Goal: Task Accomplishment & Management: Manage account settings

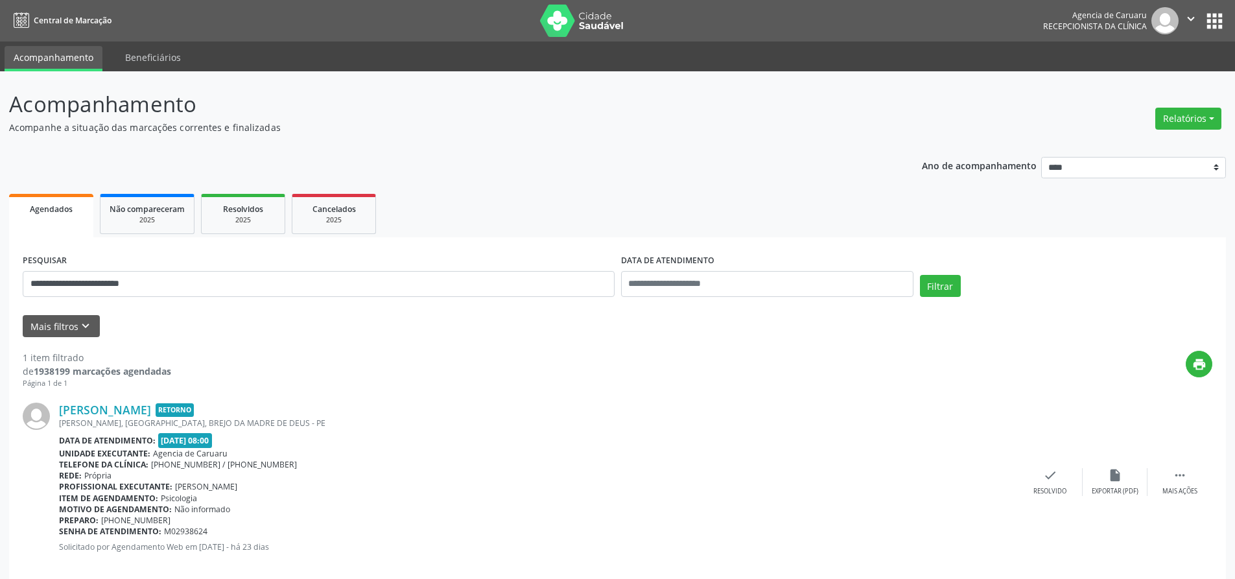
select select "*"
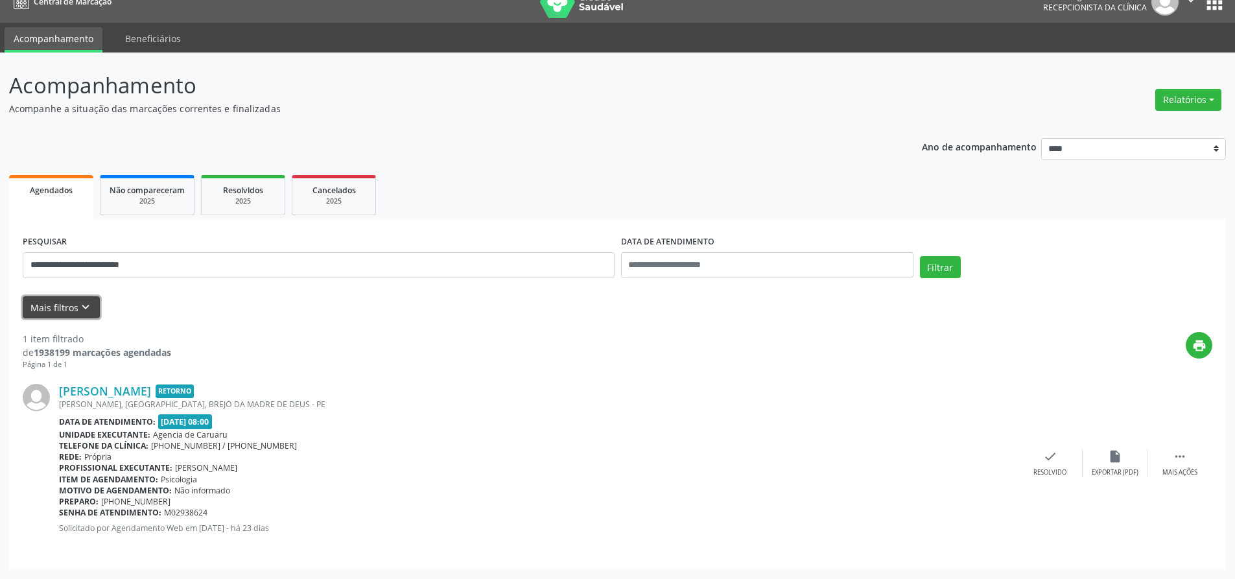
click at [64, 307] on button "Mais filtros keyboard_arrow_down" at bounding box center [61, 307] width 77 height 23
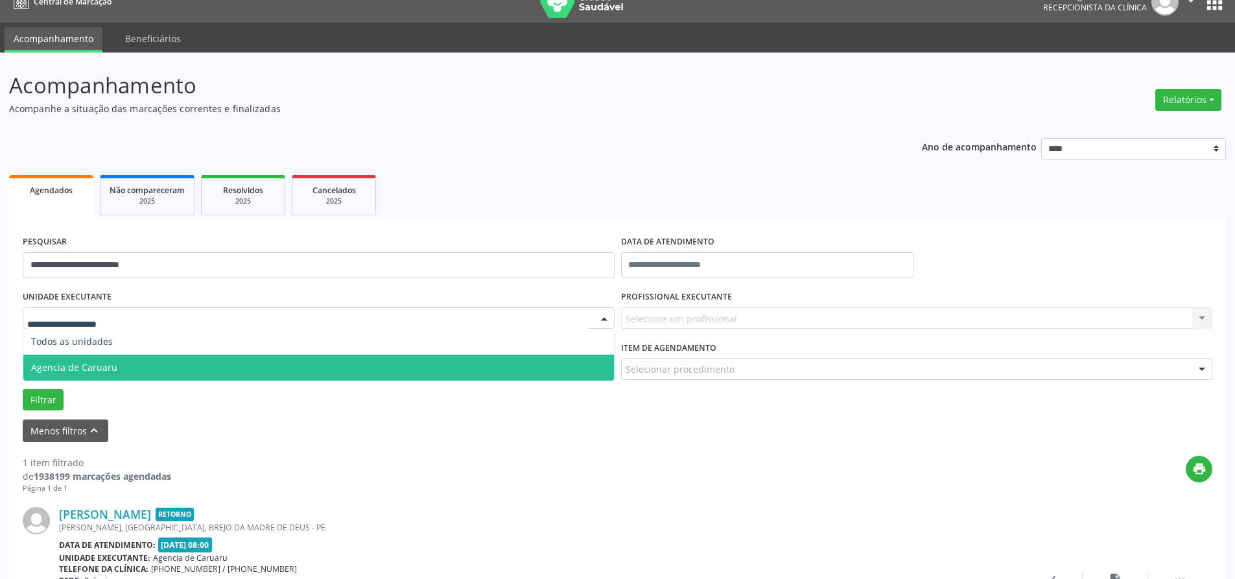
click at [67, 364] on span "Agencia de Caruaru" at bounding box center [74, 367] width 86 height 12
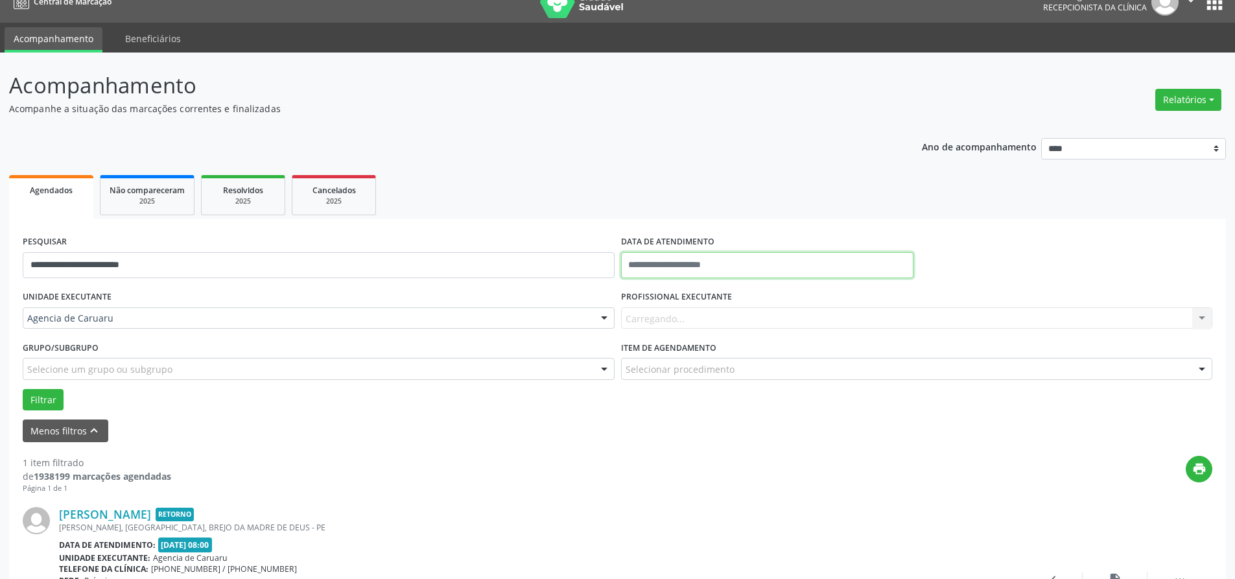
click at [717, 260] on input "text" at bounding box center [767, 265] width 292 height 26
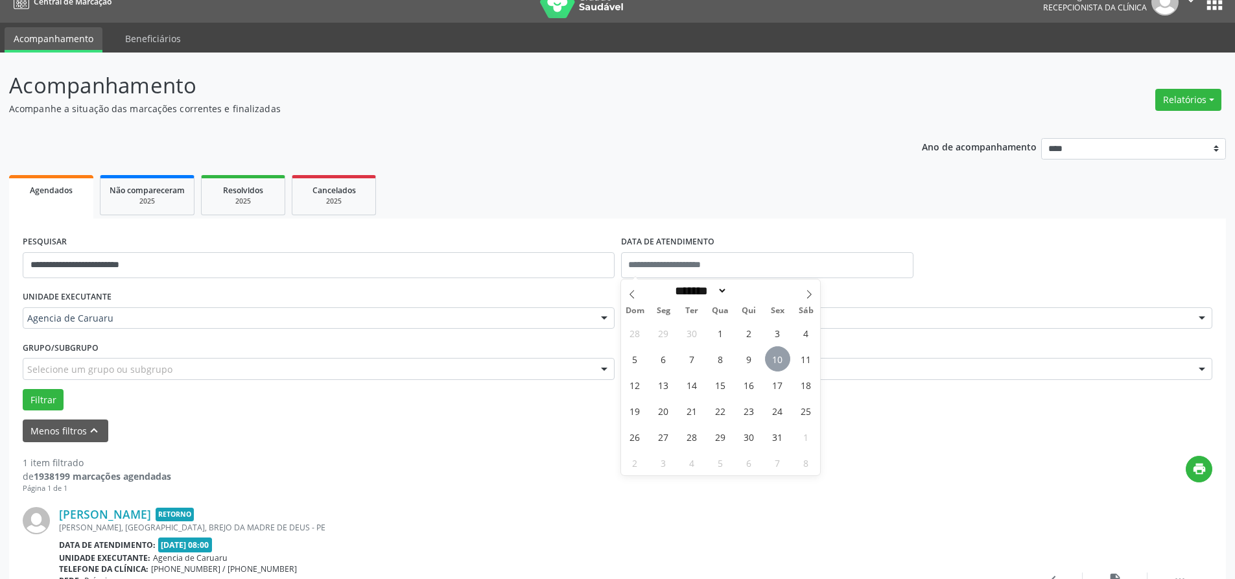
click at [771, 368] on span "10" at bounding box center [777, 358] width 25 height 25
type input "**********"
click at [771, 368] on span "10" at bounding box center [777, 358] width 25 height 25
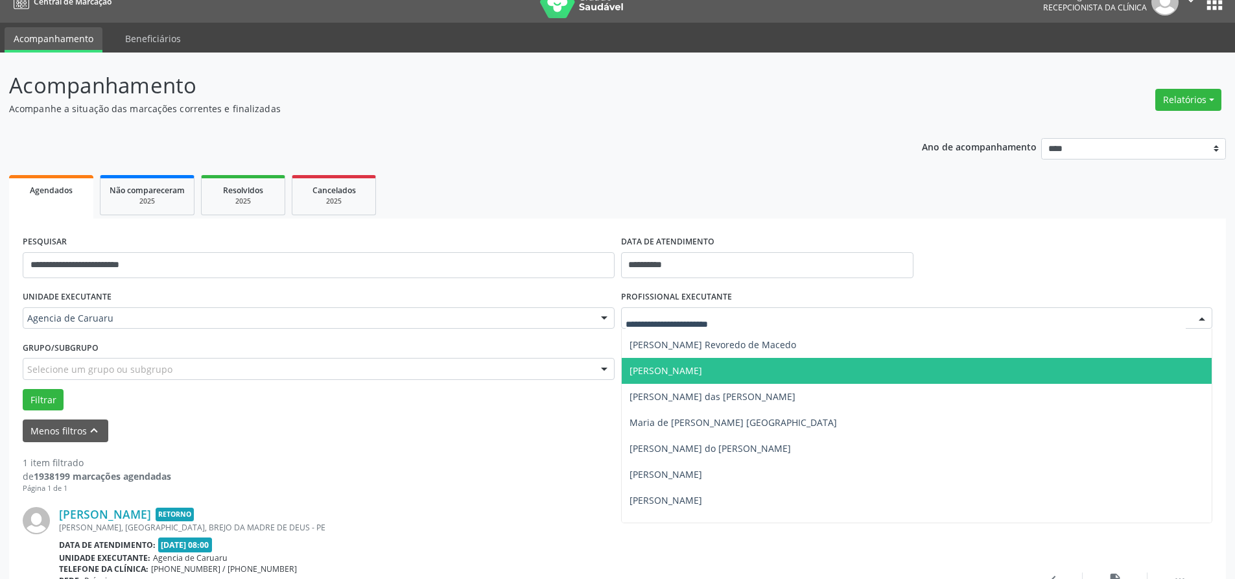
scroll to position [648, 0]
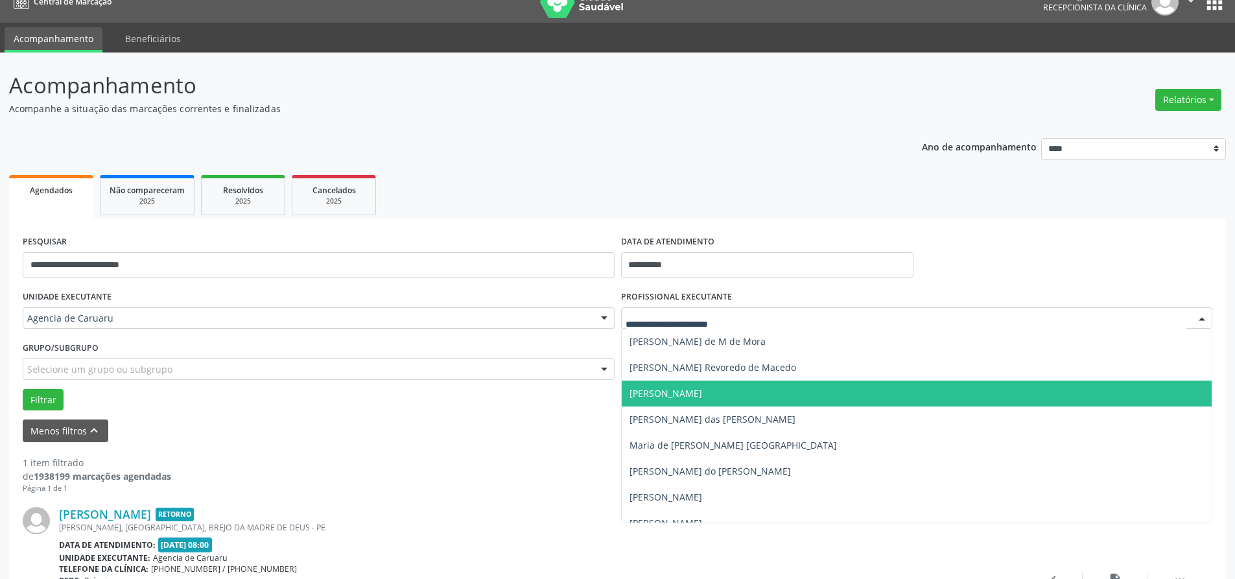
click at [688, 393] on span "[PERSON_NAME]" at bounding box center [665, 393] width 73 height 12
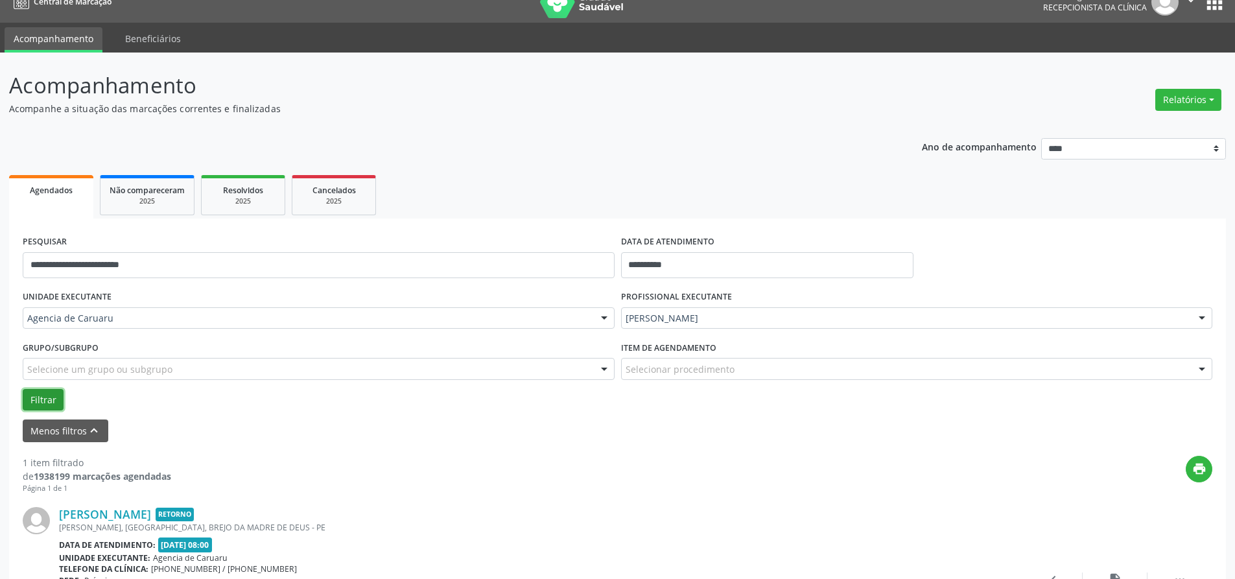
click at [54, 404] on button "Filtrar" at bounding box center [43, 400] width 41 height 22
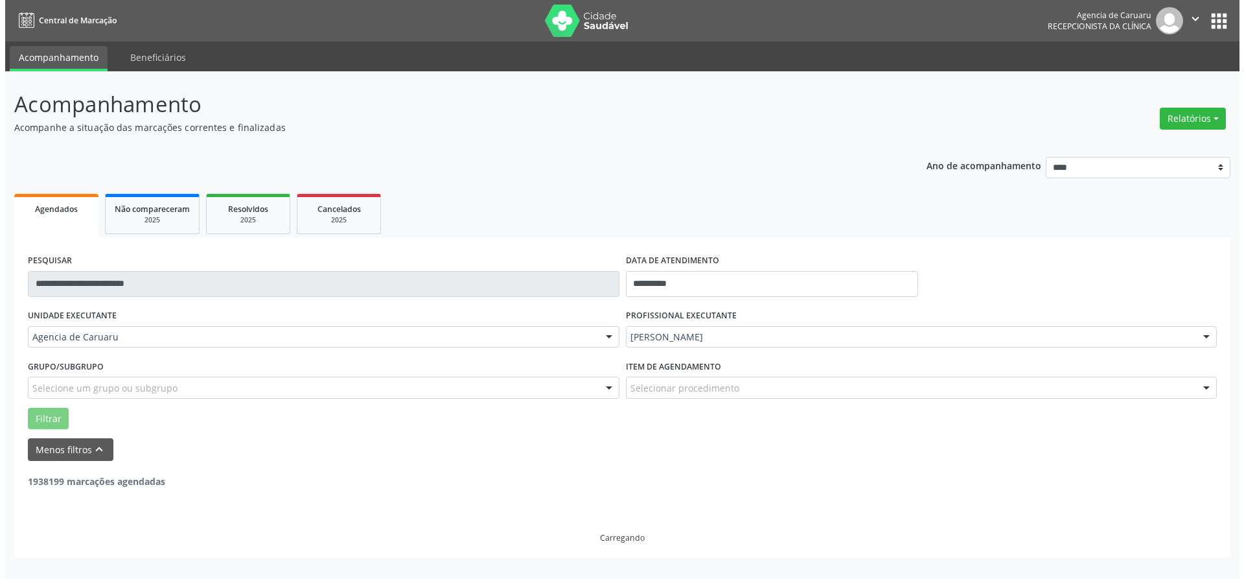
scroll to position [0, 0]
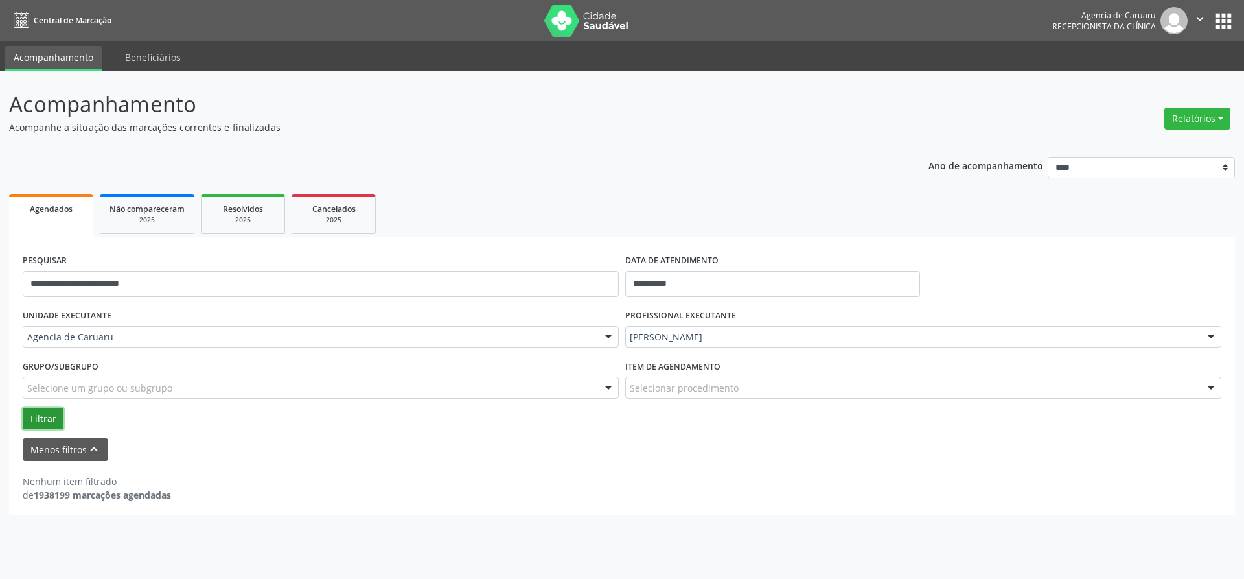
click at [43, 422] on button "Filtrar" at bounding box center [43, 419] width 41 height 22
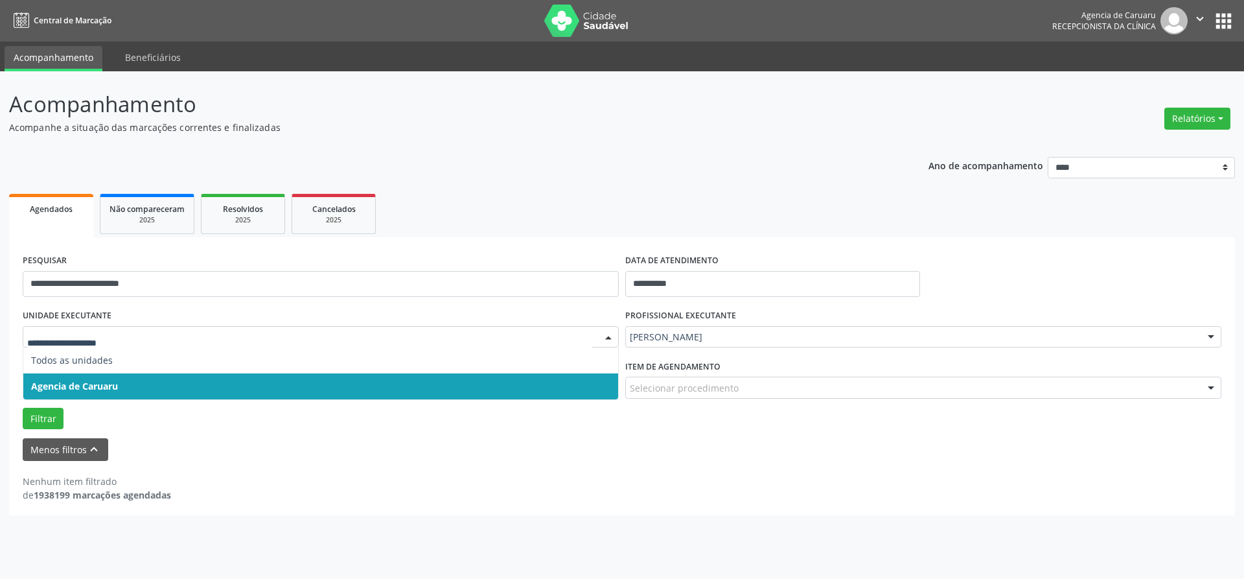
click at [71, 388] on span "Agencia de Caruaru" at bounding box center [74, 386] width 87 height 12
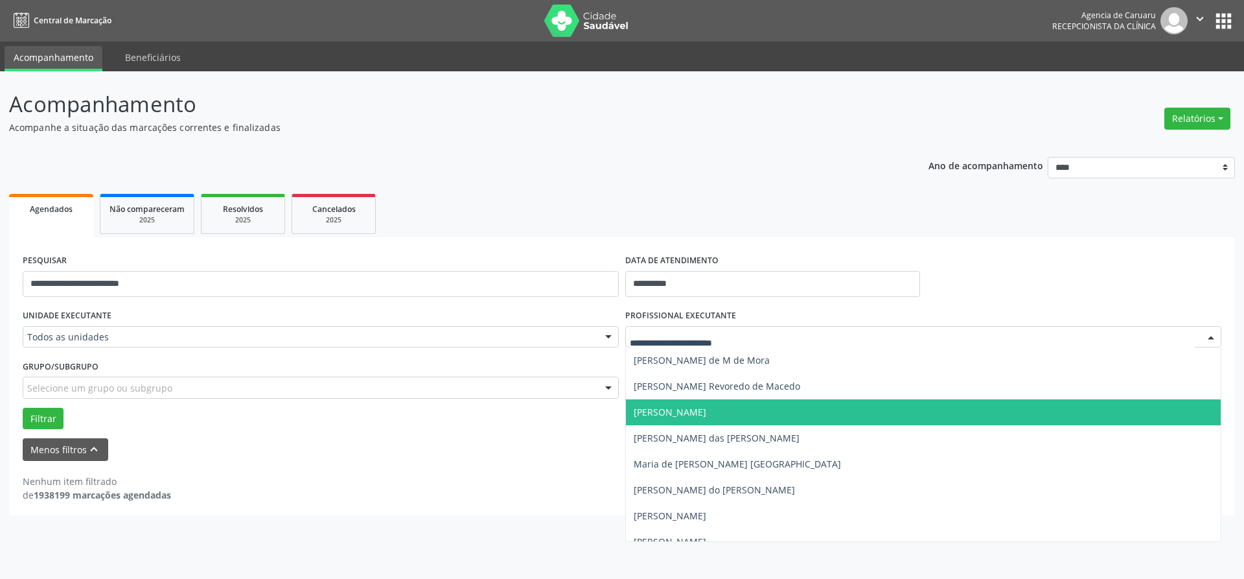
click at [674, 410] on span "[PERSON_NAME]" at bounding box center [670, 412] width 73 height 12
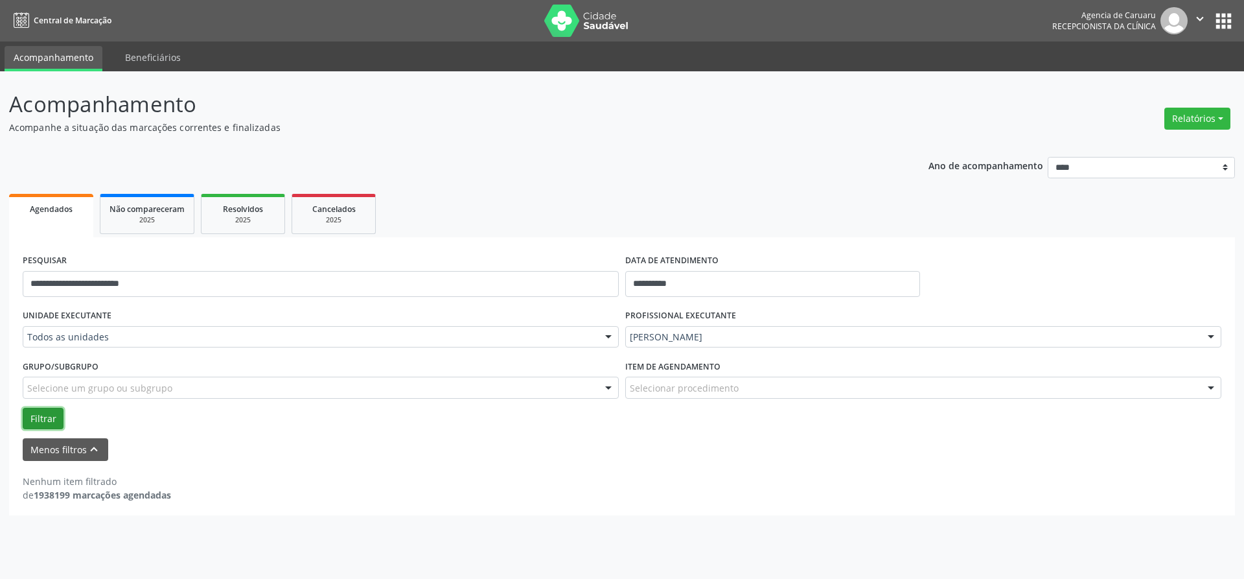
click at [40, 415] on button "Filtrar" at bounding box center [43, 419] width 41 height 22
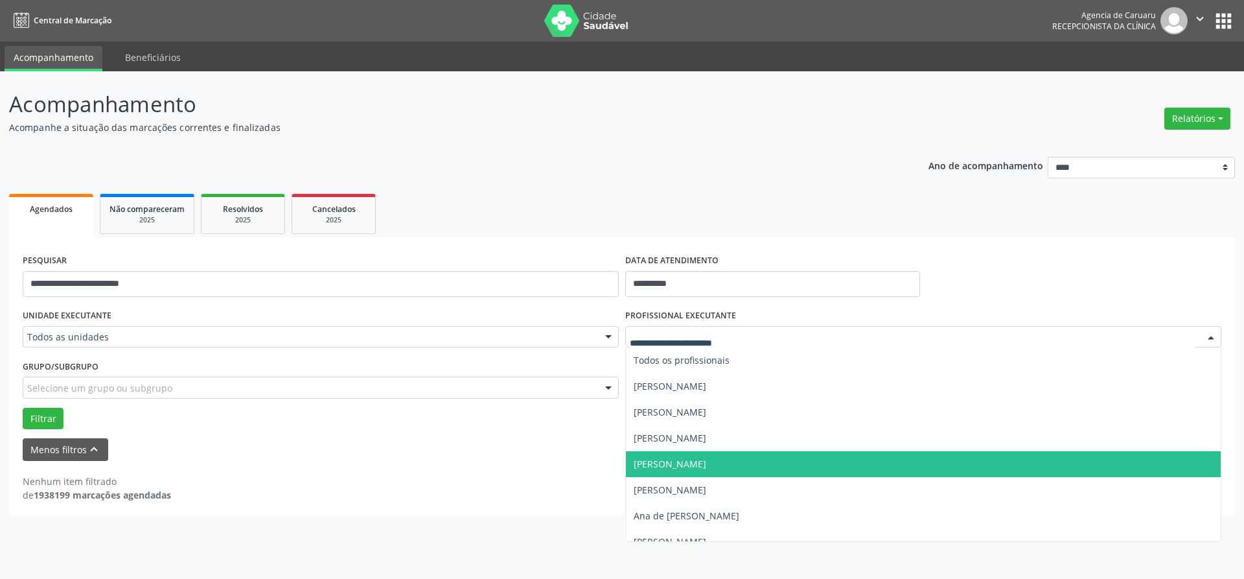
click at [706, 462] on span "[PERSON_NAME]" at bounding box center [670, 464] width 73 height 12
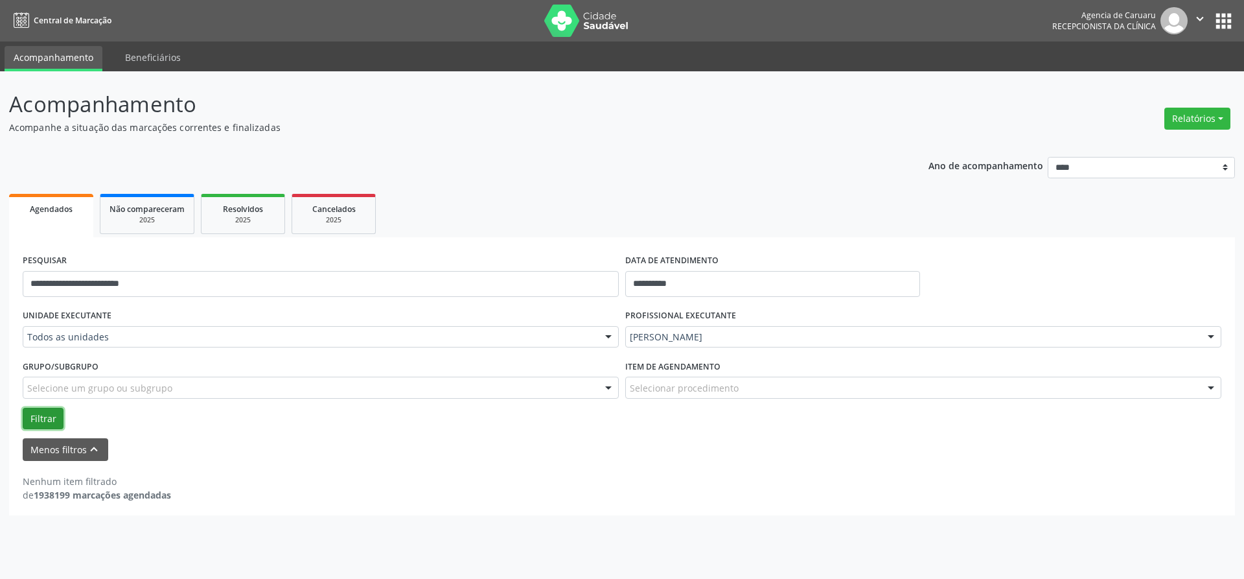
click at [27, 419] on button "Filtrar" at bounding box center [43, 419] width 41 height 22
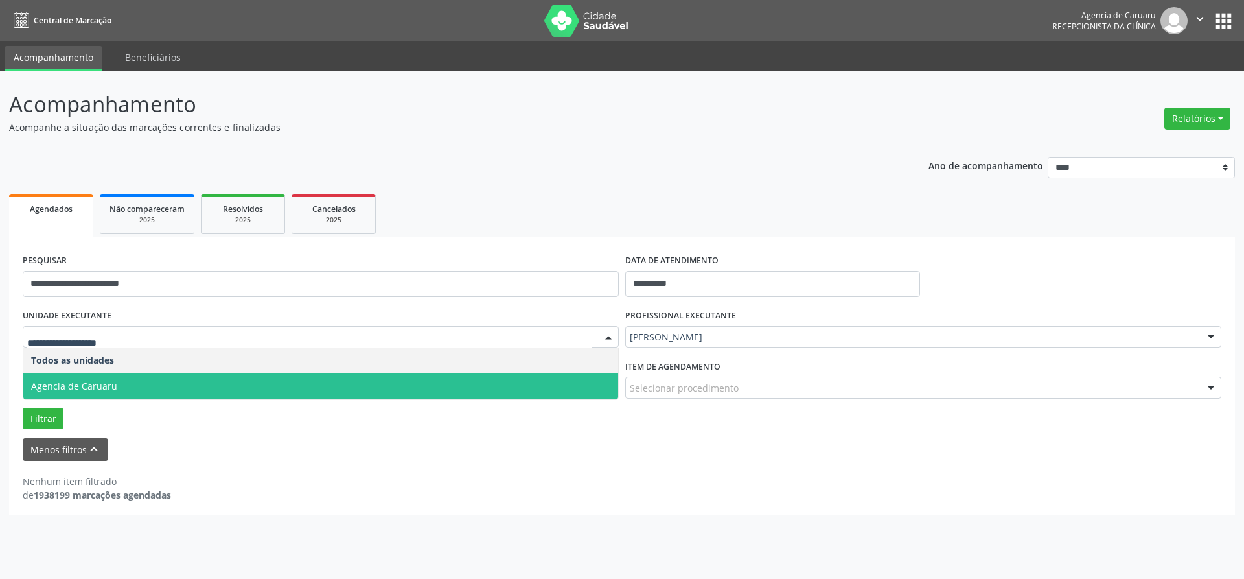
click at [69, 381] on span "Agencia de Caruaru" at bounding box center [74, 386] width 86 height 12
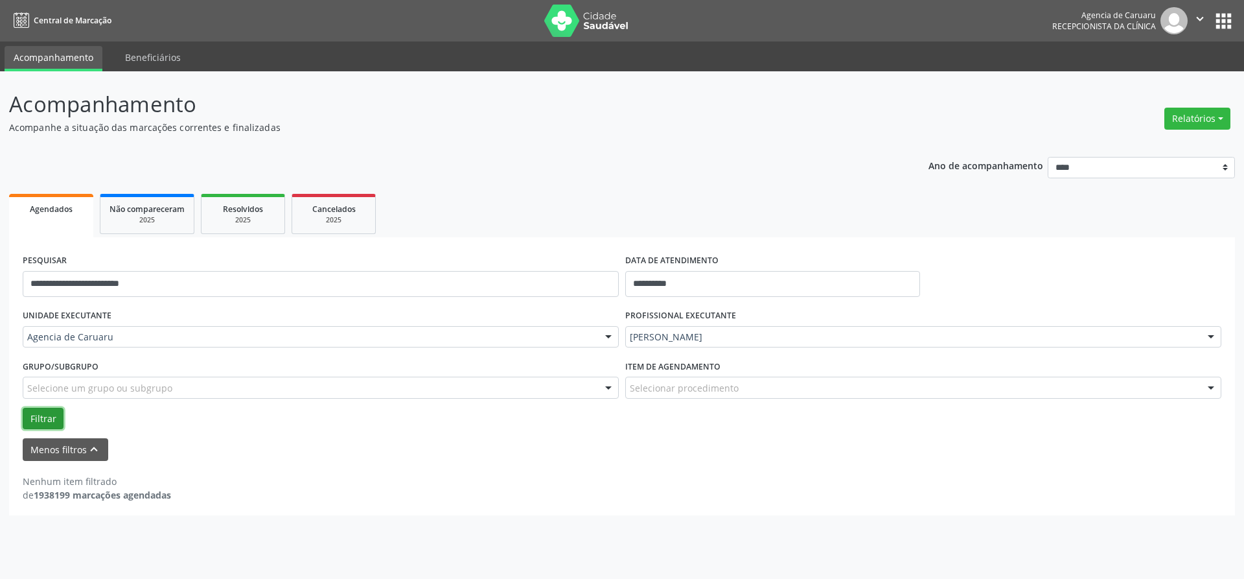
click at [51, 423] on button "Filtrar" at bounding box center [43, 419] width 41 height 22
click at [176, 285] on input "**********" at bounding box center [321, 284] width 596 height 26
type input "*"
click at [48, 423] on button "Filtrar" at bounding box center [43, 419] width 41 height 22
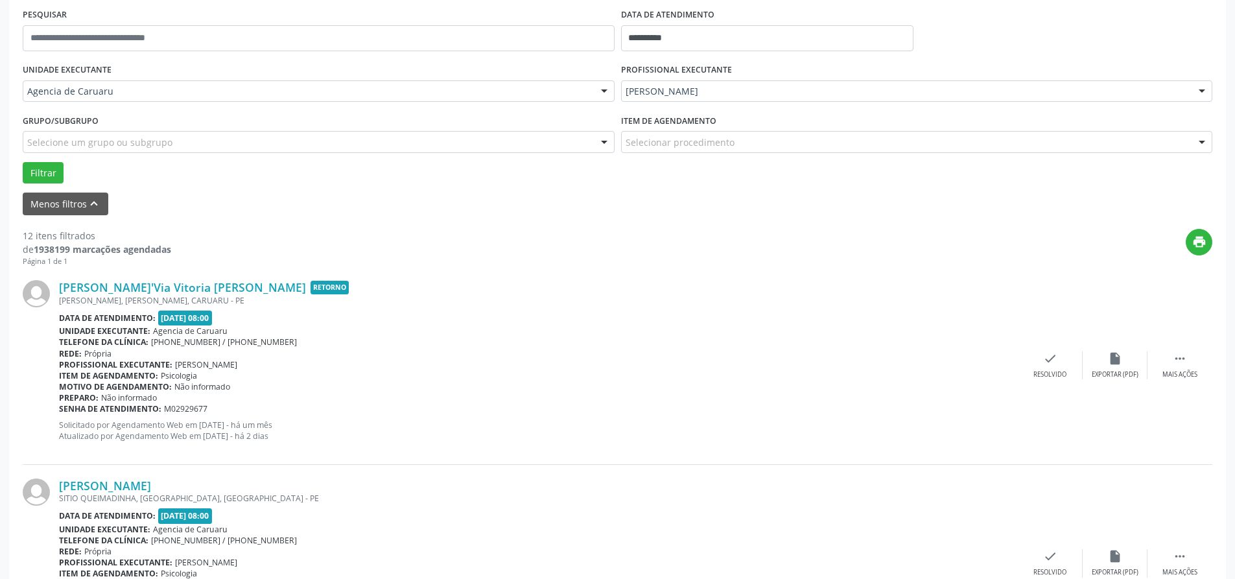
scroll to position [324, 0]
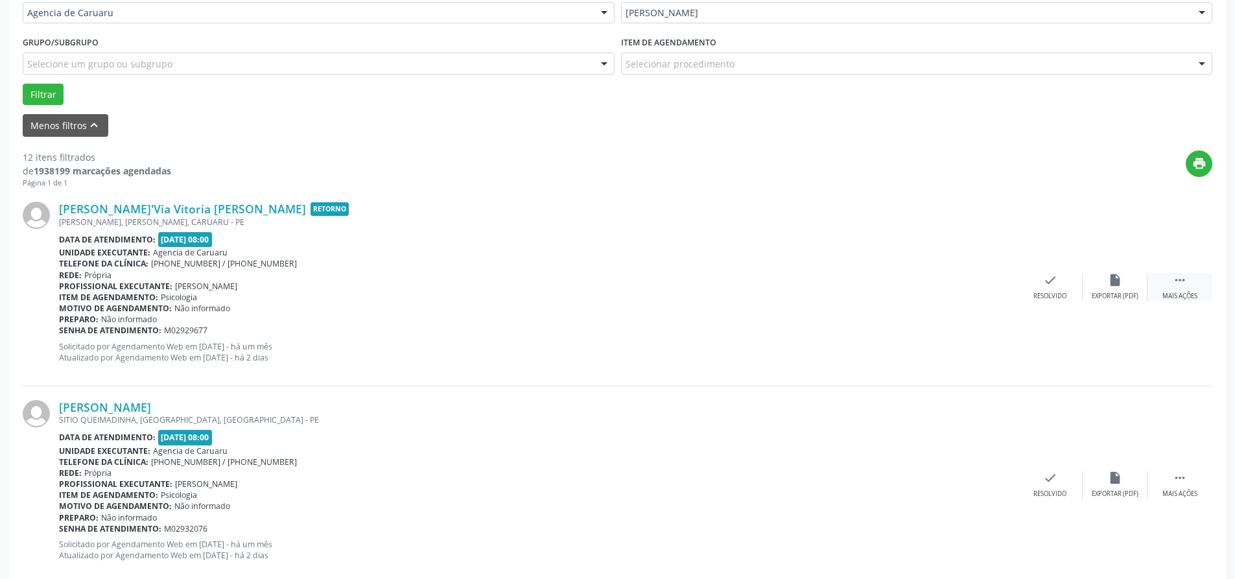
click at [1185, 292] on div "Mais ações" at bounding box center [1179, 296] width 35 height 9
click at [1100, 289] on div "alarm_off Não compareceu" at bounding box center [1114, 287] width 65 height 28
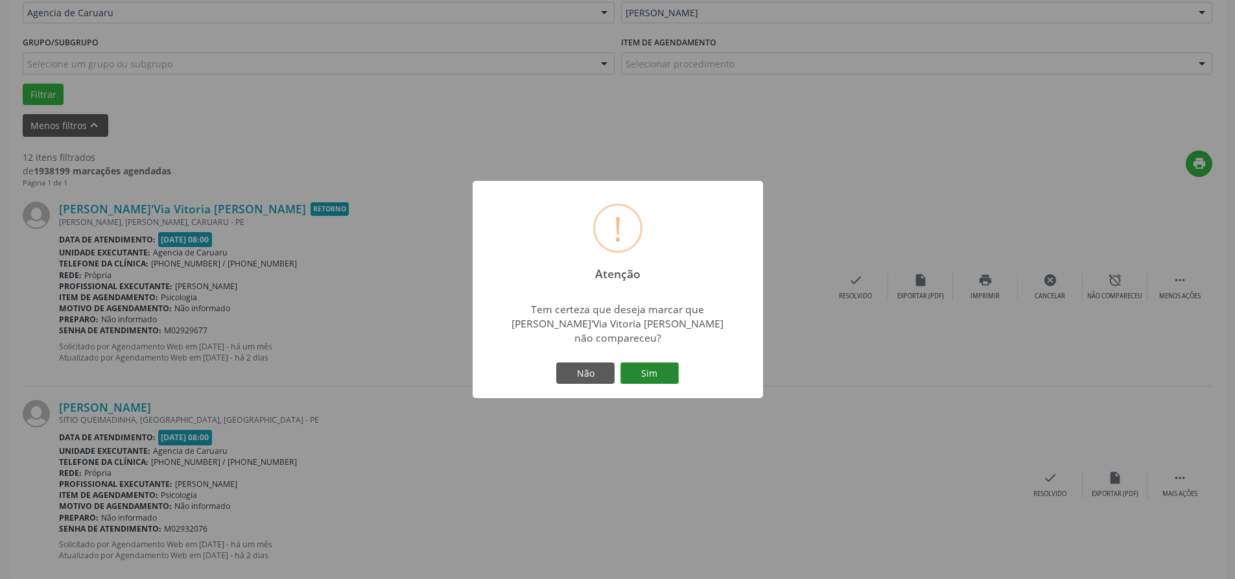
click at [654, 371] on button "Sim" at bounding box center [649, 373] width 58 height 22
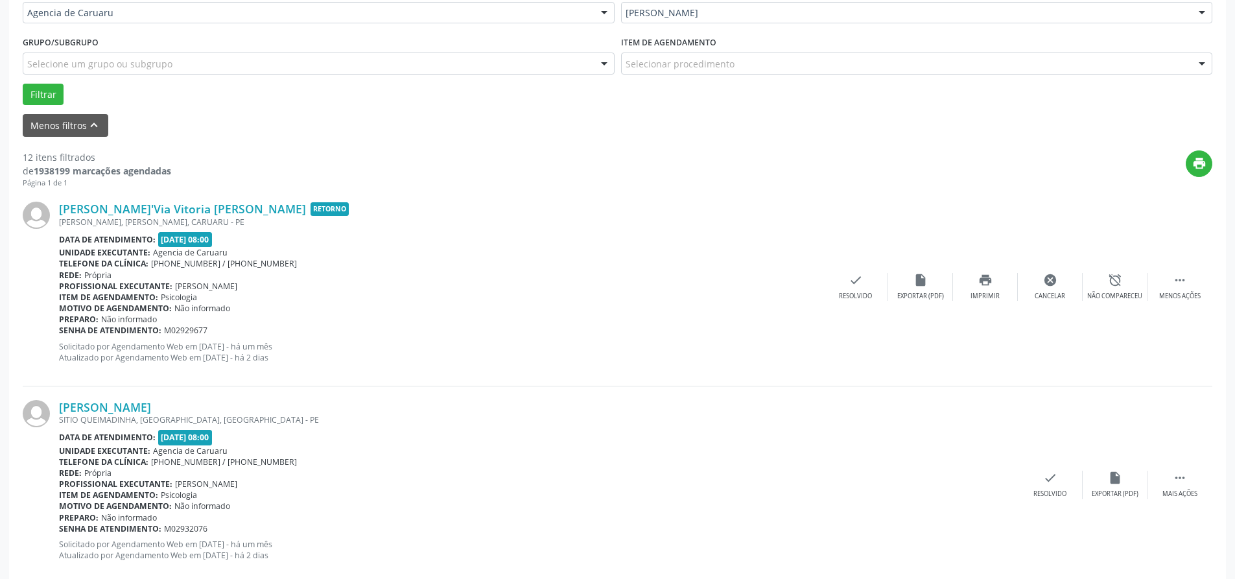
scroll to position [0, 0]
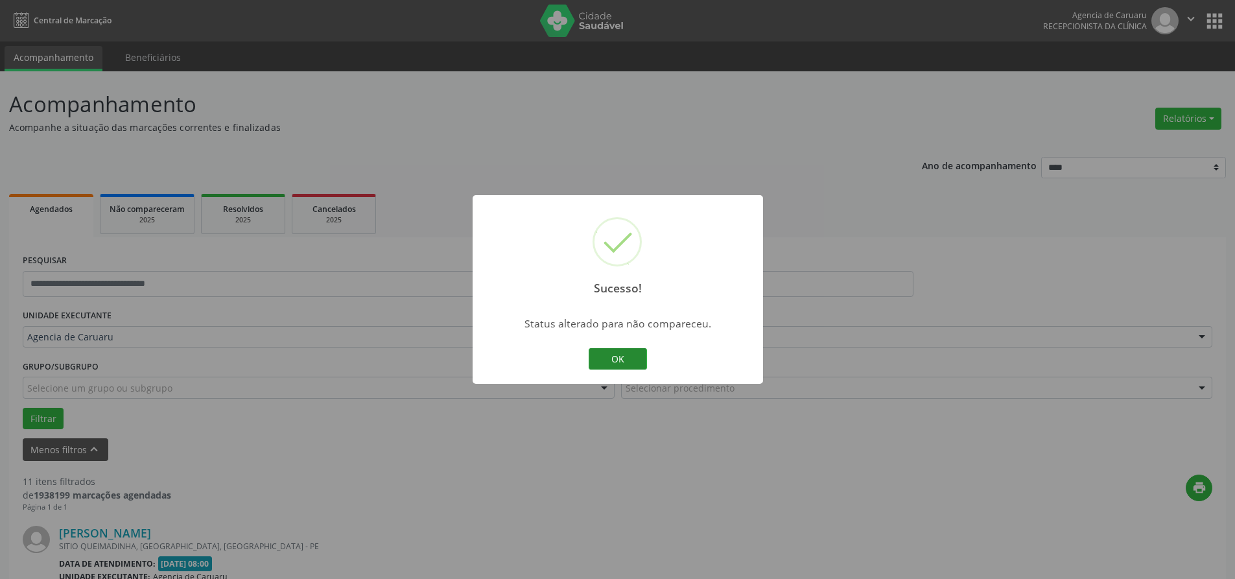
click at [640, 365] on button "OK" at bounding box center [617, 359] width 58 height 22
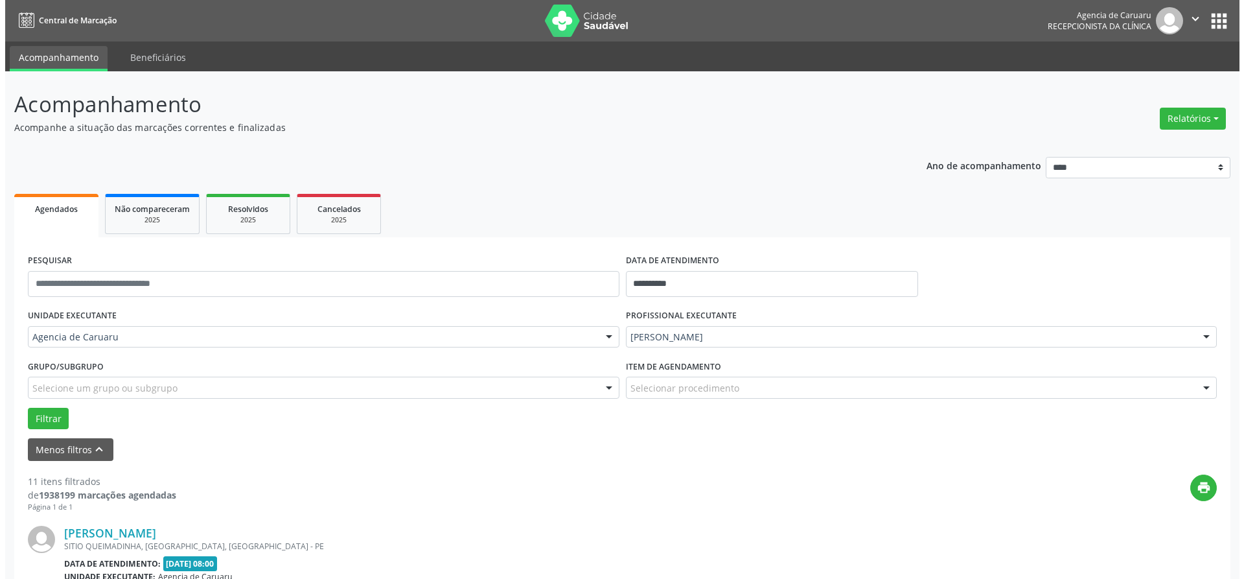
scroll to position [324, 0]
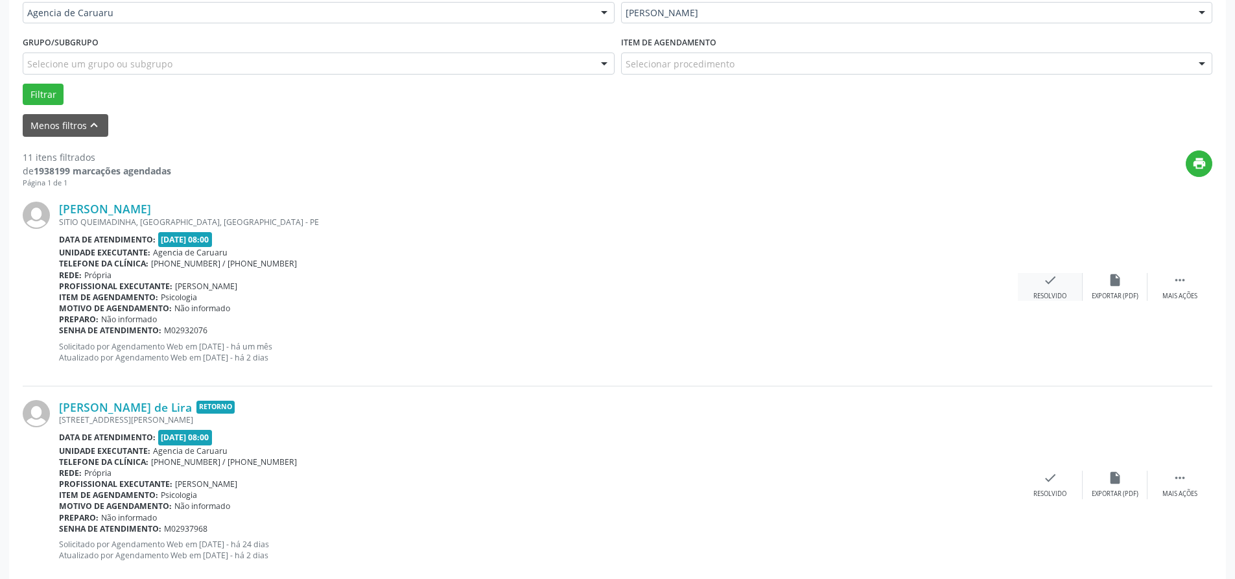
click at [1058, 288] on div "check Resolvido" at bounding box center [1049, 287] width 65 height 28
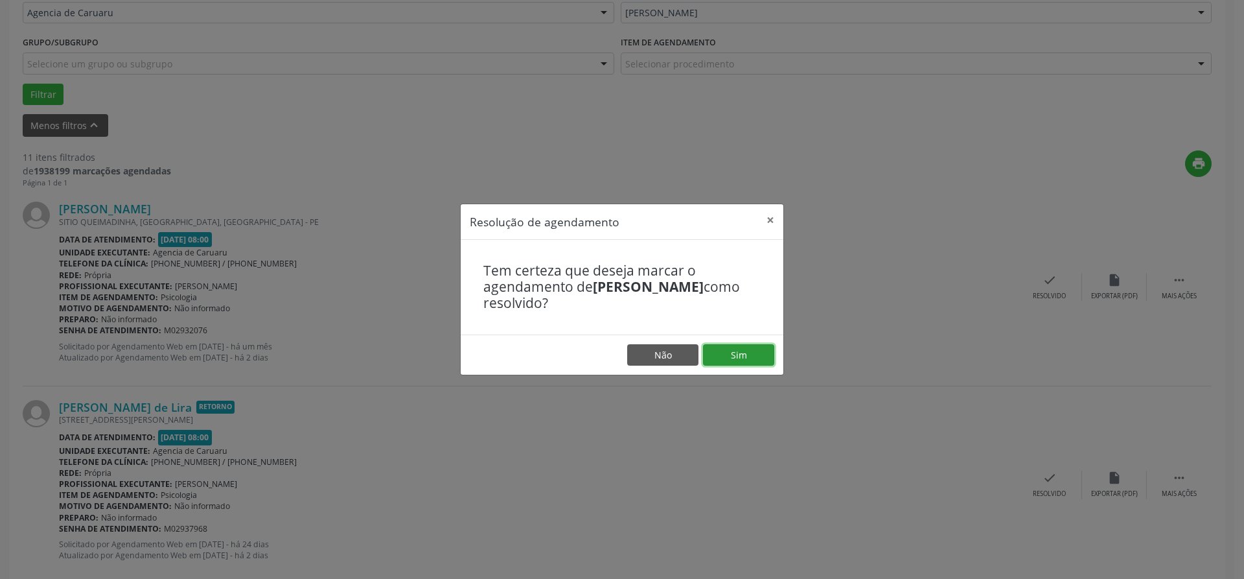
click at [747, 354] on button "Sim" at bounding box center [738, 355] width 71 height 22
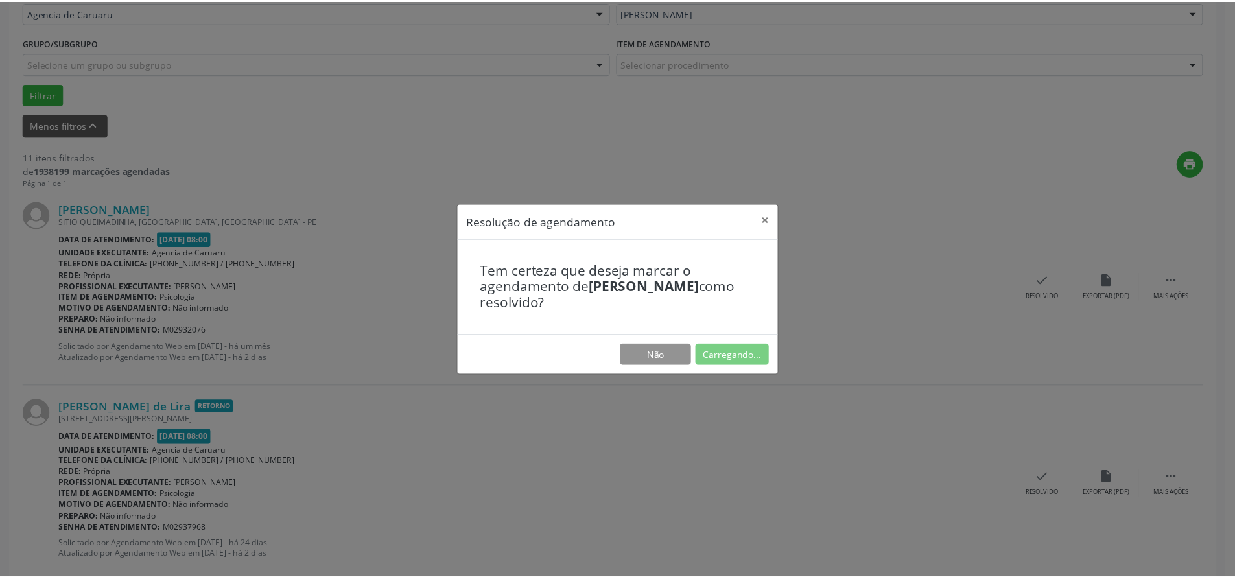
scroll to position [0, 0]
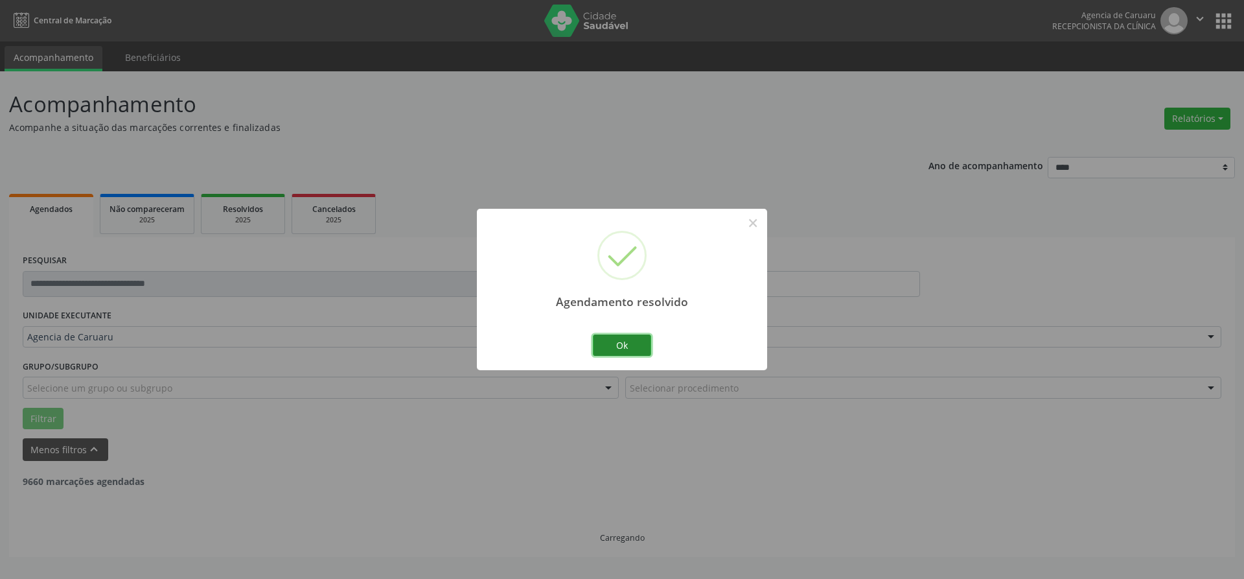
click at [637, 347] on button "Ok" at bounding box center [622, 345] width 58 height 22
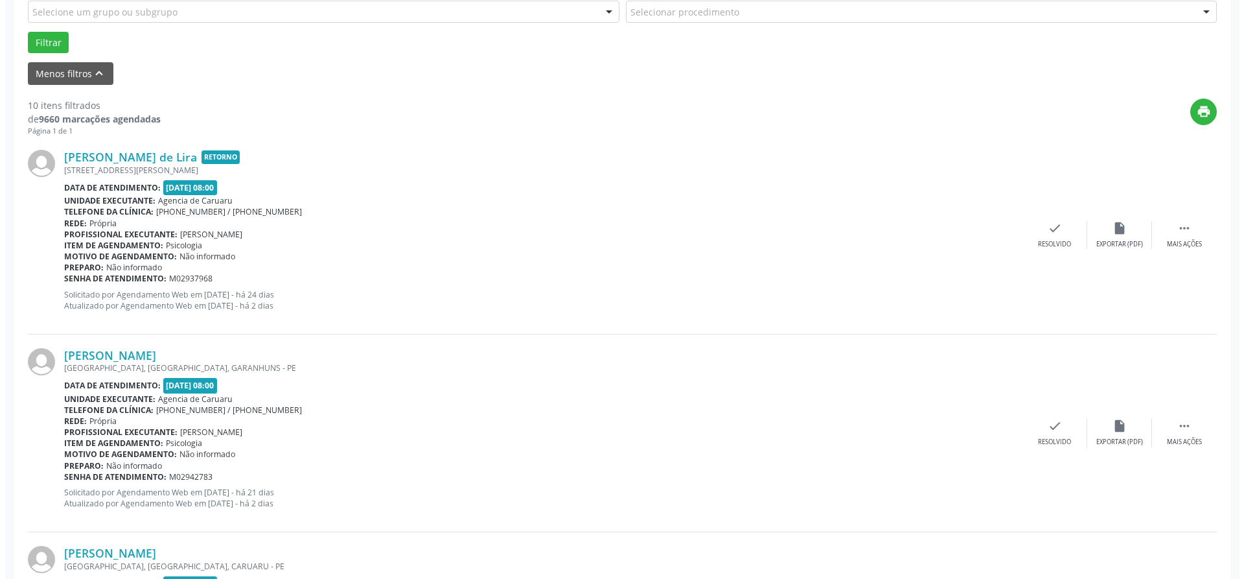
scroll to position [389, 0]
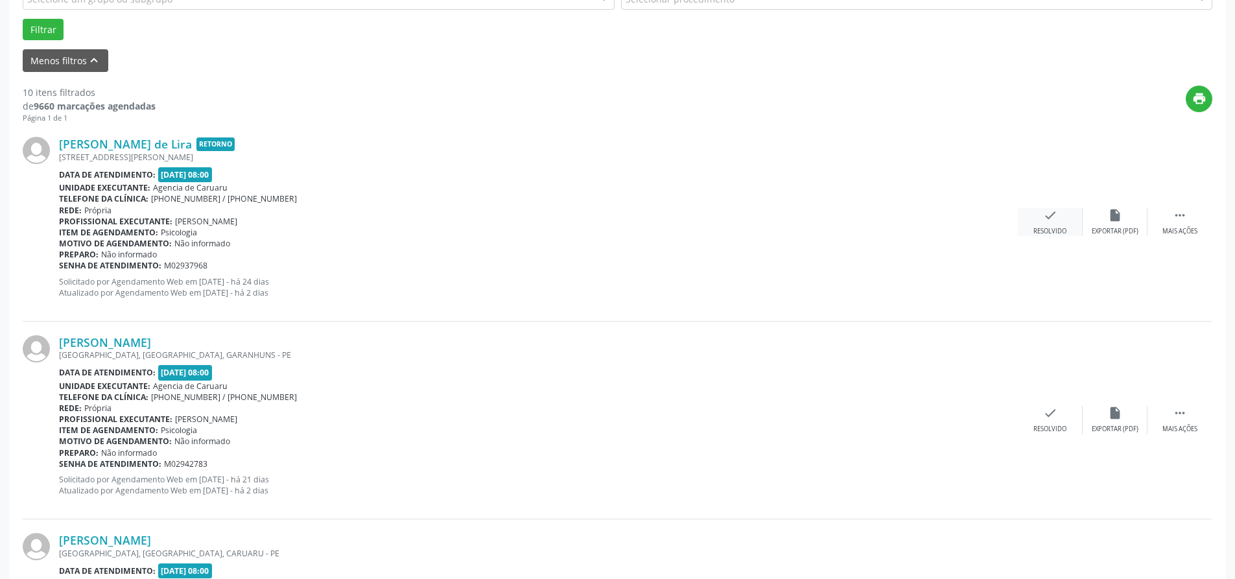
click at [1044, 221] on icon "check" at bounding box center [1050, 215] width 14 height 14
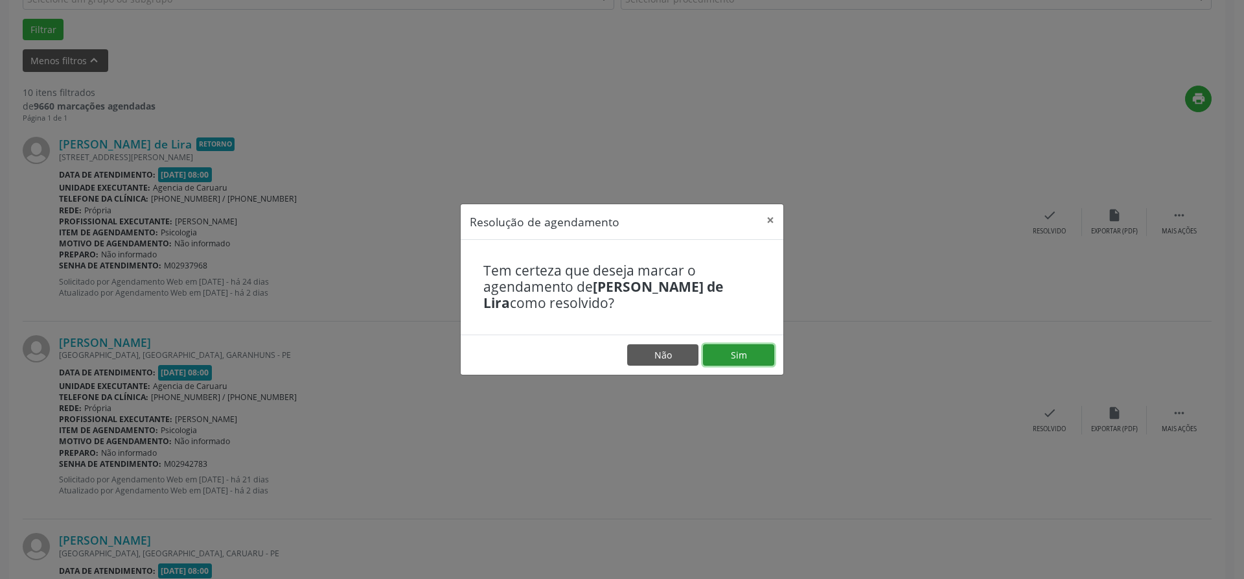
click at [733, 351] on button "Sim" at bounding box center [738, 355] width 71 height 22
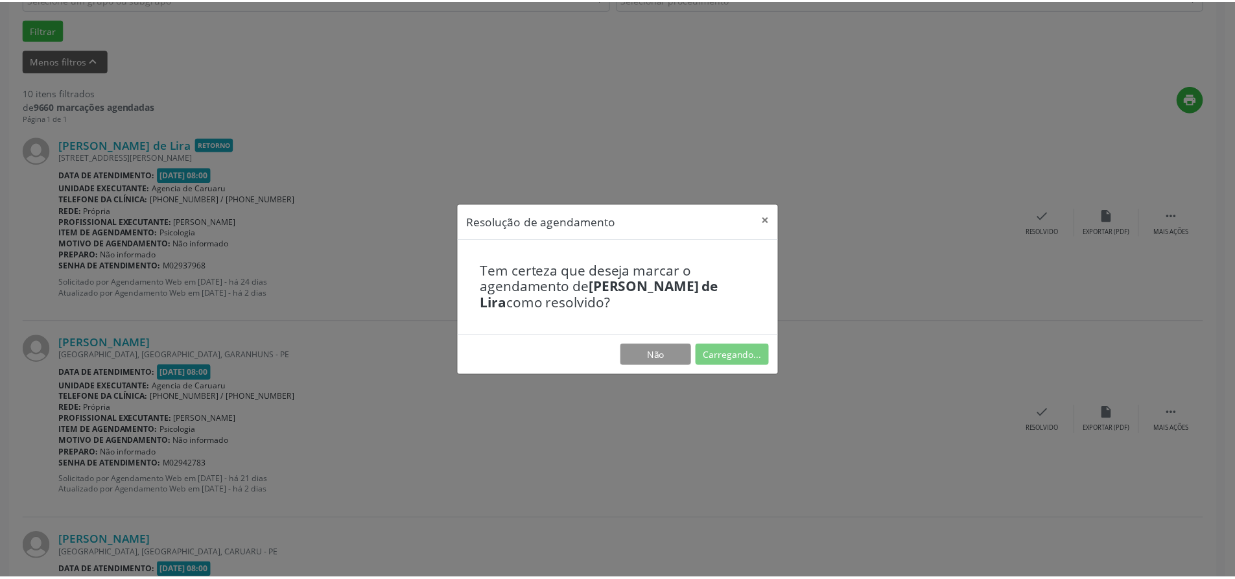
scroll to position [0, 0]
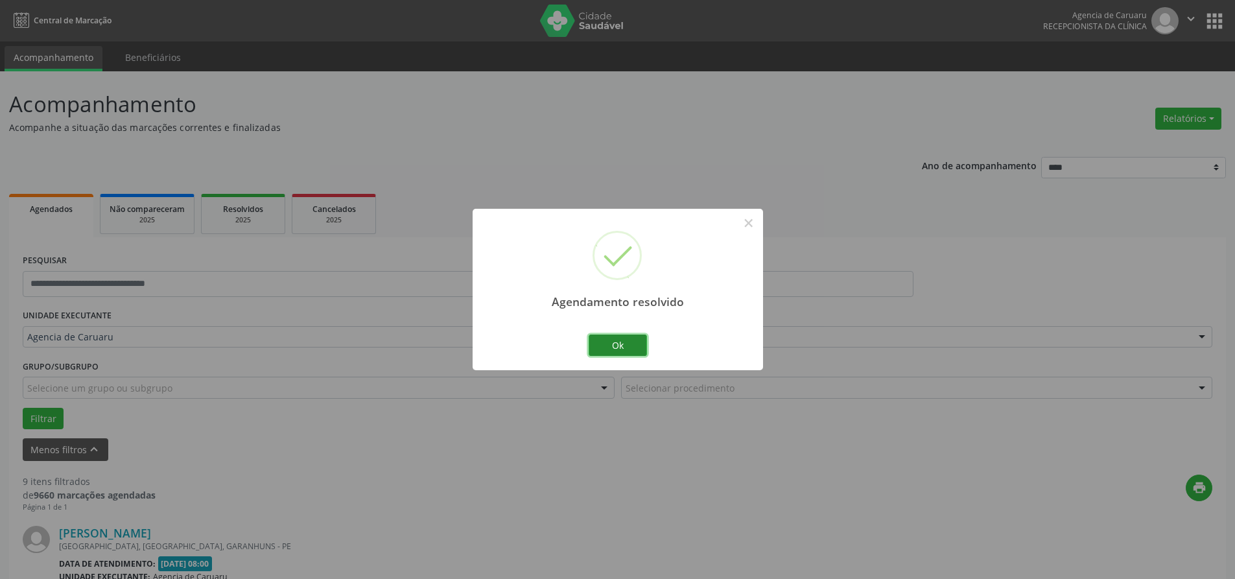
click at [603, 347] on button "Ok" at bounding box center [617, 345] width 58 height 22
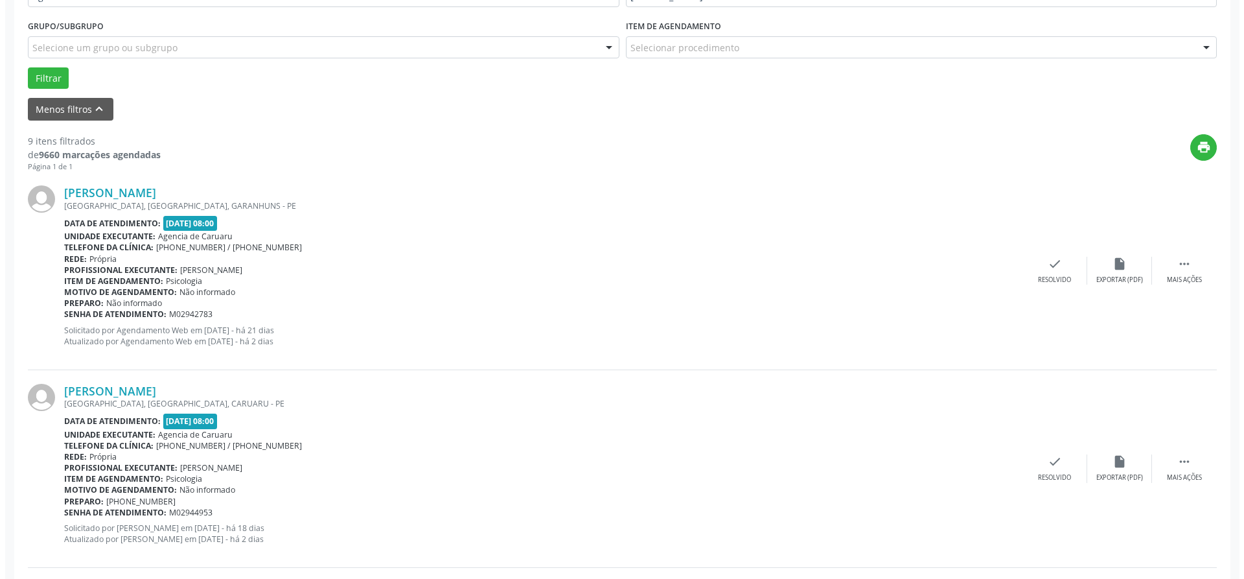
scroll to position [389, 0]
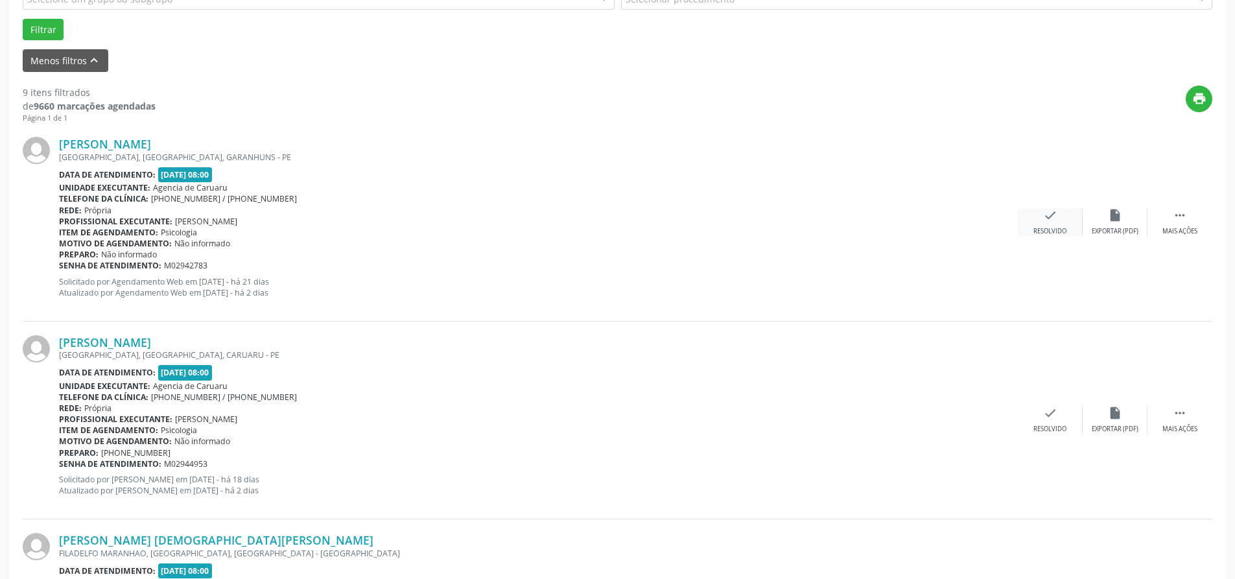
click at [1061, 218] on div "check Resolvido" at bounding box center [1049, 222] width 65 height 28
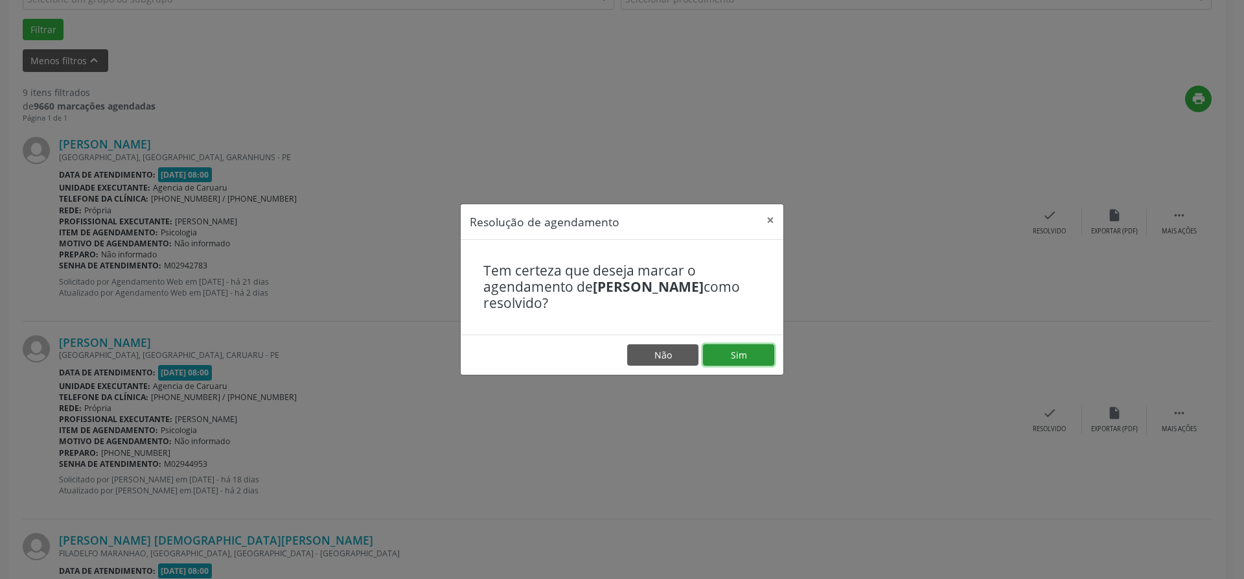
click at [717, 365] on button "Sim" at bounding box center [738, 355] width 71 height 22
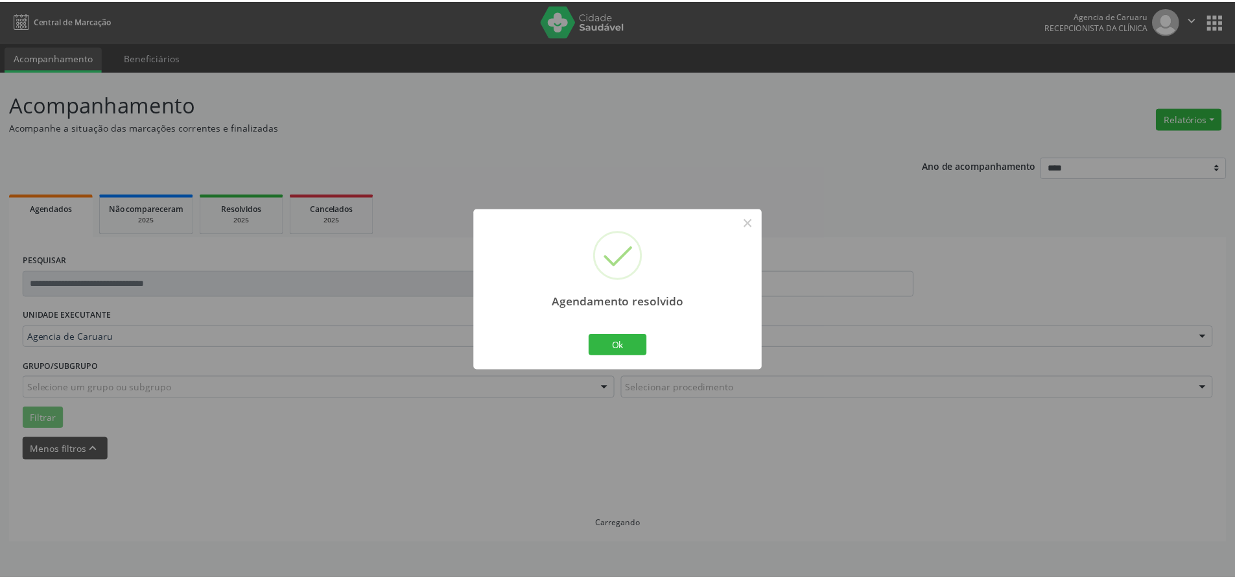
scroll to position [0, 0]
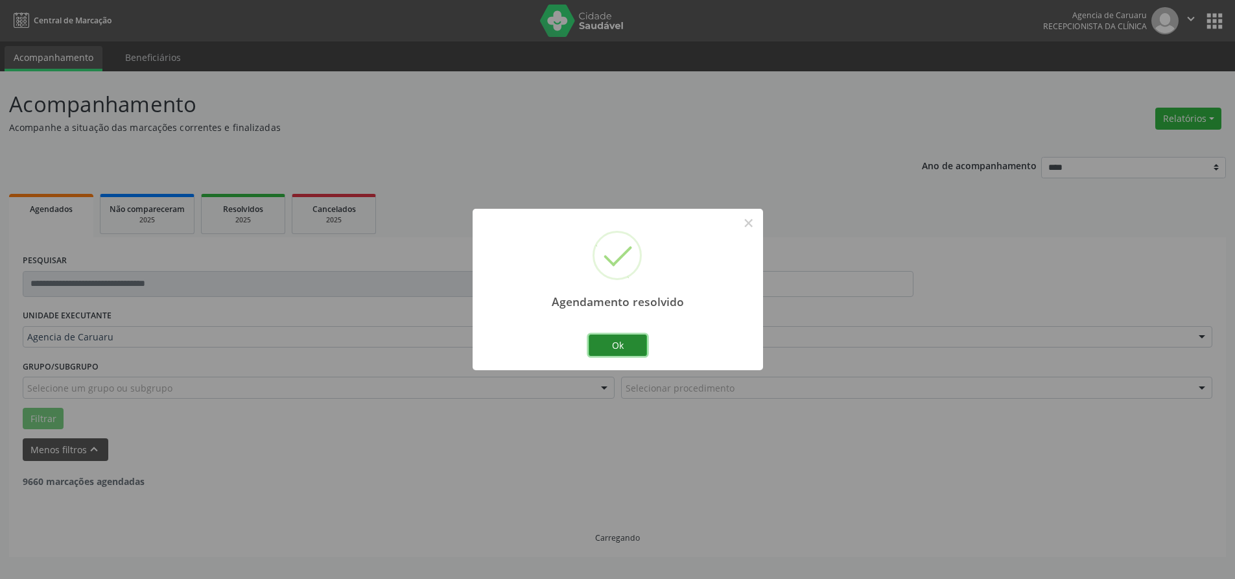
click at [634, 340] on button "Ok" at bounding box center [617, 345] width 58 height 22
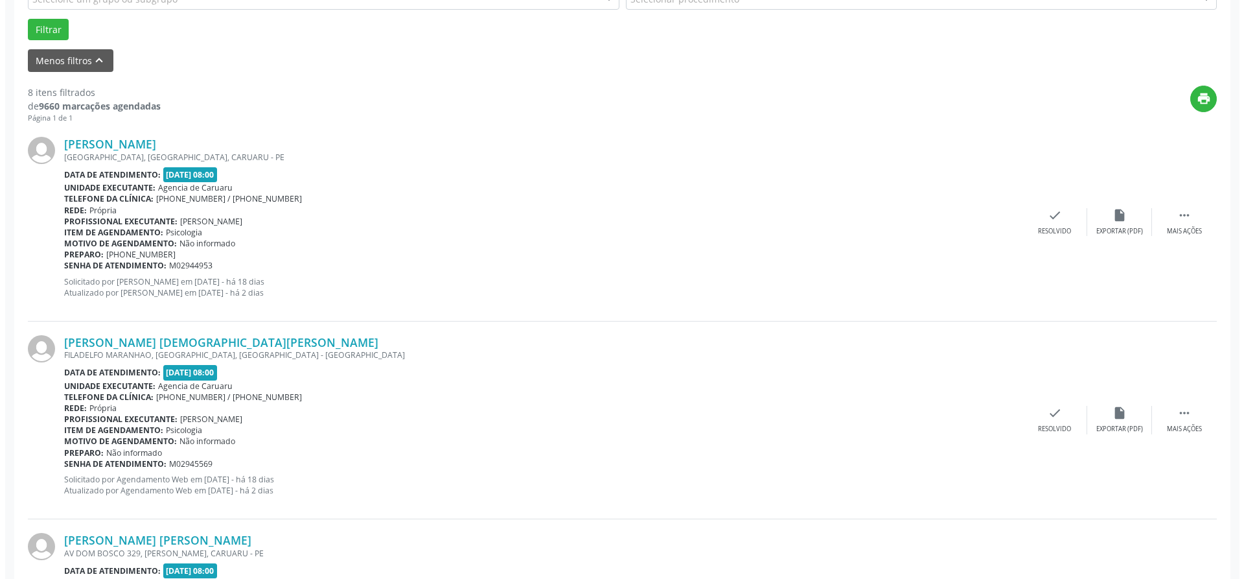
scroll to position [454, 0]
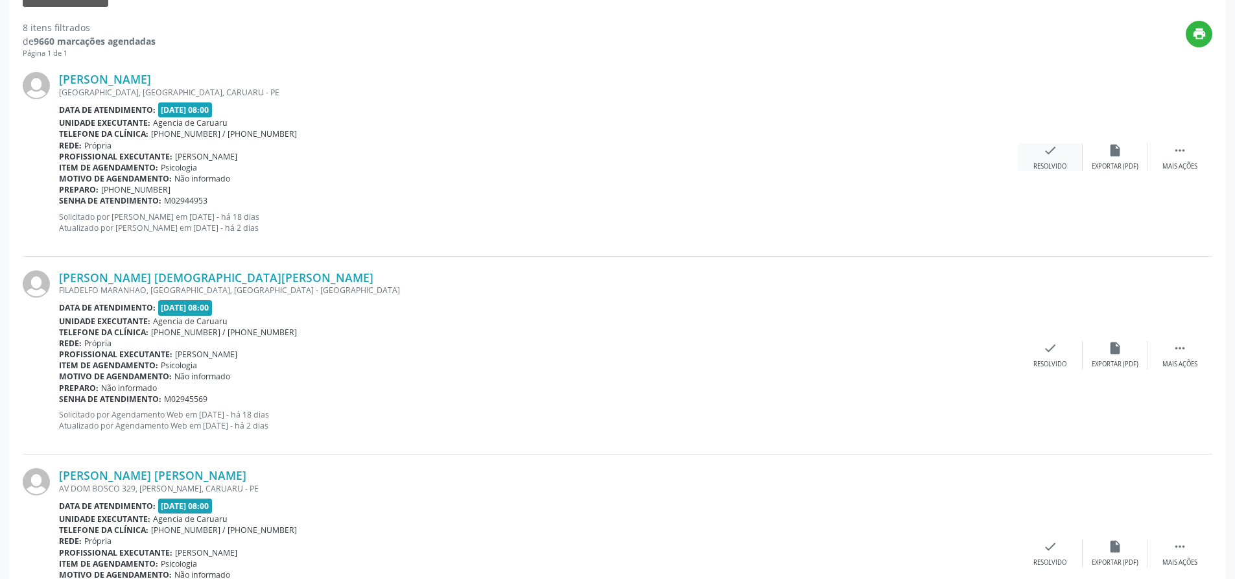
click at [1052, 159] on div "check Resolvido" at bounding box center [1049, 157] width 65 height 28
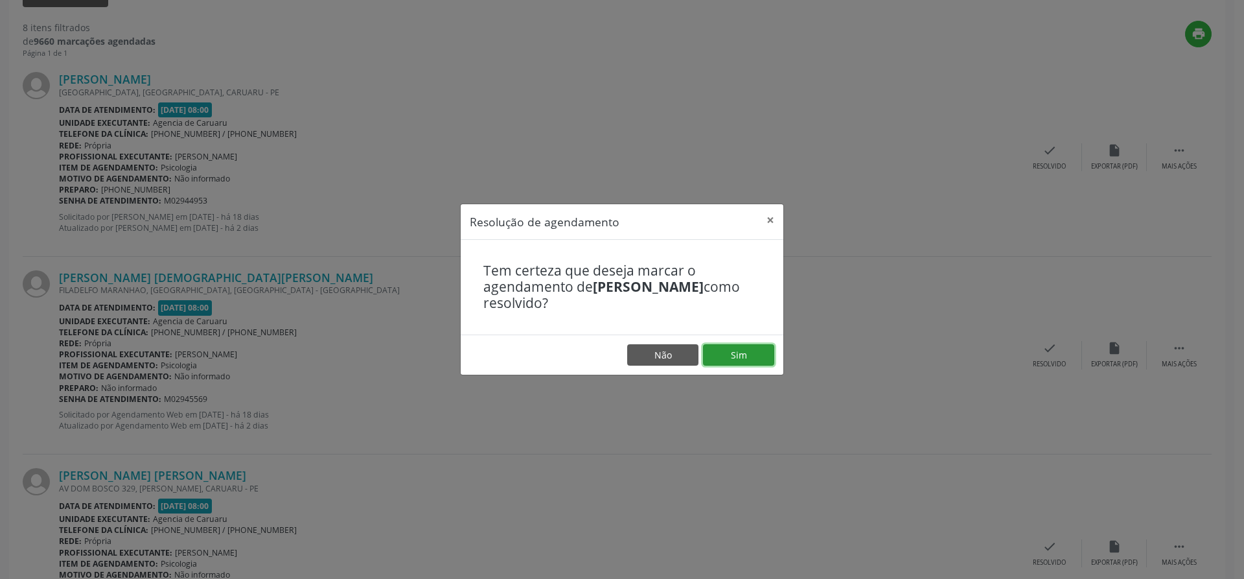
click at [753, 362] on button "Sim" at bounding box center [738, 355] width 71 height 22
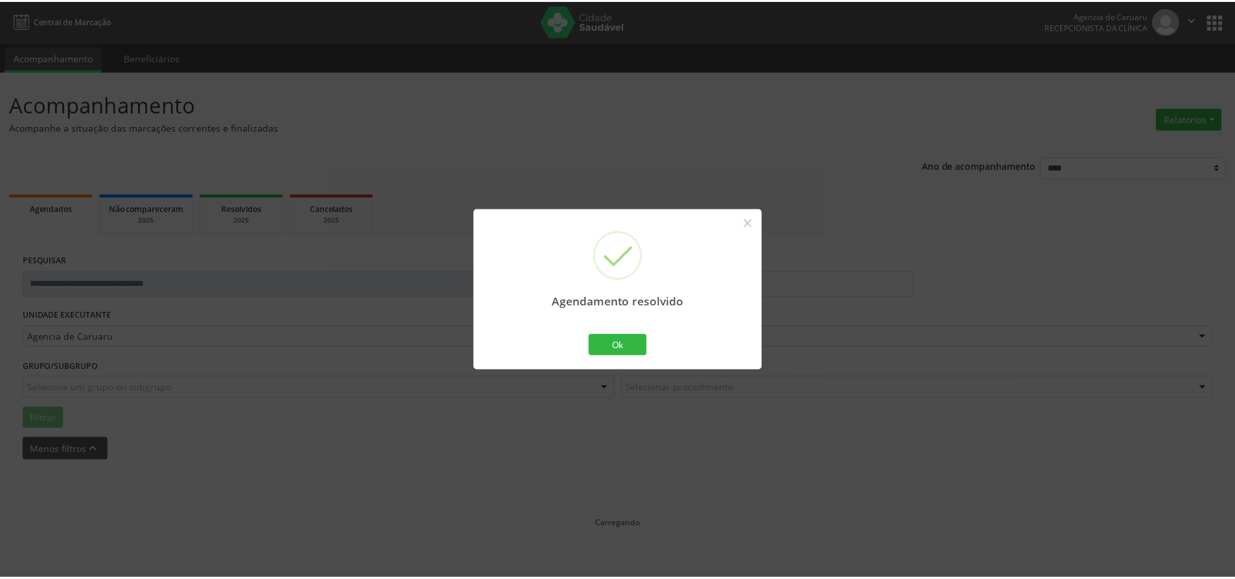
scroll to position [0, 0]
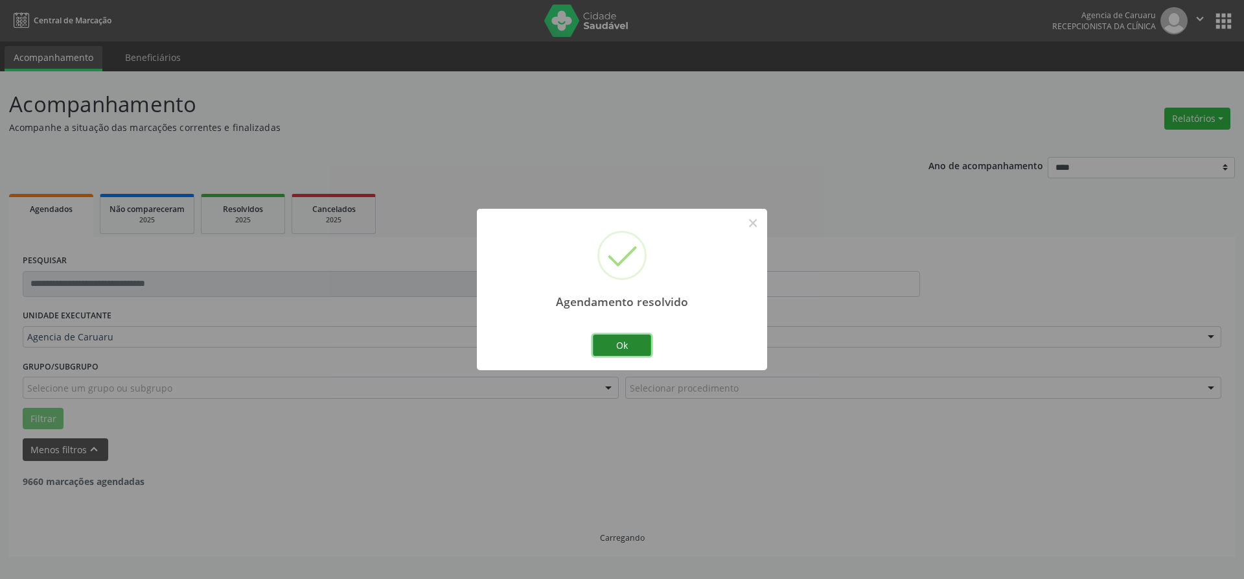
click at [636, 346] on button "Ok" at bounding box center [622, 345] width 58 height 22
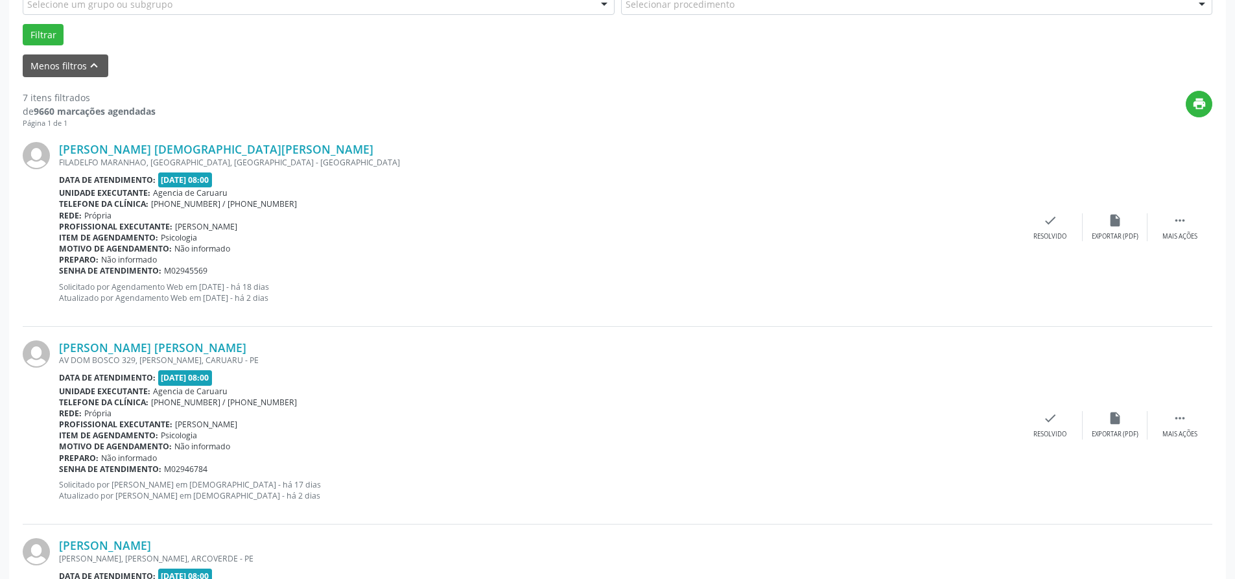
scroll to position [389, 0]
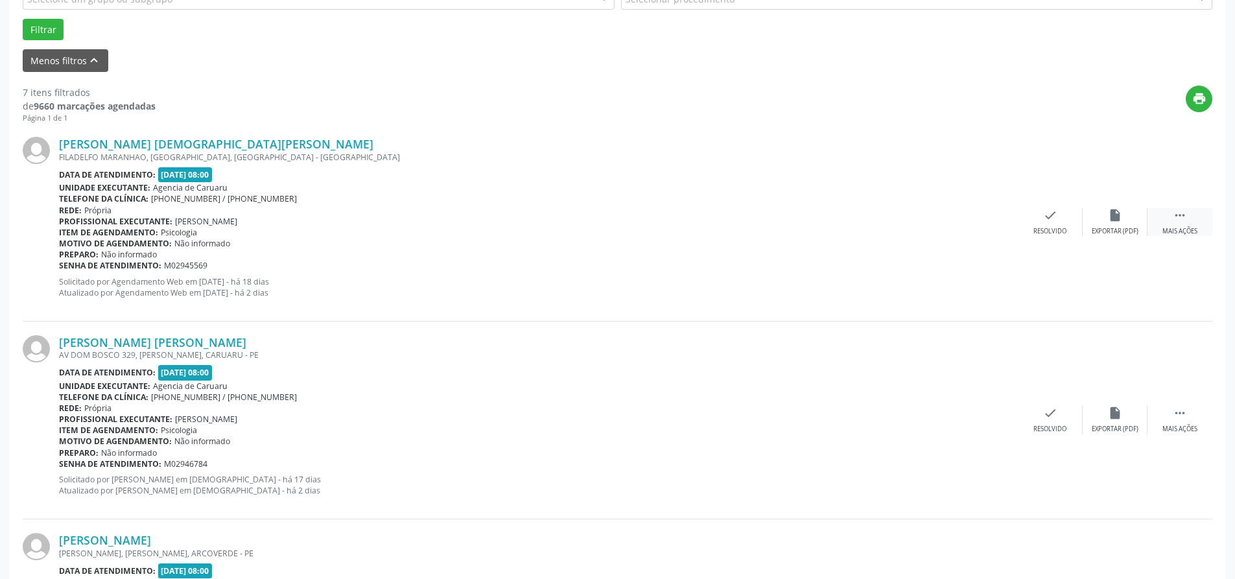
click at [1165, 219] on div " Mais ações" at bounding box center [1179, 222] width 65 height 28
click at [1102, 227] on div "Não compareceu" at bounding box center [1114, 231] width 55 height 9
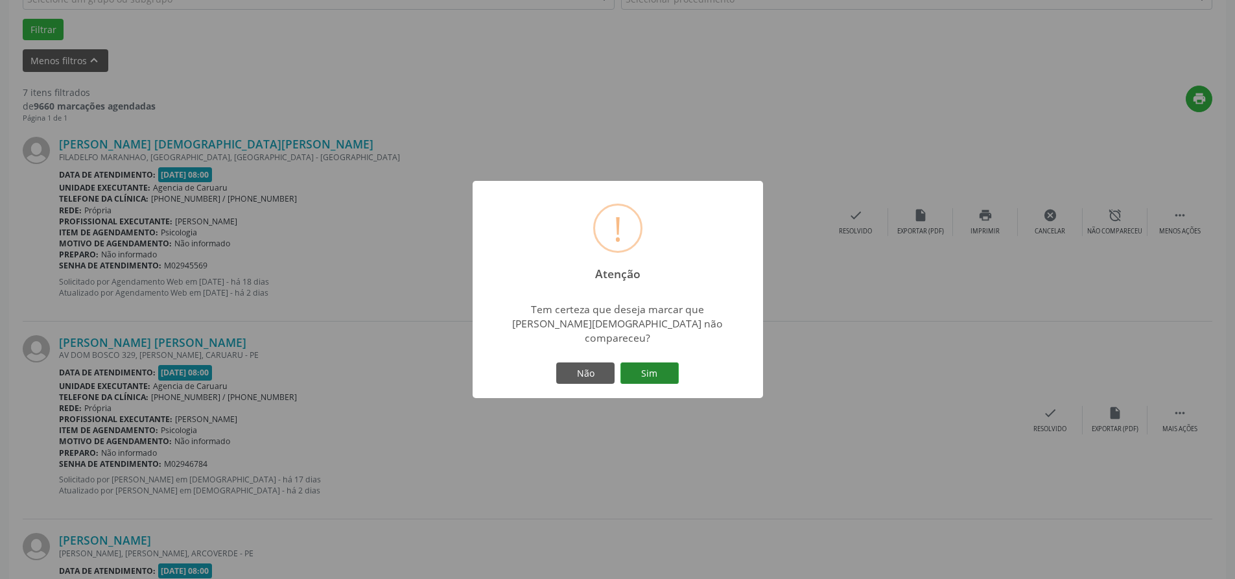
click at [660, 364] on button "Sim" at bounding box center [649, 373] width 58 height 22
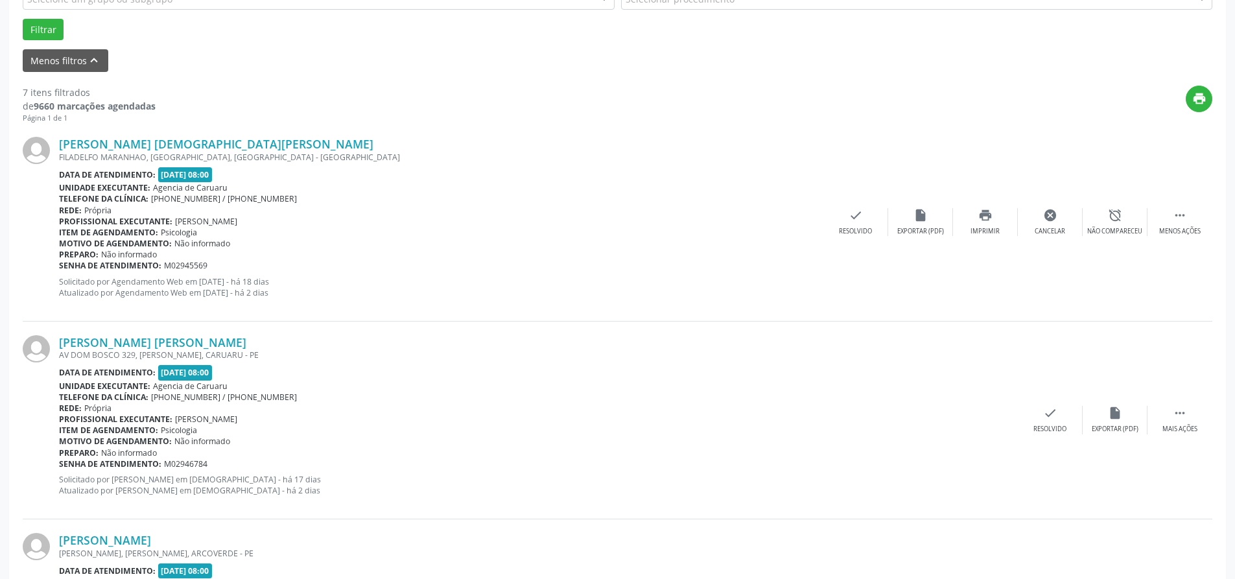
scroll to position [0, 0]
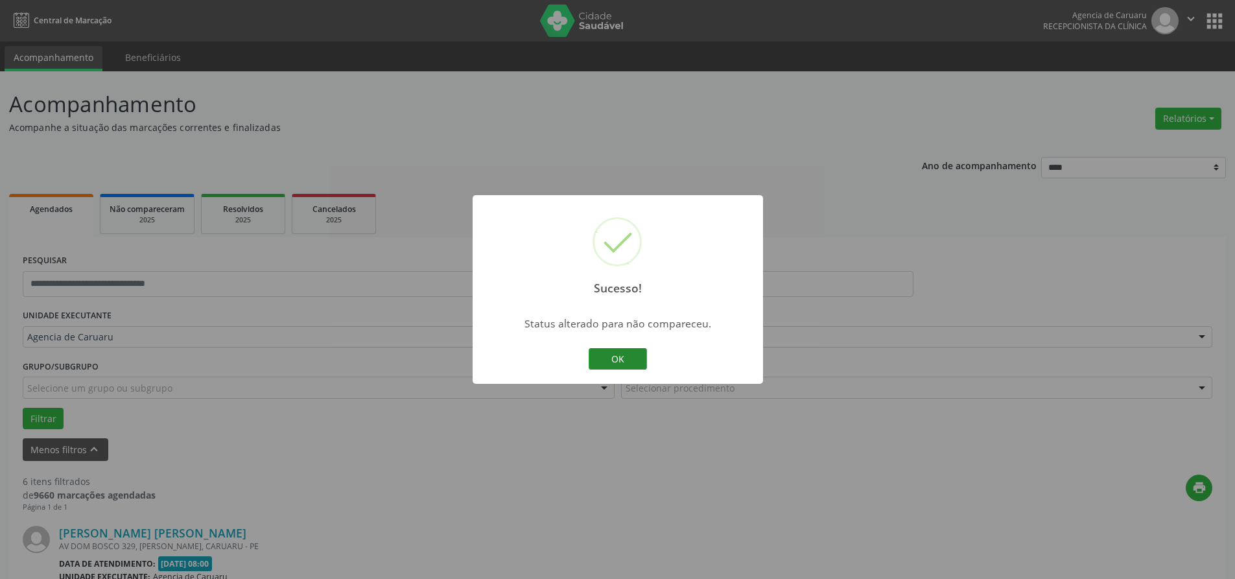
click at [626, 360] on button "OK" at bounding box center [617, 359] width 58 height 22
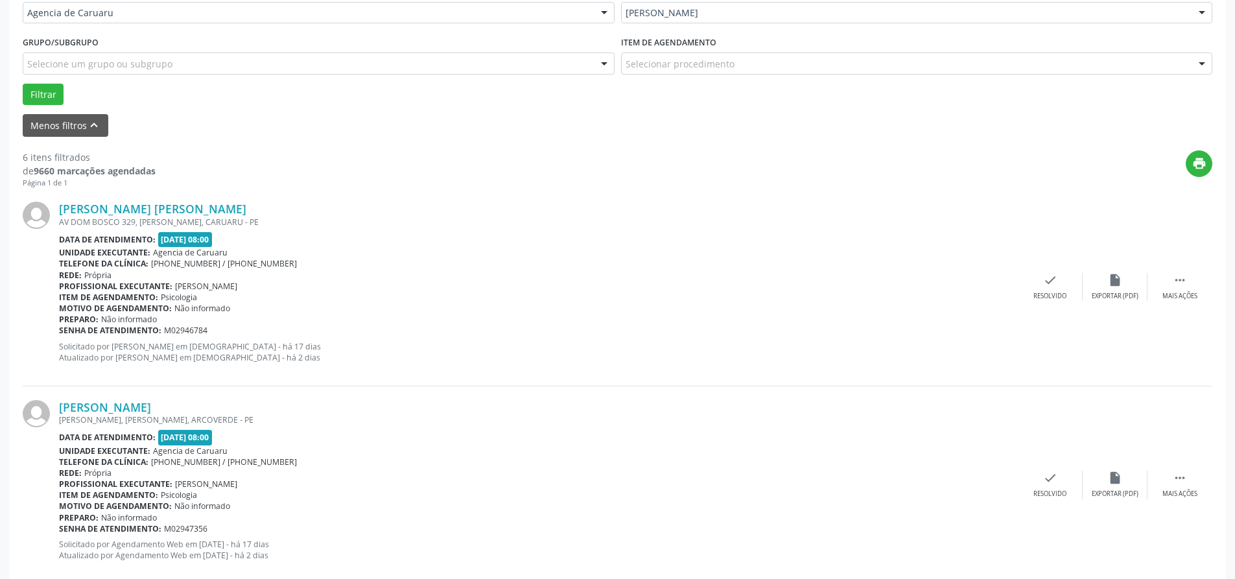
scroll to position [389, 0]
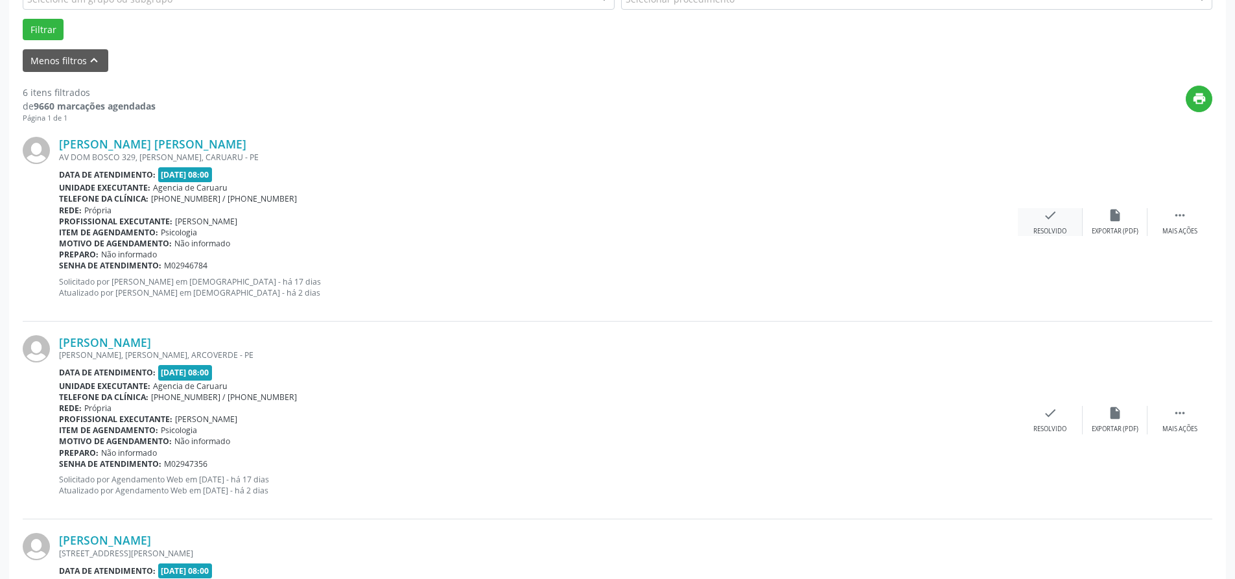
click at [1062, 226] on div "check Resolvido" at bounding box center [1049, 222] width 65 height 28
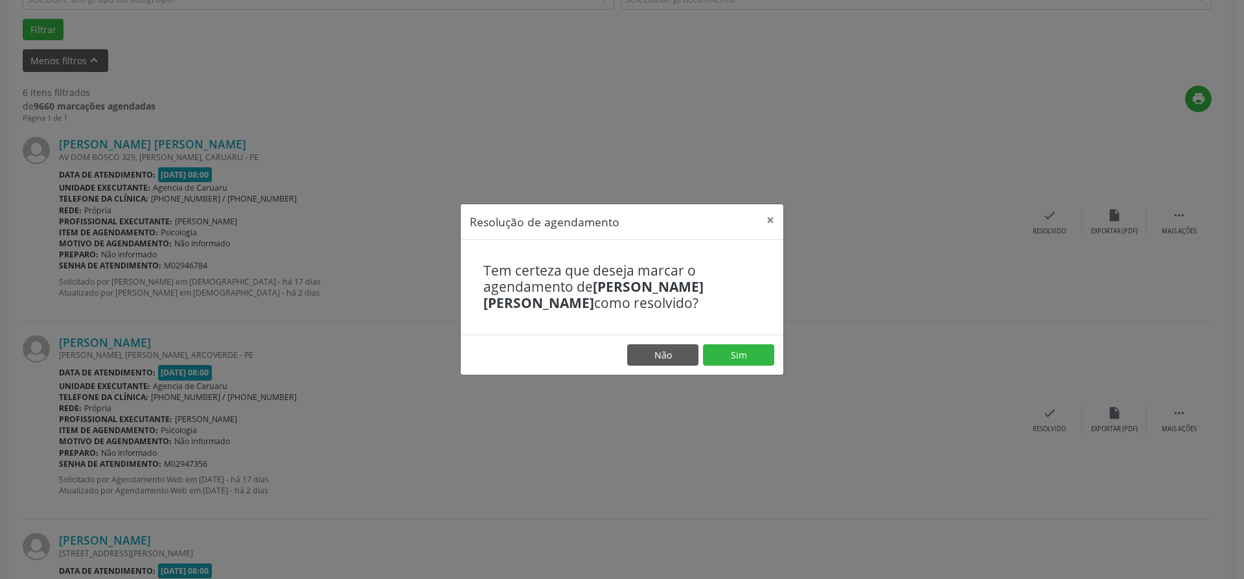
click at [840, 208] on div "Resolução de agendamento × Tem certeza que deseja marcar o agendamento de Ivone…" at bounding box center [622, 289] width 1244 height 579
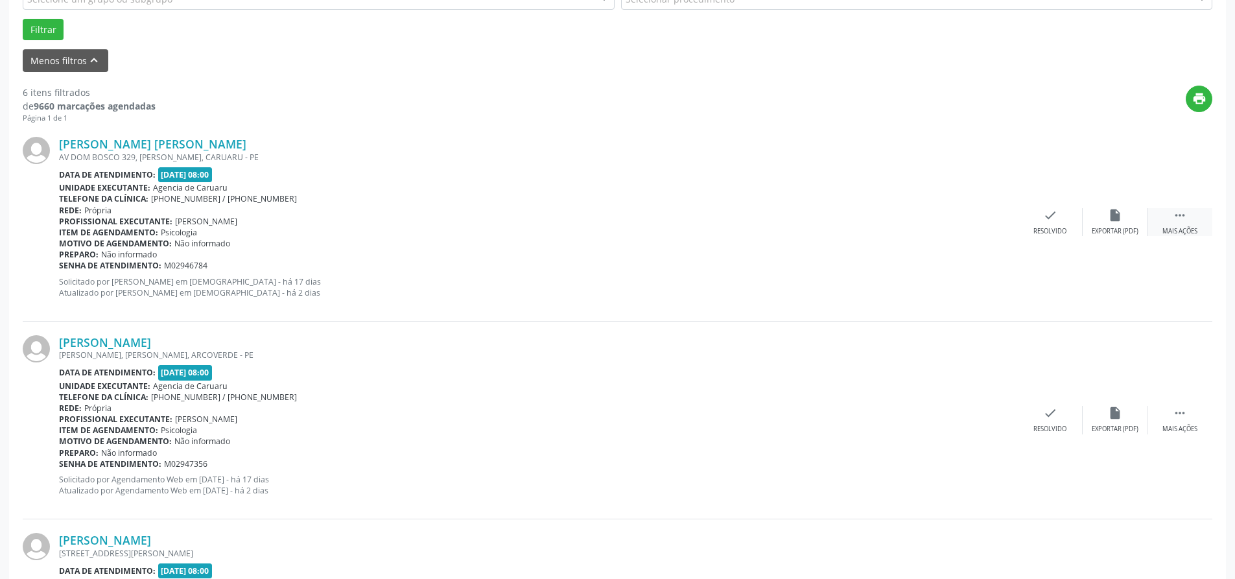
click at [1186, 226] on div " Mais ações" at bounding box center [1179, 222] width 65 height 28
click at [1100, 227] on div "Não compareceu" at bounding box center [1114, 231] width 55 height 9
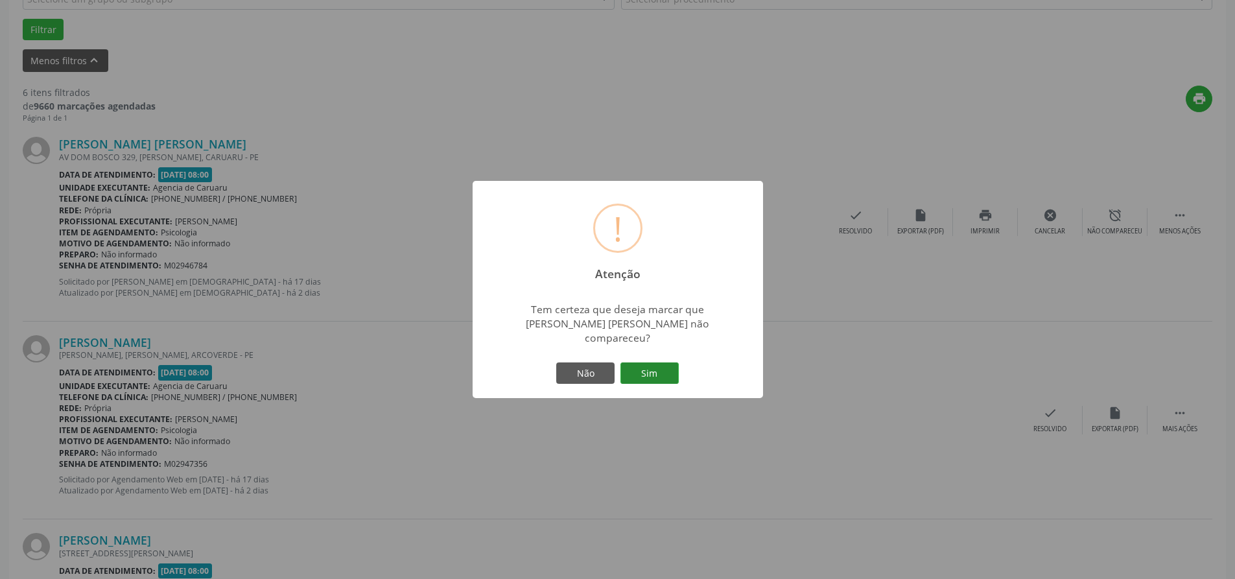
click at [656, 366] on button "Sim" at bounding box center [649, 373] width 58 height 22
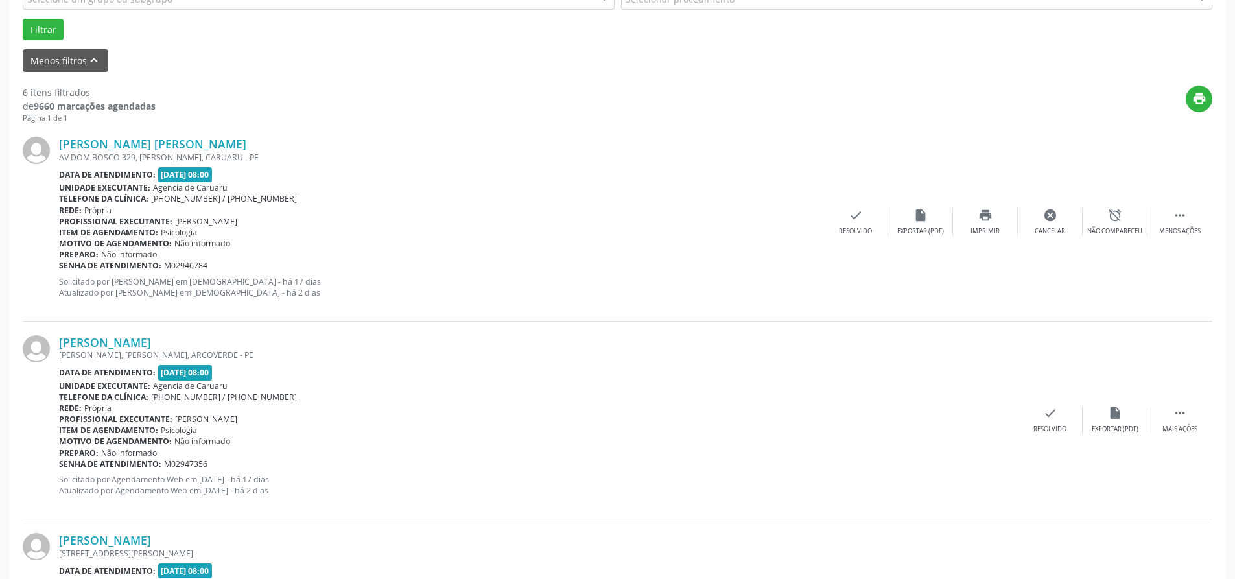
scroll to position [0, 0]
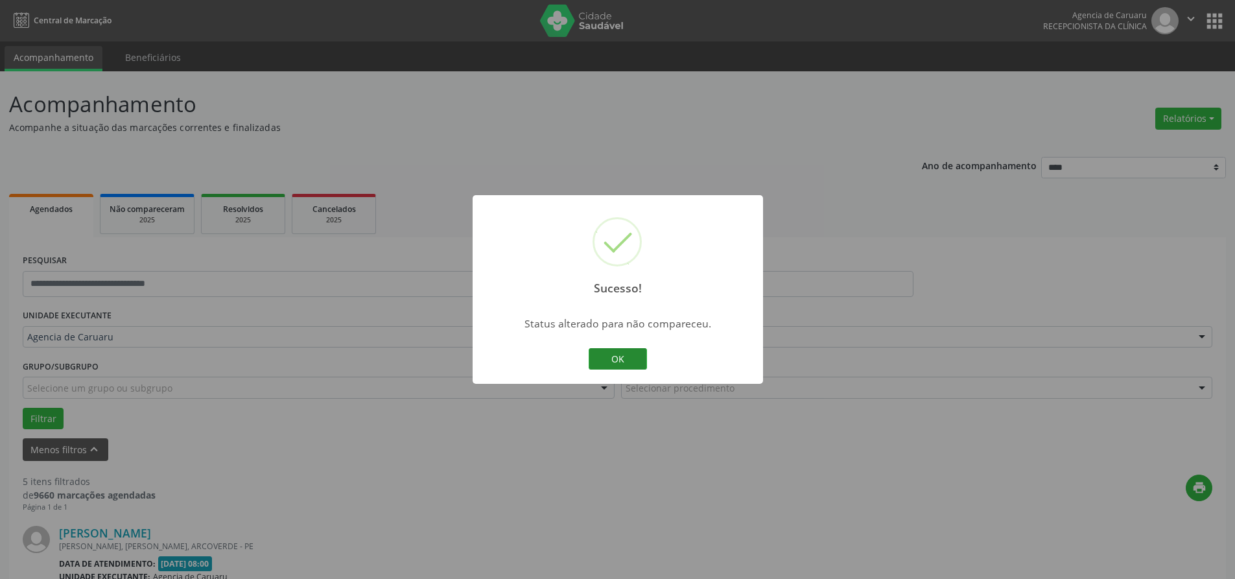
click at [624, 356] on button "OK" at bounding box center [617, 359] width 58 height 22
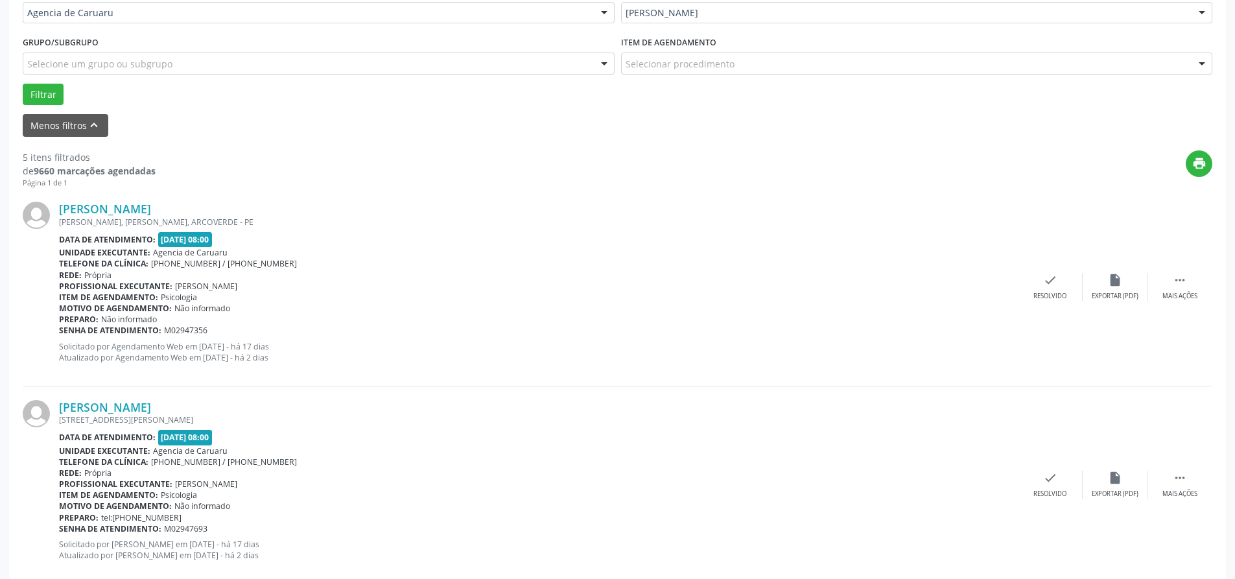
scroll to position [389, 0]
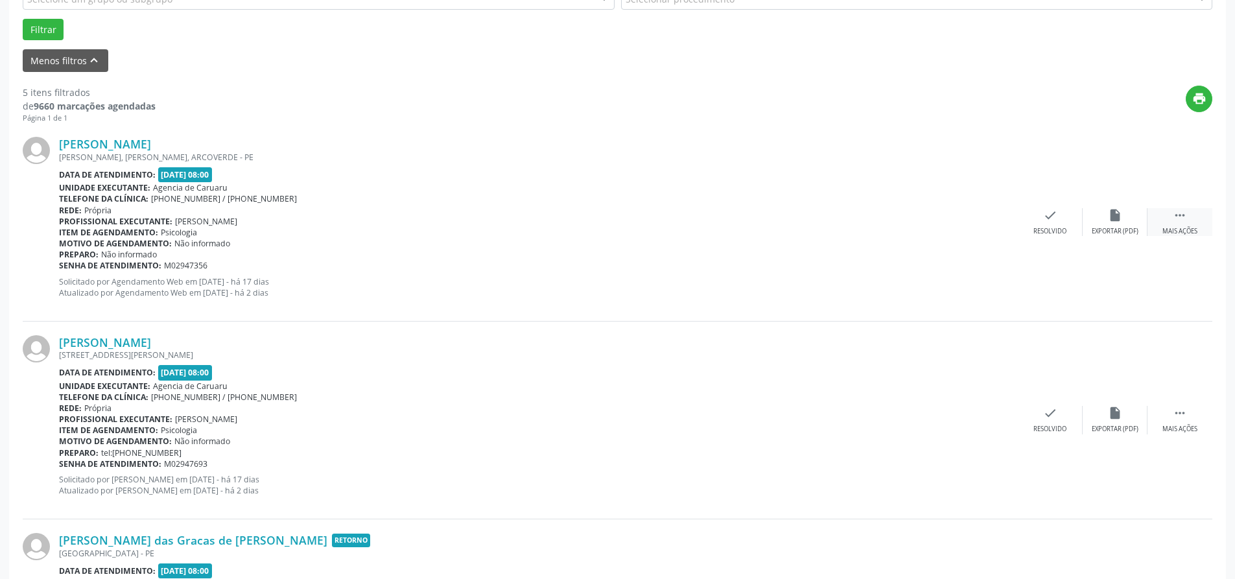
click at [1164, 220] on div " Mais ações" at bounding box center [1179, 222] width 65 height 28
click at [1128, 223] on div "alarm_off Não compareceu" at bounding box center [1114, 222] width 65 height 28
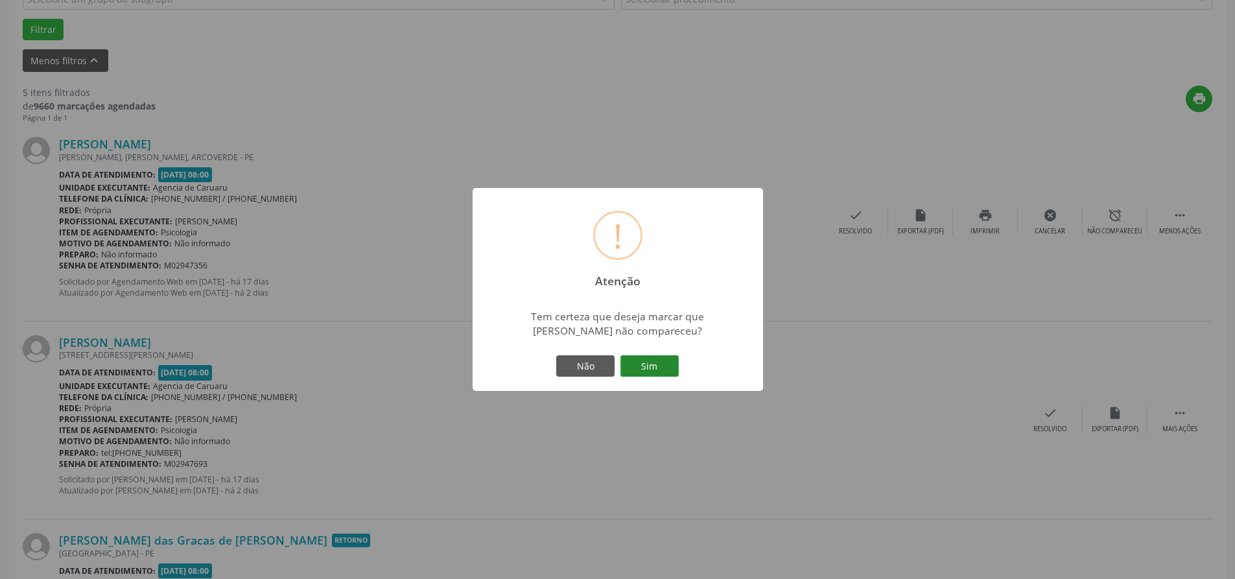
click at [640, 369] on button "Sim" at bounding box center [649, 366] width 58 height 22
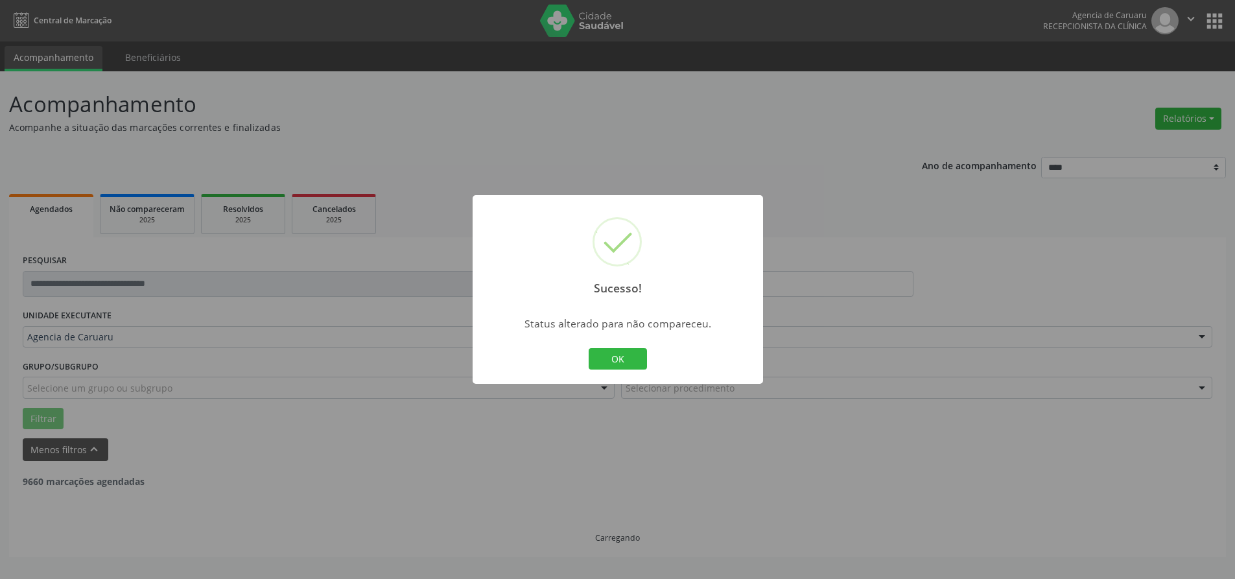
scroll to position [0, 0]
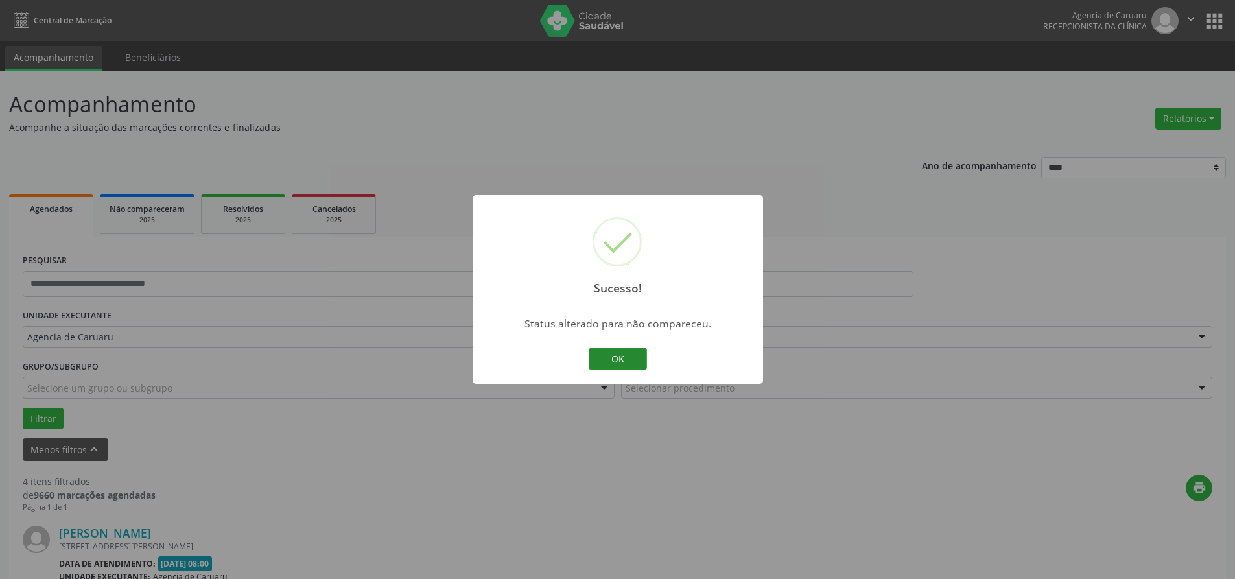
click at [638, 360] on button "OK" at bounding box center [617, 359] width 58 height 22
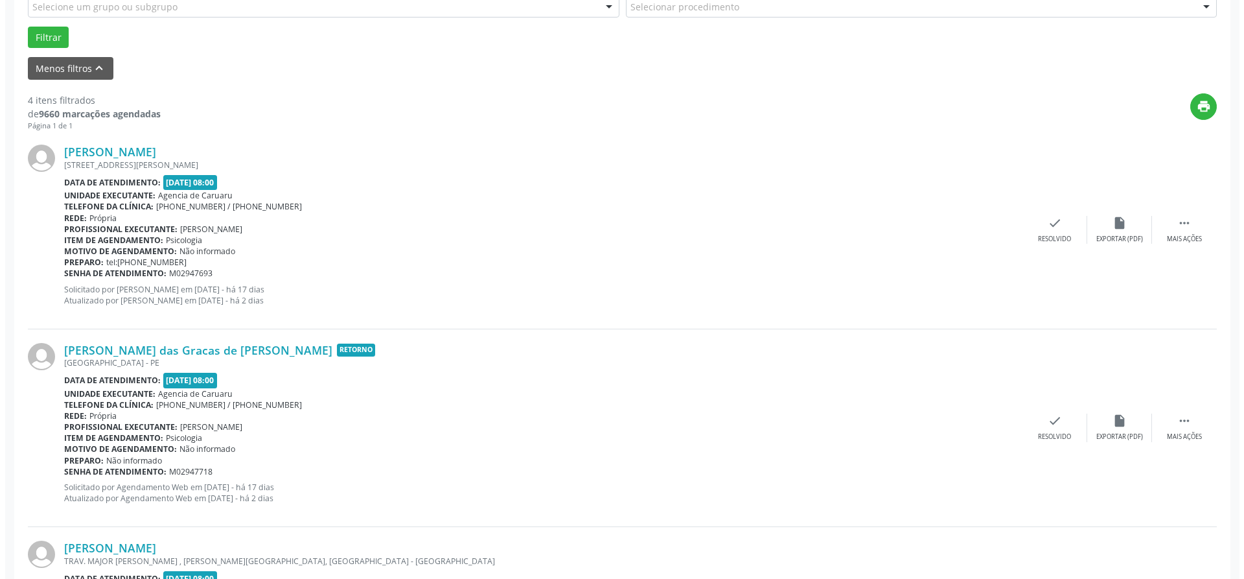
scroll to position [389, 0]
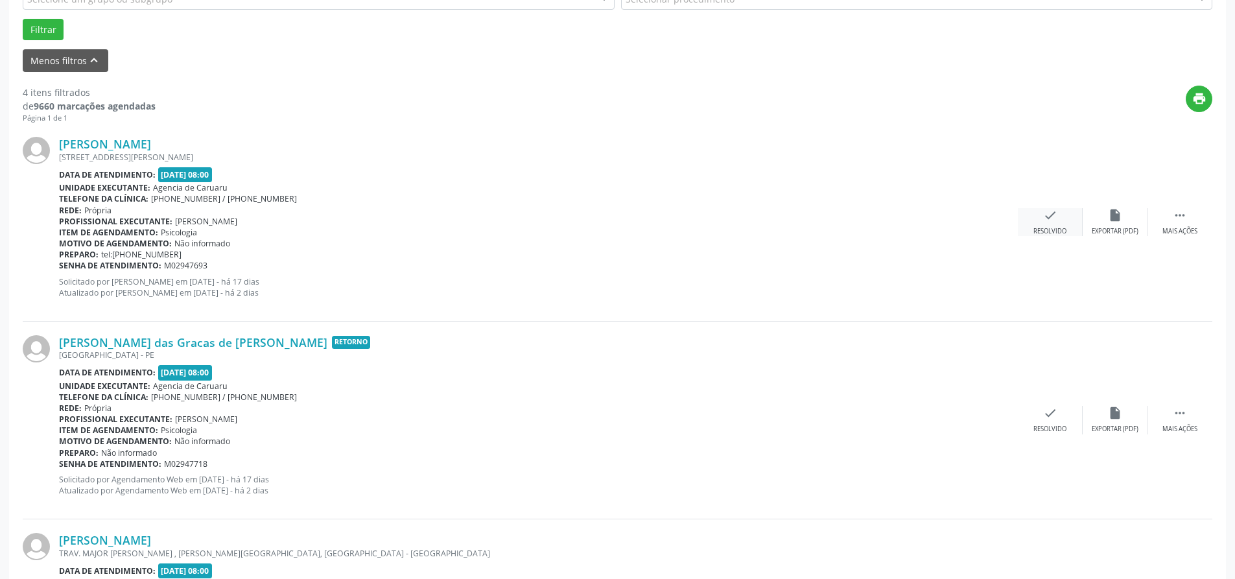
click at [1053, 224] on div "check Resolvido" at bounding box center [1049, 222] width 65 height 28
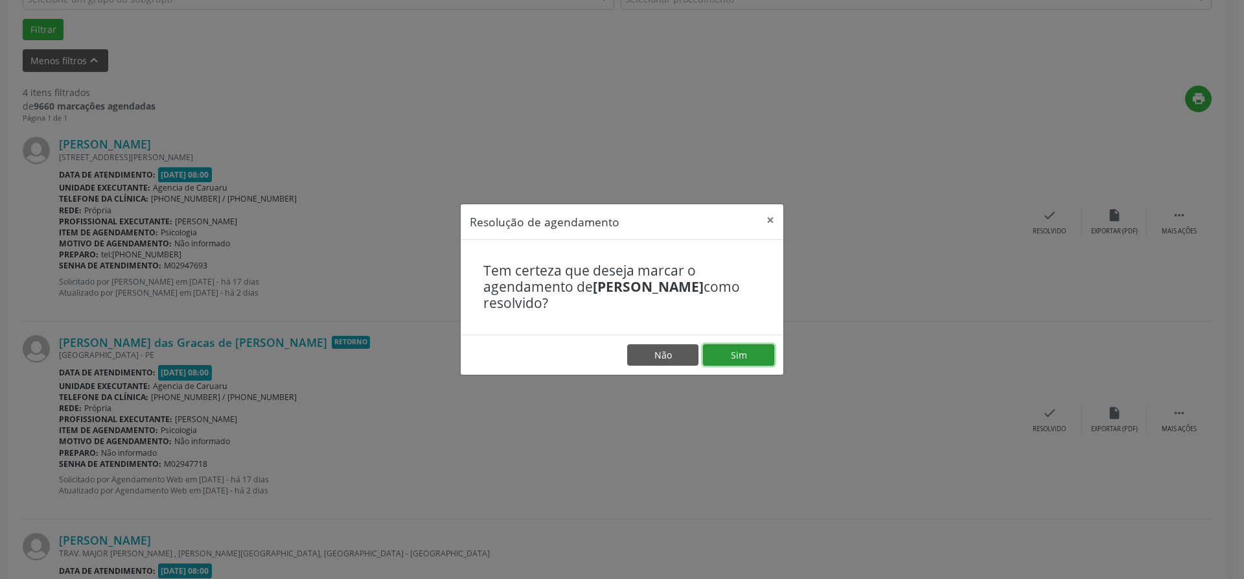
click at [745, 354] on button "Sim" at bounding box center [738, 355] width 71 height 22
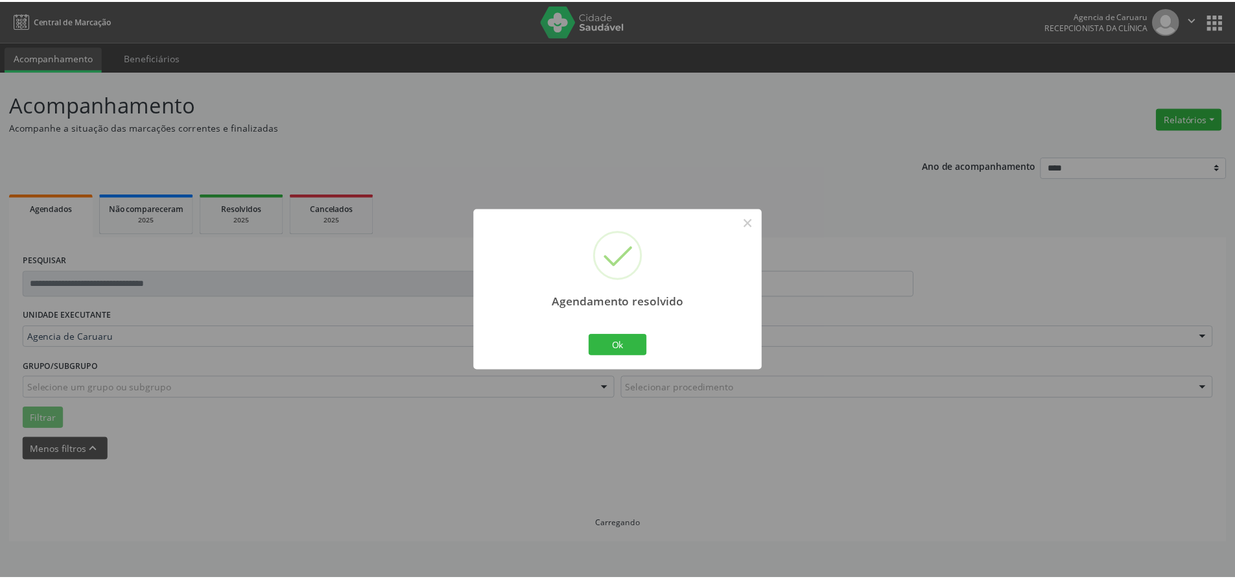
scroll to position [0, 0]
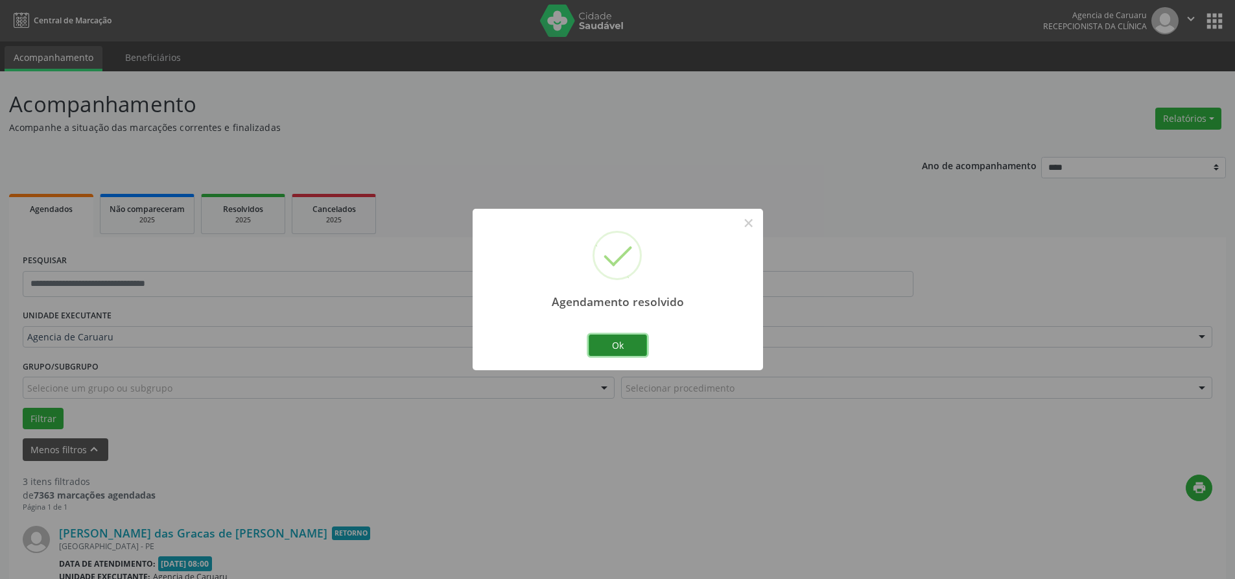
click at [620, 354] on button "Ok" at bounding box center [617, 345] width 58 height 22
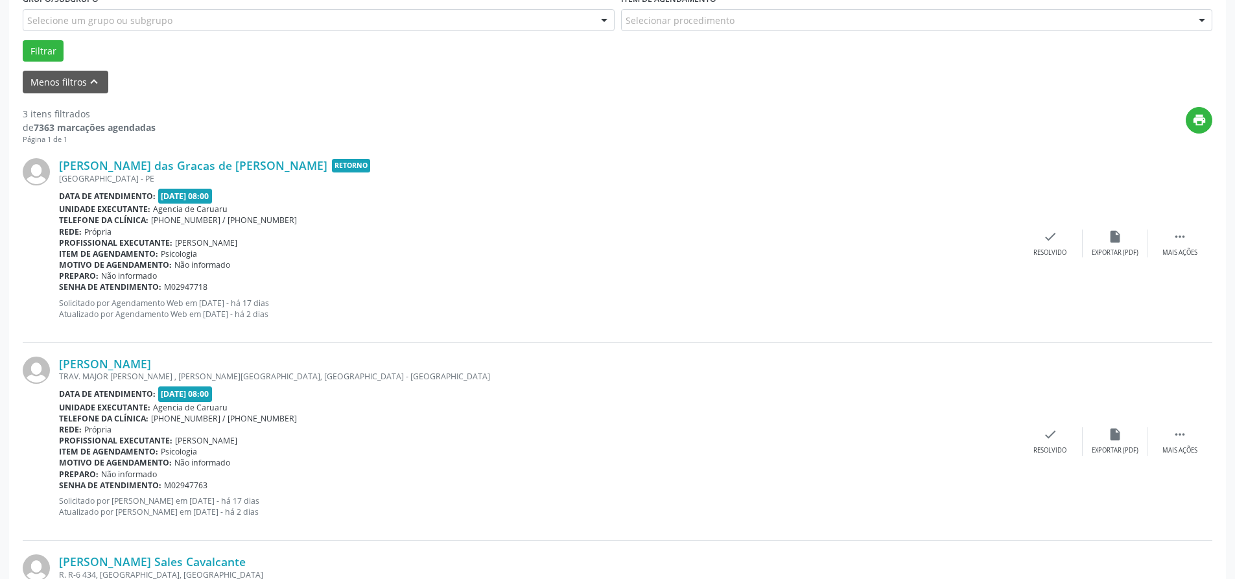
scroll to position [454, 0]
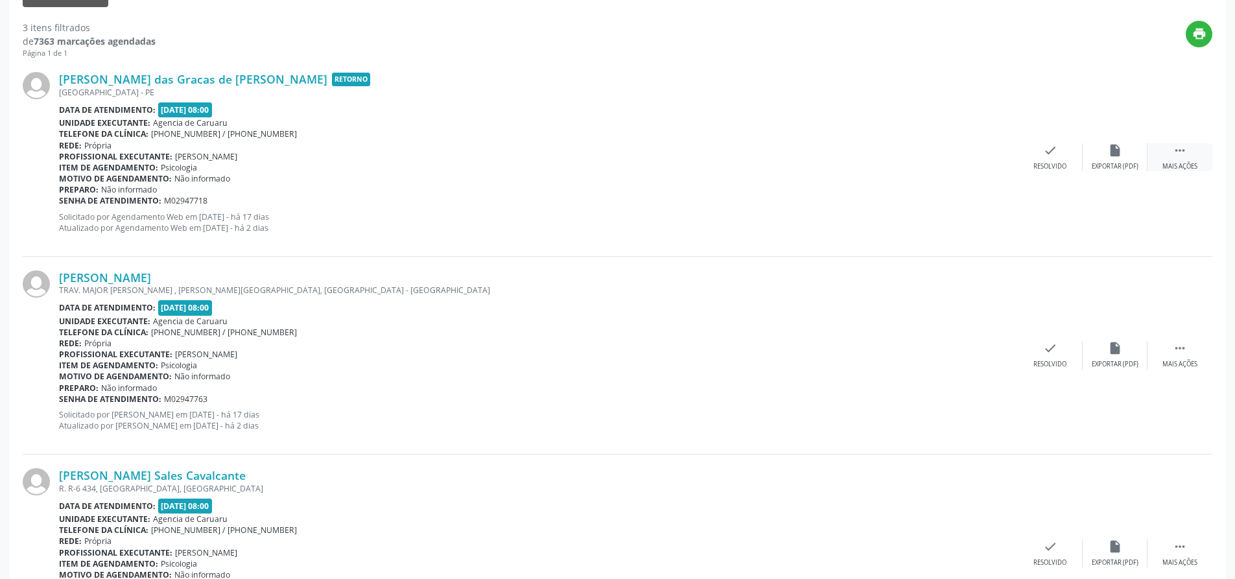
click at [1172, 159] on div " Mais ações" at bounding box center [1179, 157] width 65 height 28
click at [1089, 162] on div "Não compareceu" at bounding box center [1114, 166] width 55 height 9
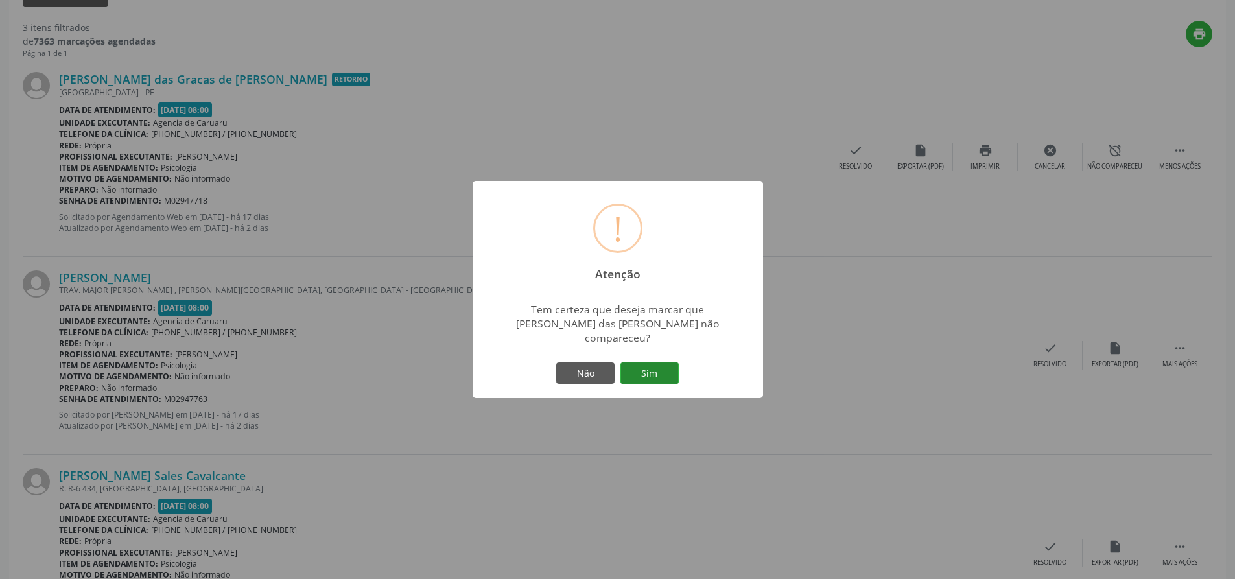
click at [655, 369] on button "Sim" at bounding box center [649, 373] width 58 height 22
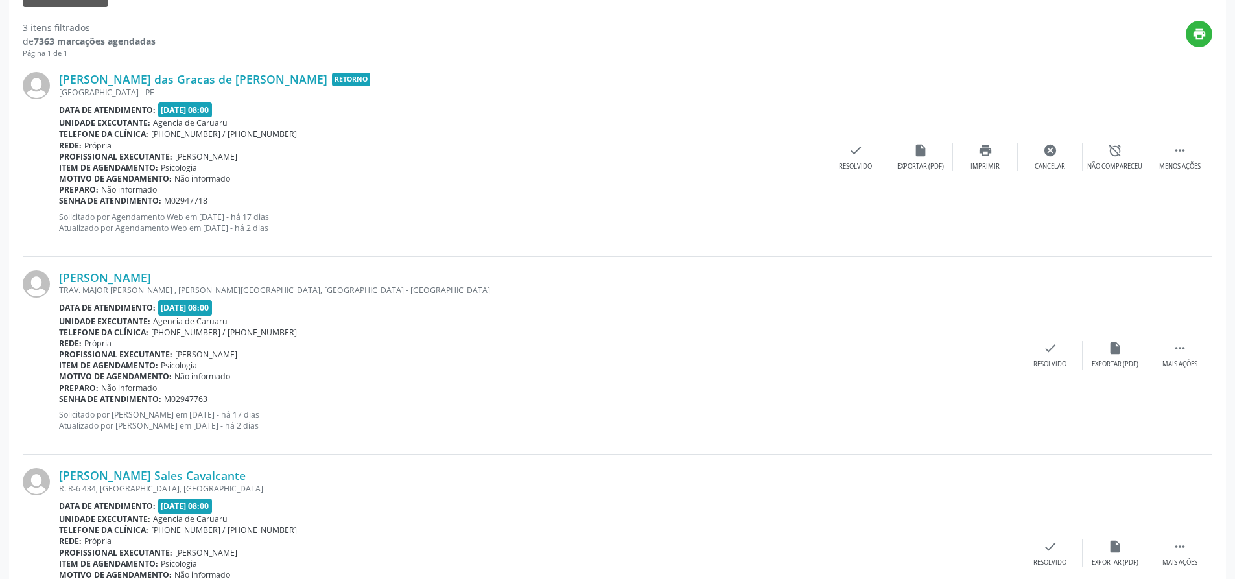
scroll to position [0, 0]
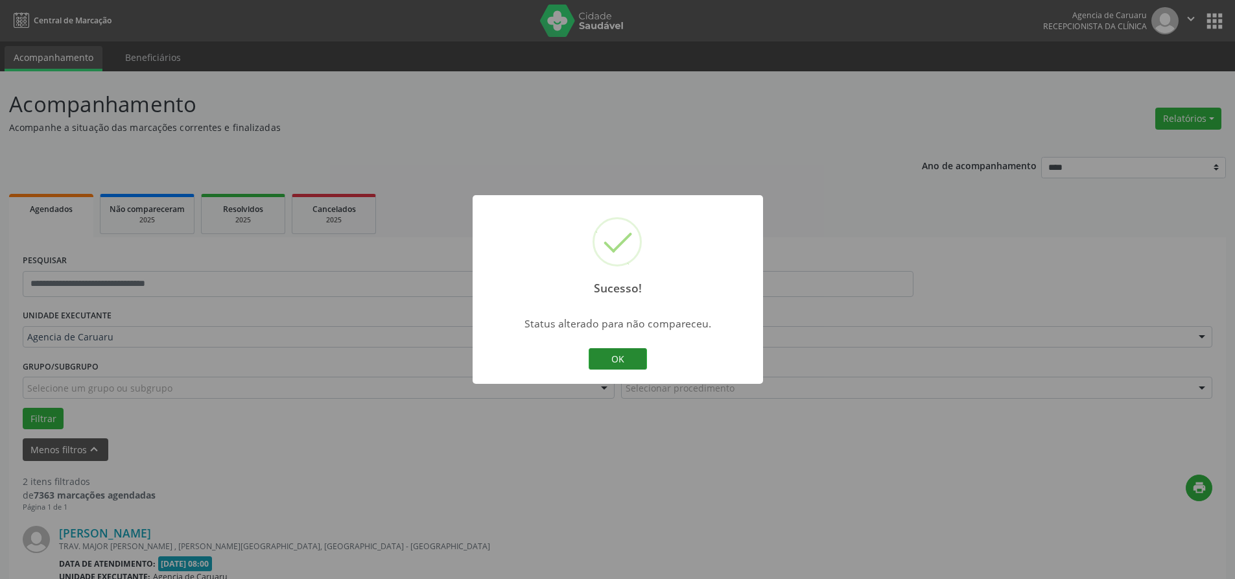
click at [634, 356] on button "OK" at bounding box center [617, 359] width 58 height 22
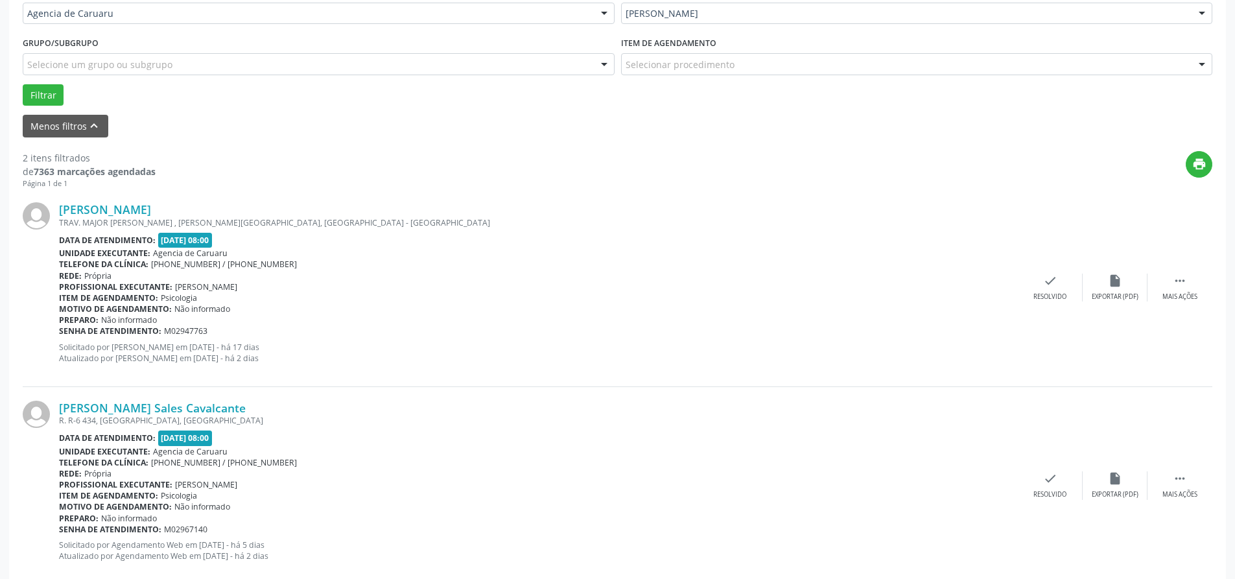
scroll to position [324, 0]
click at [1178, 283] on icon "" at bounding box center [1179, 280] width 14 height 14
click at [1117, 284] on icon "alarm_off" at bounding box center [1115, 280] width 14 height 14
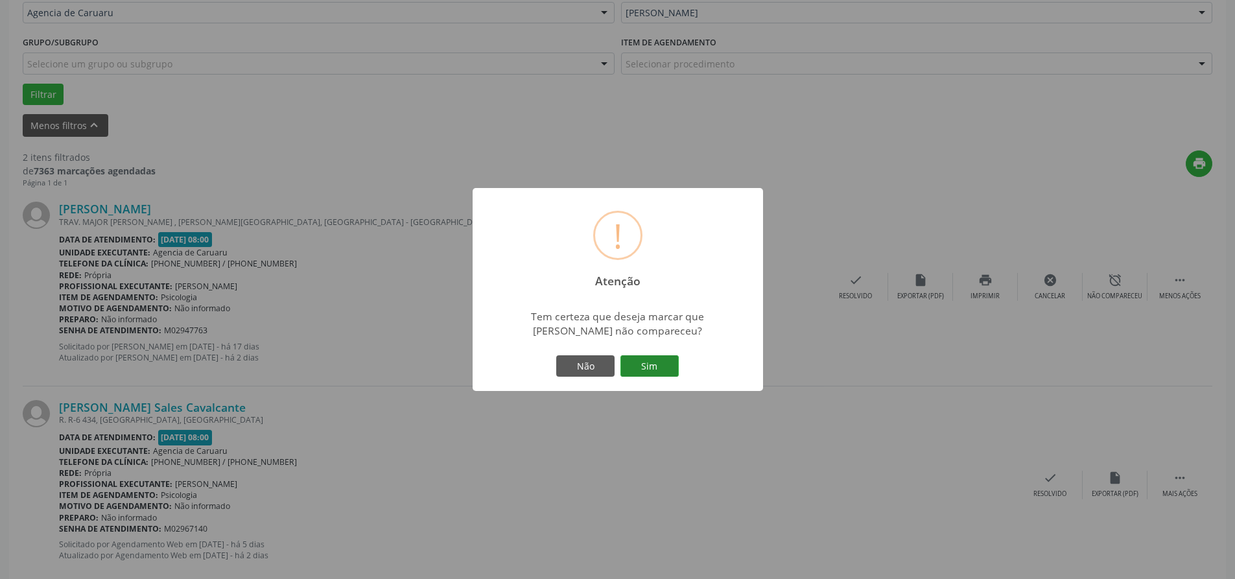
click at [657, 367] on button "Sim" at bounding box center [649, 366] width 58 height 22
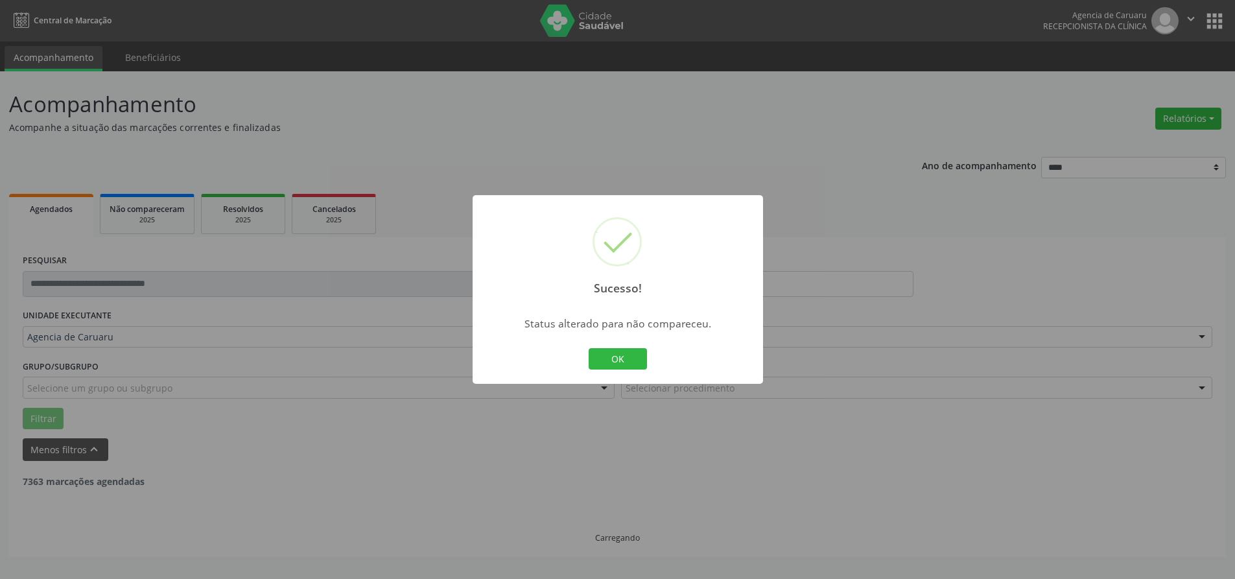
scroll to position [0, 0]
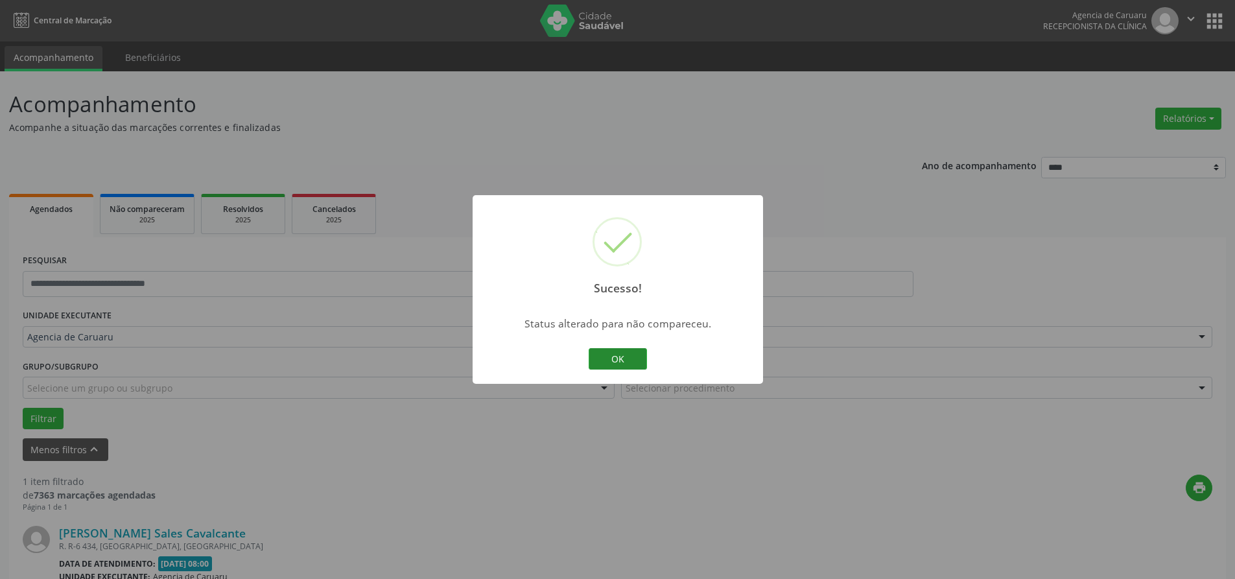
click at [618, 351] on button "OK" at bounding box center [617, 359] width 58 height 22
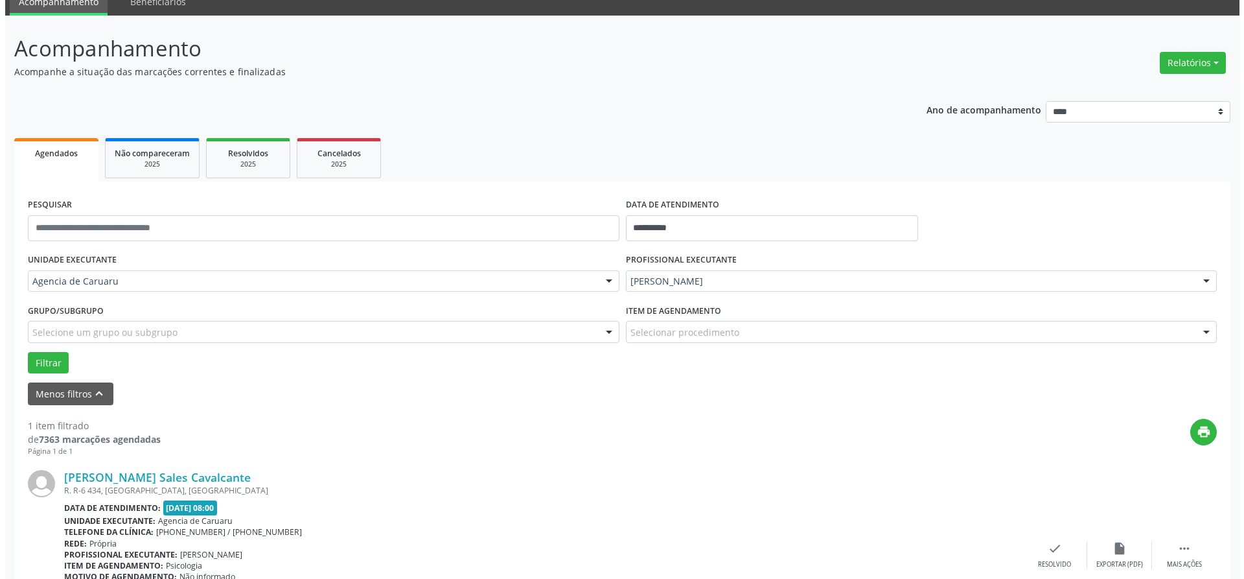
scroll to position [154, 0]
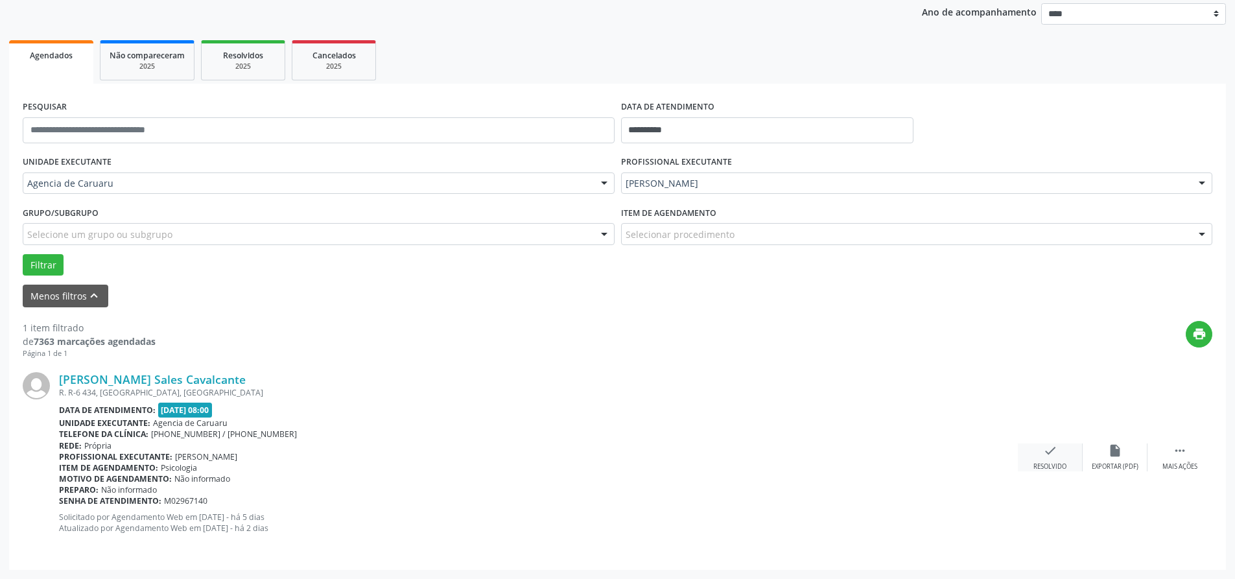
click at [1041, 446] on div "check Resolvido" at bounding box center [1049, 457] width 65 height 28
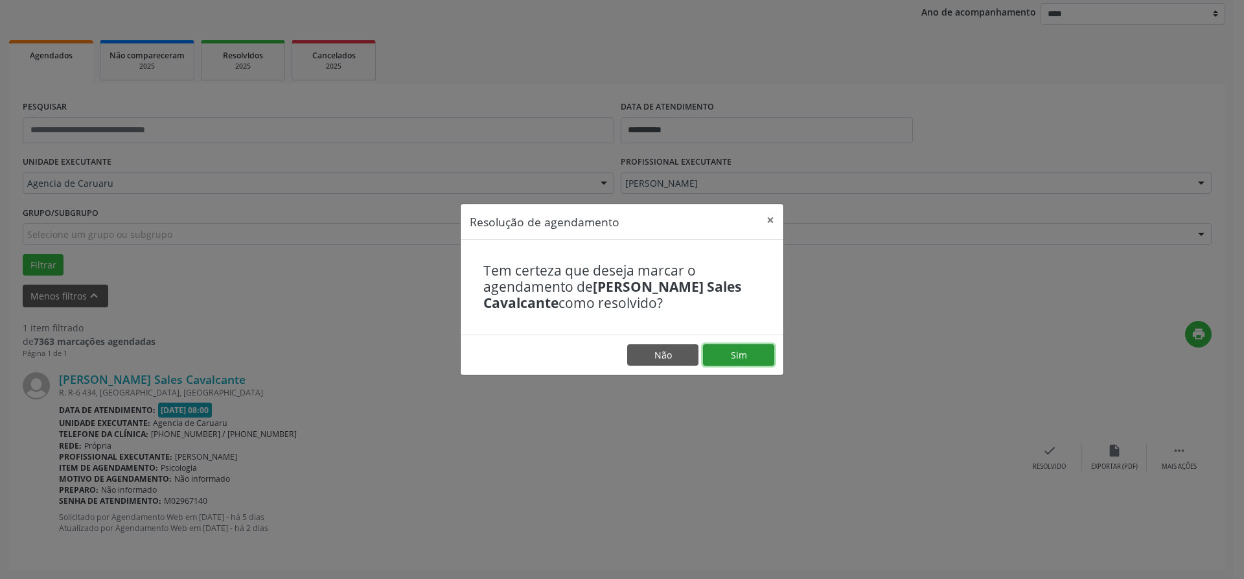
click at [741, 358] on button "Sim" at bounding box center [738, 355] width 71 height 22
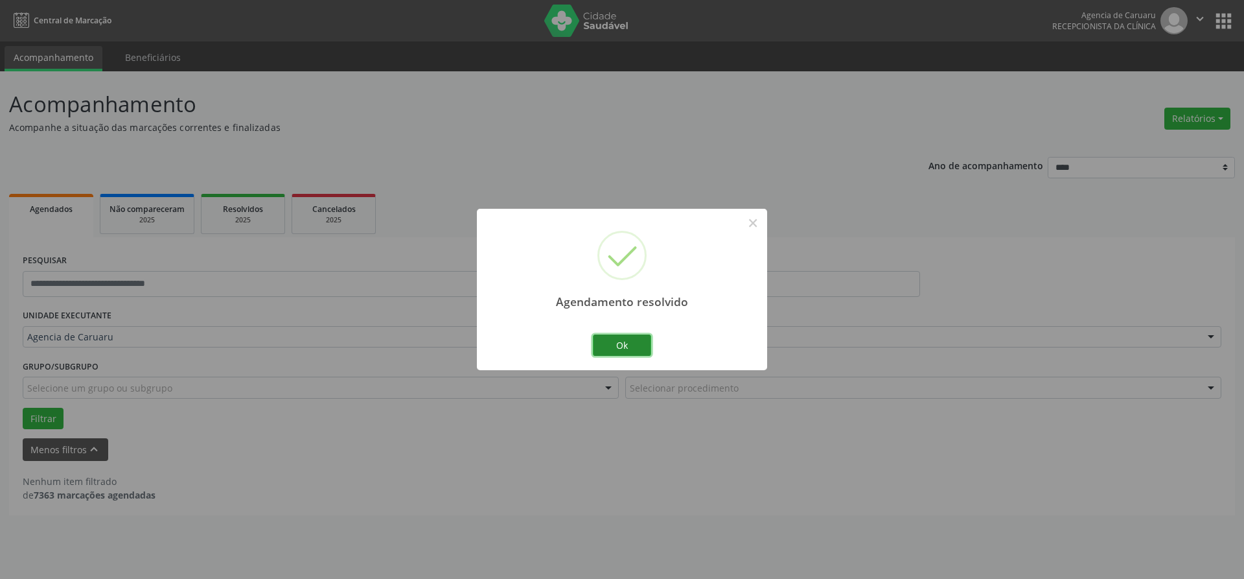
click at [624, 351] on button "Ok" at bounding box center [622, 345] width 58 height 22
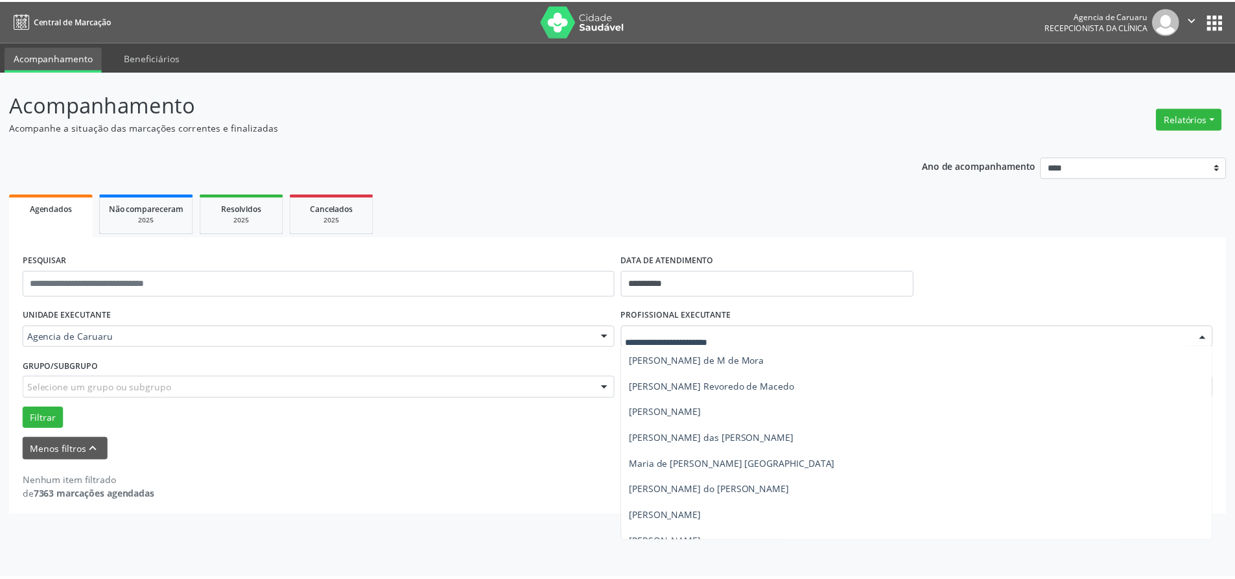
scroll to position [648, 0]
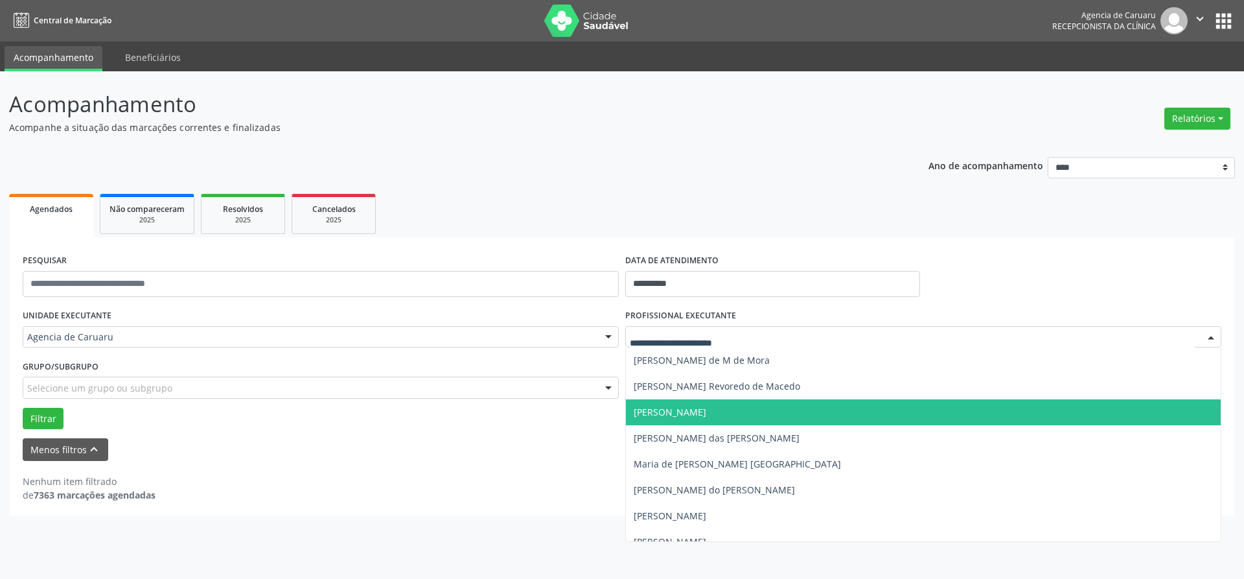
click at [802, 415] on span "[PERSON_NAME]" at bounding box center [923, 412] width 595 height 26
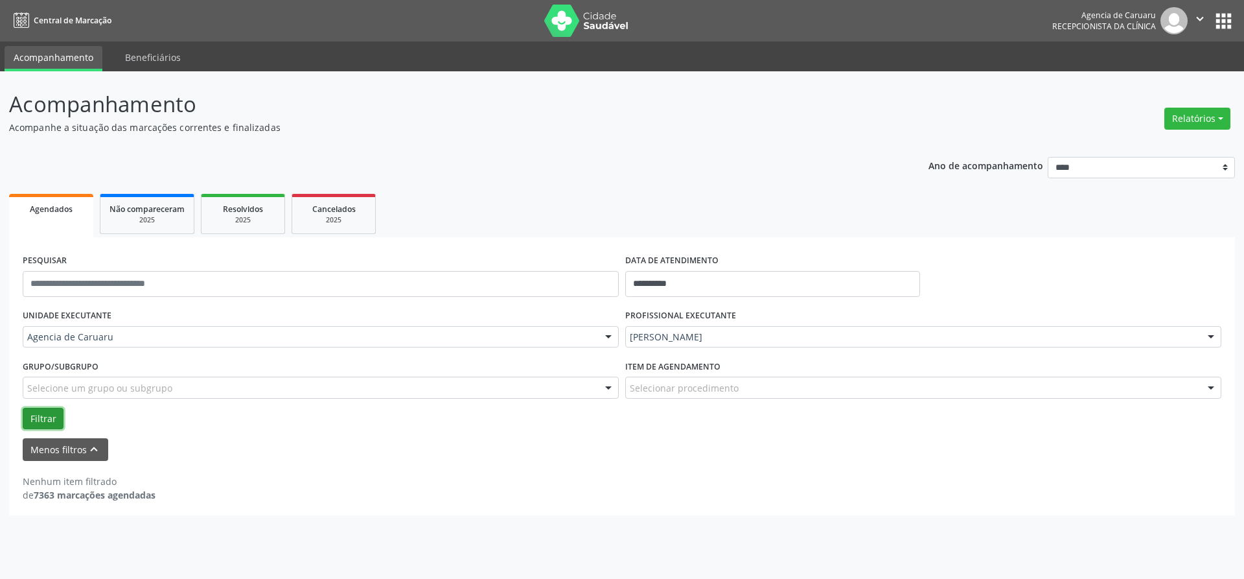
click at [45, 417] on button "Filtrar" at bounding box center [43, 419] width 41 height 22
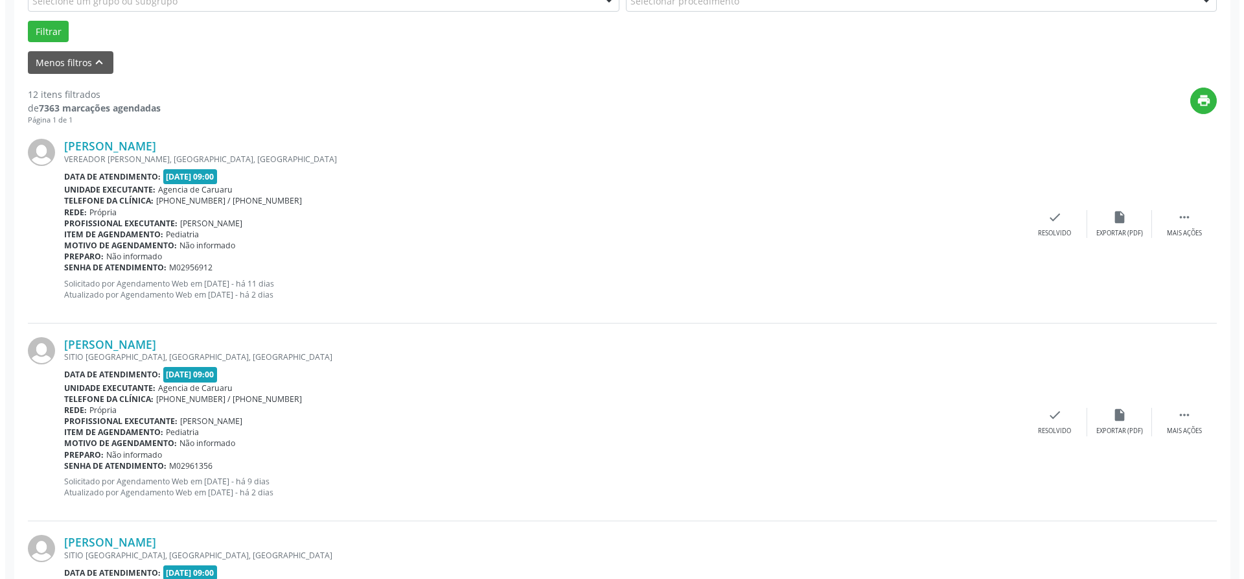
scroll to position [389, 0]
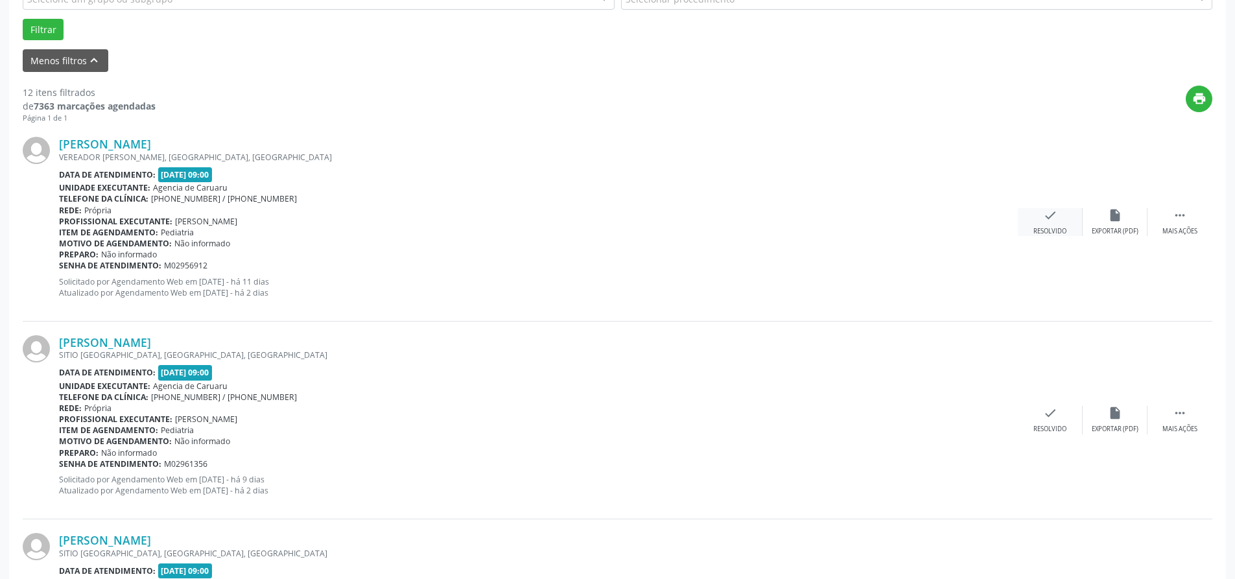
click at [1052, 229] on div "Resolvido" at bounding box center [1049, 231] width 33 height 9
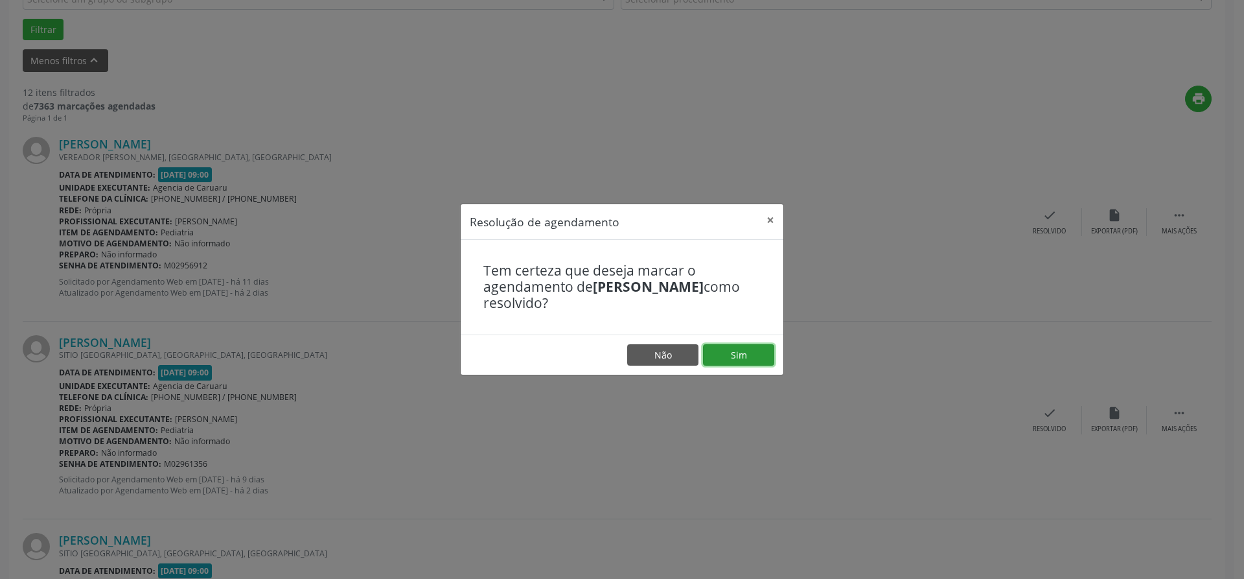
click at [736, 356] on button "Sim" at bounding box center [738, 355] width 71 height 22
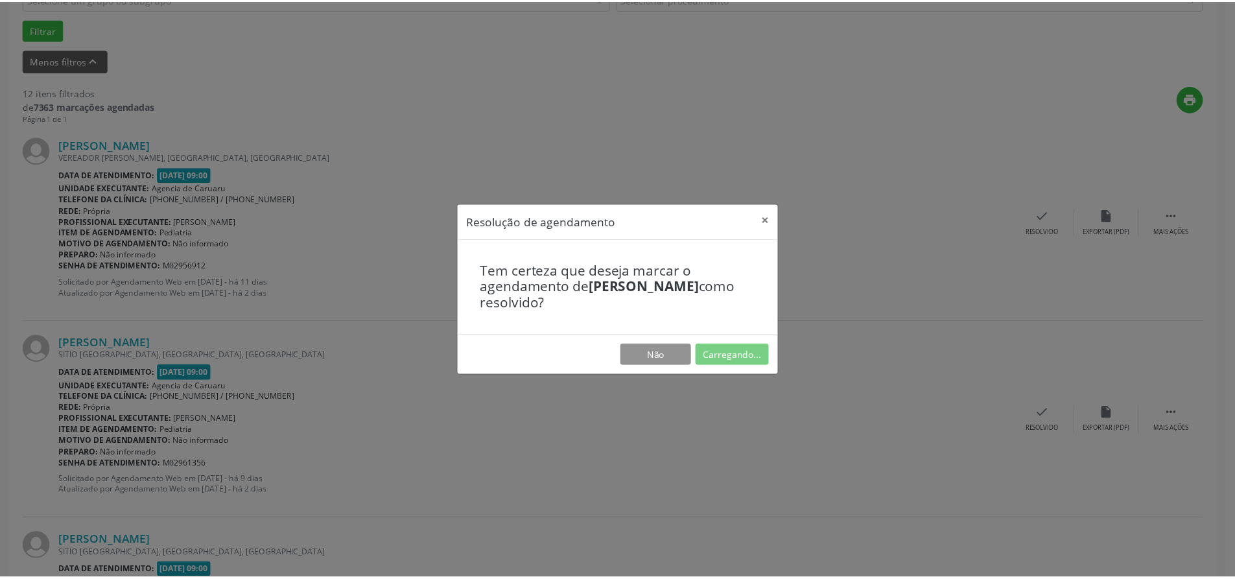
scroll to position [0, 0]
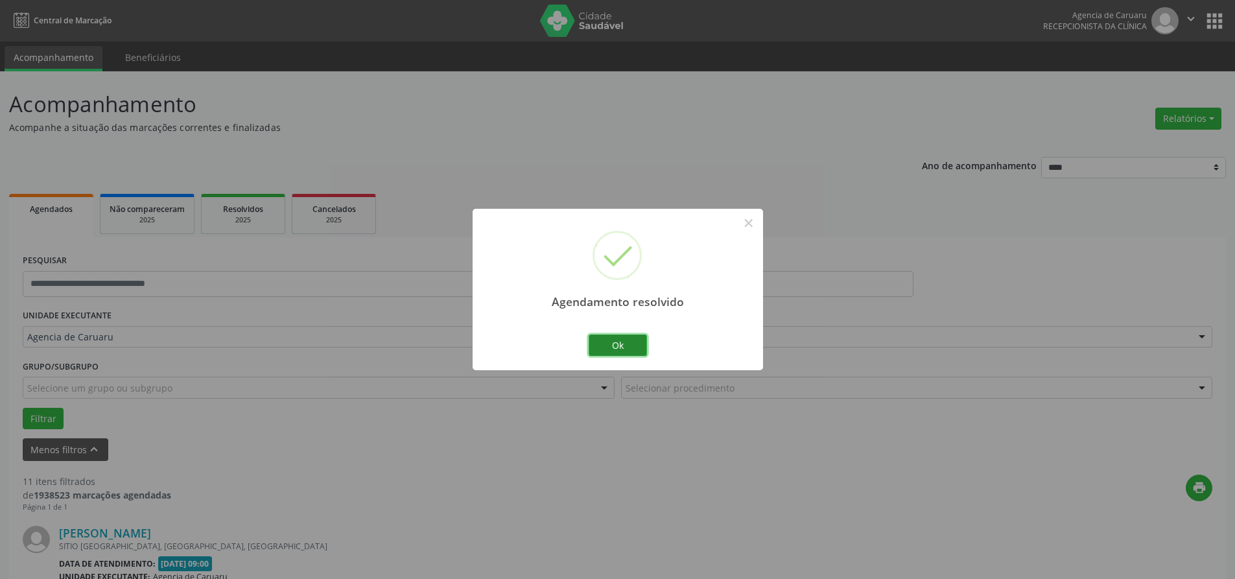
click at [614, 353] on button "Ok" at bounding box center [617, 345] width 58 height 22
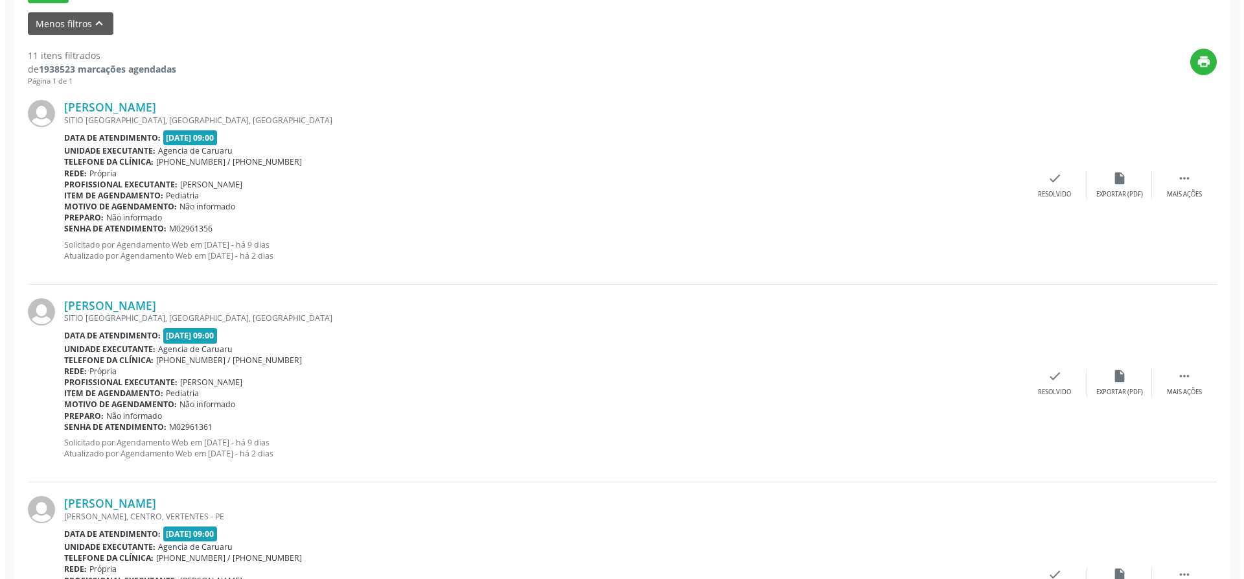
scroll to position [454, 0]
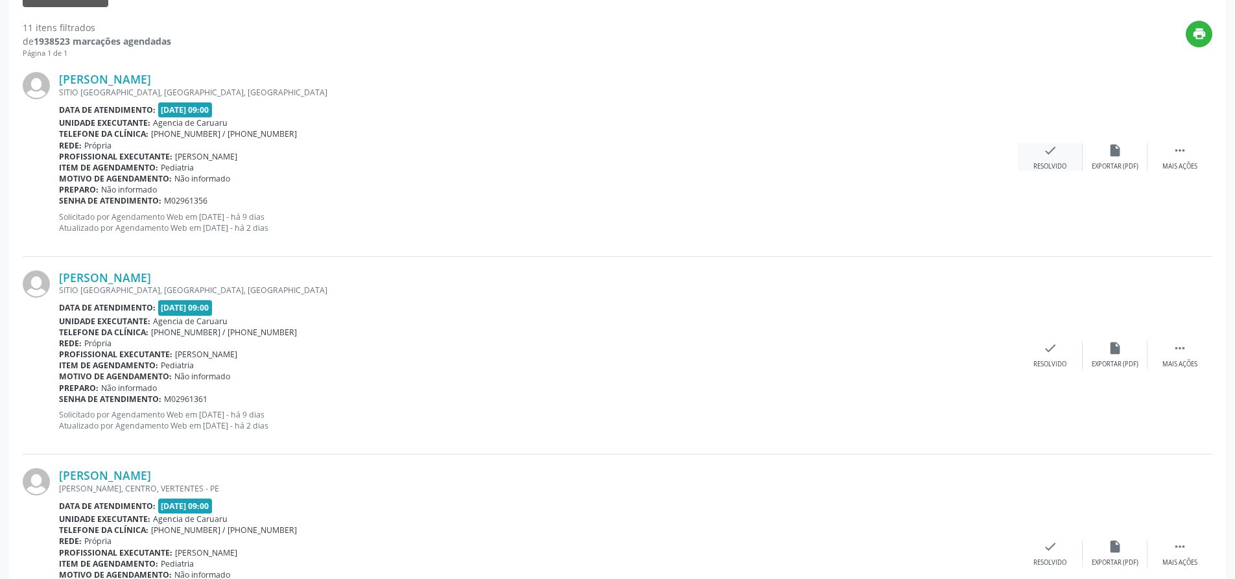
click at [1047, 159] on div "check Resolvido" at bounding box center [1049, 157] width 65 height 28
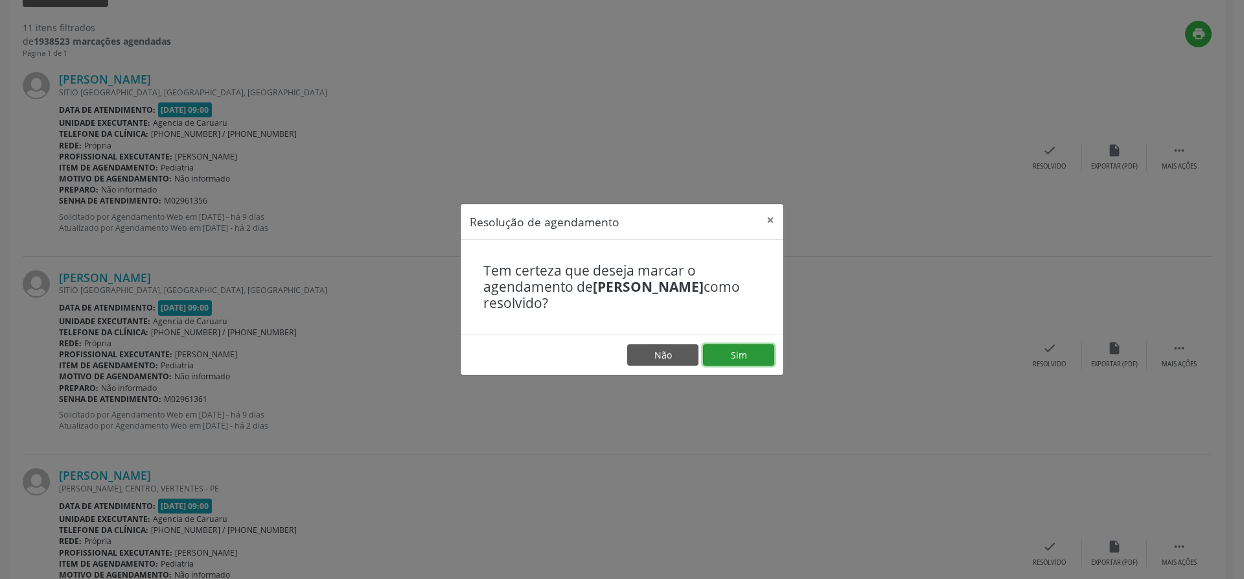
click at [738, 356] on button "Sim" at bounding box center [738, 355] width 71 height 22
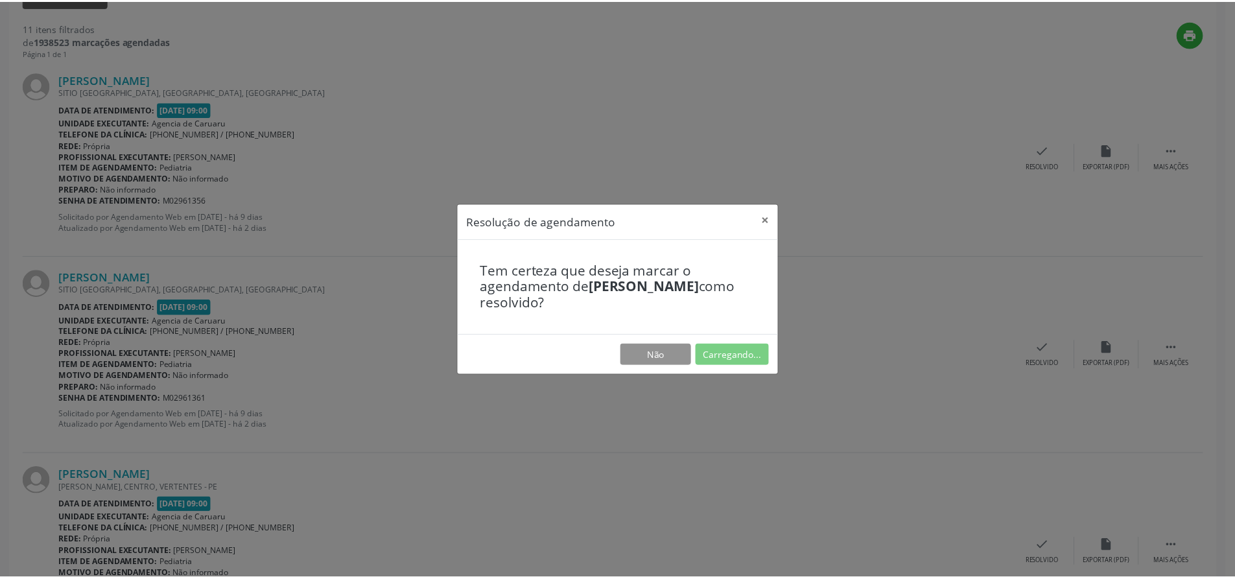
scroll to position [0, 0]
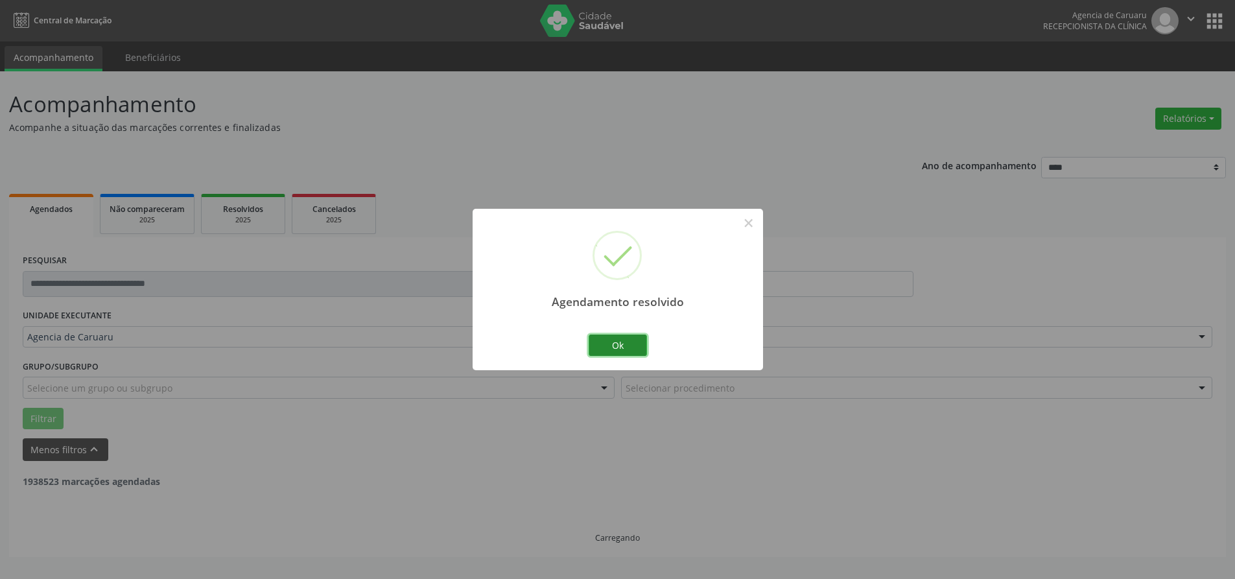
click at [626, 347] on button "Ok" at bounding box center [617, 345] width 58 height 22
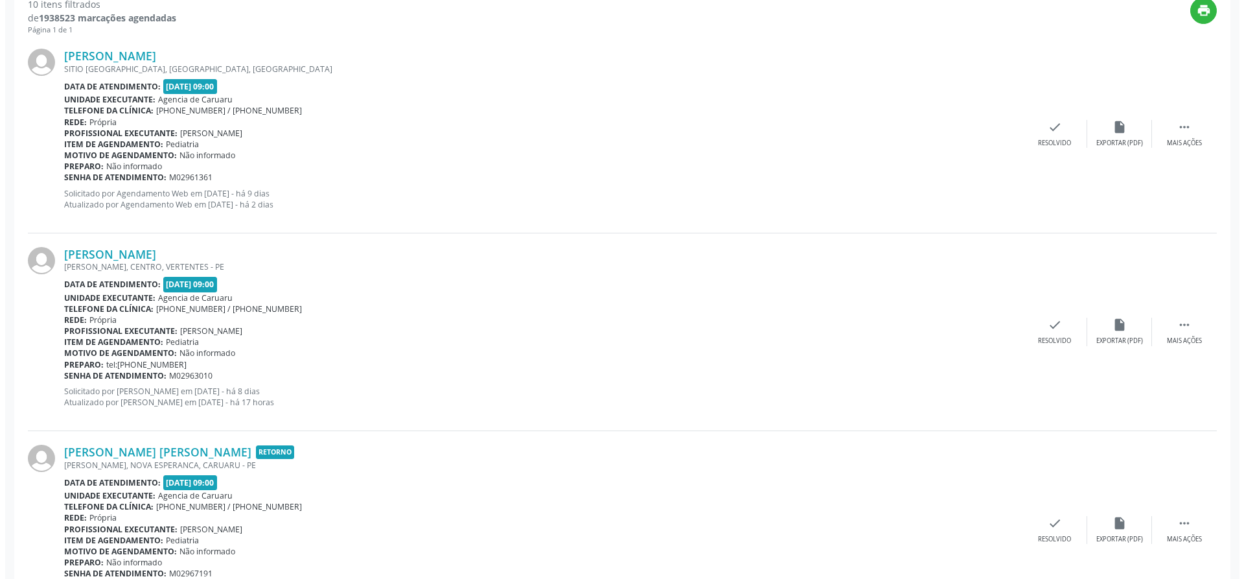
scroll to position [454, 0]
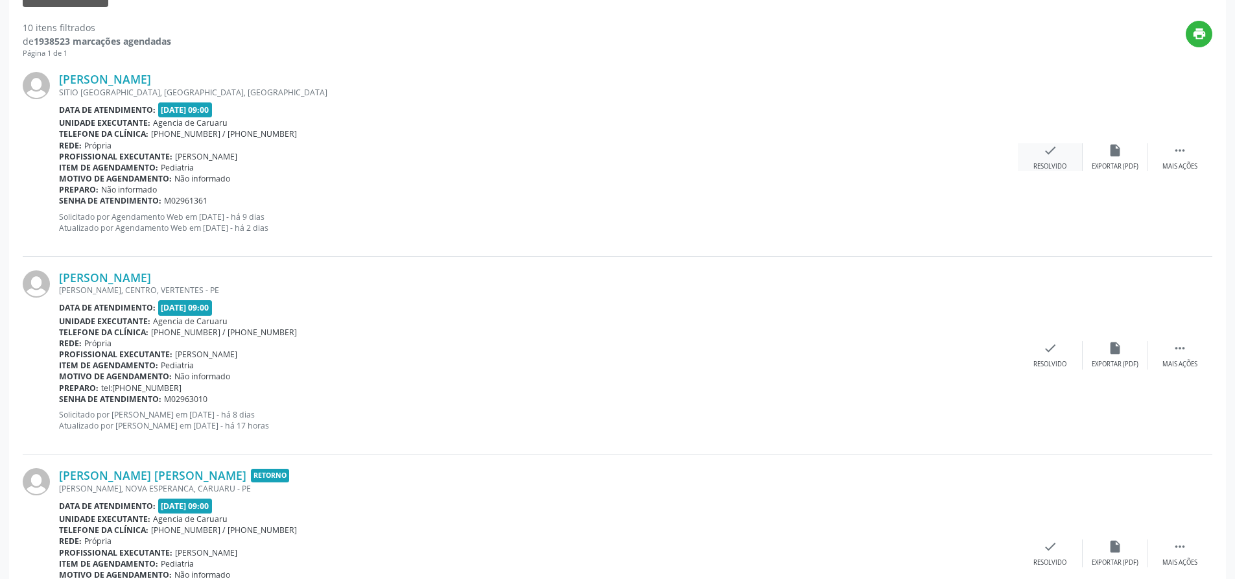
click at [1050, 153] on icon "check" at bounding box center [1050, 150] width 14 height 14
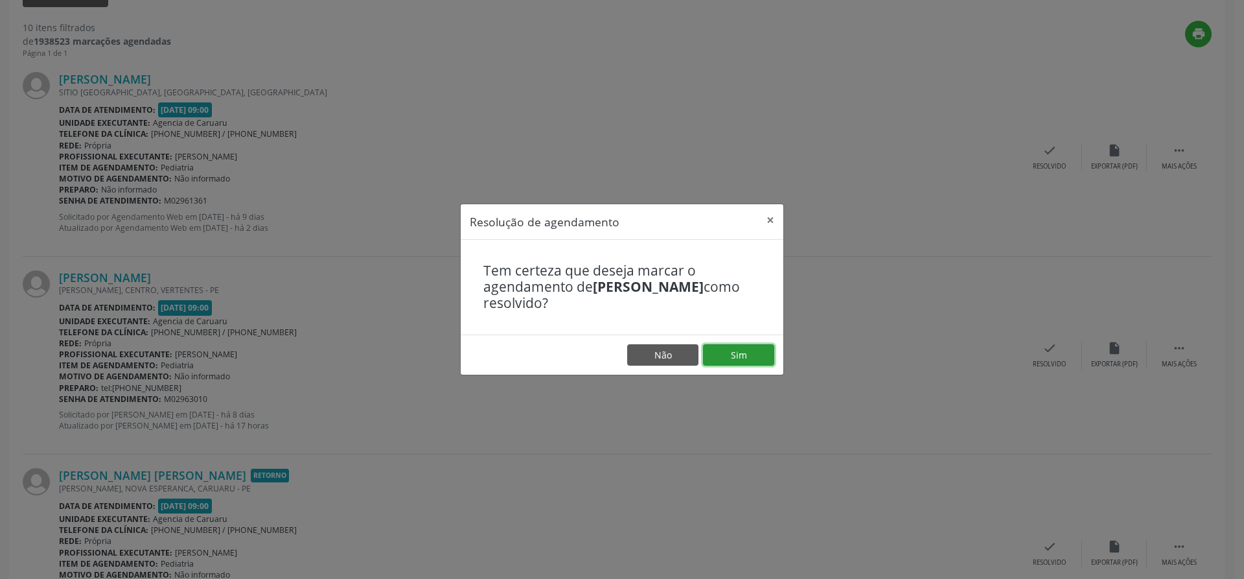
click at [760, 357] on button "Sim" at bounding box center [738, 355] width 71 height 22
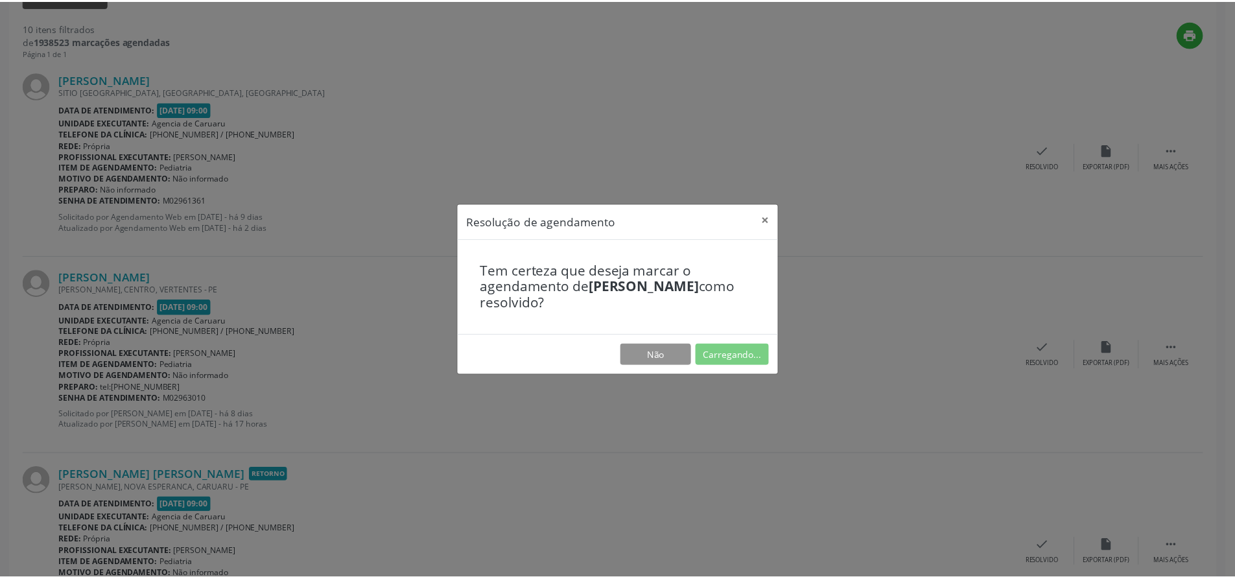
scroll to position [0, 0]
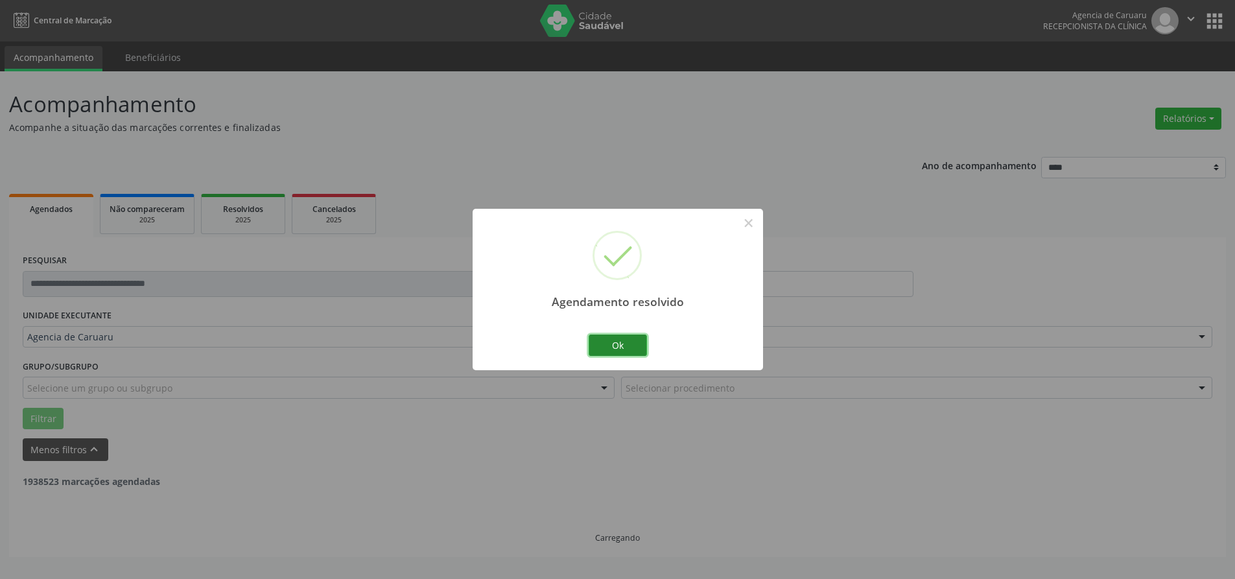
click at [631, 345] on button "Ok" at bounding box center [617, 345] width 58 height 22
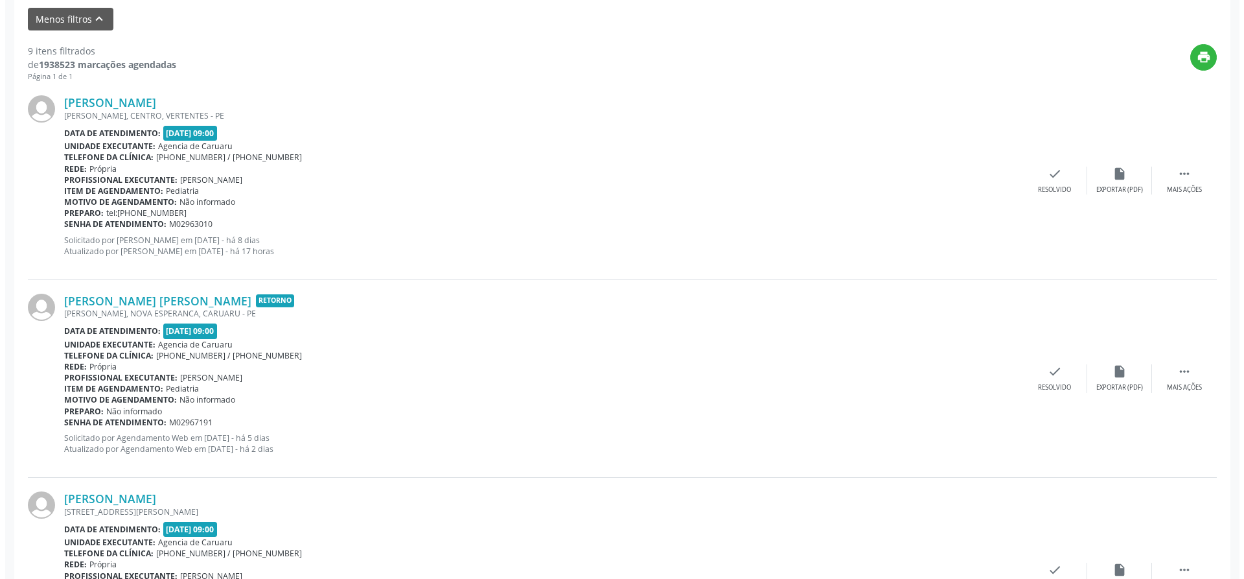
scroll to position [454, 0]
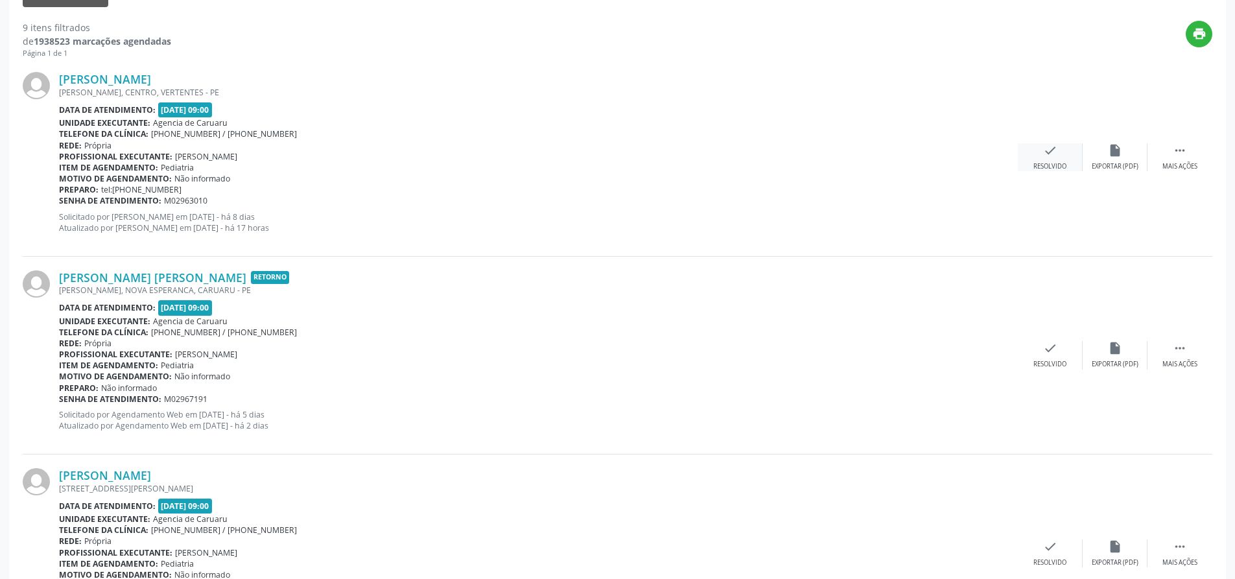
click at [1049, 157] on icon "check" at bounding box center [1050, 150] width 14 height 14
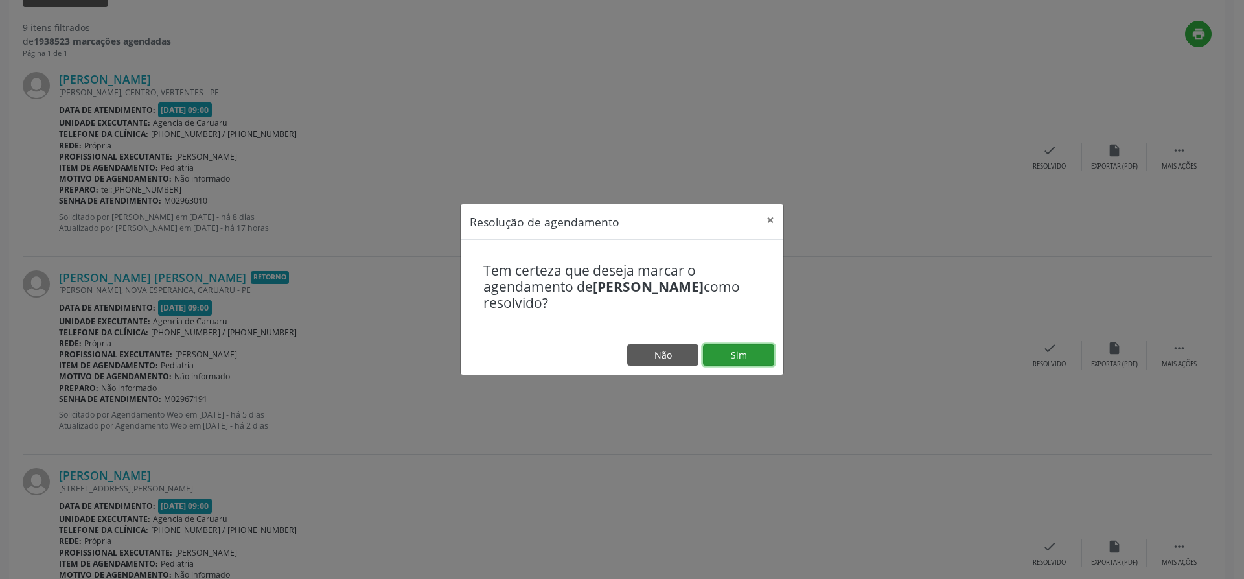
click at [729, 358] on button "Sim" at bounding box center [738, 355] width 71 height 22
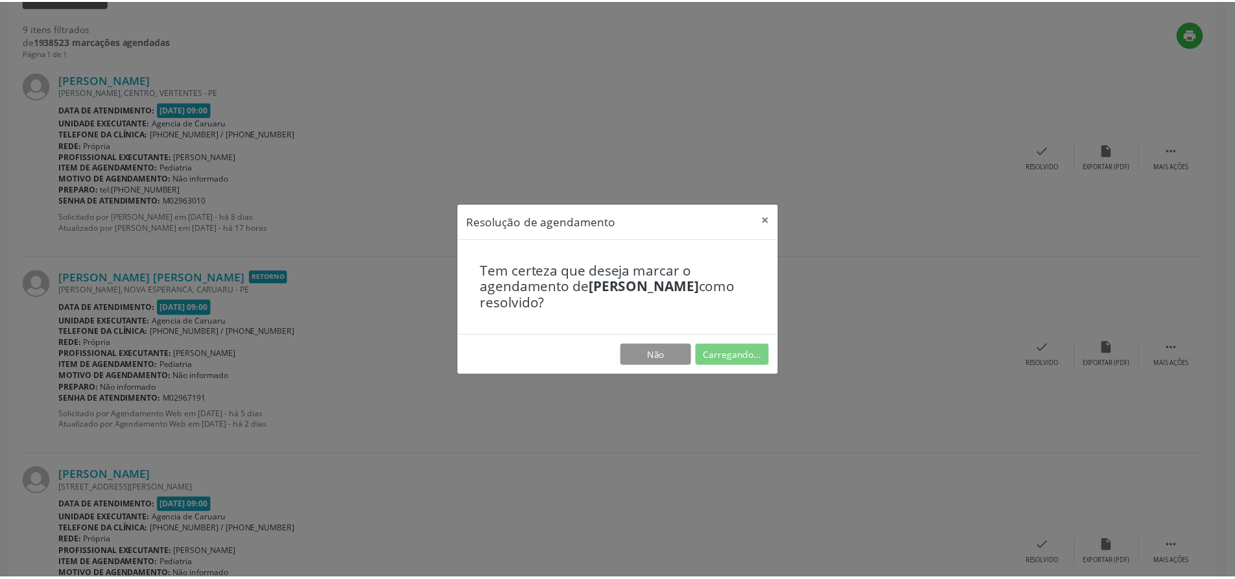
scroll to position [0, 0]
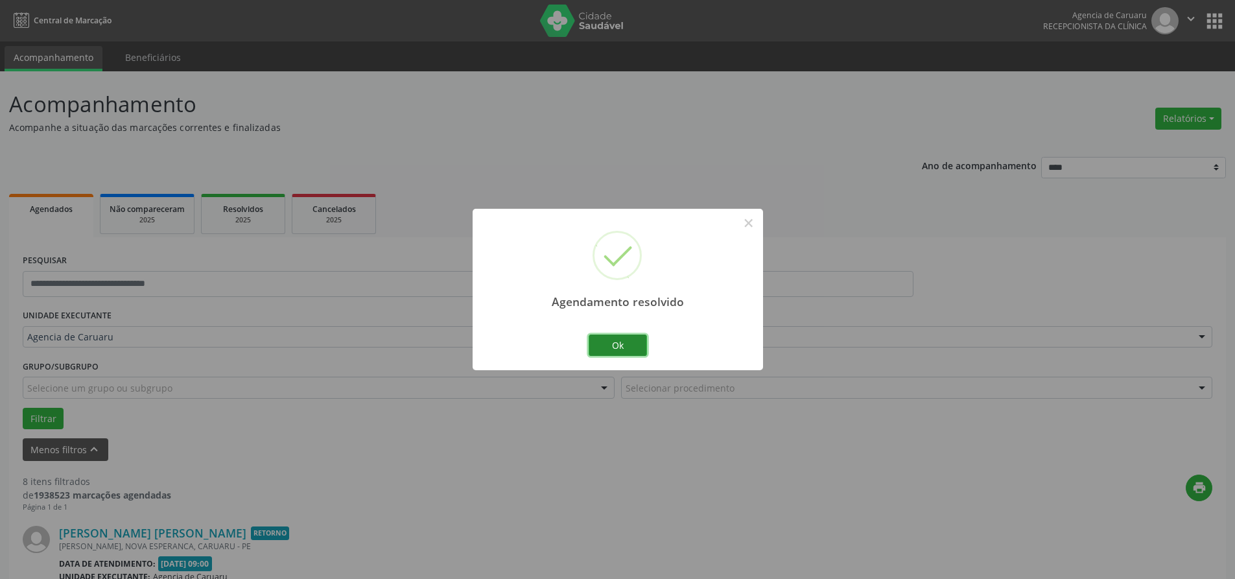
click at [629, 344] on button "Ok" at bounding box center [617, 345] width 58 height 22
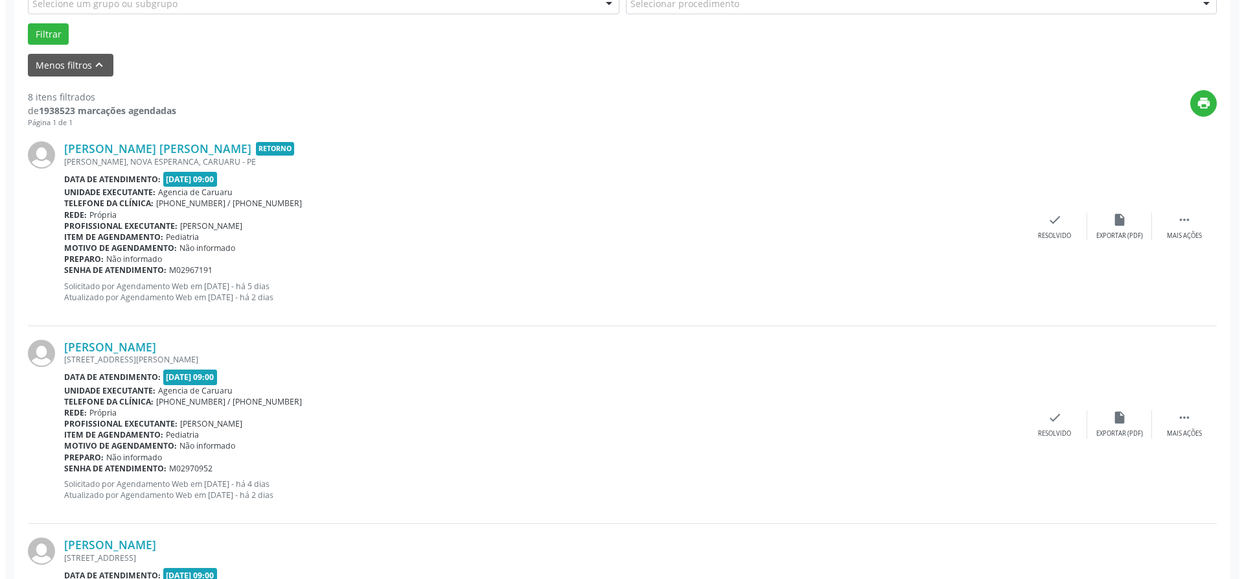
scroll to position [389, 0]
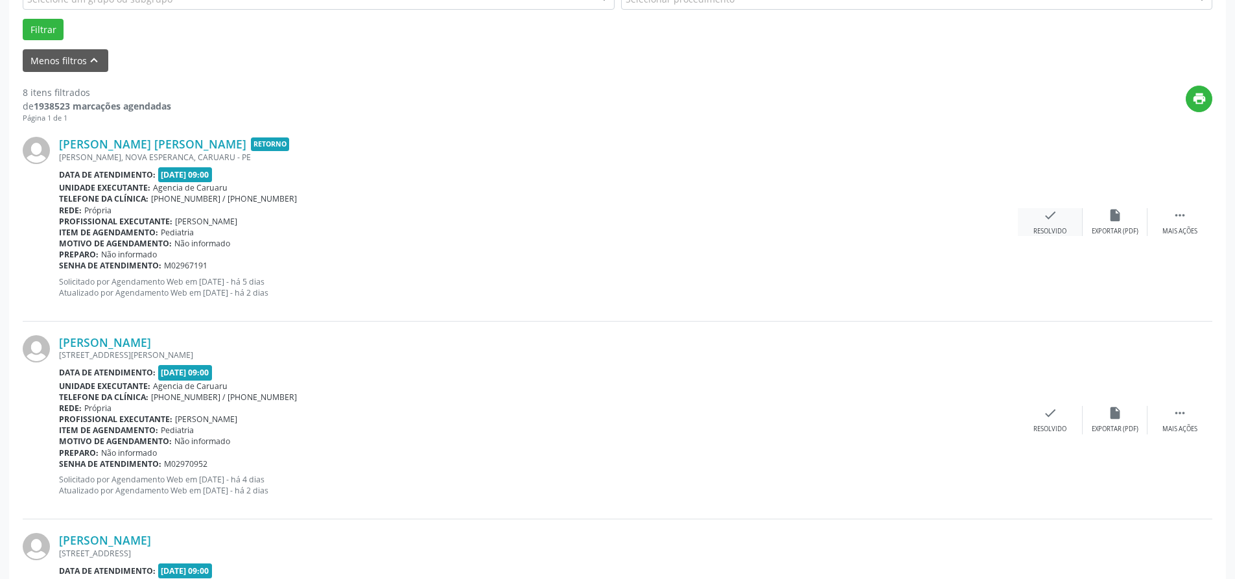
click at [1051, 231] on div "Resolvido" at bounding box center [1049, 231] width 33 height 9
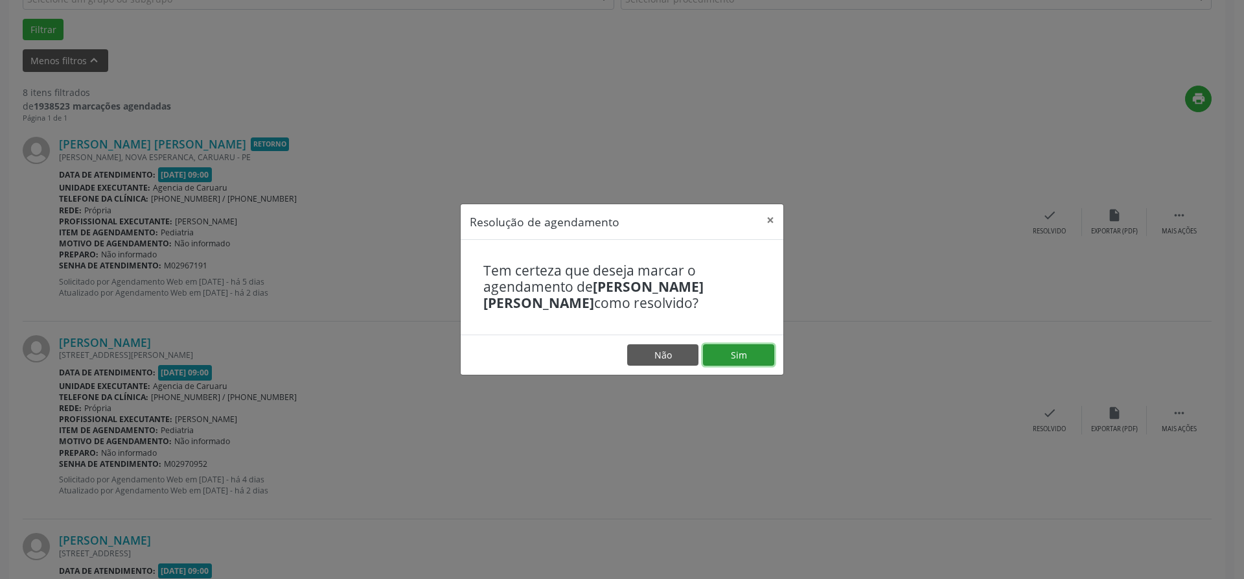
click at [725, 357] on button "Sim" at bounding box center [738, 355] width 71 height 22
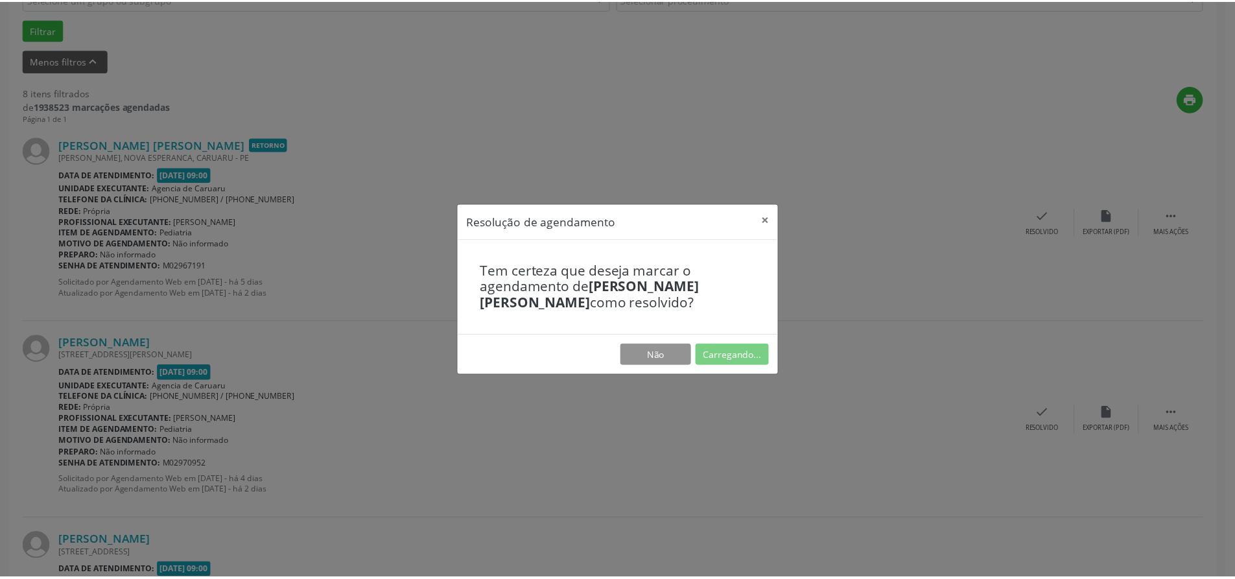
scroll to position [0, 0]
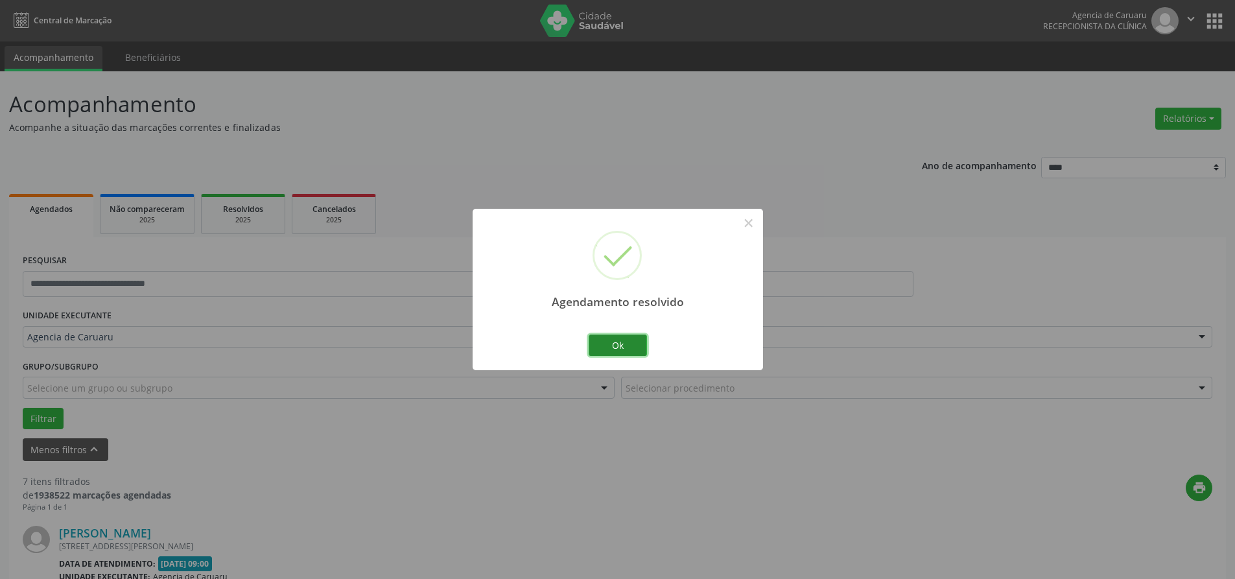
click at [627, 345] on button "Ok" at bounding box center [617, 345] width 58 height 22
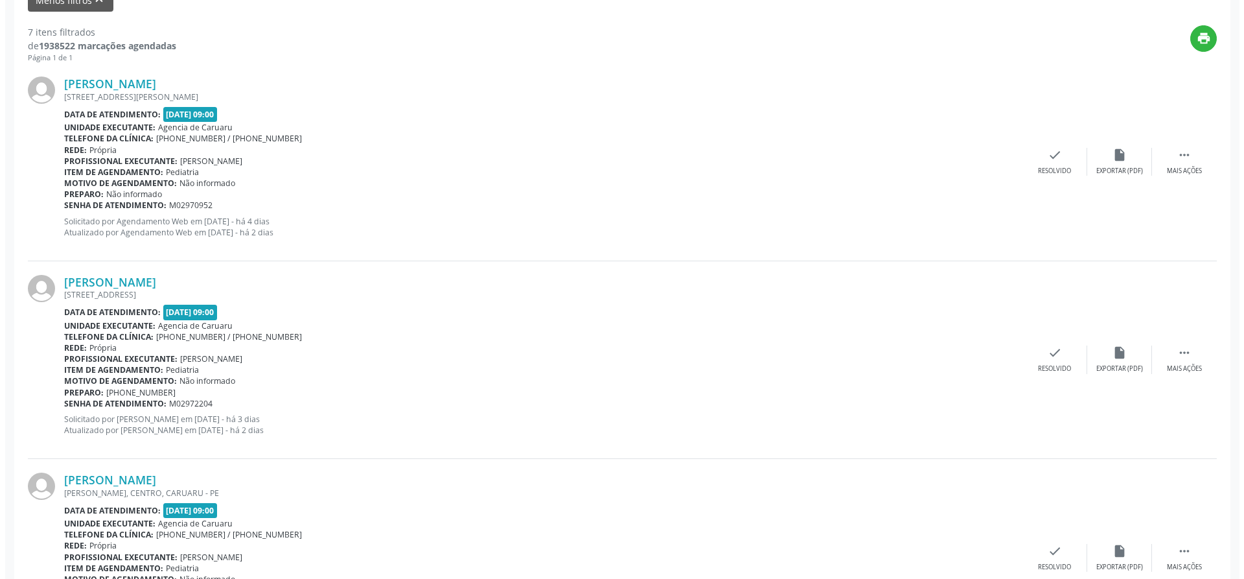
scroll to position [454, 0]
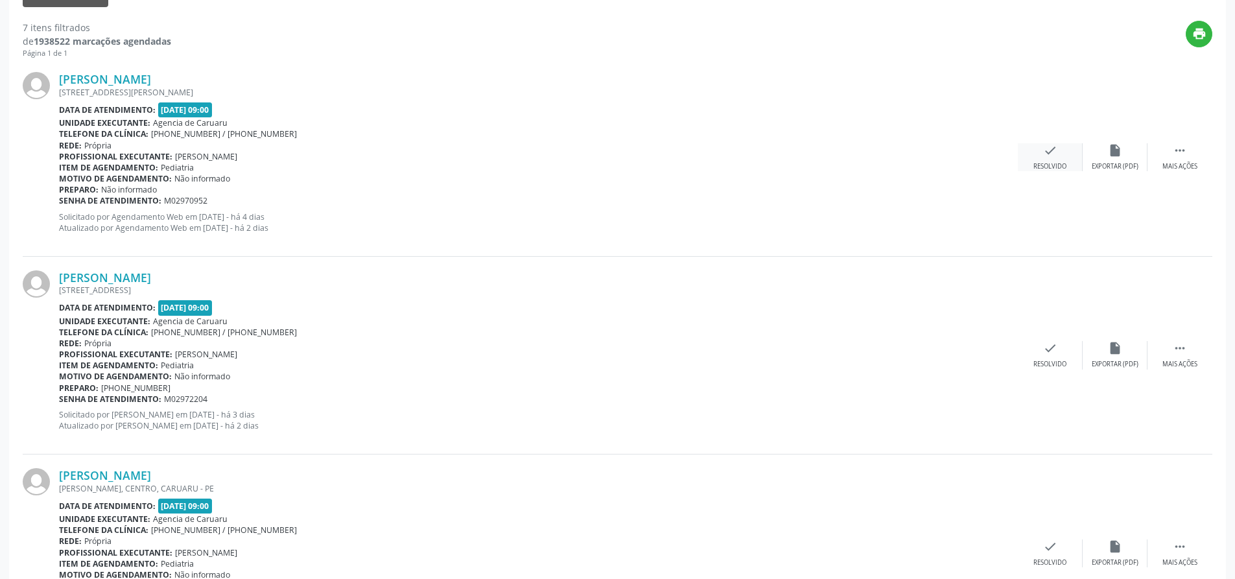
click at [1045, 161] on div "check Resolvido" at bounding box center [1049, 157] width 65 height 28
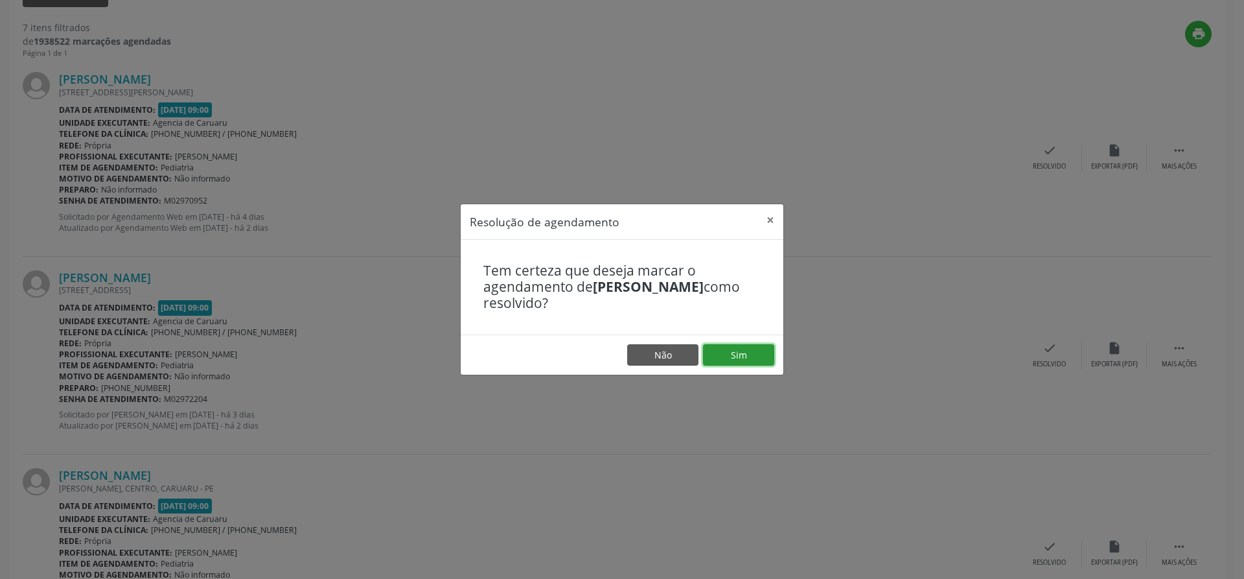
click at [756, 353] on button "Sim" at bounding box center [738, 355] width 71 height 22
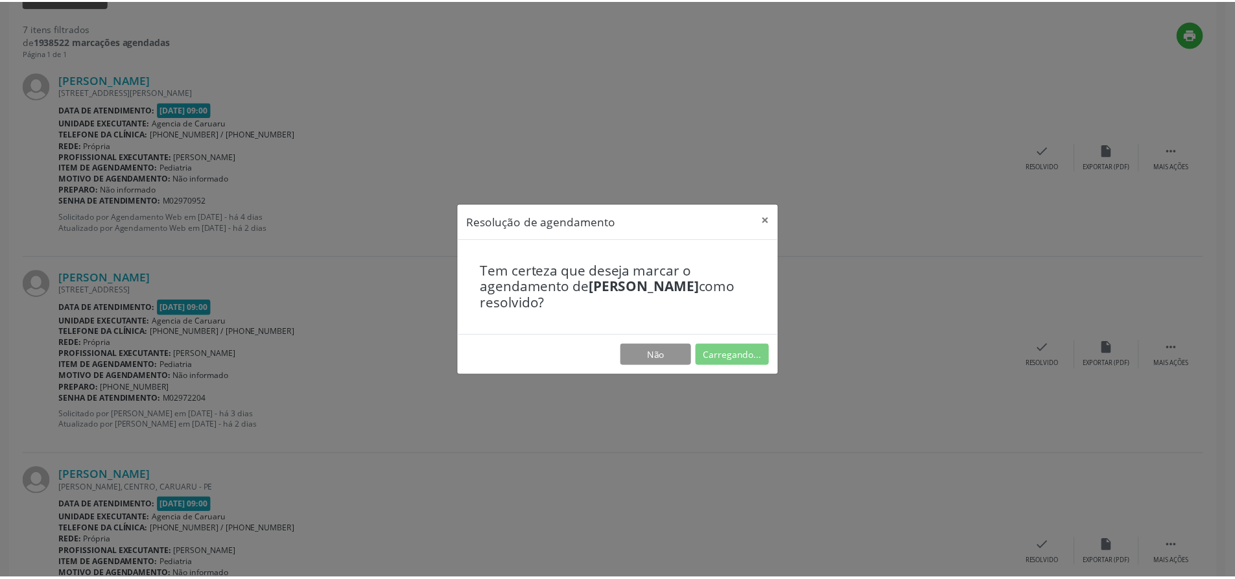
scroll to position [0, 0]
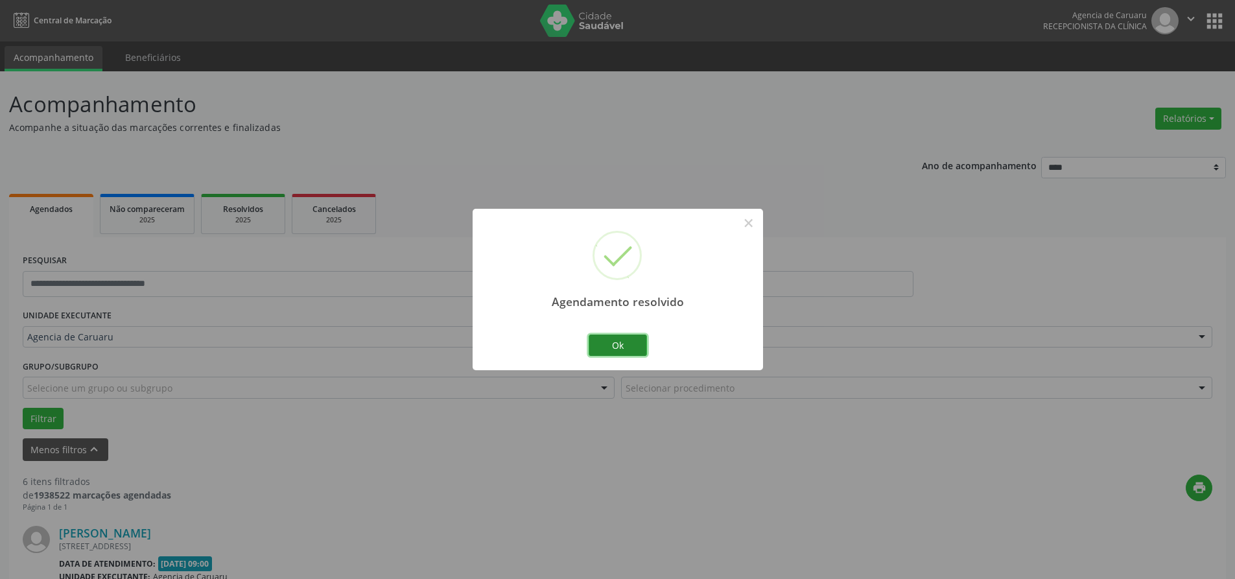
click at [637, 341] on button "Ok" at bounding box center [617, 345] width 58 height 22
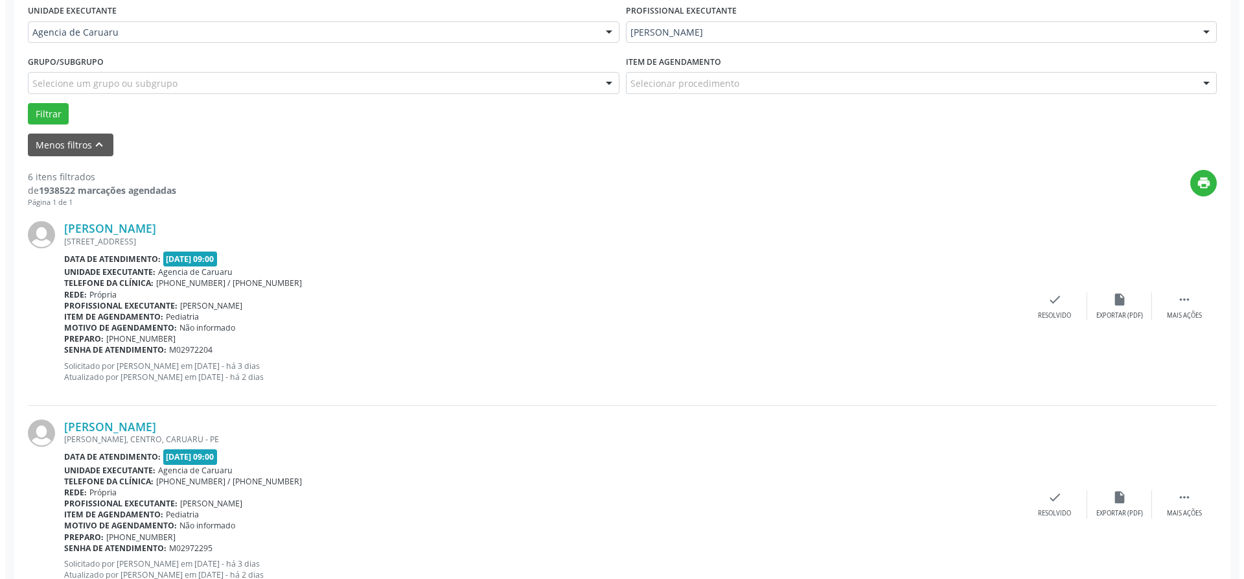
scroll to position [454, 0]
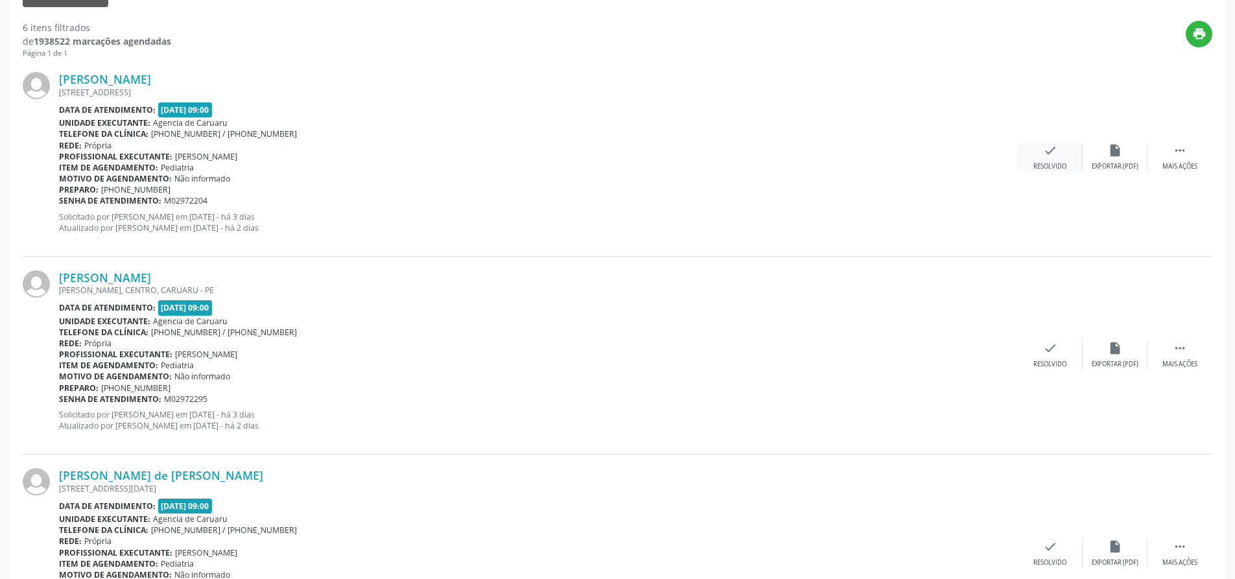
click at [1050, 159] on div "check Resolvido" at bounding box center [1049, 157] width 65 height 28
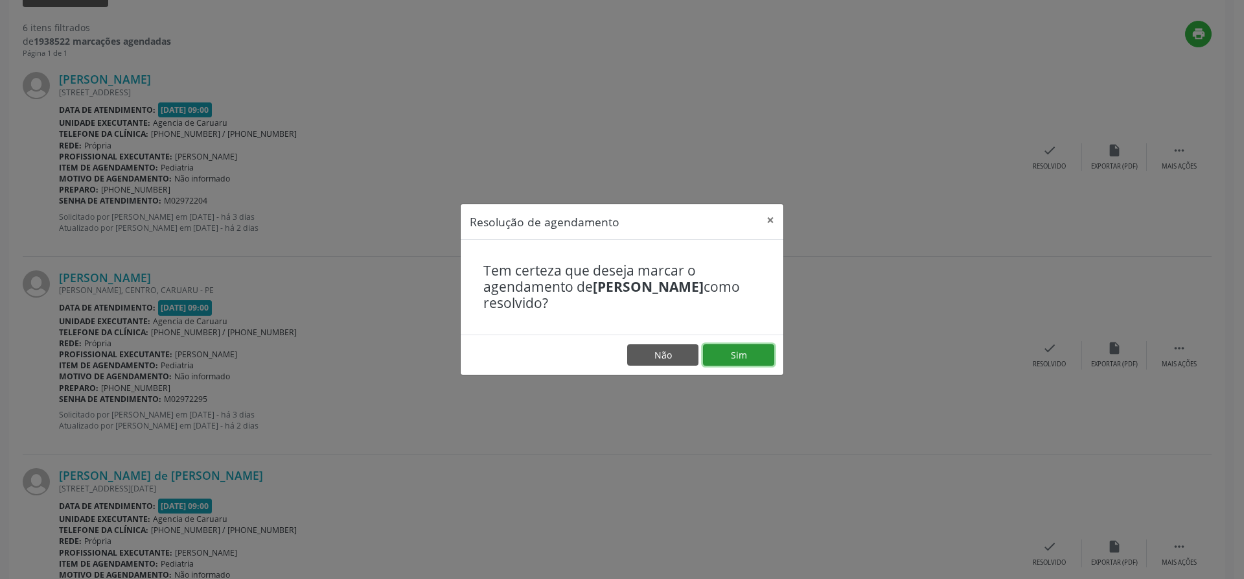
click at [732, 346] on button "Sim" at bounding box center [738, 355] width 71 height 22
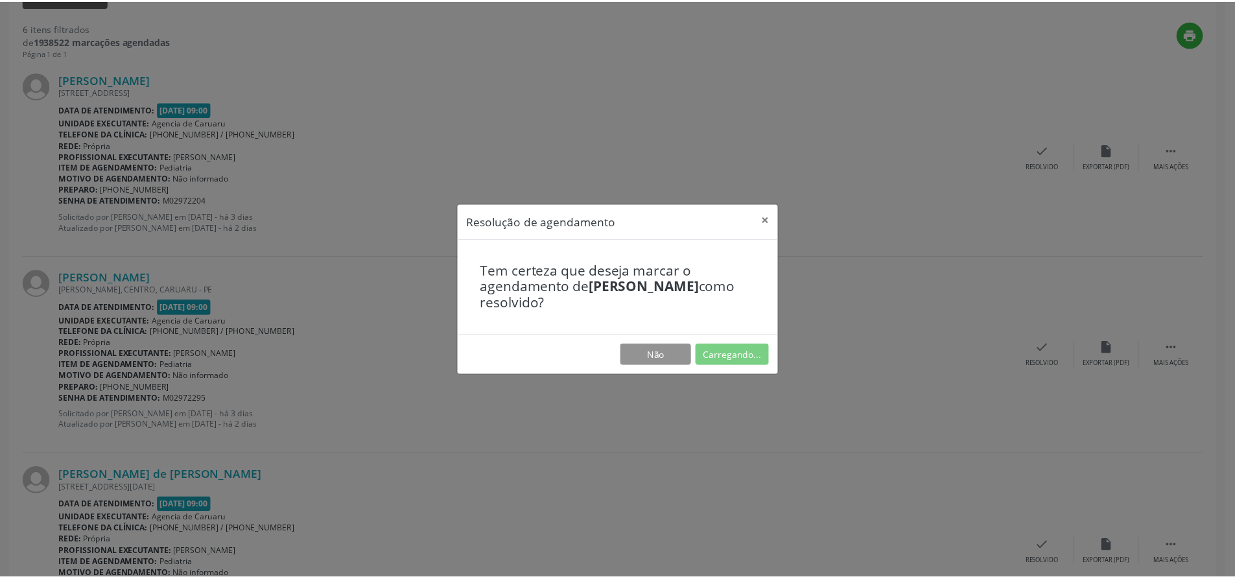
scroll to position [0, 0]
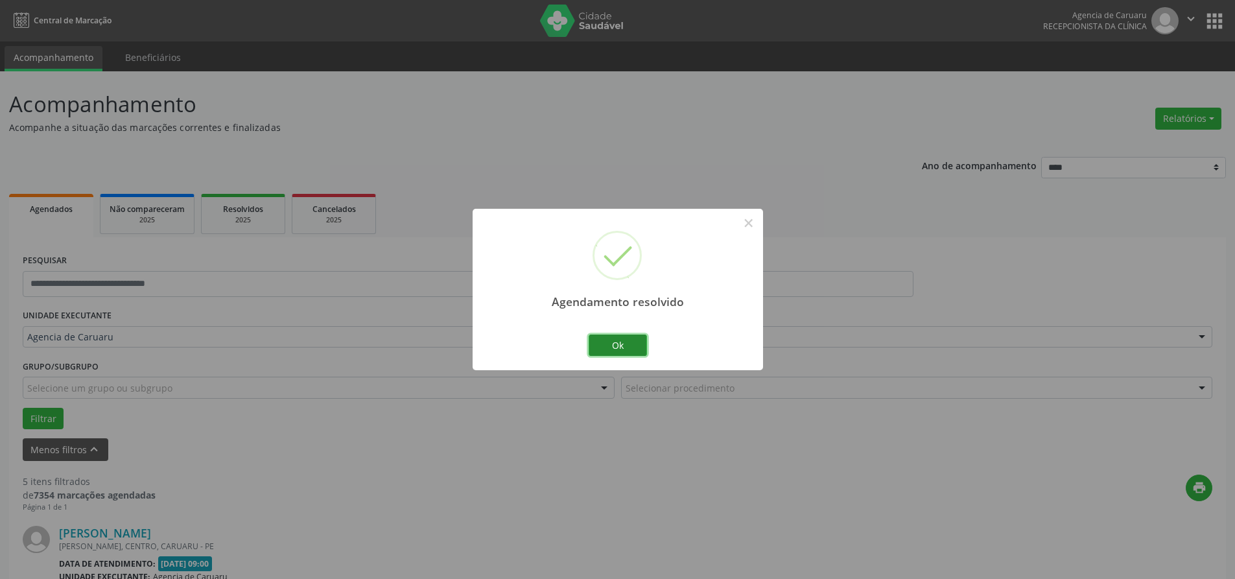
click at [624, 346] on button "Ok" at bounding box center [617, 345] width 58 height 22
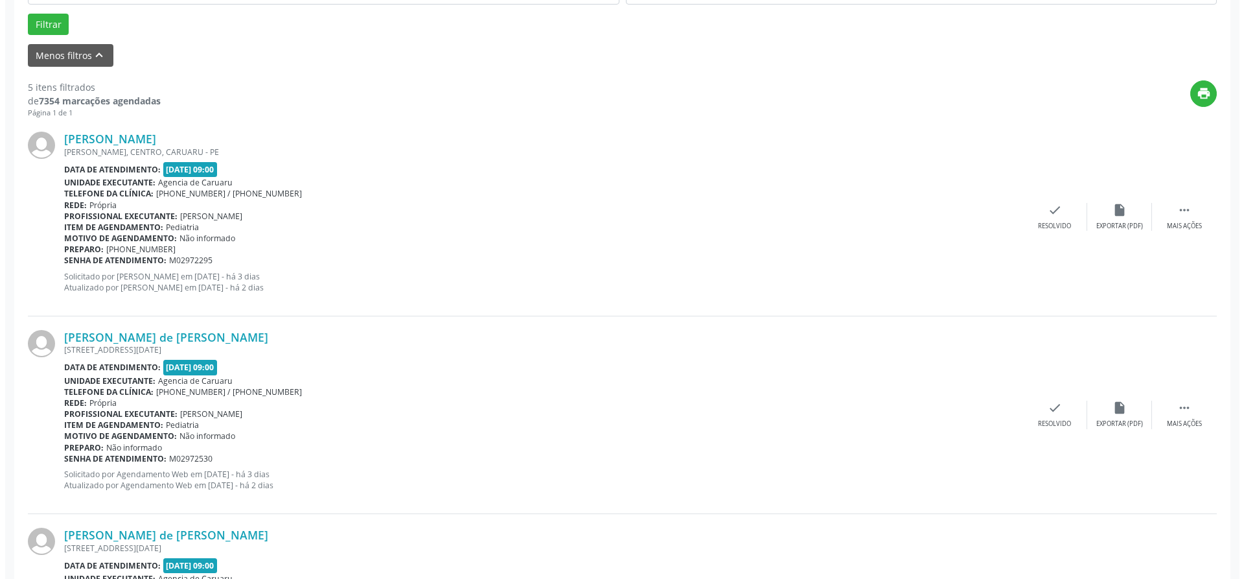
scroll to position [389, 0]
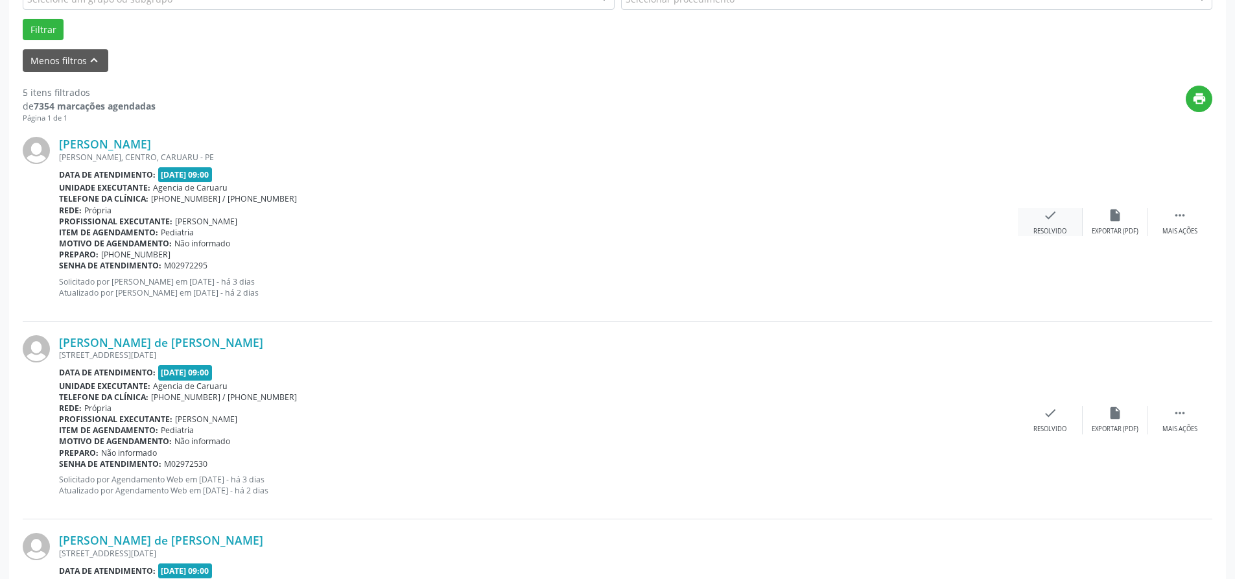
click at [1049, 221] on icon "check" at bounding box center [1050, 215] width 14 height 14
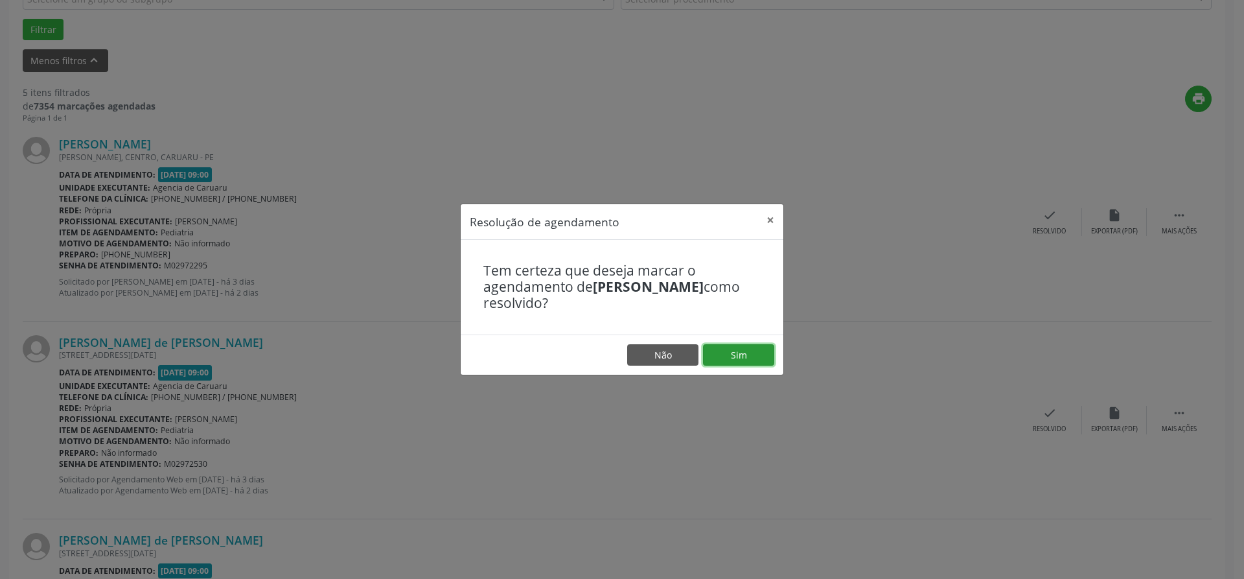
click at [734, 351] on button "Sim" at bounding box center [738, 355] width 71 height 22
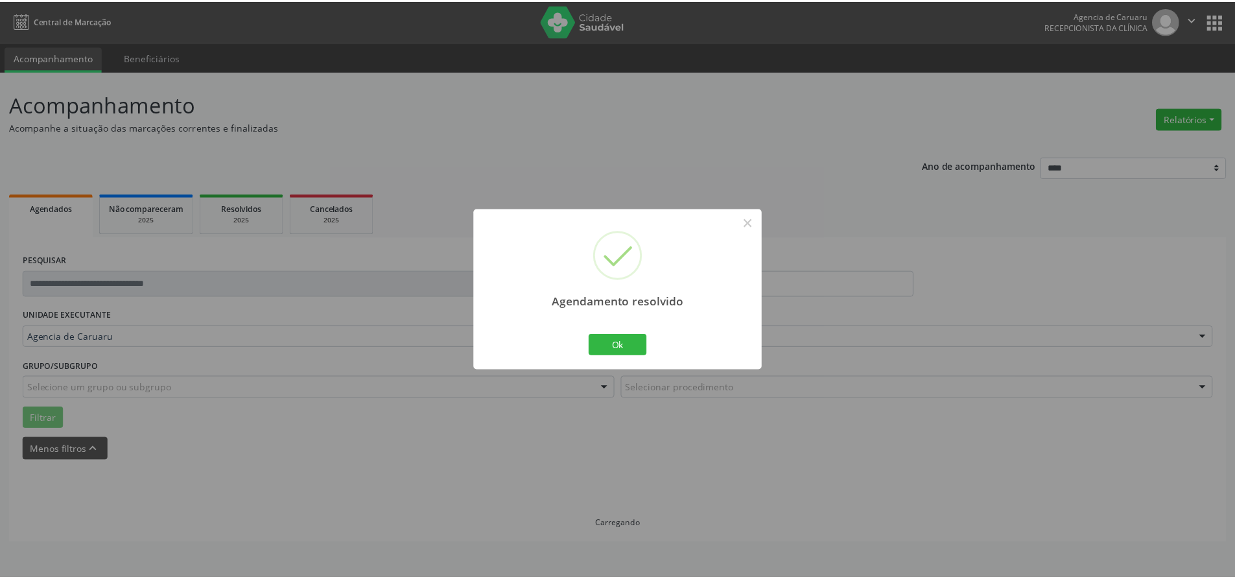
scroll to position [0, 0]
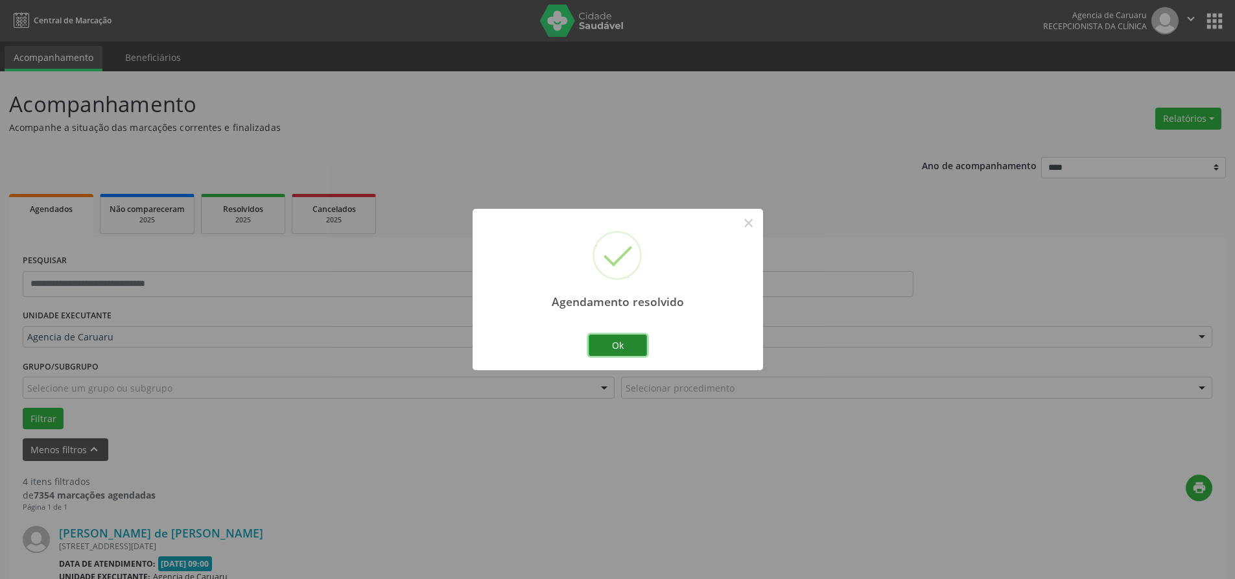
click at [616, 352] on button "Ok" at bounding box center [617, 345] width 58 height 22
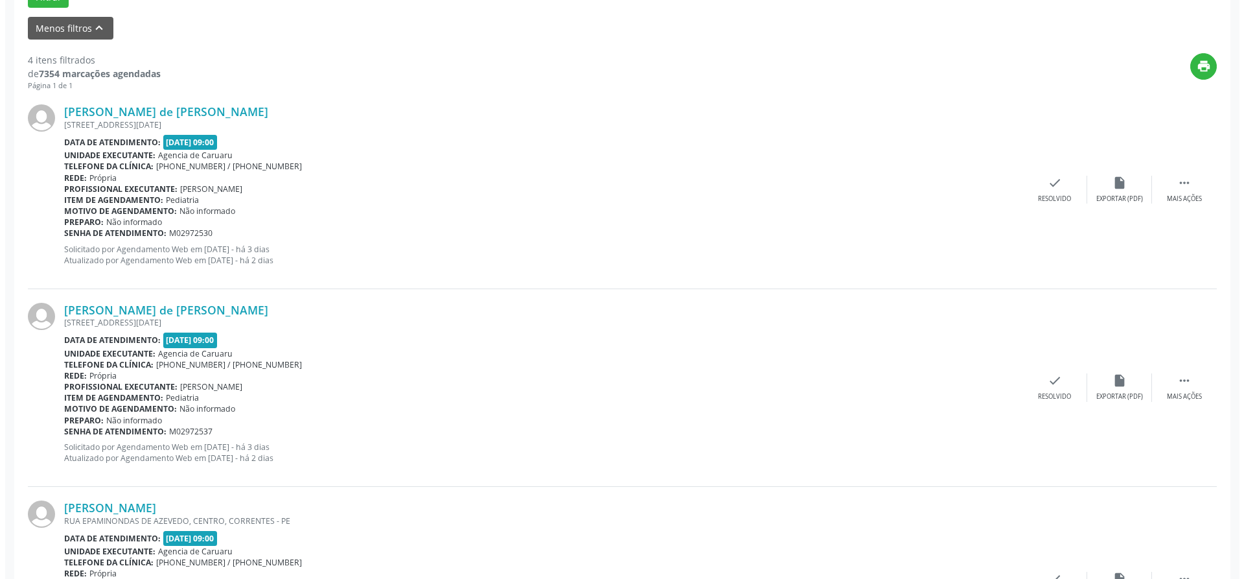
scroll to position [454, 0]
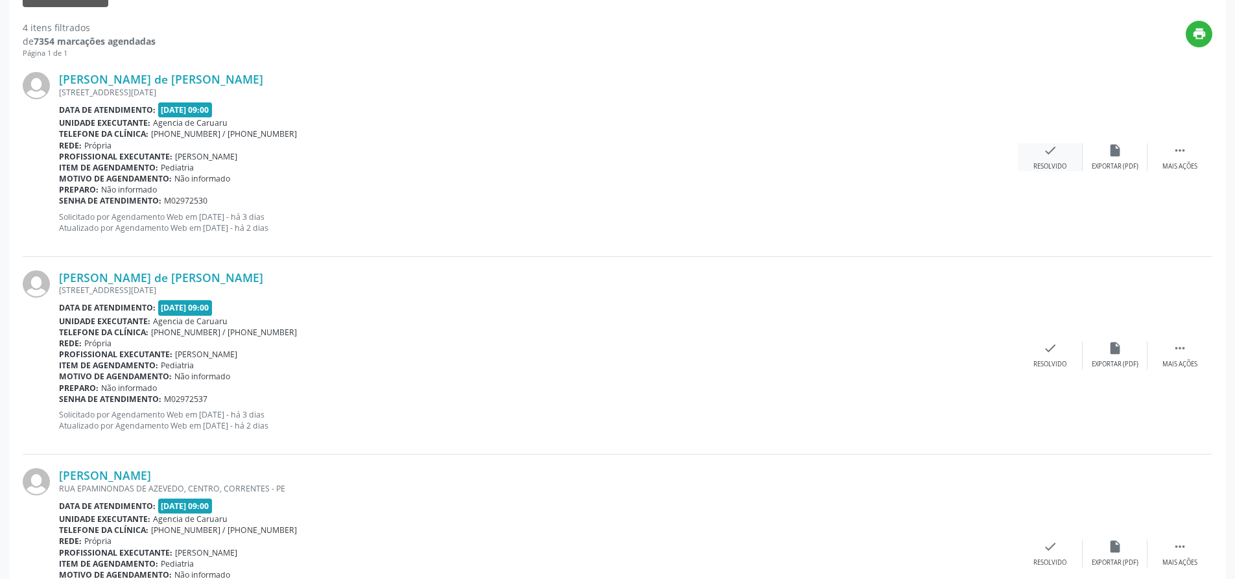
click at [1056, 152] on icon "check" at bounding box center [1050, 150] width 14 height 14
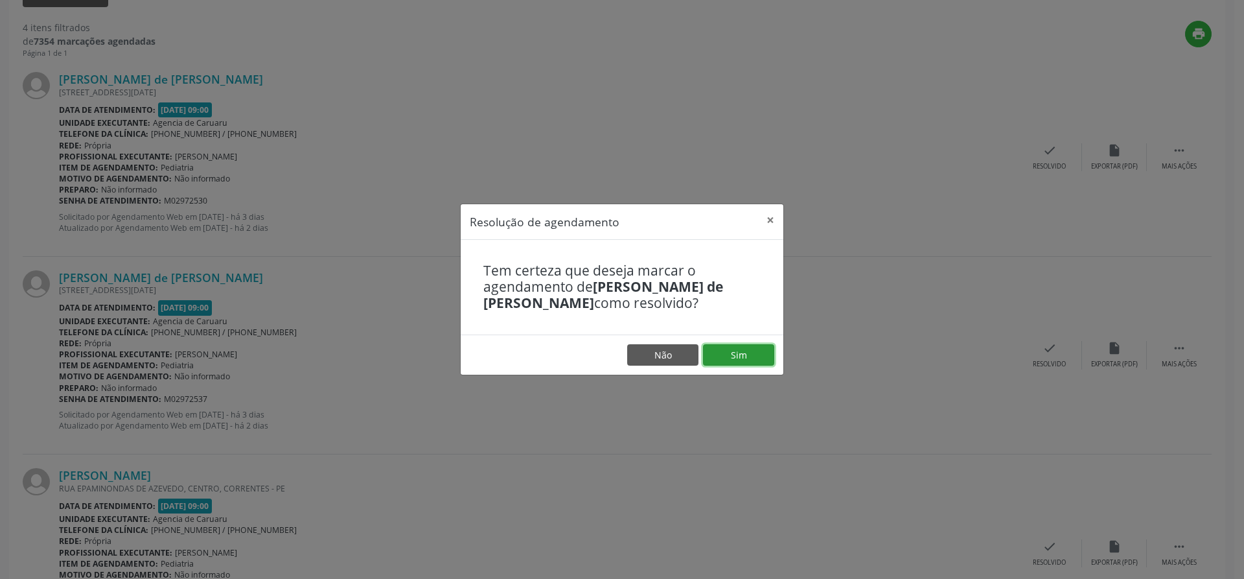
click at [747, 354] on button "Sim" at bounding box center [738, 355] width 71 height 22
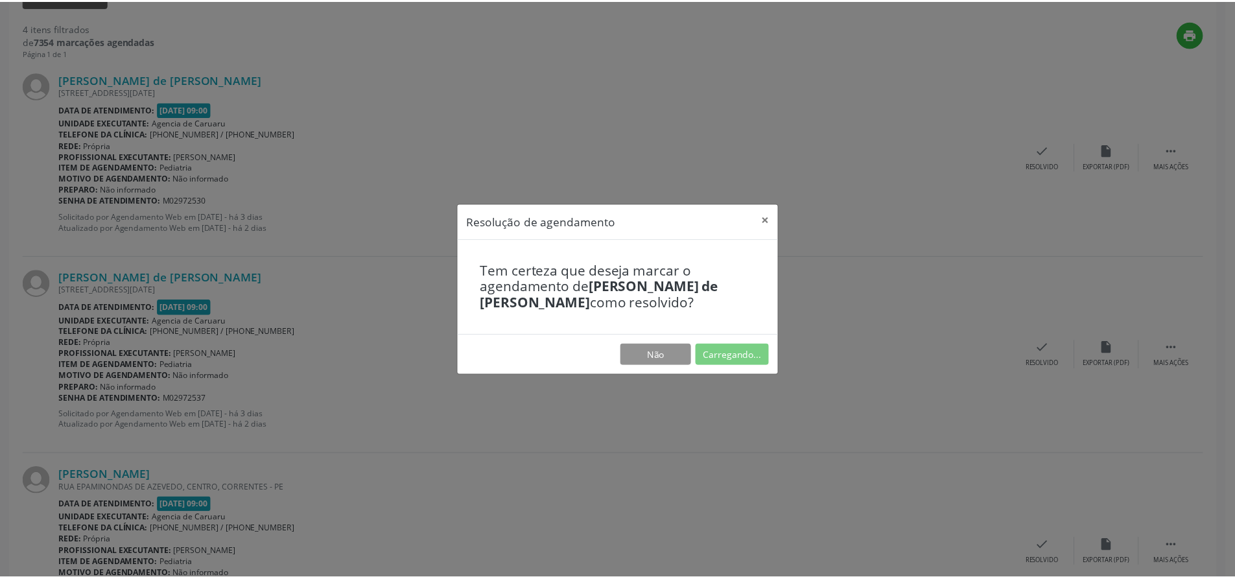
scroll to position [0, 0]
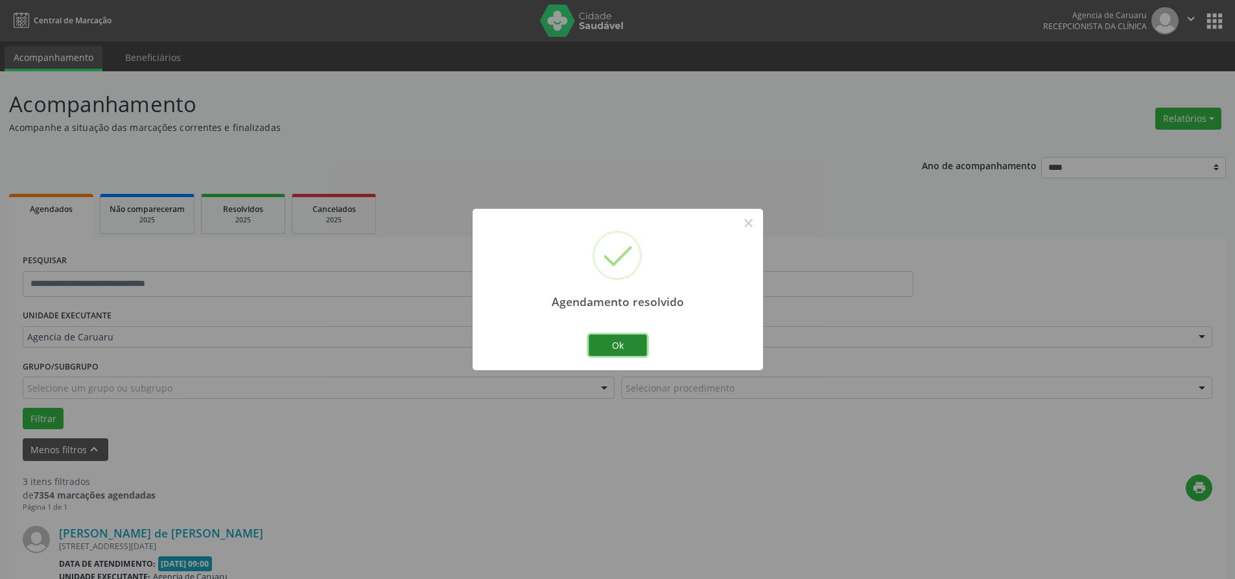
click at [606, 353] on button "Ok" at bounding box center [617, 345] width 58 height 22
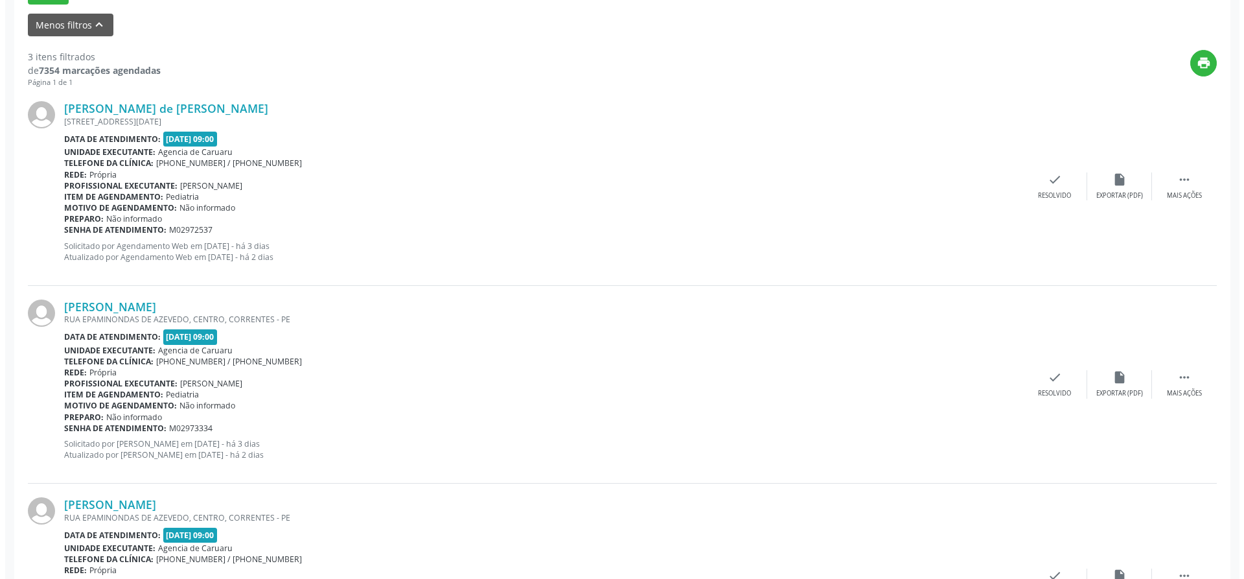
scroll to position [454, 0]
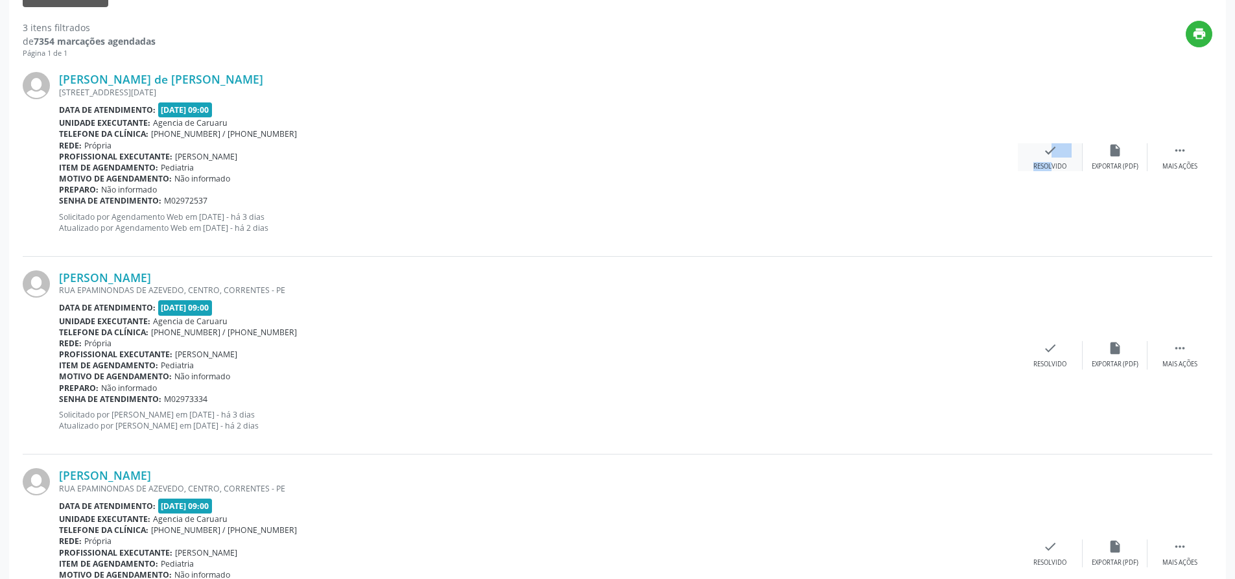
click at [1039, 158] on div "check Resolvido" at bounding box center [1049, 157] width 65 height 28
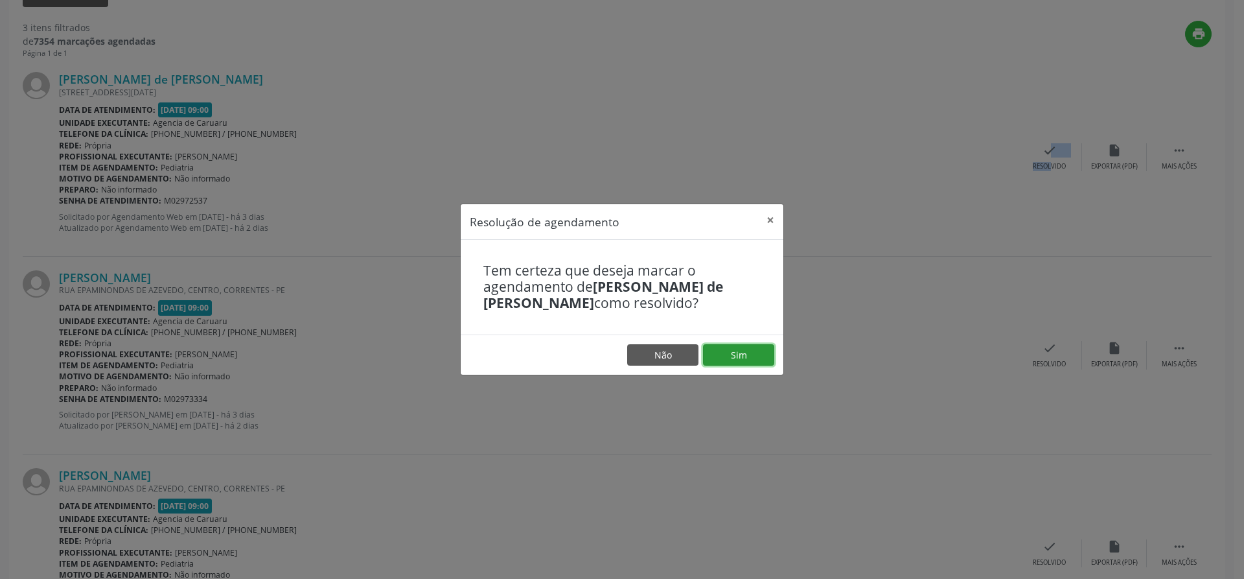
click at [750, 354] on button "Sim" at bounding box center [738, 355] width 71 height 22
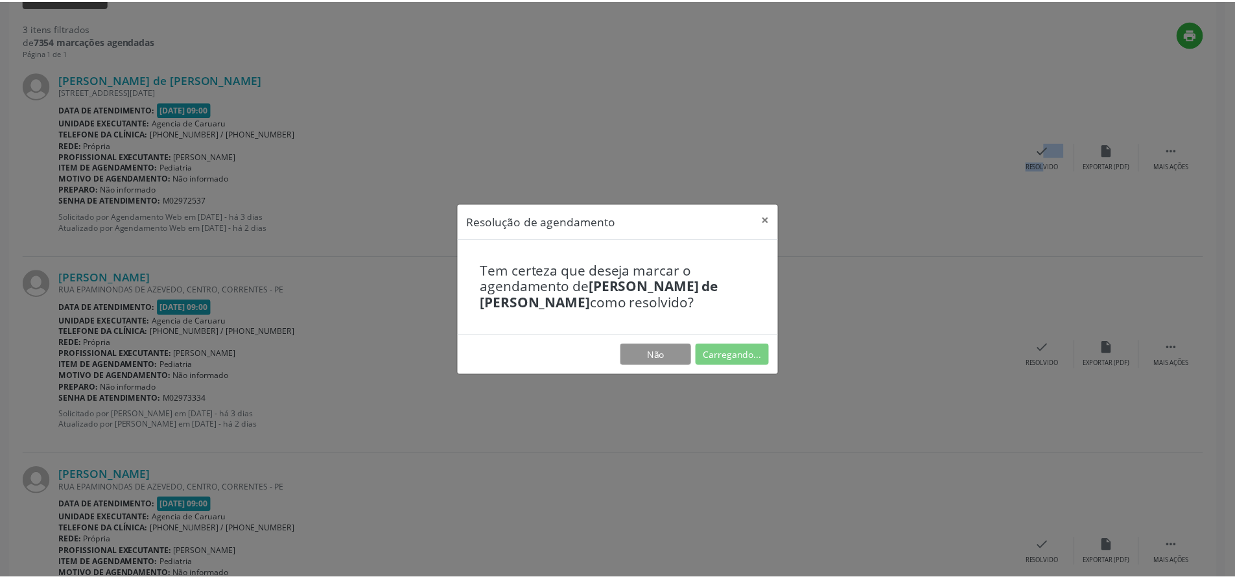
scroll to position [0, 0]
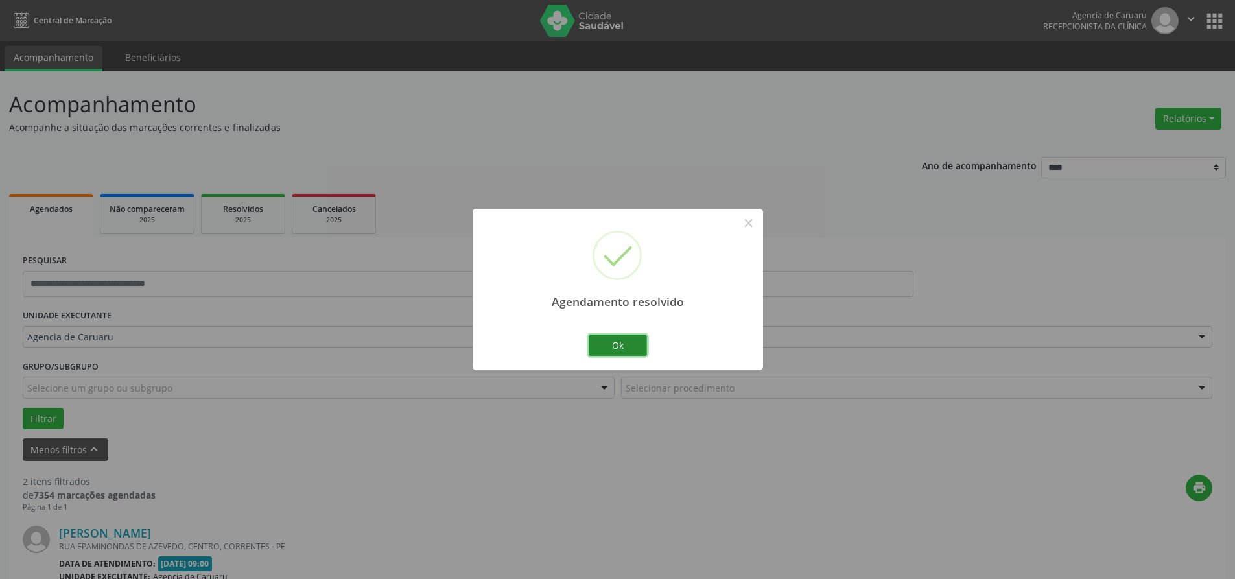
click at [627, 343] on button "Ok" at bounding box center [617, 345] width 58 height 22
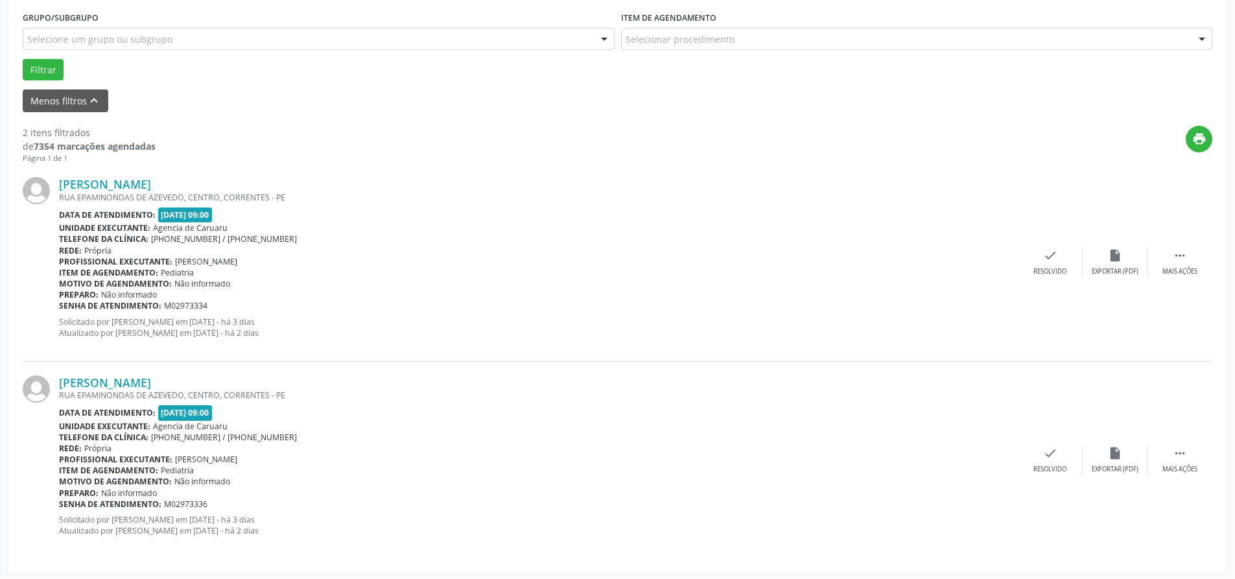
scroll to position [351, 0]
click at [1174, 257] on icon "" at bounding box center [1179, 253] width 14 height 14
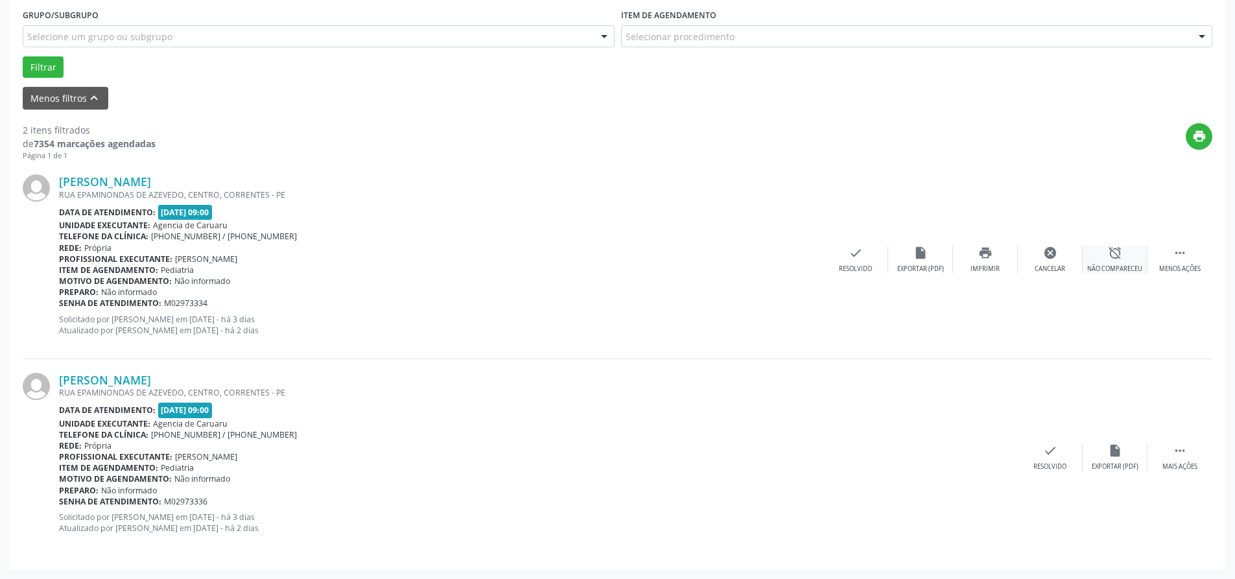
click at [1122, 266] on div "Não compareceu" at bounding box center [1114, 268] width 55 height 9
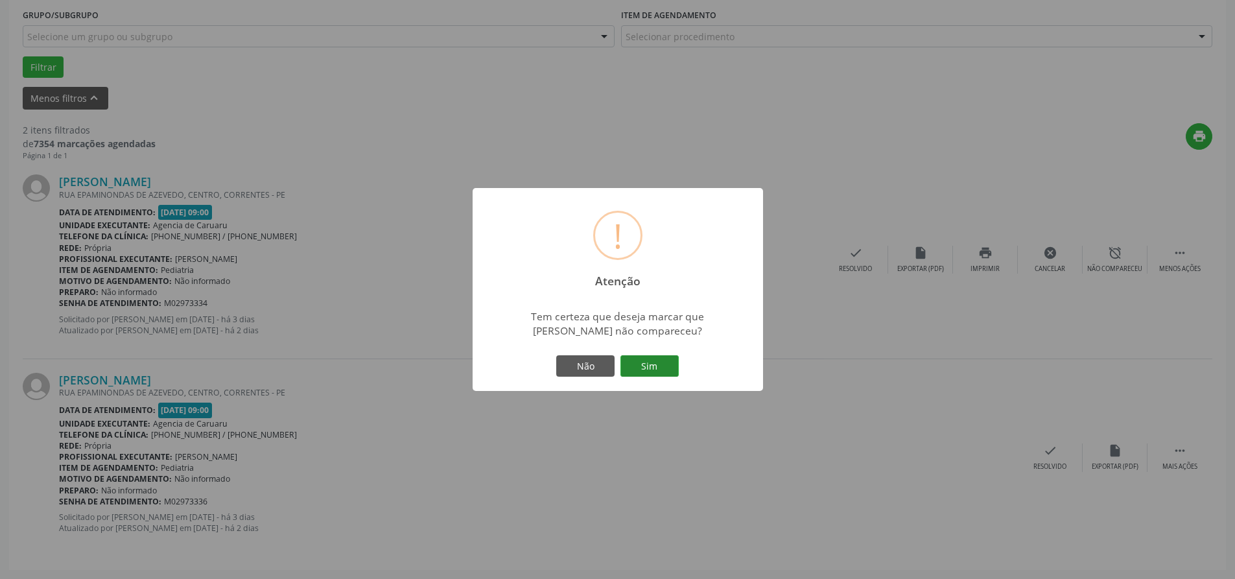
click at [651, 367] on button "Sim" at bounding box center [649, 366] width 58 height 22
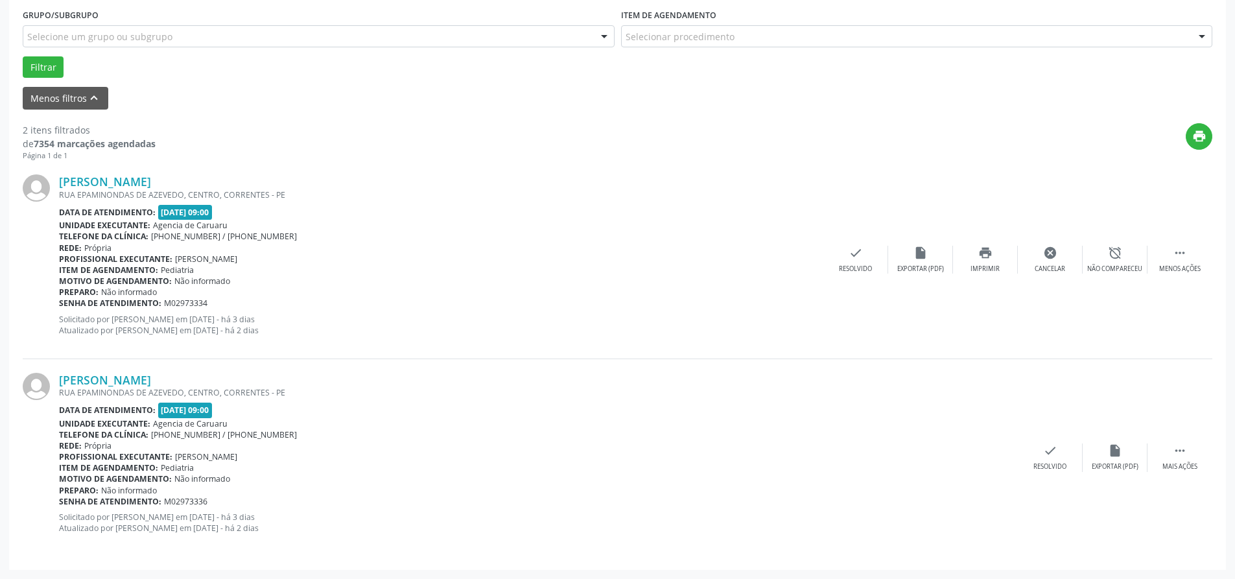
scroll to position [0, 0]
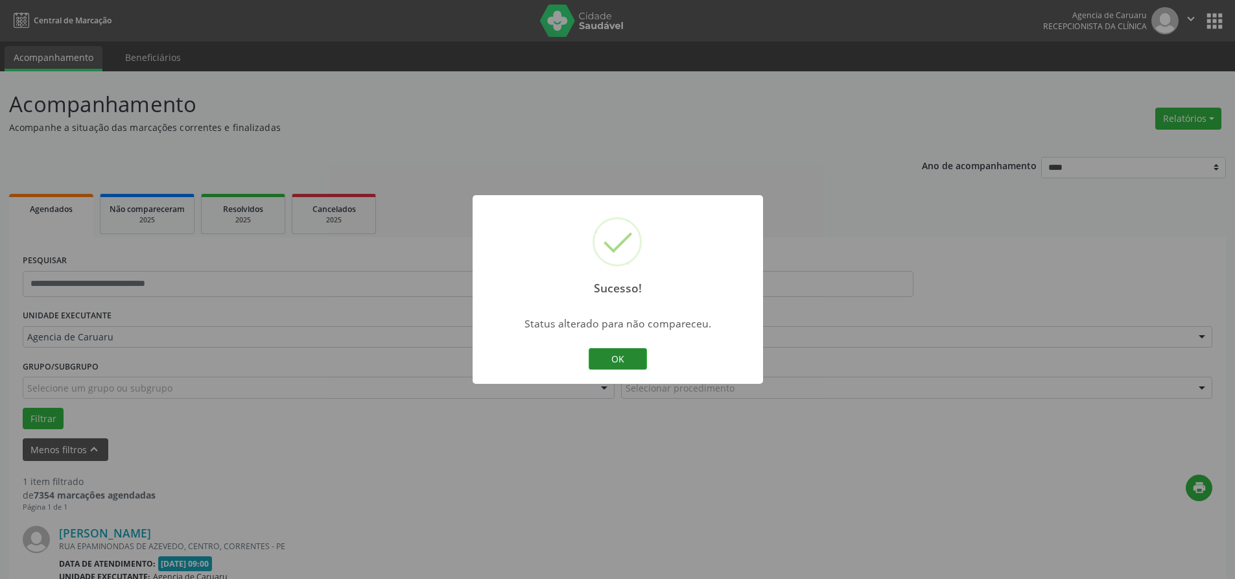
click at [637, 358] on button "OK" at bounding box center [617, 359] width 58 height 22
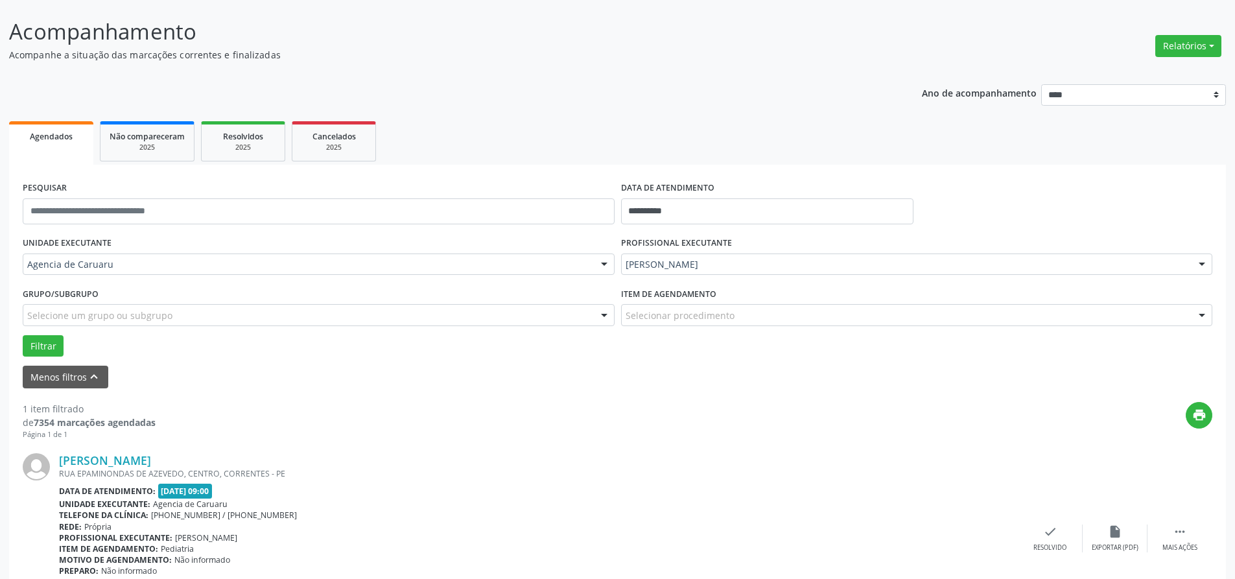
scroll to position [154, 0]
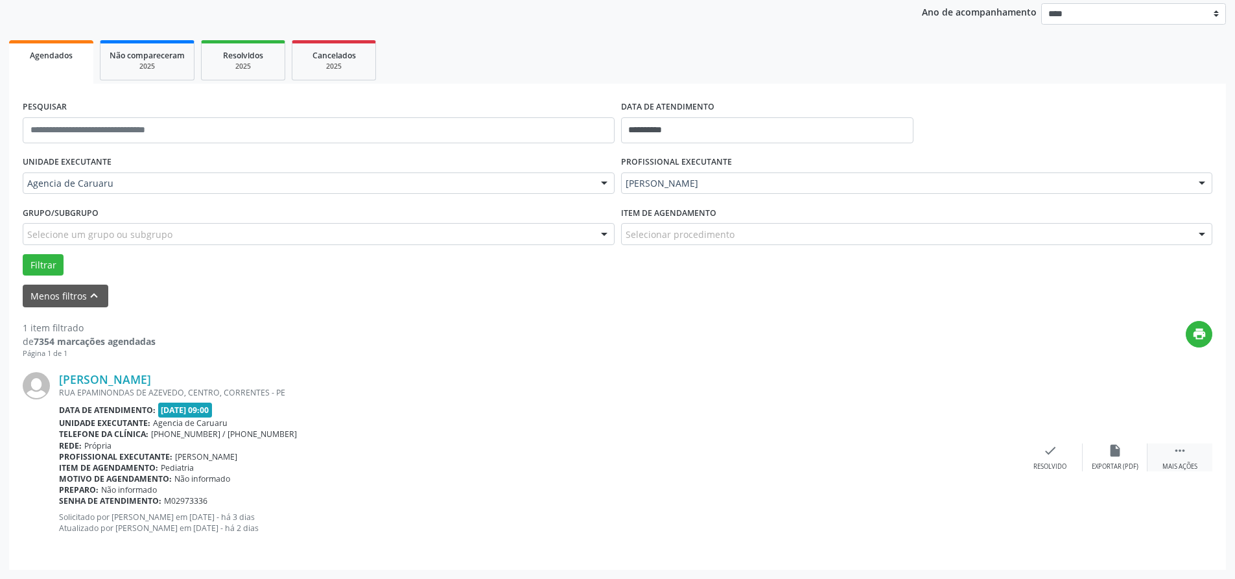
click at [1174, 456] on icon "" at bounding box center [1179, 450] width 14 height 14
click at [1124, 458] on div "alarm_off Não compareceu" at bounding box center [1114, 457] width 65 height 28
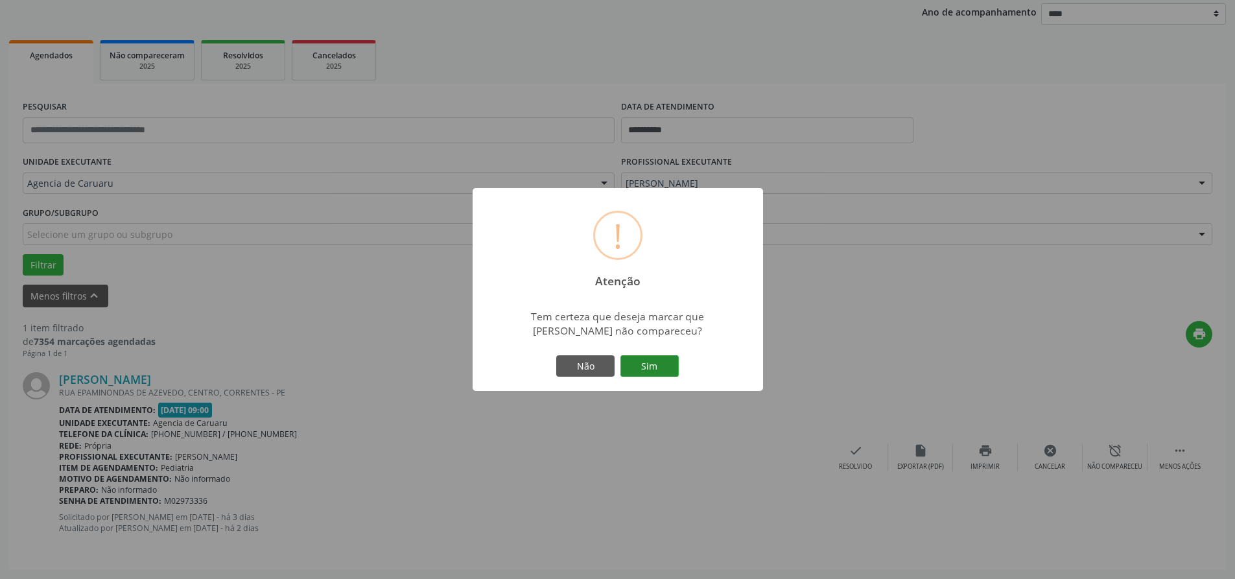
click at [662, 371] on button "Sim" at bounding box center [649, 366] width 58 height 22
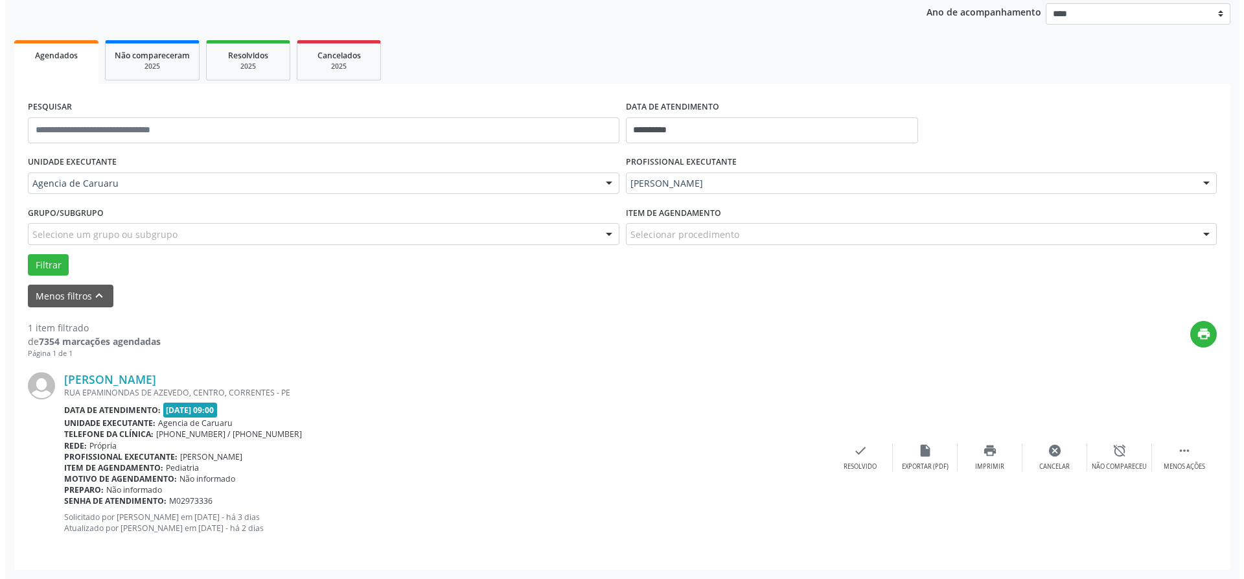
scroll to position [0, 0]
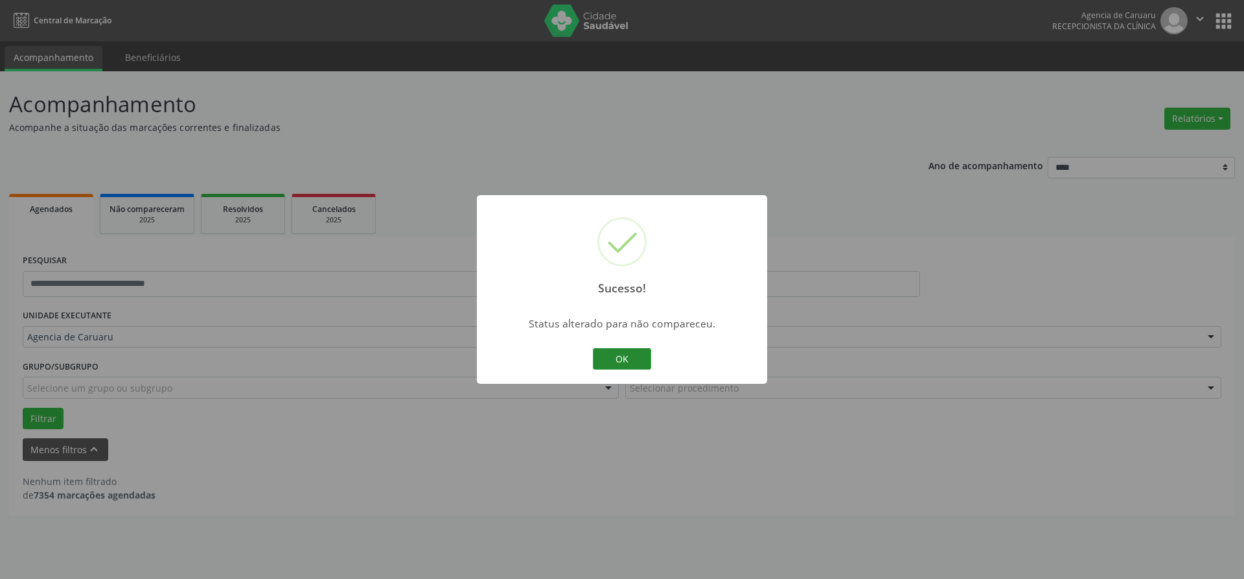
click at [622, 361] on button "OK" at bounding box center [622, 359] width 58 height 22
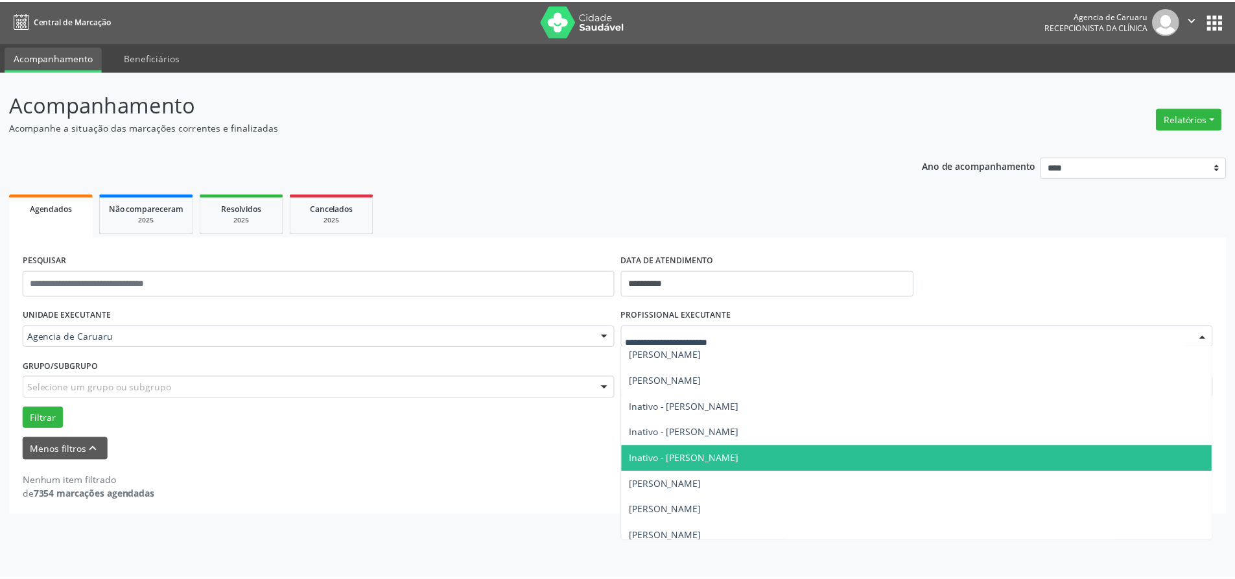
scroll to position [194, 0]
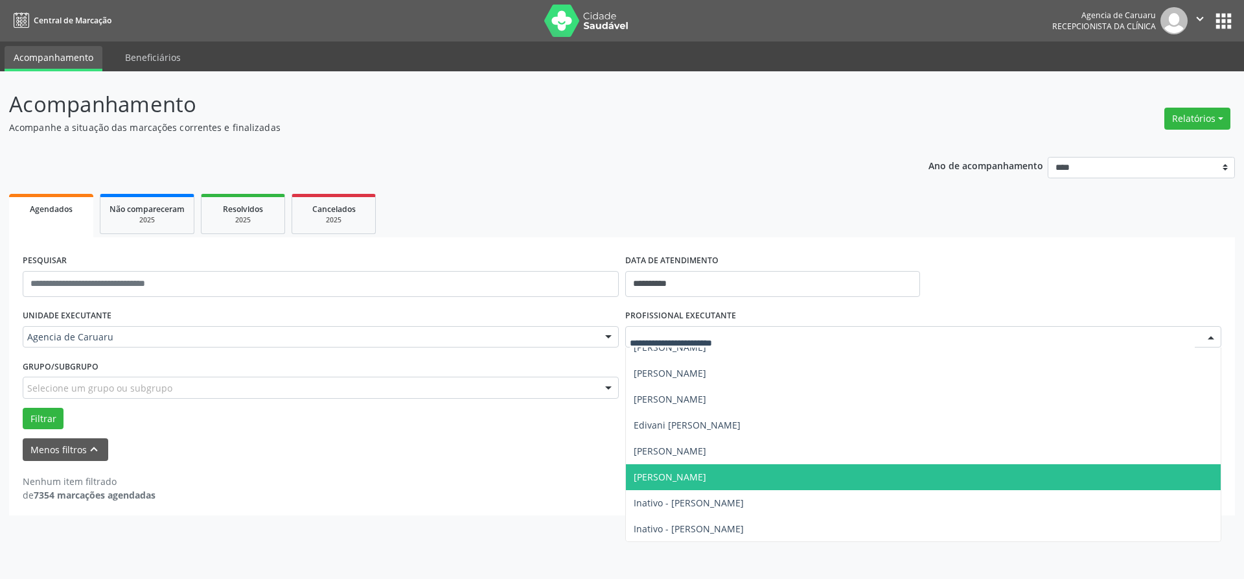
click at [688, 470] on span "[PERSON_NAME]" at bounding box center [670, 476] width 73 height 12
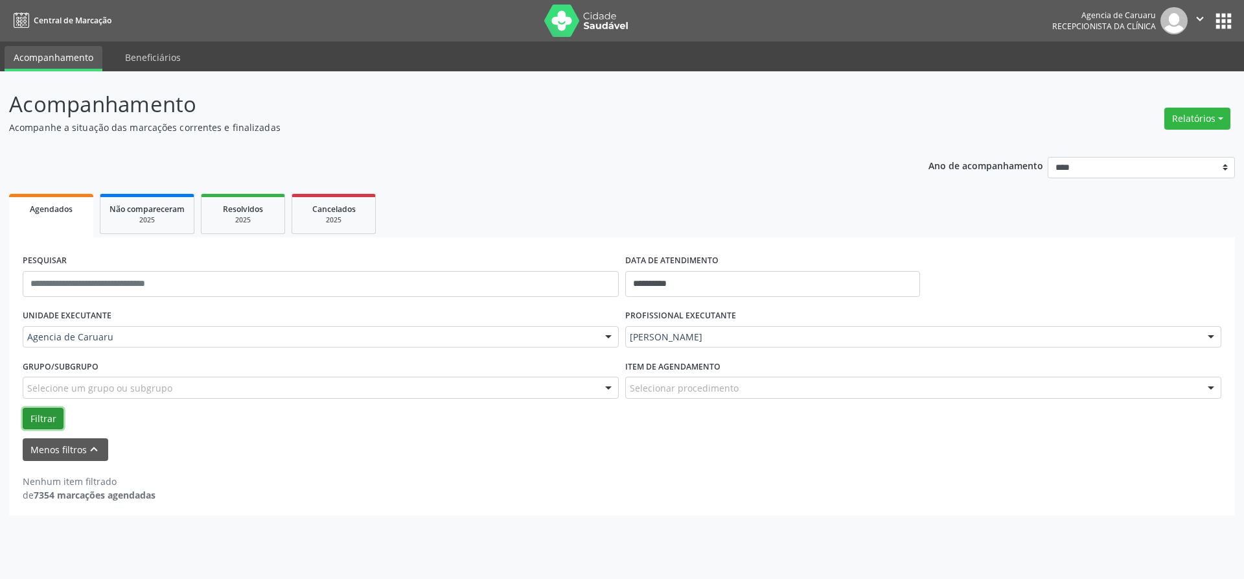
click at [48, 419] on button "Filtrar" at bounding box center [43, 419] width 41 height 22
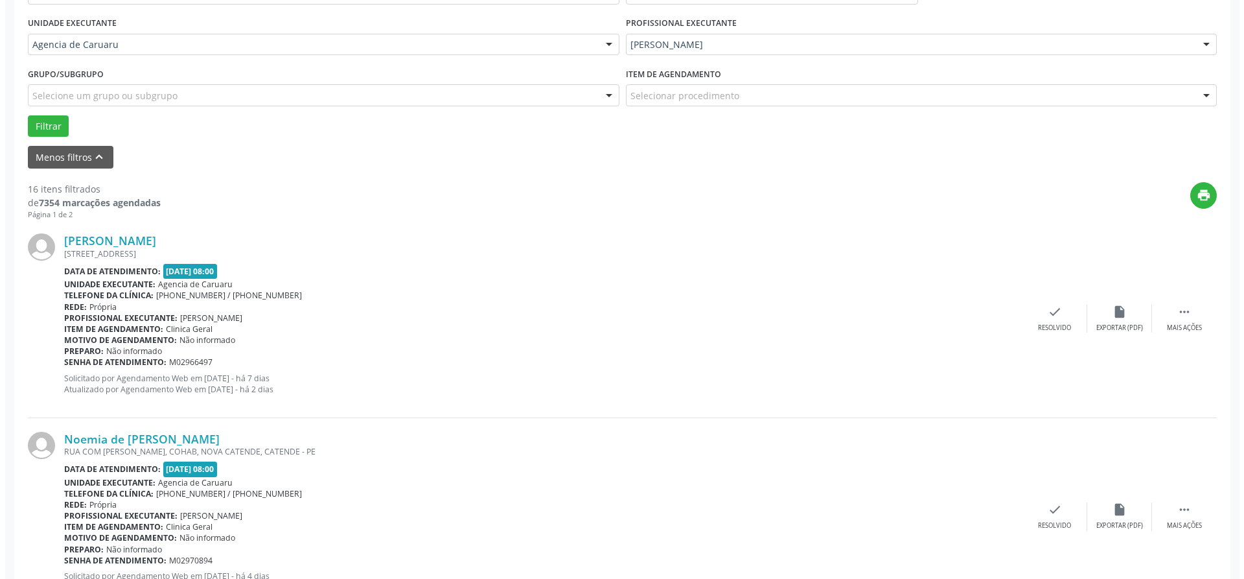
scroll to position [324, 0]
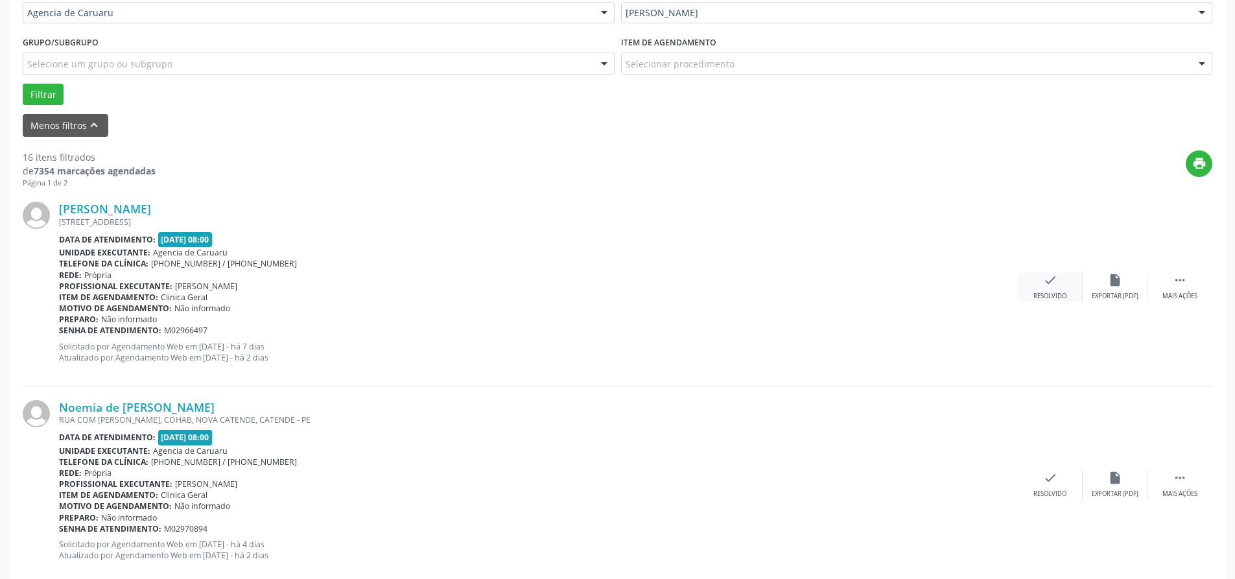
click at [1043, 283] on icon "check" at bounding box center [1050, 280] width 14 height 14
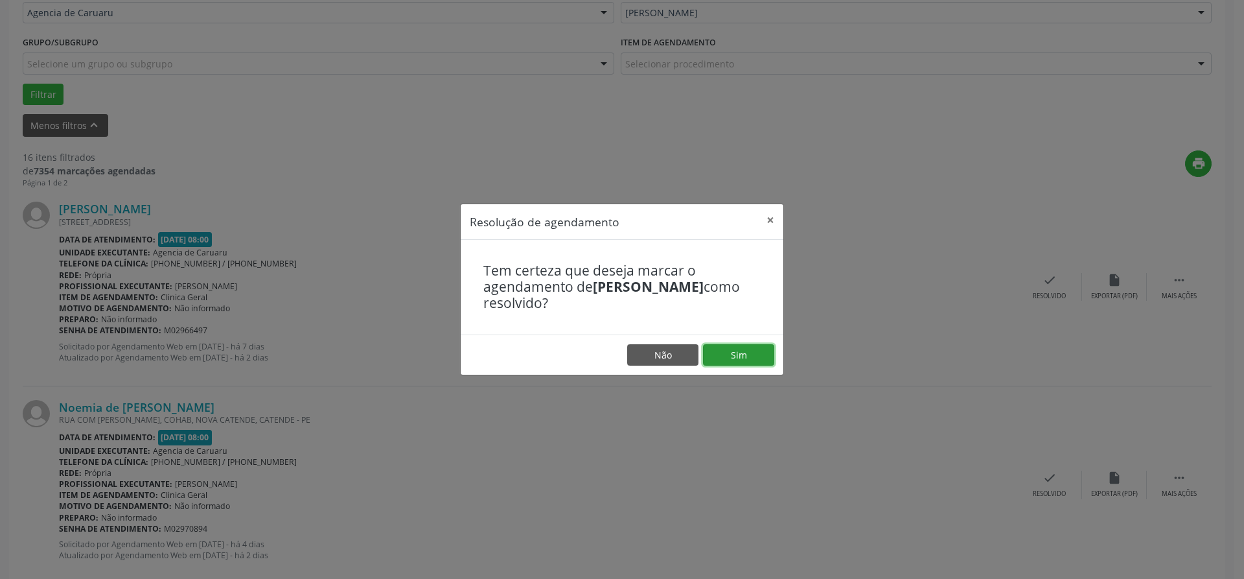
click at [743, 357] on button "Sim" at bounding box center [738, 355] width 71 height 22
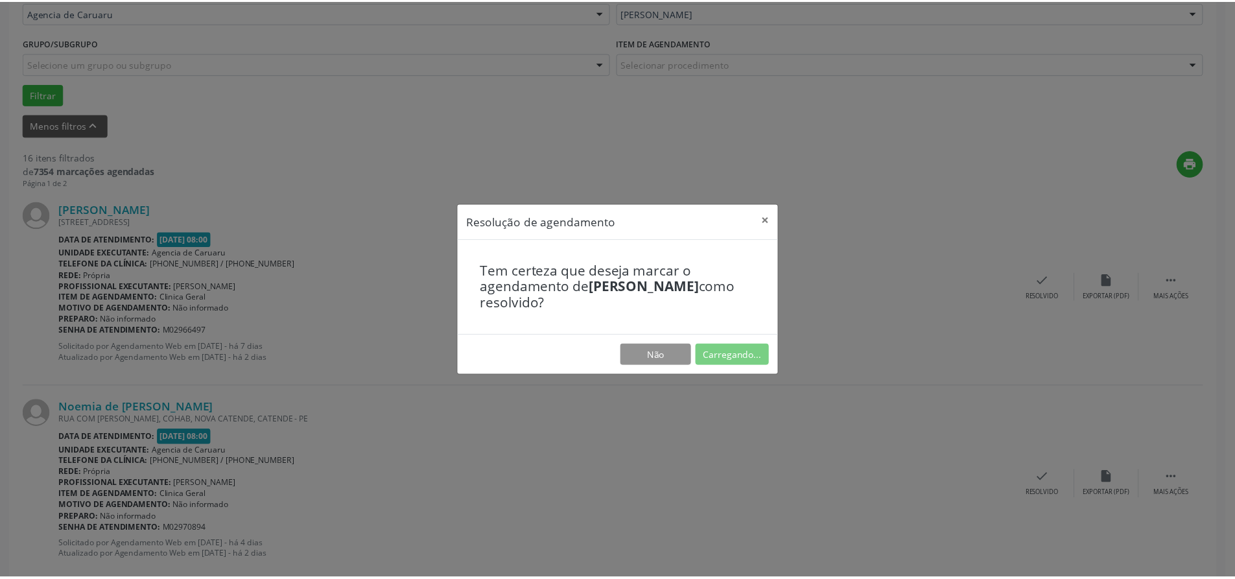
scroll to position [0, 0]
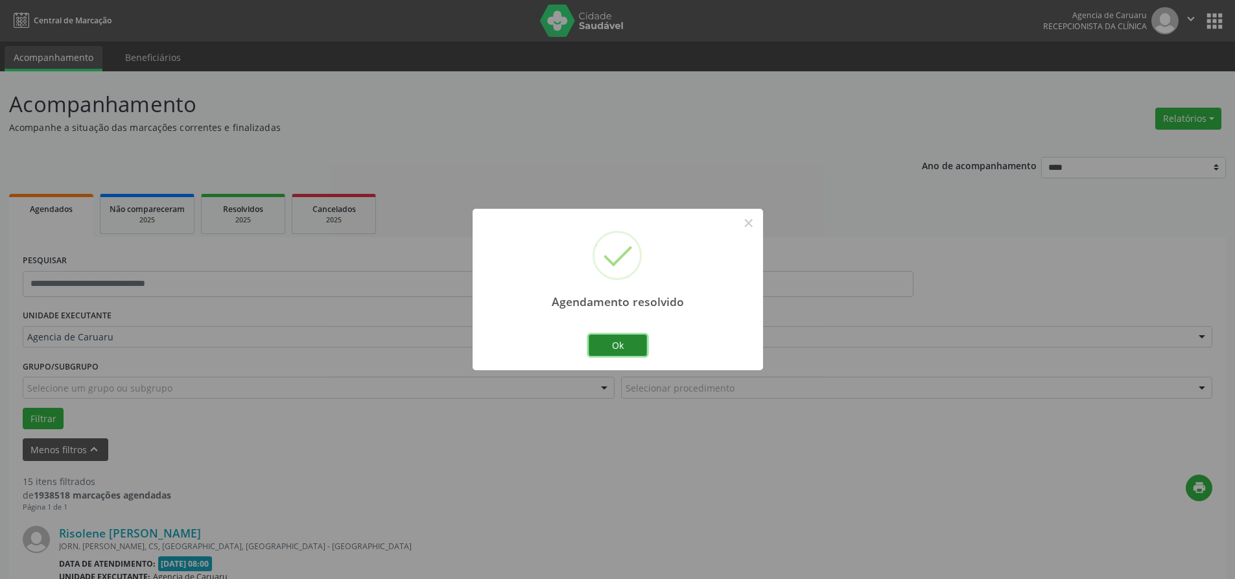
click at [640, 342] on button "Ok" at bounding box center [617, 345] width 58 height 22
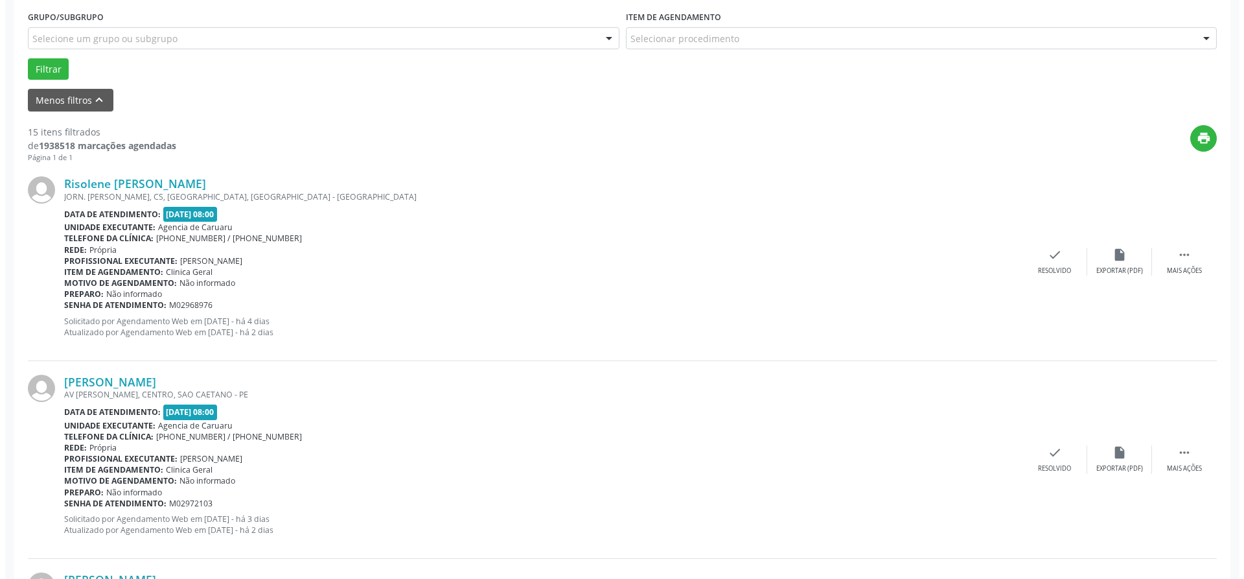
scroll to position [389, 0]
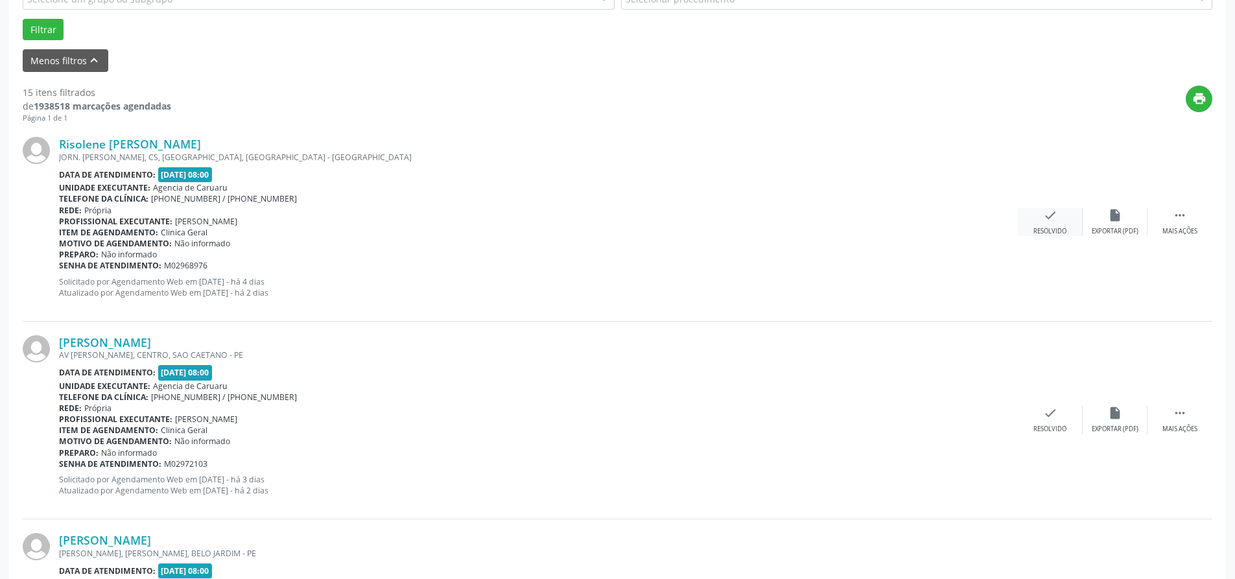
click at [1047, 224] on div "check Resolvido" at bounding box center [1049, 222] width 65 height 28
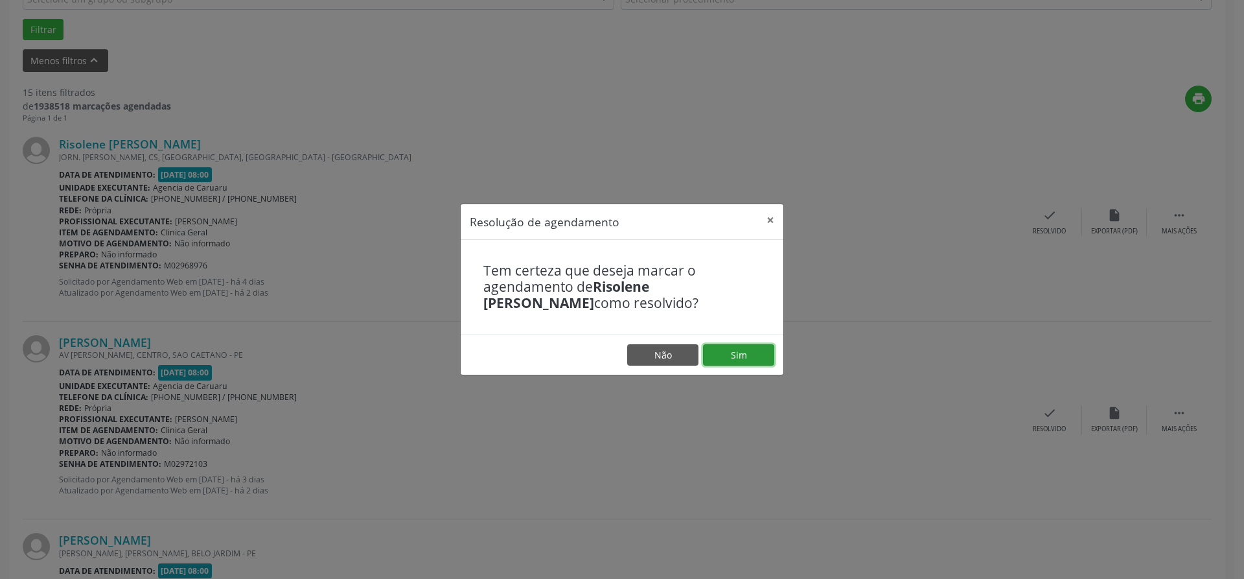
click at [739, 356] on button "Sim" at bounding box center [738, 355] width 71 height 22
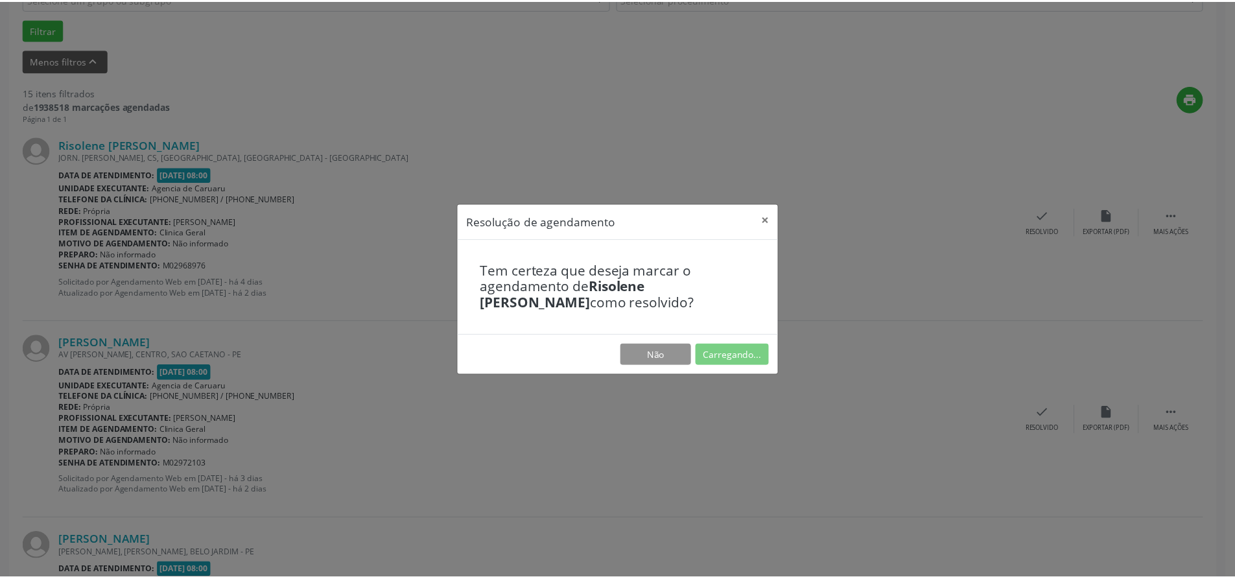
scroll to position [0, 0]
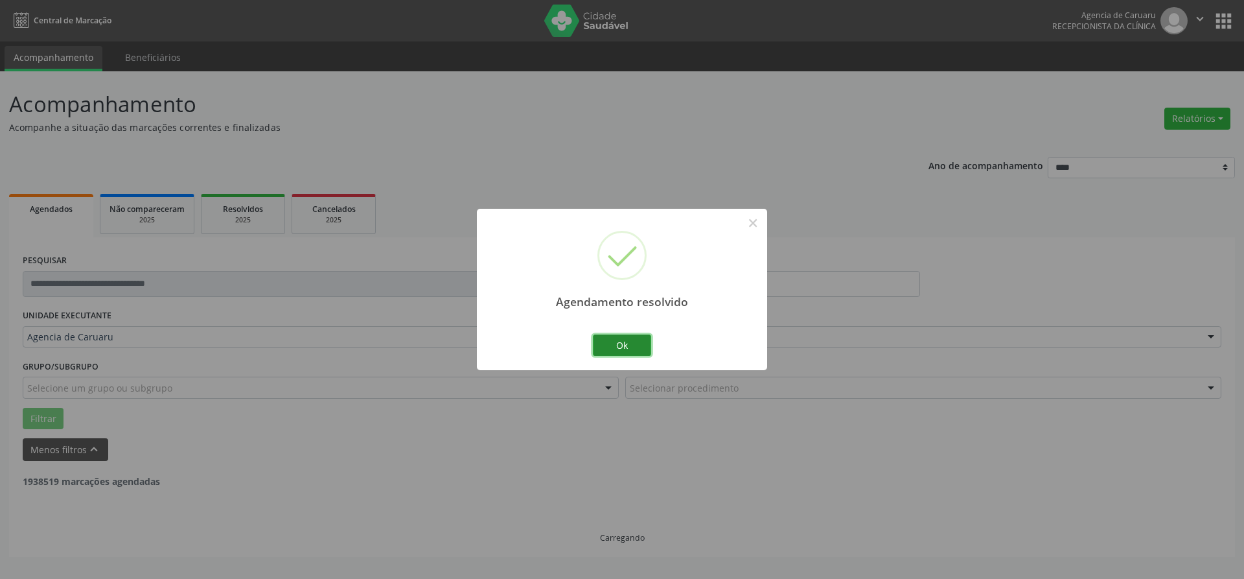
click at [625, 346] on button "Ok" at bounding box center [622, 345] width 58 height 22
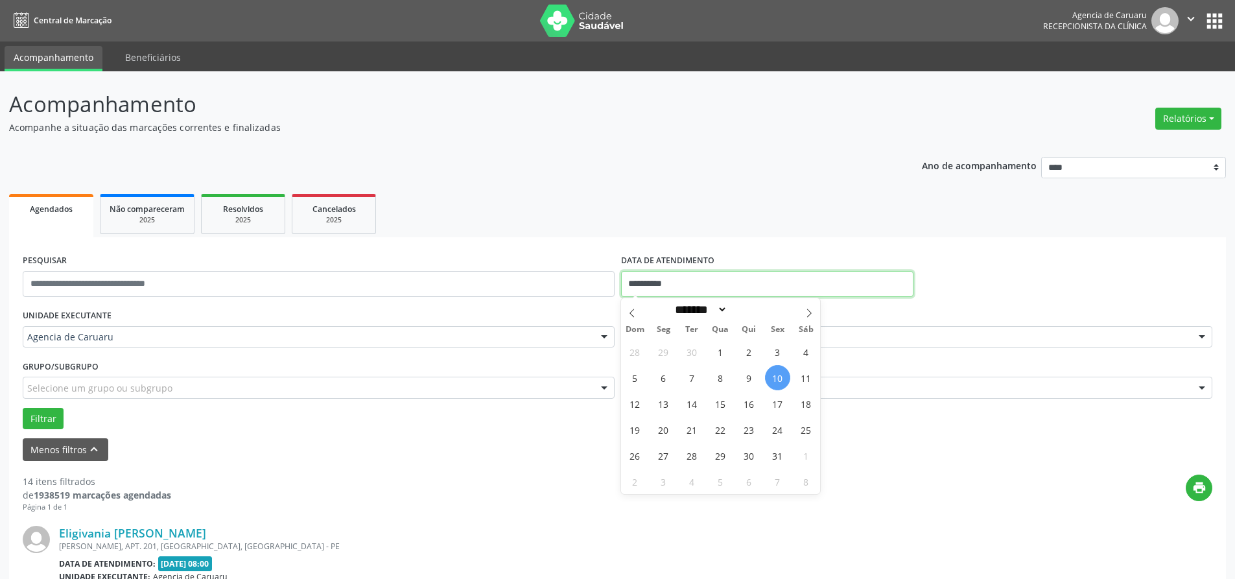
click at [663, 283] on input "**********" at bounding box center [767, 284] width 292 height 26
click at [667, 402] on span "13" at bounding box center [663, 403] width 25 height 25
type input "**********"
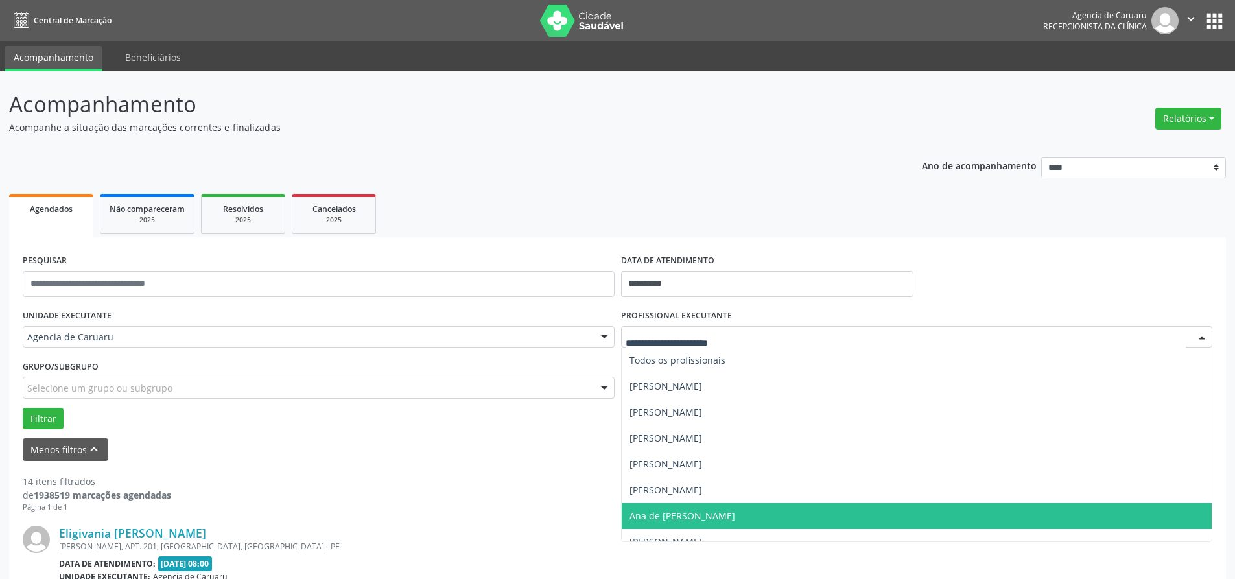
click at [649, 511] on span "Ana de [PERSON_NAME]" at bounding box center [682, 515] width 106 height 12
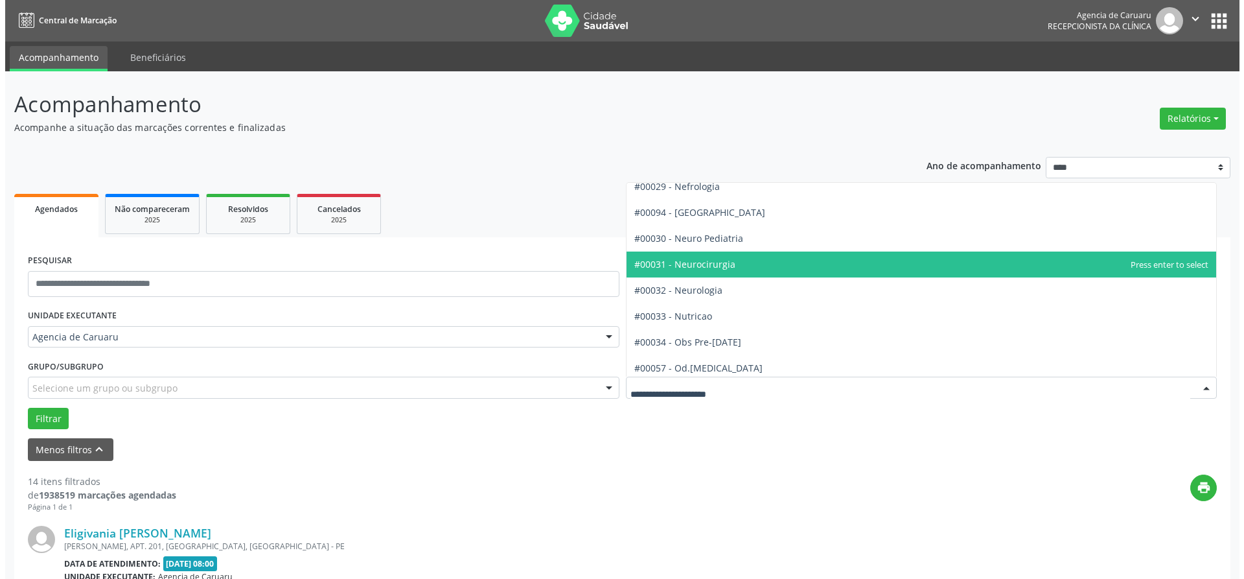
scroll to position [1231, 0]
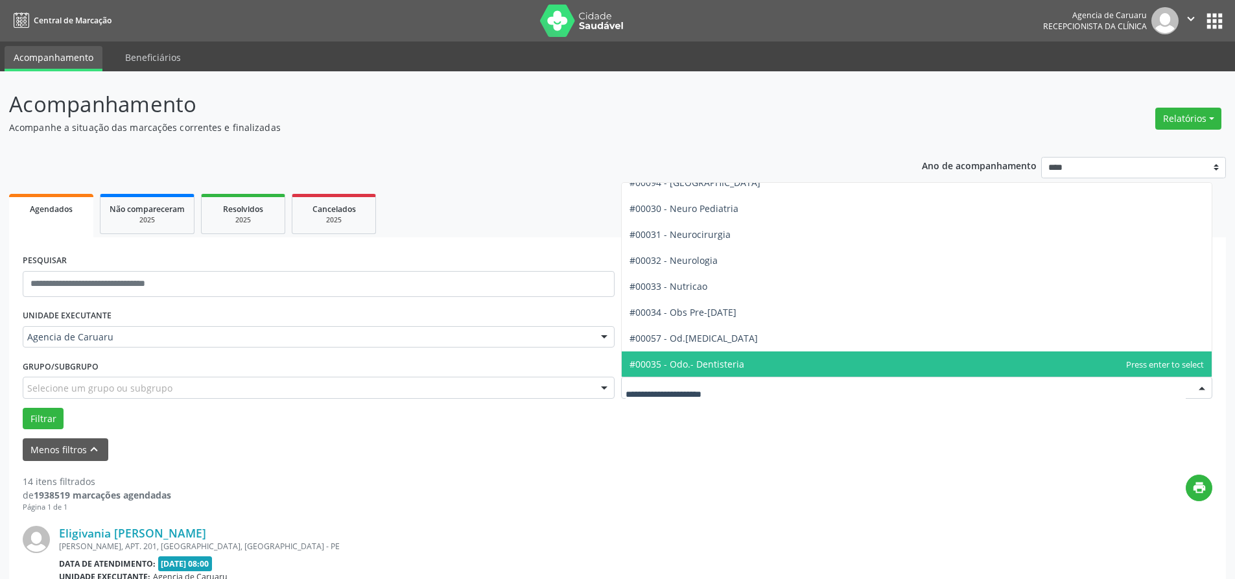
click at [690, 364] on span "#00035 - Odo.- Dentisteria" at bounding box center [686, 364] width 115 height 12
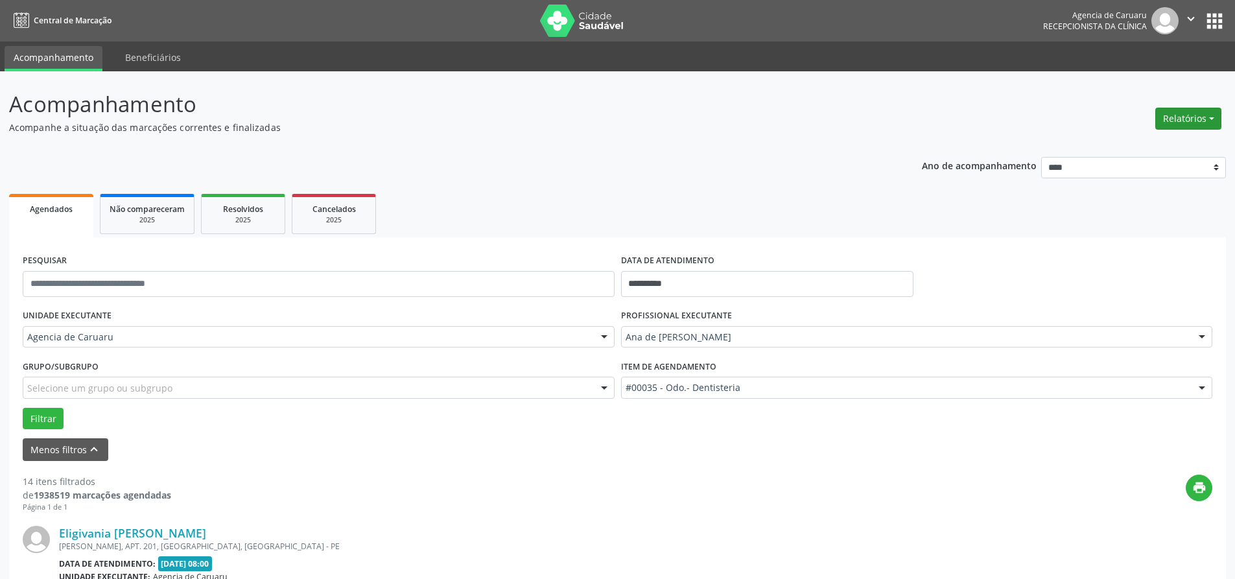
click at [1186, 116] on button "Relatórios" at bounding box center [1188, 119] width 66 height 22
click at [1139, 143] on link "Agendamentos" at bounding box center [1151, 146] width 139 height 18
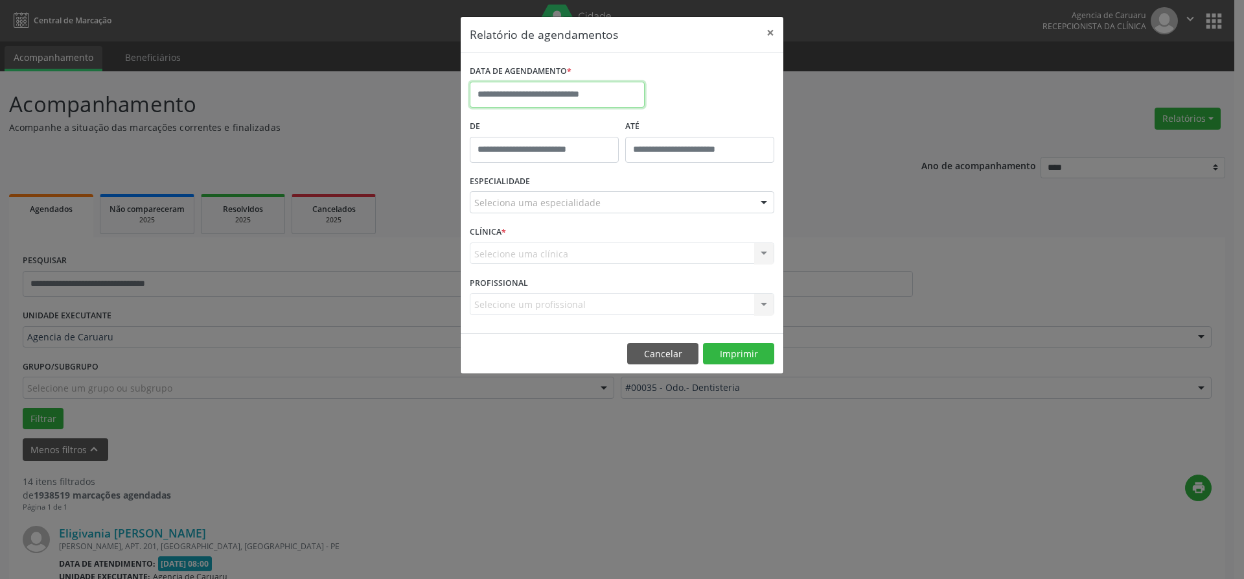
click at [524, 91] on input "text" at bounding box center [557, 95] width 175 height 26
click at [515, 215] on span "13" at bounding box center [512, 214] width 25 height 25
type input "**********"
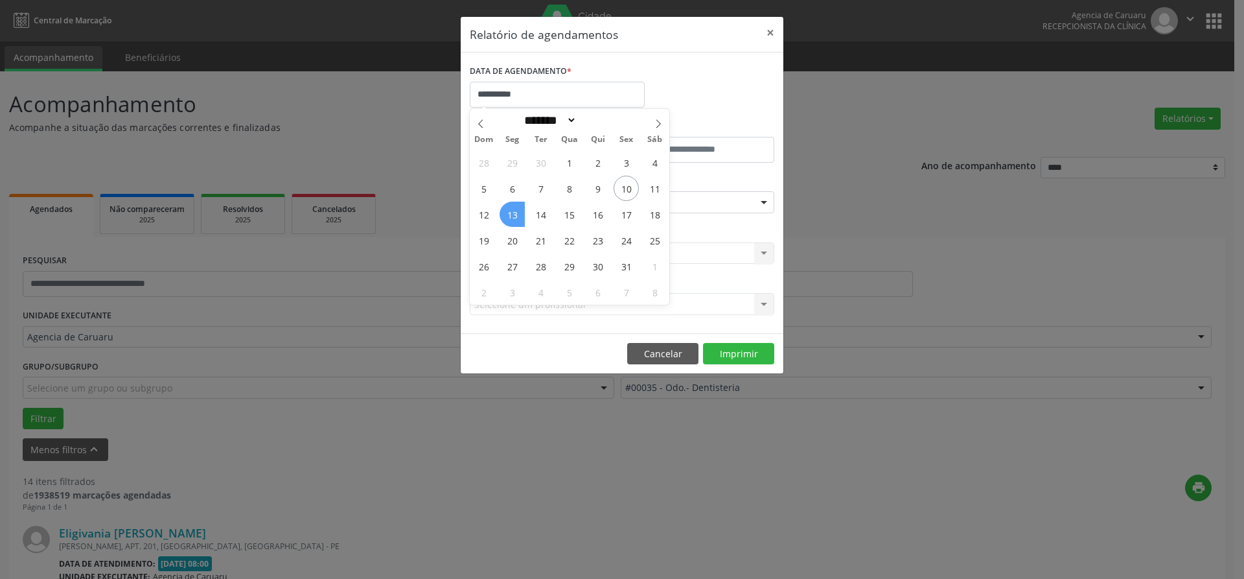
click at [515, 215] on span "13" at bounding box center [512, 214] width 25 height 25
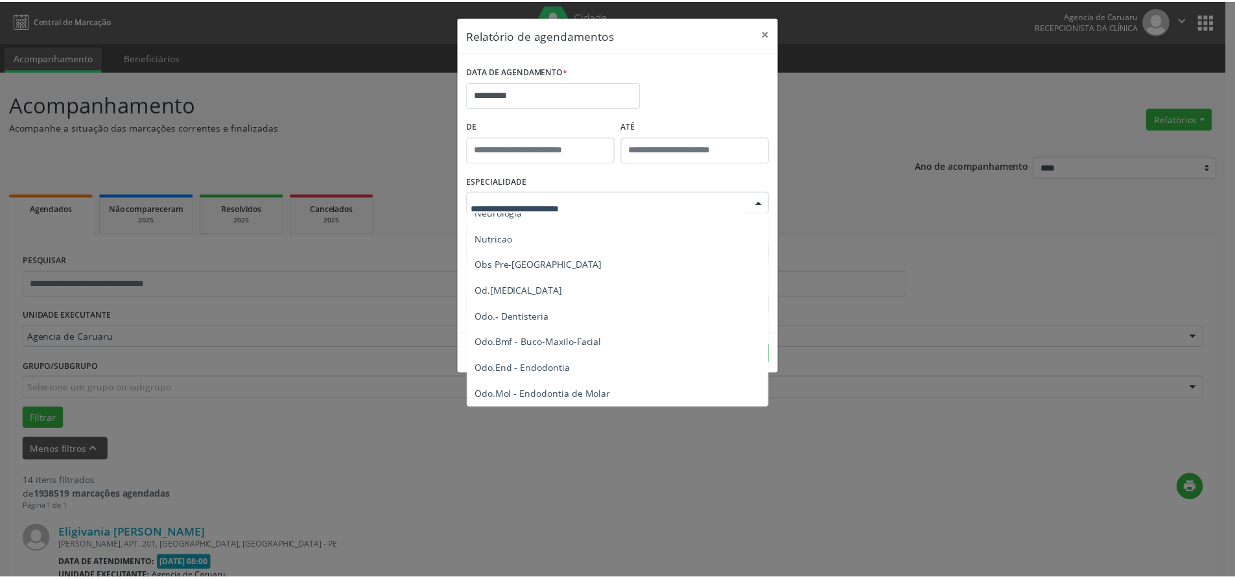
scroll to position [1361, 0]
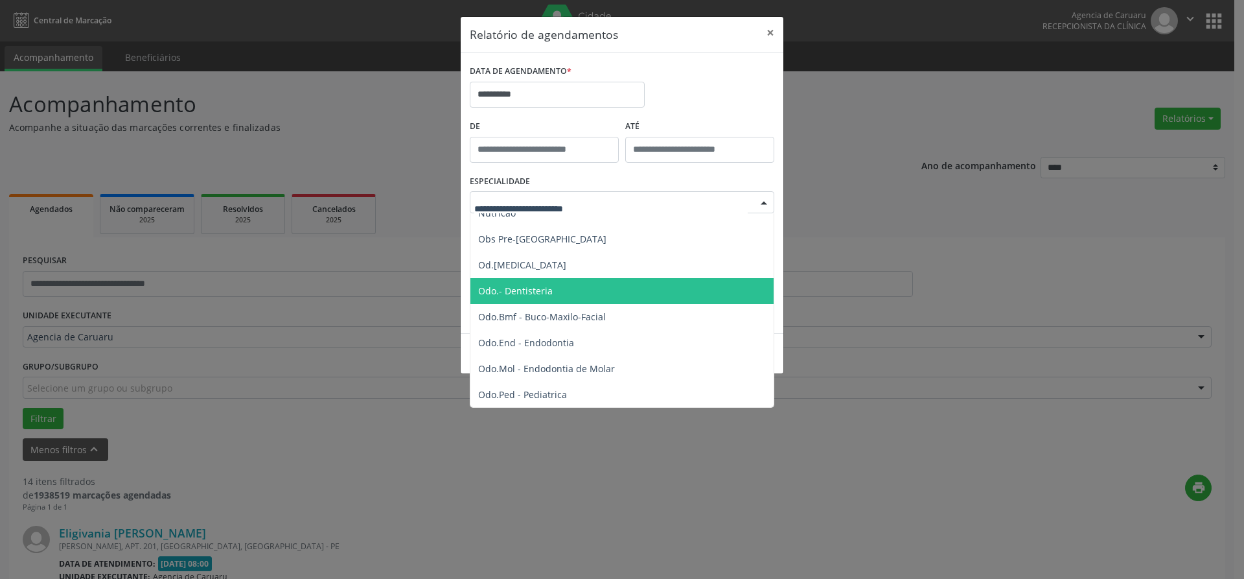
click at [522, 294] on span "Odo.- Dentisteria" at bounding box center [515, 290] width 75 height 12
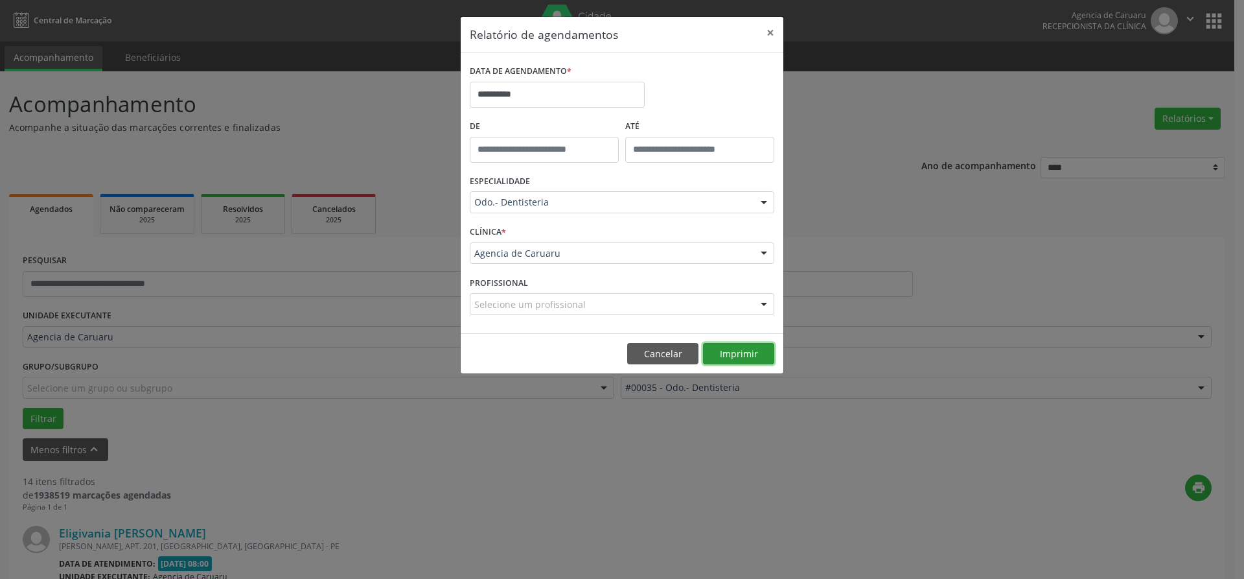
click at [738, 349] on button "Imprimir" at bounding box center [738, 354] width 71 height 22
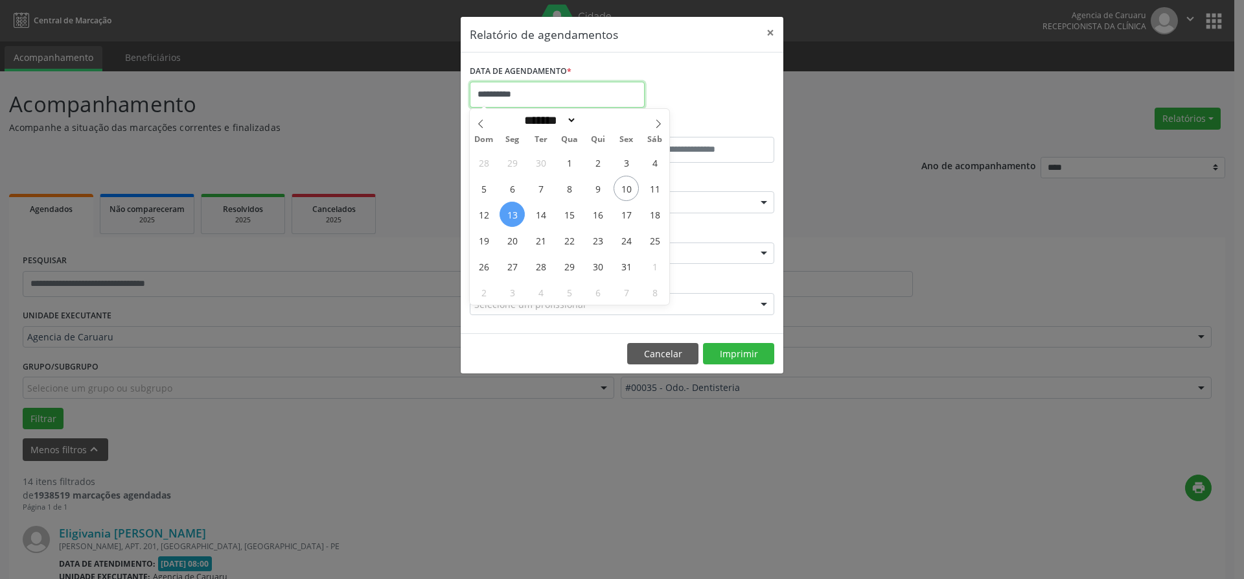
click at [525, 100] on input "**********" at bounding box center [557, 95] width 175 height 26
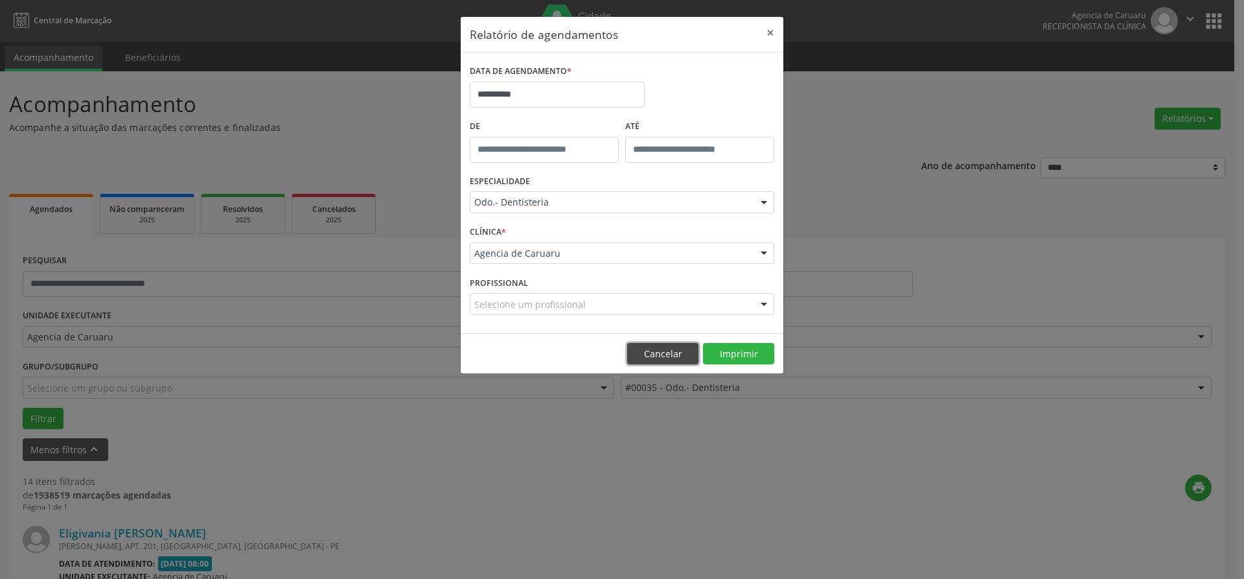
click at [675, 358] on button "Cancelar" at bounding box center [662, 354] width 71 height 22
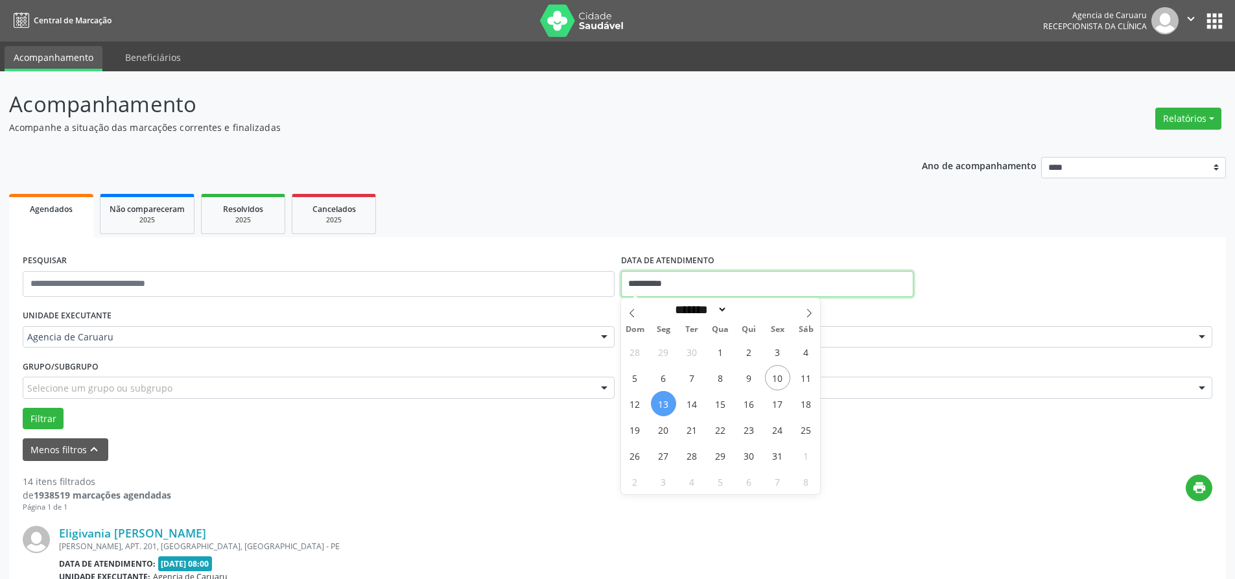
click at [693, 293] on input "**********" at bounding box center [767, 284] width 292 height 26
click at [770, 376] on span "10" at bounding box center [777, 377] width 25 height 25
type input "**********"
click at [770, 376] on span "10" at bounding box center [777, 377] width 25 height 25
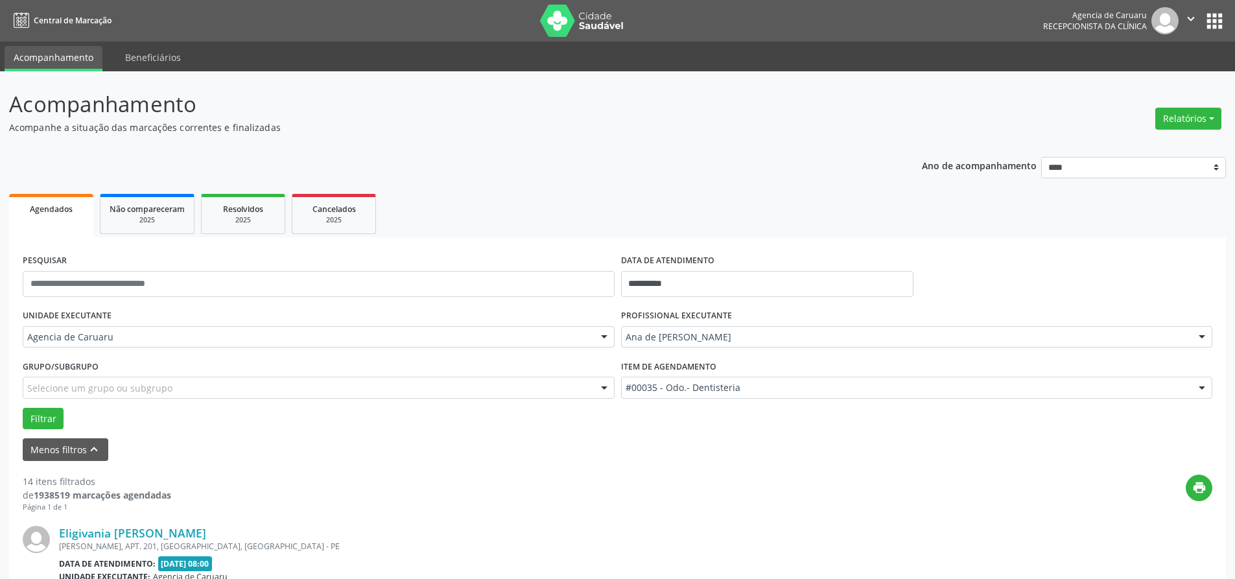
click at [770, 376] on div "Item de agendamento #00035 - Odo.- Dentisteria #0000 - Alergologia #0001 - Angi…" at bounding box center [917, 376] width 592 height 41
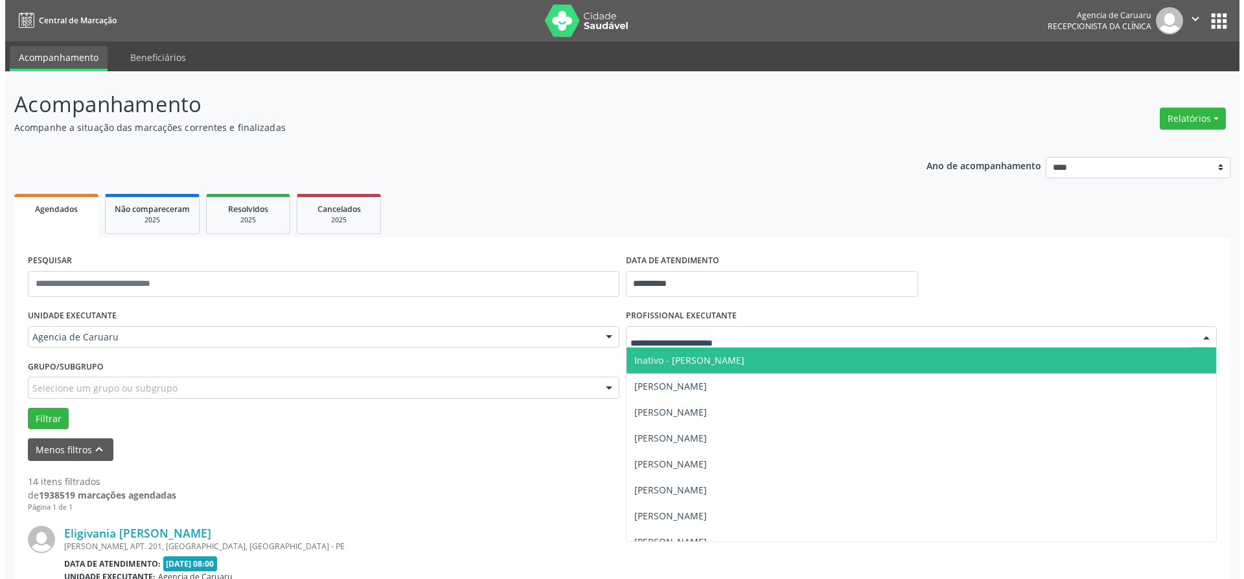
scroll to position [259, 0]
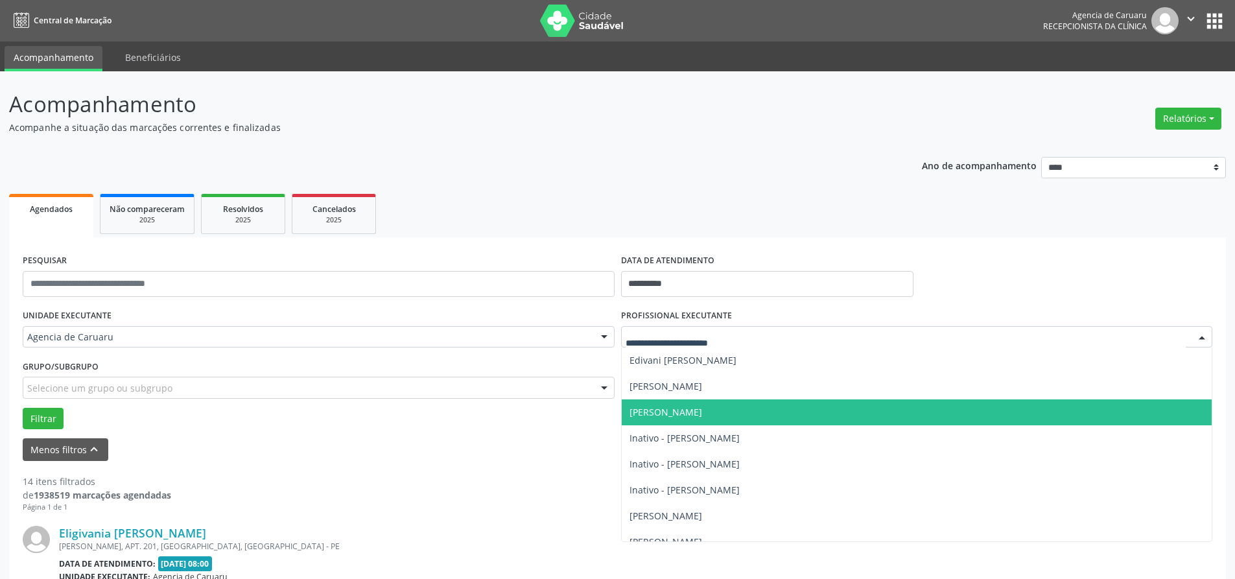
click at [702, 410] on span "[PERSON_NAME]" at bounding box center [665, 412] width 73 height 12
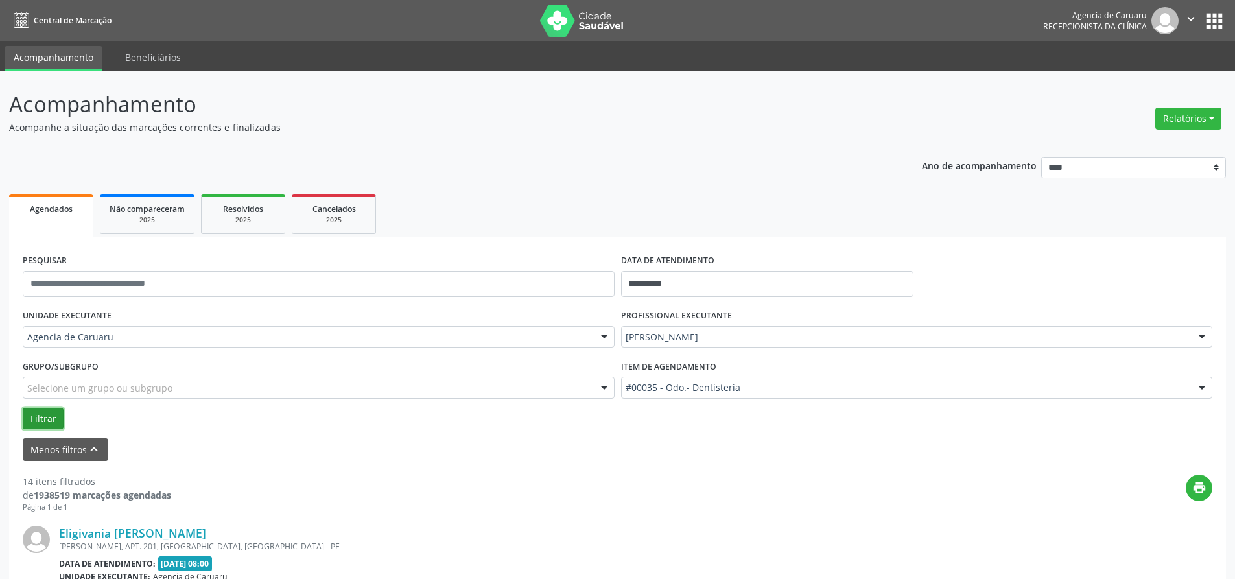
click at [40, 418] on button "Filtrar" at bounding box center [43, 419] width 41 height 22
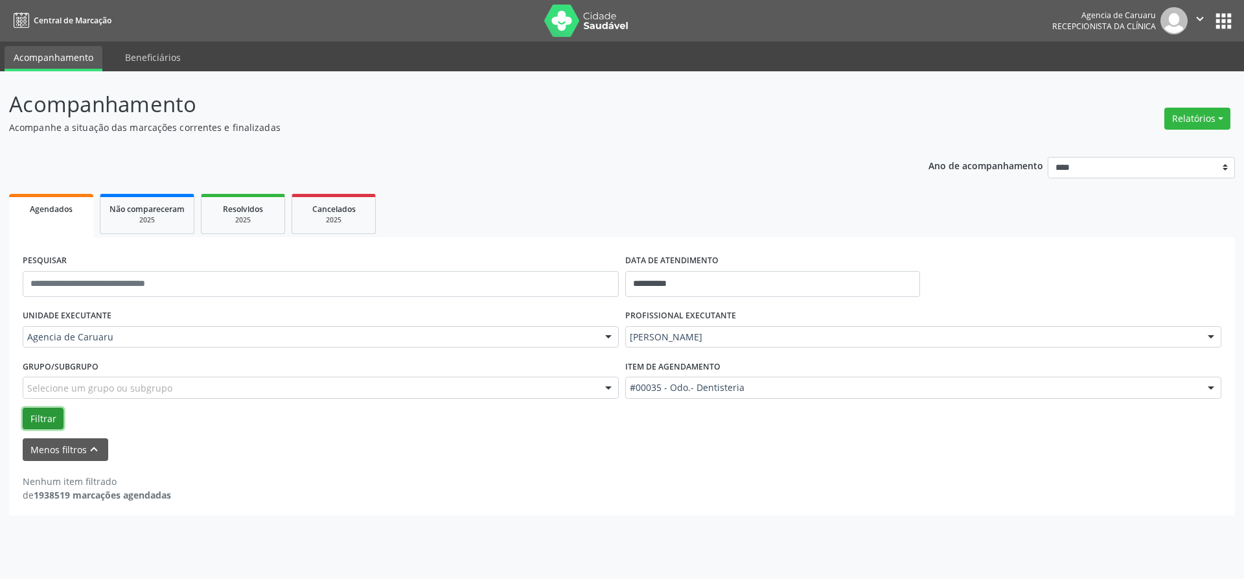
click at [40, 424] on button "Filtrar" at bounding box center [43, 419] width 41 height 22
click at [38, 455] on button "Menos filtros keyboard_arrow_up" at bounding box center [66, 449] width 86 height 23
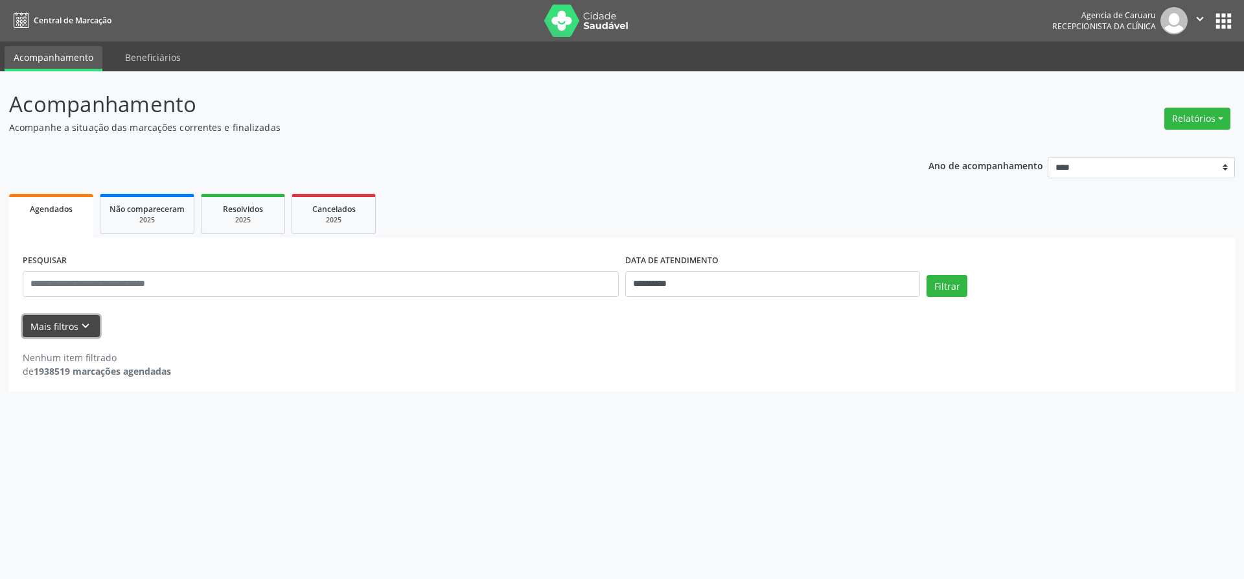
click at [32, 330] on button "Mais filtros keyboard_arrow_down" at bounding box center [61, 326] width 77 height 23
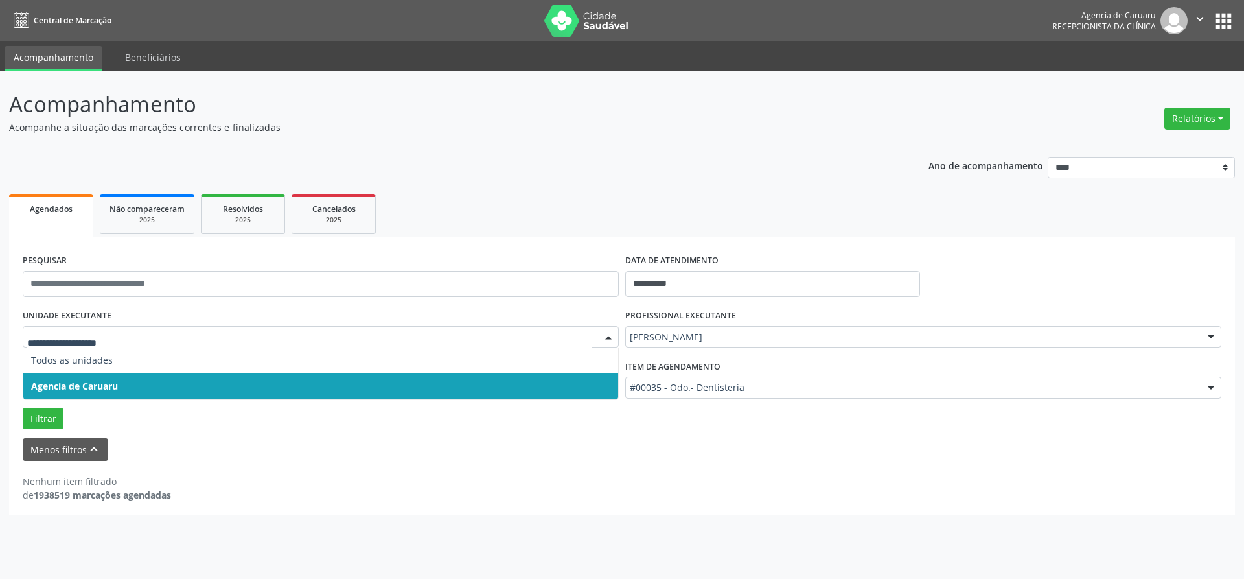
click at [58, 386] on span "Agencia de Caruaru" at bounding box center [74, 386] width 87 height 12
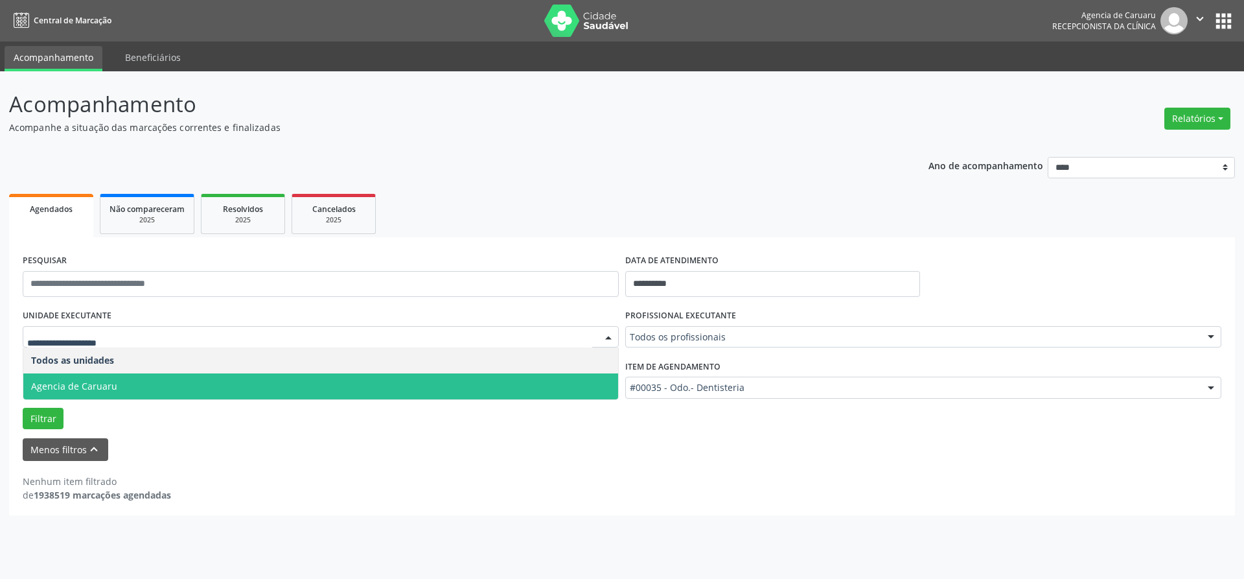
click at [74, 384] on span "Agencia de Caruaru" at bounding box center [74, 386] width 86 height 12
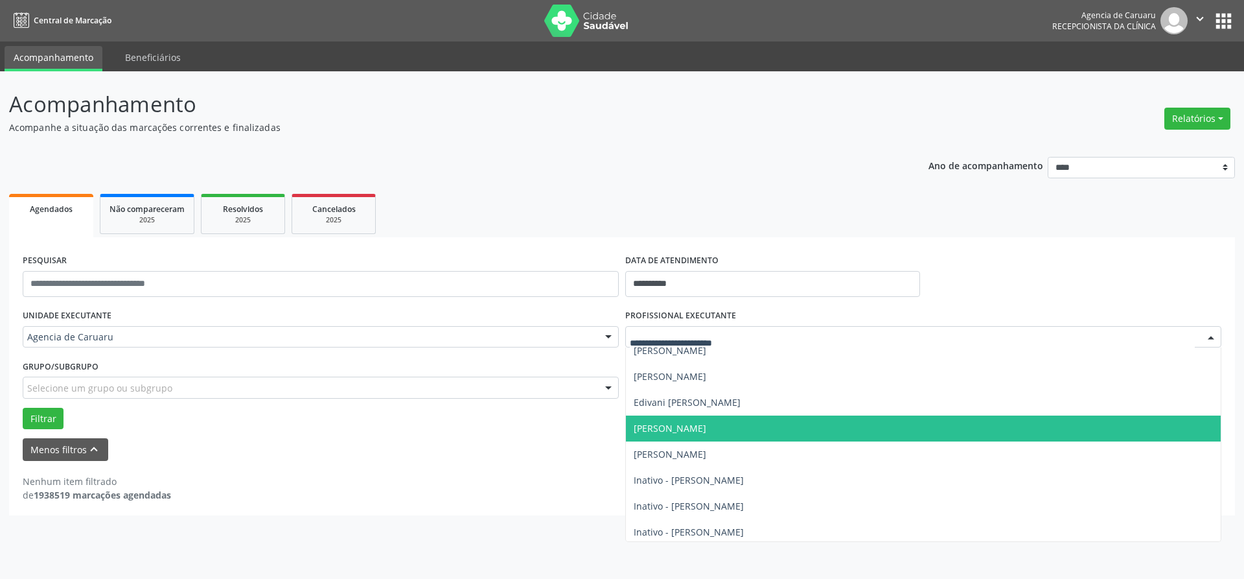
scroll to position [194, 0]
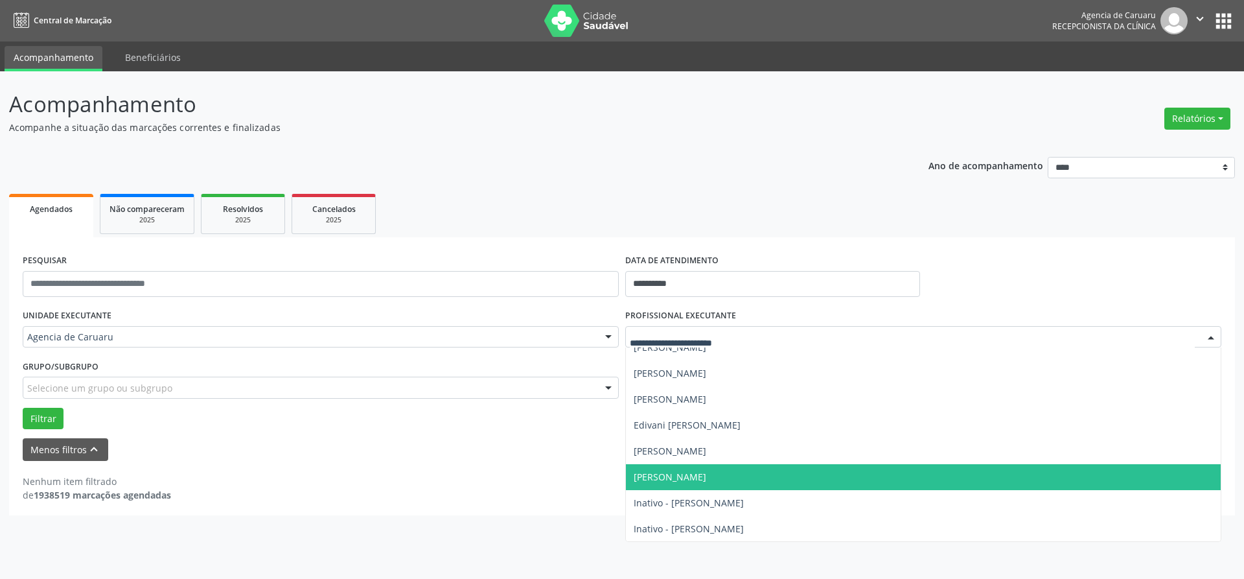
click at [684, 472] on span "[PERSON_NAME]" at bounding box center [670, 476] width 73 height 12
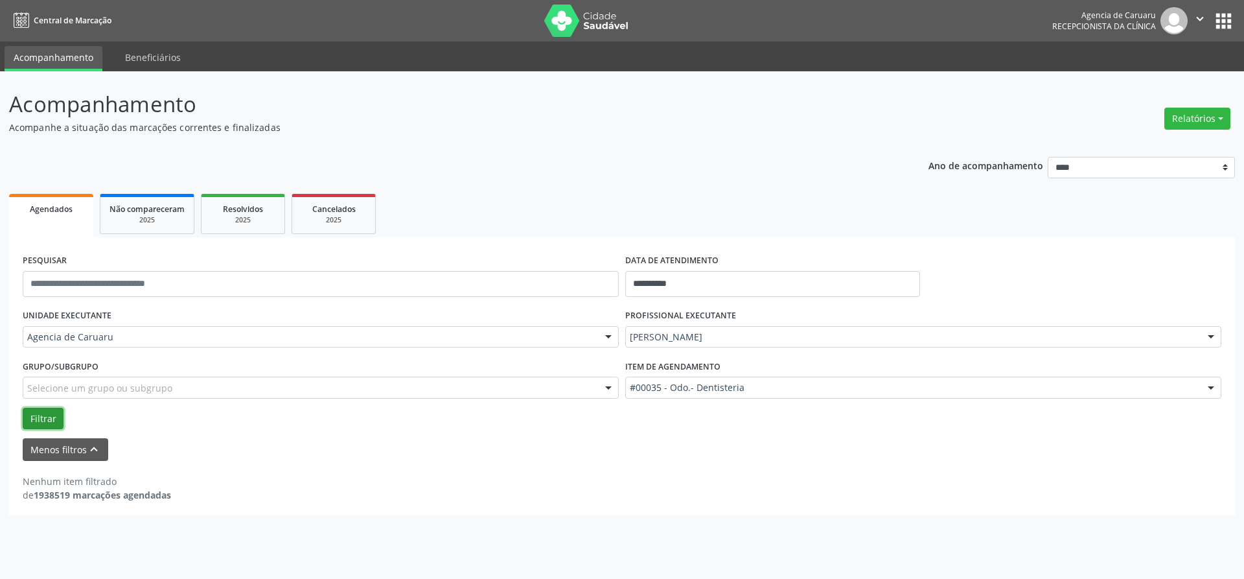
click at [36, 421] on button "Filtrar" at bounding box center [43, 419] width 41 height 22
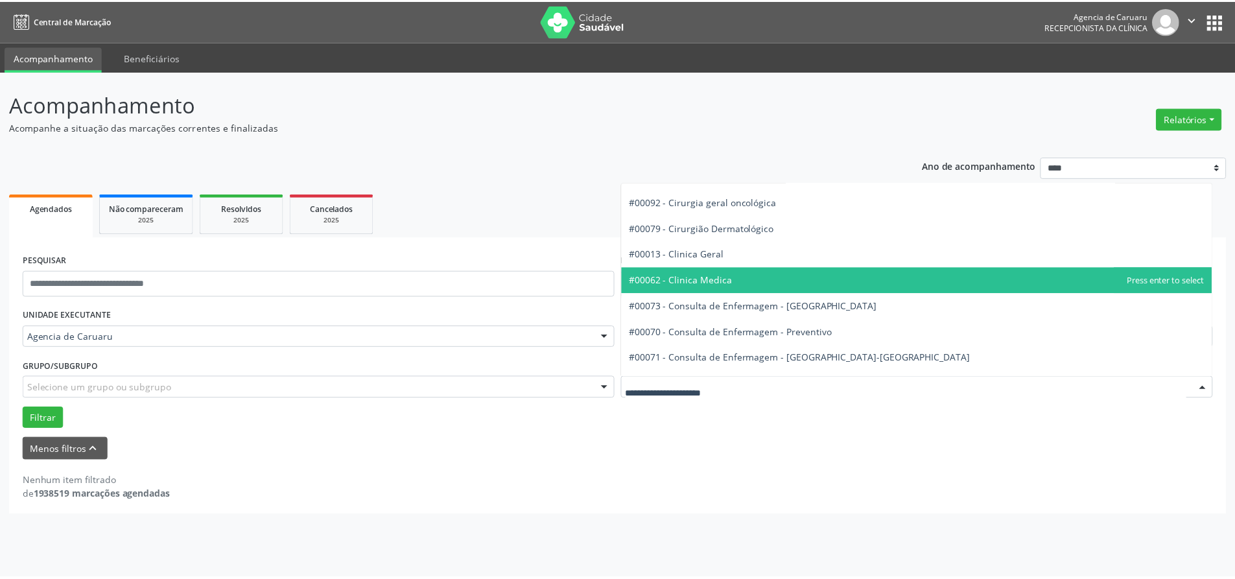
scroll to position [324, 0]
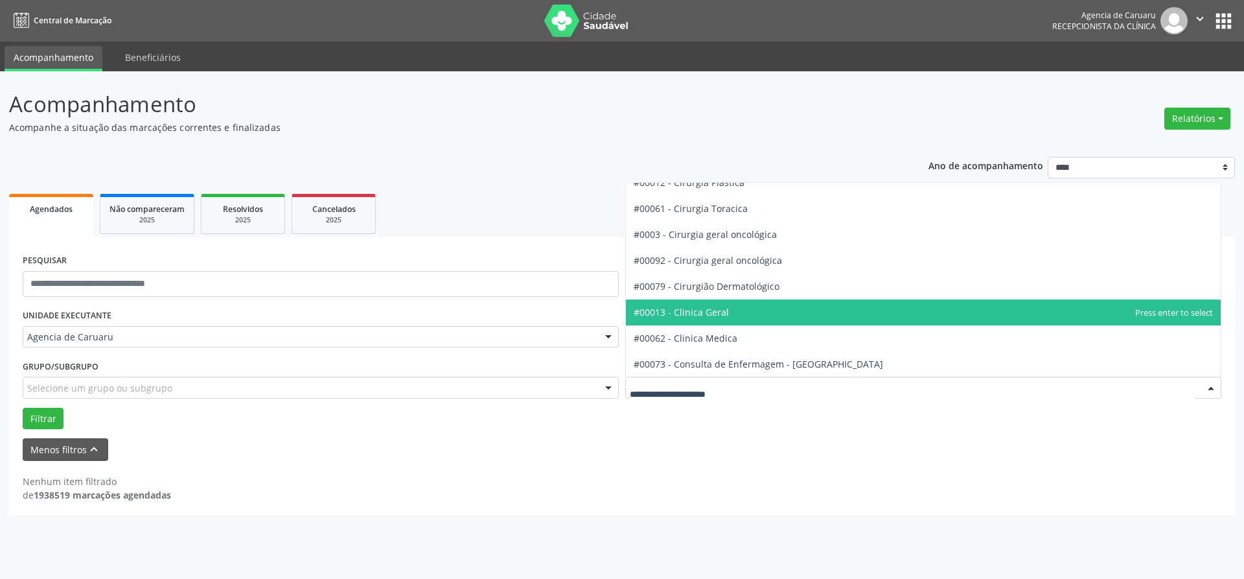
click at [700, 311] on span "#00013 - Clinica Geral" at bounding box center [681, 312] width 95 height 12
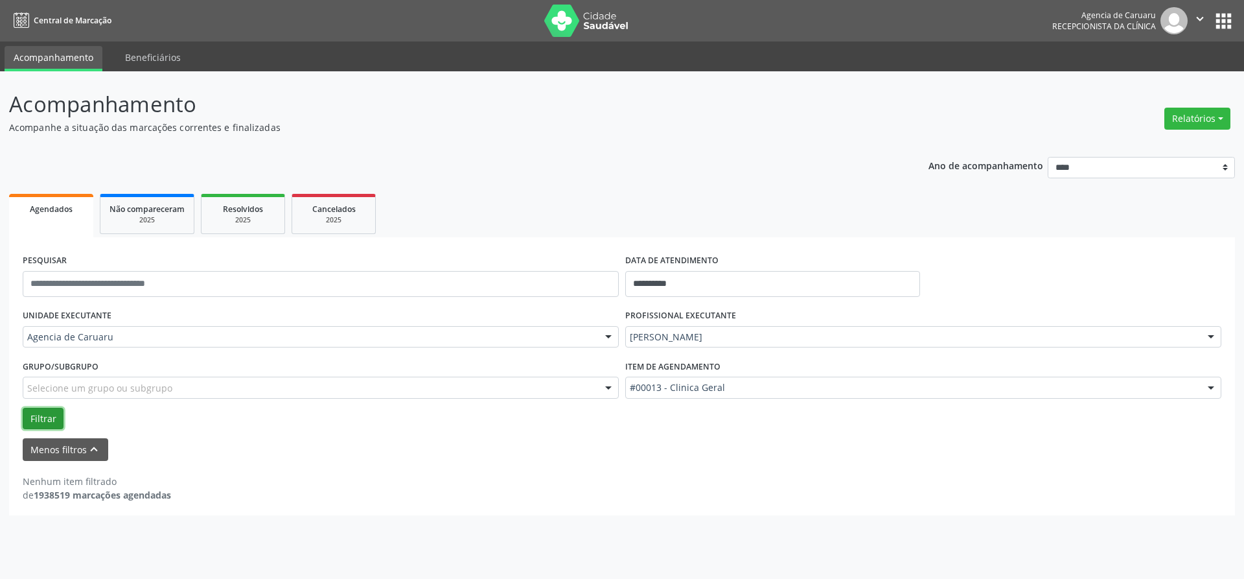
click at [41, 422] on button "Filtrar" at bounding box center [43, 419] width 41 height 22
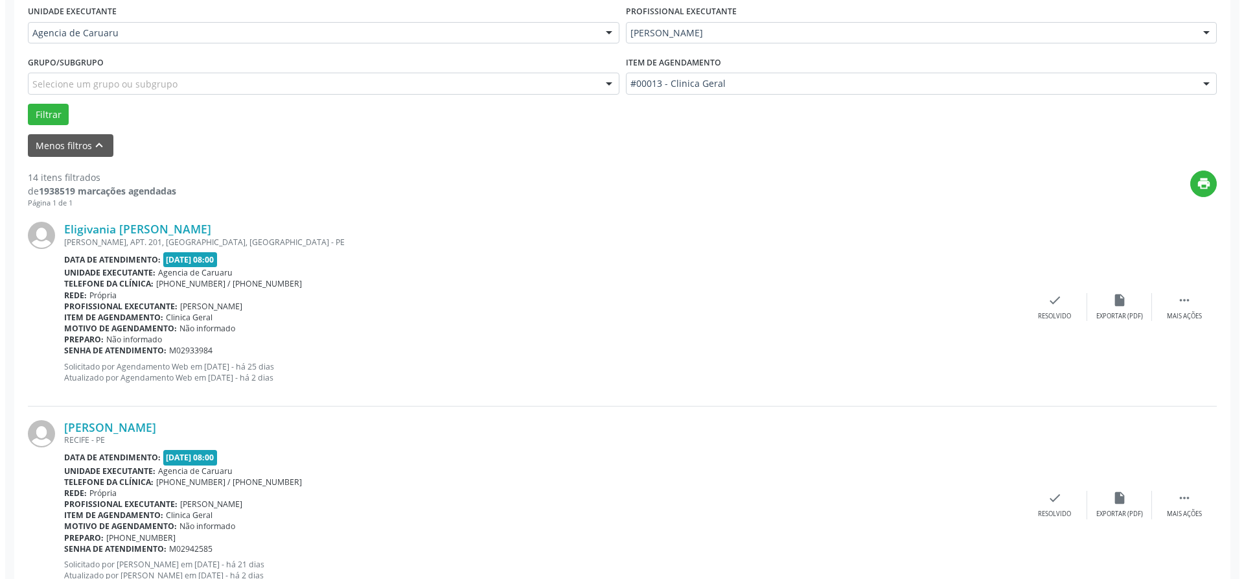
scroll to position [389, 0]
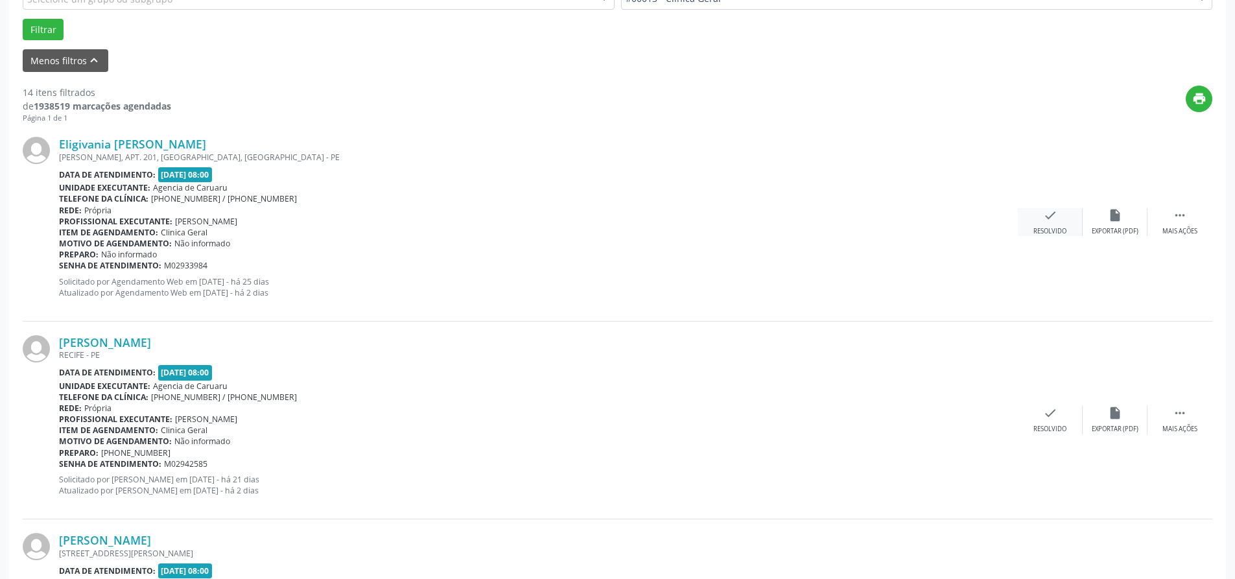
click at [1034, 217] on div "check Resolvido" at bounding box center [1049, 222] width 65 height 28
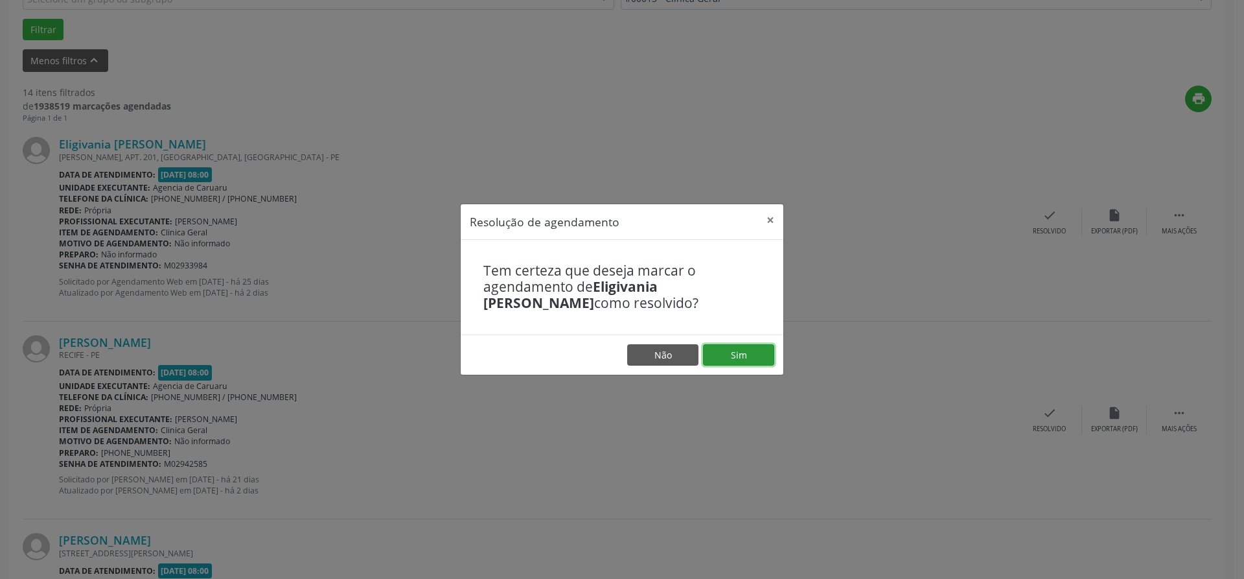
click at [741, 357] on button "Sim" at bounding box center [738, 355] width 71 height 22
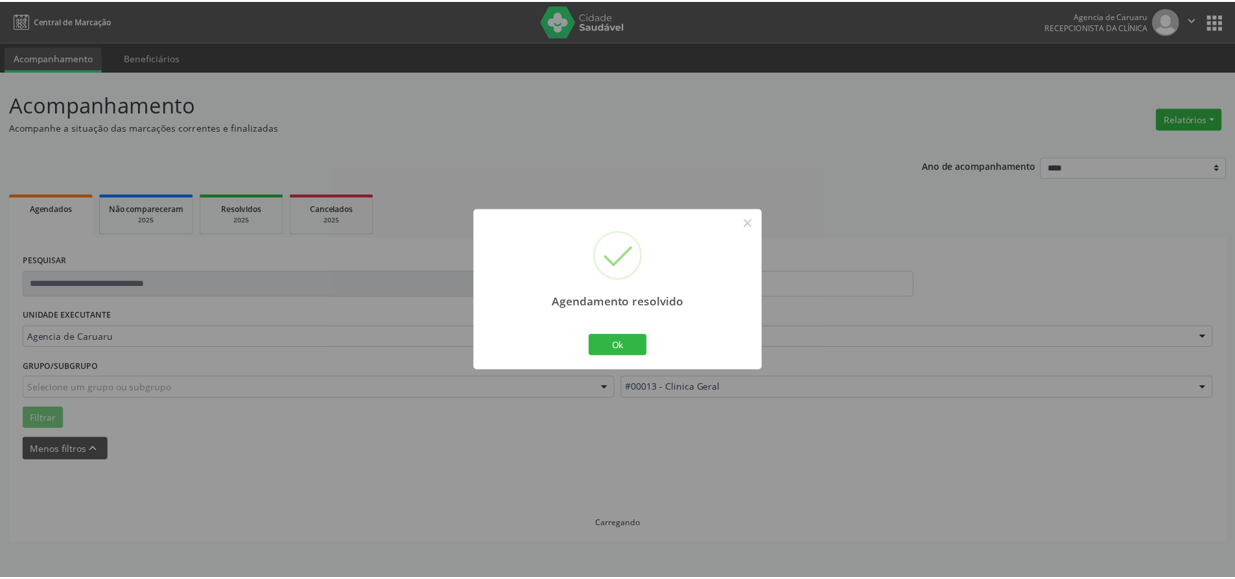
scroll to position [0, 0]
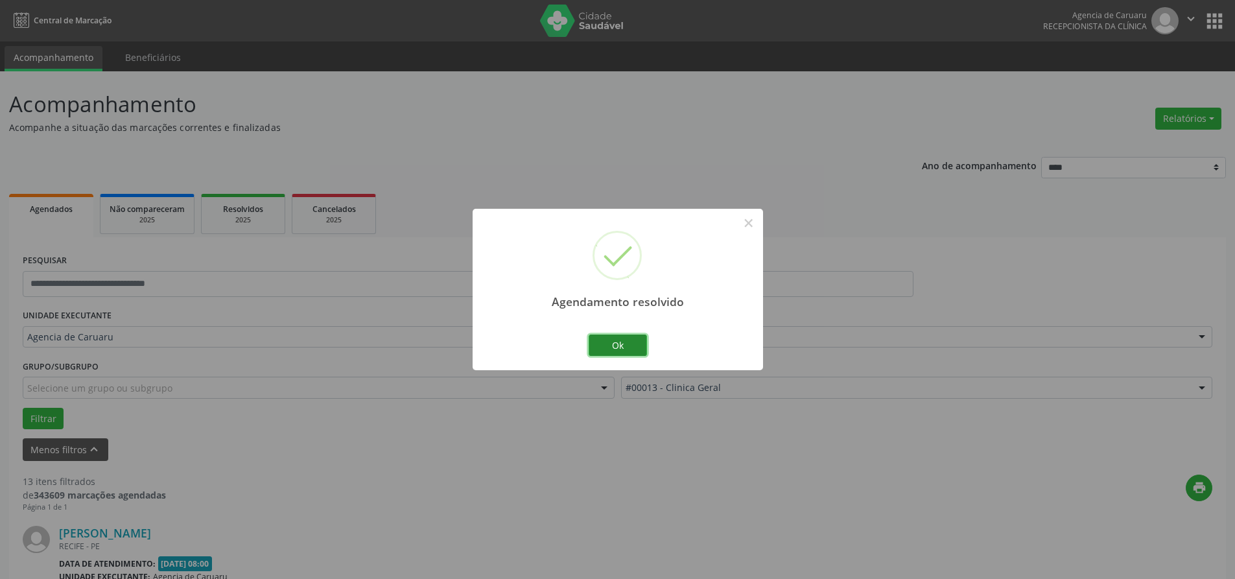
click at [633, 351] on button "Ok" at bounding box center [617, 345] width 58 height 22
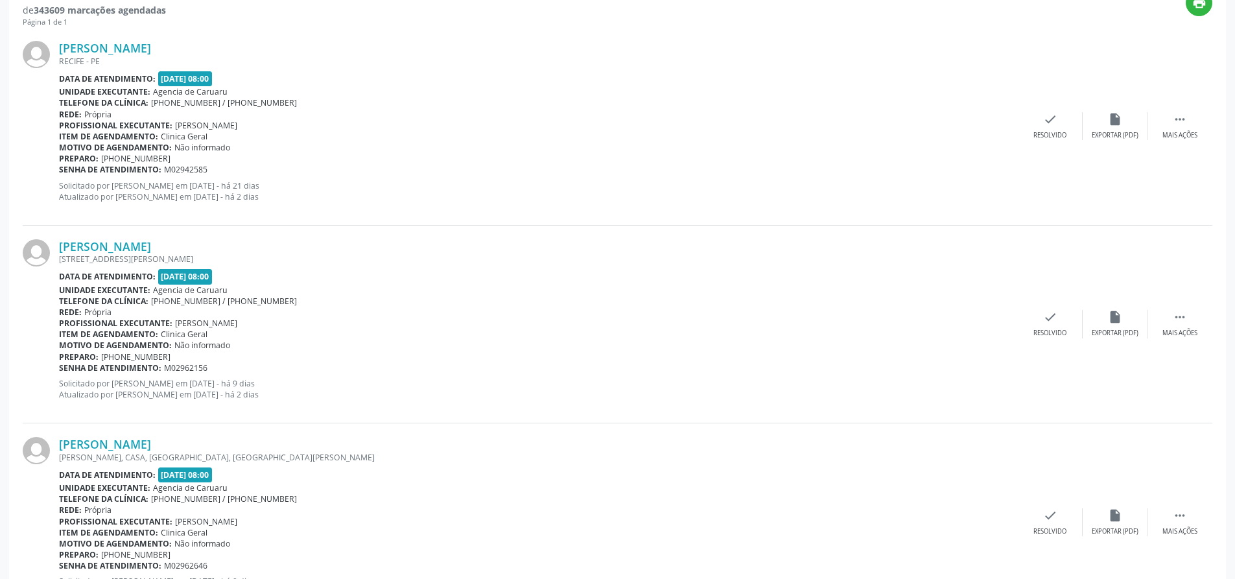
scroll to position [454, 0]
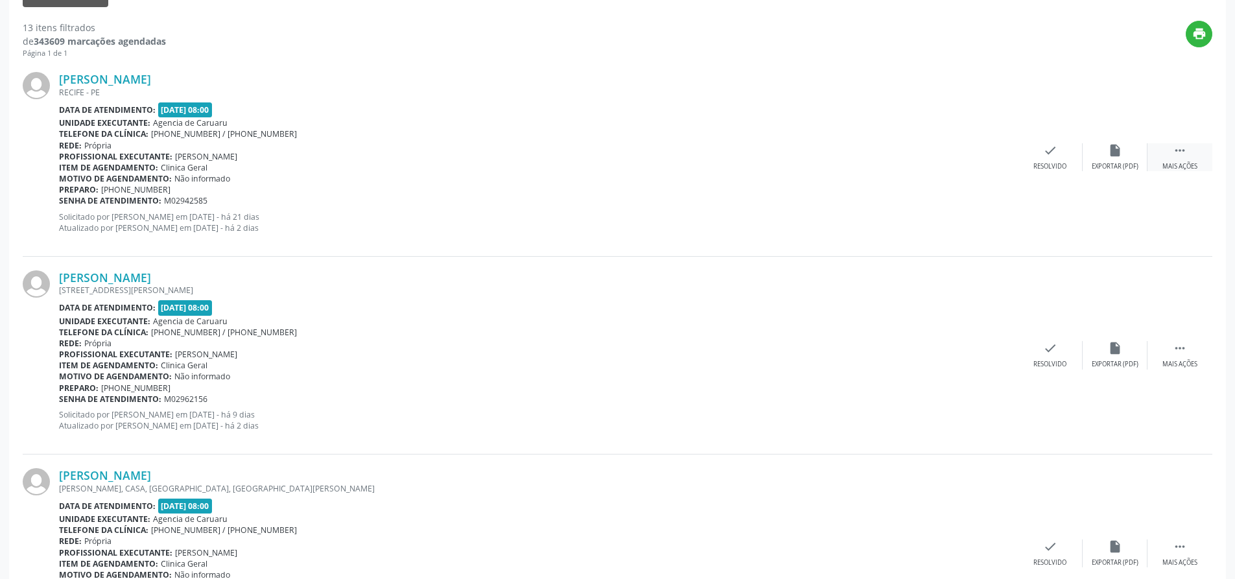
click at [1189, 163] on div "Mais ações" at bounding box center [1179, 166] width 35 height 9
click at [1089, 152] on div "alarm_off Não compareceu" at bounding box center [1114, 157] width 65 height 28
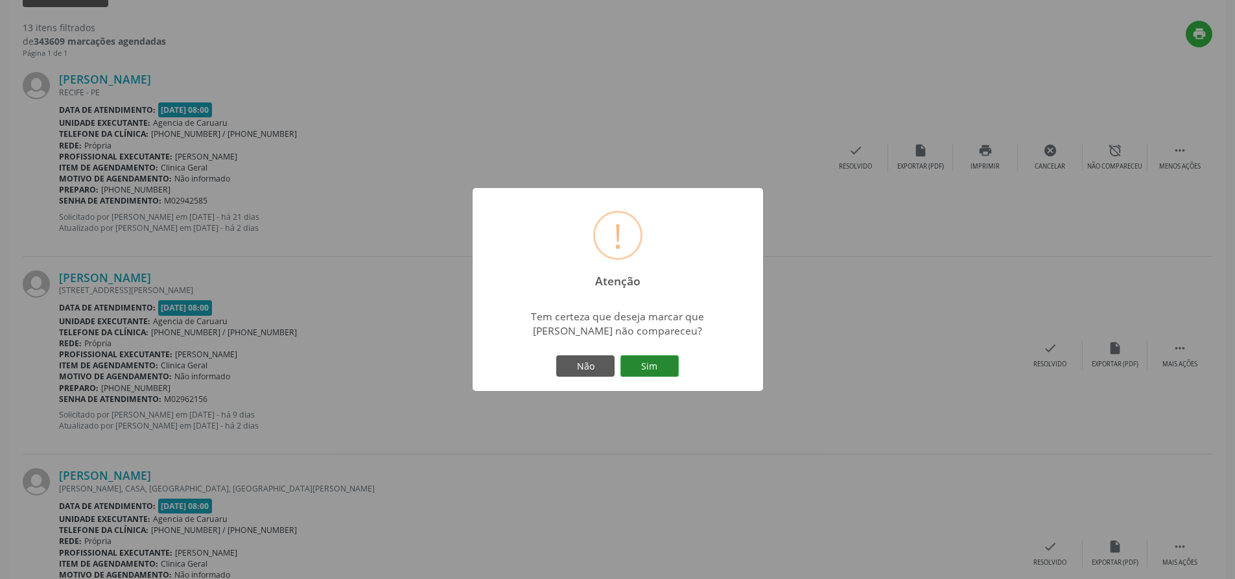
click at [639, 373] on button "Sim" at bounding box center [649, 366] width 58 height 22
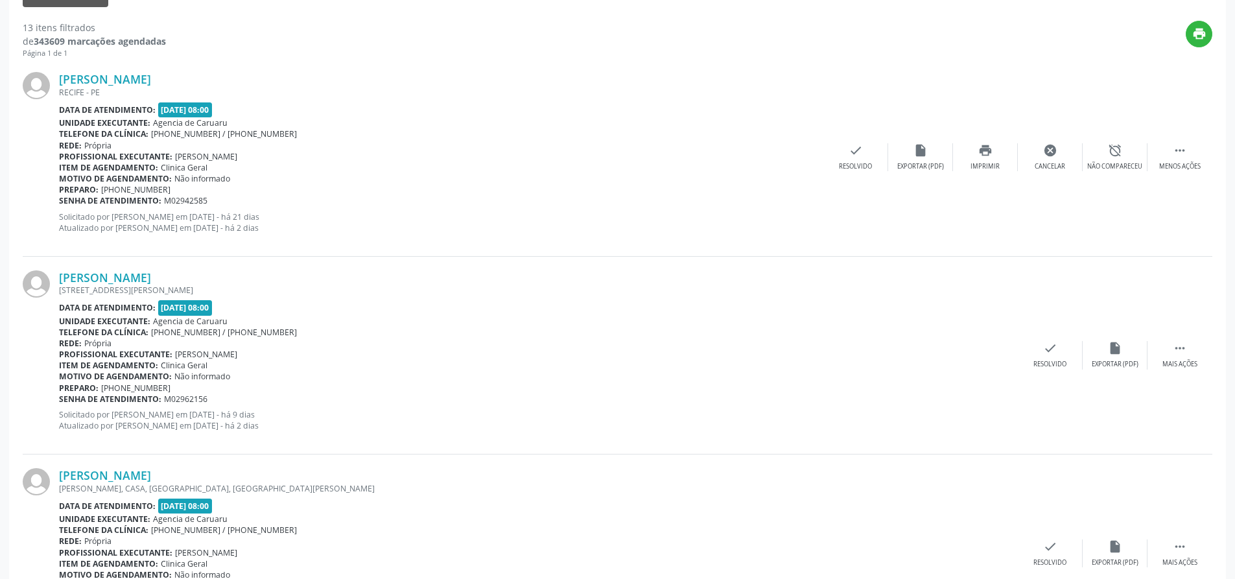
scroll to position [0, 0]
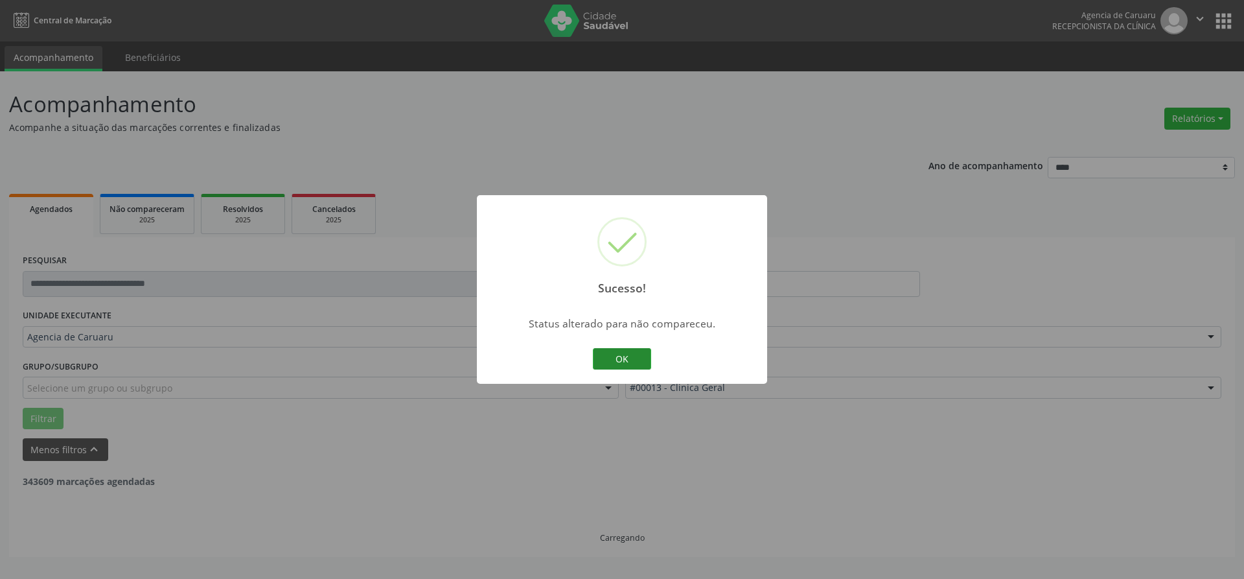
click at [620, 353] on button "OK" at bounding box center [622, 359] width 58 height 22
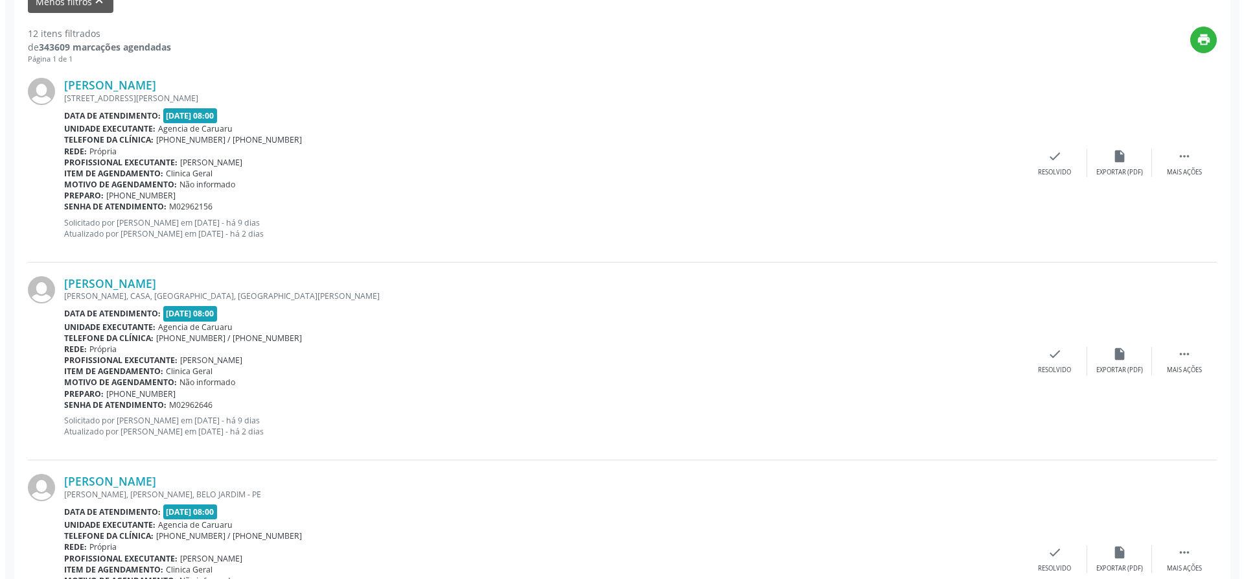
scroll to position [454, 0]
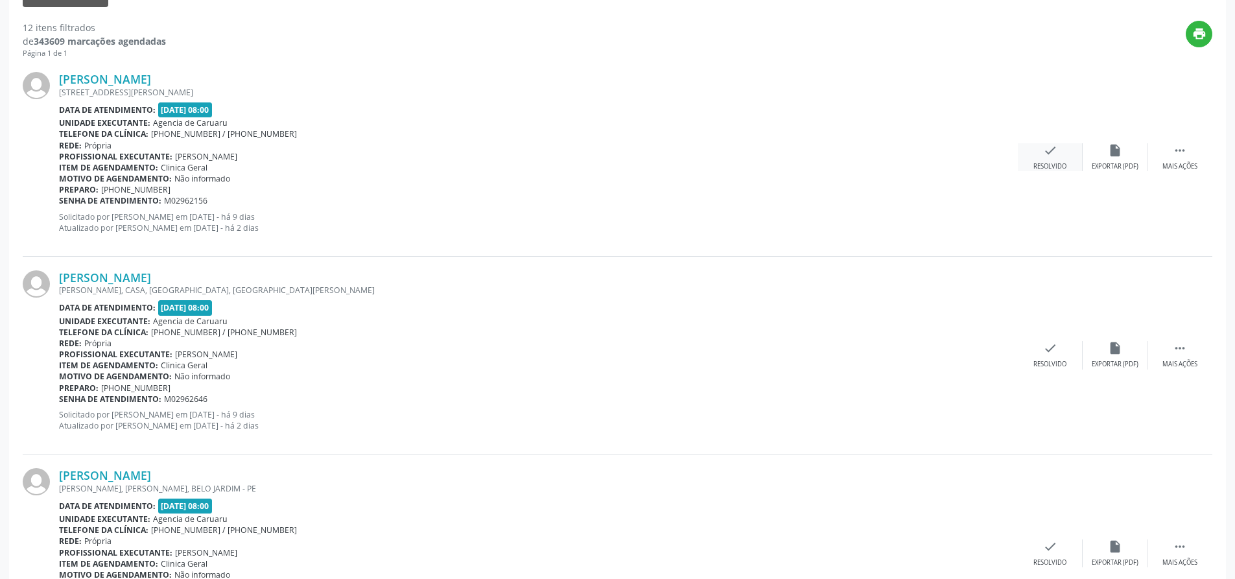
click at [1050, 152] on icon "check" at bounding box center [1050, 150] width 14 height 14
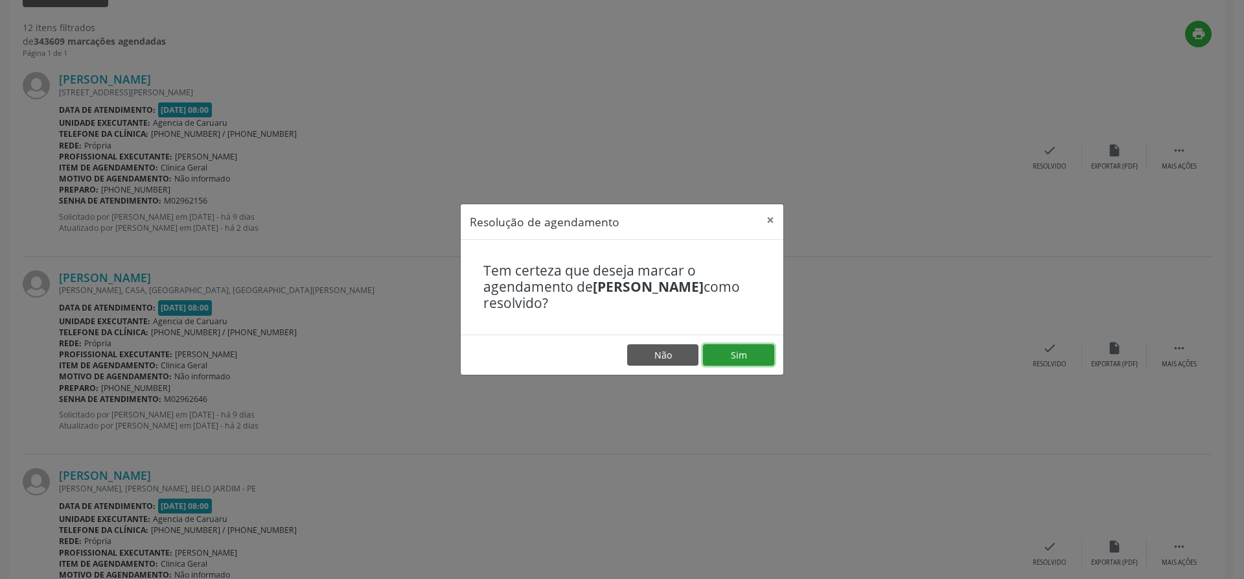
click at [719, 361] on button "Sim" at bounding box center [738, 355] width 71 height 22
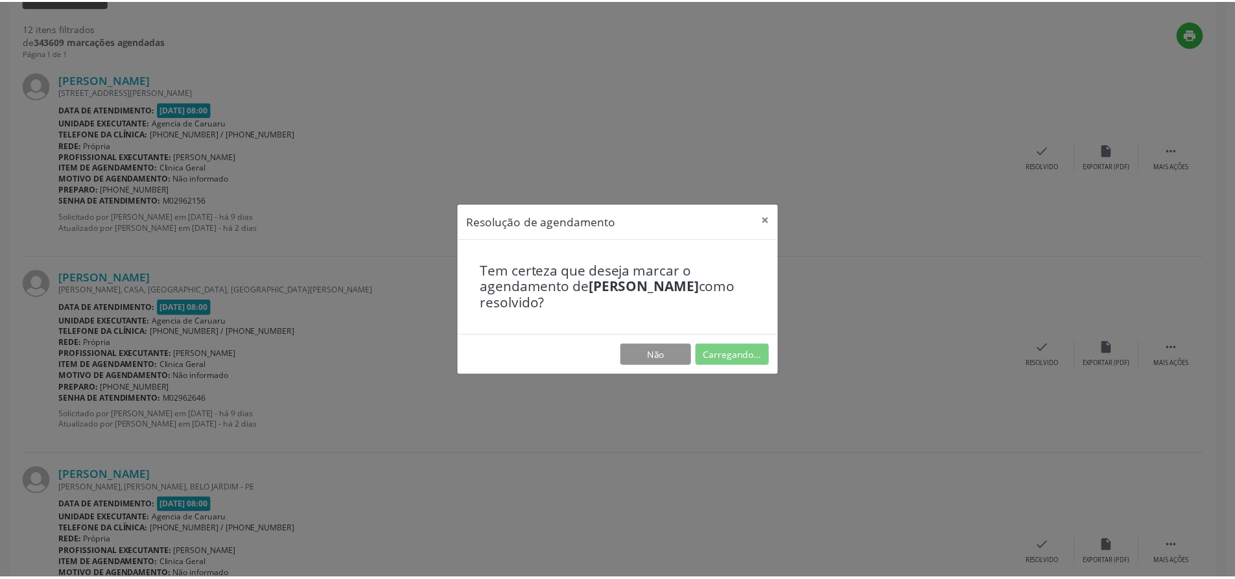
scroll to position [0, 0]
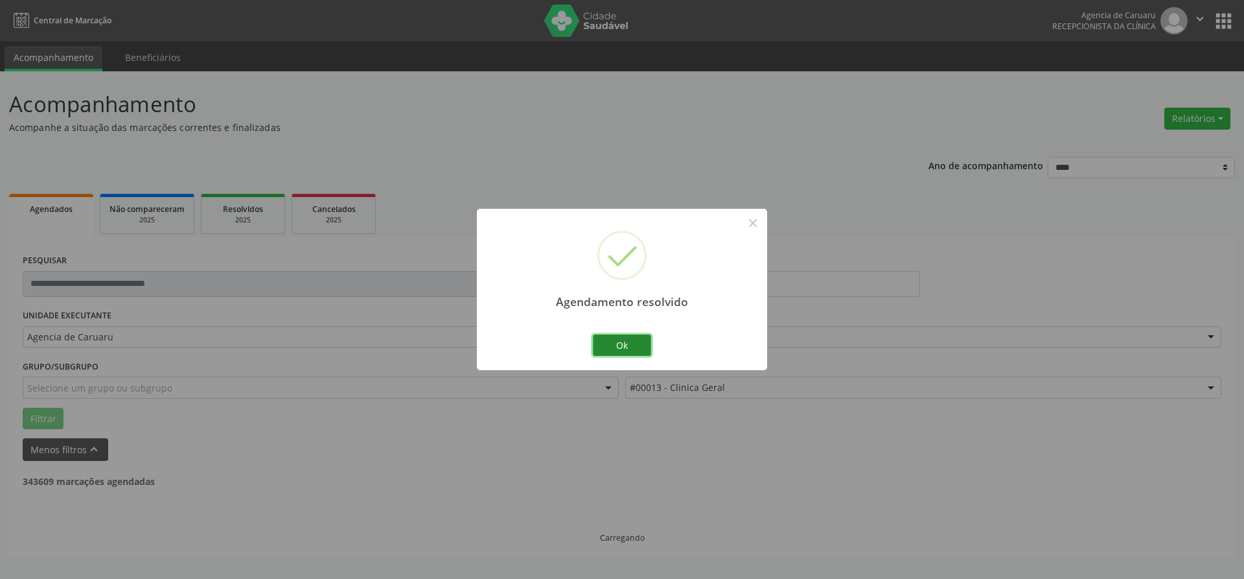
click at [610, 351] on button "Ok" at bounding box center [622, 345] width 58 height 22
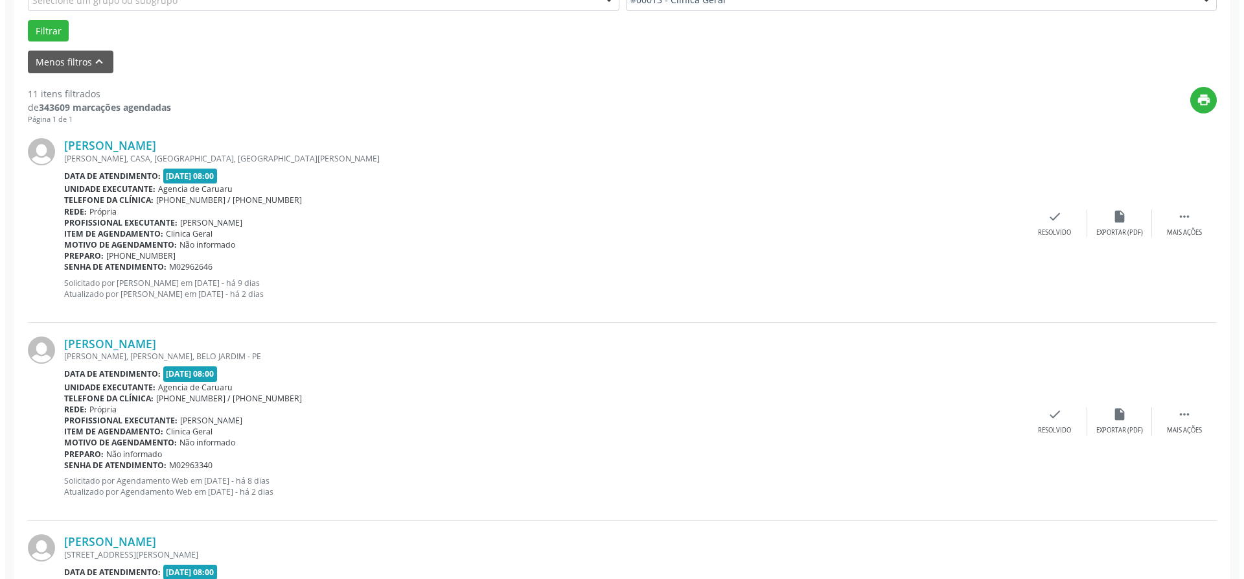
scroll to position [389, 0]
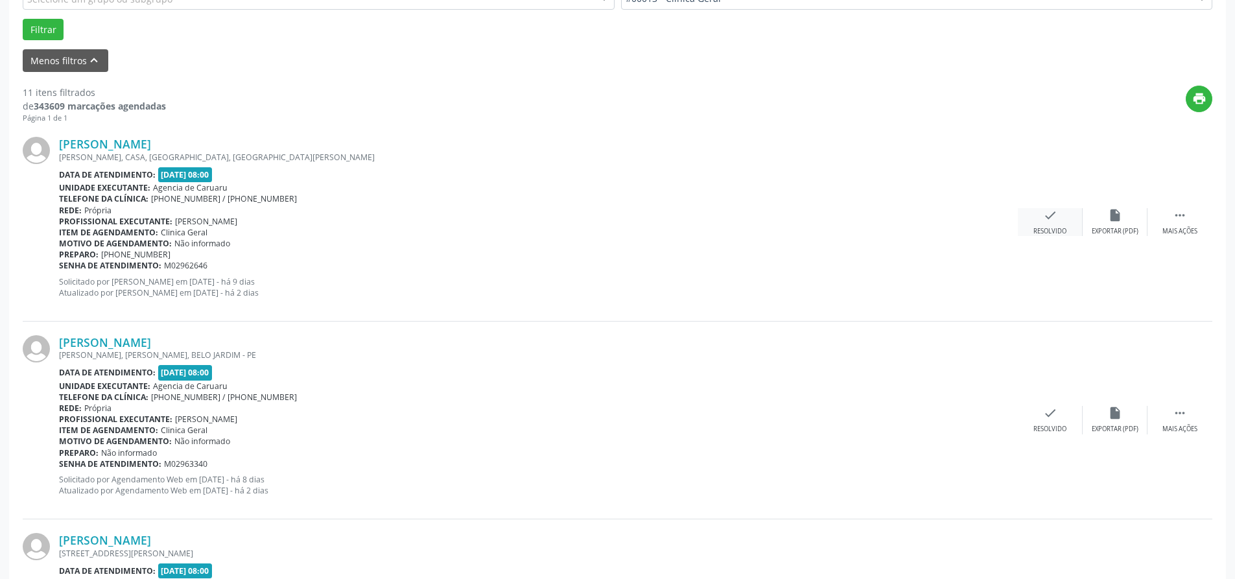
click at [1036, 211] on div "check Resolvido" at bounding box center [1049, 222] width 65 height 28
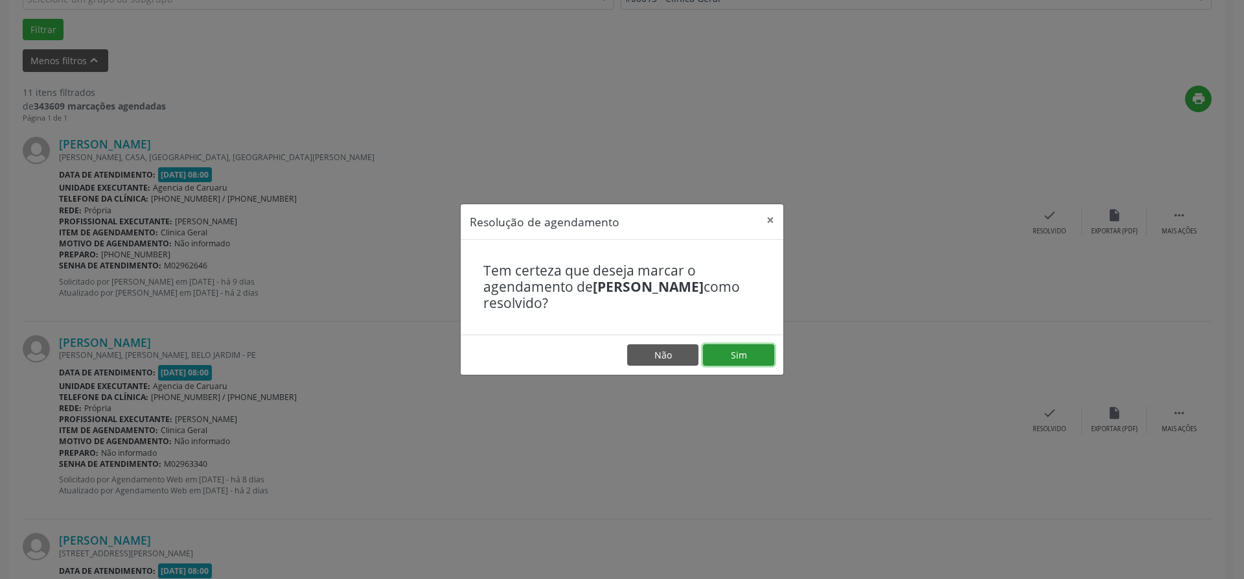
click at [731, 357] on button "Sim" at bounding box center [738, 355] width 71 height 22
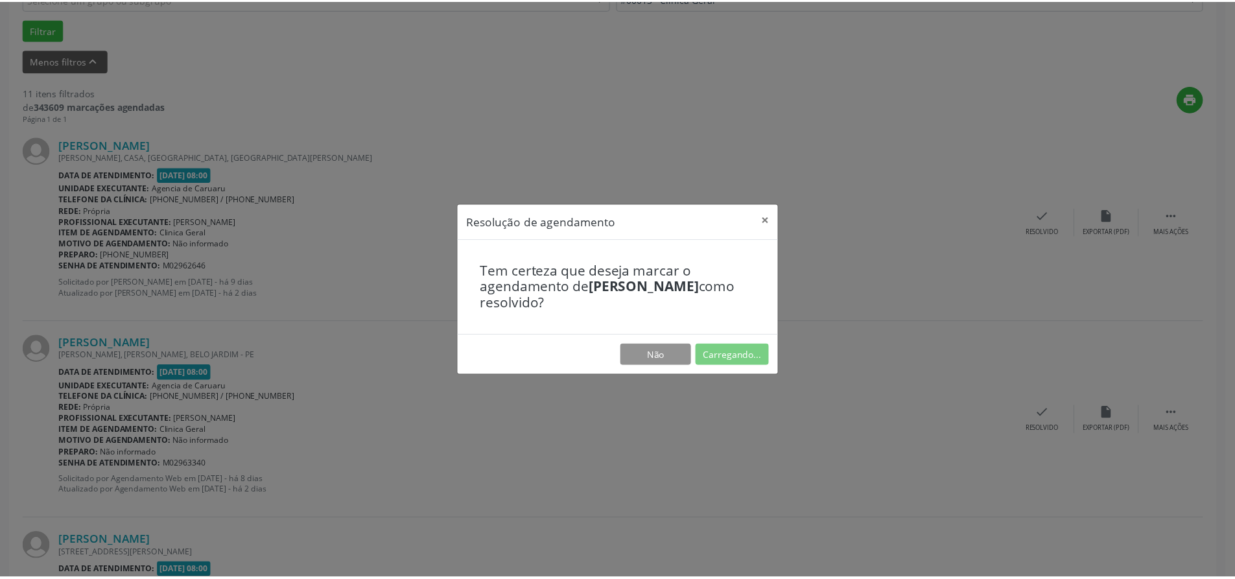
scroll to position [0, 0]
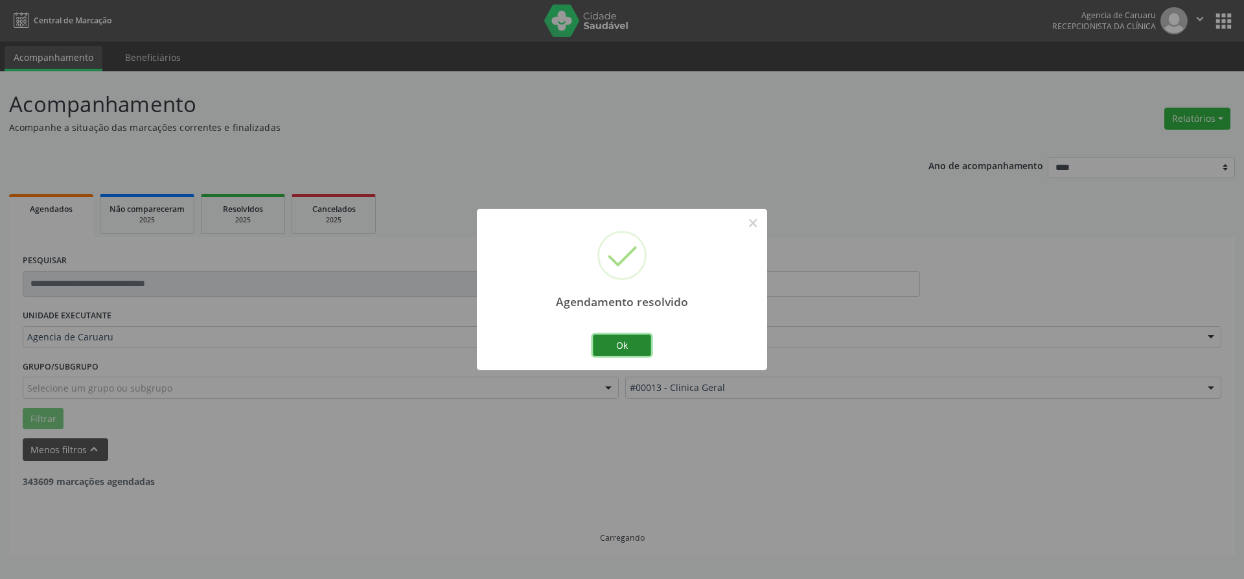
click at [610, 349] on button "Ok" at bounding box center [622, 345] width 58 height 22
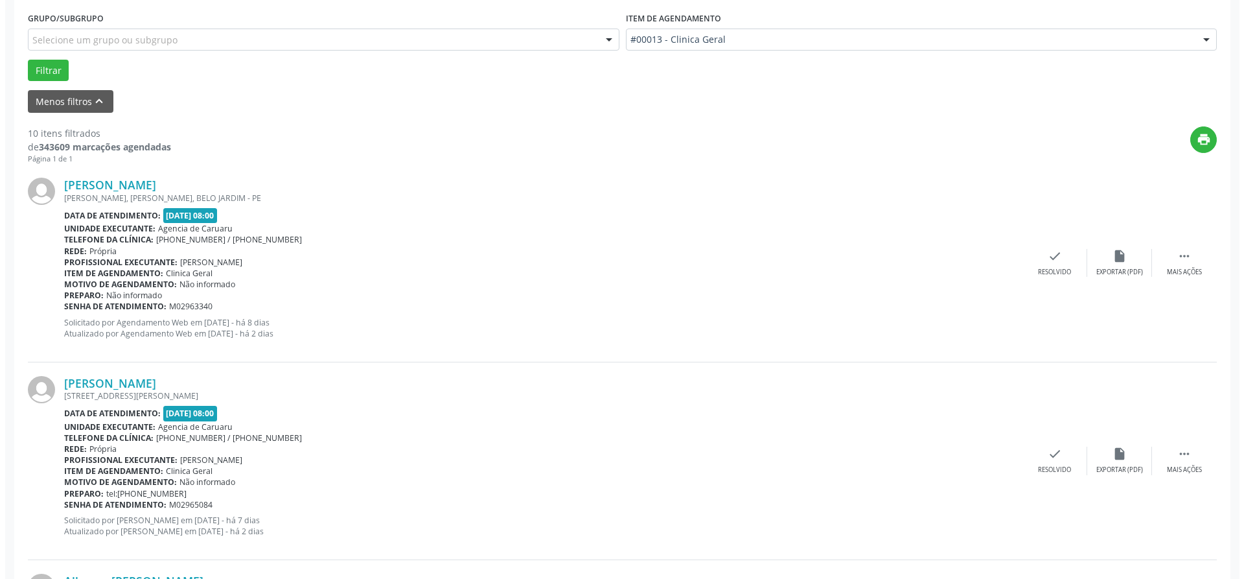
scroll to position [389, 0]
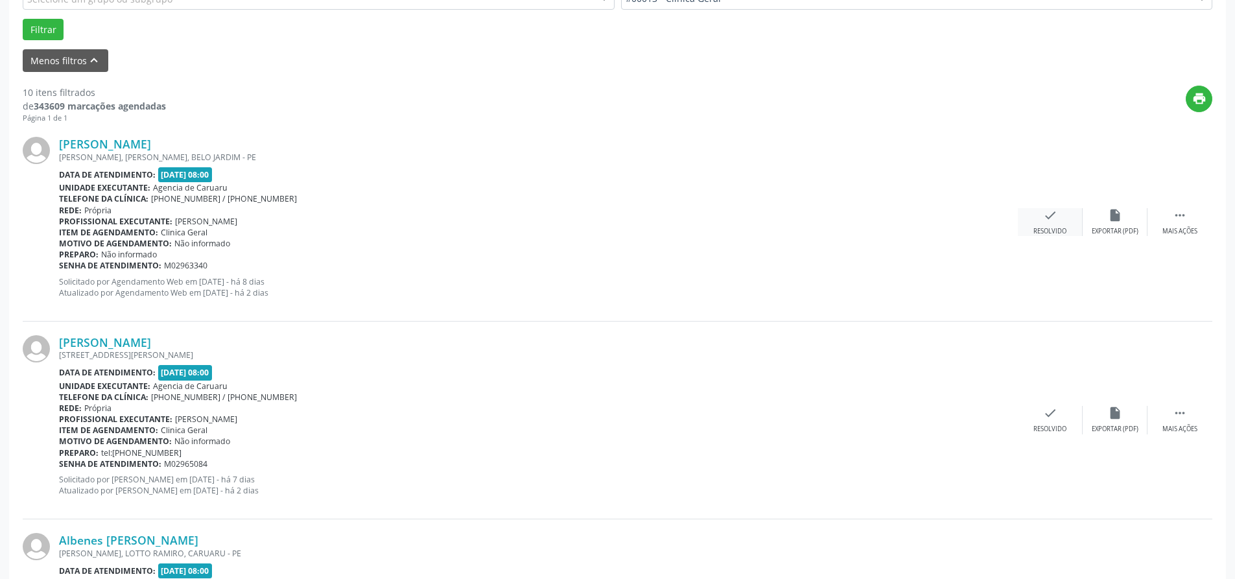
click at [1056, 229] on div "Resolvido" at bounding box center [1049, 231] width 33 height 9
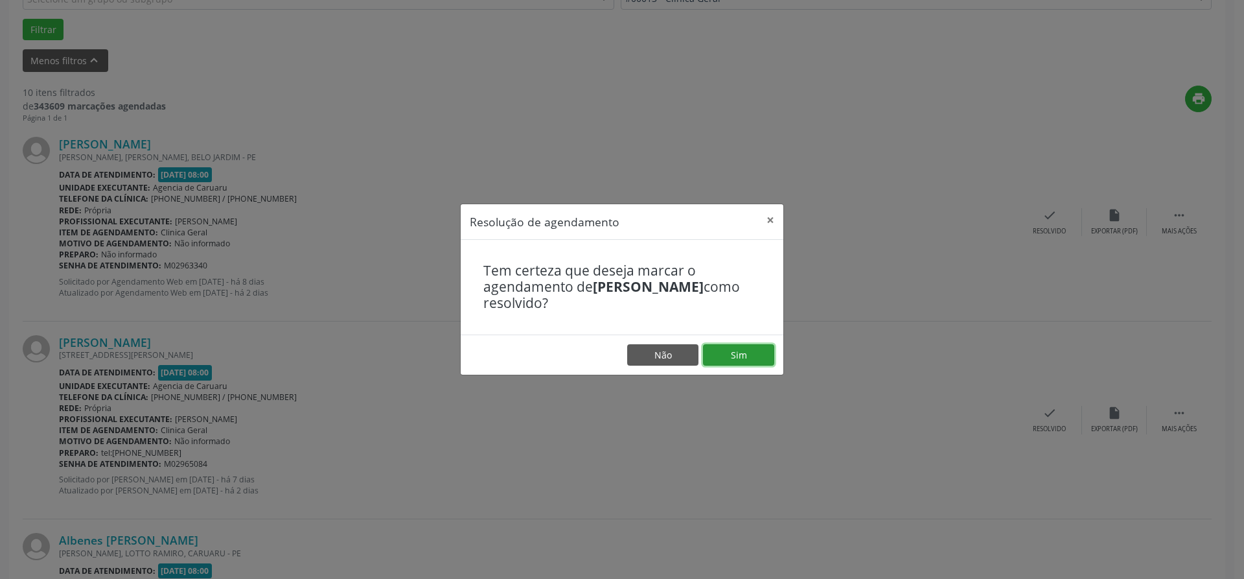
click at [721, 354] on button "Sim" at bounding box center [738, 355] width 71 height 22
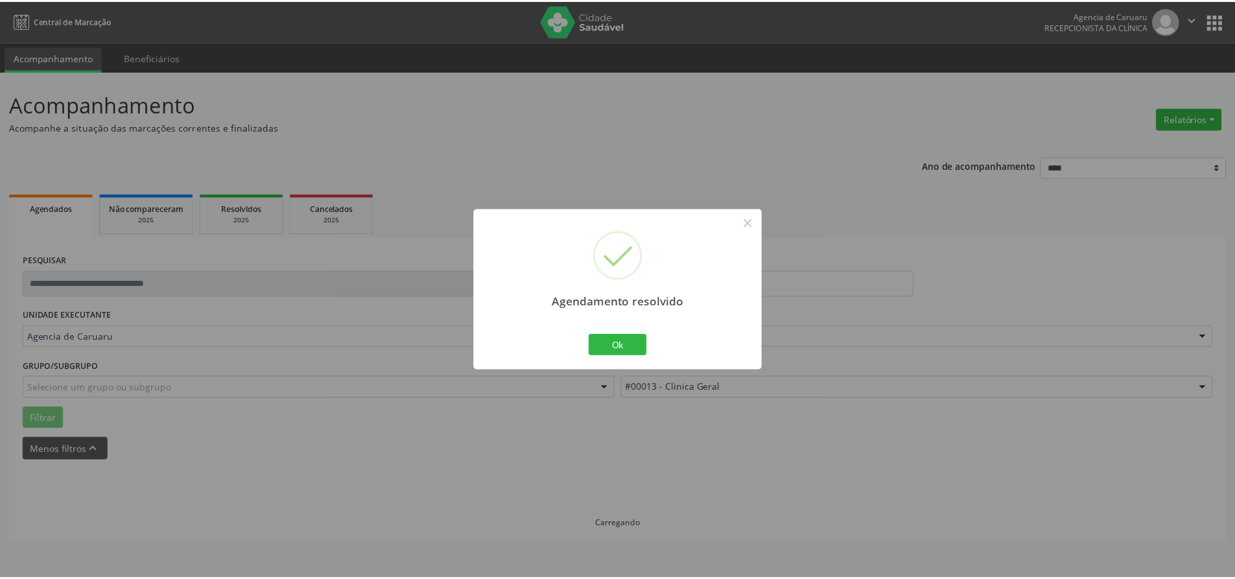
scroll to position [0, 0]
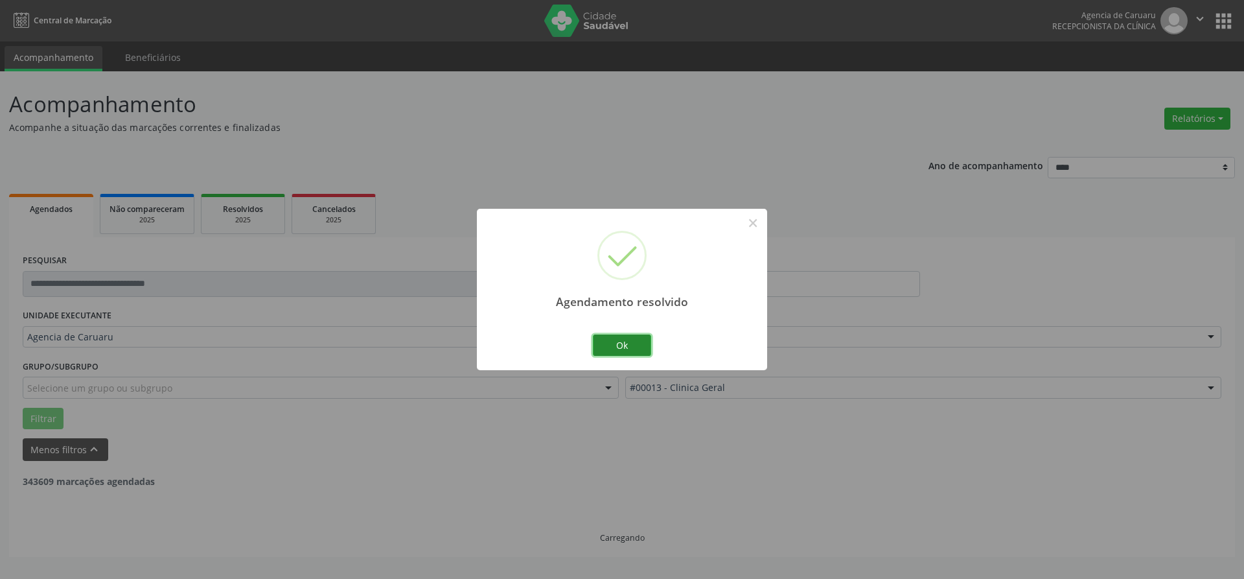
click at [630, 350] on button "Ok" at bounding box center [622, 345] width 58 height 22
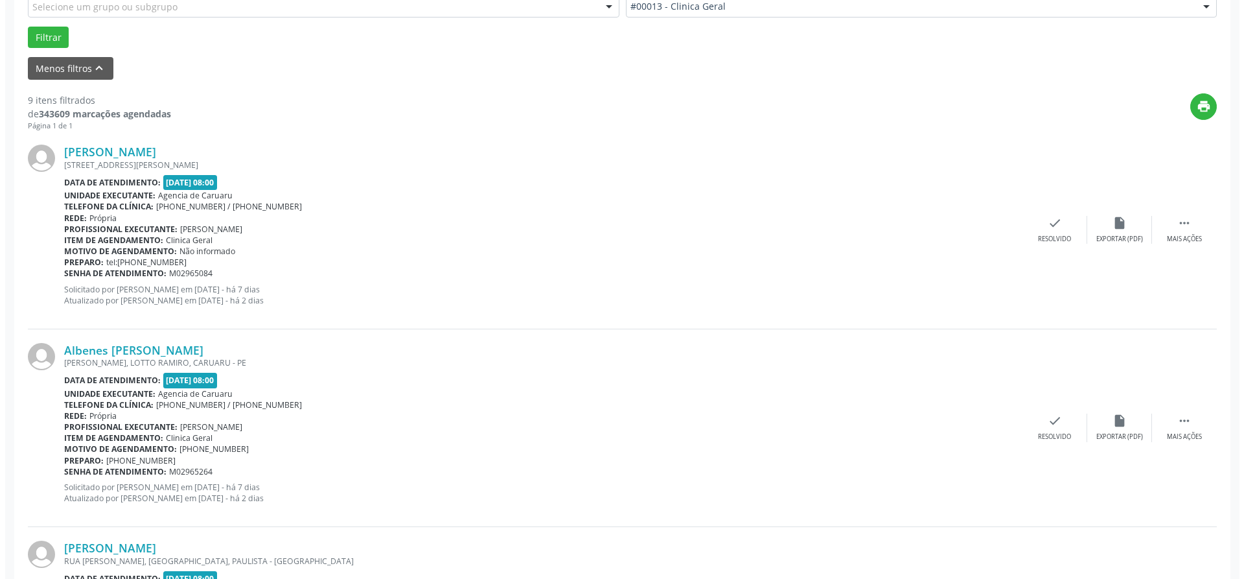
scroll to position [389, 0]
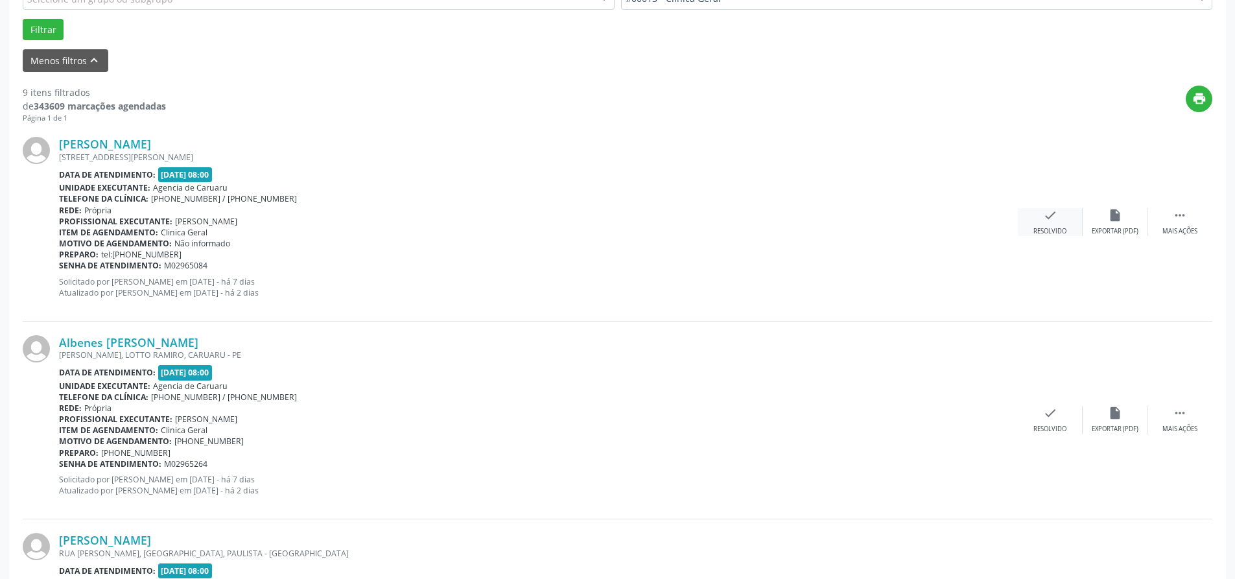
click at [1038, 224] on div "check Resolvido" at bounding box center [1049, 222] width 65 height 28
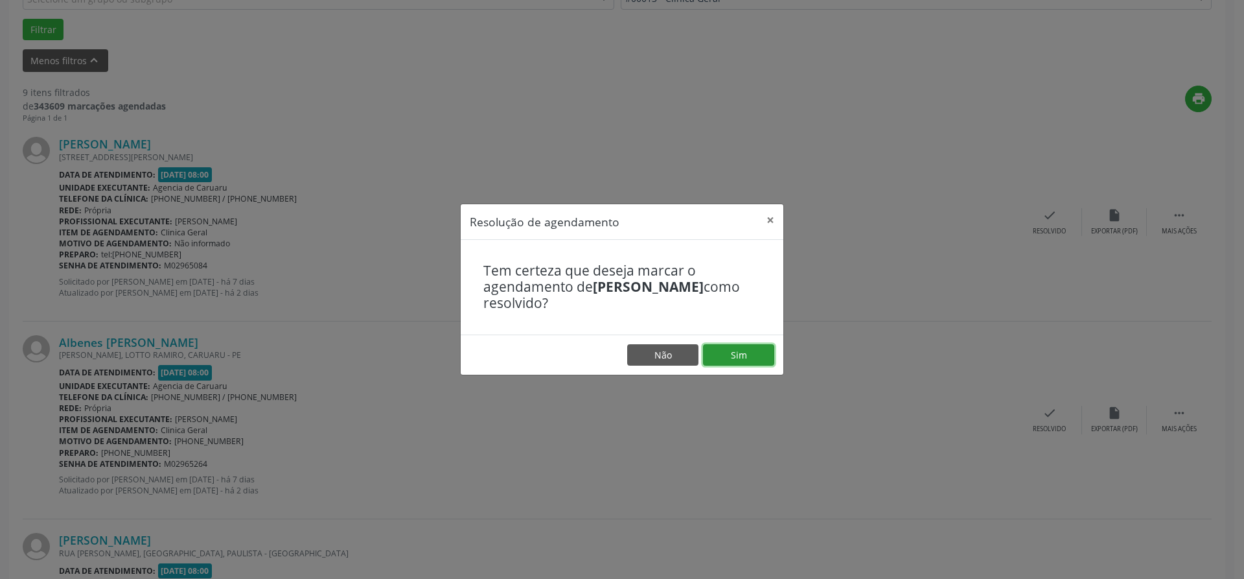
click at [719, 356] on button "Sim" at bounding box center [738, 355] width 71 height 22
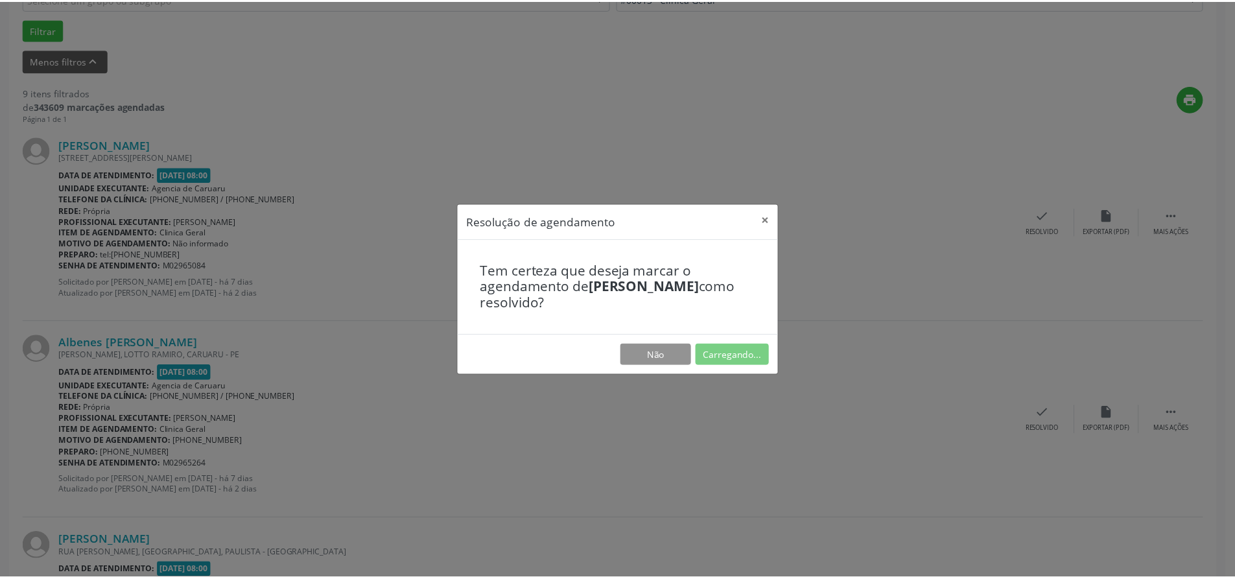
scroll to position [0, 0]
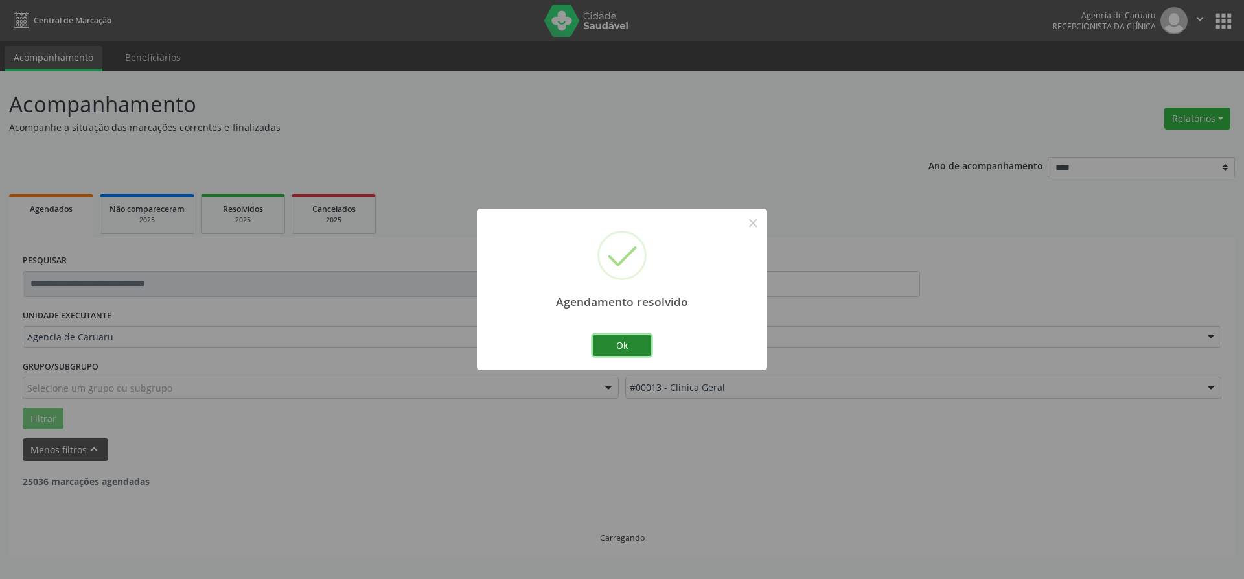
click at [641, 354] on button "Ok" at bounding box center [622, 345] width 58 height 22
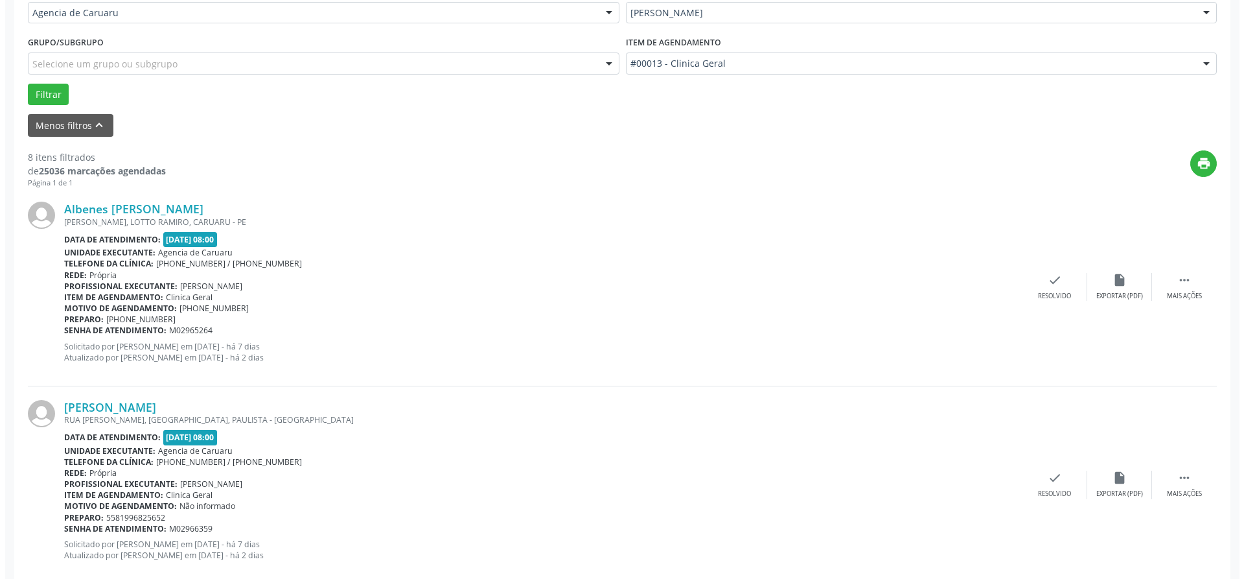
scroll to position [389, 0]
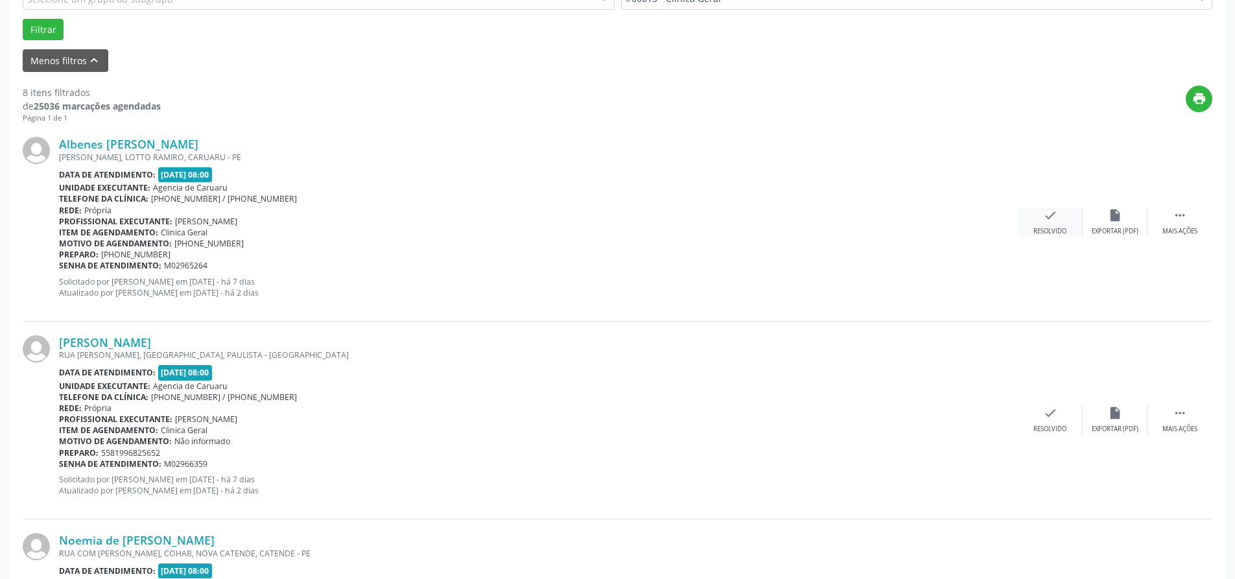
click at [1038, 221] on div "check Resolvido" at bounding box center [1049, 222] width 65 height 28
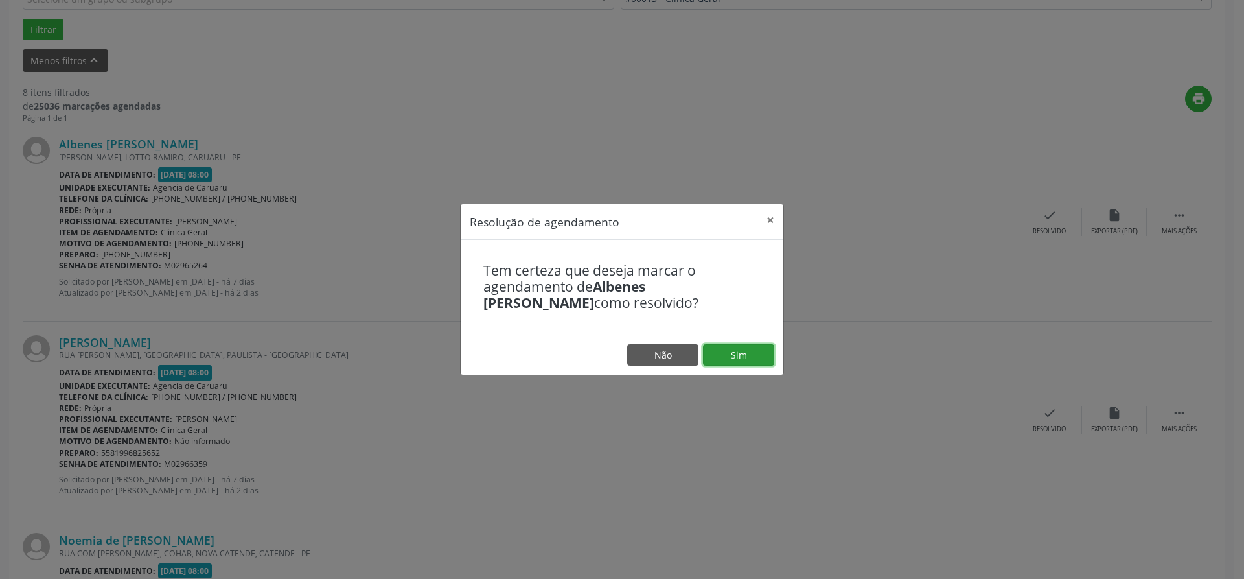
click at [734, 353] on button "Sim" at bounding box center [738, 355] width 71 height 22
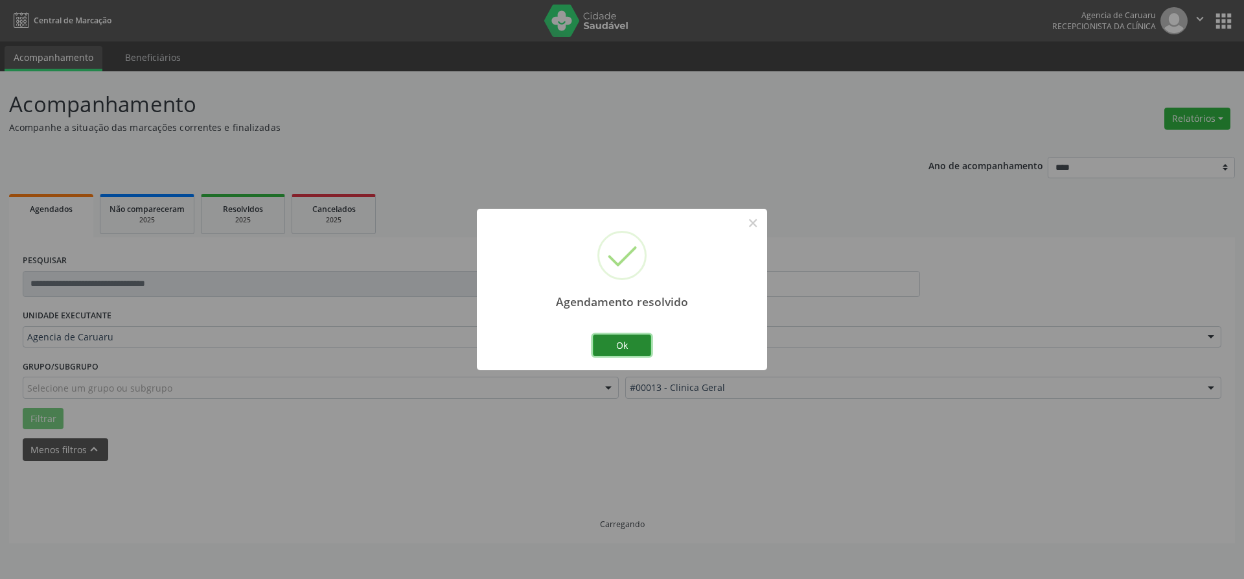
click at [596, 342] on button "Ok" at bounding box center [622, 345] width 58 height 22
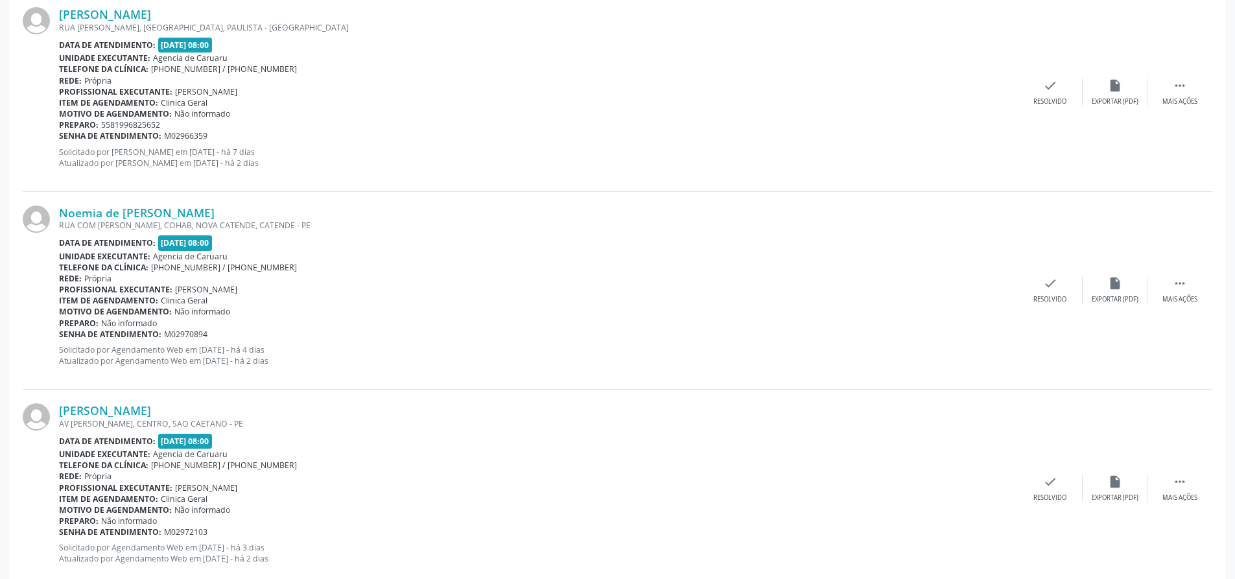
scroll to position [454, 0]
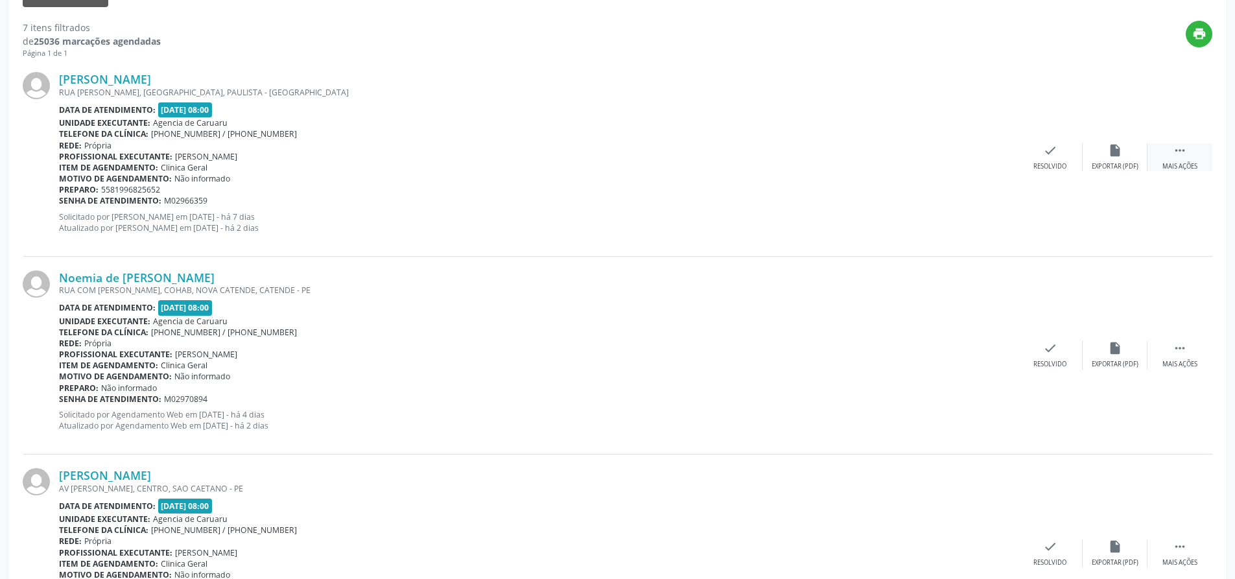
click at [1172, 161] on div " Mais ações" at bounding box center [1179, 157] width 65 height 28
click at [1114, 158] on div "alarm_off Não compareceu" at bounding box center [1114, 157] width 65 height 28
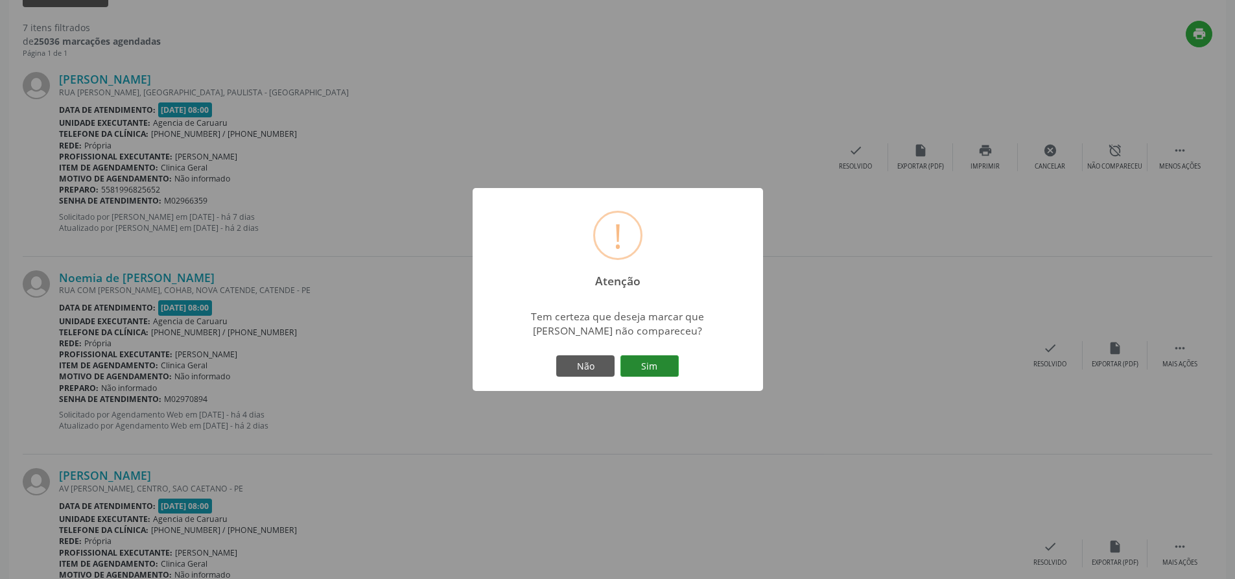
click at [644, 370] on button "Sim" at bounding box center [649, 366] width 58 height 22
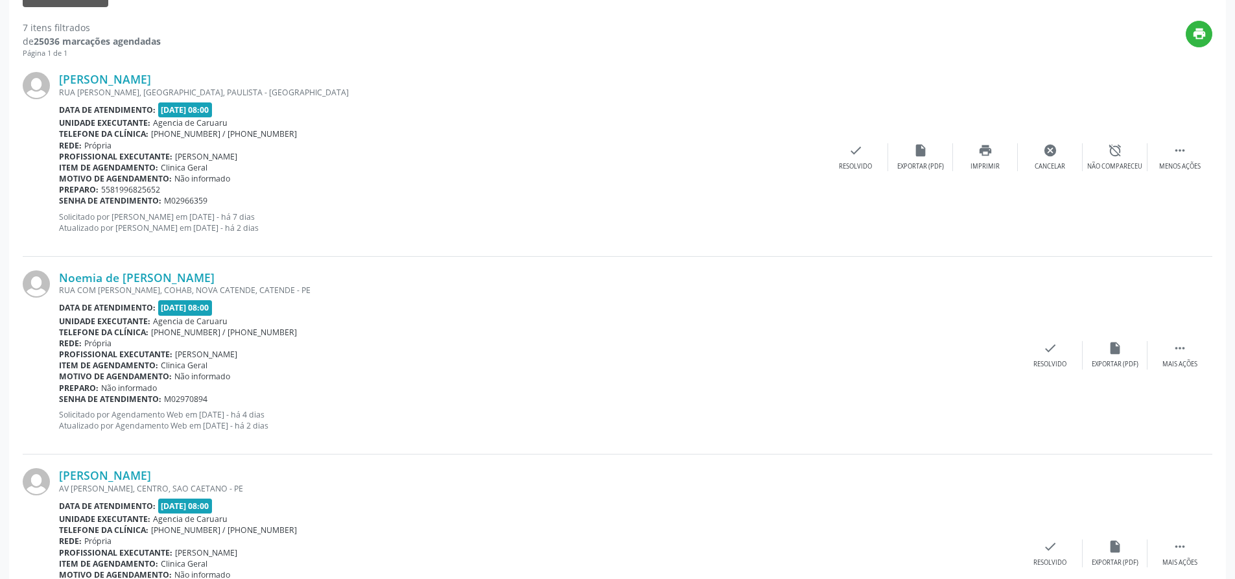
scroll to position [0, 0]
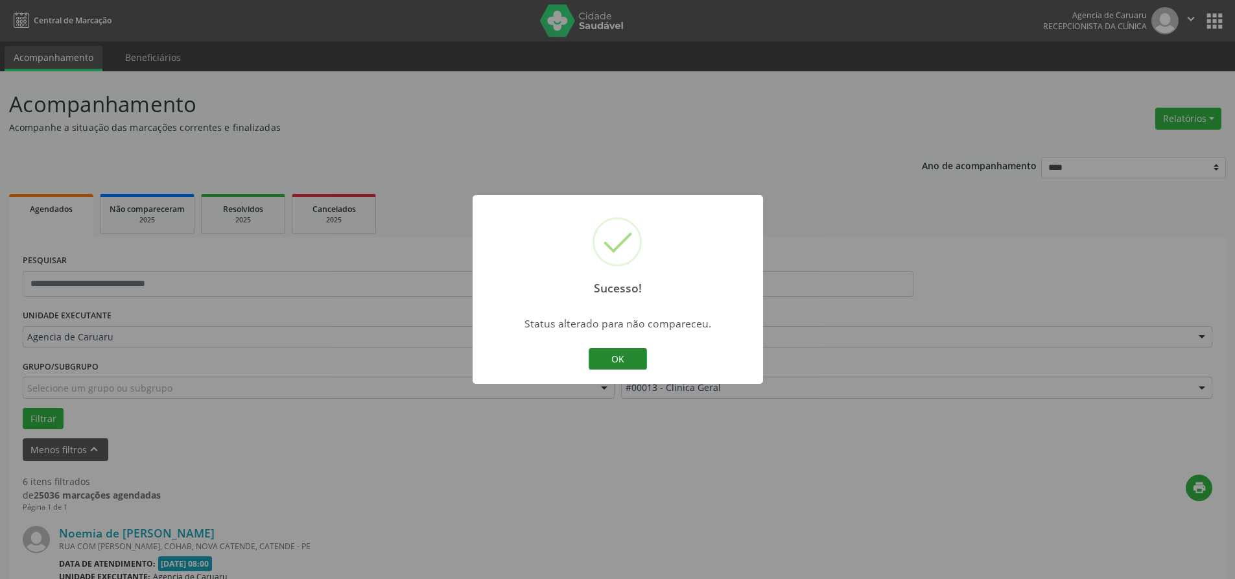
click at [633, 365] on button "OK" at bounding box center [617, 359] width 58 height 22
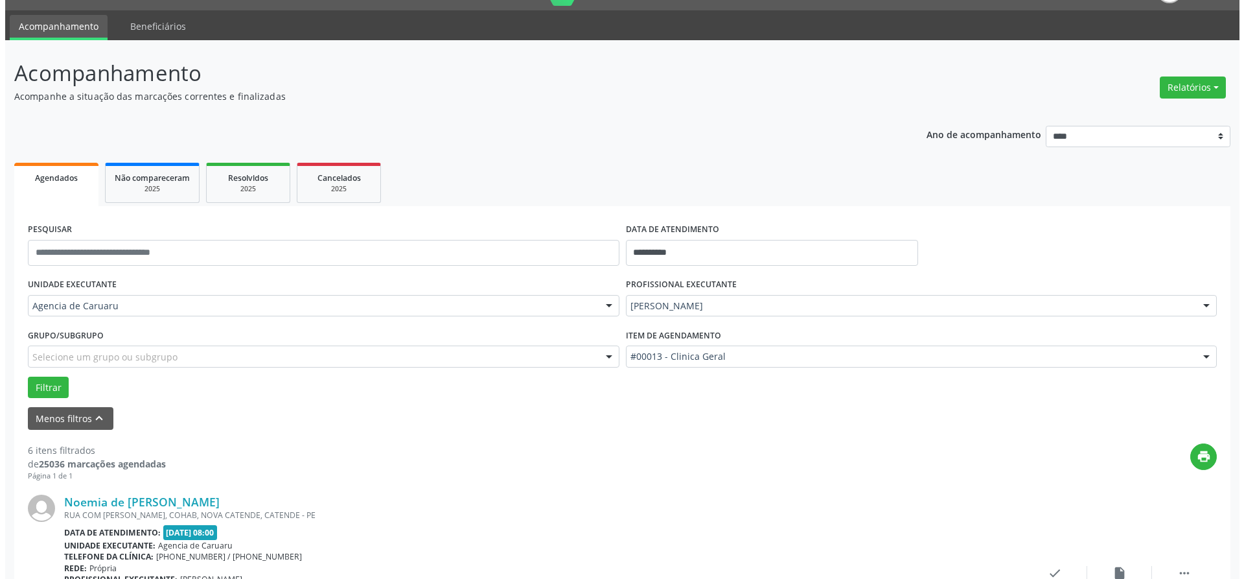
scroll to position [389, 0]
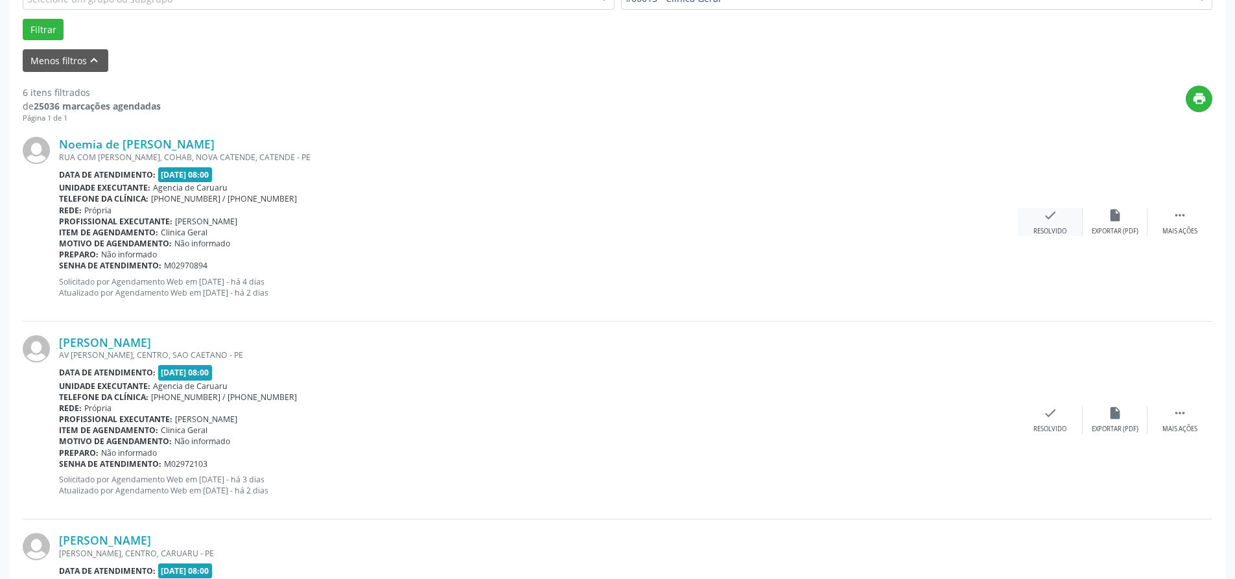
click at [1038, 226] on div "check Resolvido" at bounding box center [1049, 222] width 65 height 28
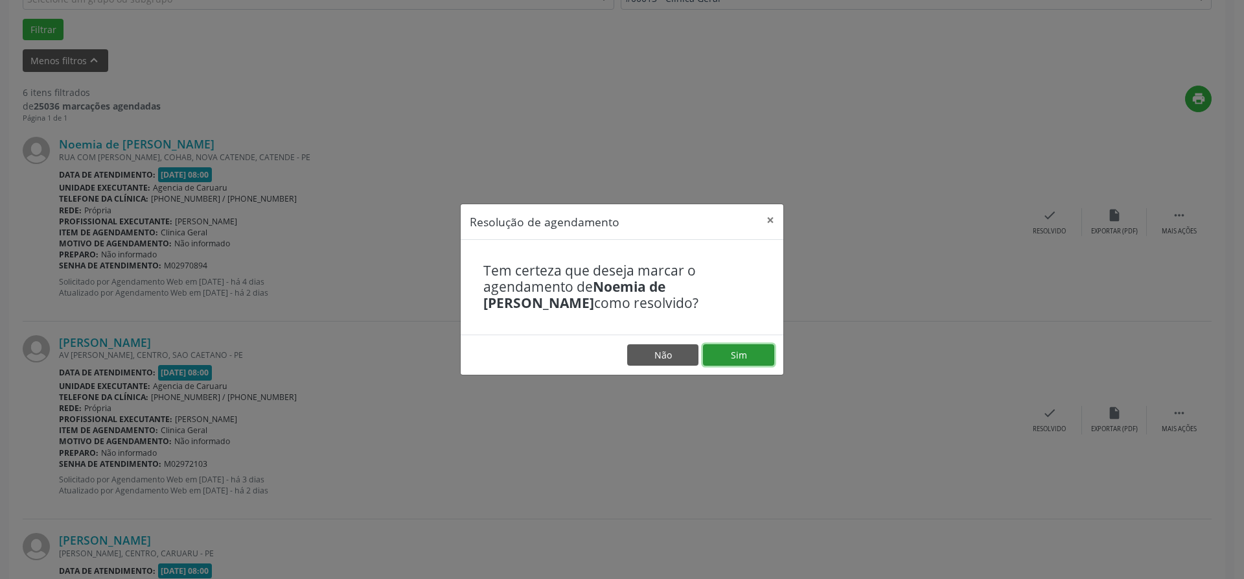
click at [732, 354] on button "Sim" at bounding box center [738, 355] width 71 height 22
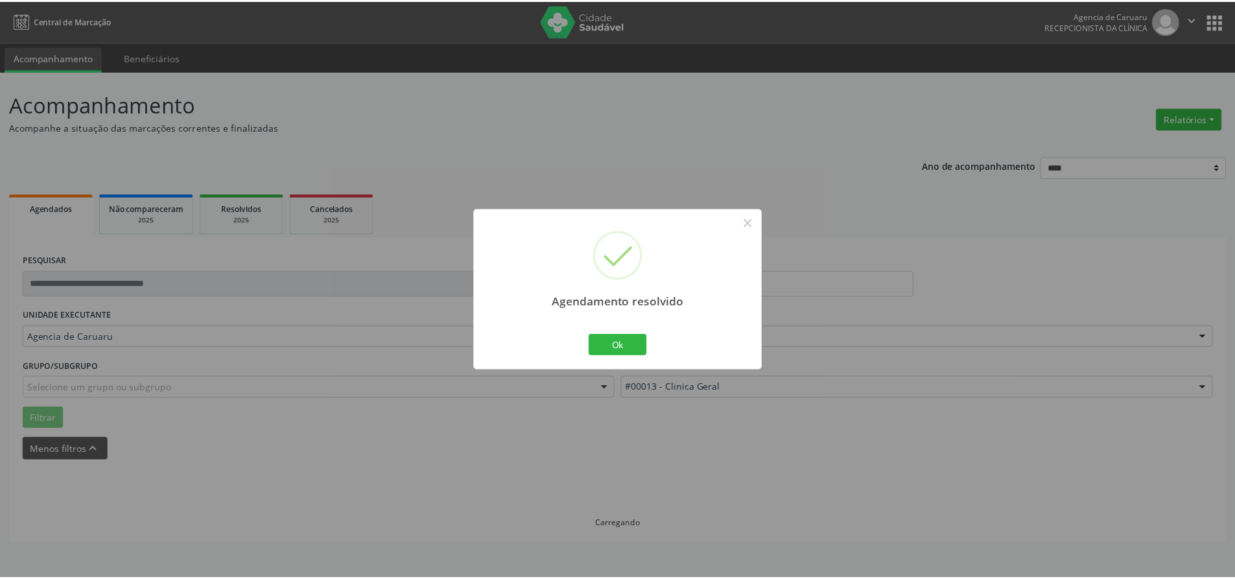
scroll to position [0, 0]
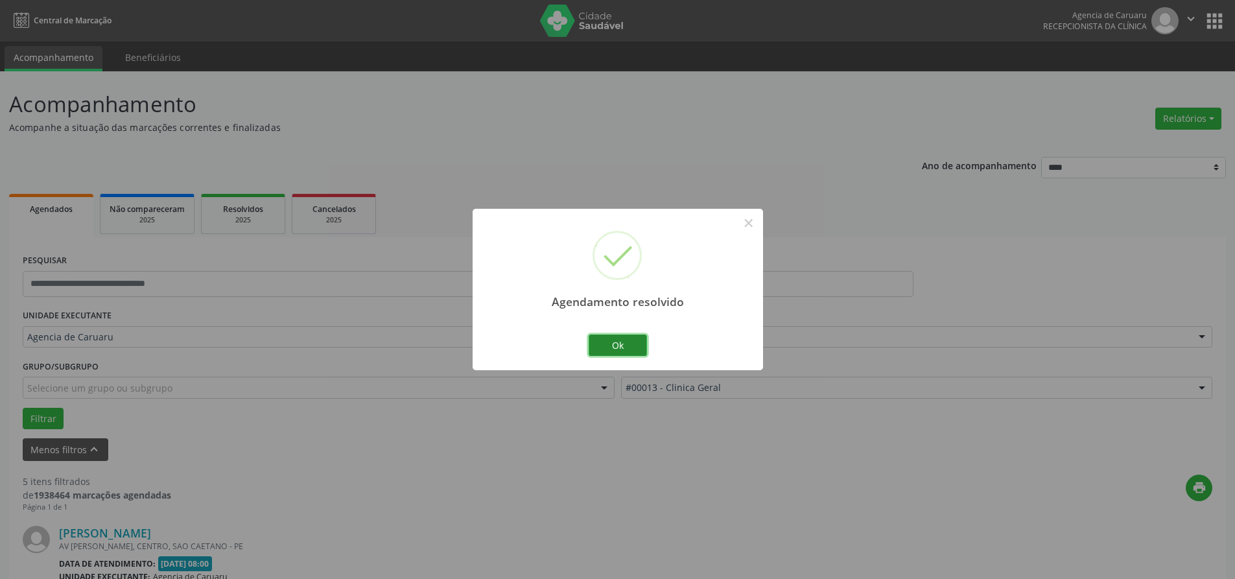
click at [630, 349] on button "Ok" at bounding box center [617, 345] width 58 height 22
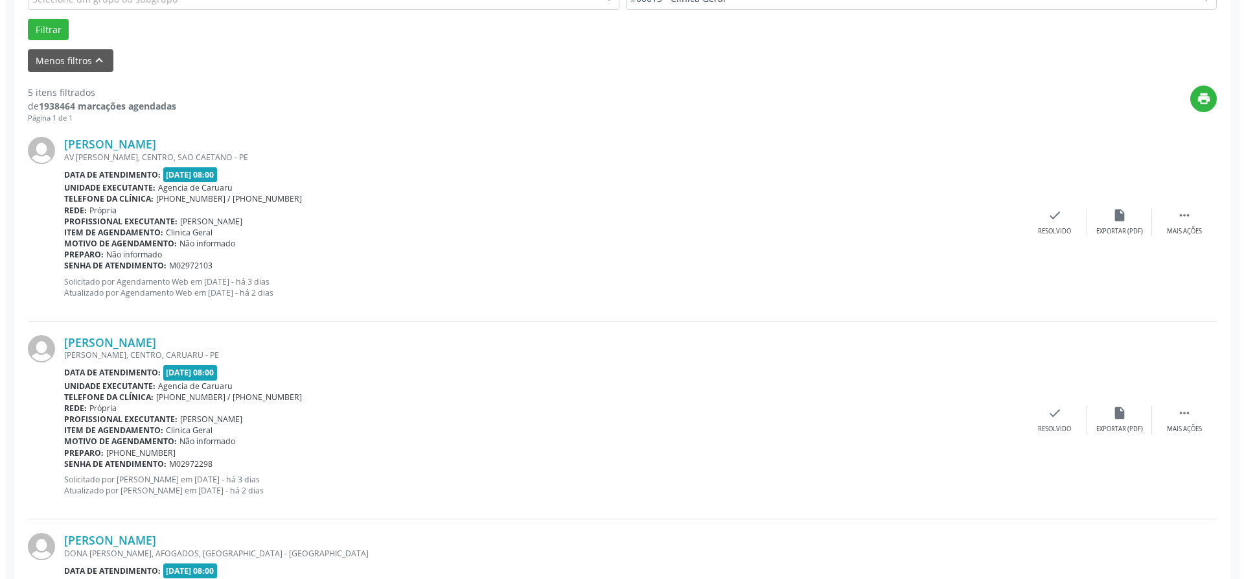
scroll to position [454, 0]
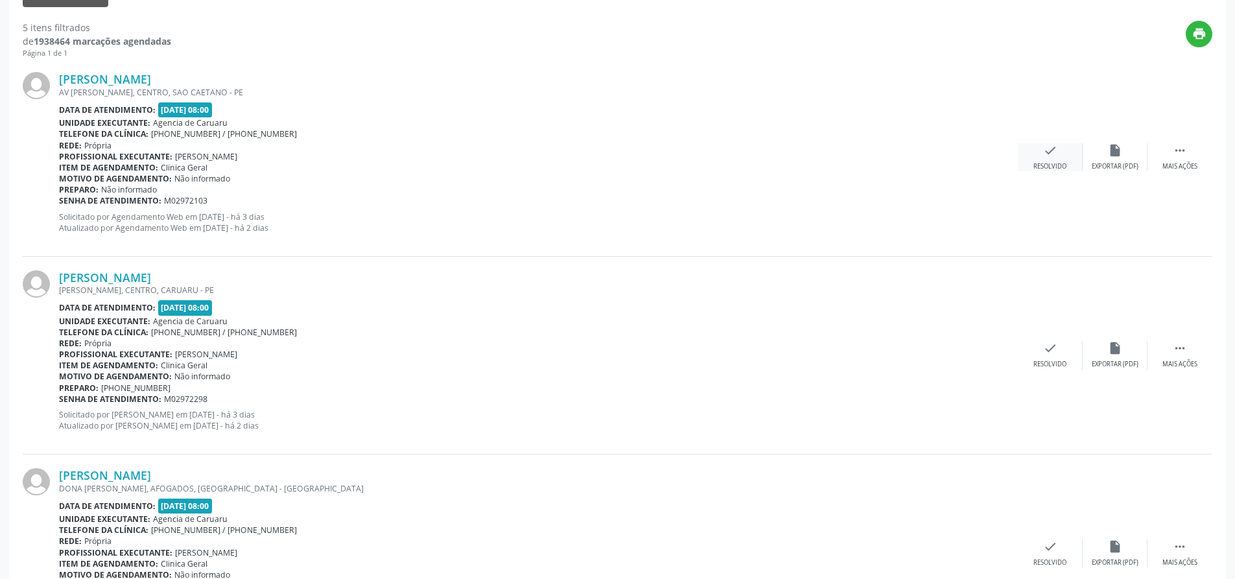
click at [1048, 151] on icon "check" at bounding box center [1050, 150] width 14 height 14
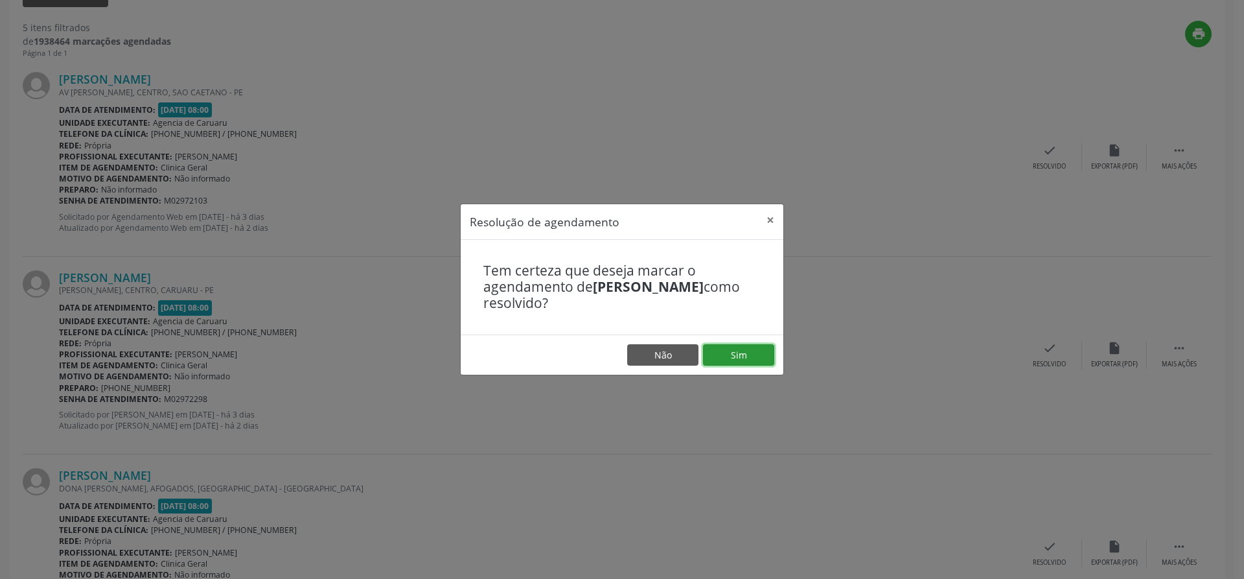
click at [734, 356] on button "Sim" at bounding box center [738, 355] width 71 height 22
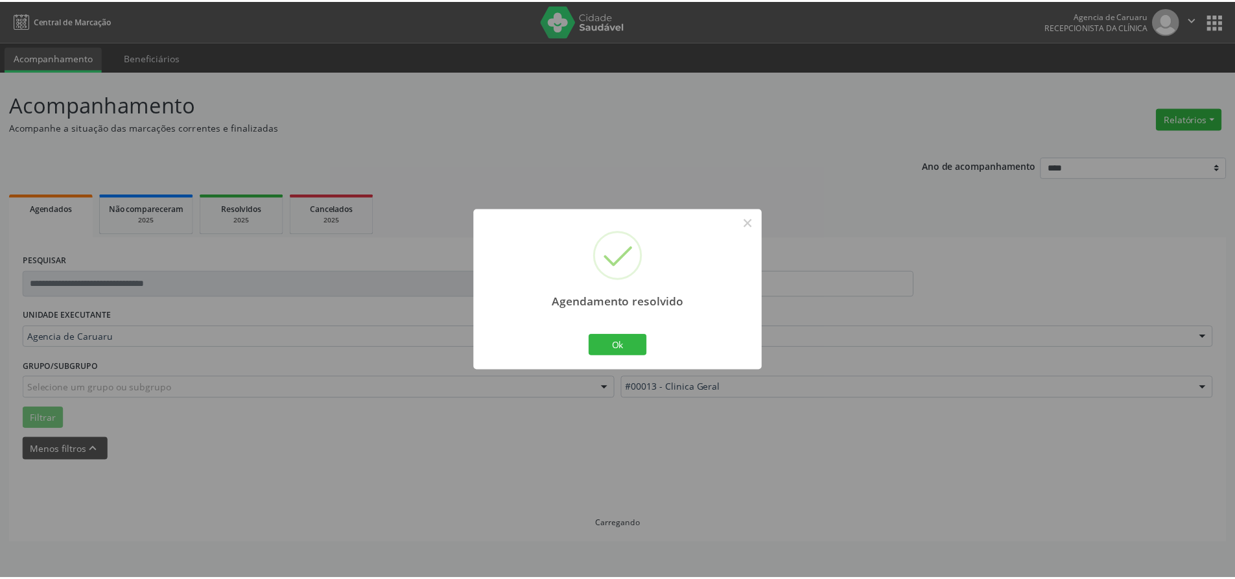
scroll to position [0, 0]
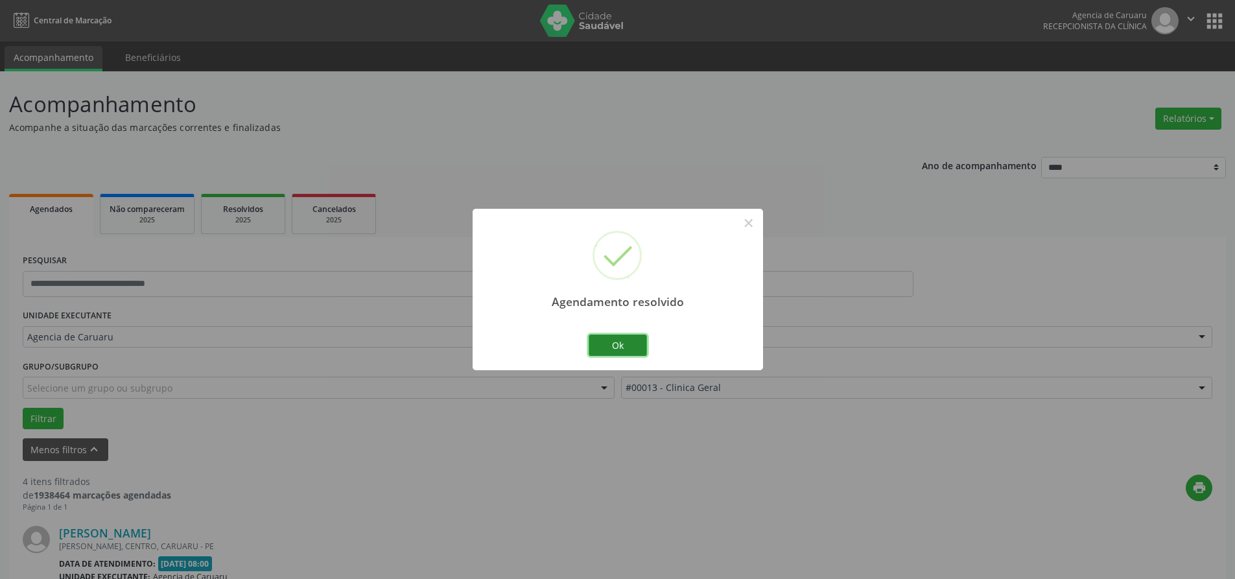
click at [619, 345] on button "Ok" at bounding box center [617, 345] width 58 height 22
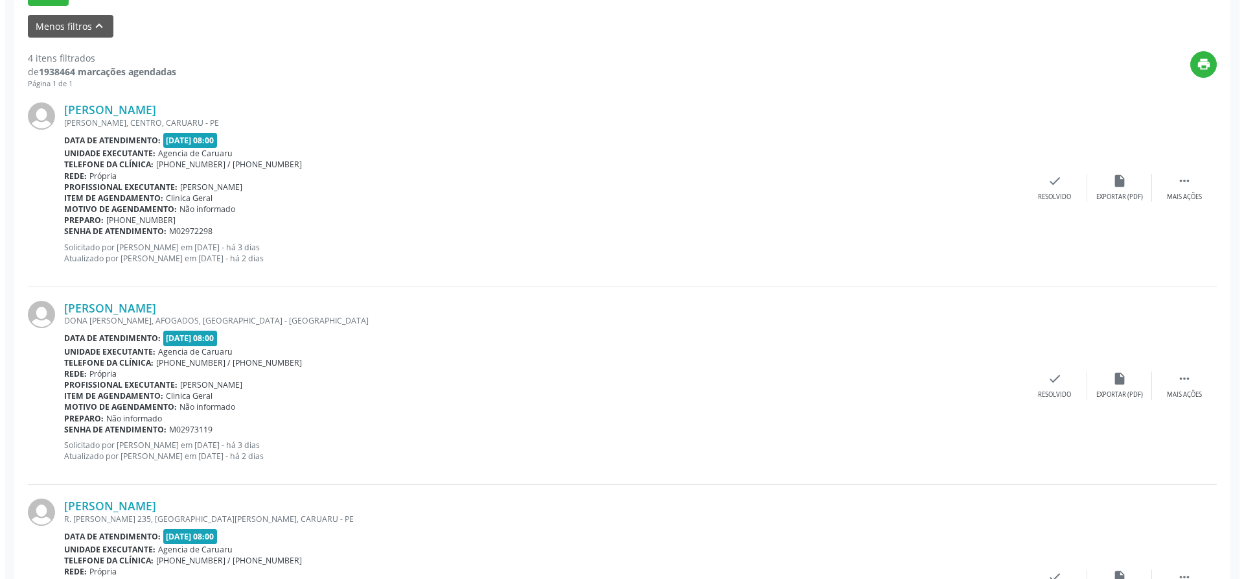
scroll to position [454, 0]
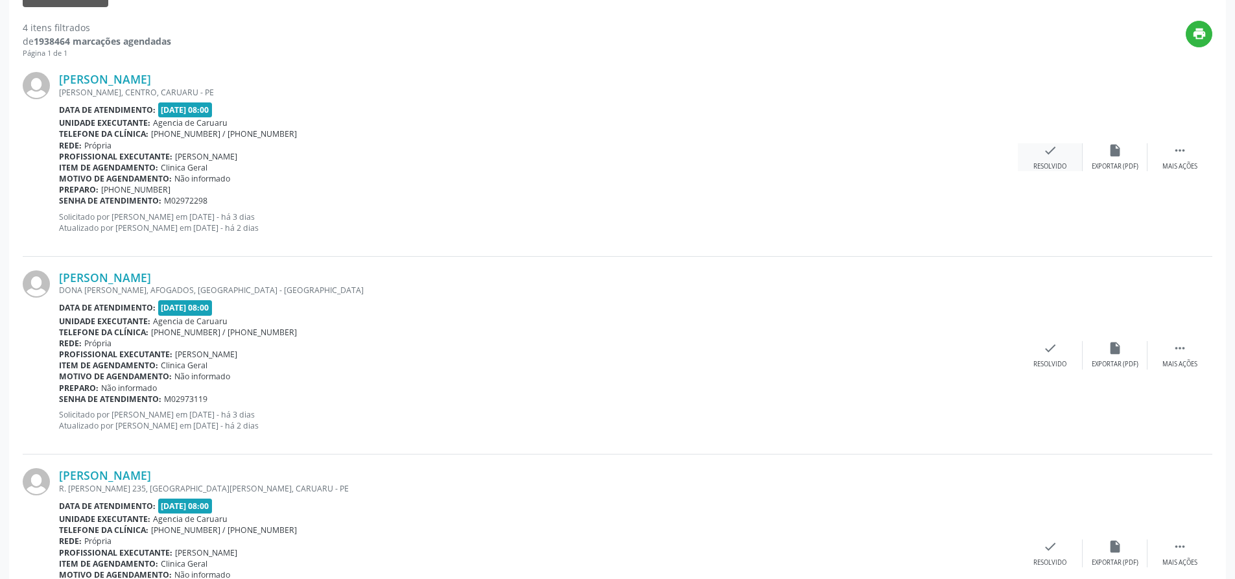
click at [1038, 161] on div "check Resolvido" at bounding box center [1049, 157] width 65 height 28
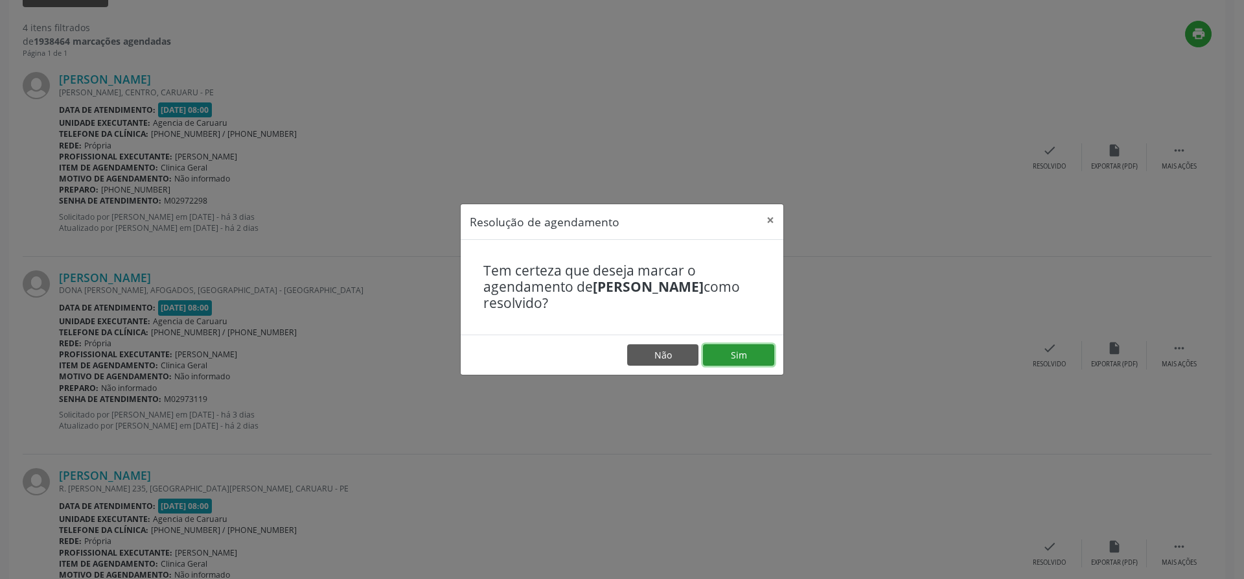
click at [749, 358] on button "Sim" at bounding box center [738, 355] width 71 height 22
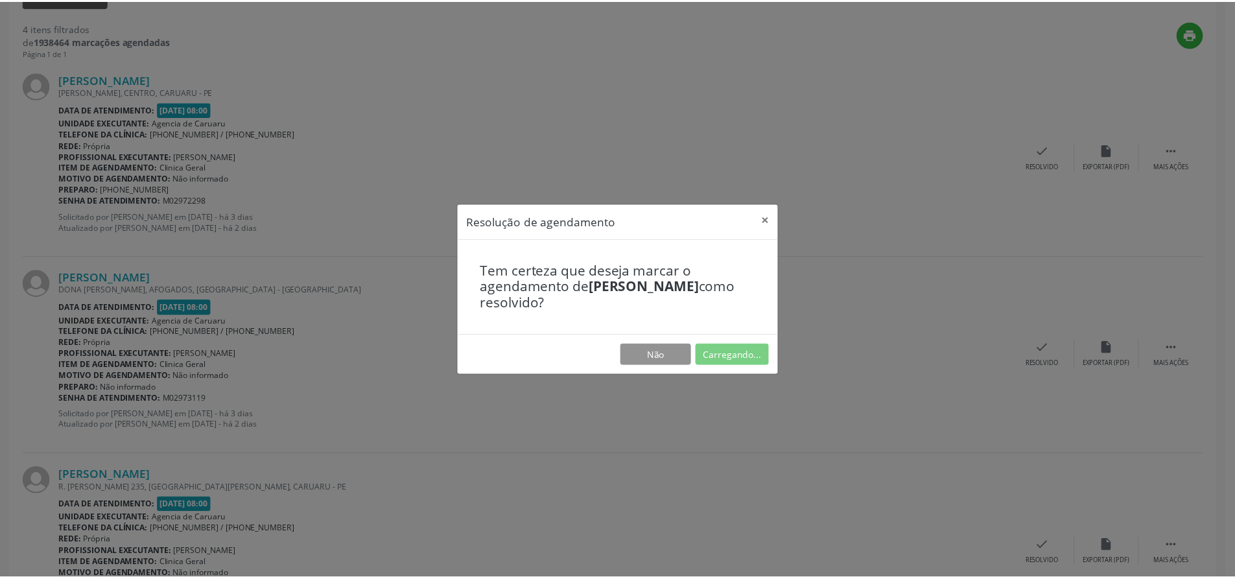
scroll to position [0, 0]
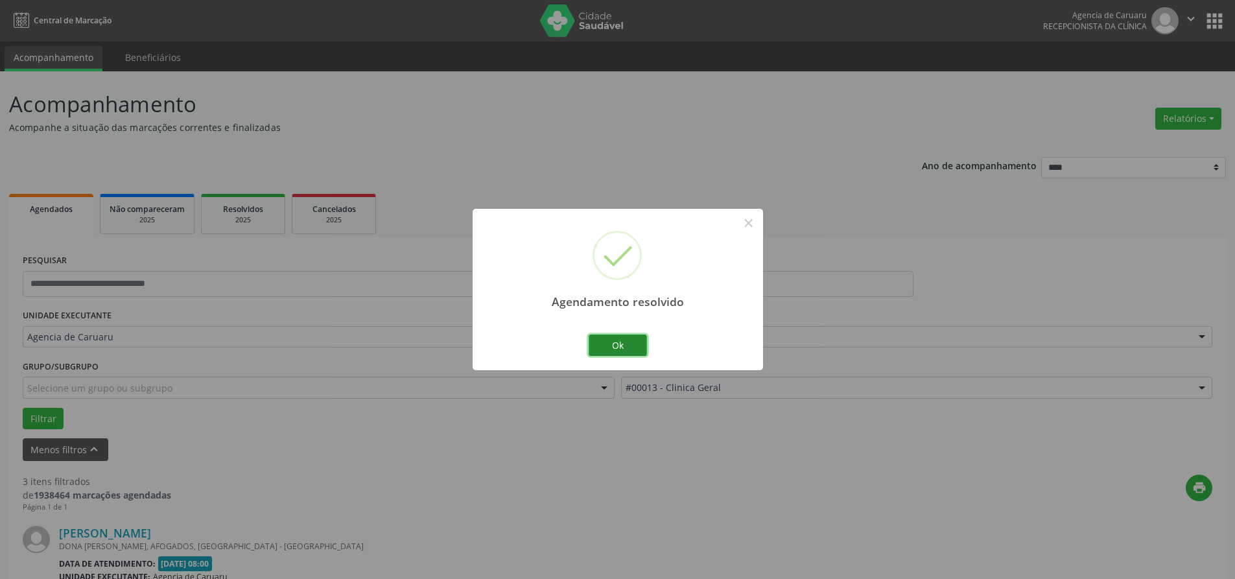
click at [630, 347] on button "Ok" at bounding box center [617, 345] width 58 height 22
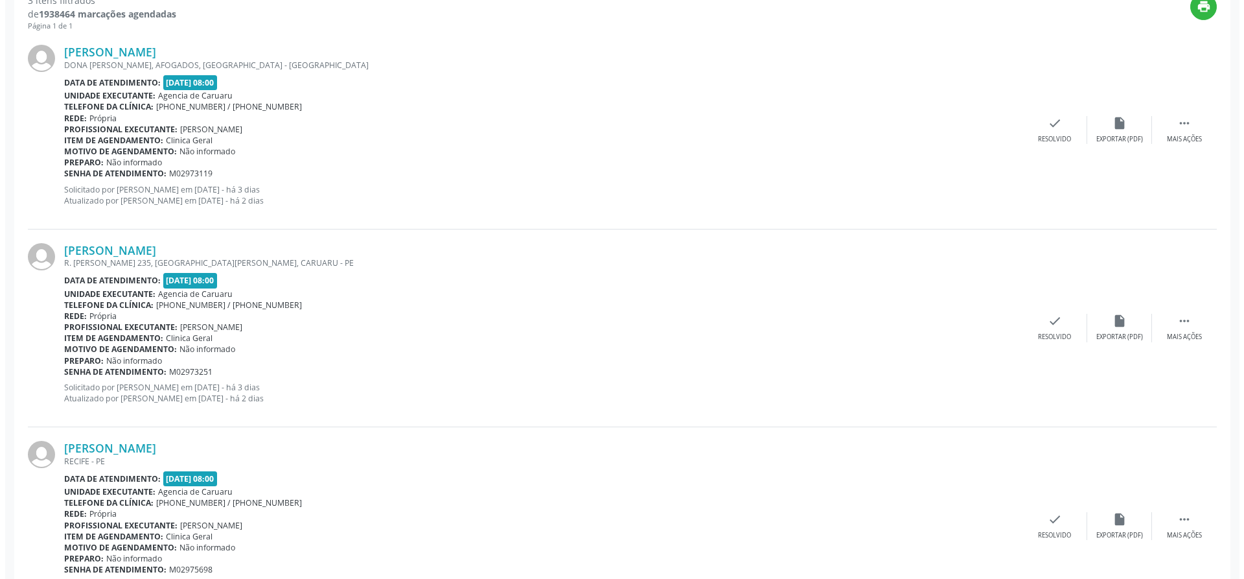
scroll to position [454, 0]
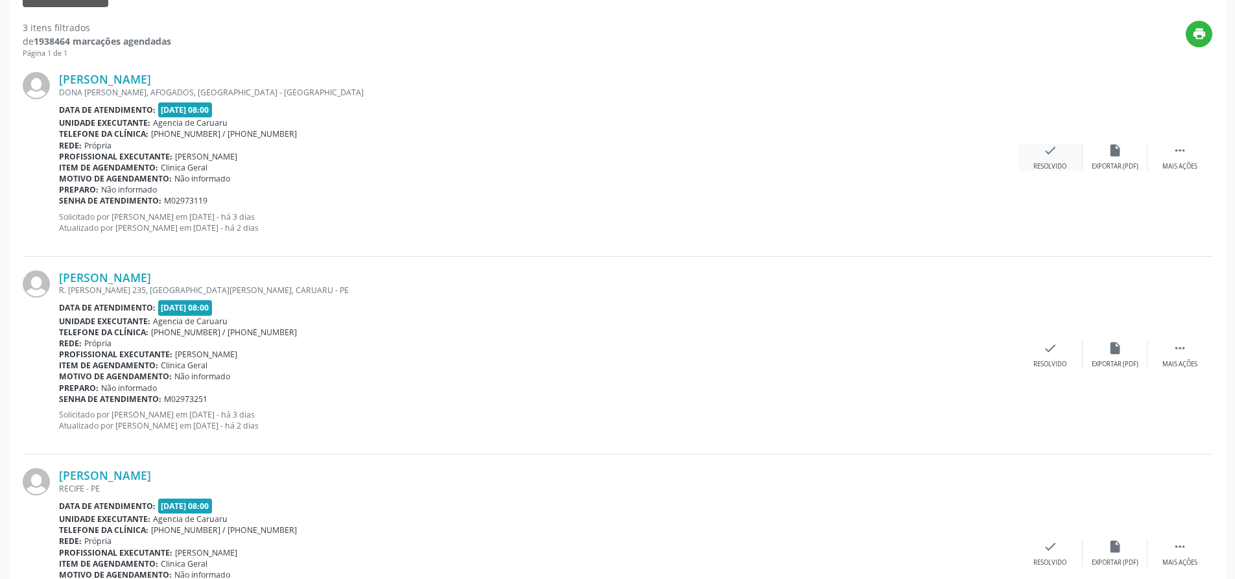
click at [1049, 156] on icon "check" at bounding box center [1050, 150] width 14 height 14
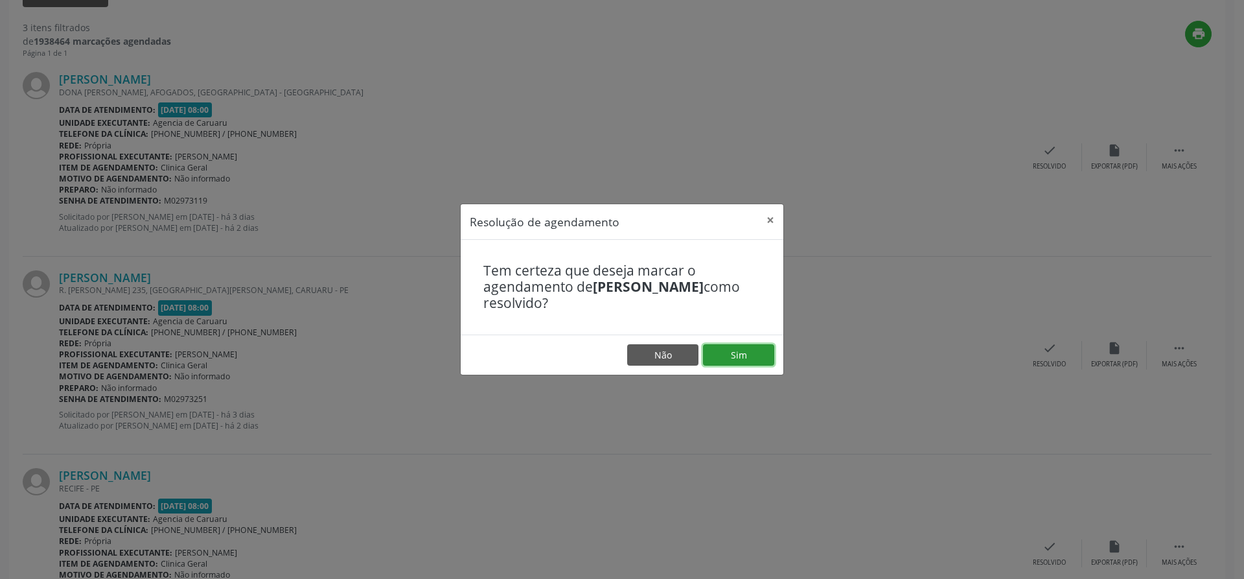
click at [729, 356] on button "Sim" at bounding box center [738, 355] width 71 height 22
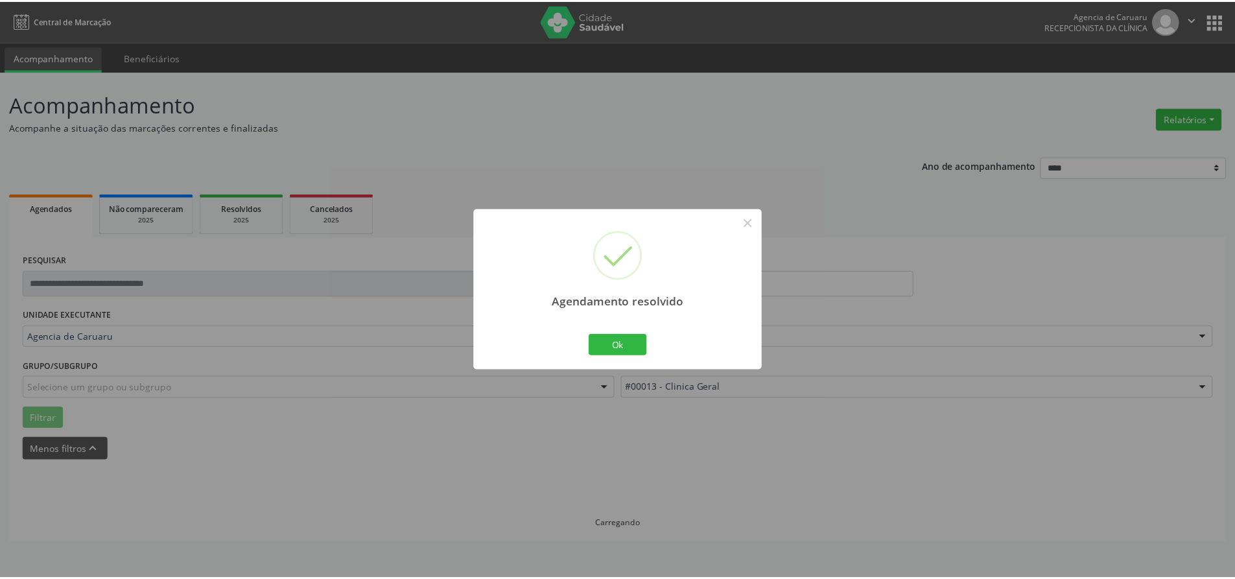
scroll to position [0, 0]
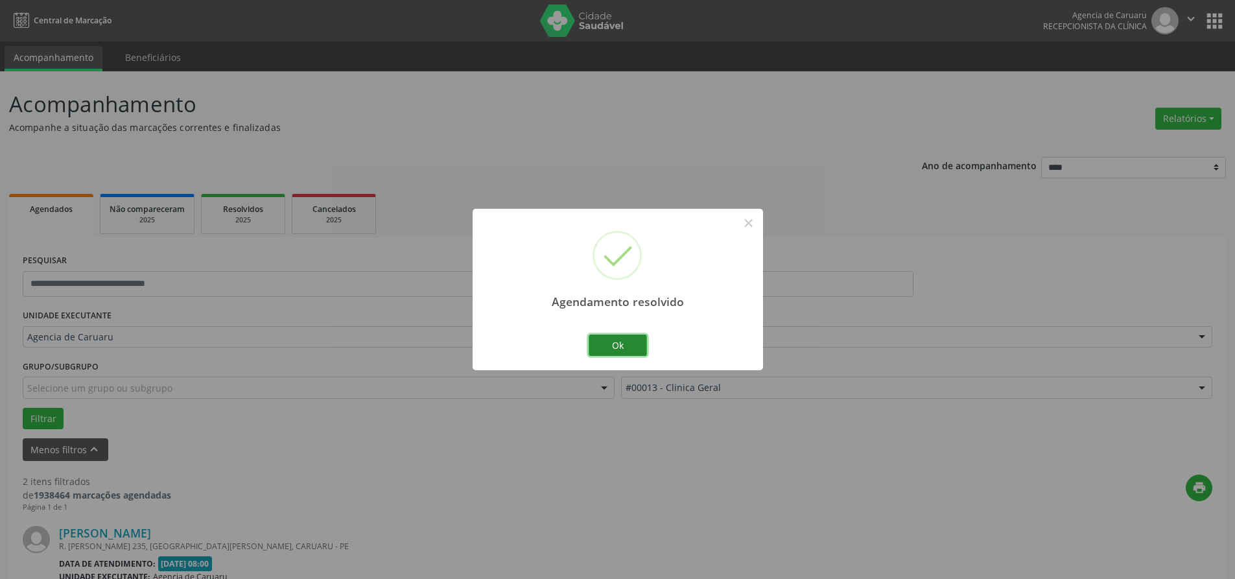
click at [637, 352] on button "Ok" at bounding box center [617, 345] width 58 height 22
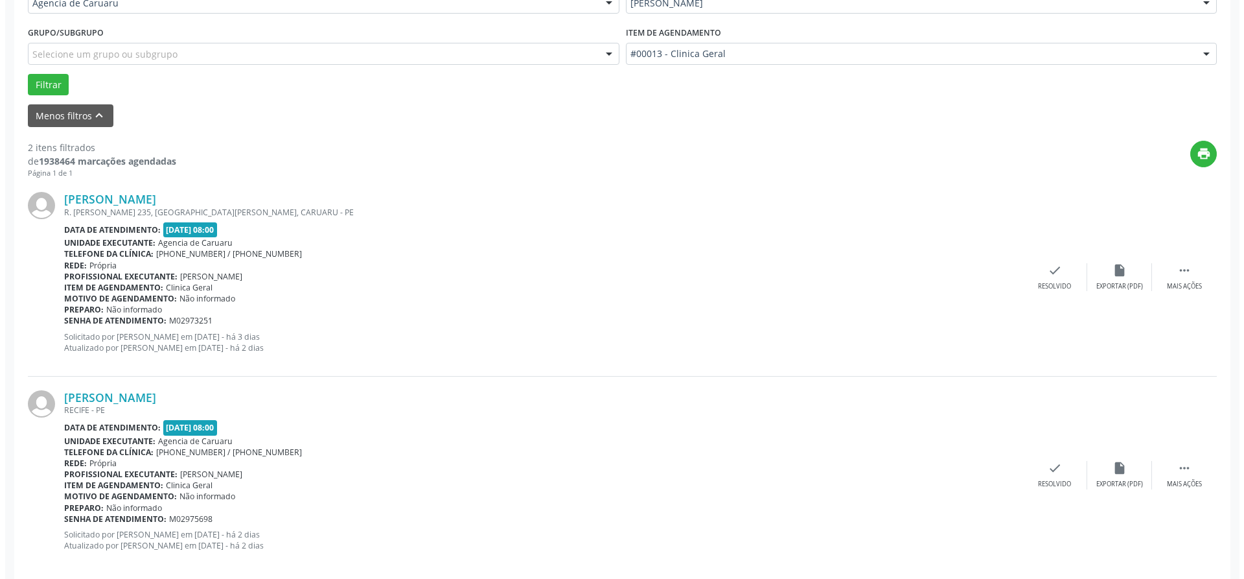
scroll to position [351, 0]
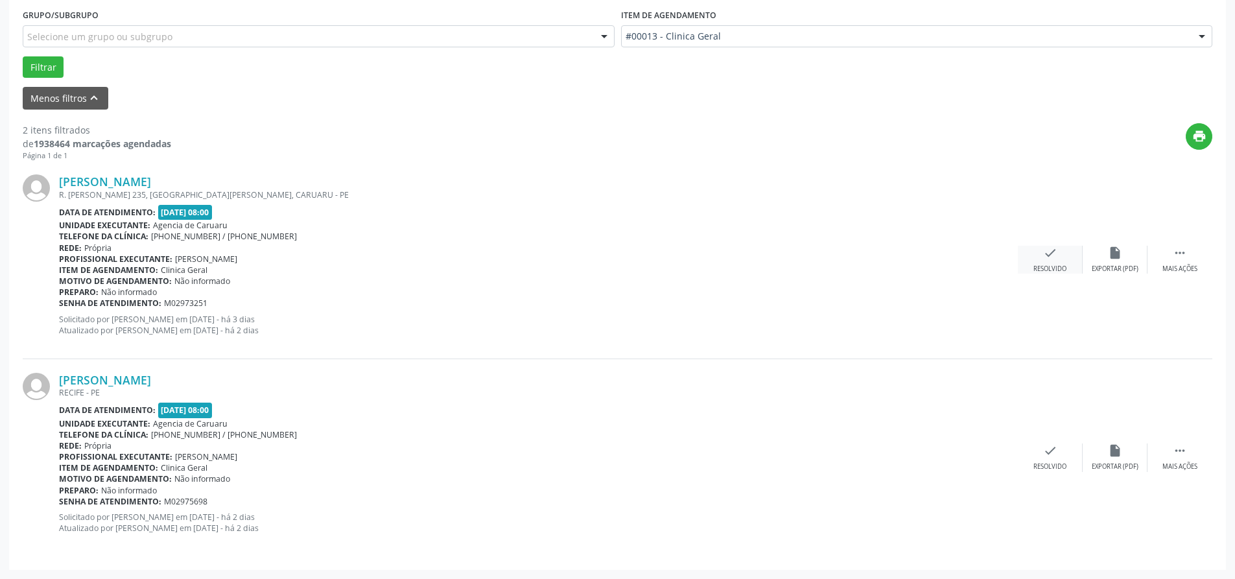
click at [1040, 261] on div "check Resolvido" at bounding box center [1049, 260] width 65 height 28
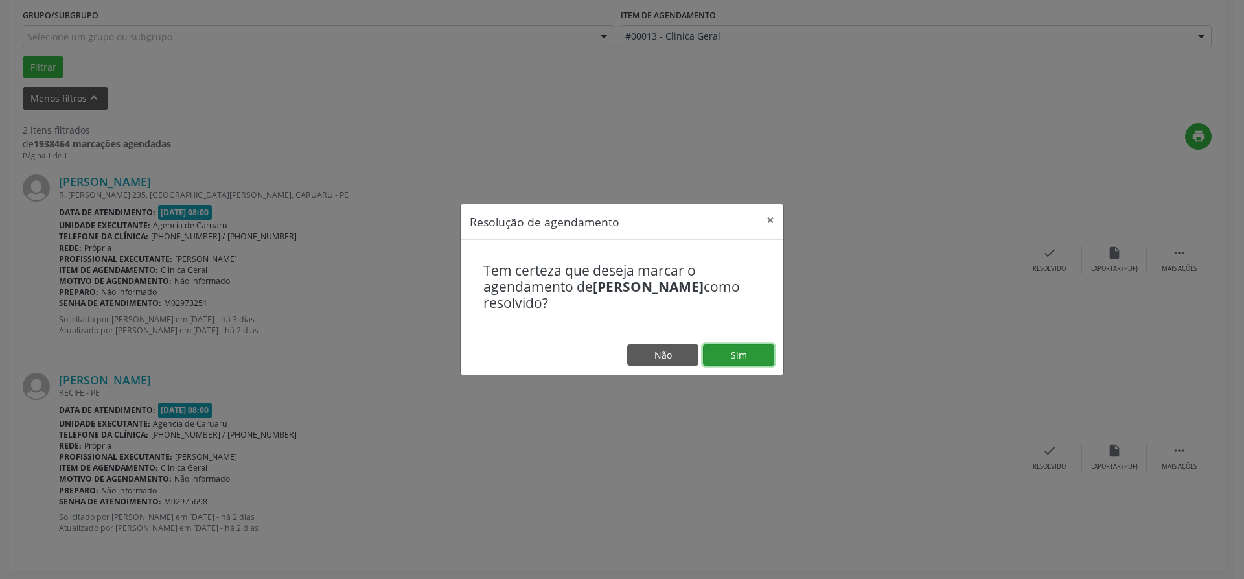
click at [736, 356] on button "Sim" at bounding box center [738, 355] width 71 height 22
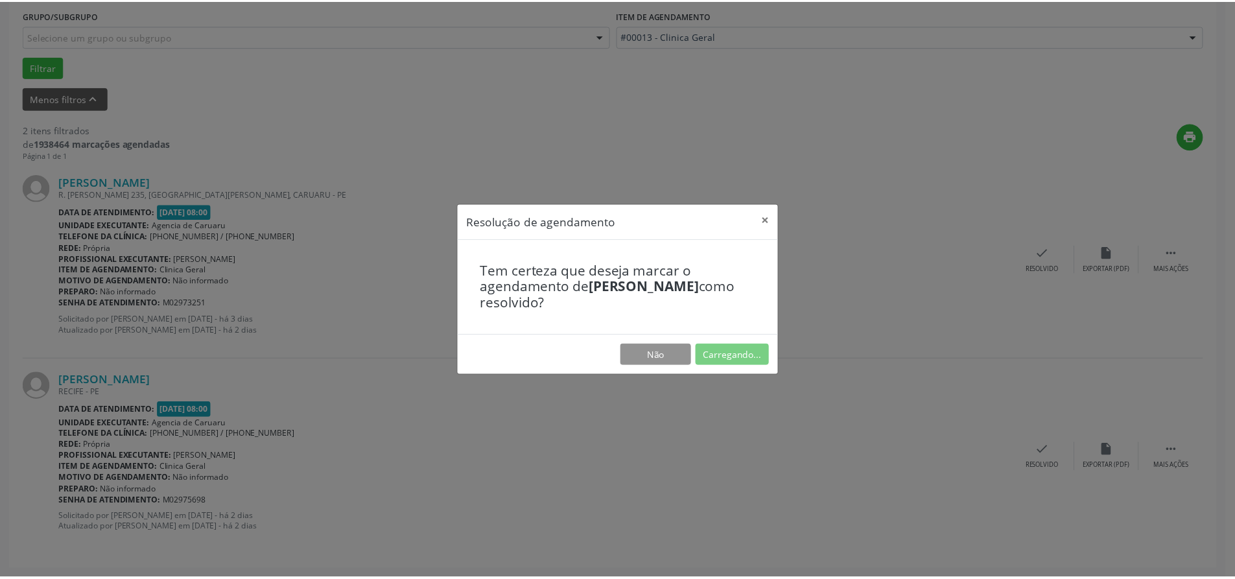
scroll to position [0, 0]
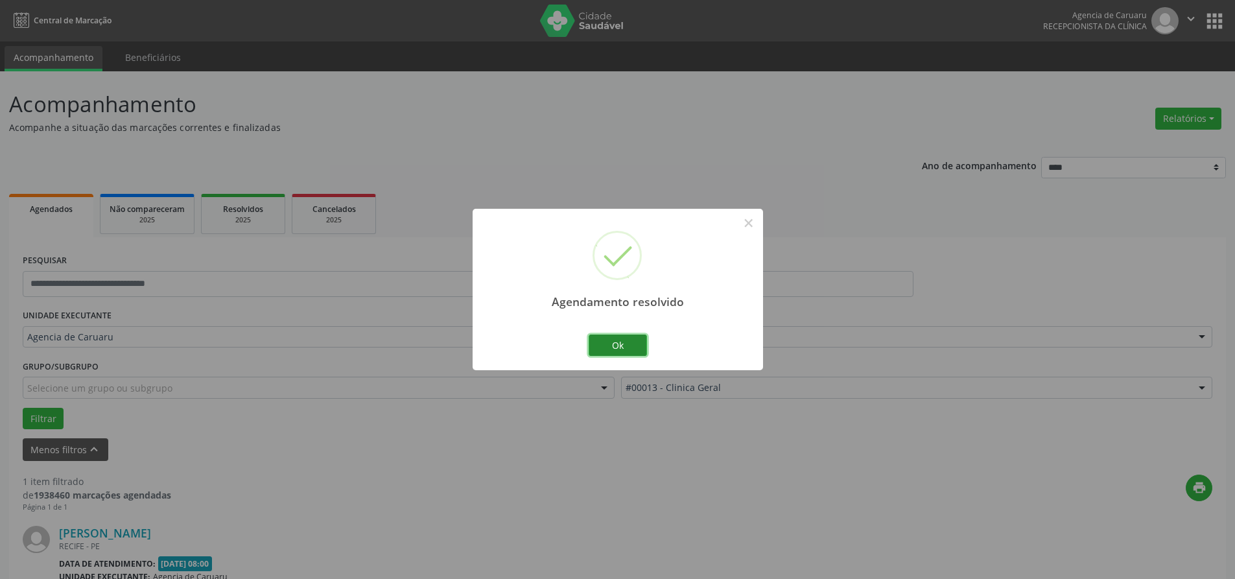
click at [621, 349] on button "Ok" at bounding box center [617, 345] width 58 height 22
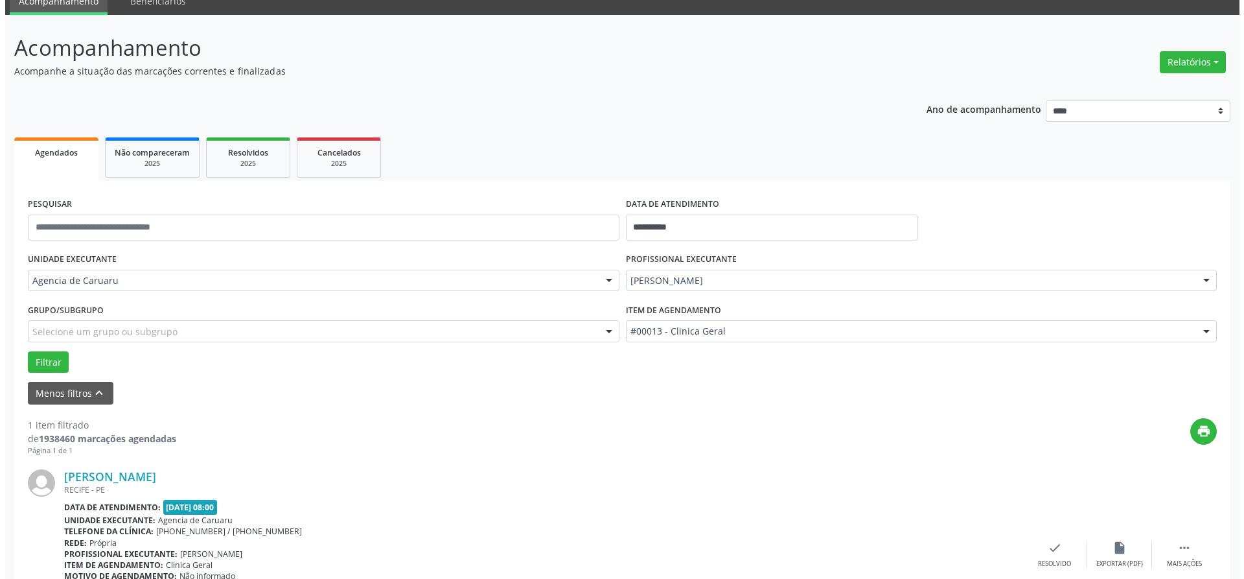
scroll to position [154, 0]
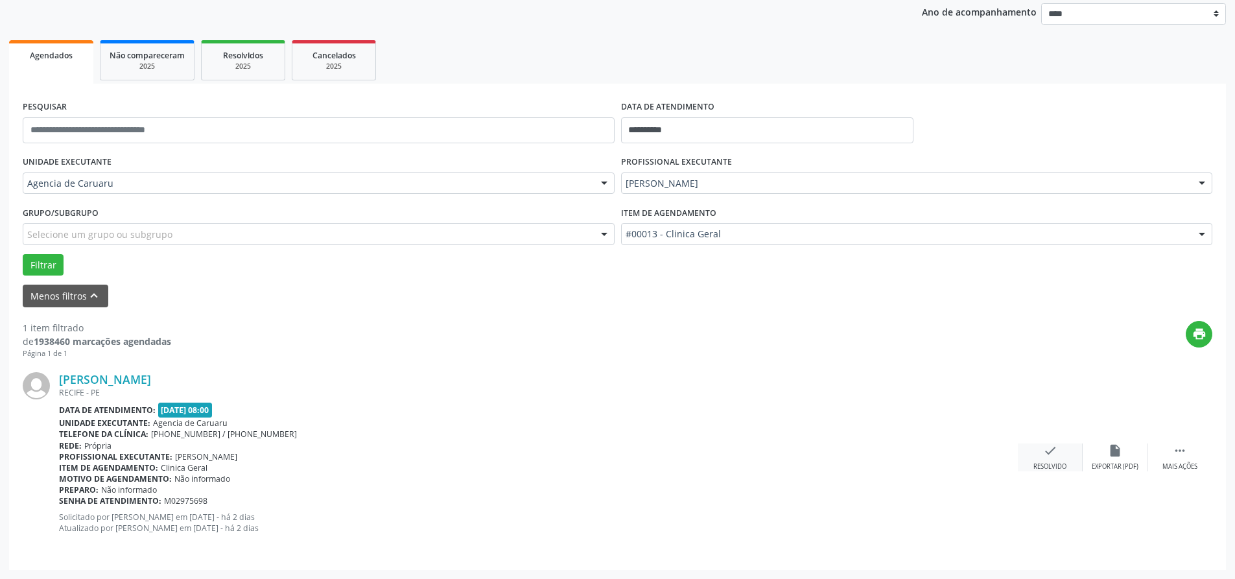
click at [1051, 459] on div "check Resolvido" at bounding box center [1049, 457] width 65 height 28
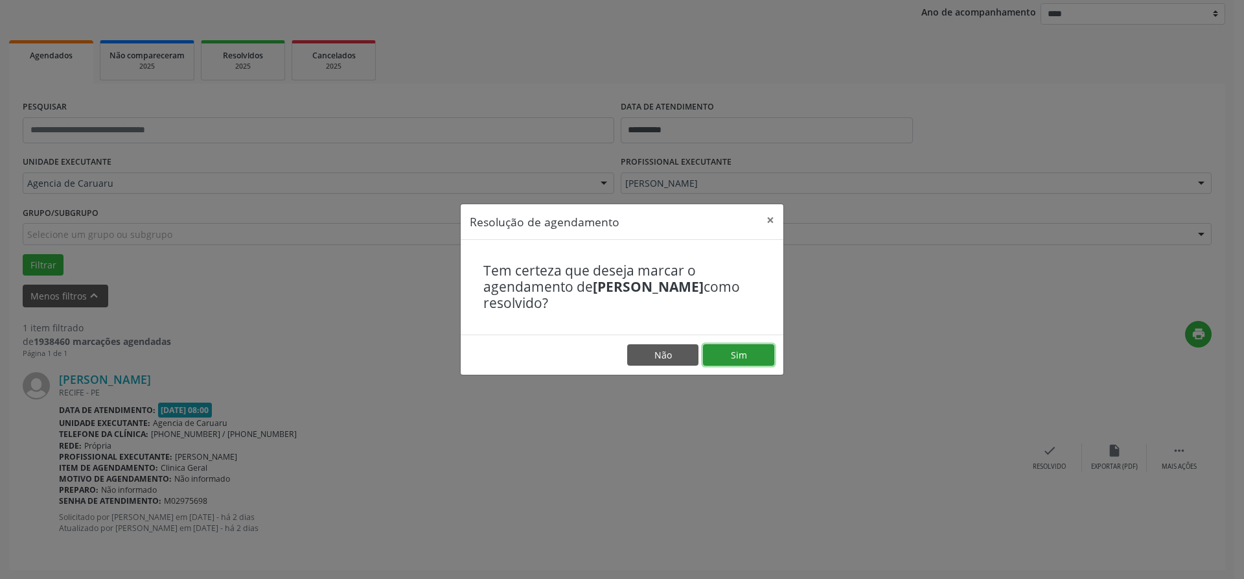
click at [742, 358] on button "Sim" at bounding box center [738, 355] width 71 height 22
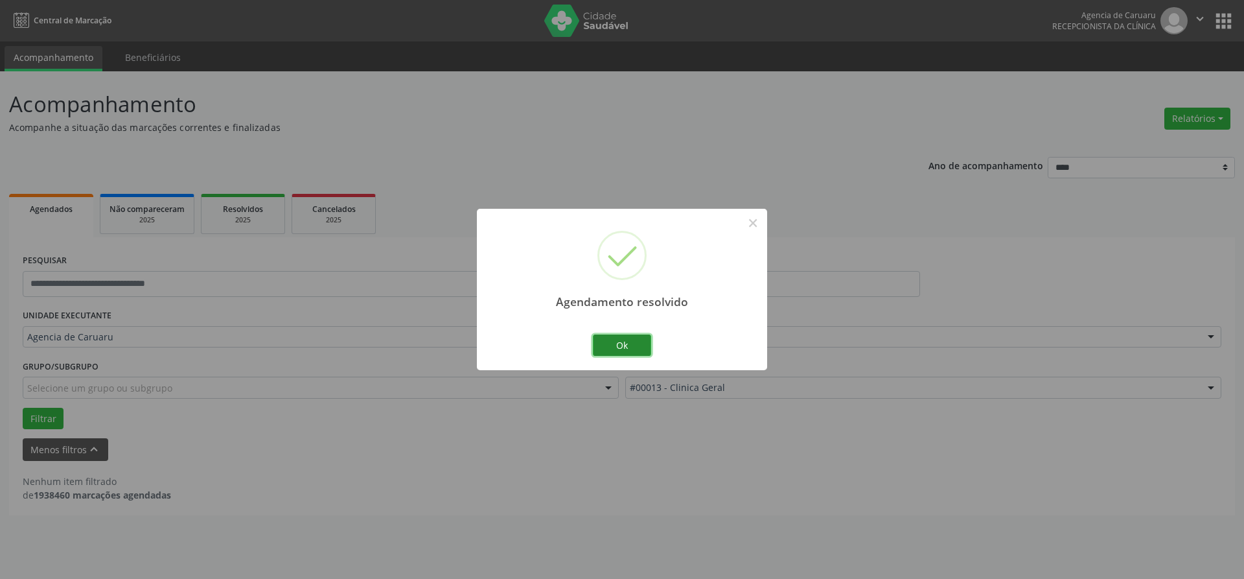
click at [611, 346] on button "Ok" at bounding box center [622, 345] width 58 height 22
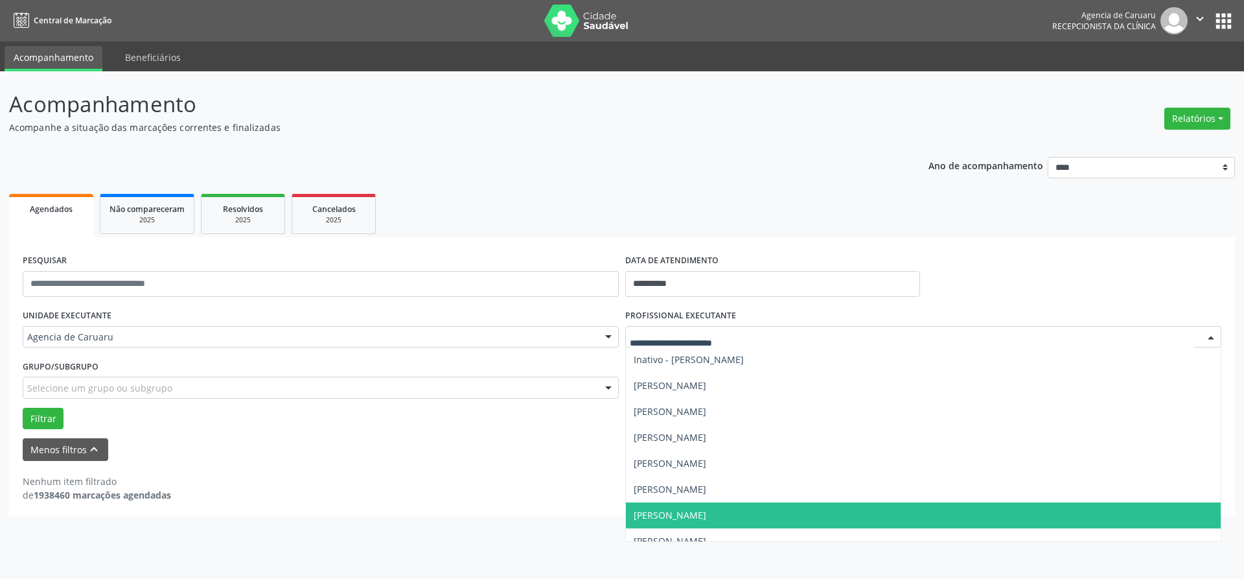
scroll to position [389, 0]
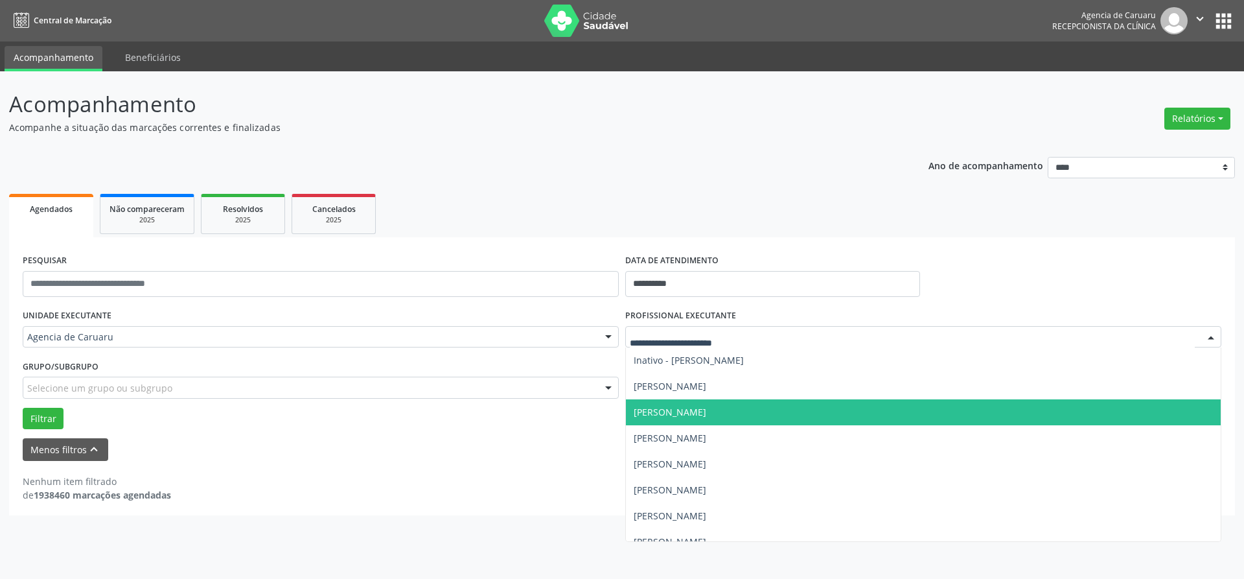
click at [706, 413] on span "[PERSON_NAME]" at bounding box center [670, 412] width 73 height 12
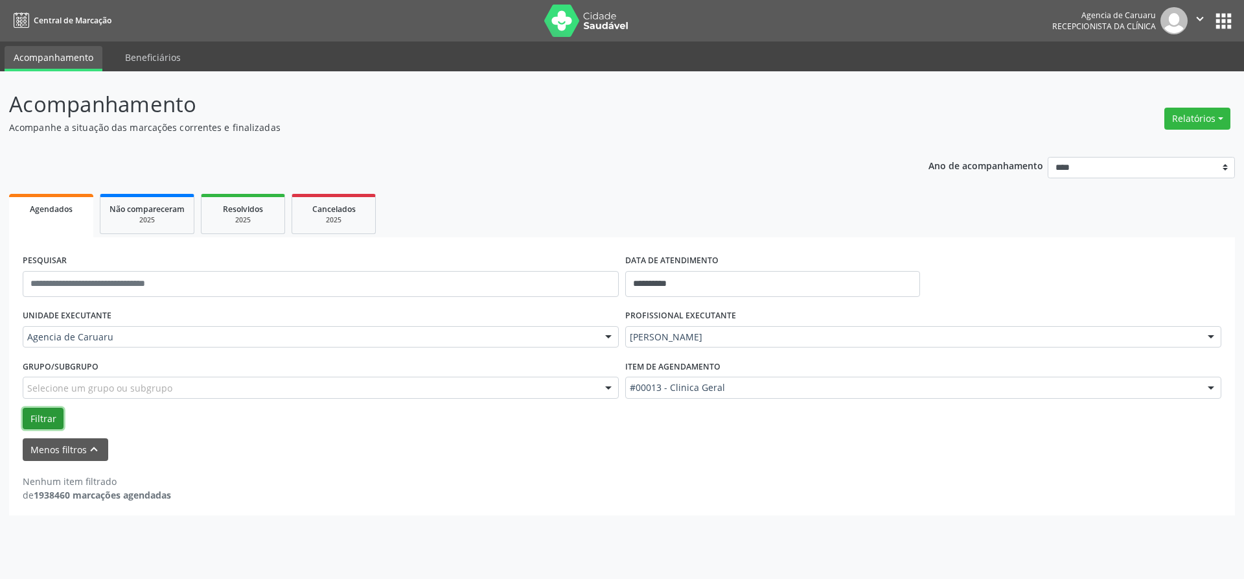
click at [38, 423] on button "Filtrar" at bounding box center [43, 419] width 41 height 22
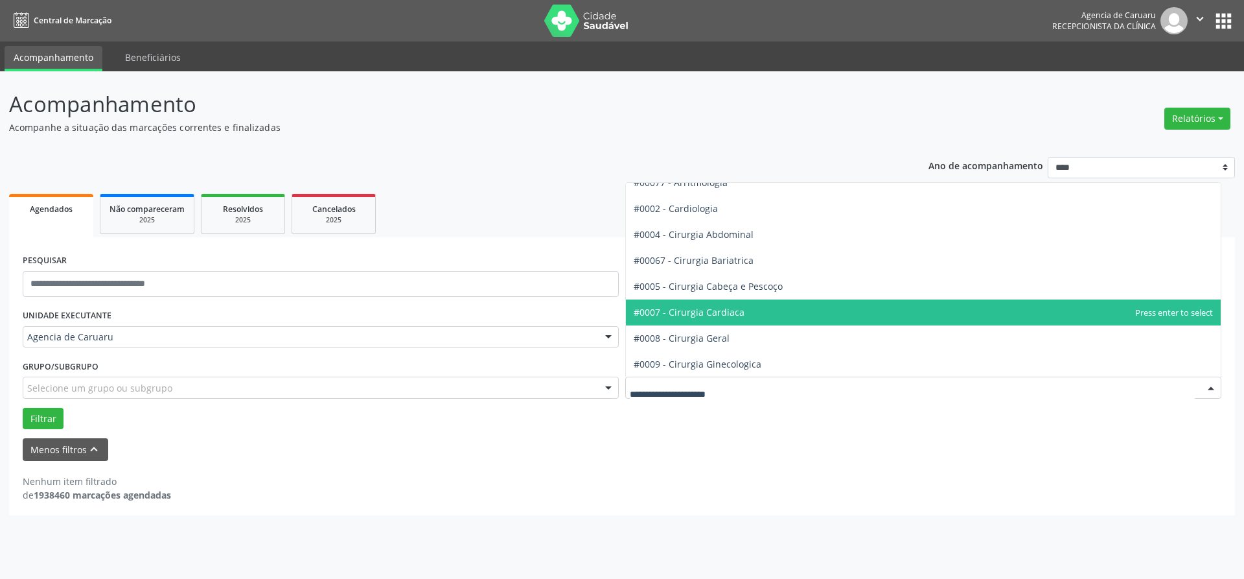
scroll to position [0, 0]
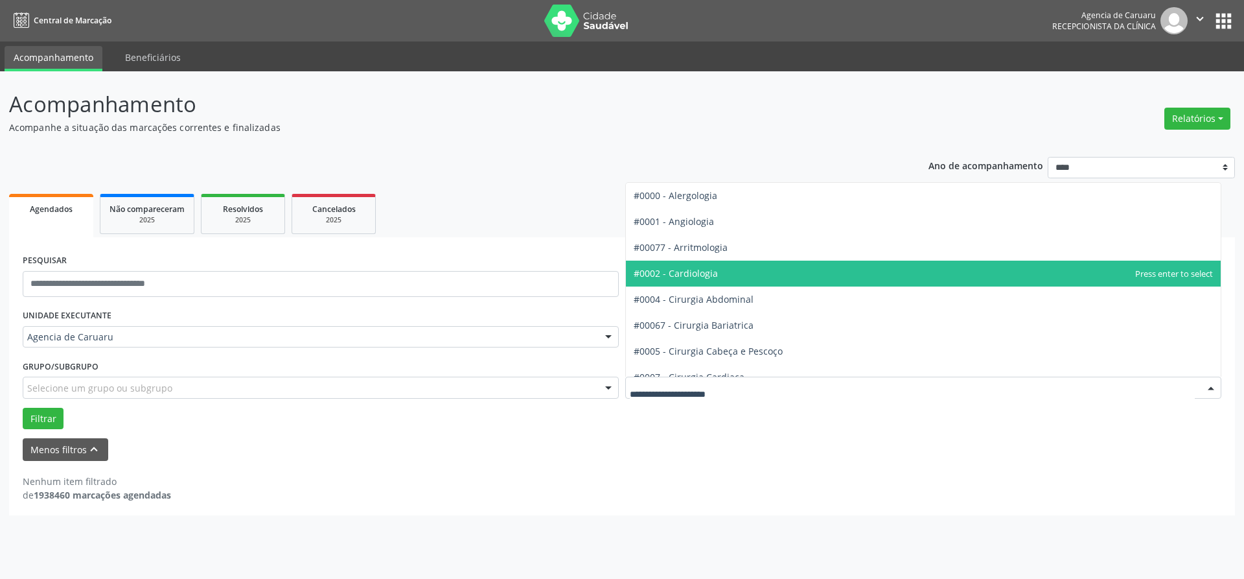
click at [707, 279] on span "#0002 - Cardiologia" at bounding box center [676, 273] width 84 height 12
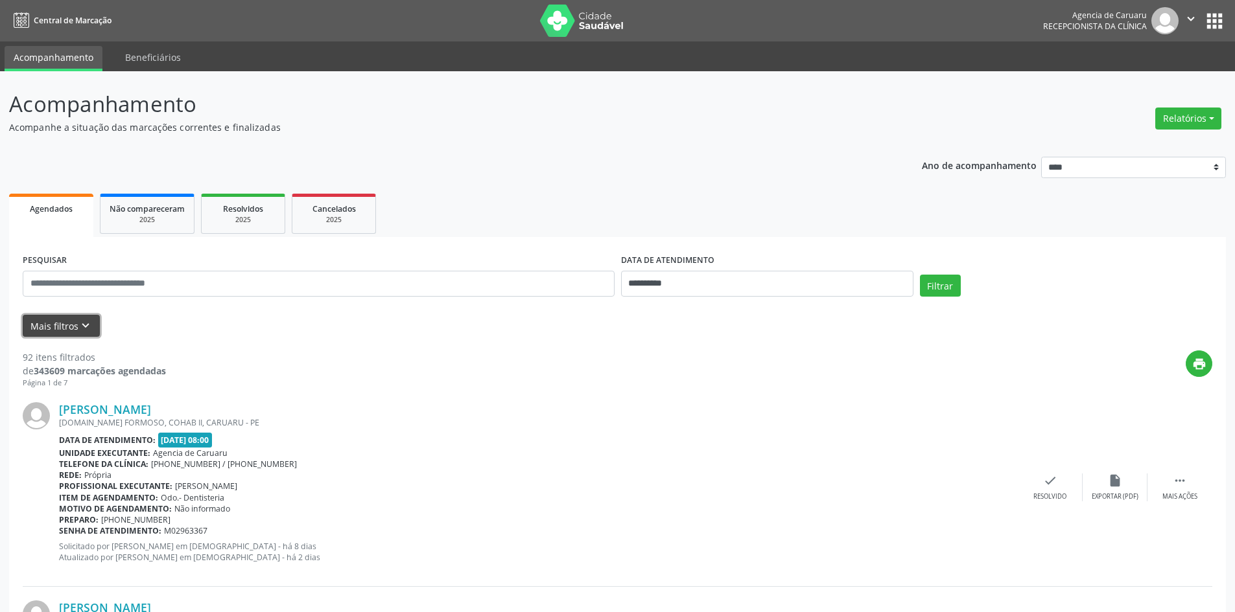
click at [47, 322] on button "Mais filtros keyboard_arrow_down" at bounding box center [61, 326] width 77 height 23
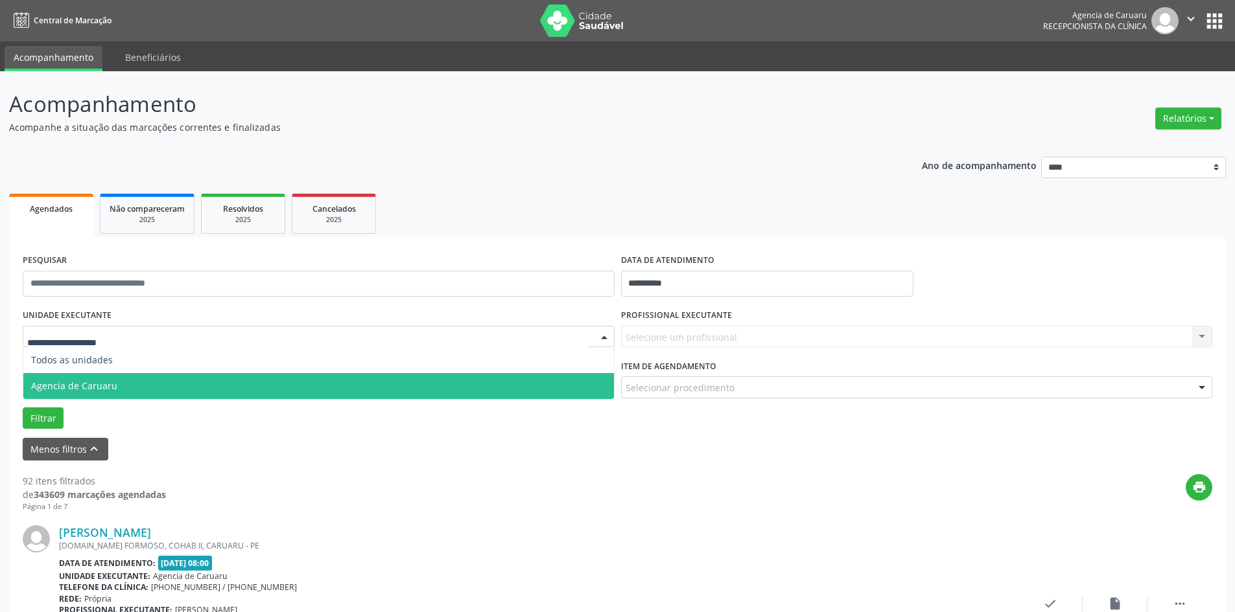
drag, startPoint x: 76, startPoint y: 390, endPoint x: 104, endPoint y: 391, distance: 28.5
click at [76, 391] on span "Agencia de Caruaru" at bounding box center [74, 386] width 86 height 12
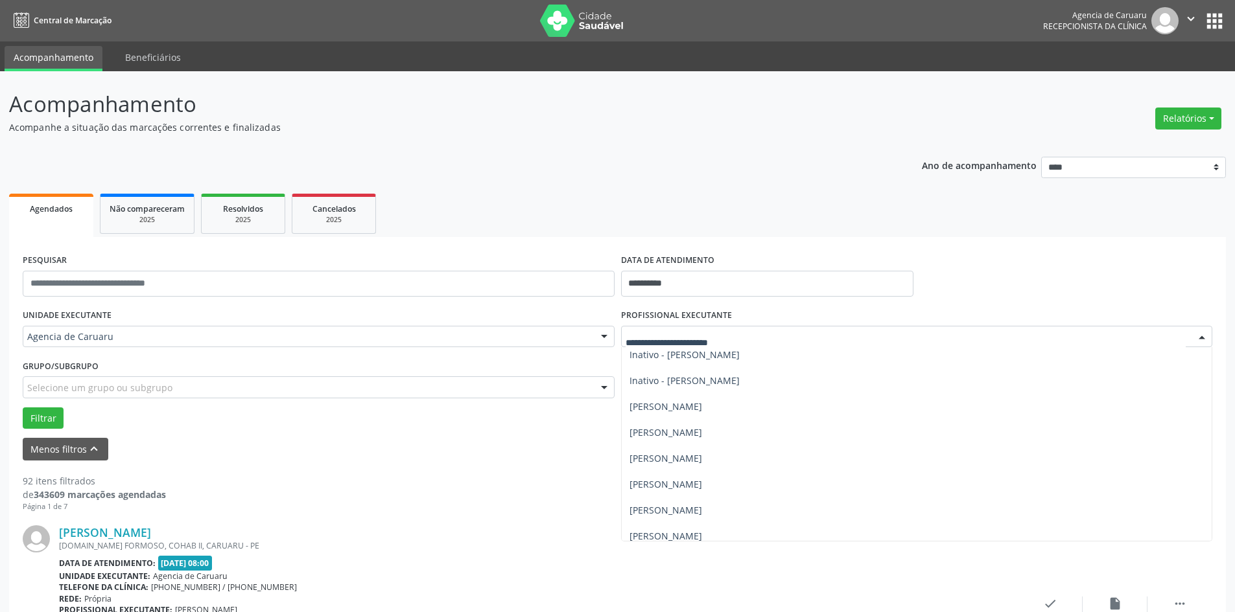
scroll to position [389, 0]
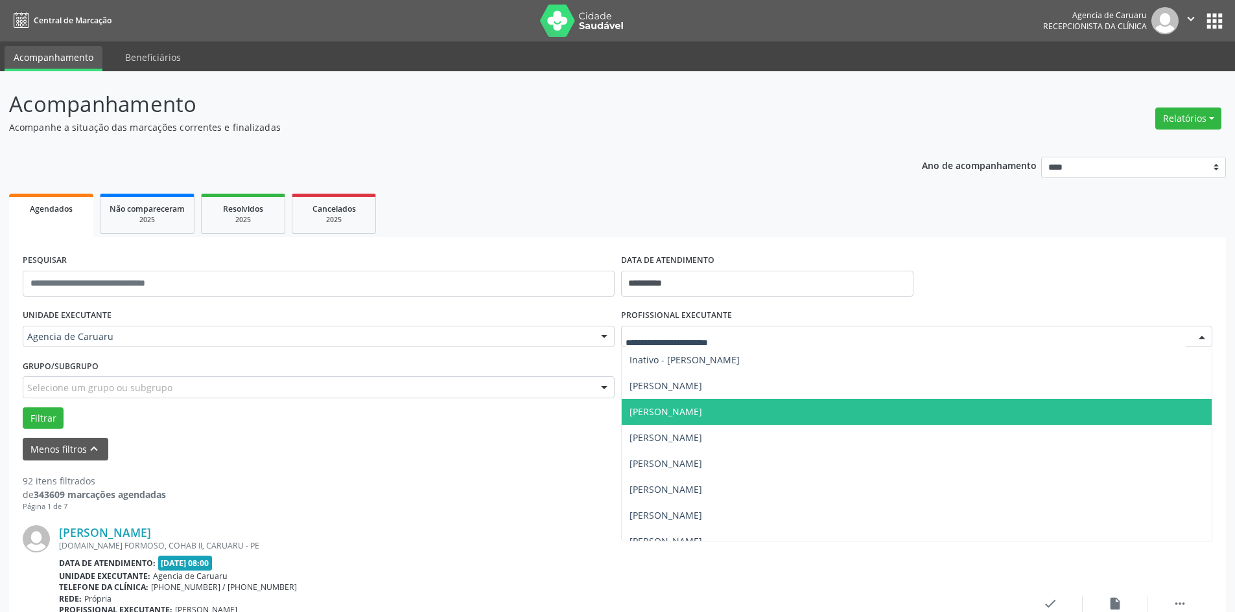
click at [702, 417] on span "[PERSON_NAME]" at bounding box center [665, 412] width 73 height 12
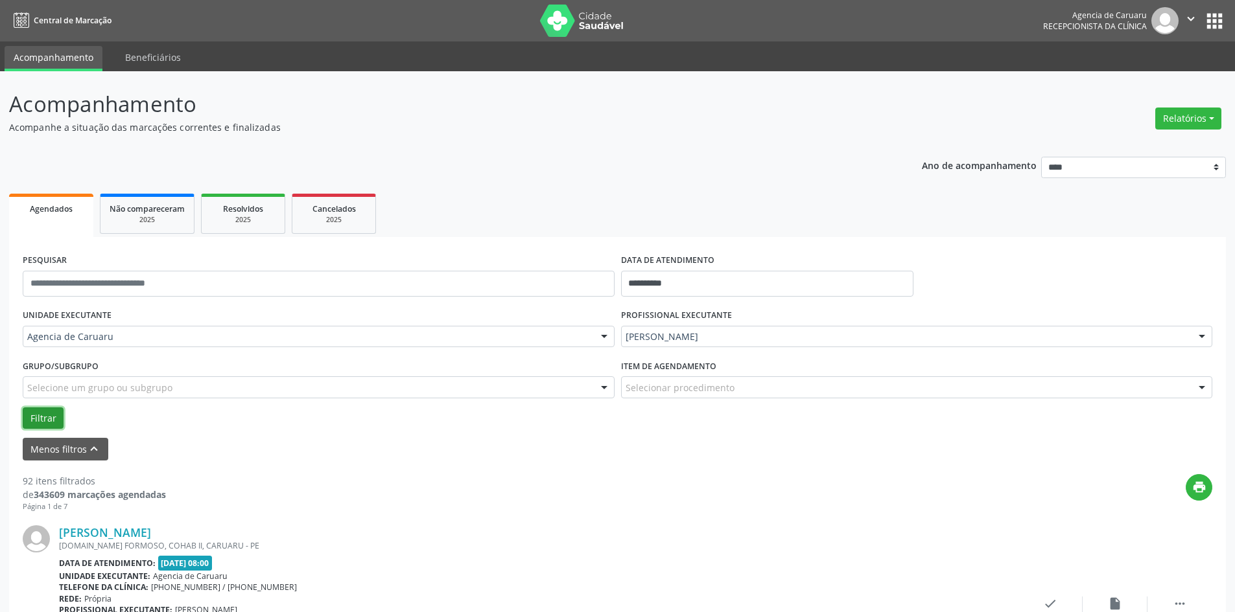
click at [36, 417] on button "Filtrar" at bounding box center [43, 419] width 41 height 22
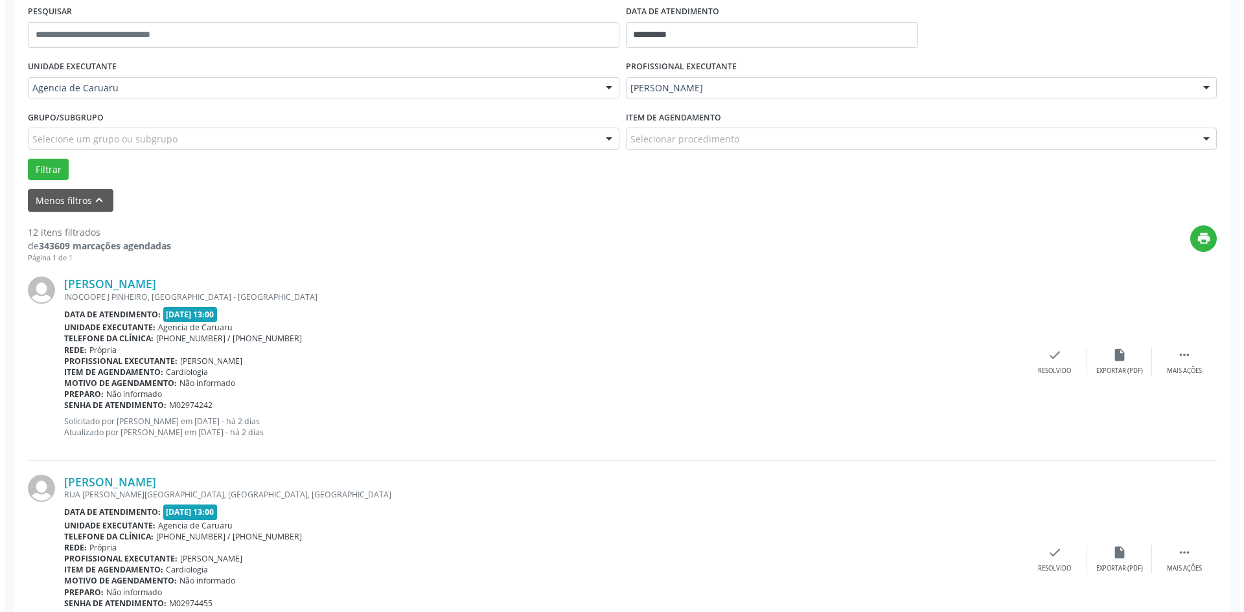
scroll to position [324, 0]
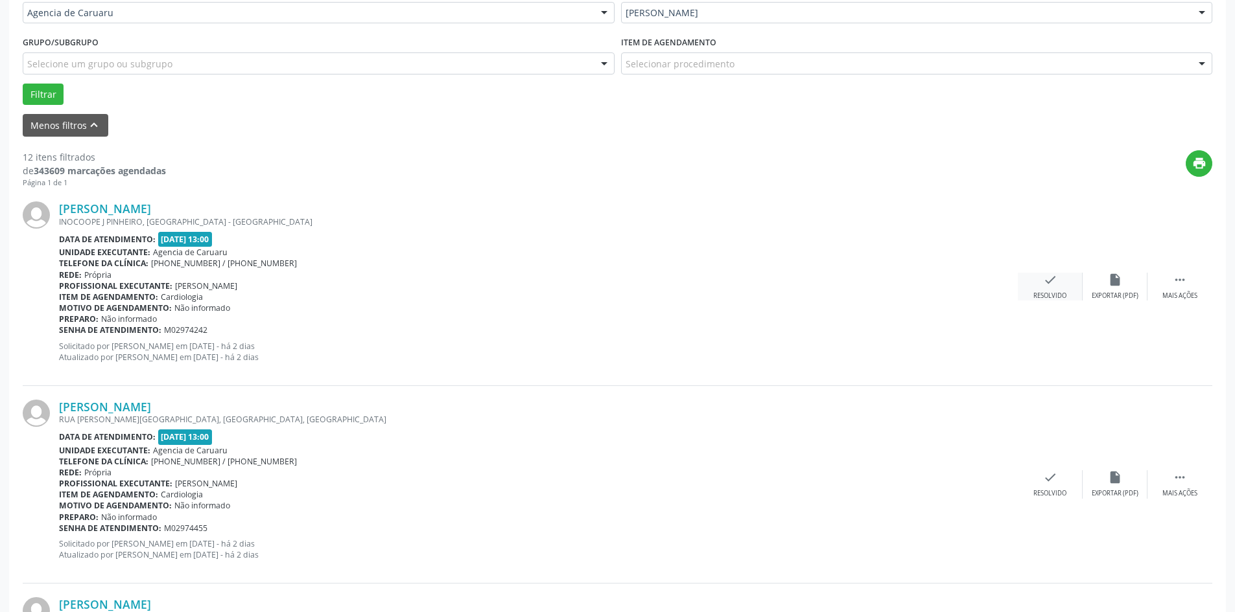
click at [1033, 289] on div "check Resolvido" at bounding box center [1049, 287] width 65 height 28
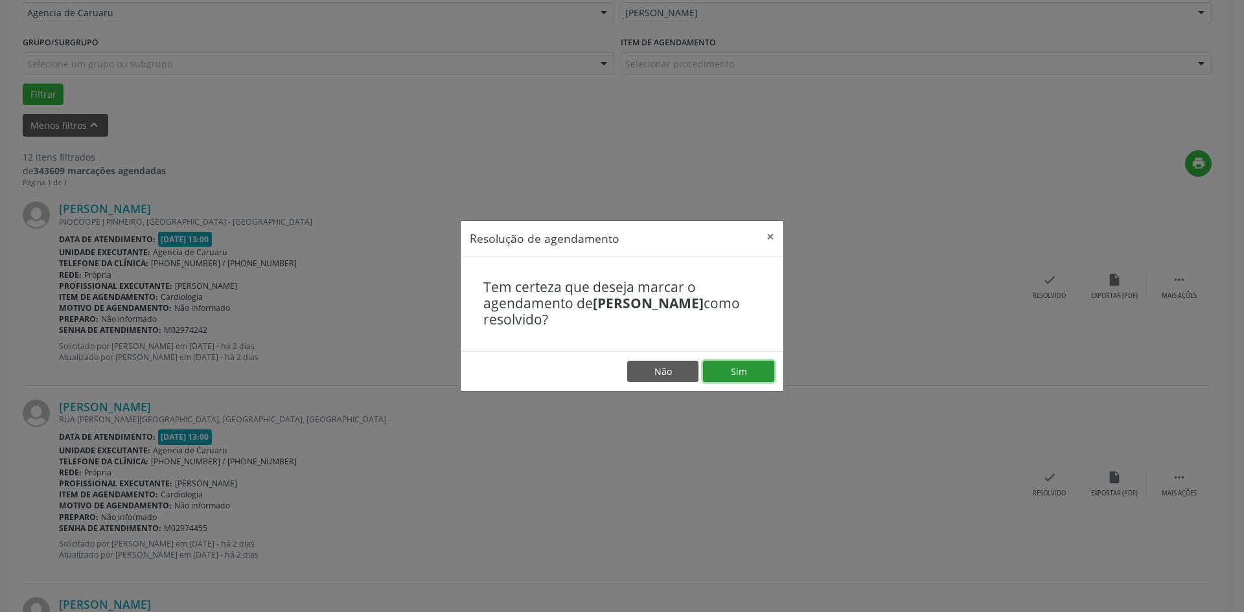
click at [721, 372] on button "Sim" at bounding box center [738, 372] width 71 height 22
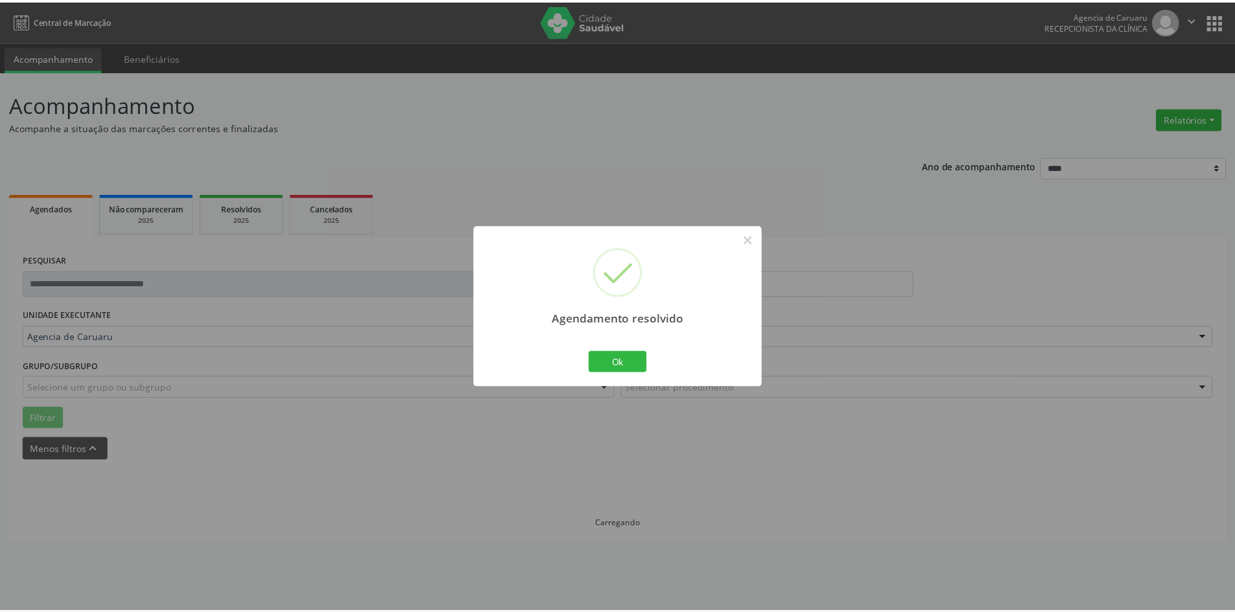
scroll to position [0, 0]
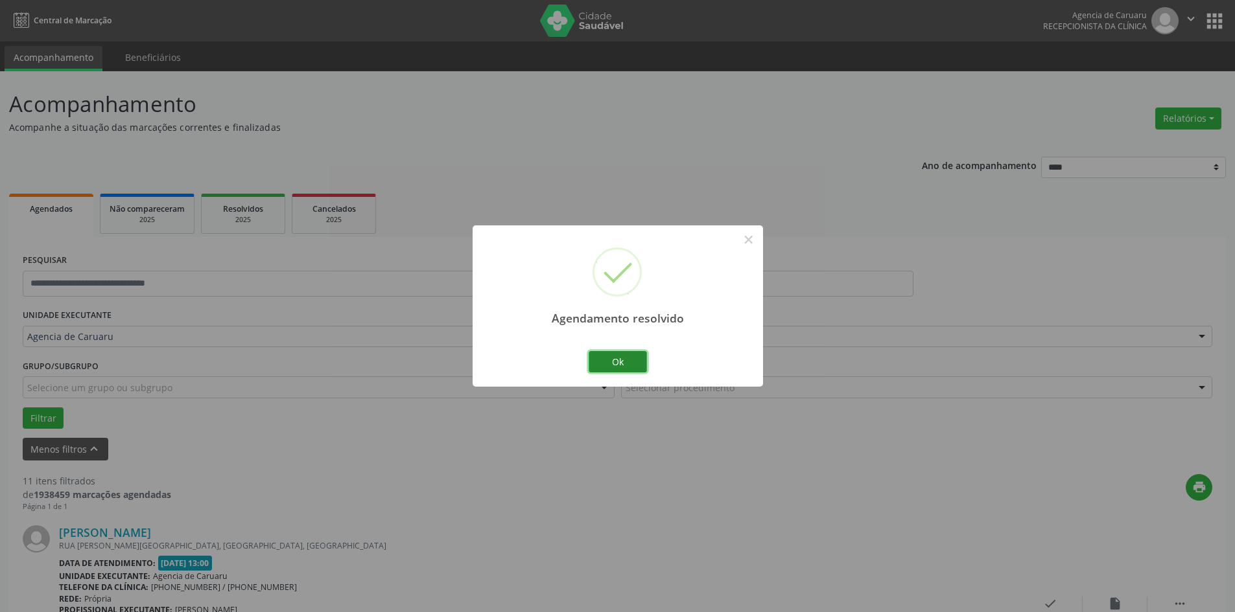
click at [610, 360] on button "Ok" at bounding box center [617, 362] width 58 height 22
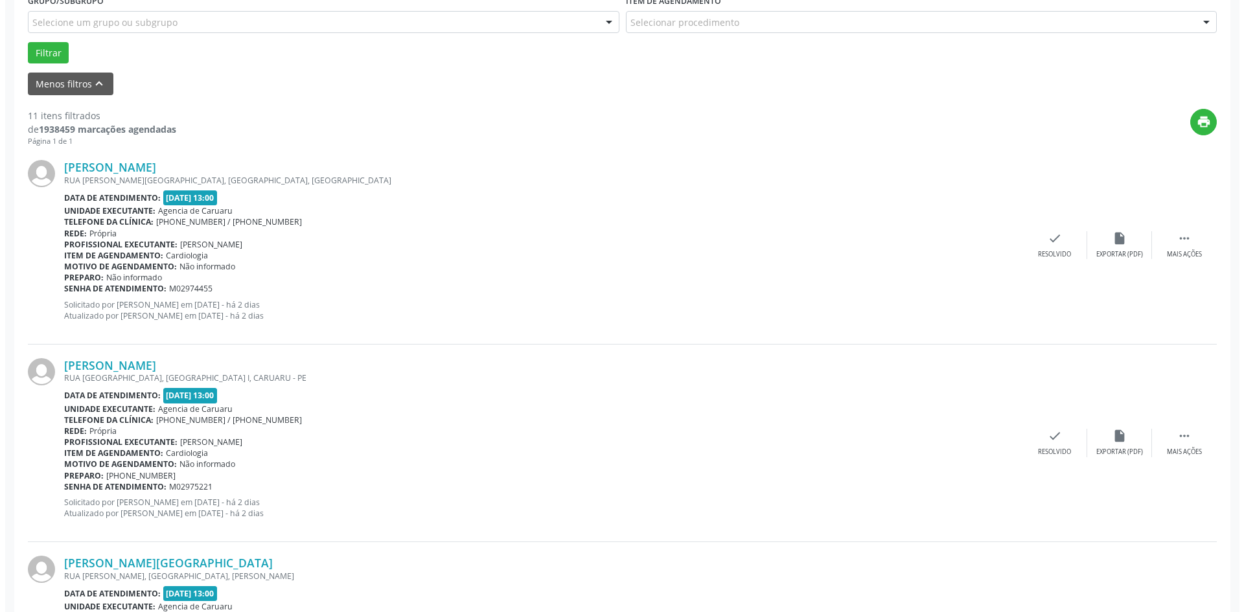
scroll to position [389, 0]
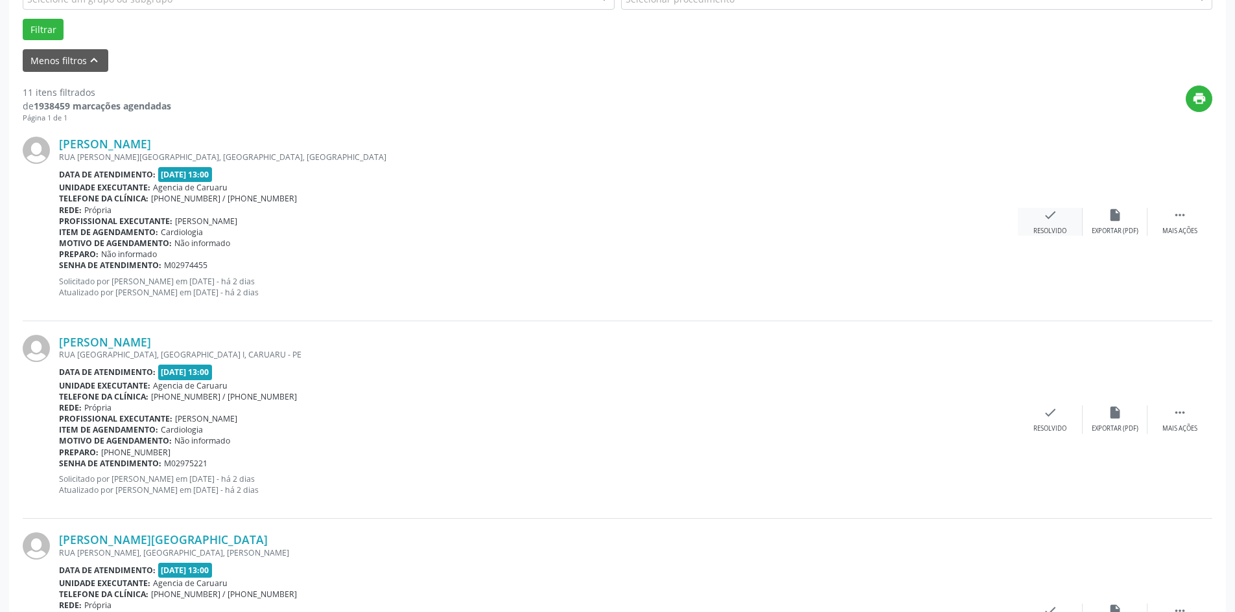
click at [1055, 218] on icon "check" at bounding box center [1050, 215] width 14 height 14
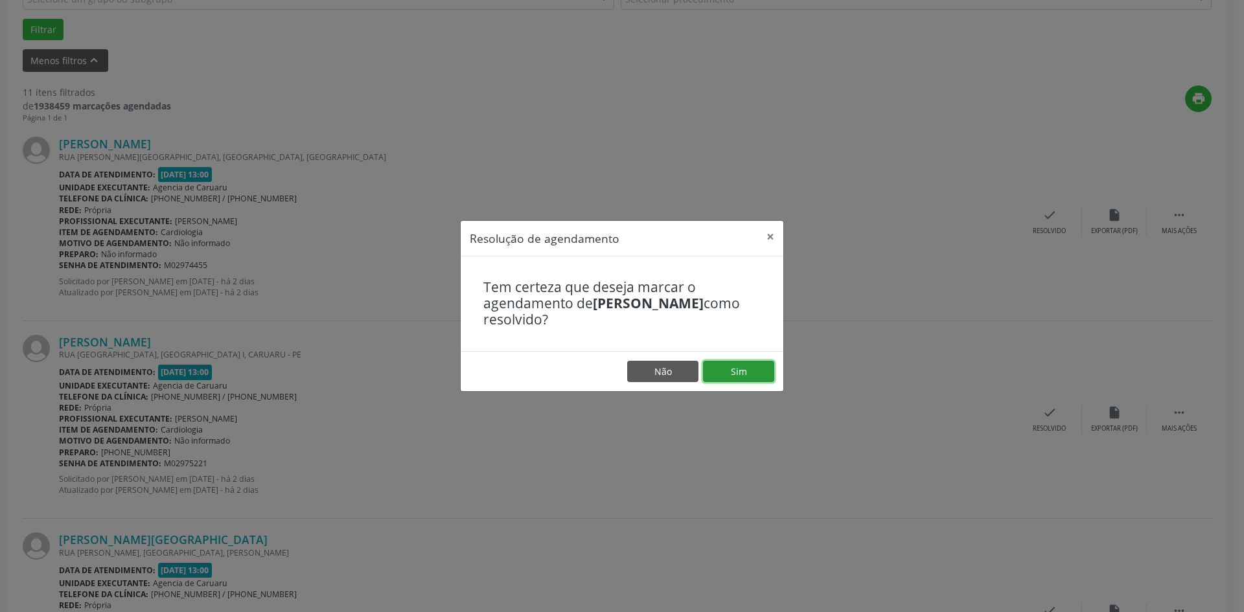
click at [722, 373] on button "Sim" at bounding box center [738, 372] width 71 height 22
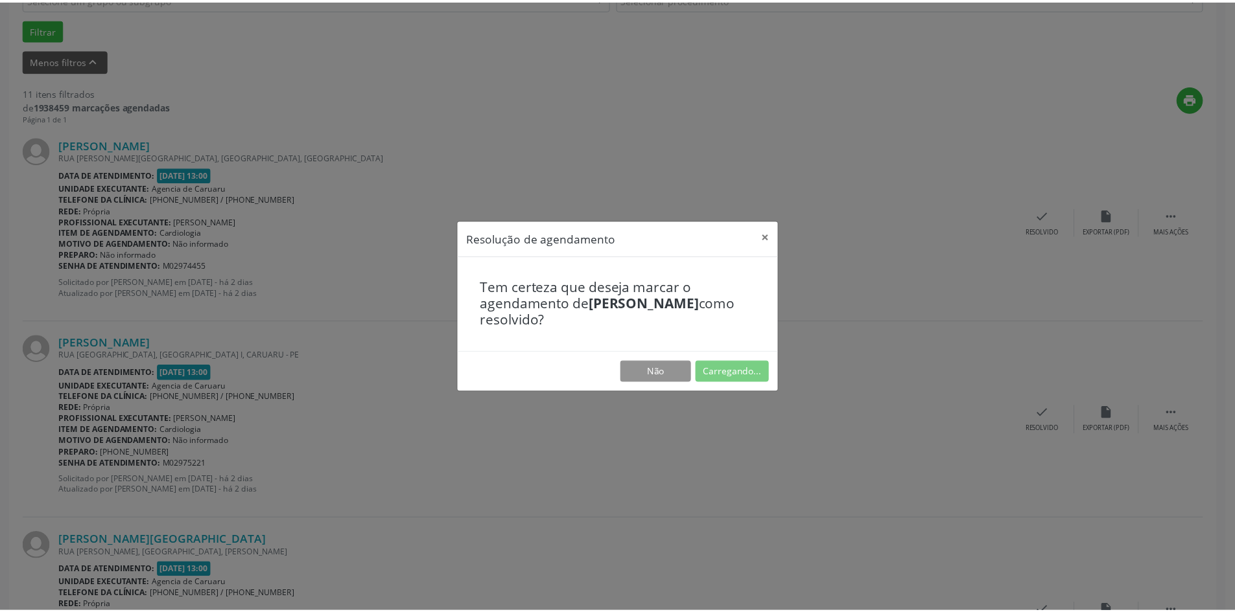
scroll to position [0, 0]
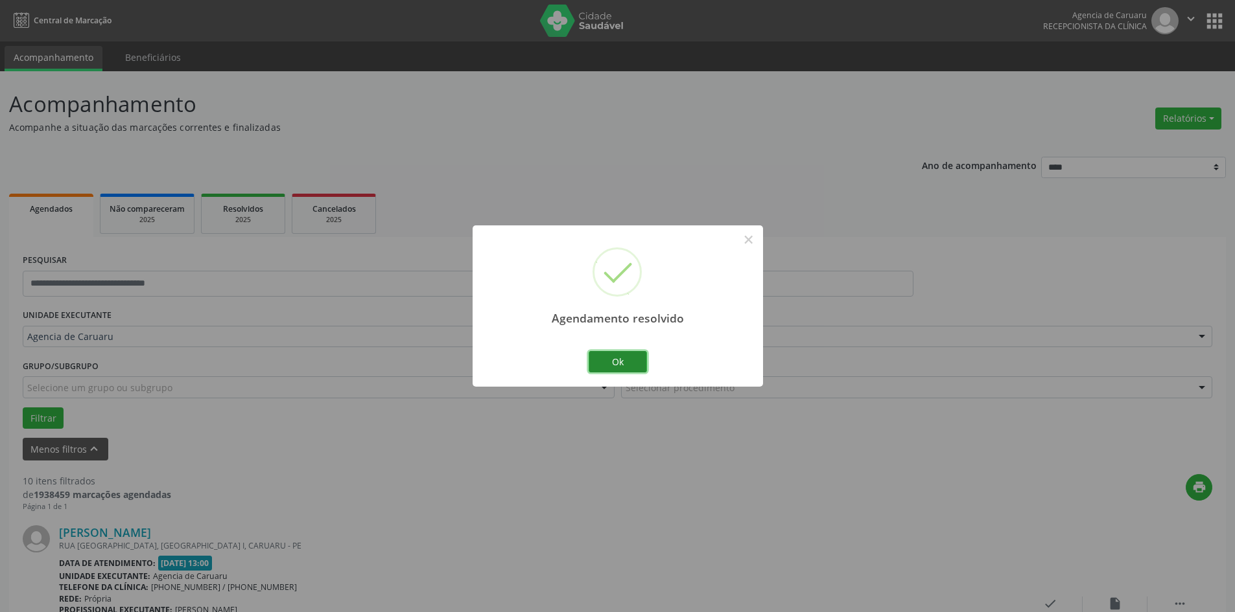
click at [638, 356] on button "Ok" at bounding box center [617, 362] width 58 height 22
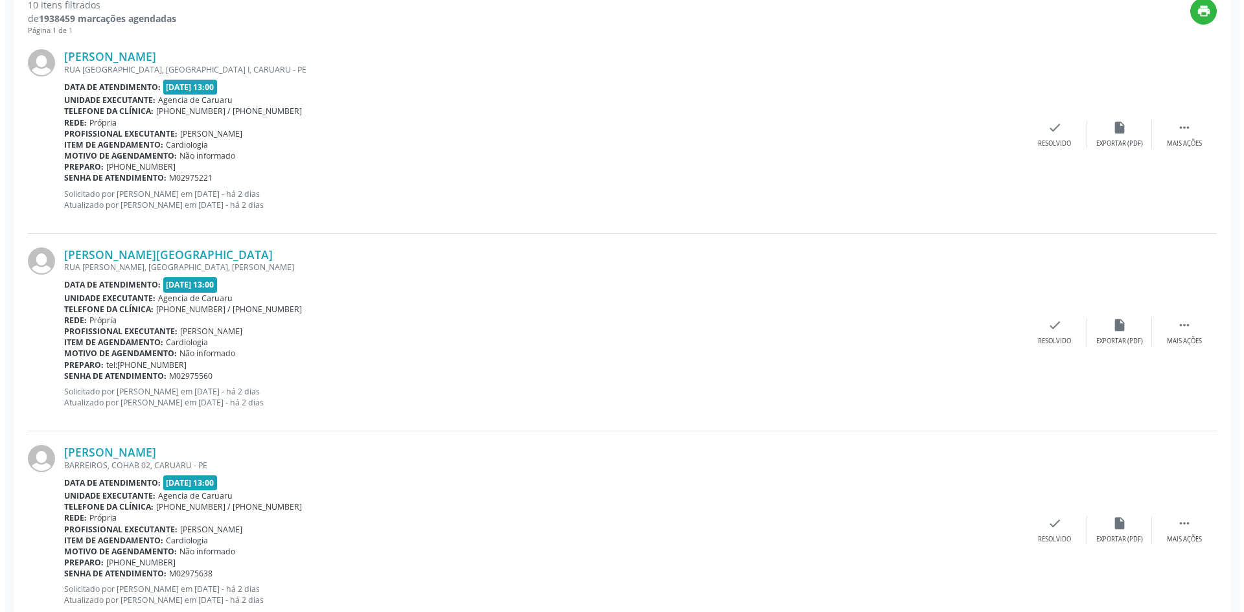
scroll to position [454, 0]
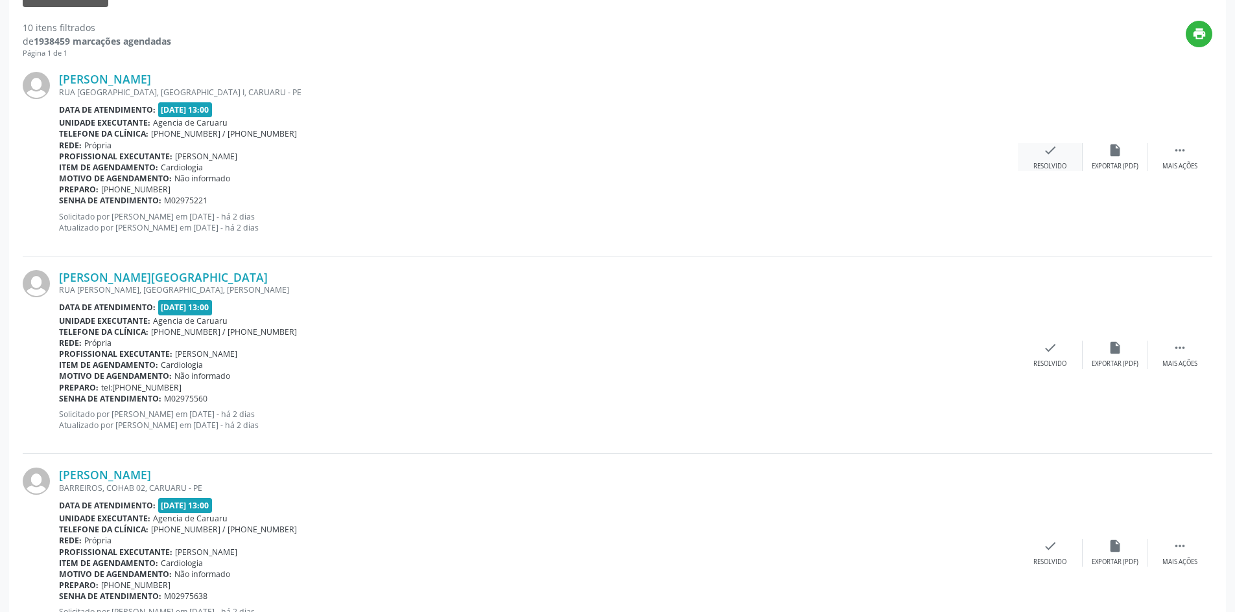
click at [1043, 160] on div "check Resolvido" at bounding box center [1049, 157] width 65 height 28
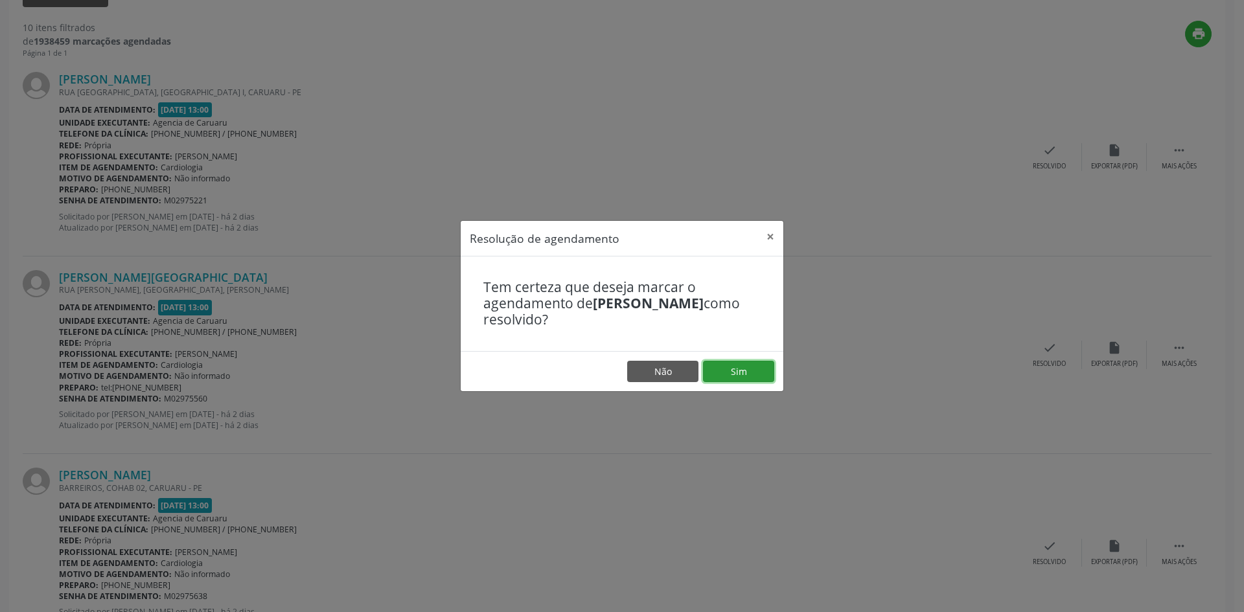
click at [741, 367] on button "Sim" at bounding box center [738, 372] width 71 height 22
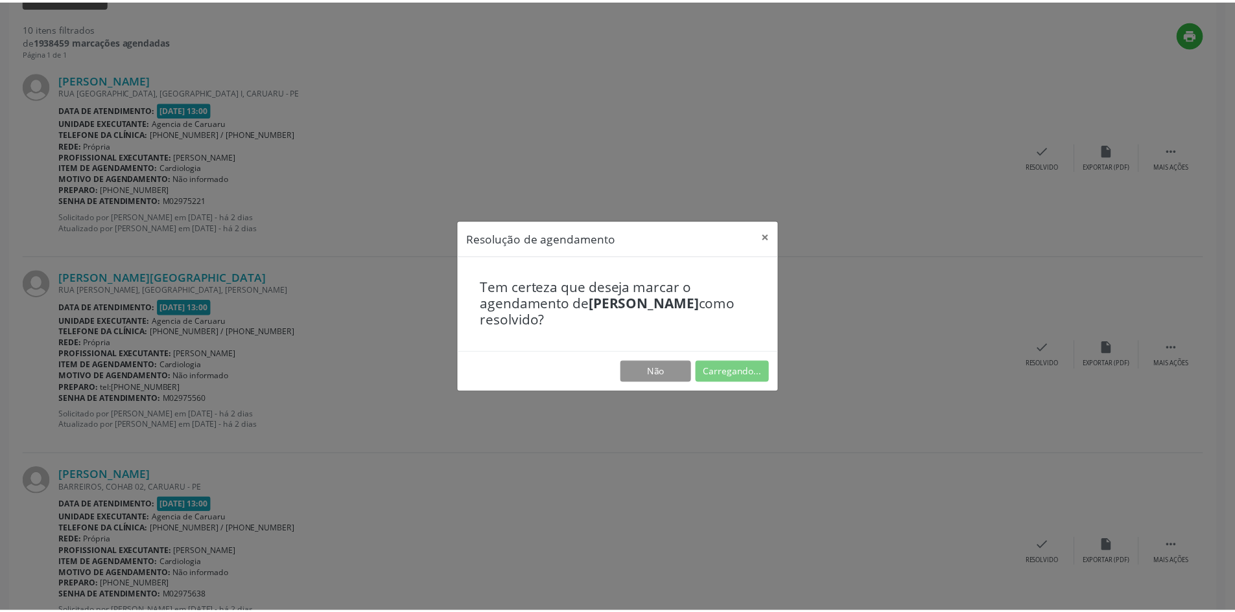
scroll to position [0, 0]
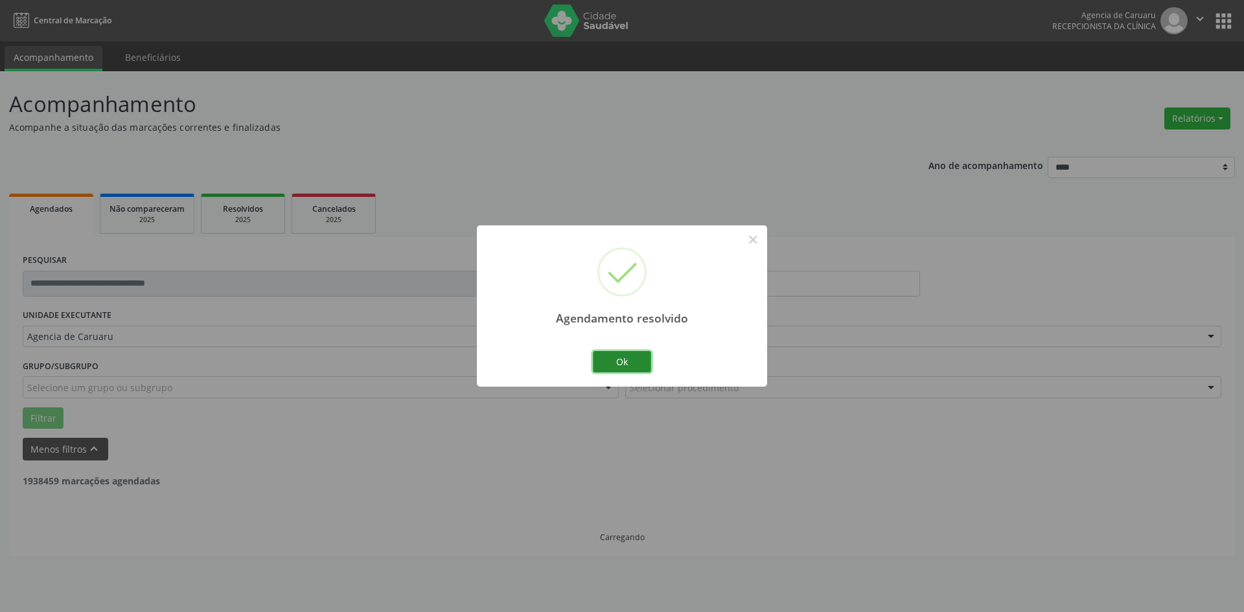
click at [636, 363] on button "Ok" at bounding box center [622, 362] width 58 height 22
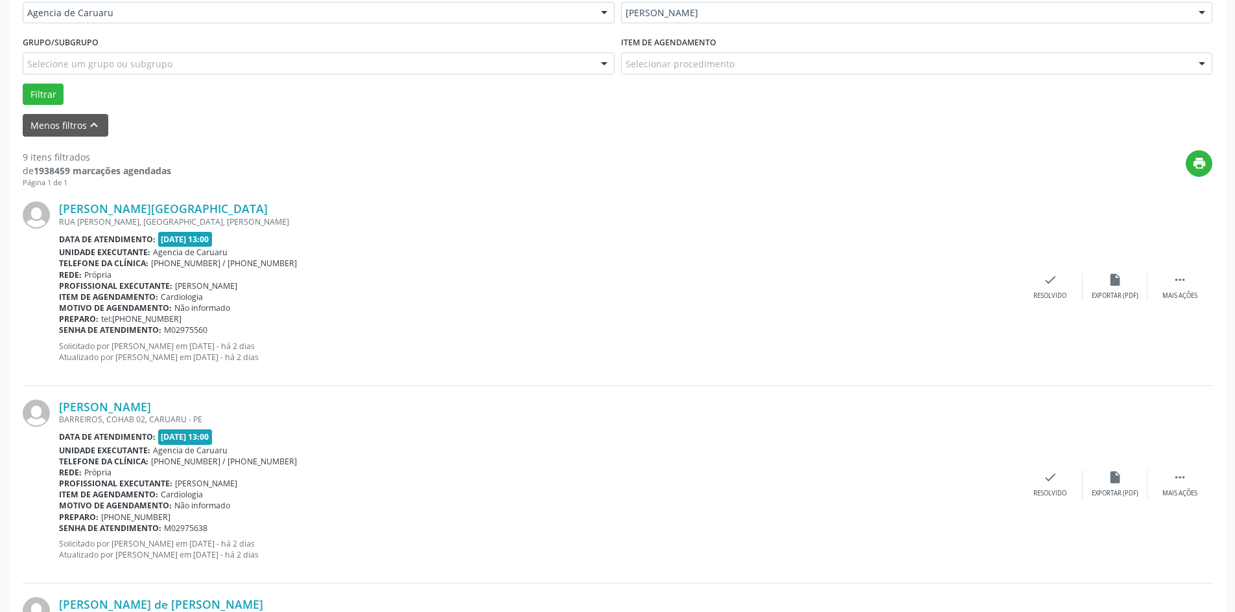
scroll to position [389, 0]
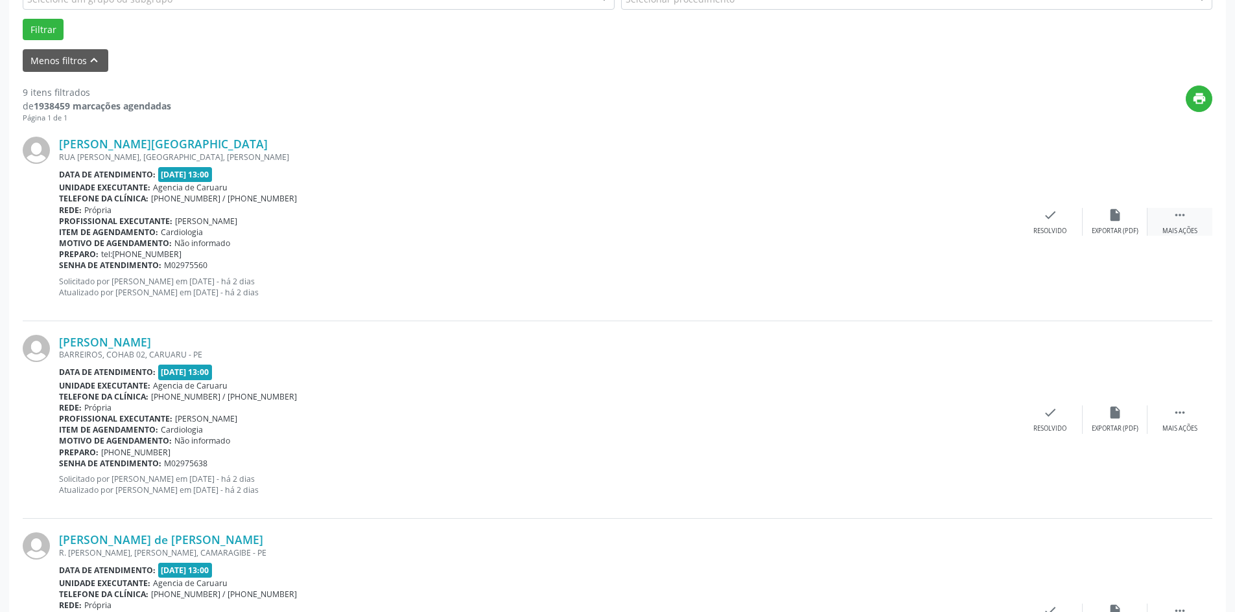
click at [1180, 219] on icon "" at bounding box center [1179, 215] width 14 height 14
click at [1112, 225] on div "alarm_off Não compareceu" at bounding box center [1114, 222] width 65 height 28
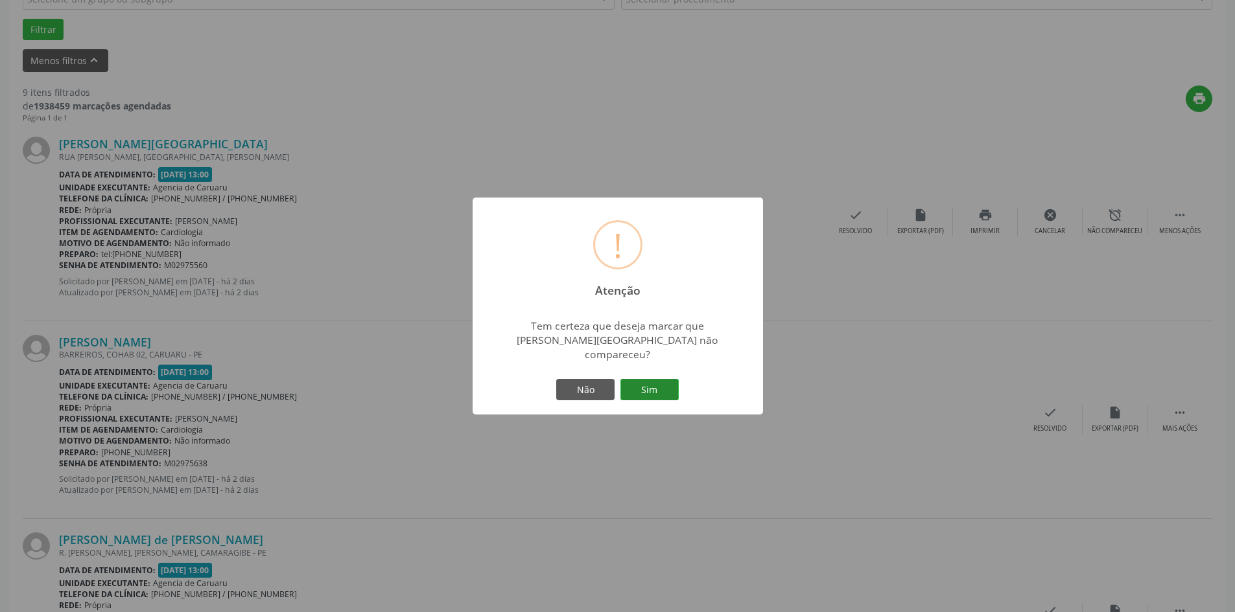
click at [660, 382] on button "Sim" at bounding box center [649, 390] width 58 height 22
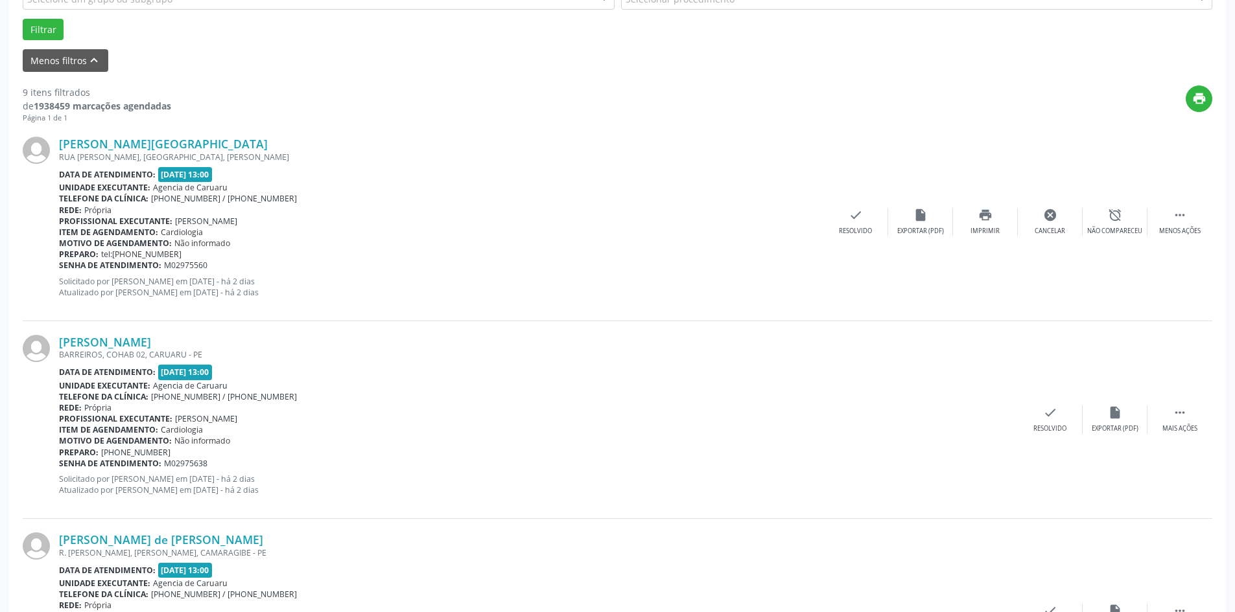
scroll to position [0, 0]
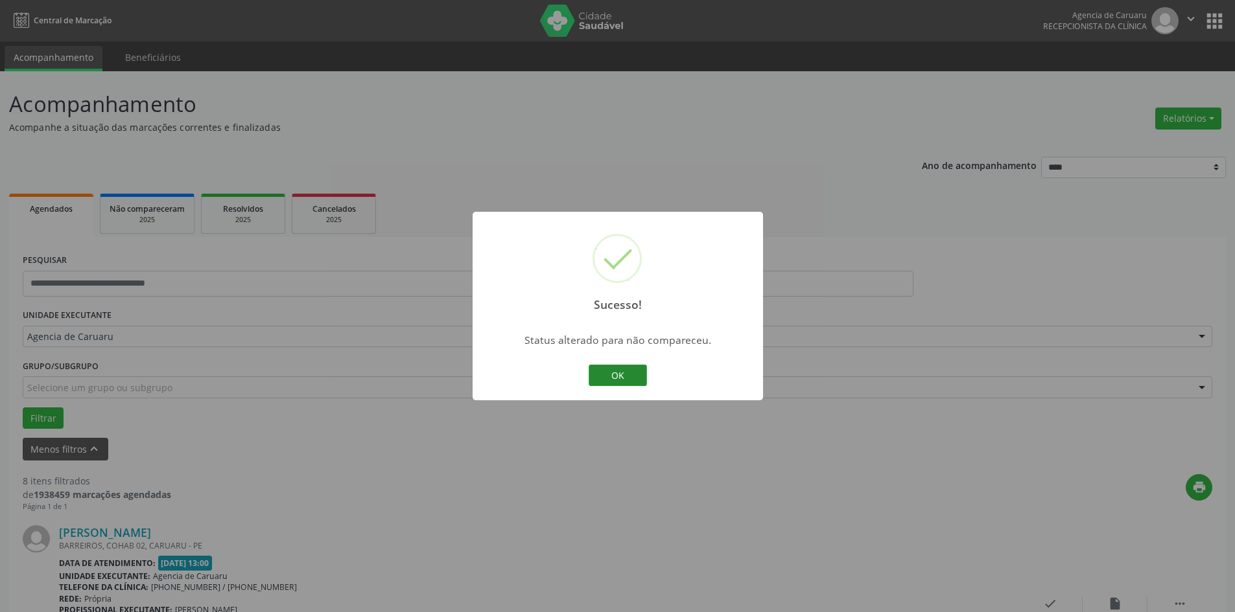
click at [625, 375] on button "OK" at bounding box center [617, 376] width 58 height 22
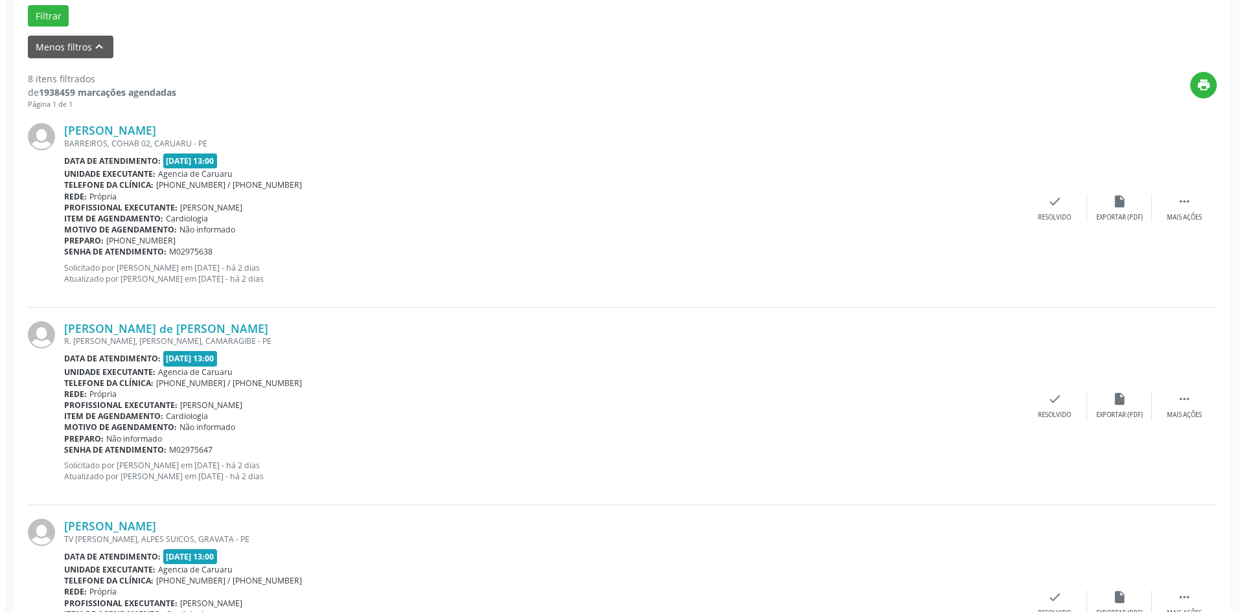
scroll to position [389, 0]
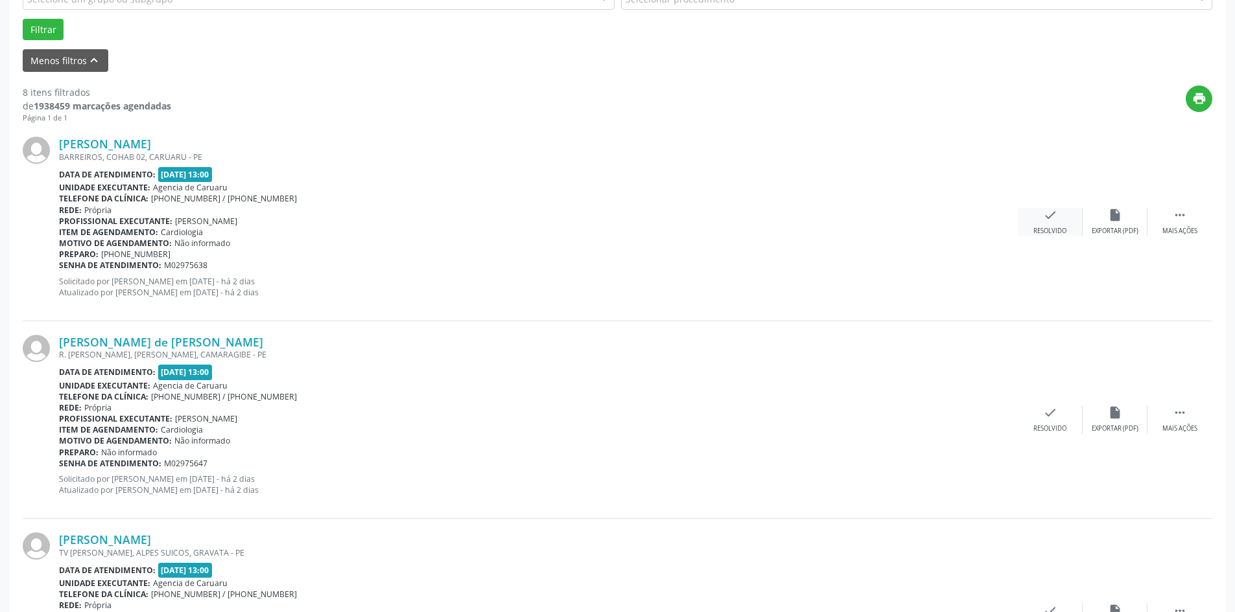
click at [1040, 231] on div "Resolvido" at bounding box center [1049, 231] width 33 height 9
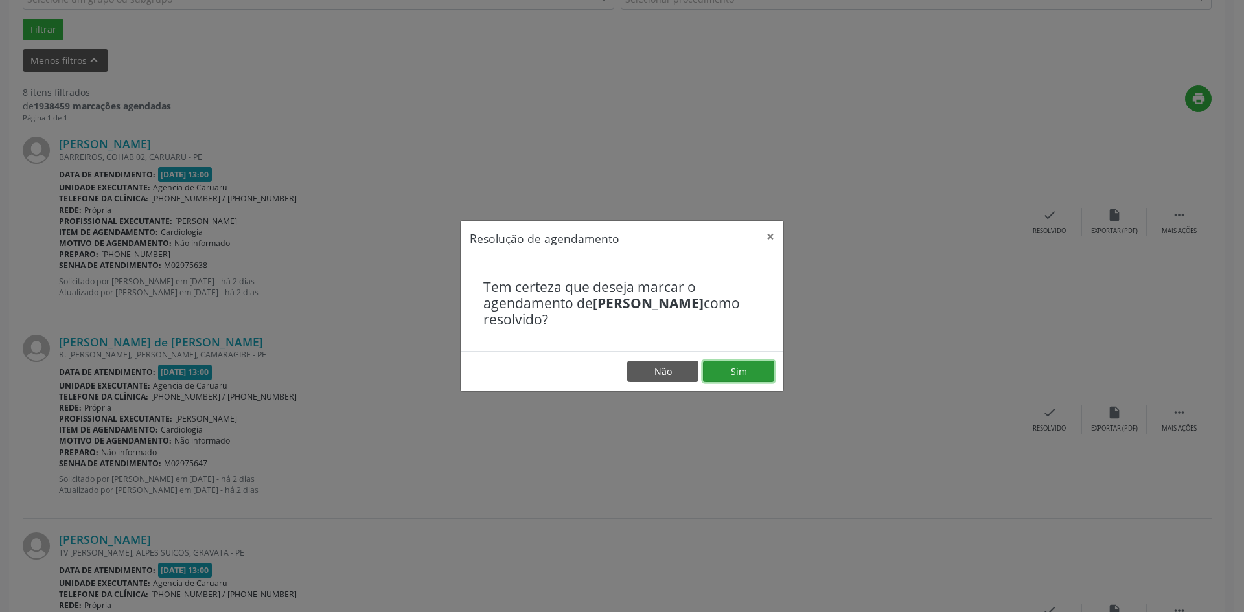
click at [748, 373] on button "Sim" at bounding box center [738, 372] width 71 height 22
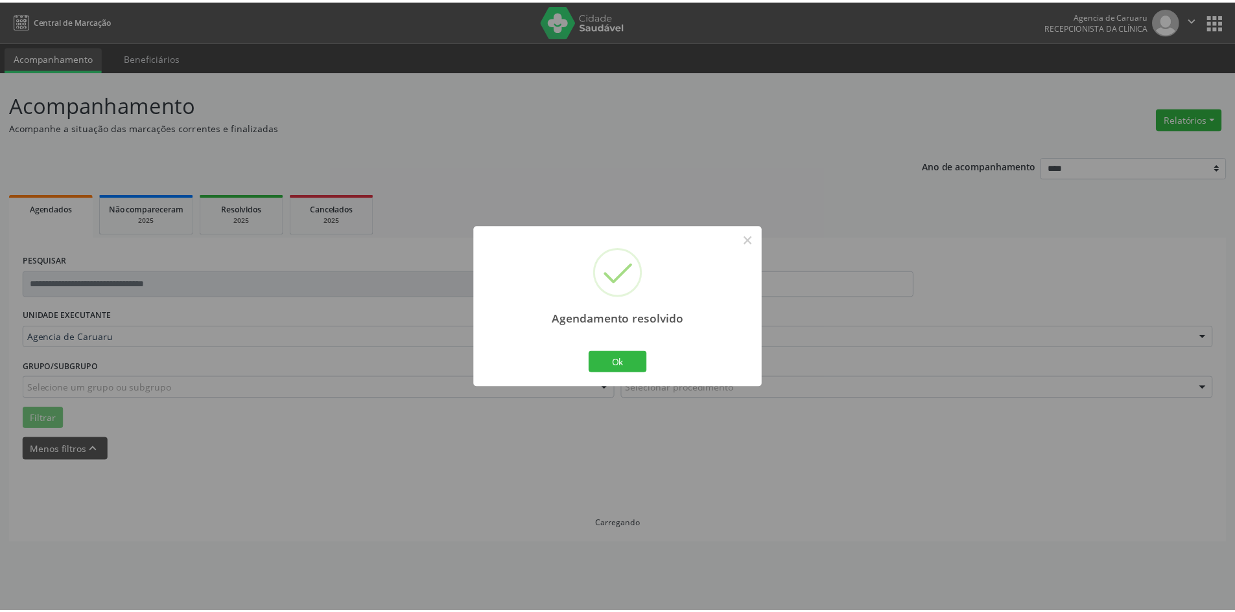
scroll to position [0, 0]
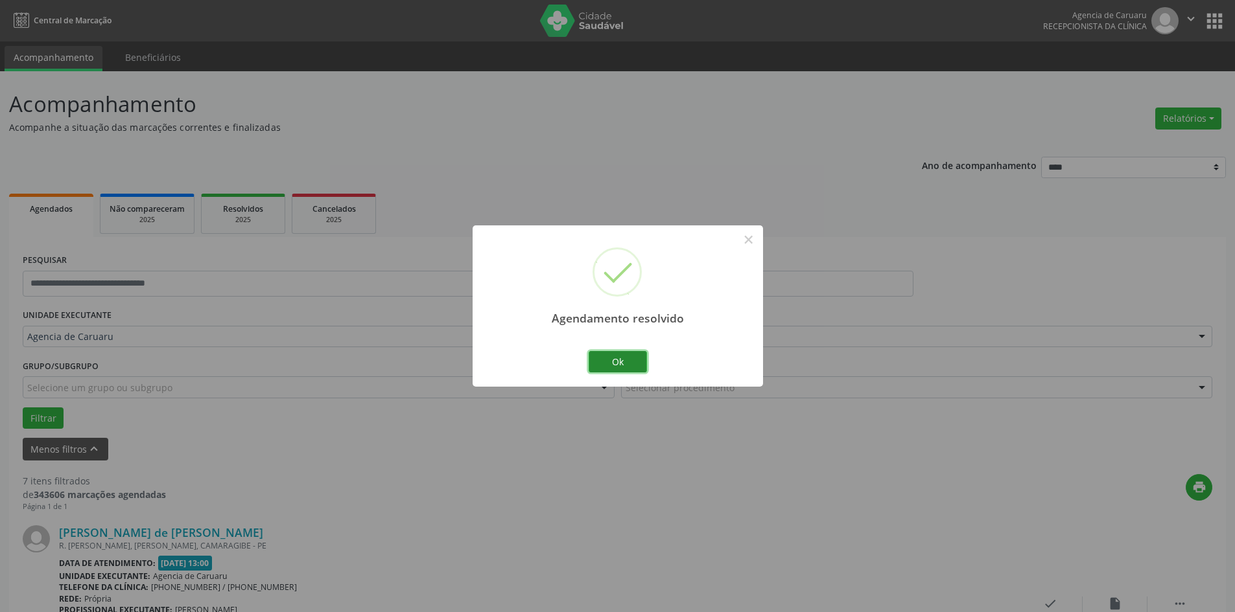
click at [636, 360] on button "Ok" at bounding box center [617, 362] width 58 height 22
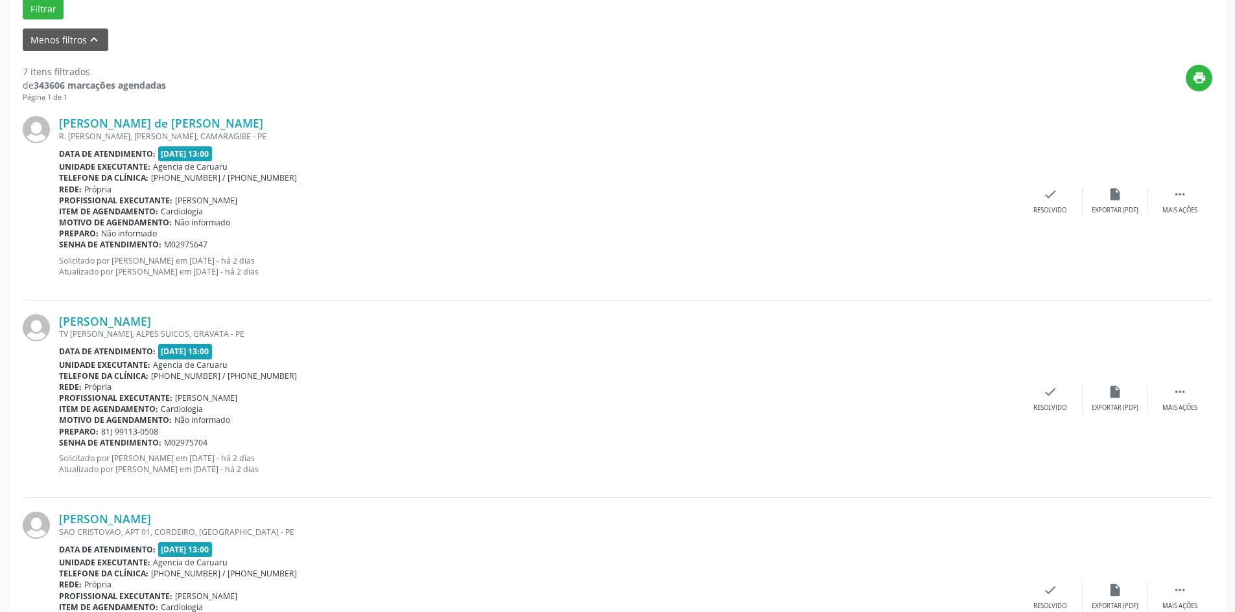
scroll to position [454, 0]
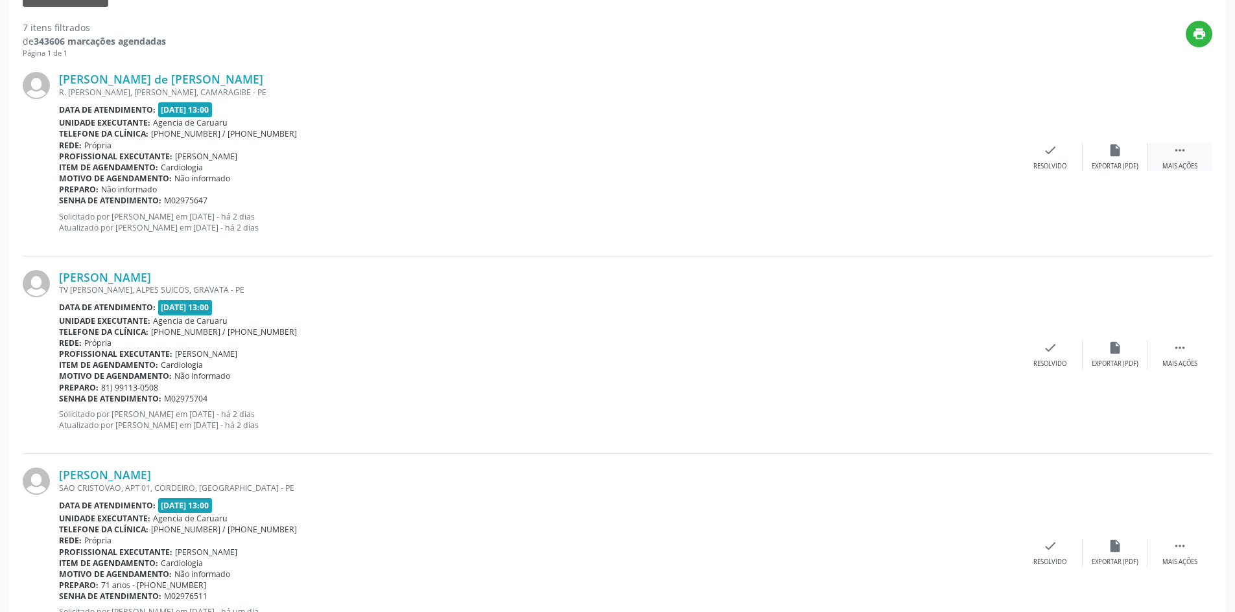
click at [1192, 163] on div "Mais ações" at bounding box center [1179, 166] width 35 height 9
click at [1115, 162] on div "Não compareceu" at bounding box center [1114, 166] width 55 height 9
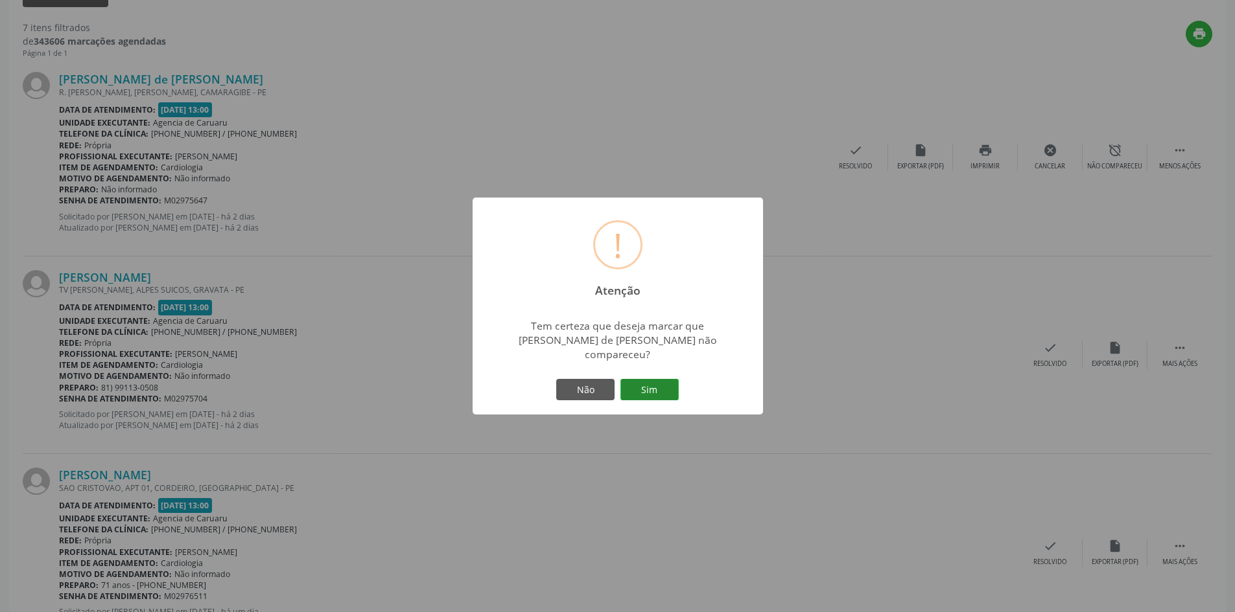
click at [645, 389] on button "Sim" at bounding box center [649, 390] width 58 height 22
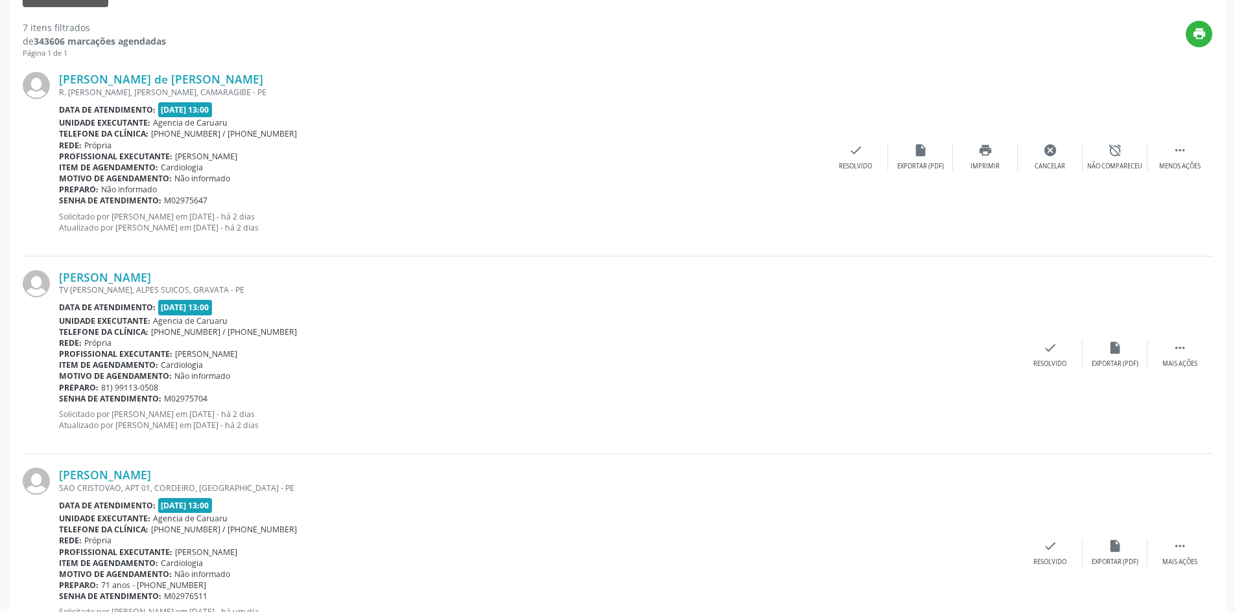
scroll to position [0, 0]
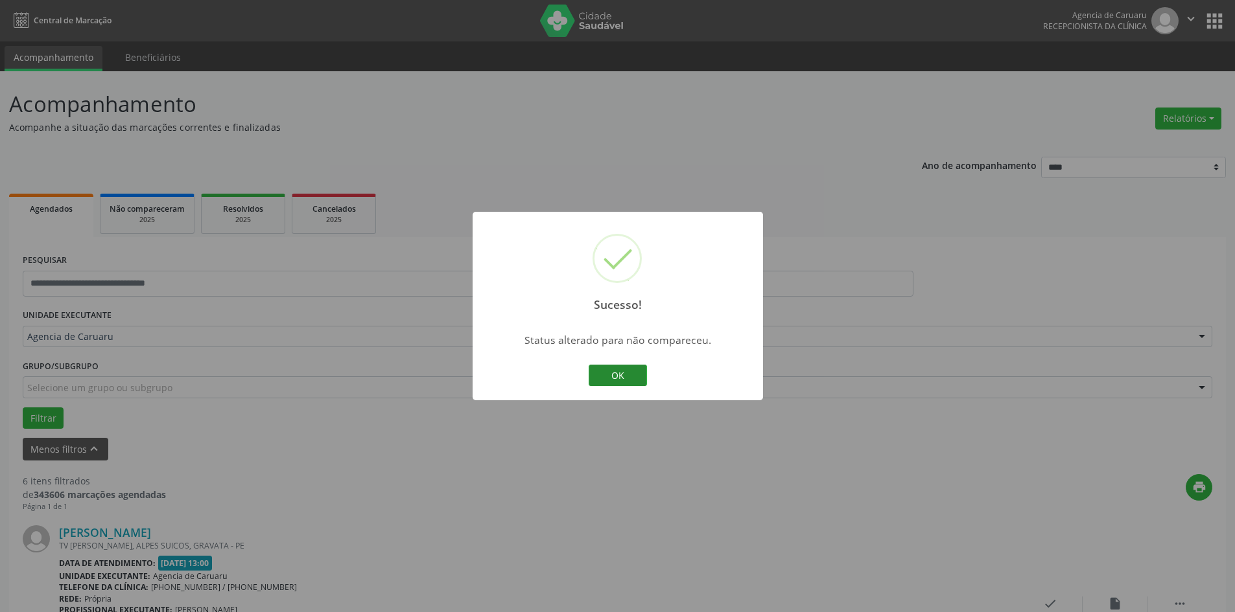
click at [636, 380] on button "OK" at bounding box center [617, 376] width 58 height 22
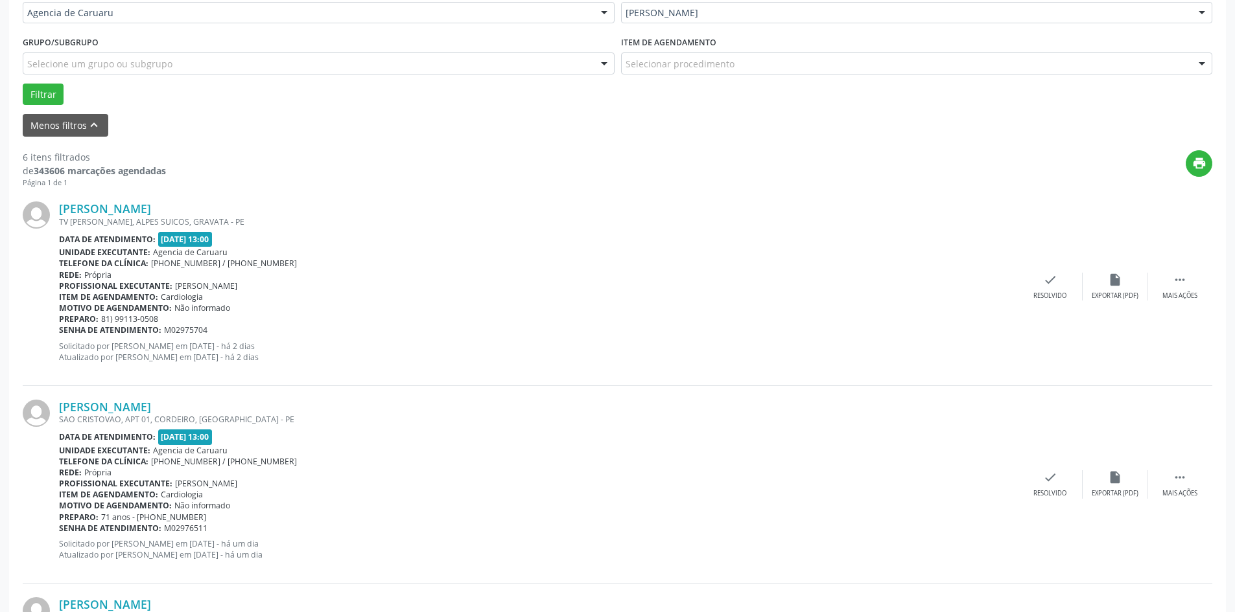
scroll to position [389, 0]
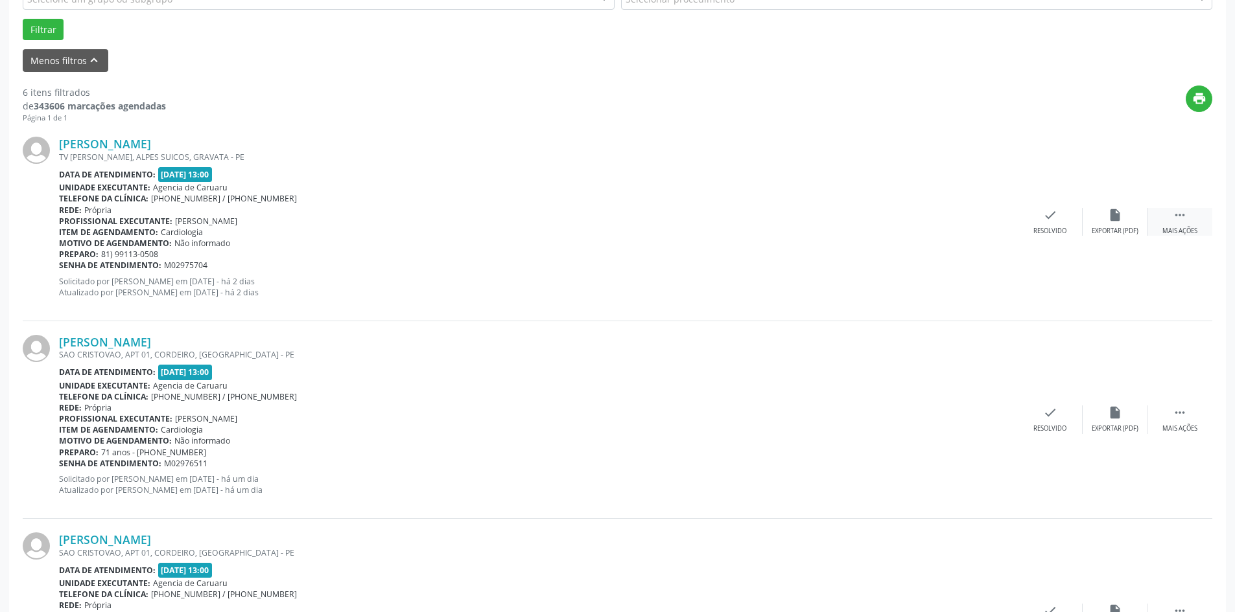
click at [1156, 231] on div " Mais ações" at bounding box center [1179, 222] width 65 height 28
click at [1109, 232] on div "Não compareceu" at bounding box center [1114, 231] width 55 height 9
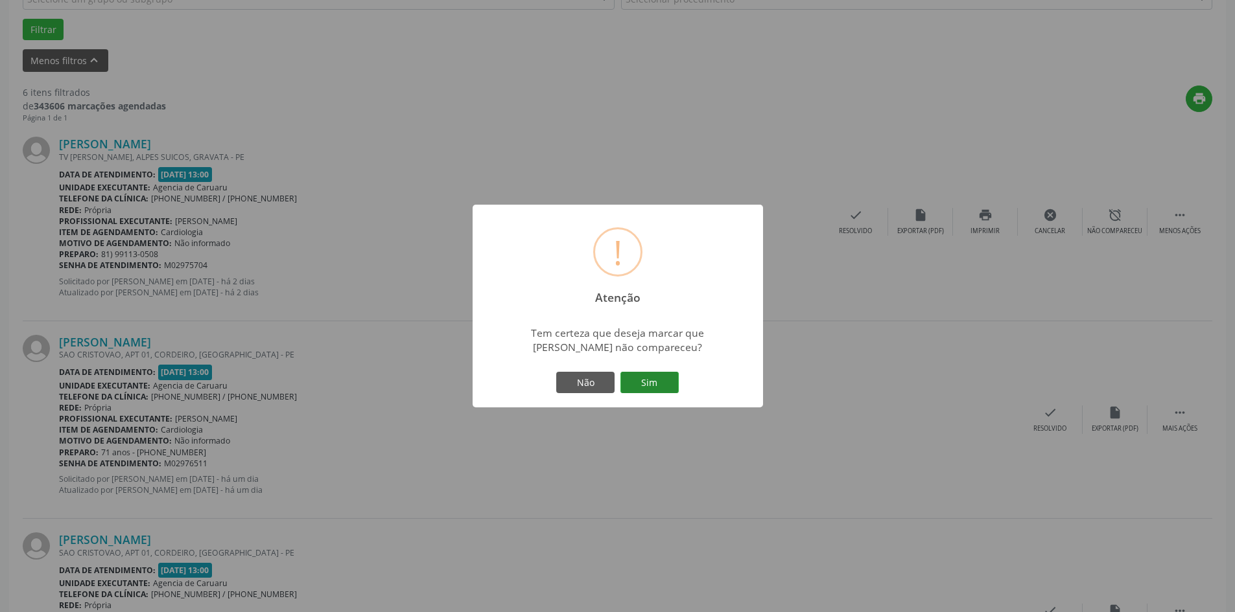
click at [661, 380] on button "Sim" at bounding box center [649, 383] width 58 height 22
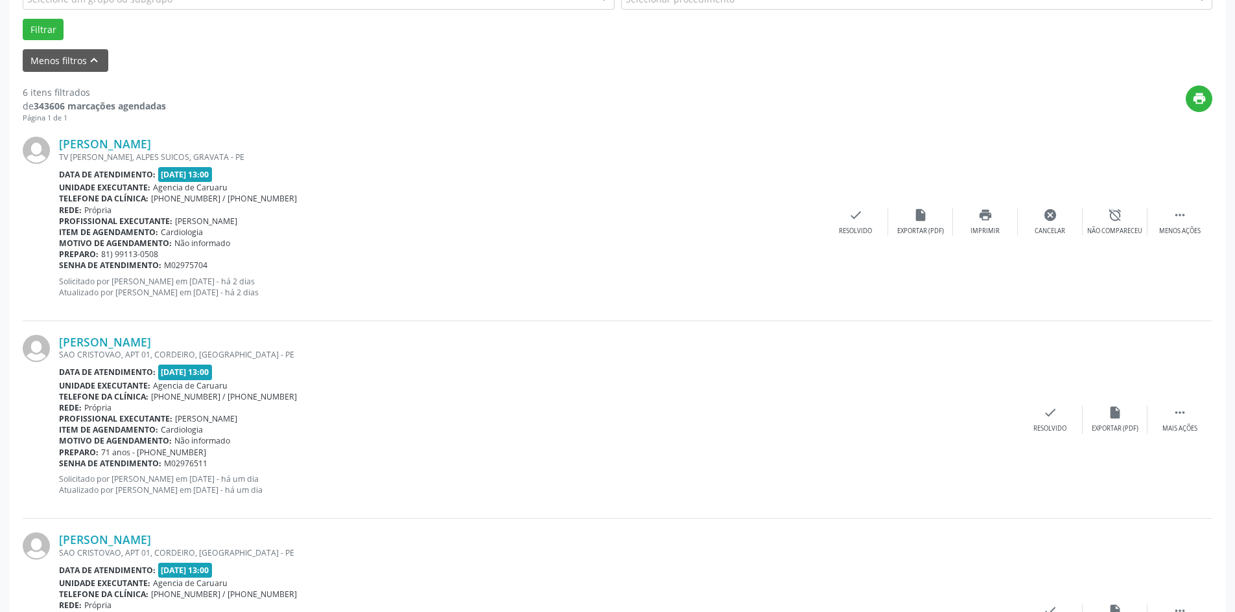
scroll to position [0, 0]
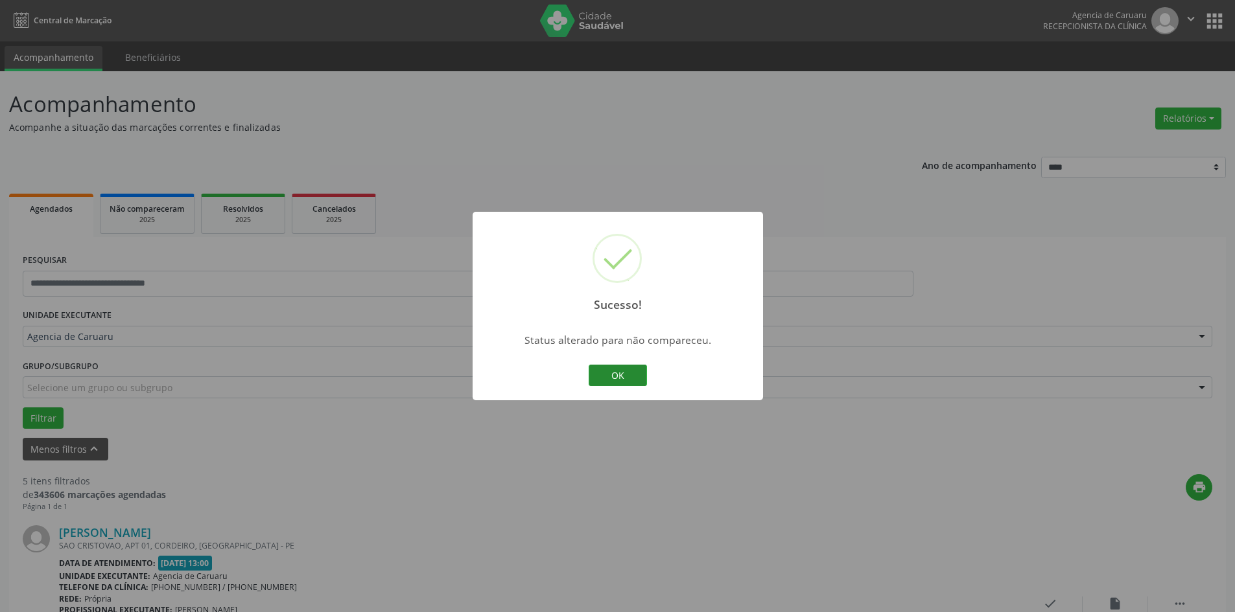
click at [632, 376] on button "OK" at bounding box center [617, 376] width 58 height 22
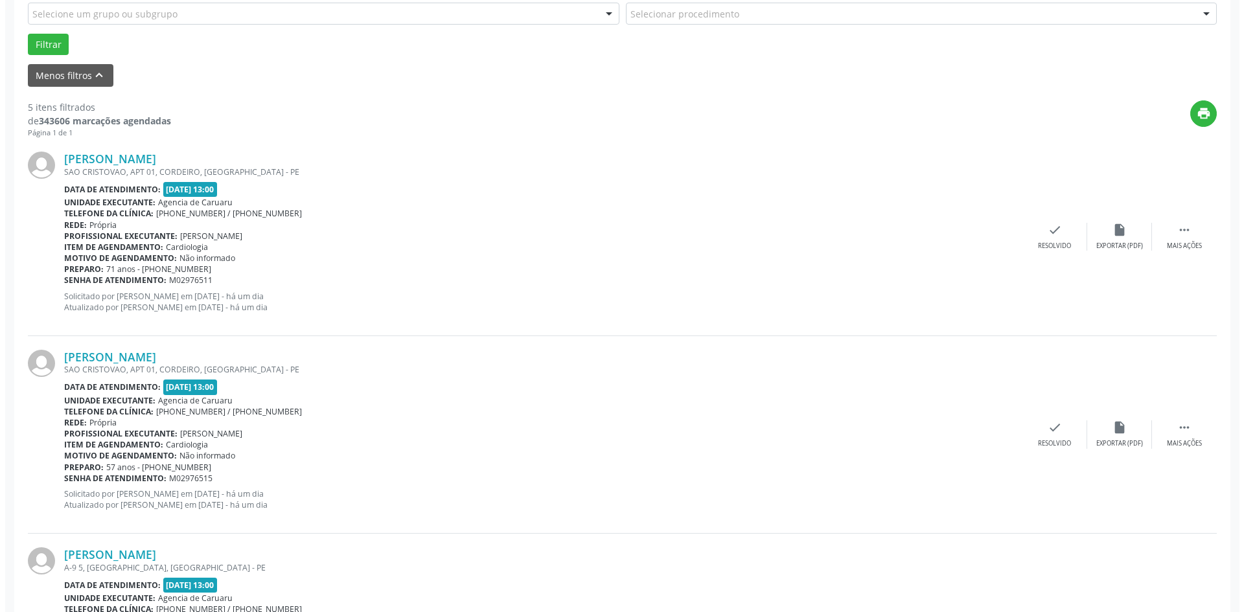
scroll to position [389, 0]
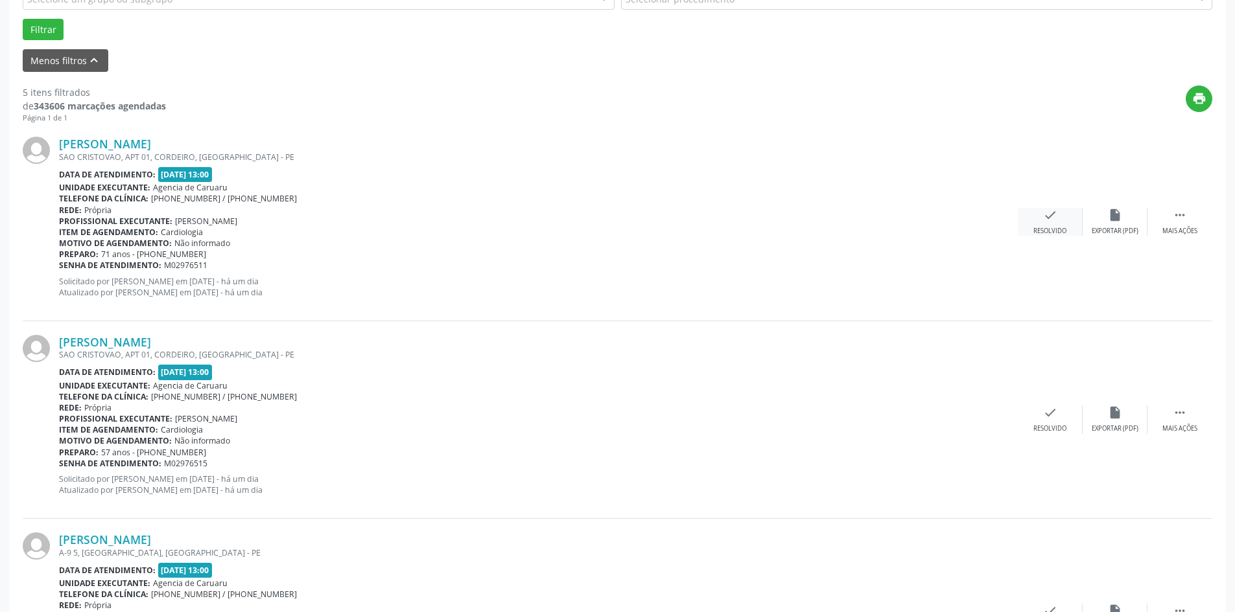
click at [1047, 224] on div "check Resolvido" at bounding box center [1049, 222] width 65 height 28
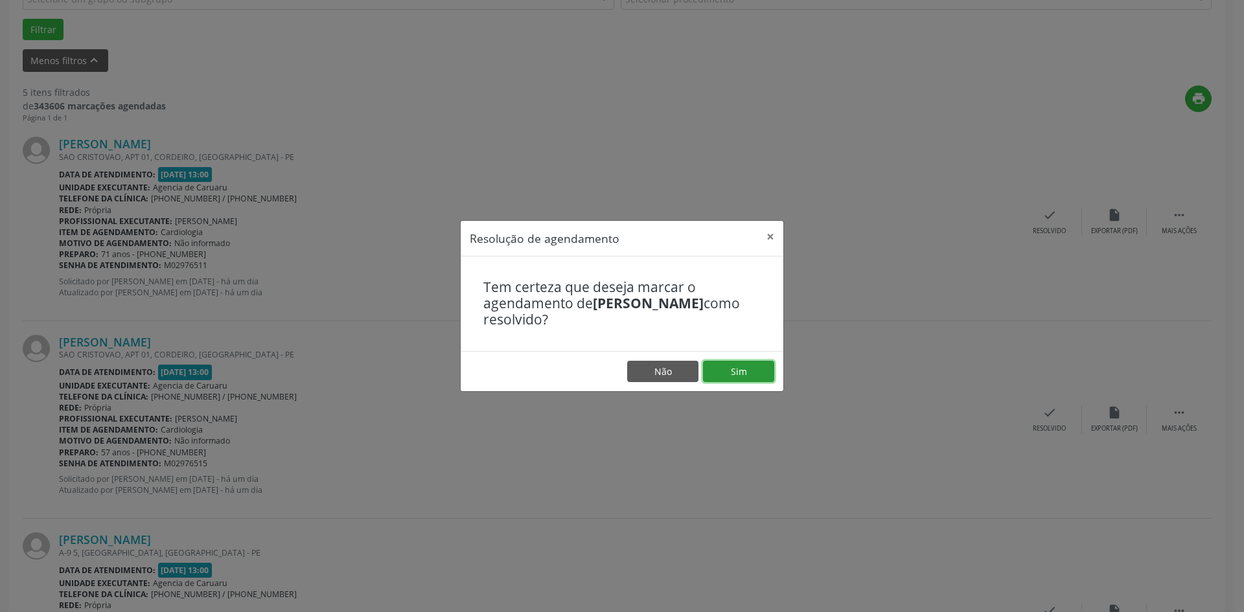
click at [745, 377] on button "Sim" at bounding box center [738, 372] width 71 height 22
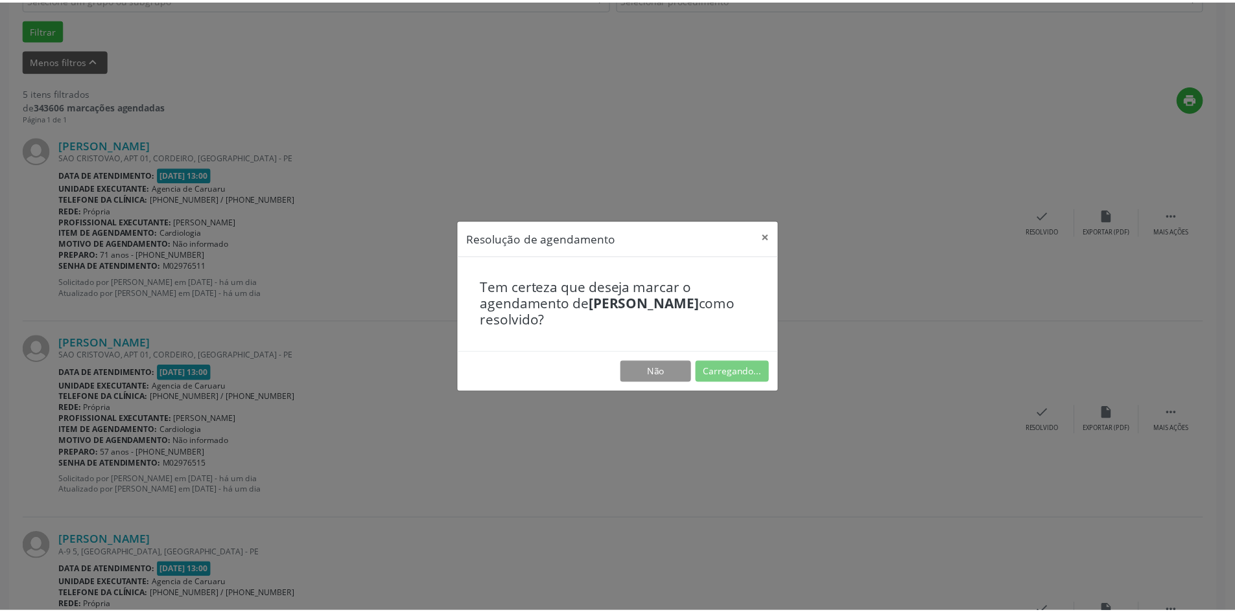
scroll to position [0, 0]
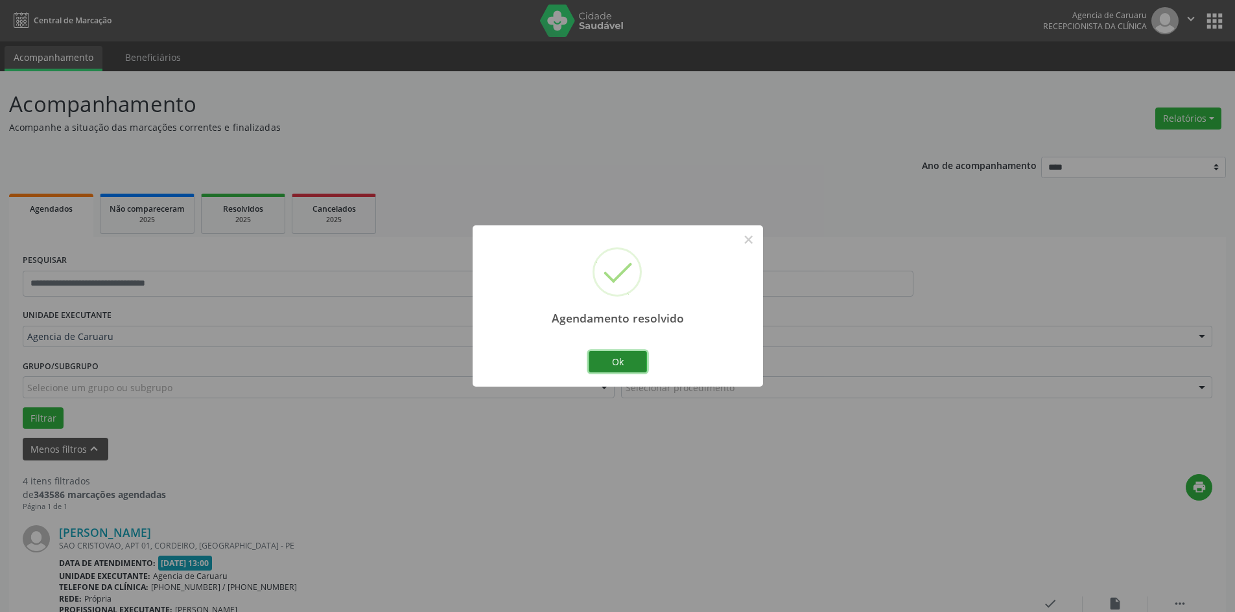
click at [604, 362] on button "Ok" at bounding box center [617, 362] width 58 height 22
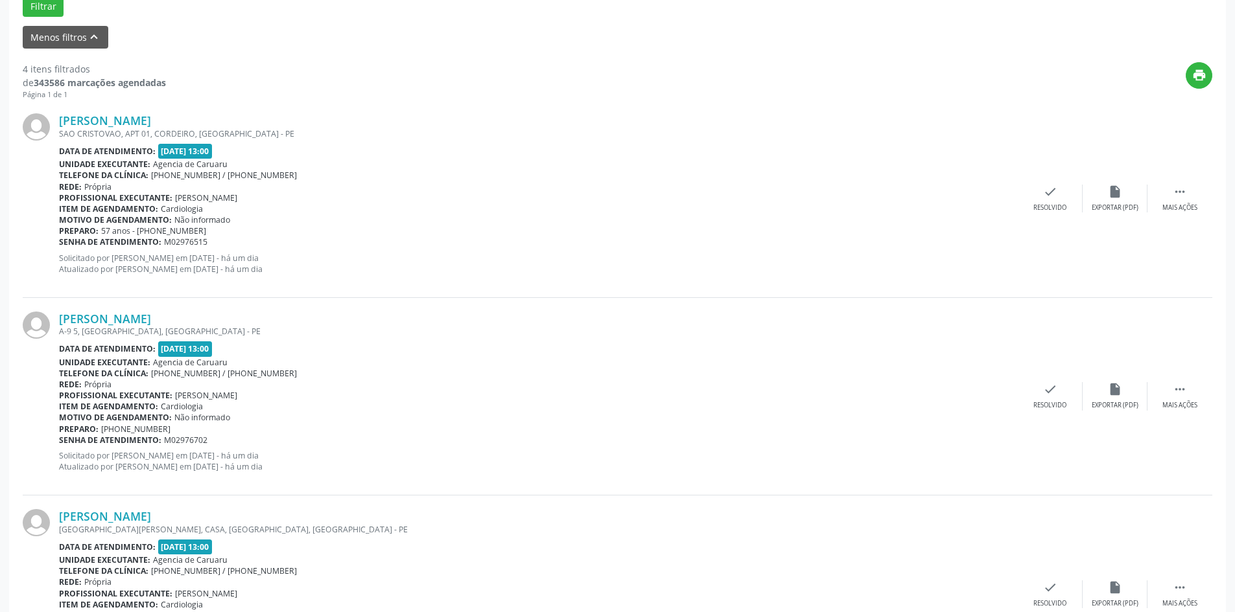
scroll to position [389, 0]
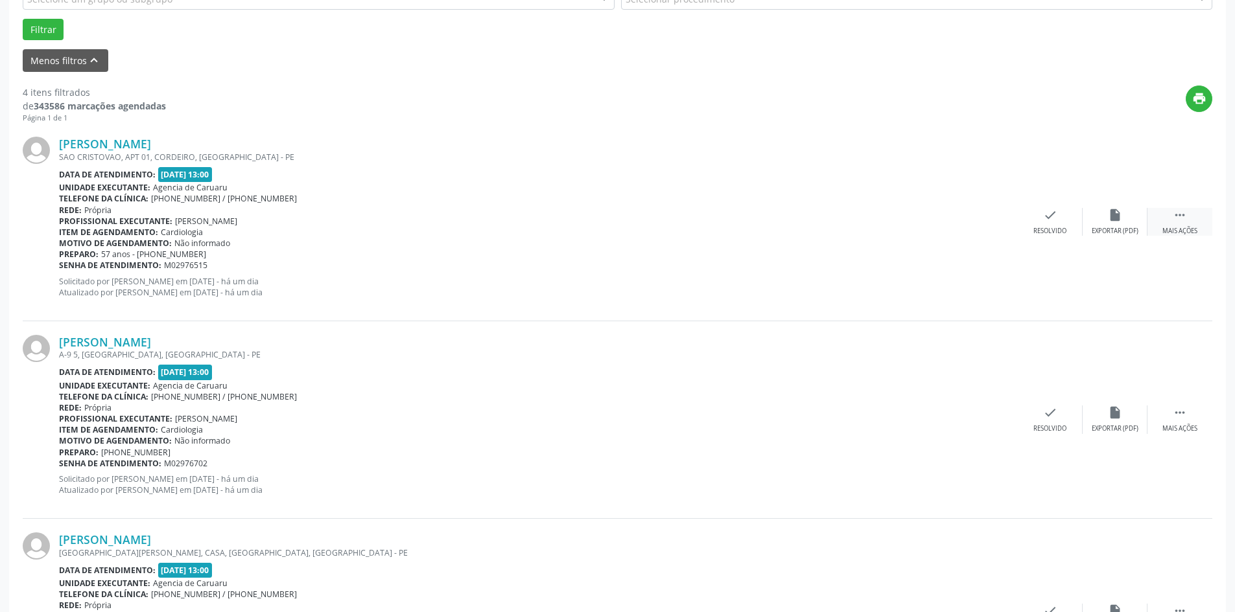
click at [1172, 223] on div " Mais ações" at bounding box center [1179, 222] width 65 height 28
click at [1120, 226] on div "alarm_off Não compareceu" at bounding box center [1114, 222] width 65 height 28
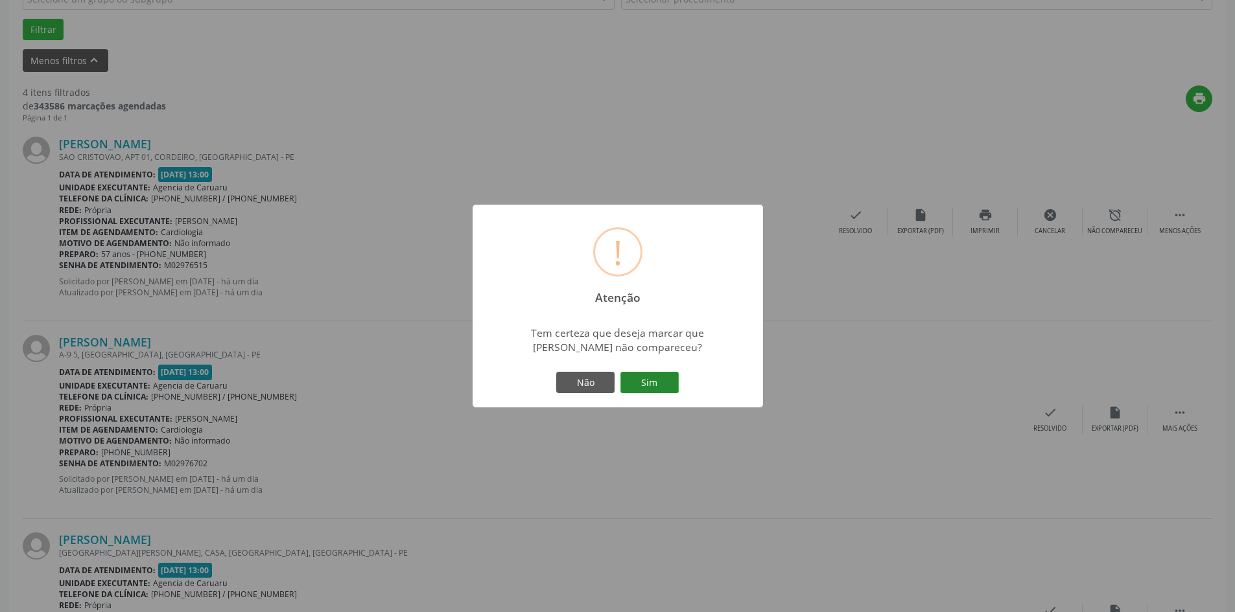
click at [671, 390] on button "Sim" at bounding box center [649, 383] width 58 height 22
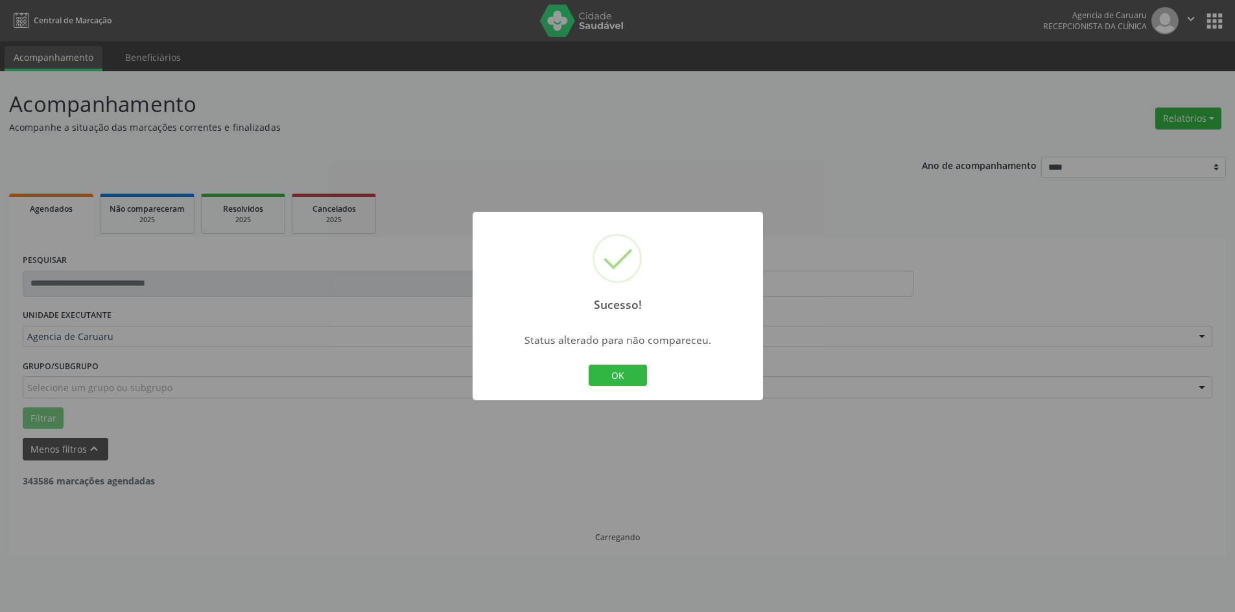
scroll to position [0, 0]
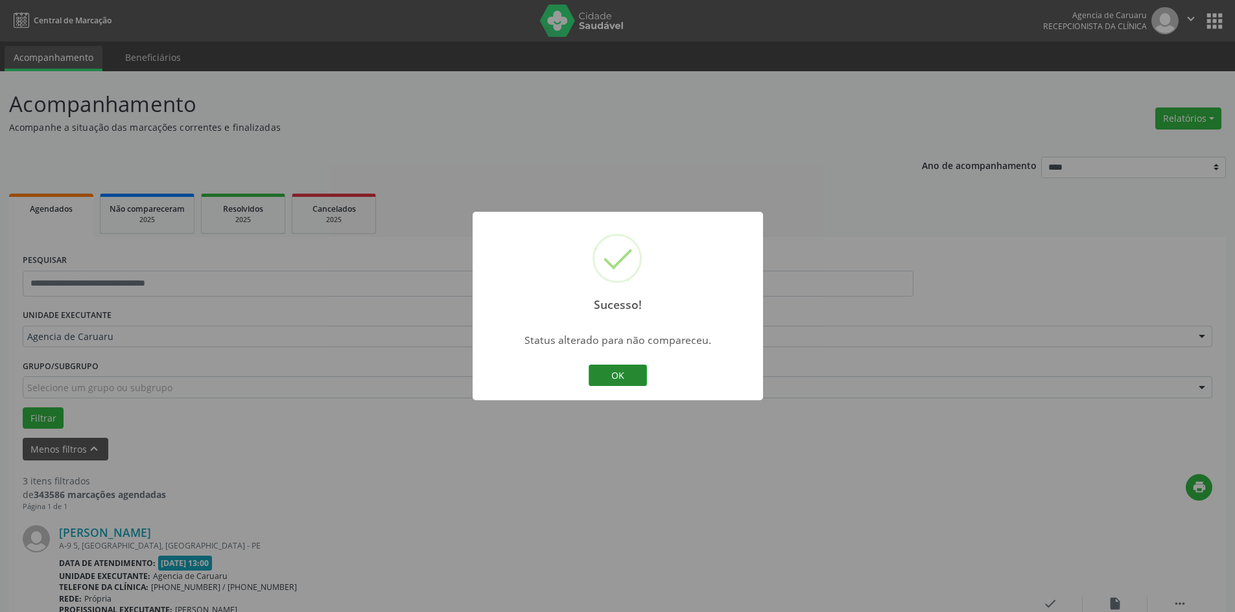
click at [644, 380] on button "OK" at bounding box center [617, 376] width 58 height 22
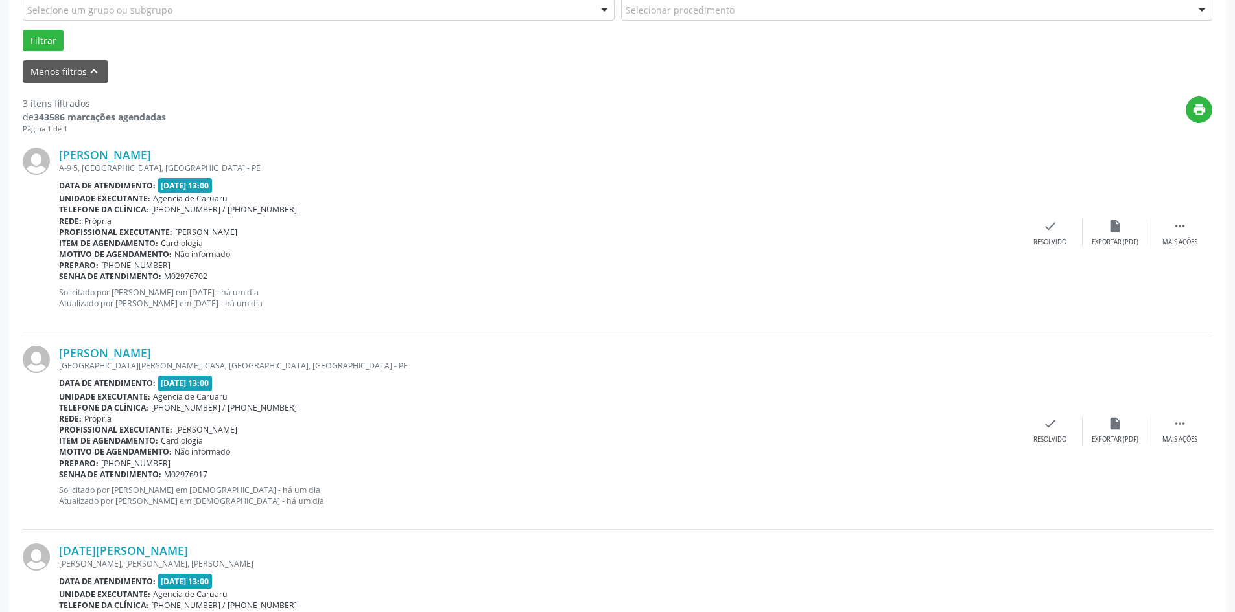
scroll to position [389, 0]
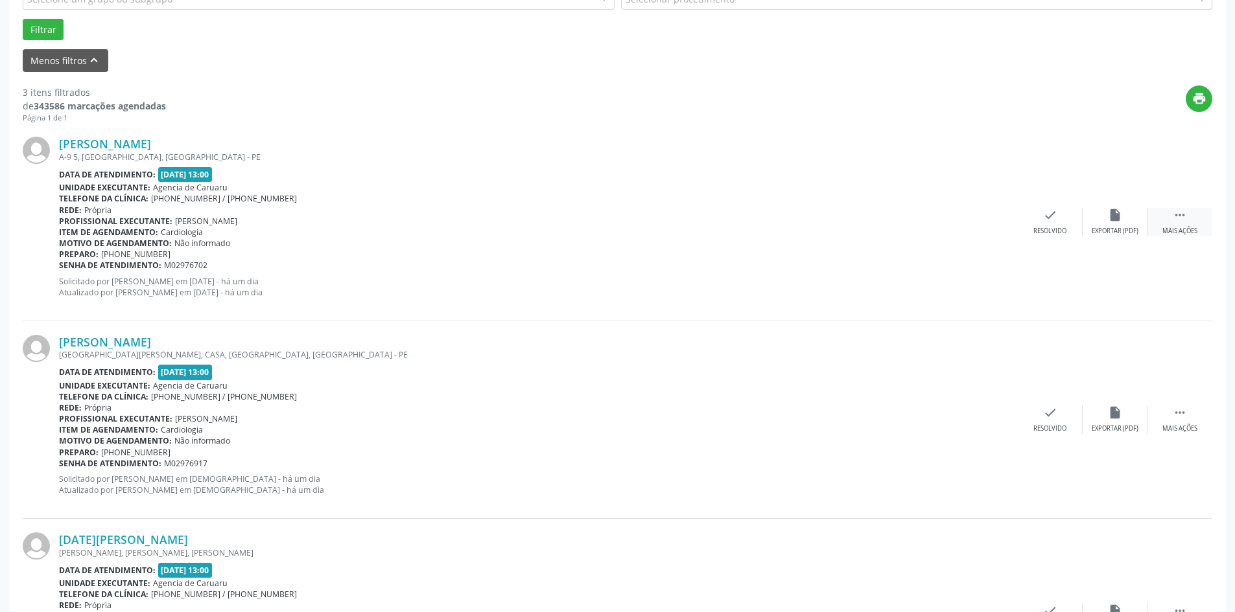
click at [1188, 220] on div " Mais ações" at bounding box center [1179, 222] width 65 height 28
click at [1101, 231] on div "Não compareceu" at bounding box center [1114, 231] width 55 height 9
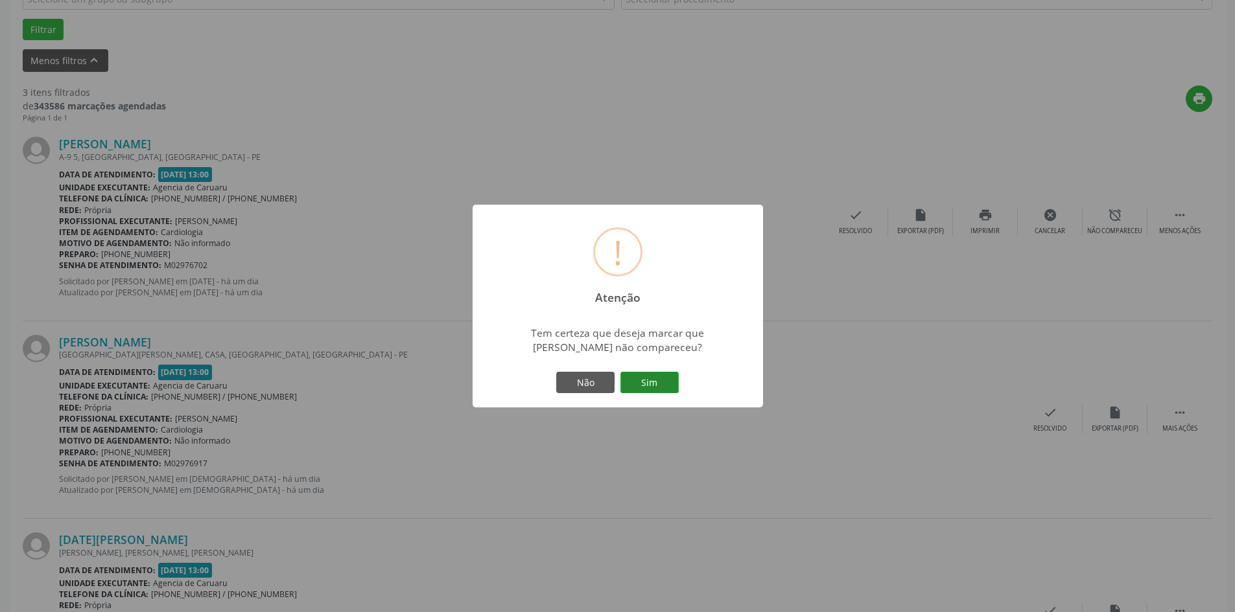
click at [645, 384] on button "Sim" at bounding box center [649, 383] width 58 height 22
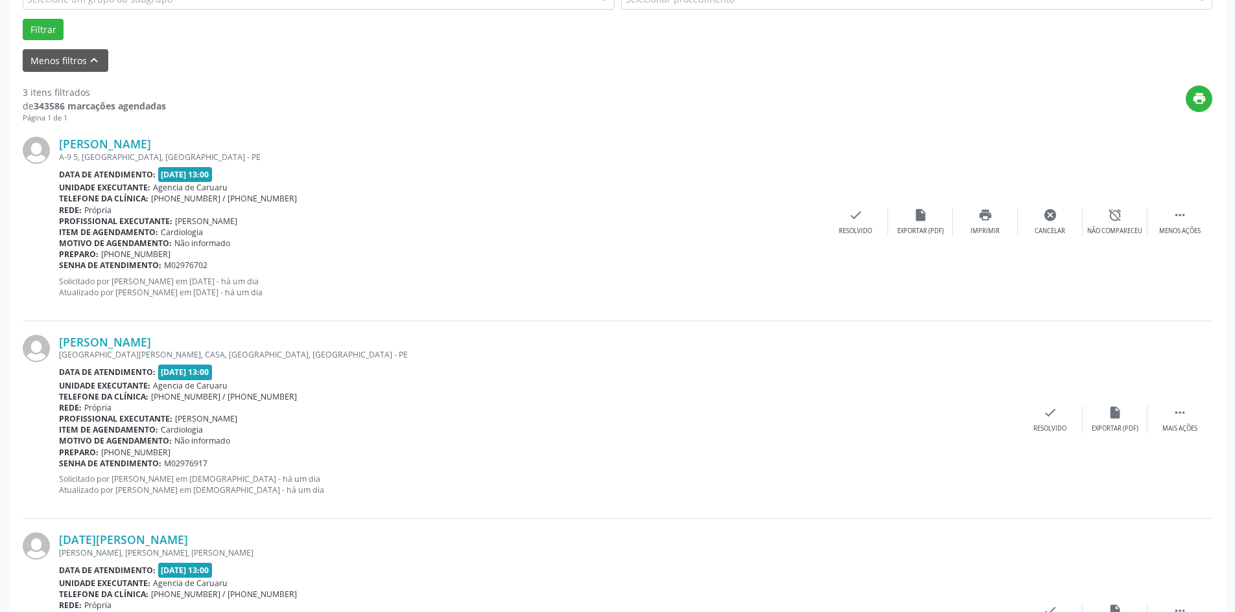
scroll to position [0, 0]
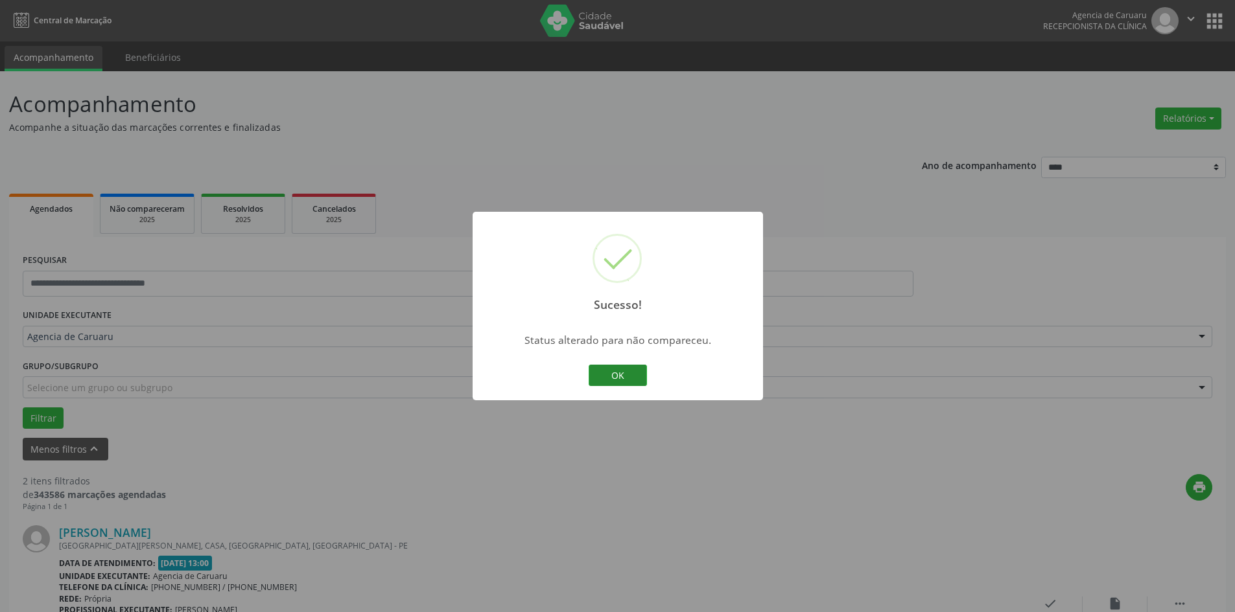
click at [634, 378] on button "OK" at bounding box center [617, 376] width 58 height 22
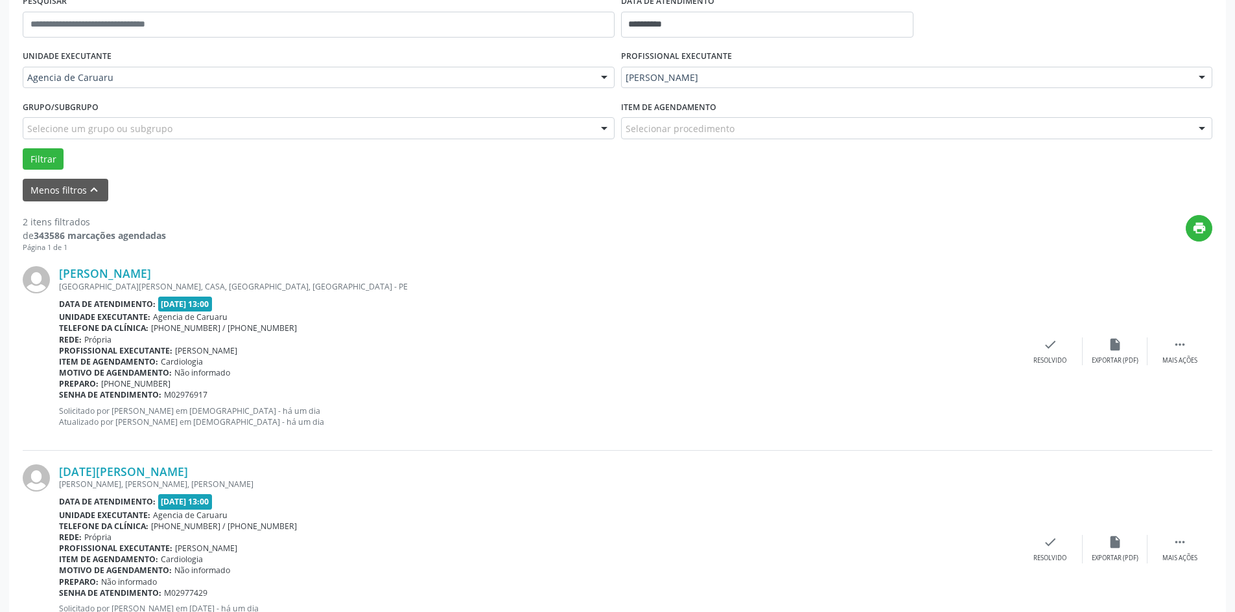
scroll to position [318, 0]
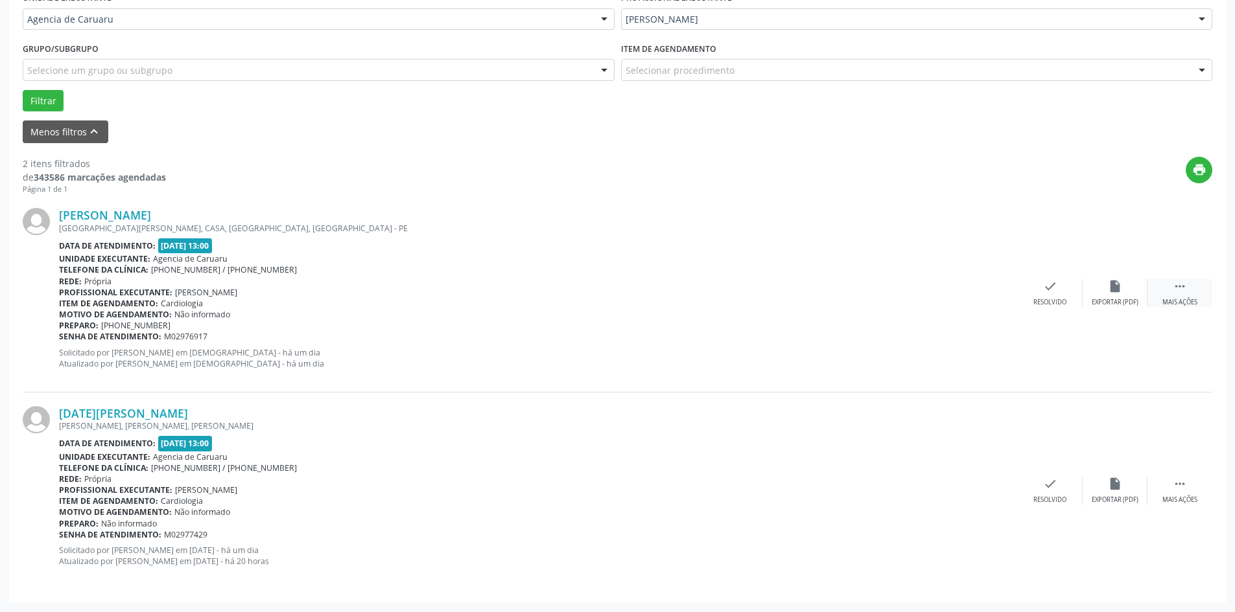
drag, startPoint x: 1174, startPoint y: 292, endPoint x: 1153, endPoint y: 296, distance: 21.1
click at [1173, 292] on icon "" at bounding box center [1179, 286] width 14 height 14
click at [1124, 295] on div "alarm_off Não compareceu" at bounding box center [1114, 293] width 65 height 28
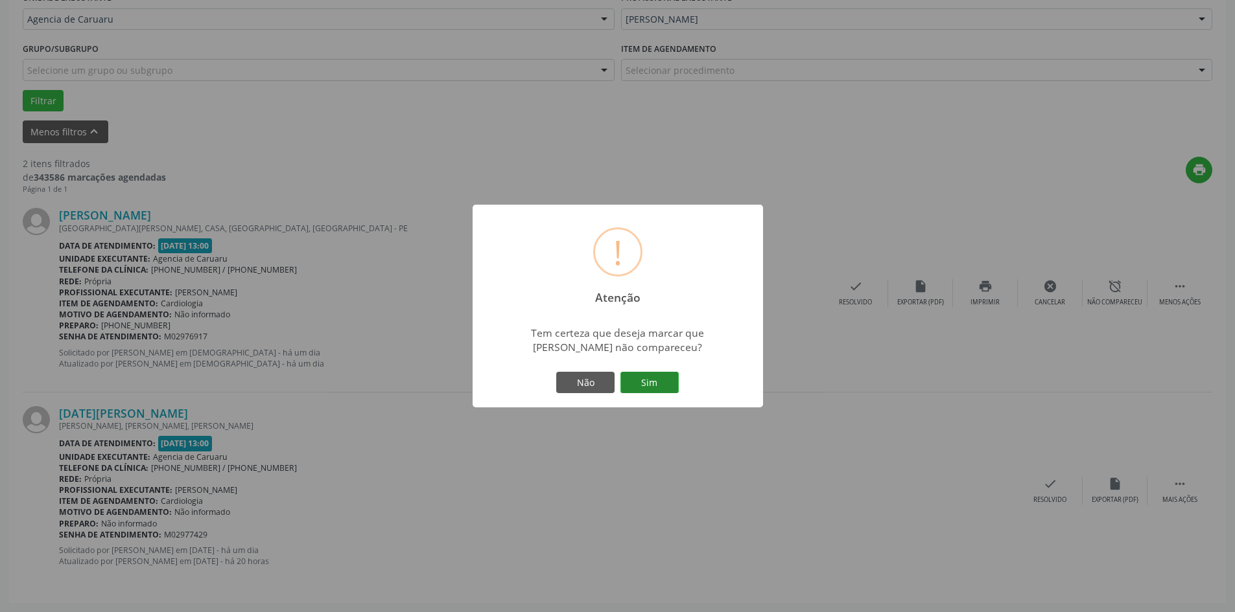
click at [635, 384] on button "Sim" at bounding box center [649, 383] width 58 height 22
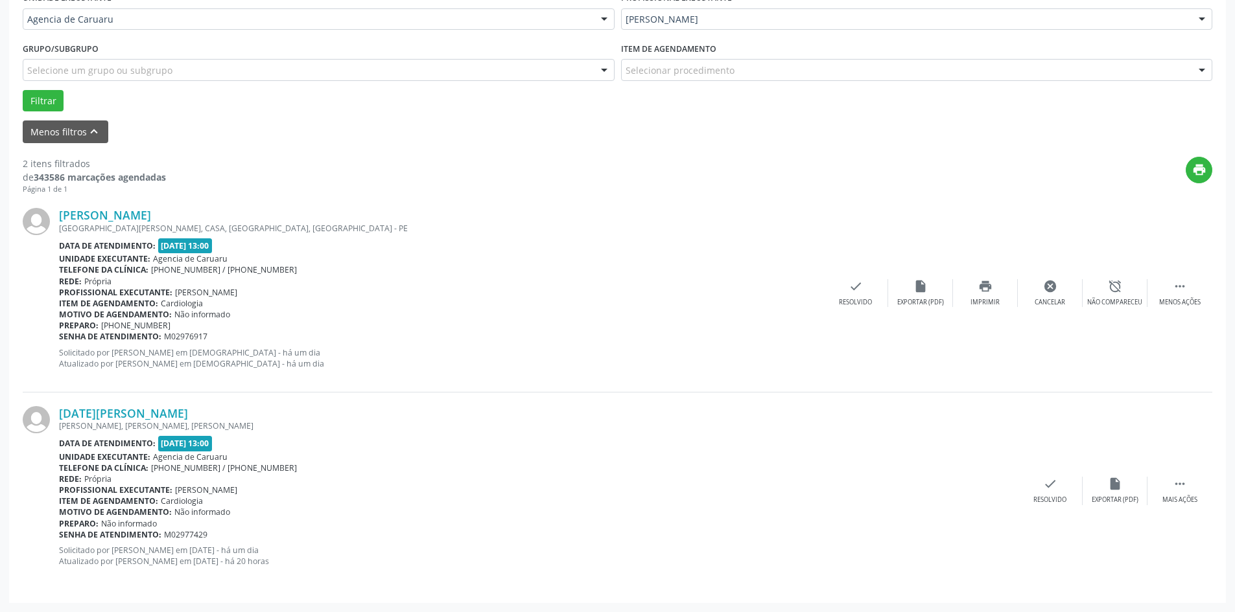
scroll to position [0, 0]
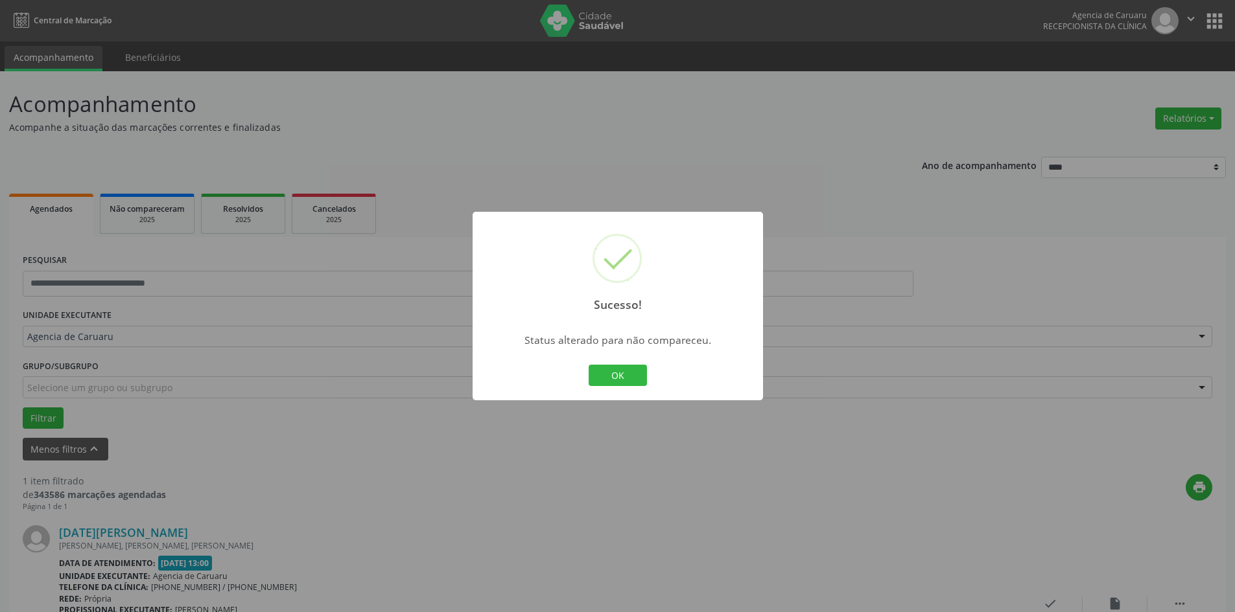
click at [619, 382] on button "OK" at bounding box center [617, 376] width 58 height 22
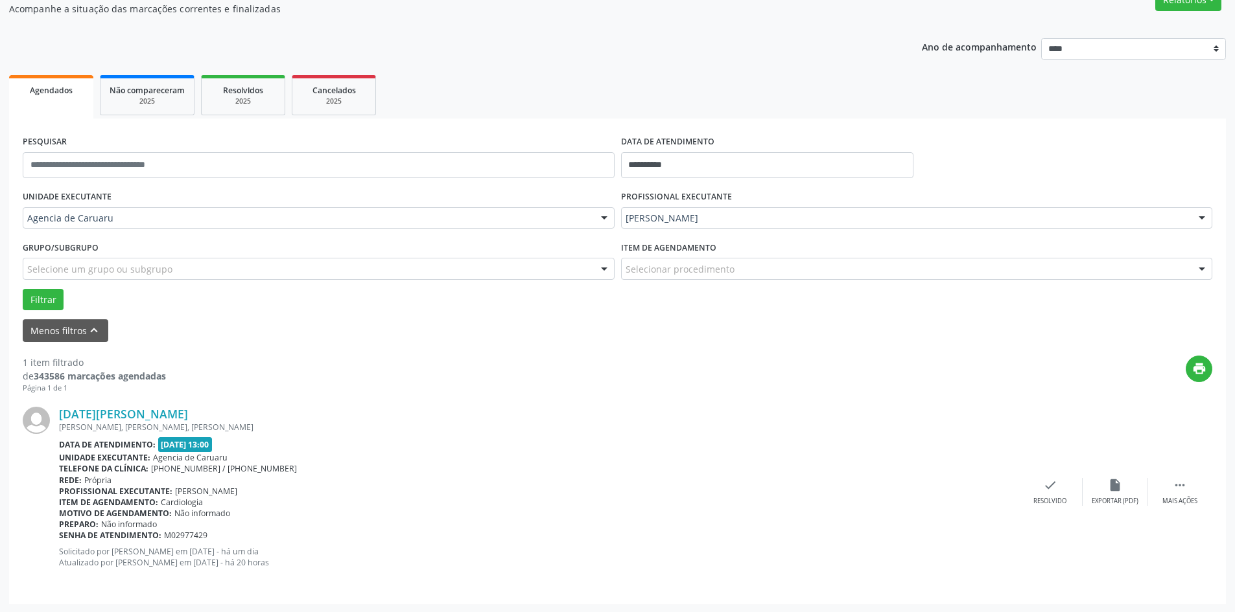
scroll to position [120, 0]
click at [1179, 491] on icon "" at bounding box center [1179, 484] width 14 height 14
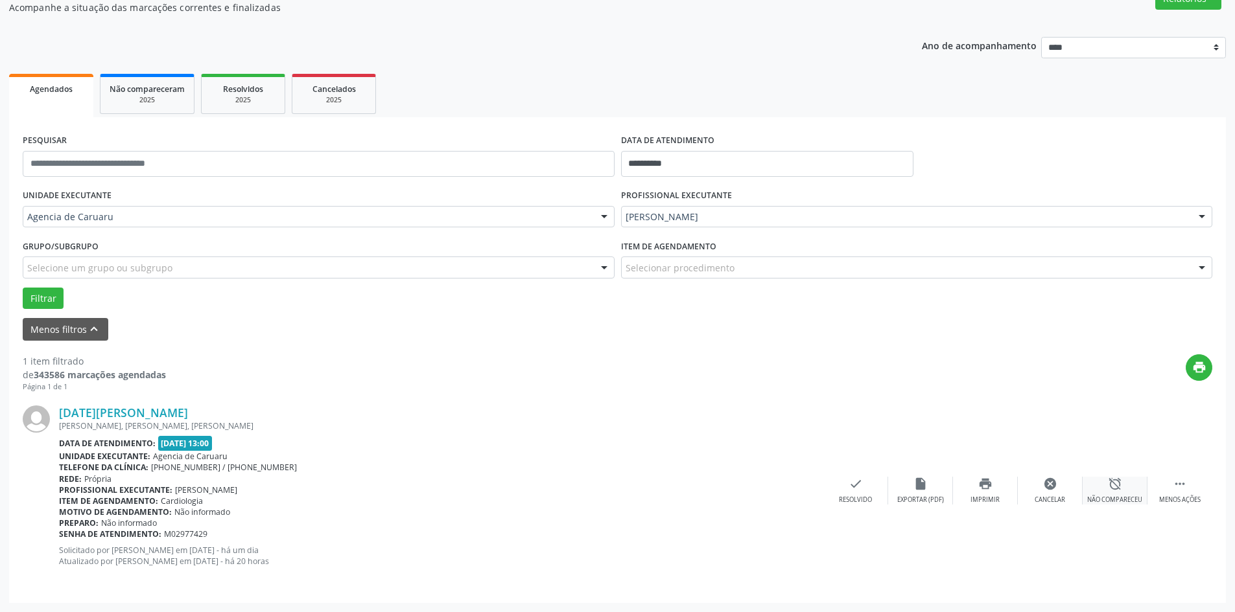
click at [1100, 491] on div "alarm_off Não compareceu" at bounding box center [1114, 491] width 65 height 28
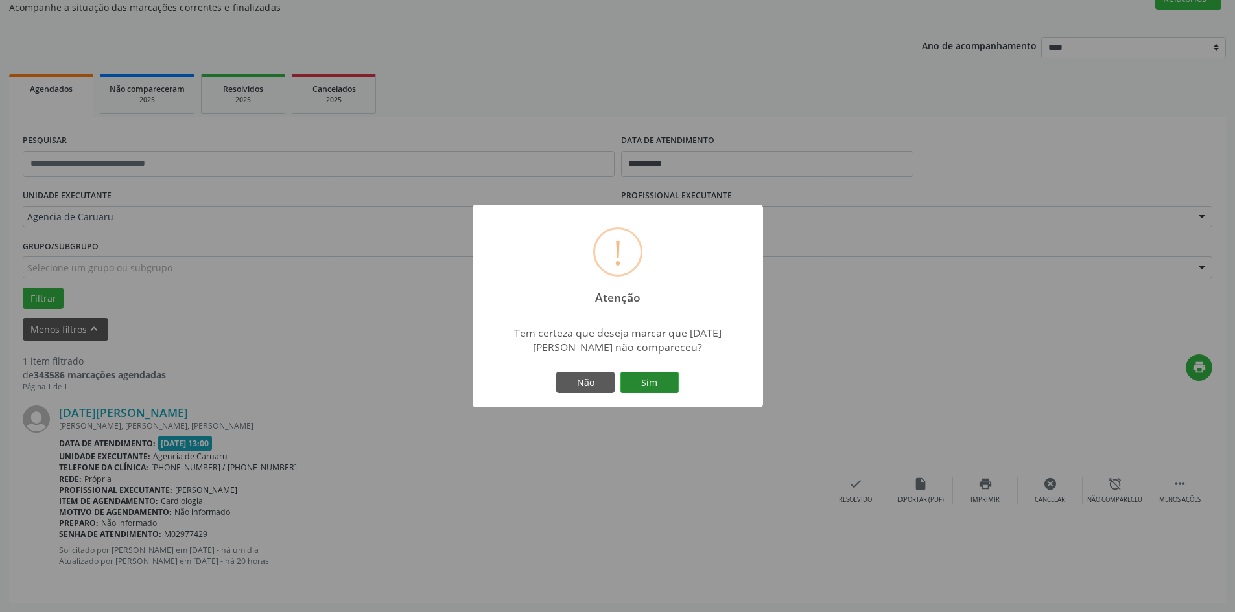
click at [652, 391] on button "Sim" at bounding box center [649, 383] width 58 height 22
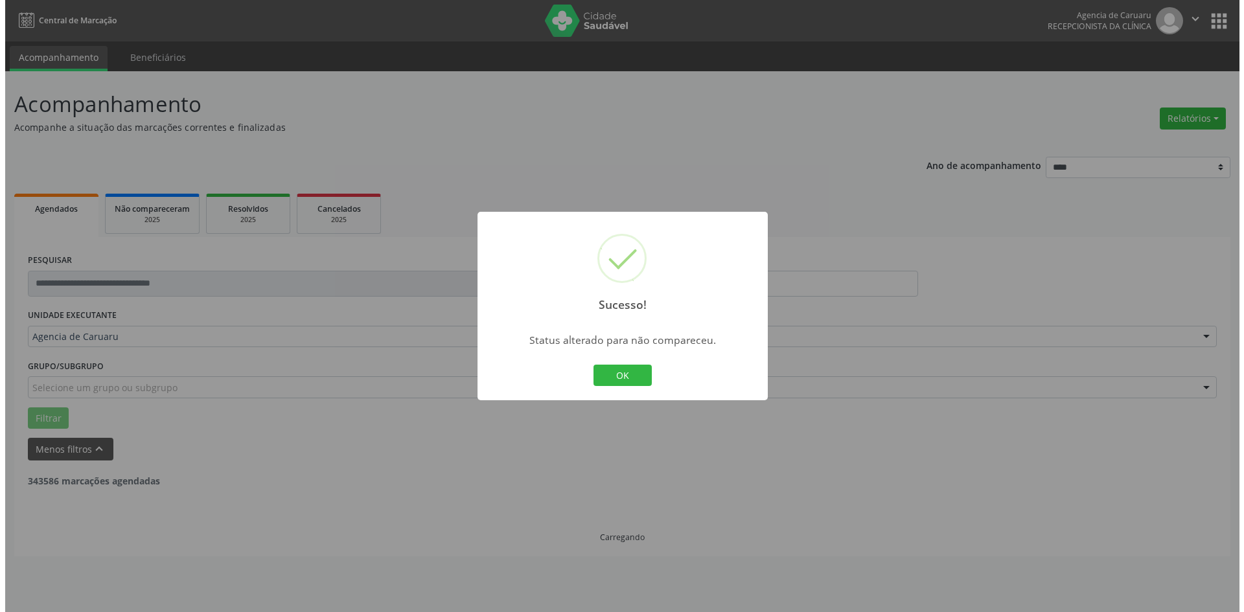
scroll to position [0, 0]
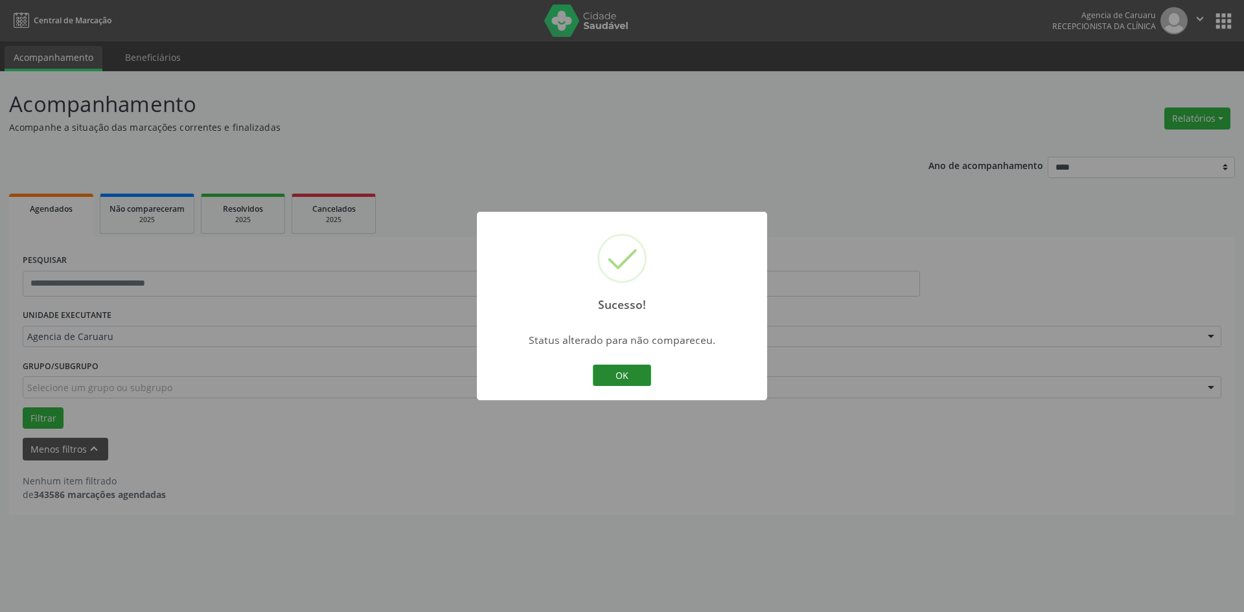
click at [627, 376] on button "OK" at bounding box center [622, 376] width 58 height 22
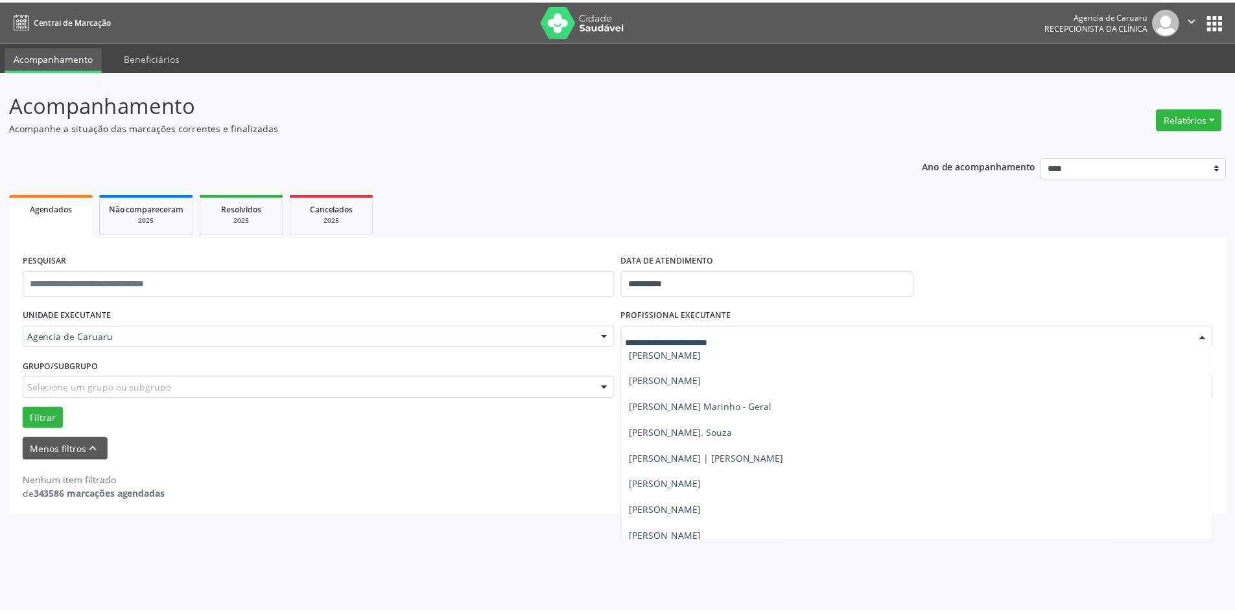
scroll to position [842, 0]
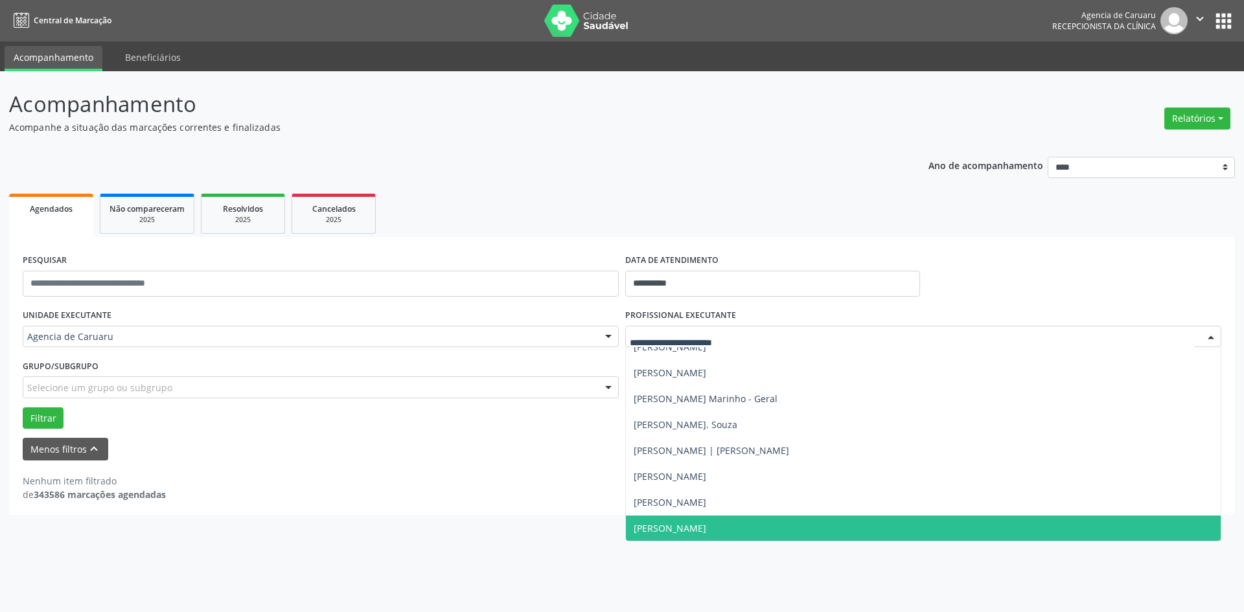
click at [740, 521] on span "[PERSON_NAME]" at bounding box center [923, 529] width 595 height 26
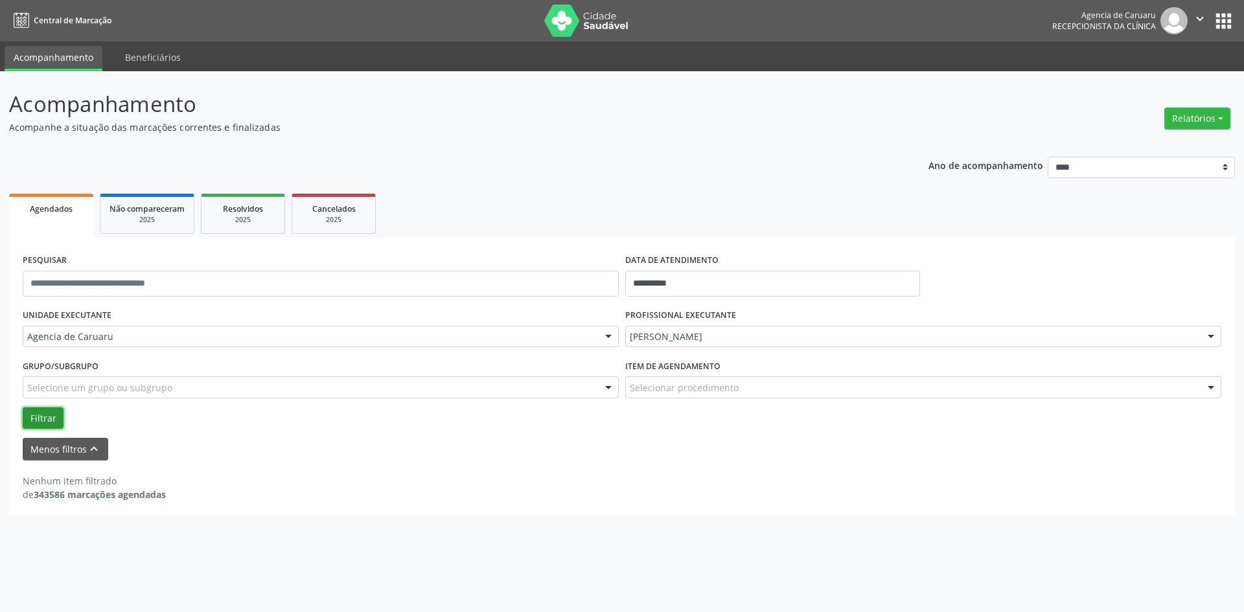
click at [39, 419] on button "Filtrar" at bounding box center [43, 419] width 41 height 22
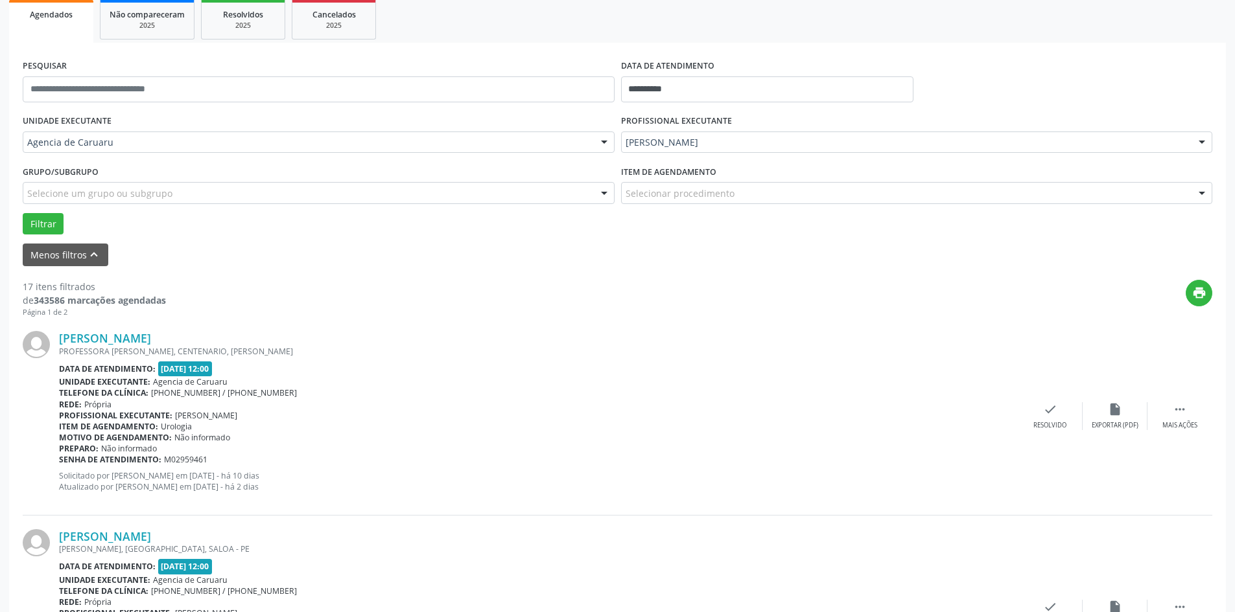
scroll to position [259, 0]
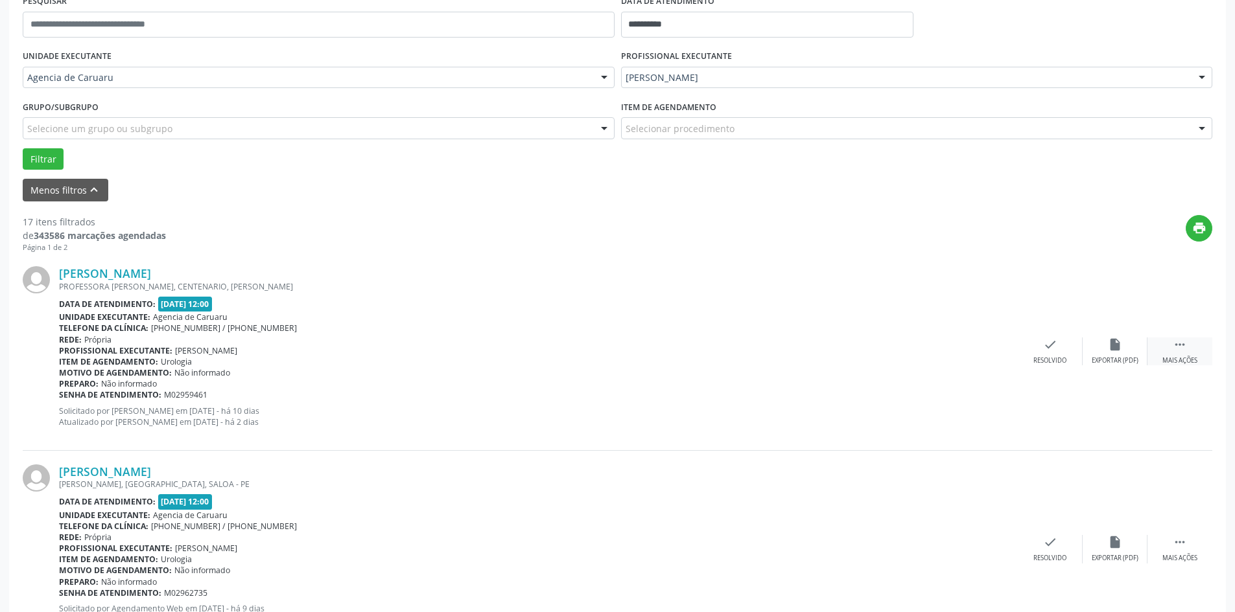
click at [1176, 351] on icon "" at bounding box center [1179, 345] width 14 height 14
click at [1120, 358] on div "Não compareceu" at bounding box center [1114, 360] width 55 height 9
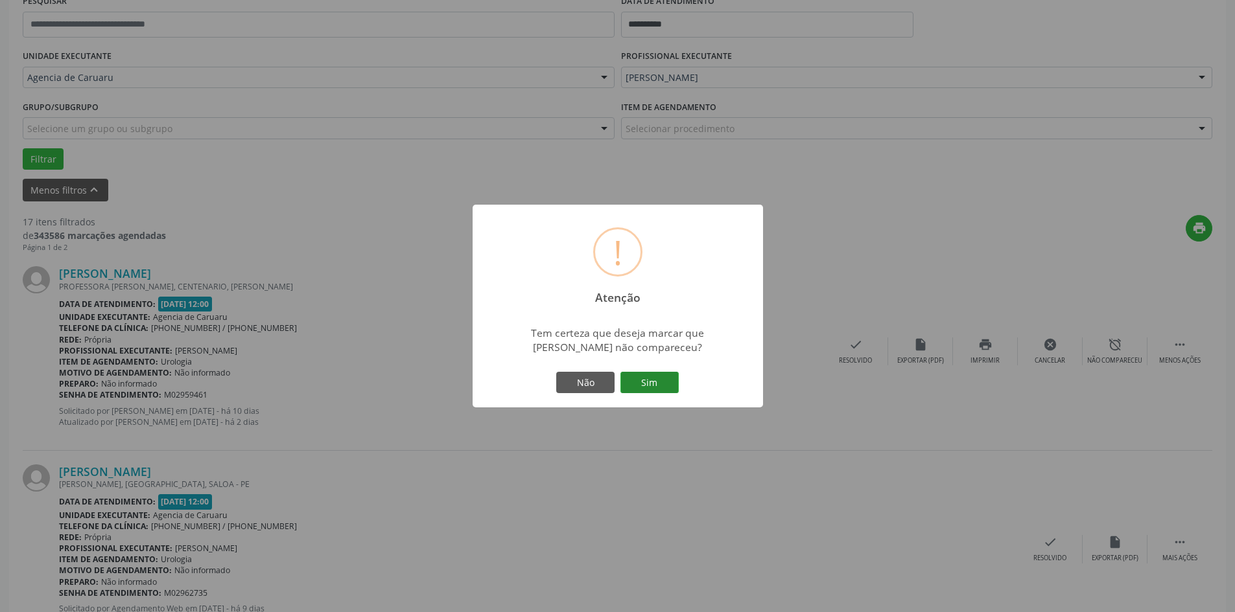
click at [652, 380] on button "Sim" at bounding box center [649, 383] width 58 height 22
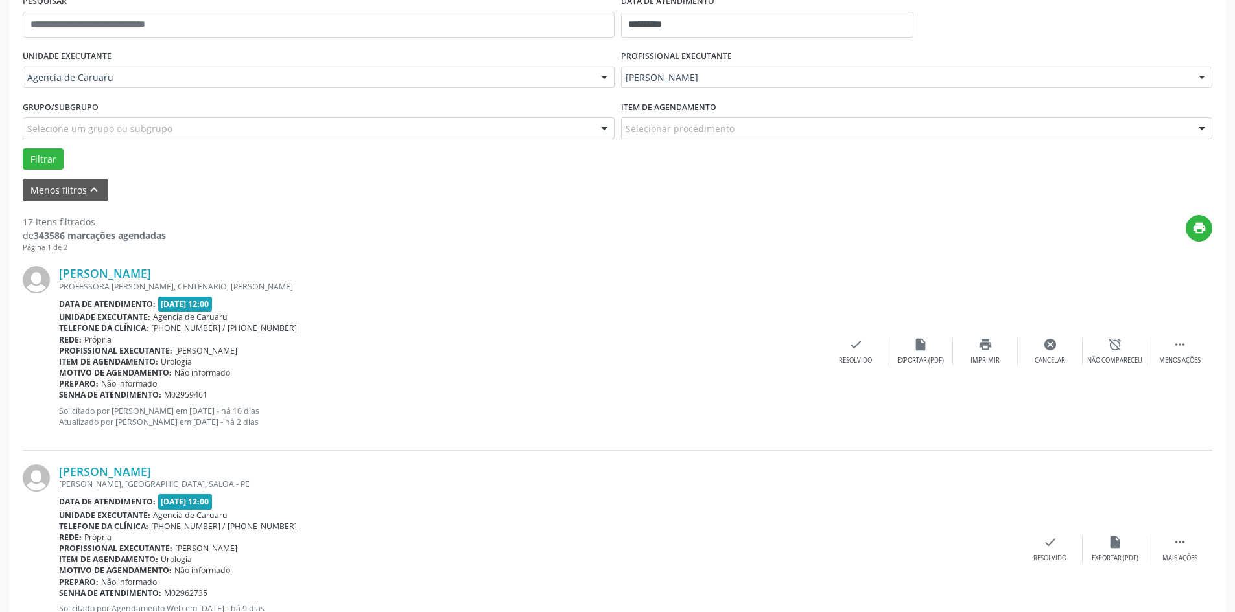
scroll to position [0, 0]
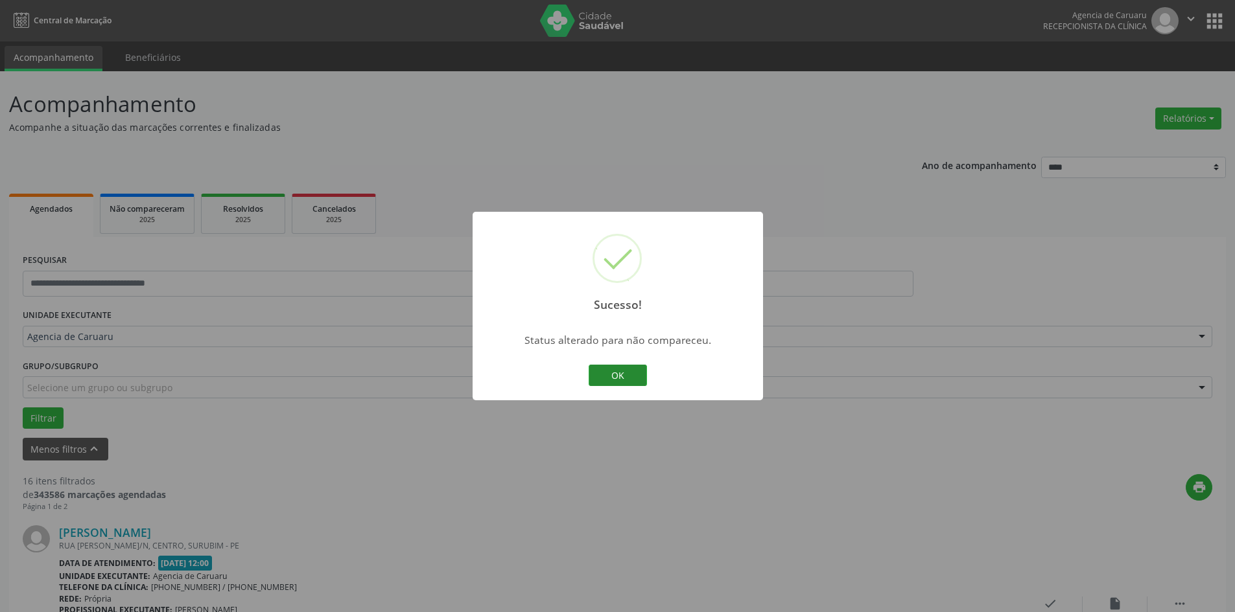
click at [636, 381] on button "OK" at bounding box center [617, 376] width 58 height 22
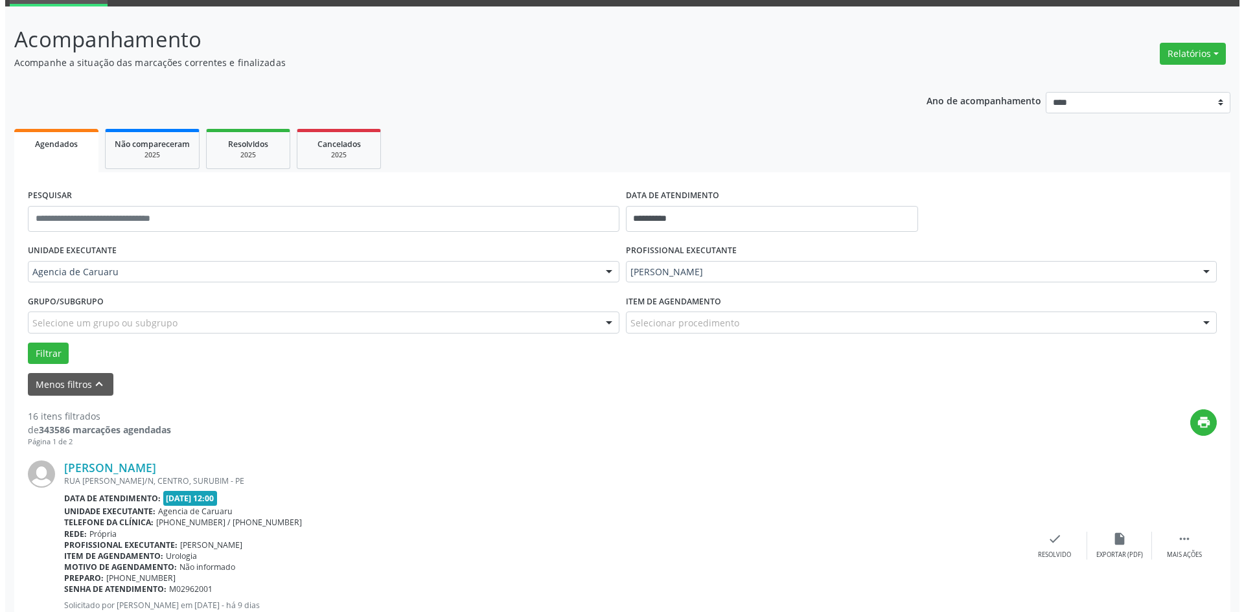
scroll to position [259, 0]
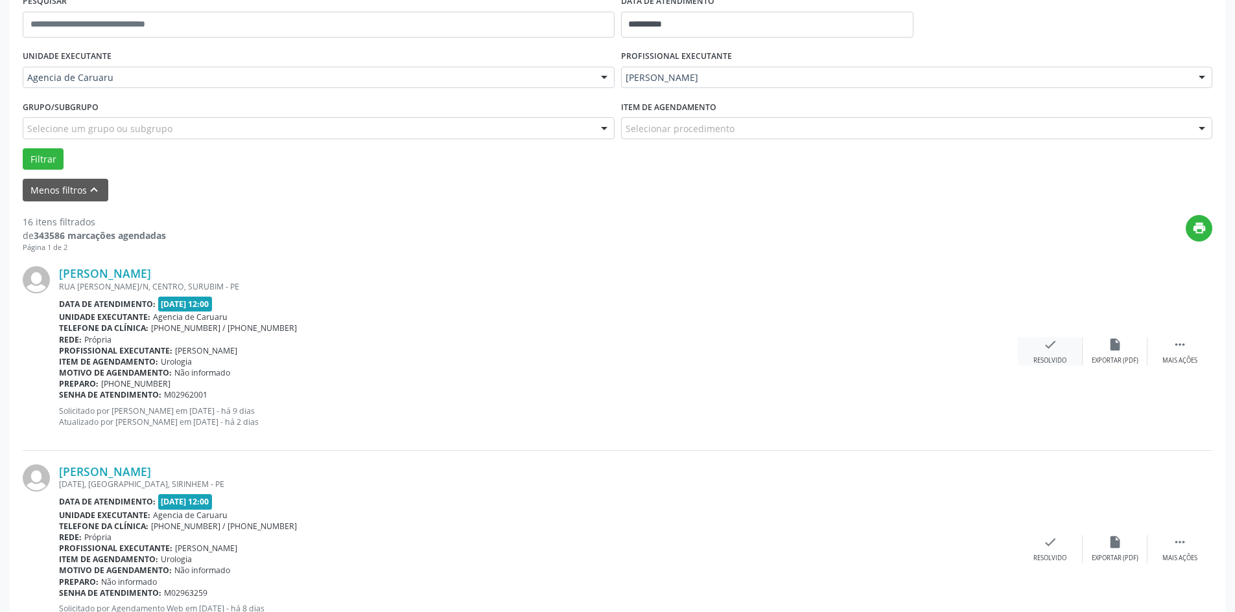
click at [1052, 361] on div "Resolvido" at bounding box center [1049, 360] width 33 height 9
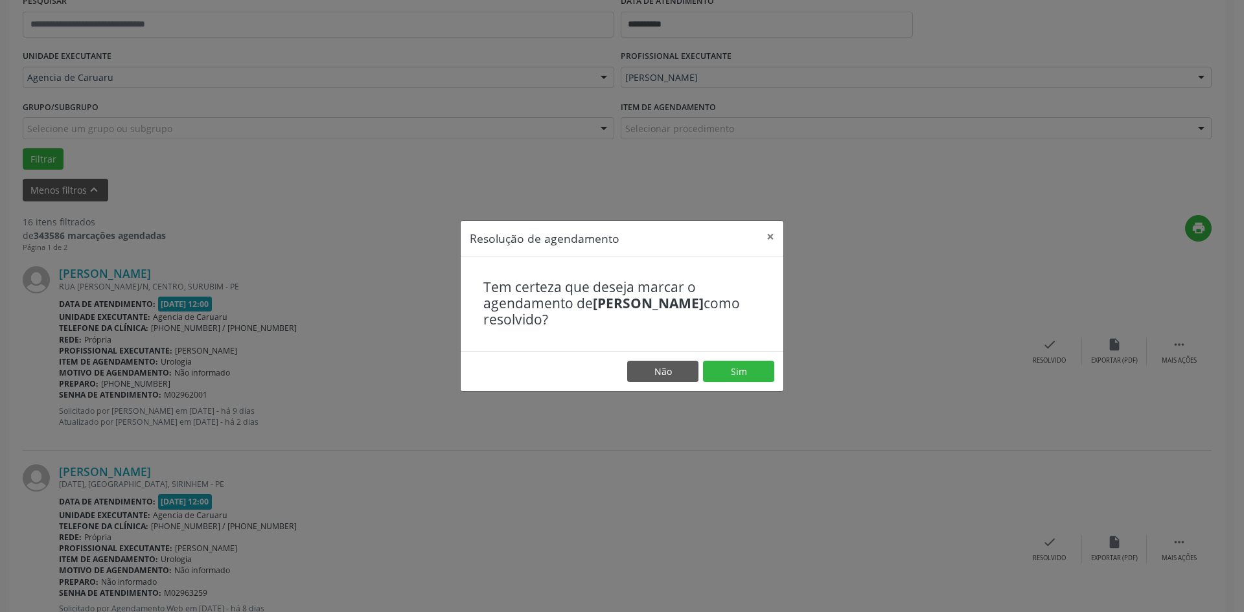
click at [737, 386] on footer "Não Sim" at bounding box center [622, 371] width 323 height 41
click at [732, 378] on button "Sim" at bounding box center [738, 372] width 71 height 22
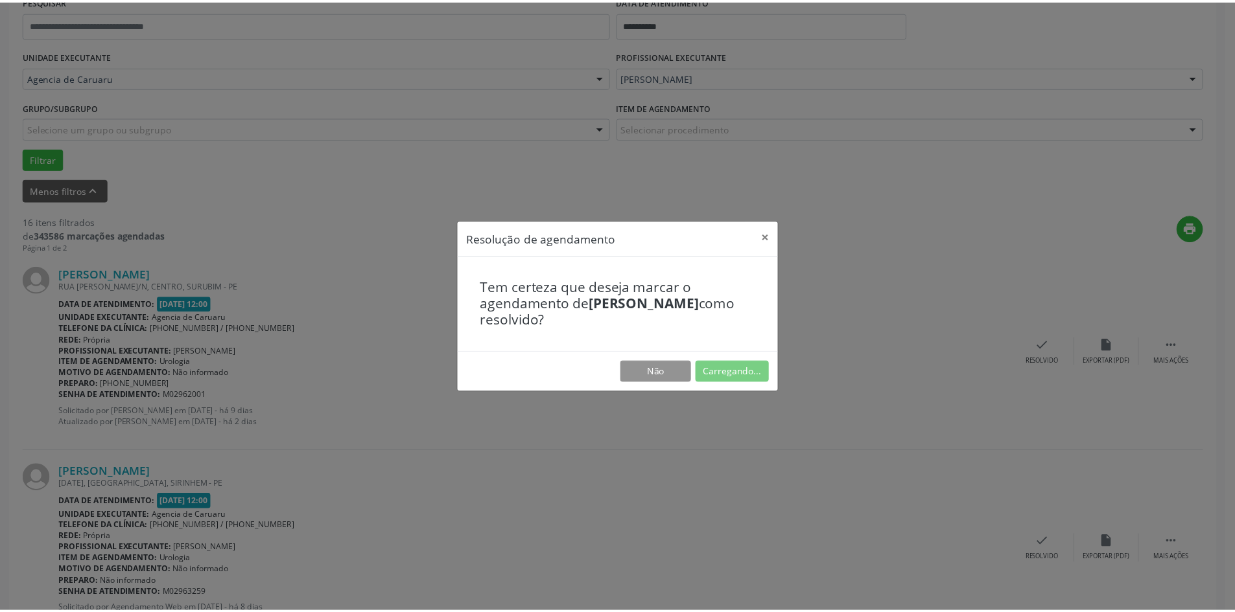
scroll to position [0, 0]
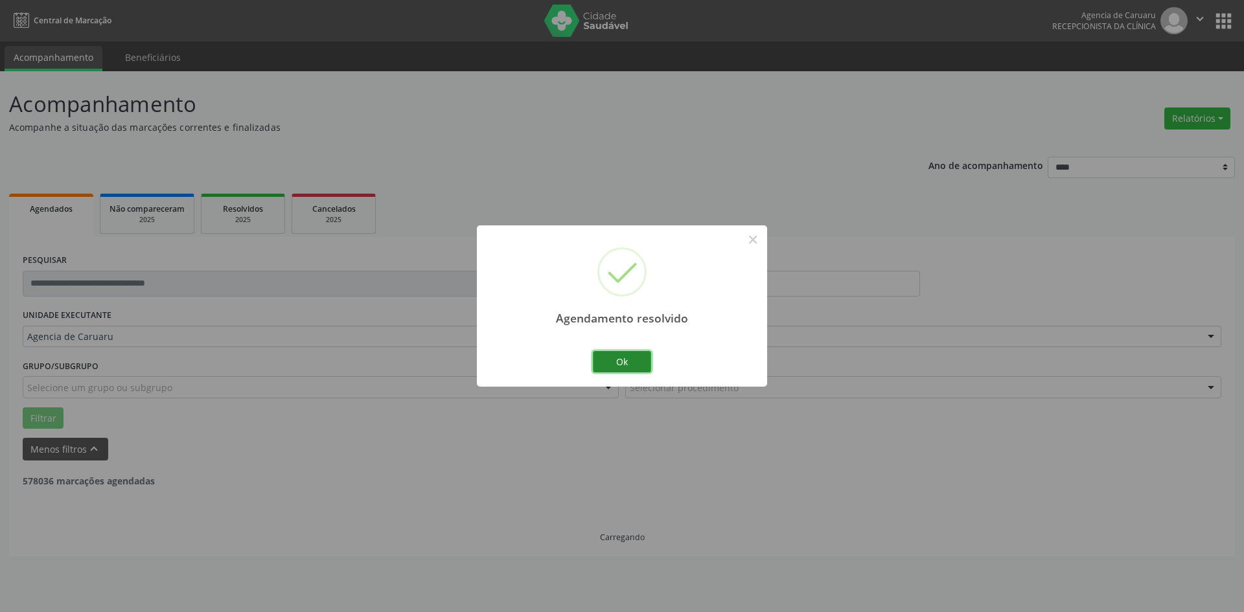
click at [631, 365] on button "Ok" at bounding box center [622, 362] width 58 height 22
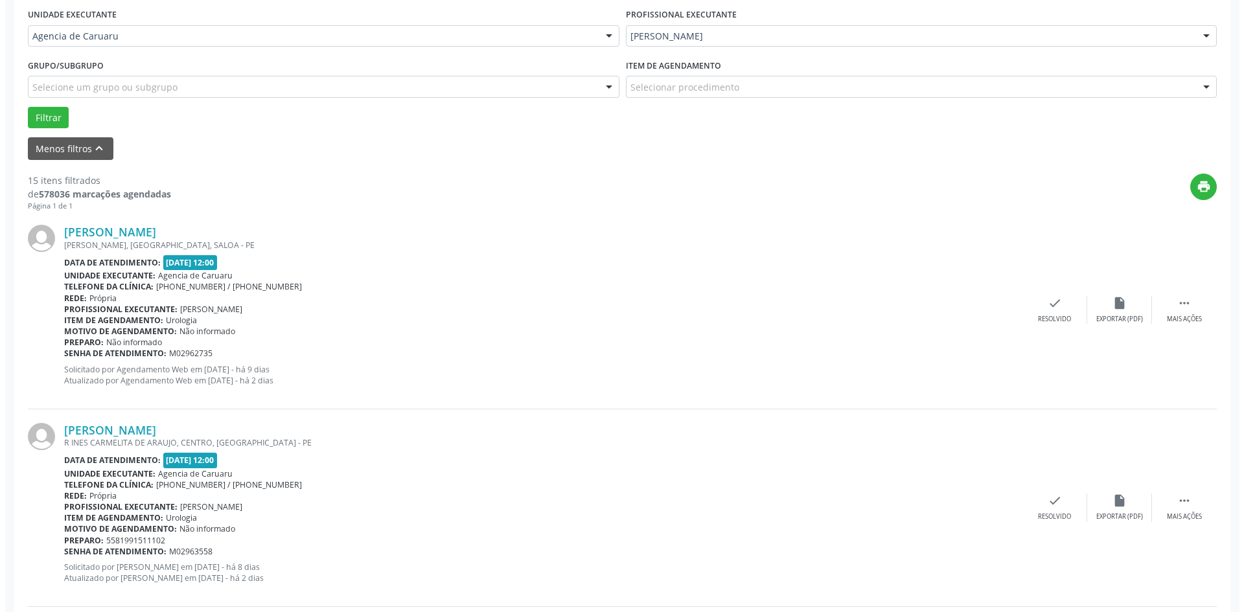
scroll to position [324, 0]
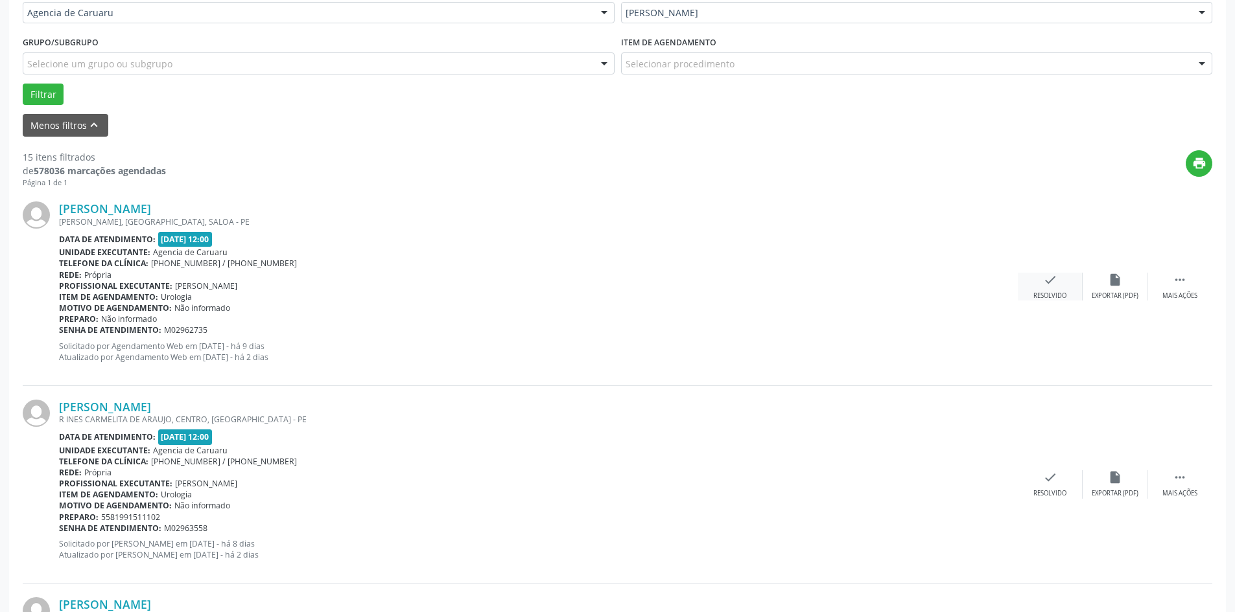
click at [1047, 277] on icon "check" at bounding box center [1050, 280] width 14 height 14
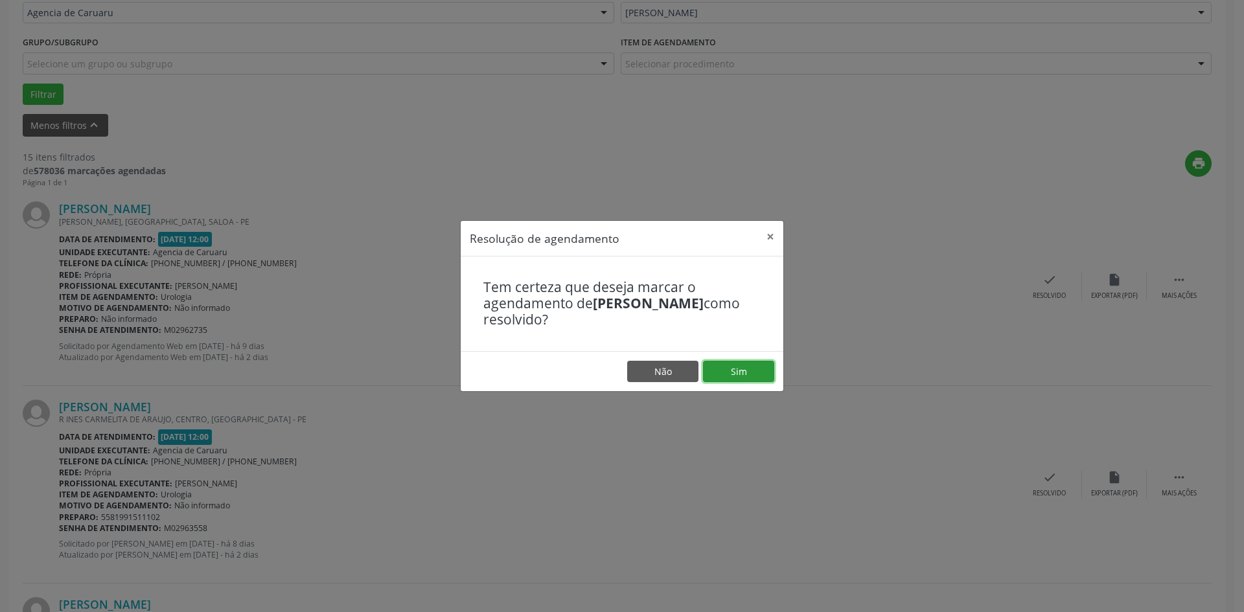
click at [736, 368] on button "Sim" at bounding box center [738, 372] width 71 height 22
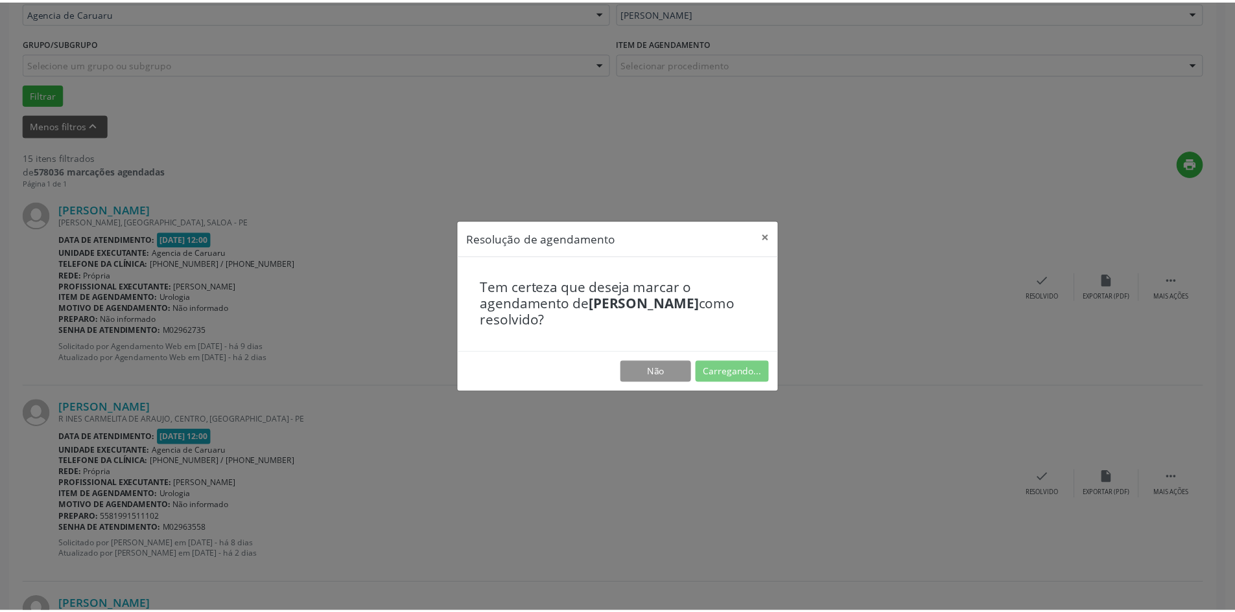
scroll to position [0, 0]
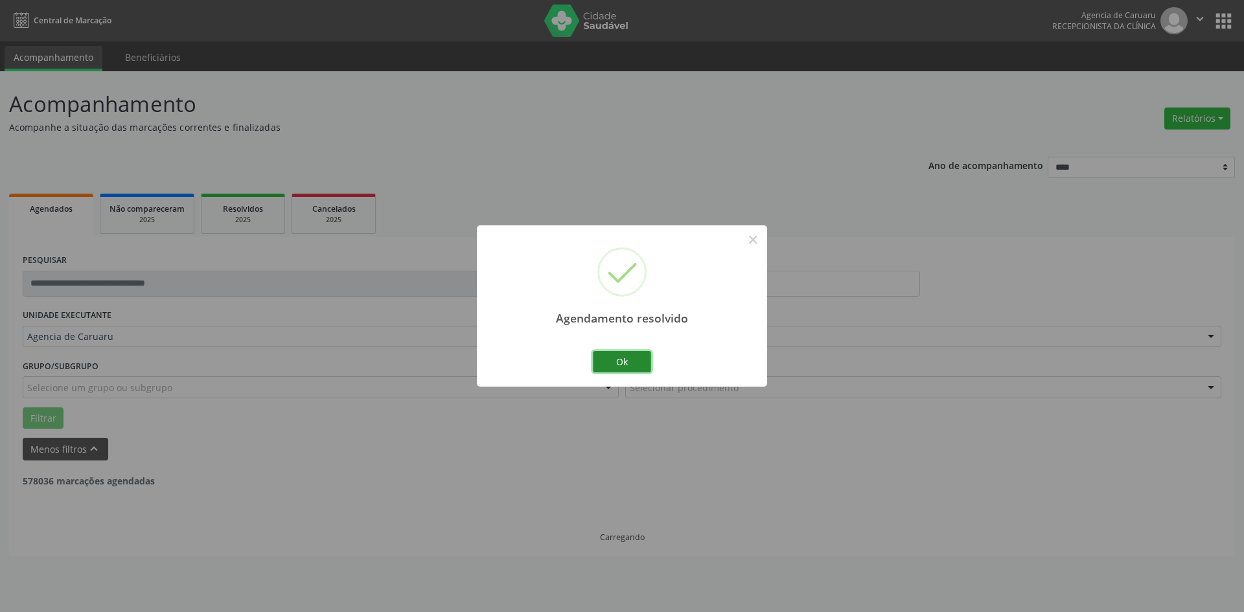
click at [603, 359] on button "Ok" at bounding box center [622, 362] width 58 height 22
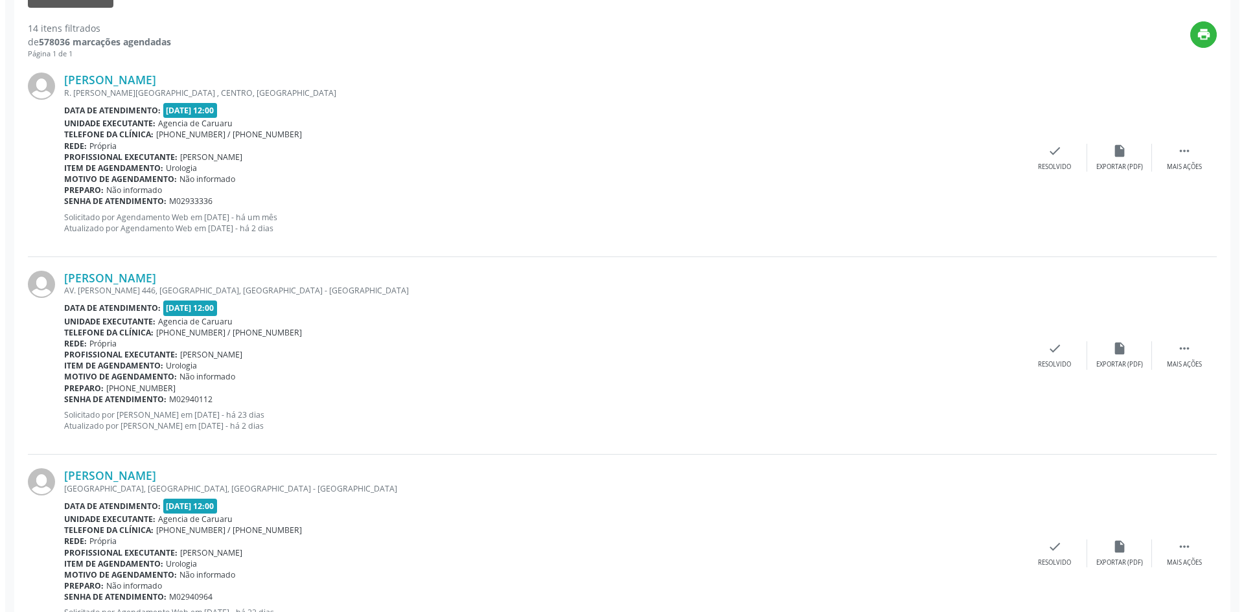
scroll to position [454, 0]
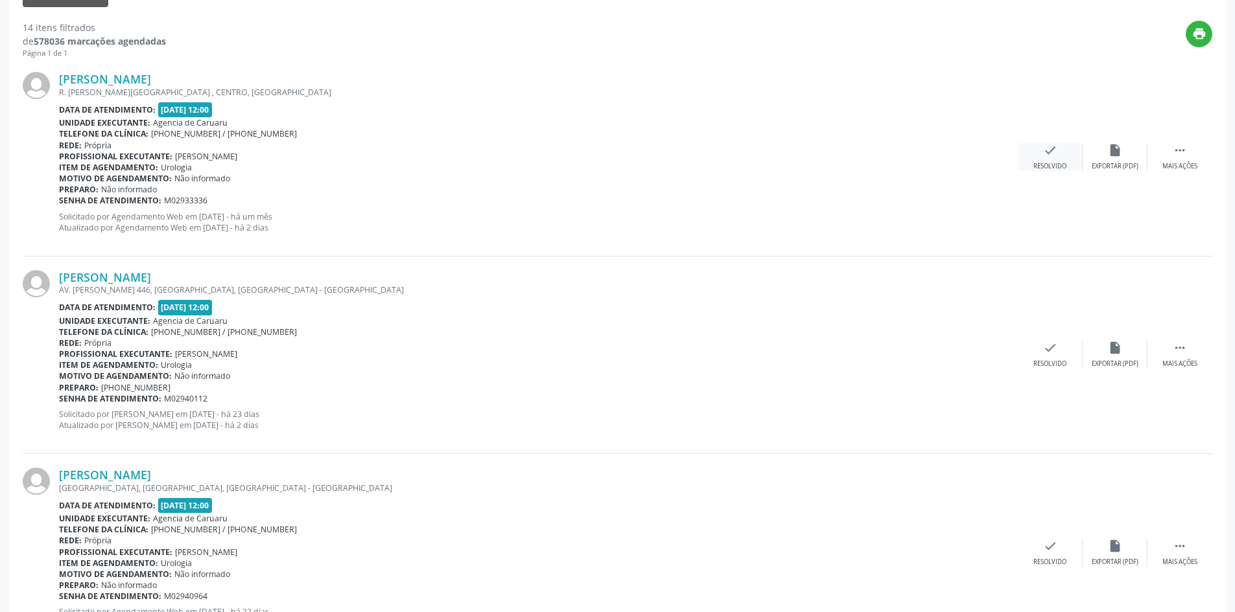
click at [1044, 161] on div "check Resolvido" at bounding box center [1049, 157] width 65 height 28
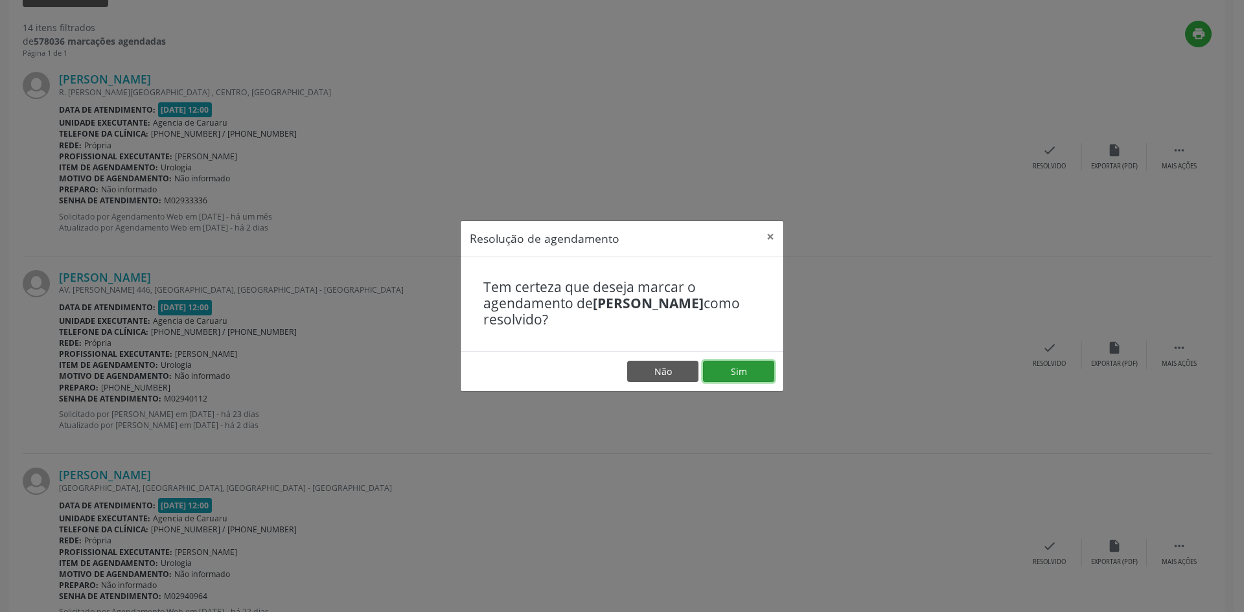
click at [750, 367] on button "Sim" at bounding box center [738, 372] width 71 height 22
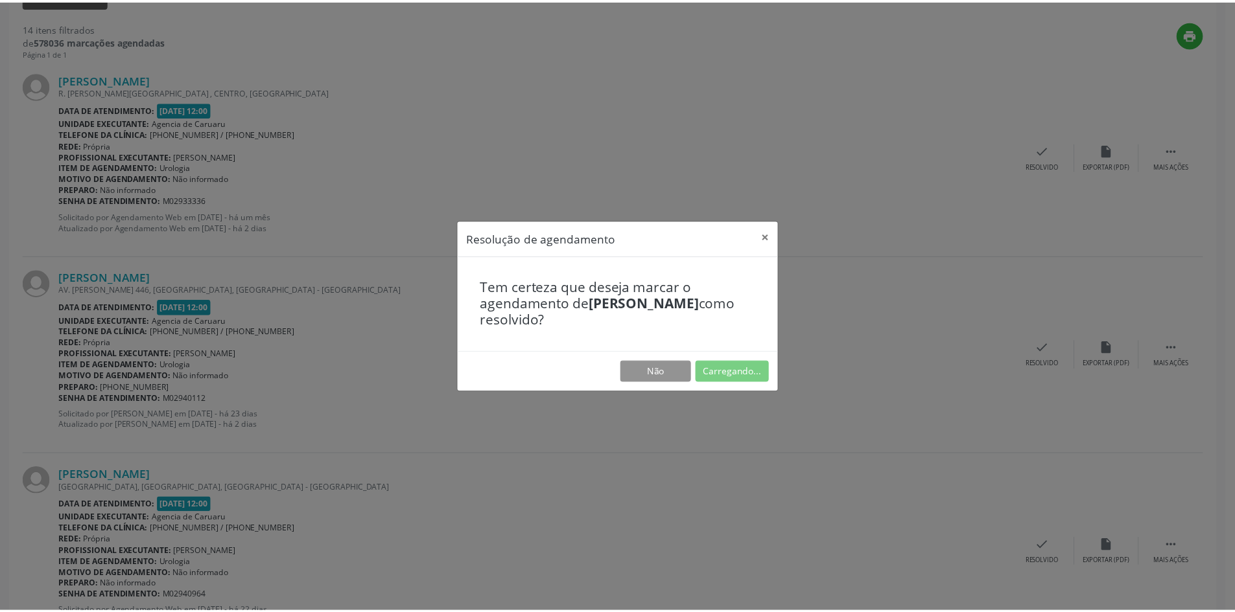
scroll to position [0, 0]
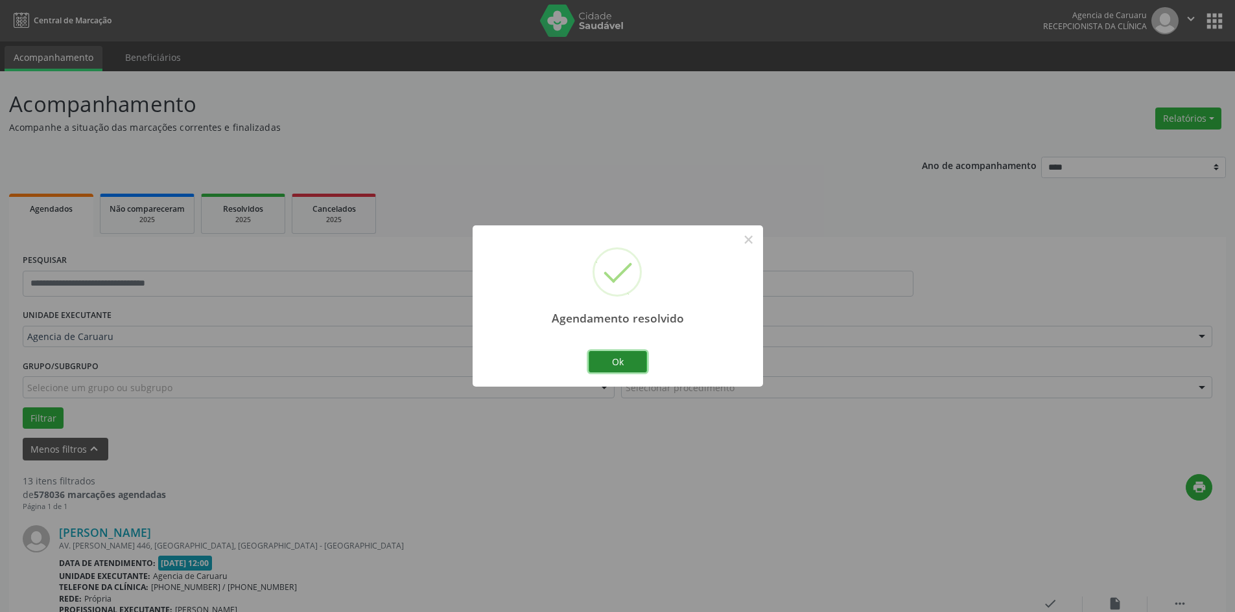
click at [623, 362] on button "Ok" at bounding box center [617, 362] width 58 height 22
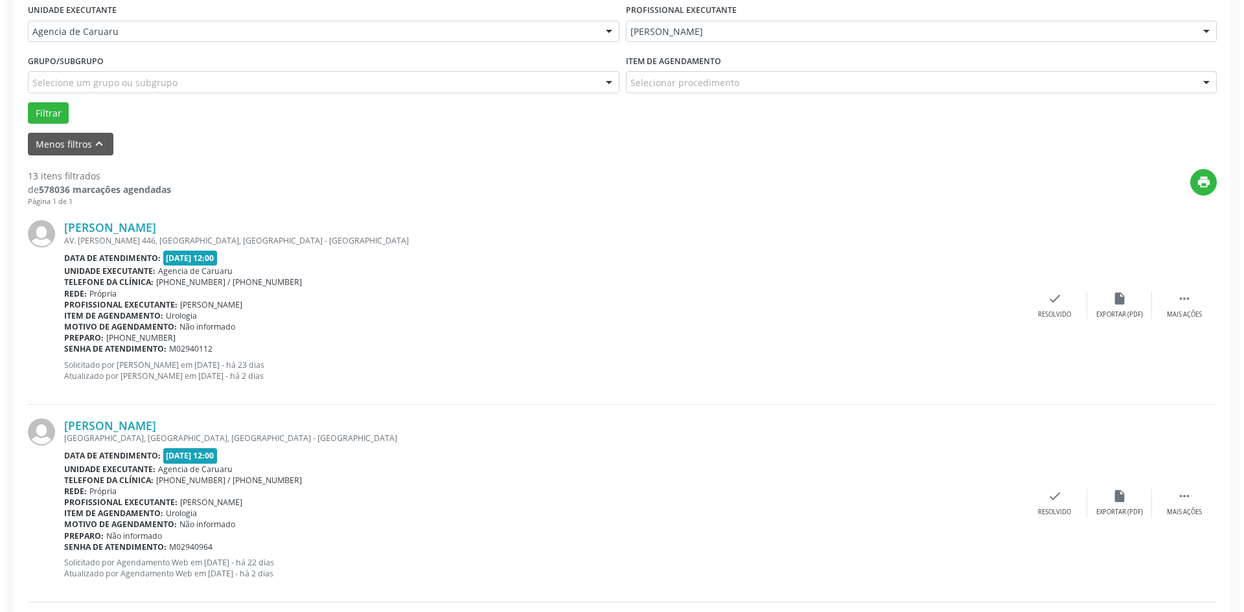
scroll to position [389, 0]
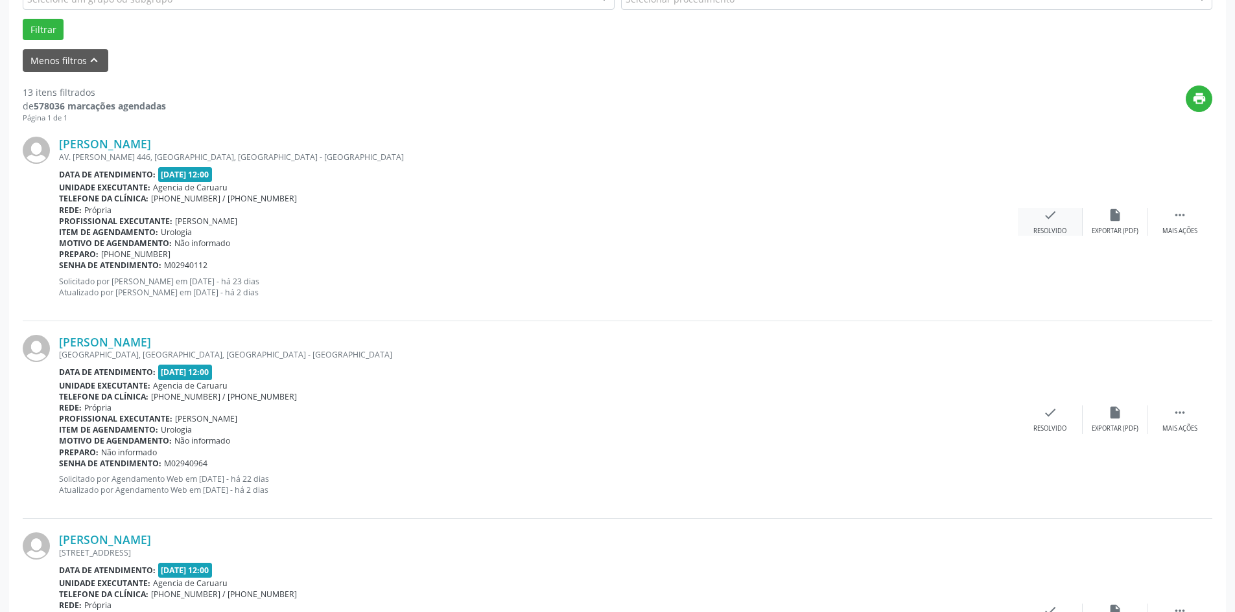
click at [1052, 214] on icon "check" at bounding box center [1050, 215] width 14 height 14
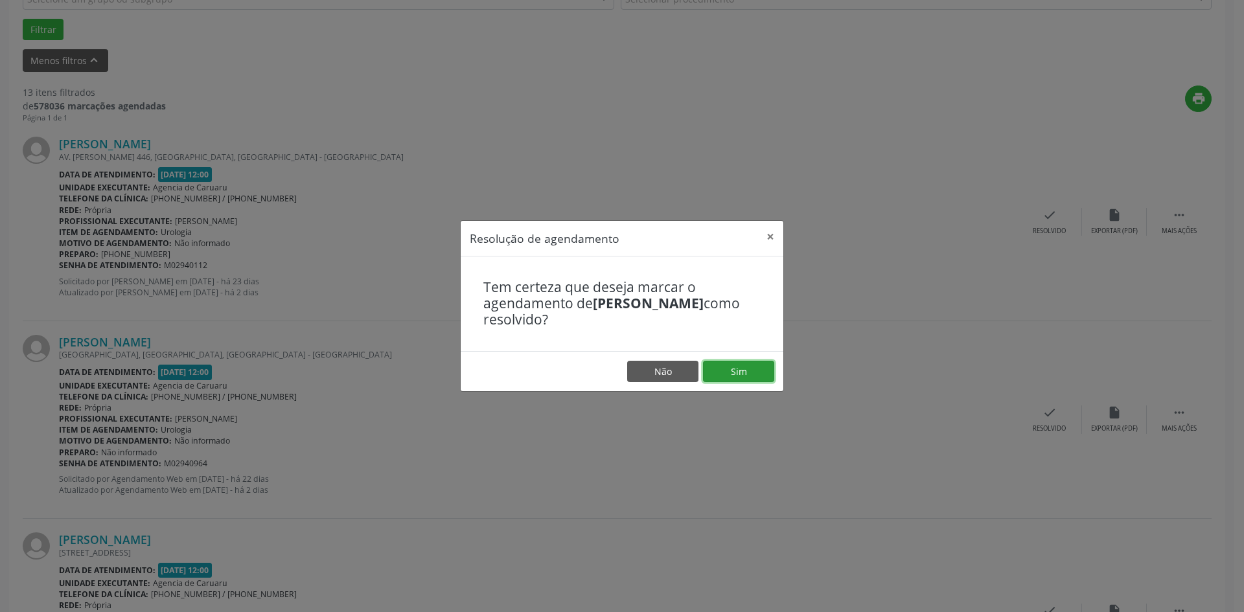
click at [738, 373] on button "Sim" at bounding box center [738, 372] width 71 height 22
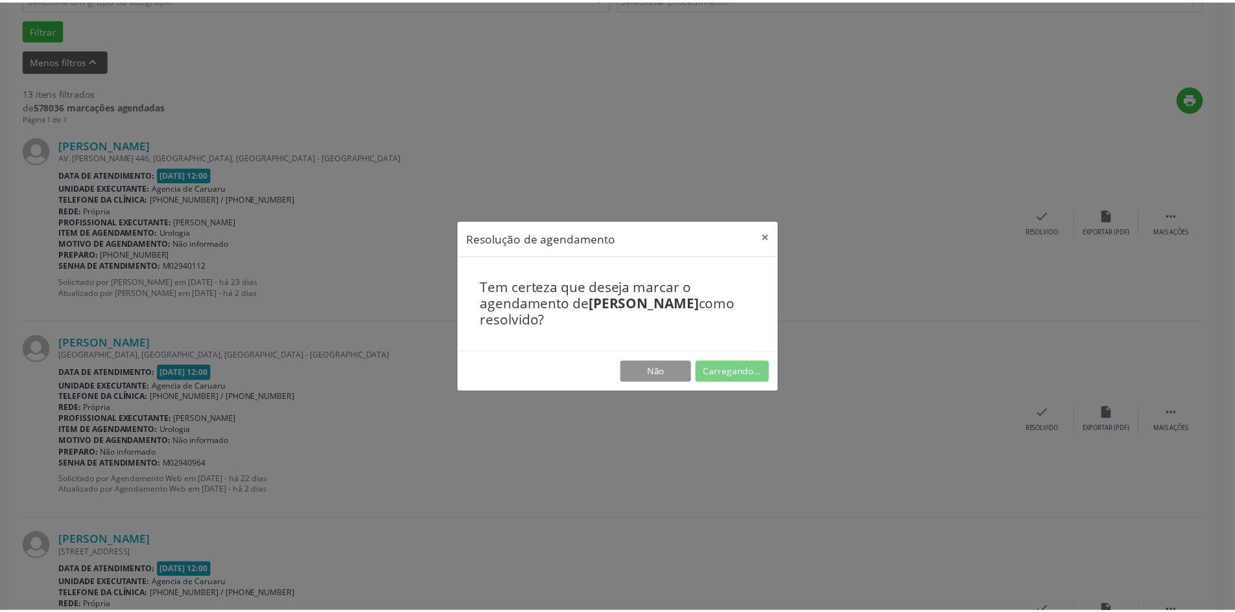
scroll to position [0, 0]
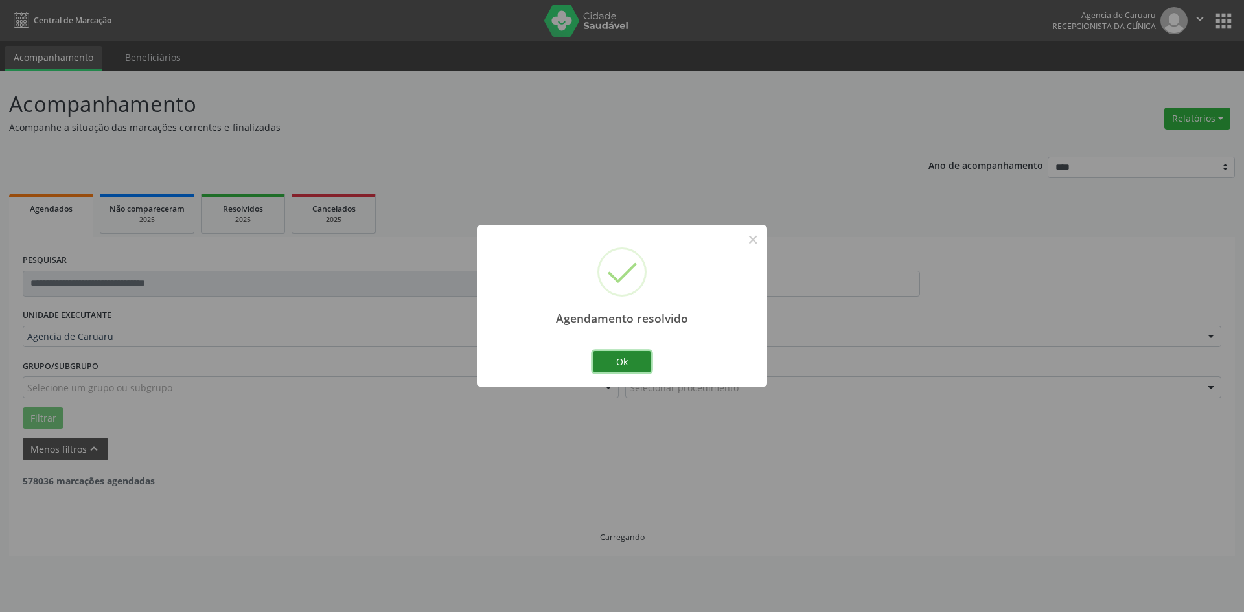
click at [649, 361] on div "Ok Cancel" at bounding box center [622, 361] width 64 height 27
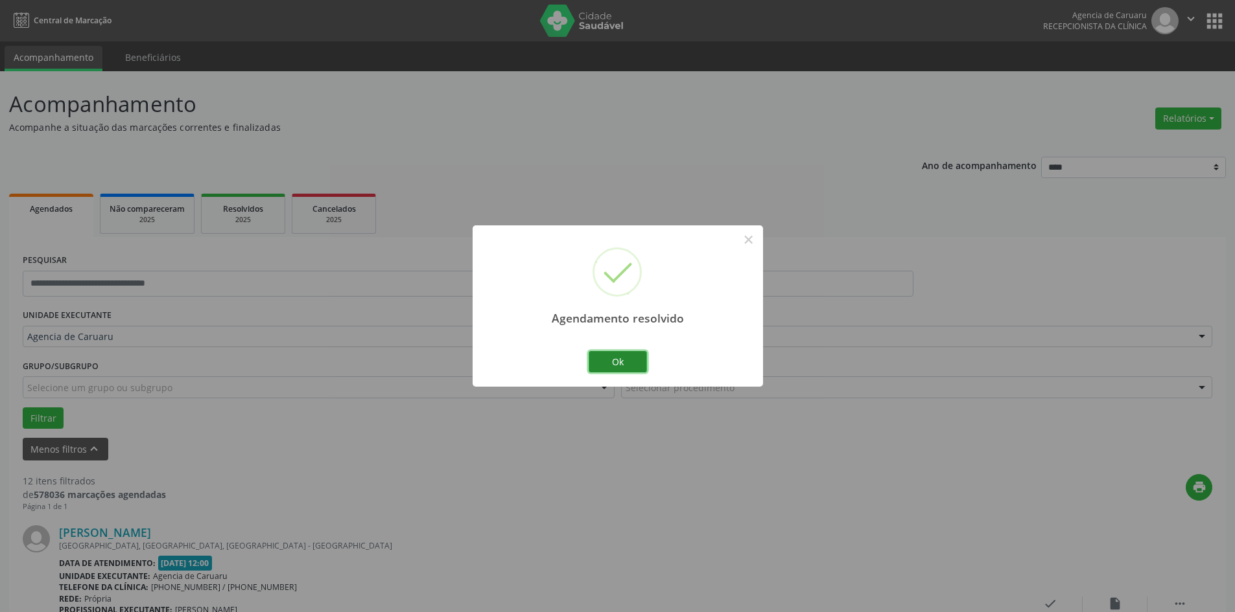
click at [640, 362] on button "Ok" at bounding box center [617, 362] width 58 height 22
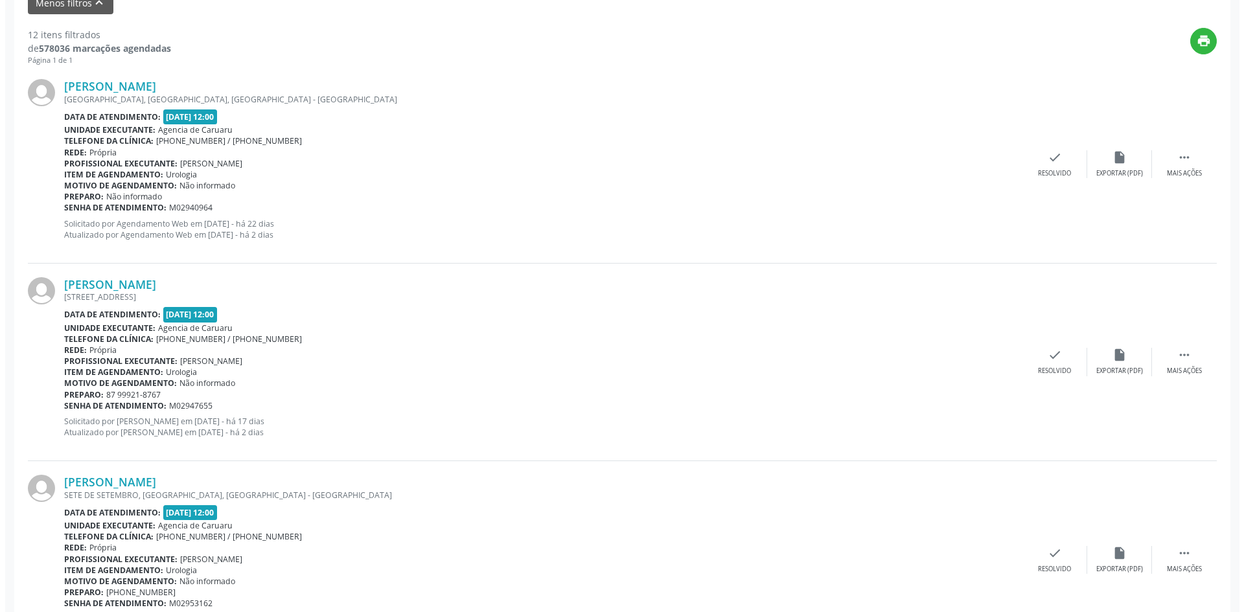
scroll to position [454, 0]
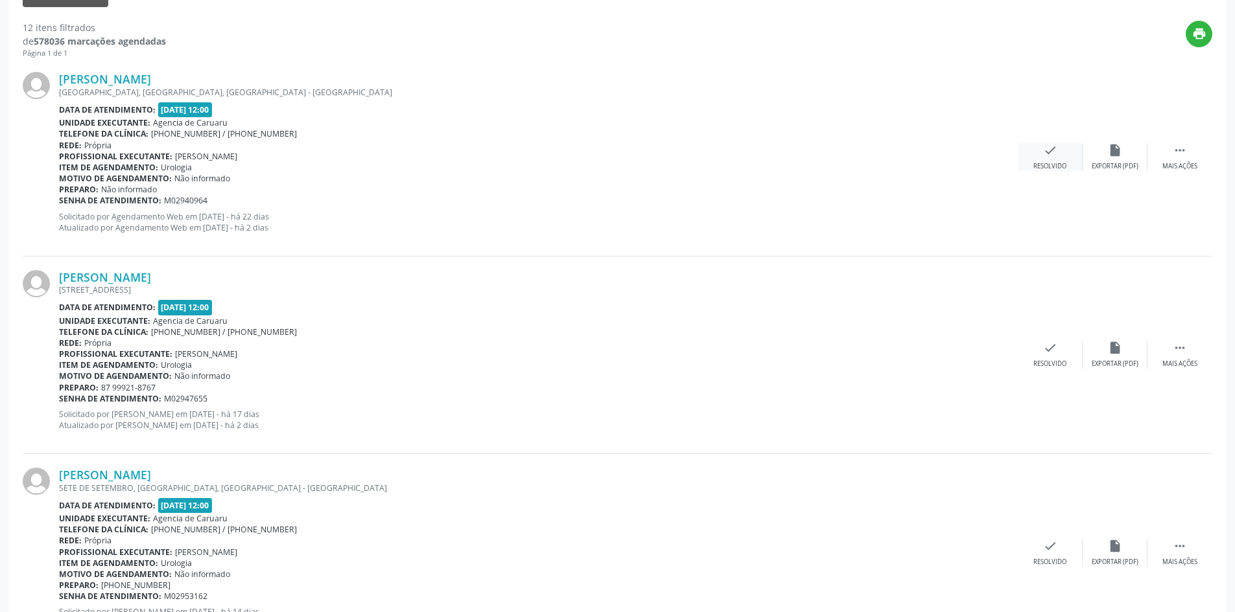
click at [1041, 159] on div "check Resolvido" at bounding box center [1049, 157] width 65 height 28
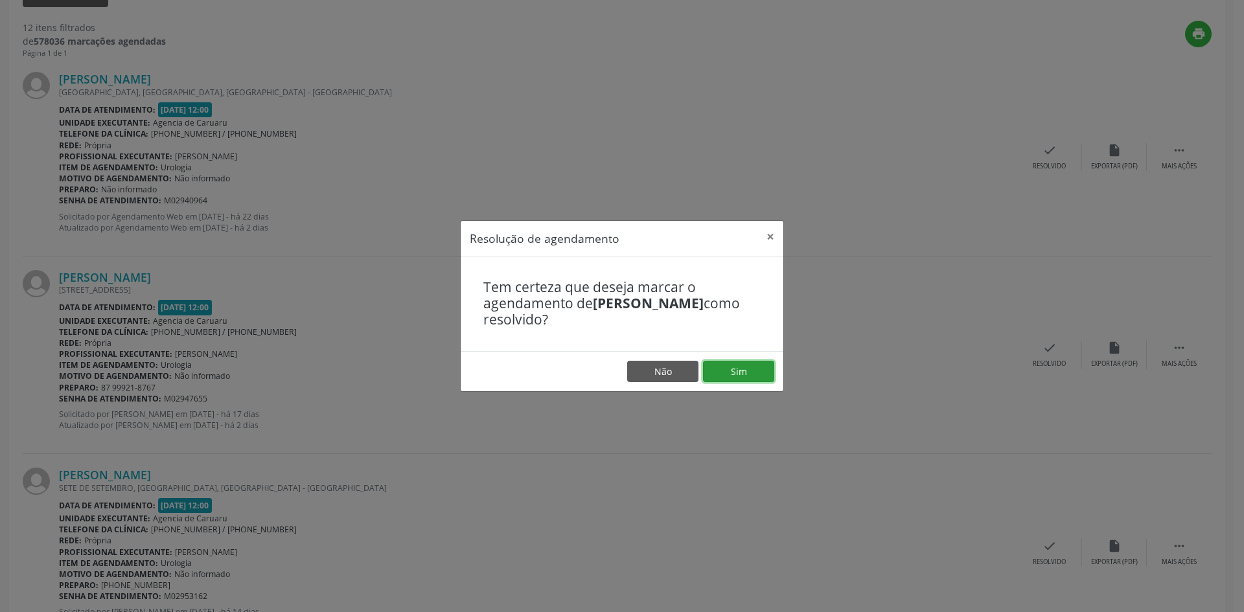
click at [744, 369] on button "Sim" at bounding box center [738, 372] width 71 height 22
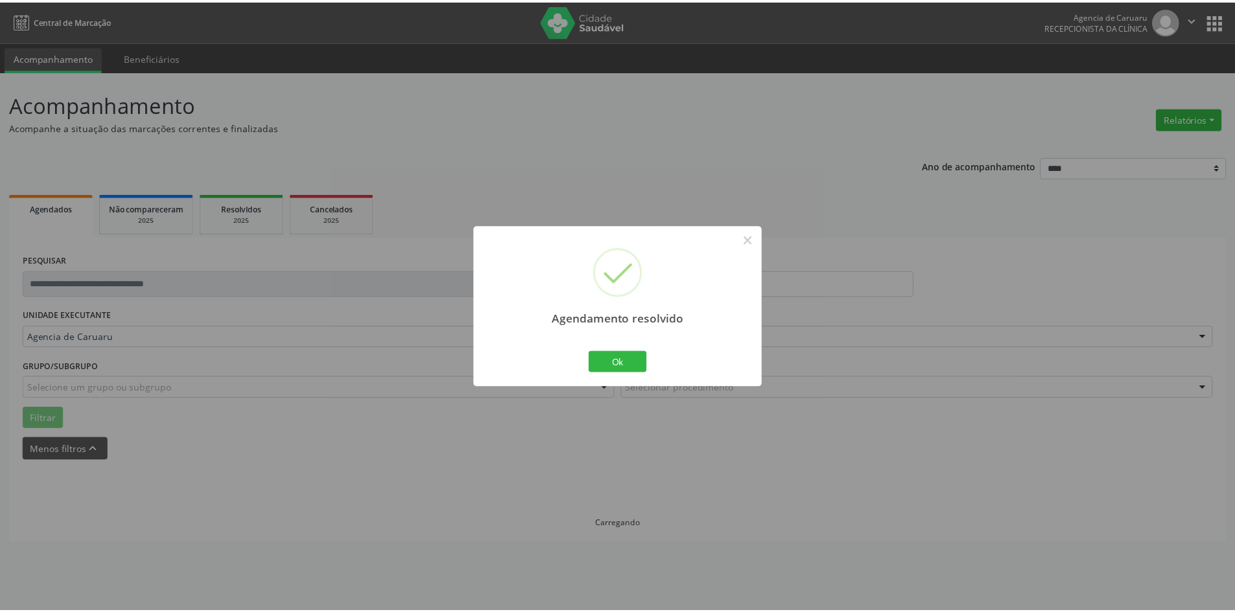
scroll to position [0, 0]
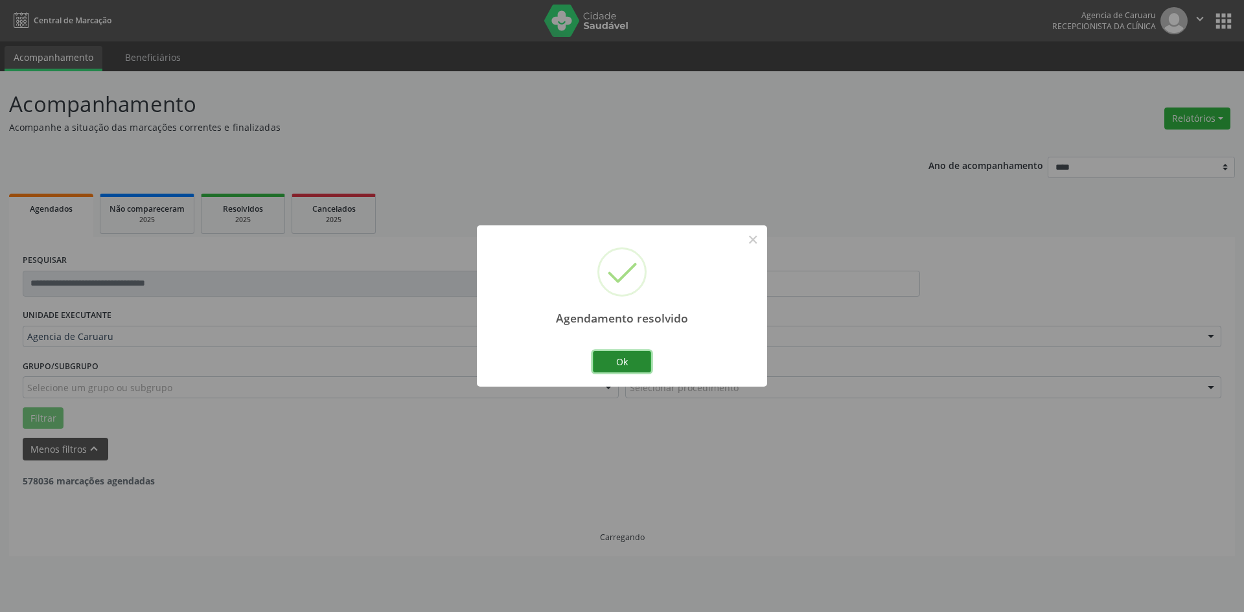
click at [619, 360] on button "Ok" at bounding box center [622, 362] width 58 height 22
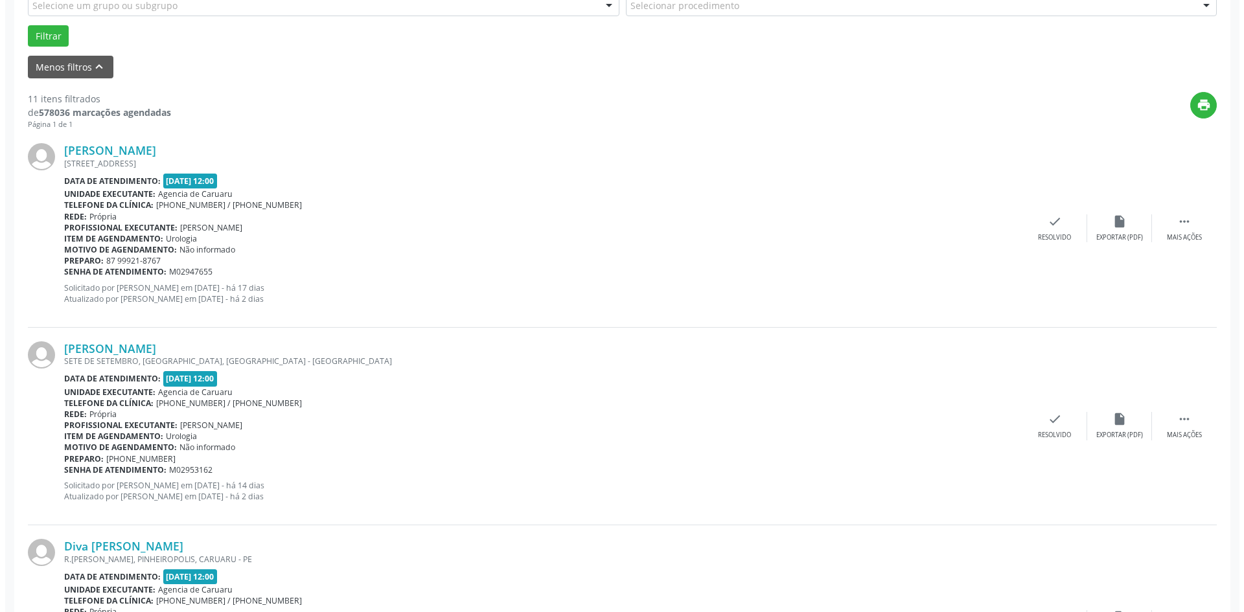
scroll to position [389, 0]
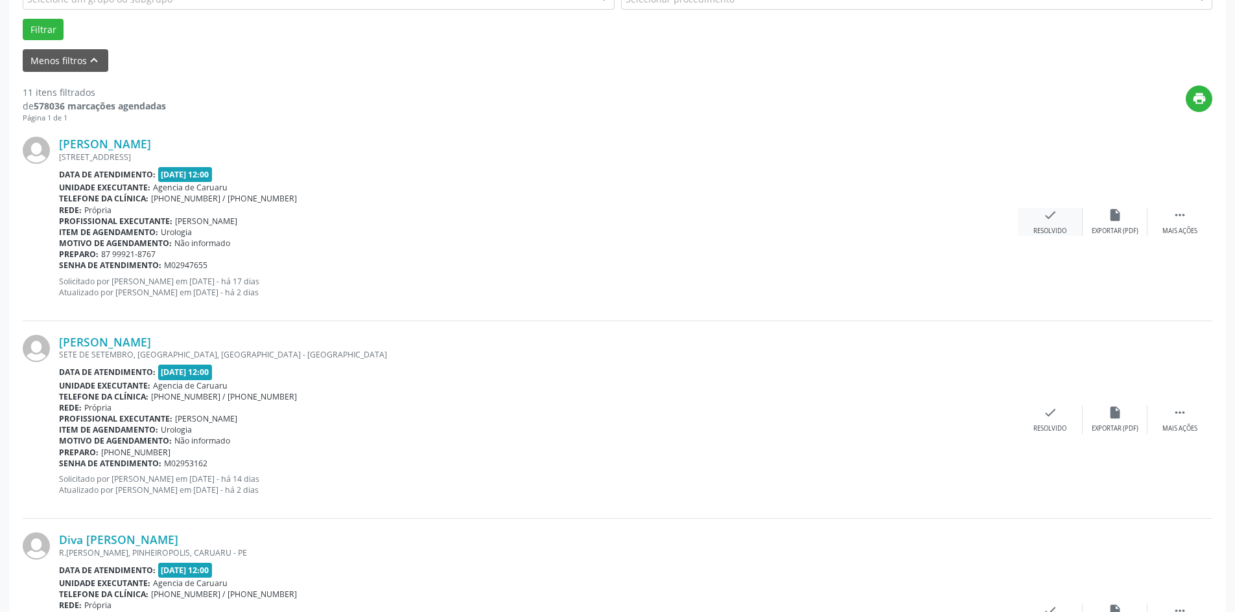
click at [1060, 231] on div "Resolvido" at bounding box center [1049, 231] width 33 height 9
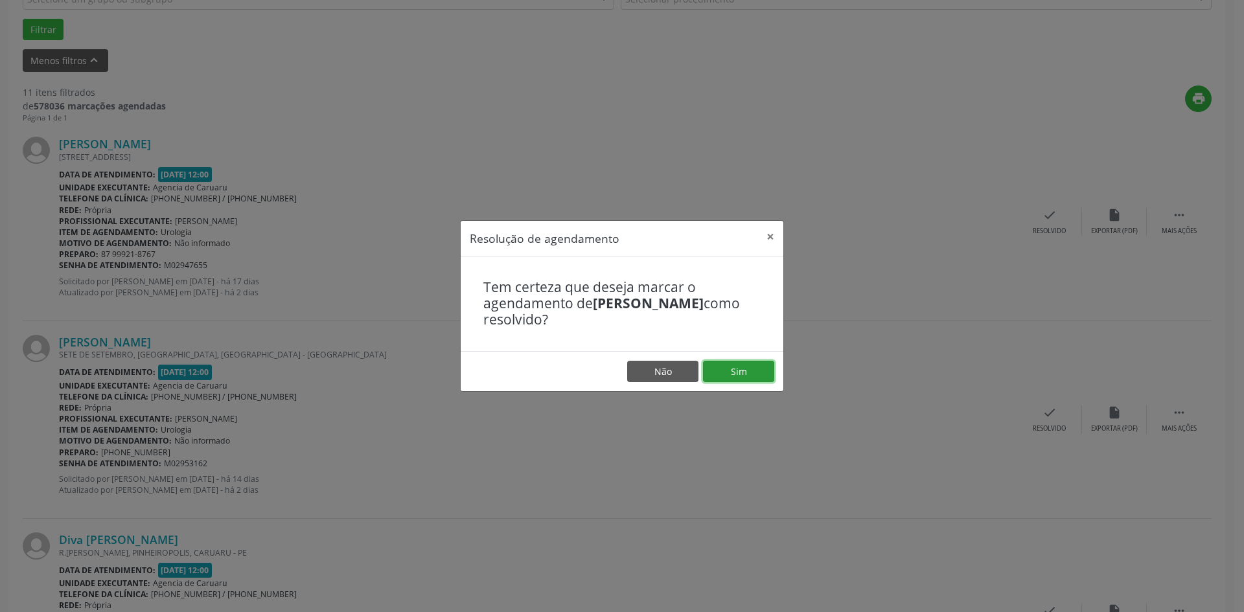
click at [737, 372] on button "Sim" at bounding box center [738, 372] width 71 height 22
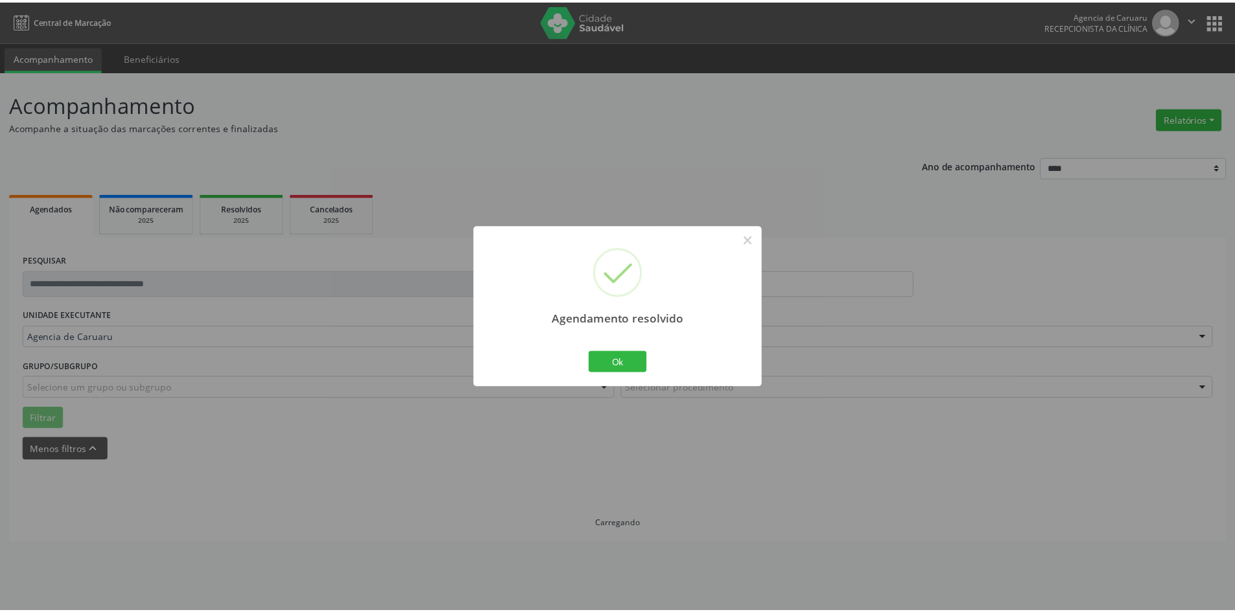
scroll to position [0, 0]
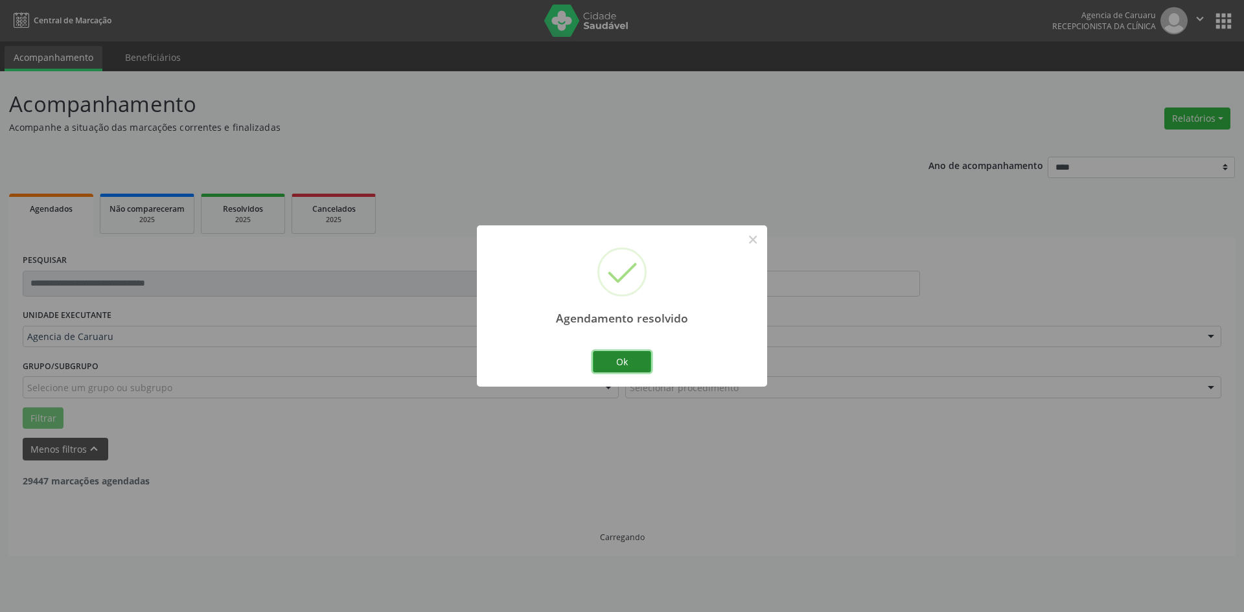
click at [630, 371] on button "Ok" at bounding box center [622, 362] width 58 height 22
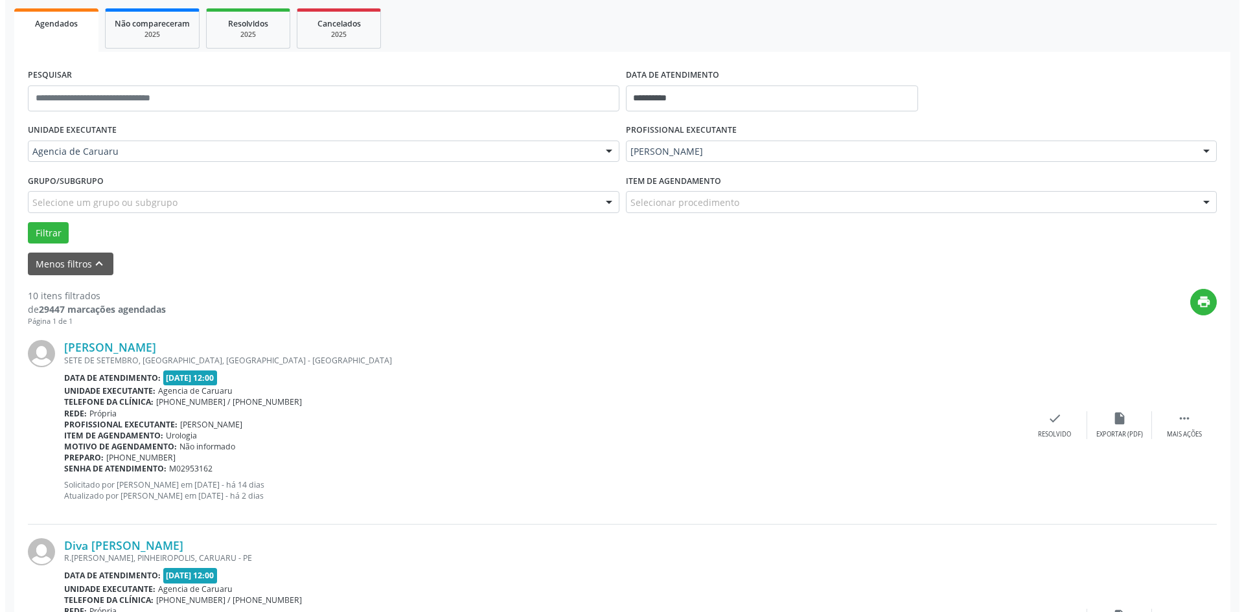
scroll to position [454, 0]
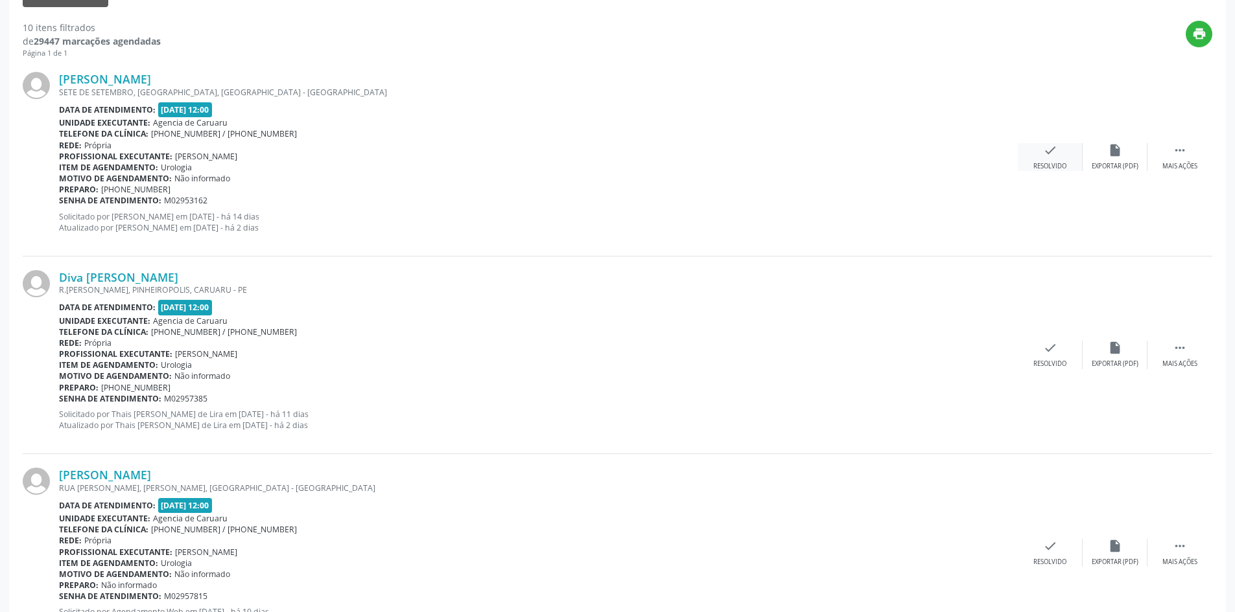
click at [1055, 153] on icon "check" at bounding box center [1050, 150] width 14 height 14
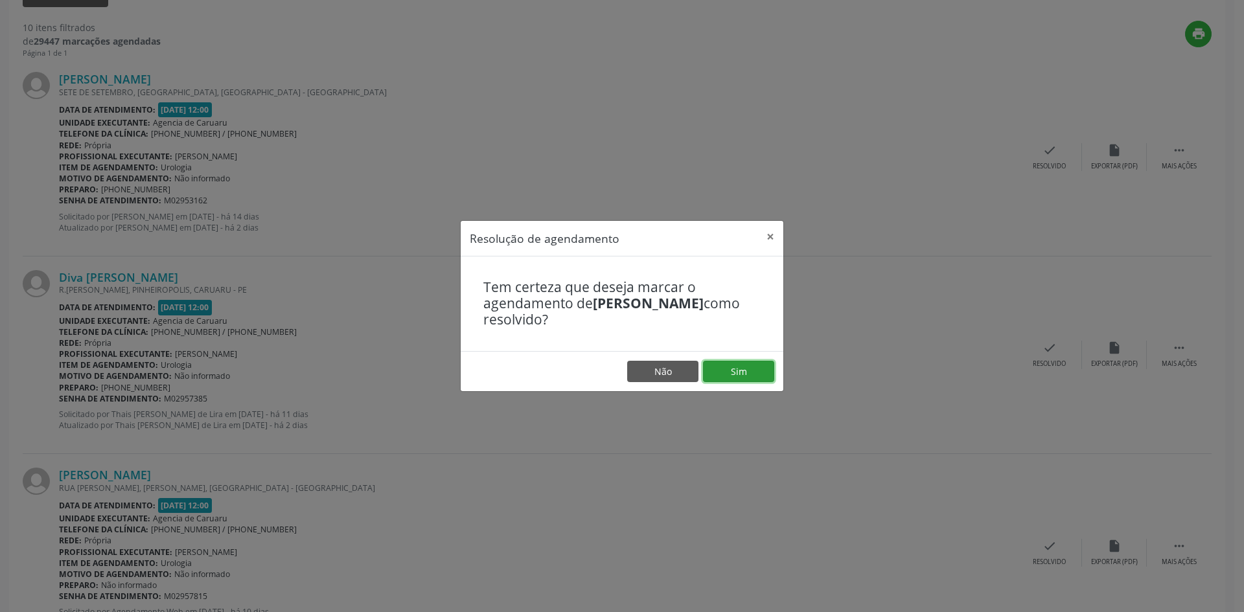
click at [747, 367] on button "Sim" at bounding box center [738, 372] width 71 height 22
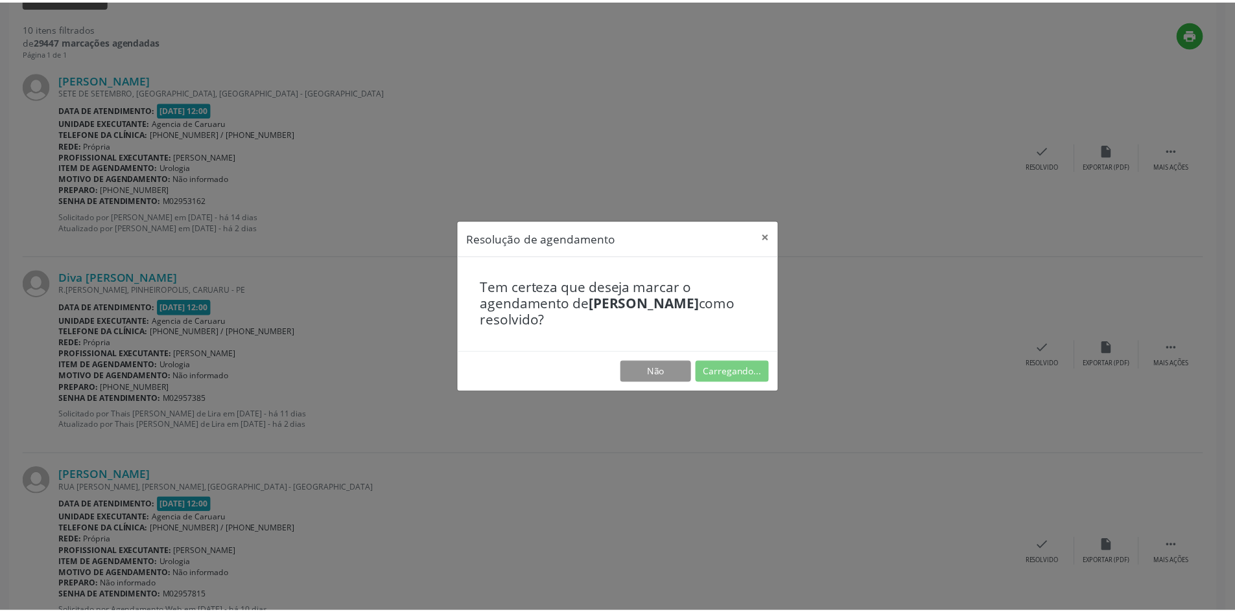
scroll to position [0, 0]
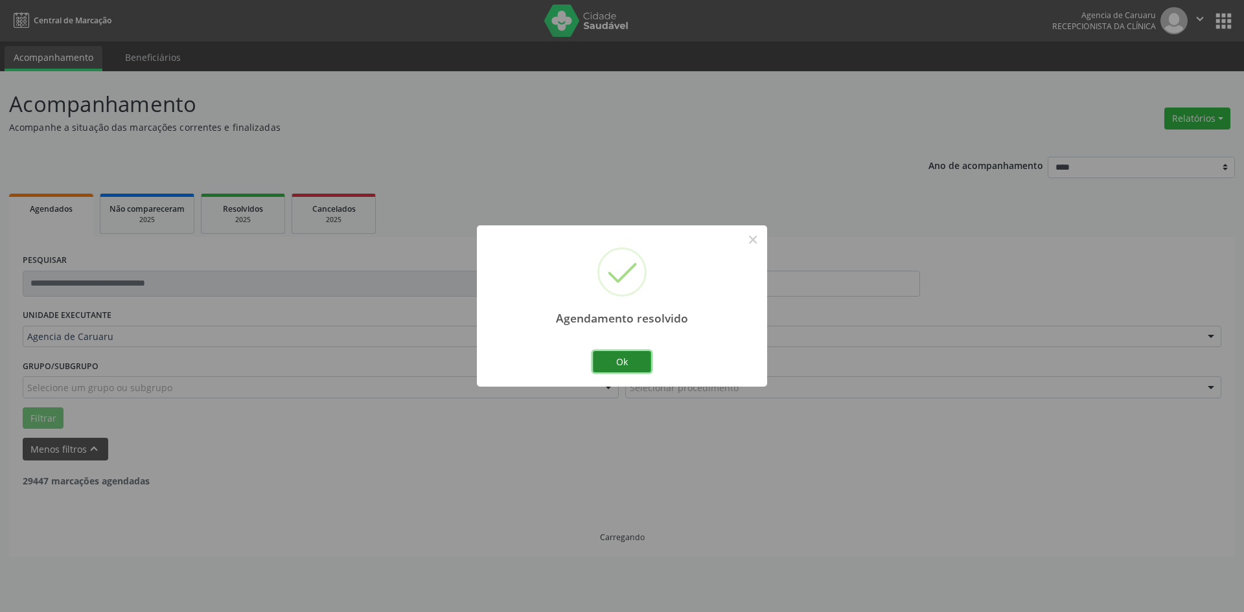
click at [608, 367] on button "Ok" at bounding box center [622, 362] width 58 height 22
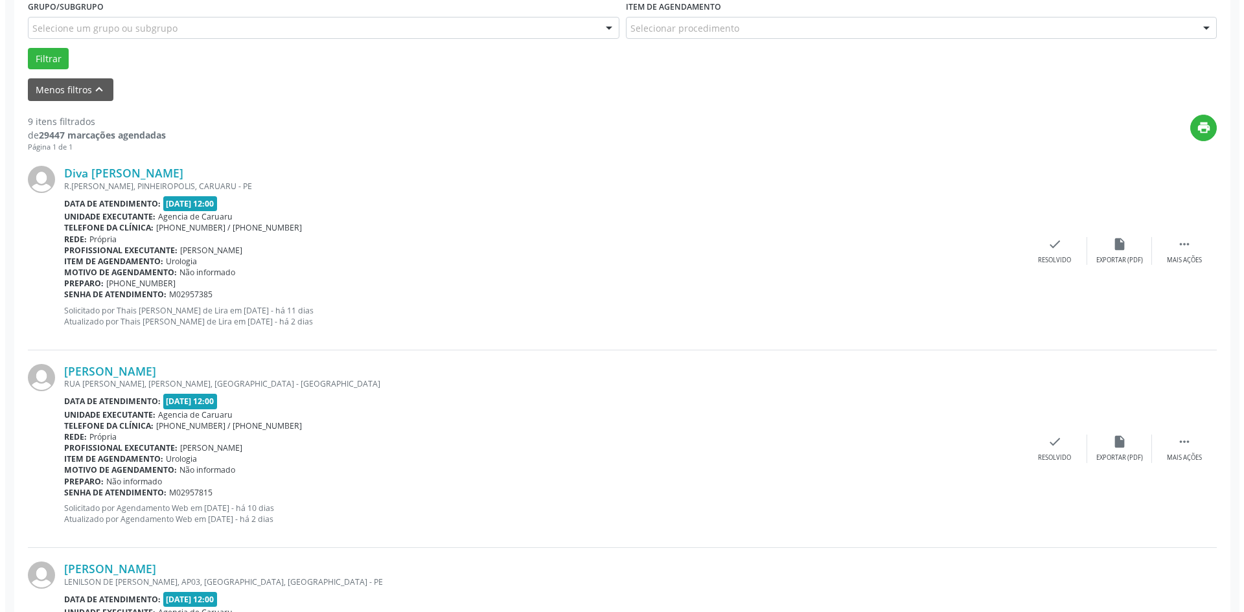
scroll to position [389, 0]
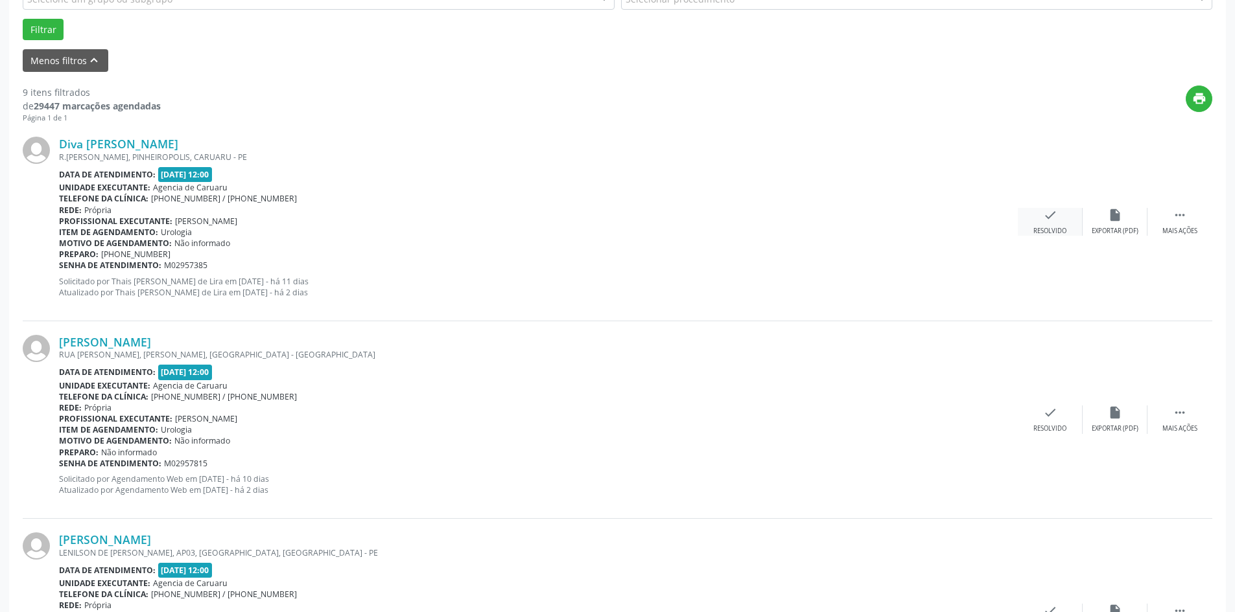
click at [1048, 224] on div "check Resolvido" at bounding box center [1049, 222] width 65 height 28
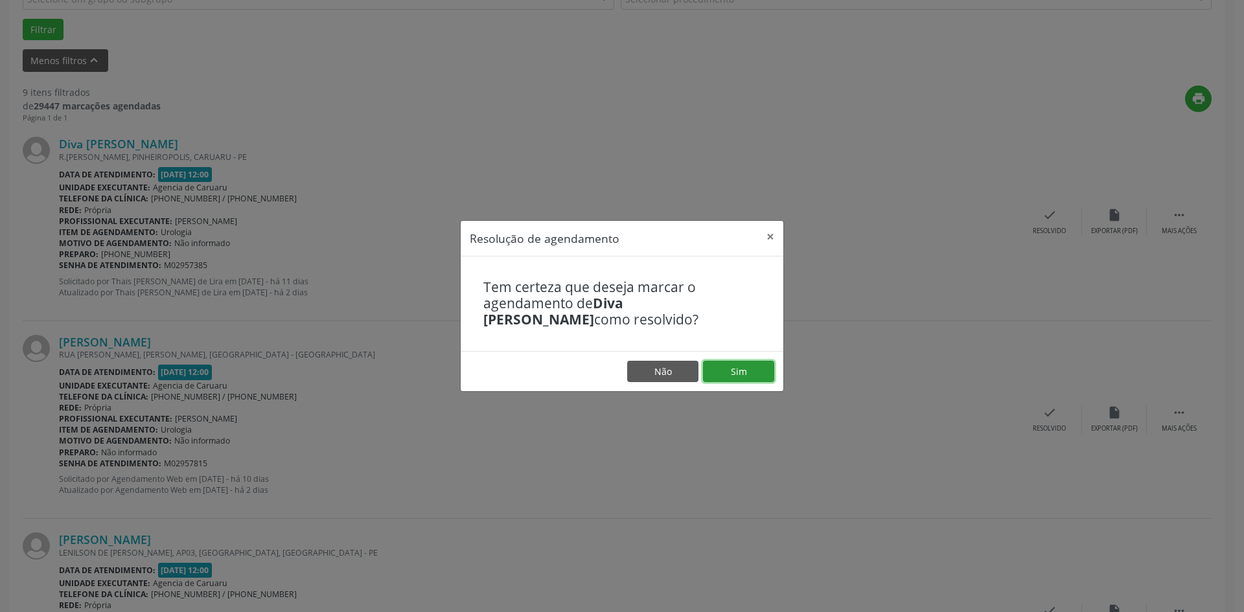
click at [730, 376] on button "Sim" at bounding box center [738, 372] width 71 height 22
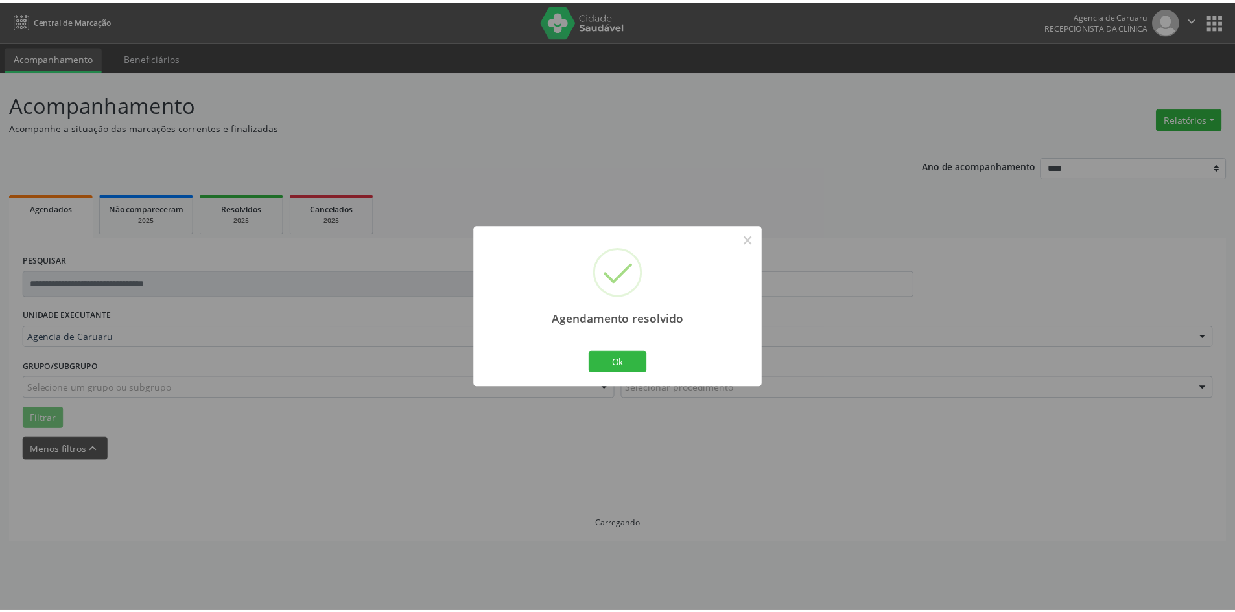
scroll to position [0, 0]
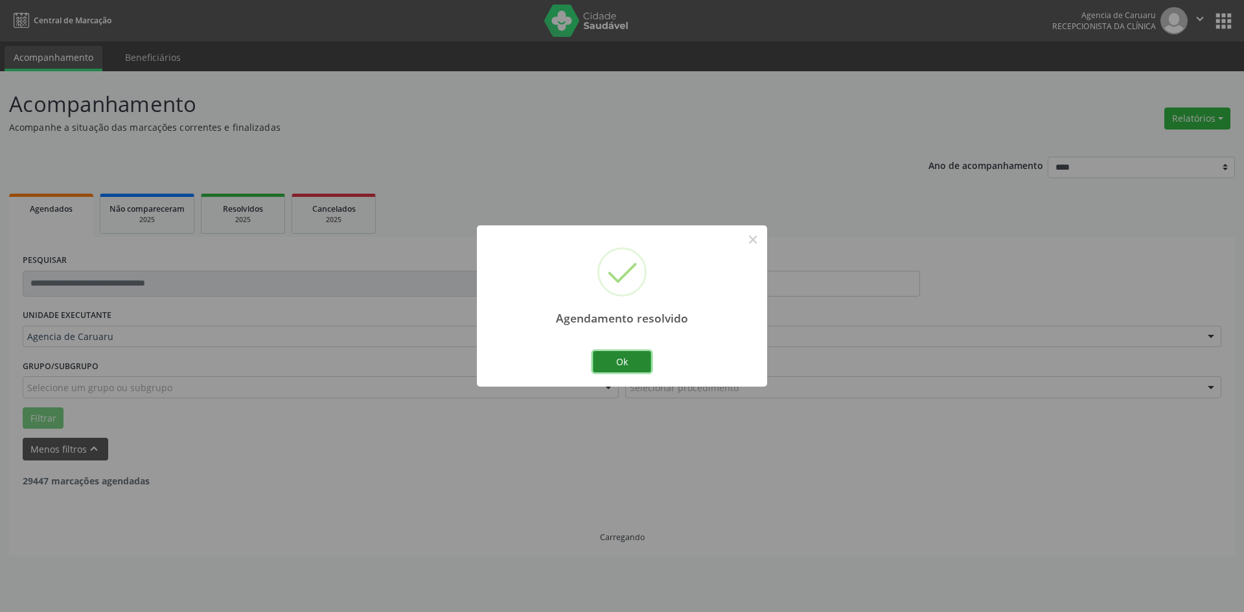
click at [616, 364] on button "Ok" at bounding box center [622, 362] width 58 height 22
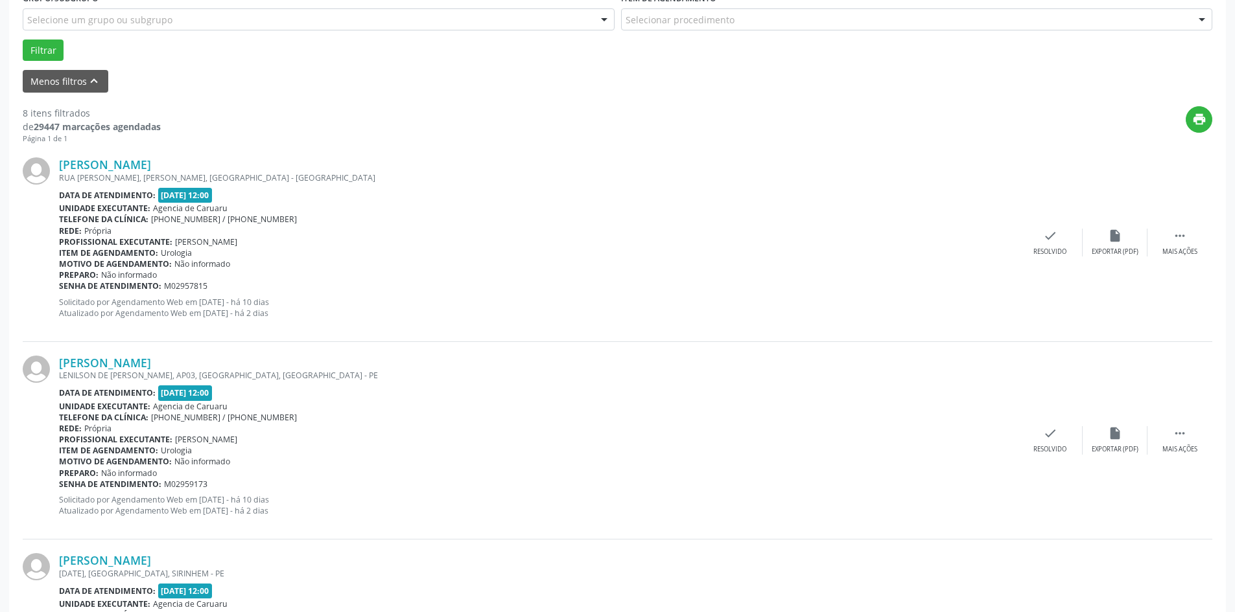
scroll to position [389, 0]
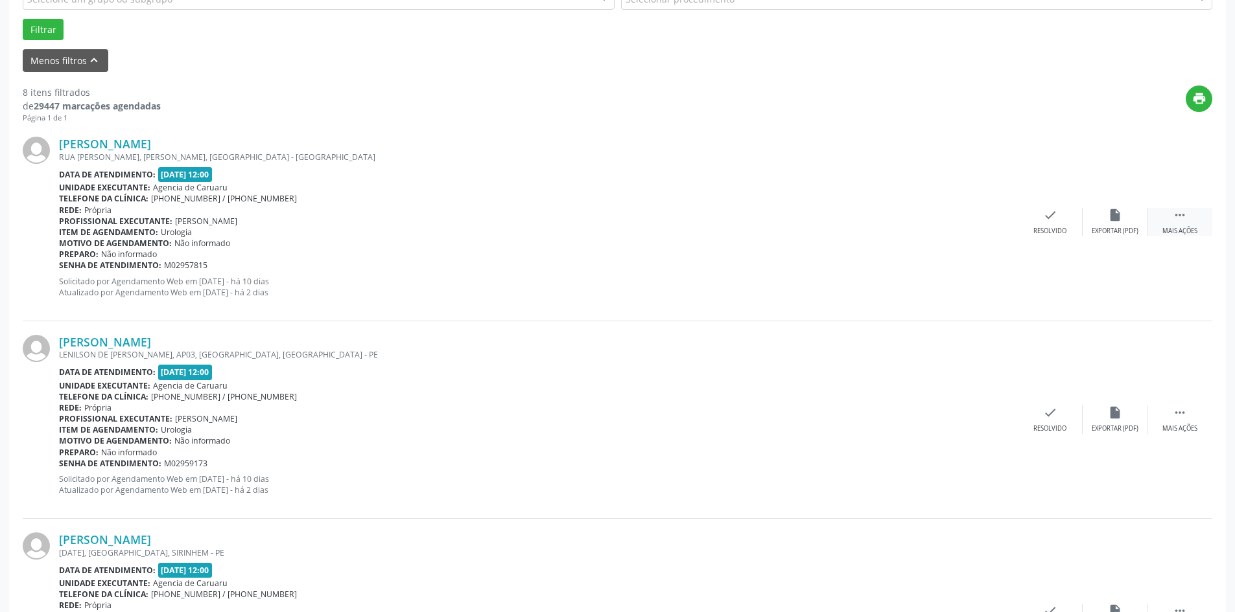
click at [1191, 220] on div " Mais ações" at bounding box center [1179, 222] width 65 height 28
click at [1091, 231] on div "Não compareceu" at bounding box center [1114, 231] width 55 height 9
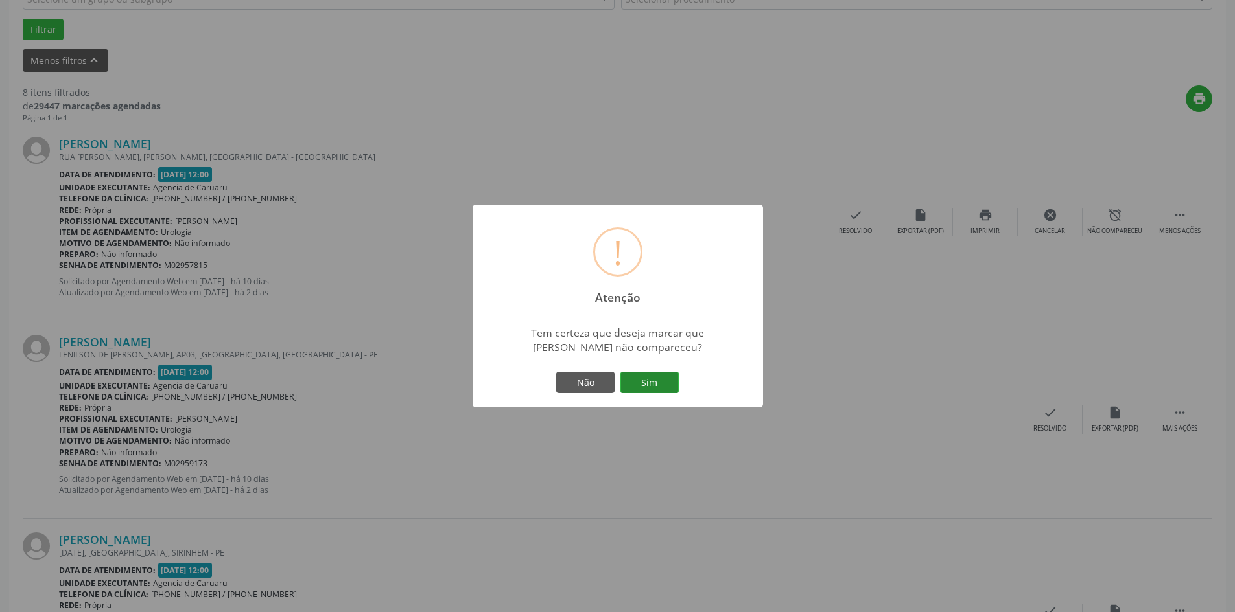
click at [629, 389] on button "Sim" at bounding box center [649, 383] width 58 height 22
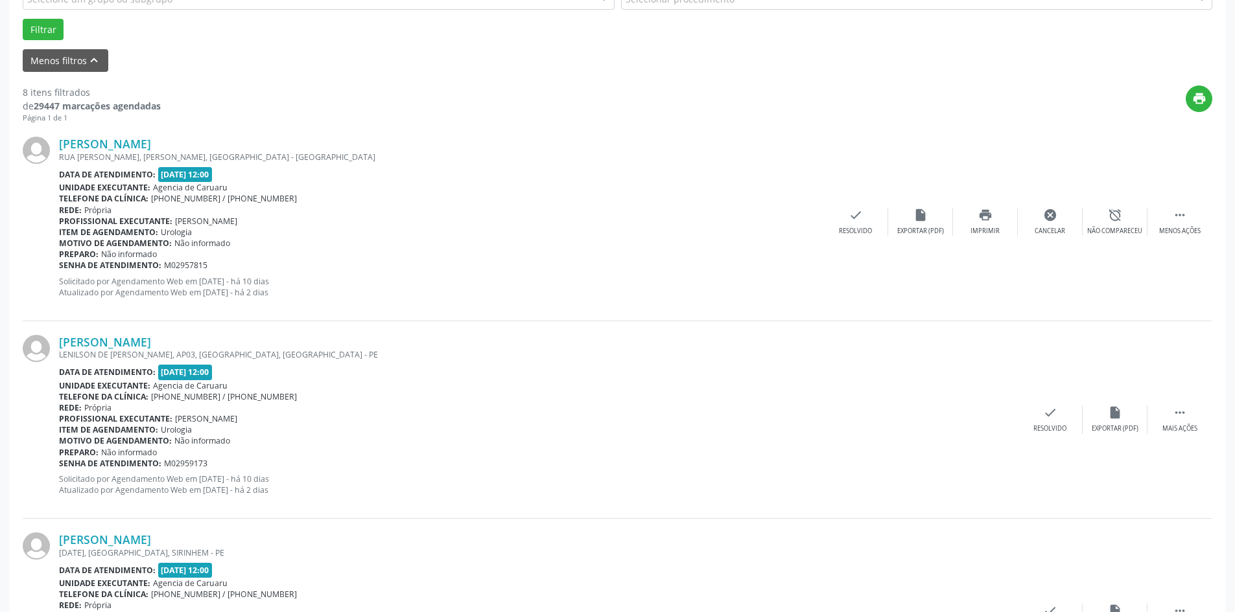
scroll to position [0, 0]
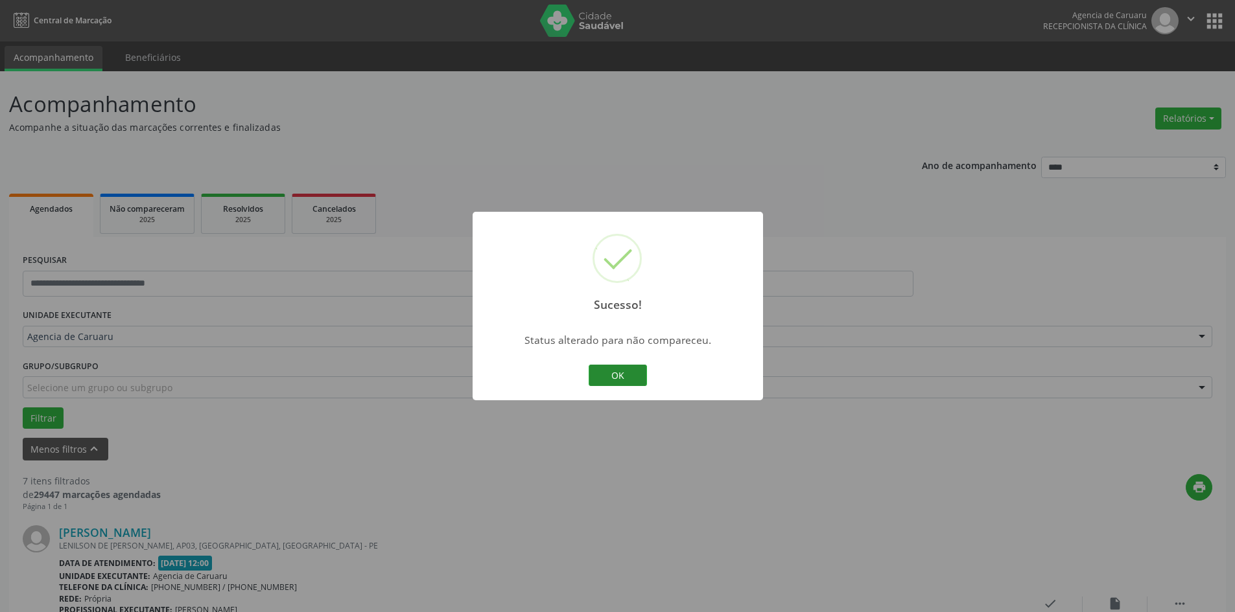
click at [621, 377] on button "OK" at bounding box center [617, 376] width 58 height 22
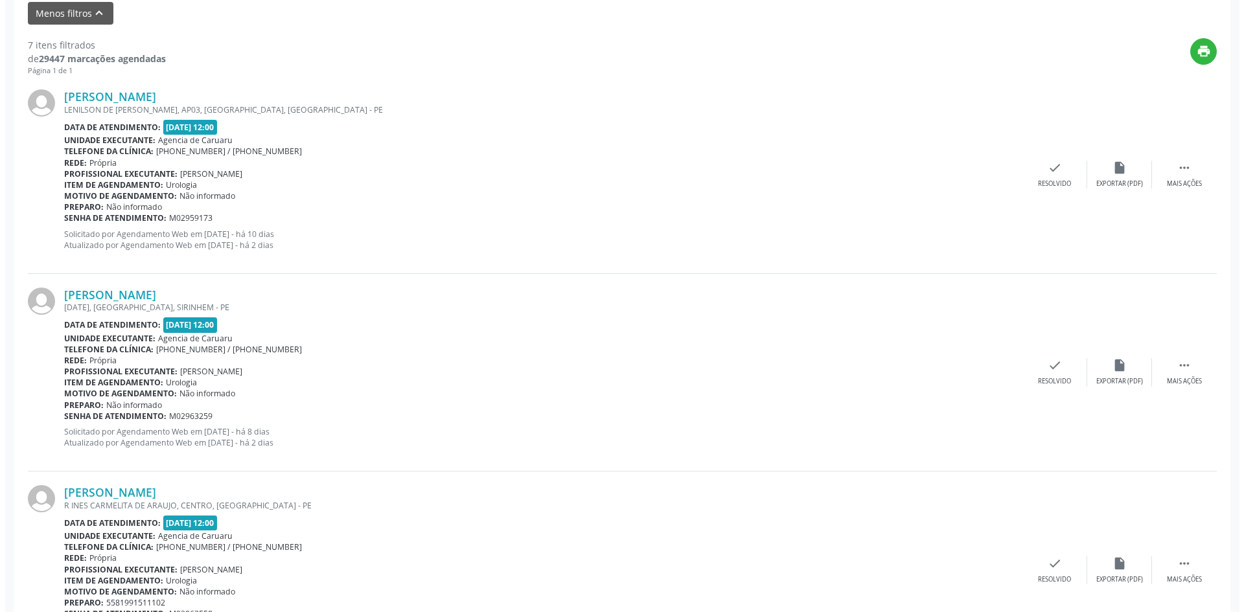
scroll to position [454, 0]
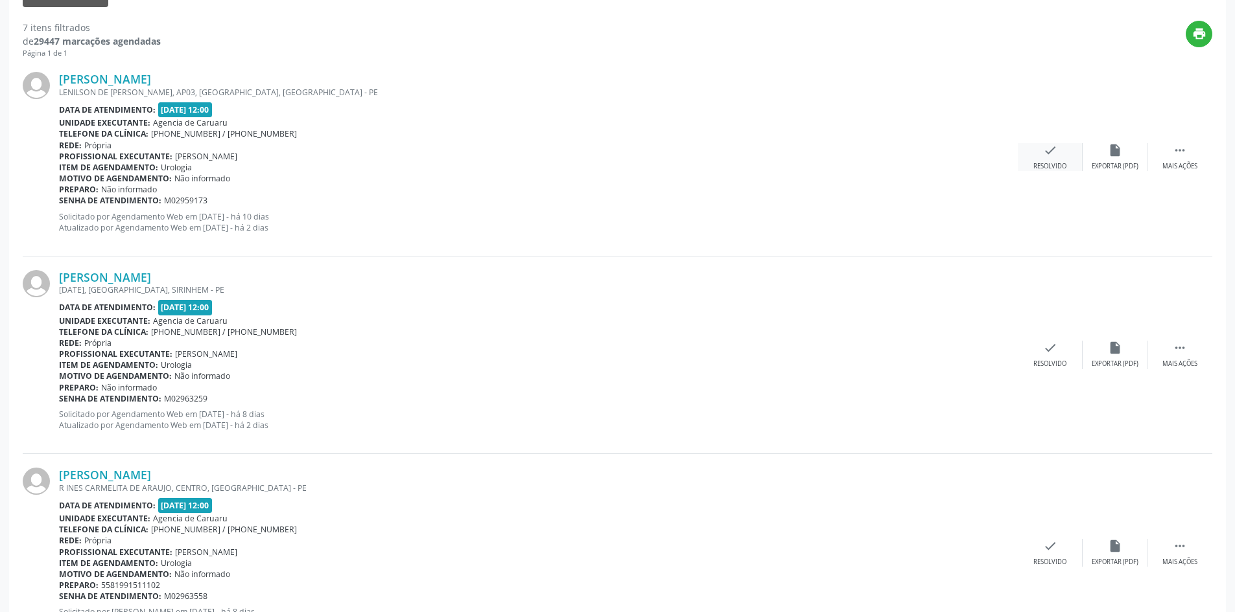
click at [1049, 165] on div "Resolvido" at bounding box center [1049, 166] width 33 height 9
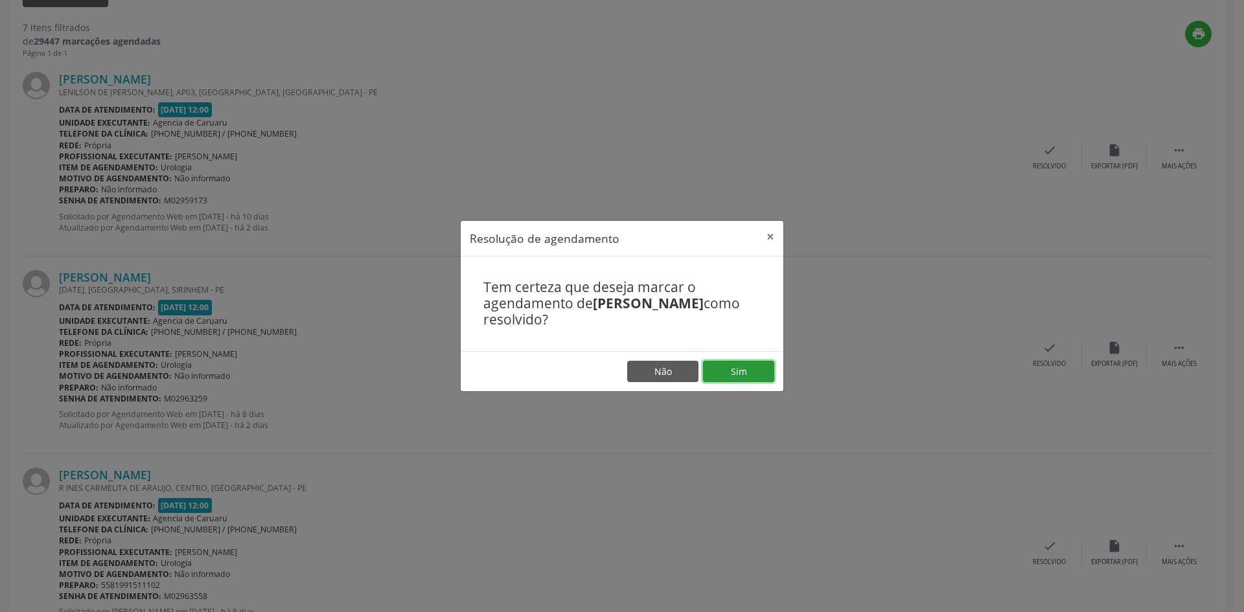
click at [715, 367] on button "Sim" at bounding box center [738, 372] width 71 height 22
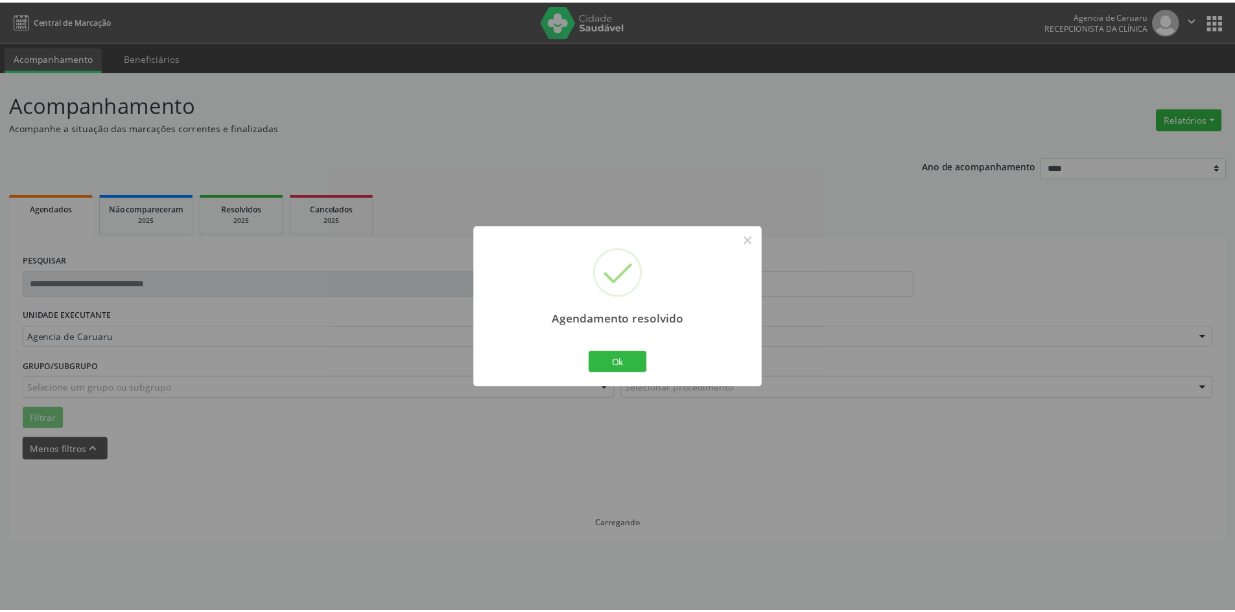
scroll to position [0, 0]
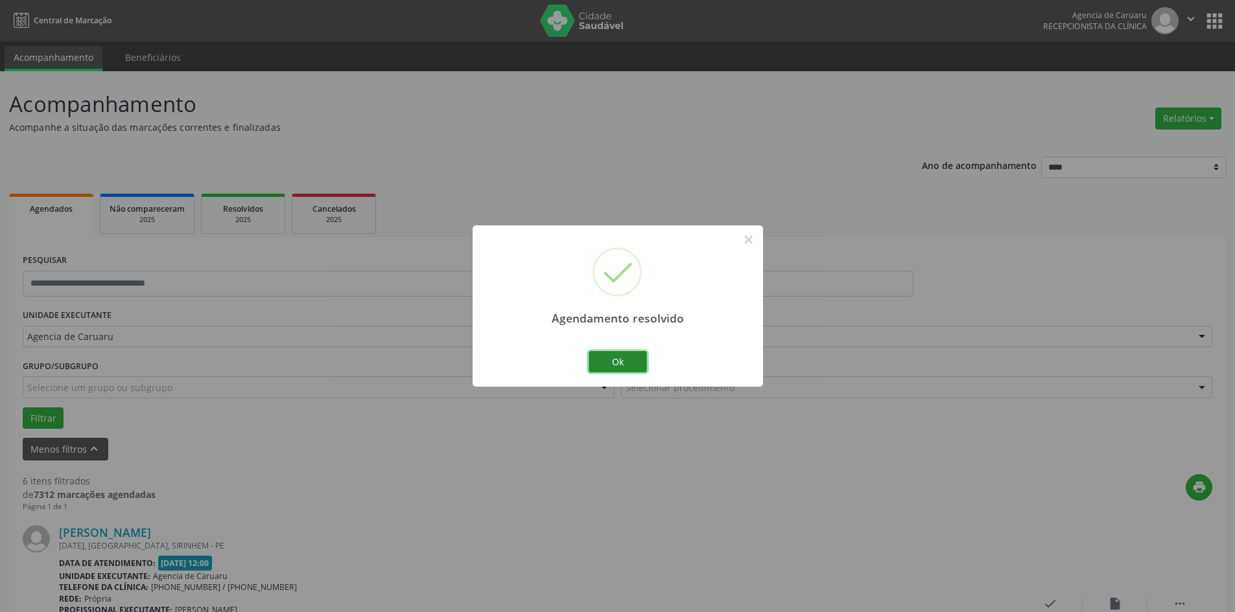
click at [620, 358] on button "Ok" at bounding box center [617, 362] width 58 height 22
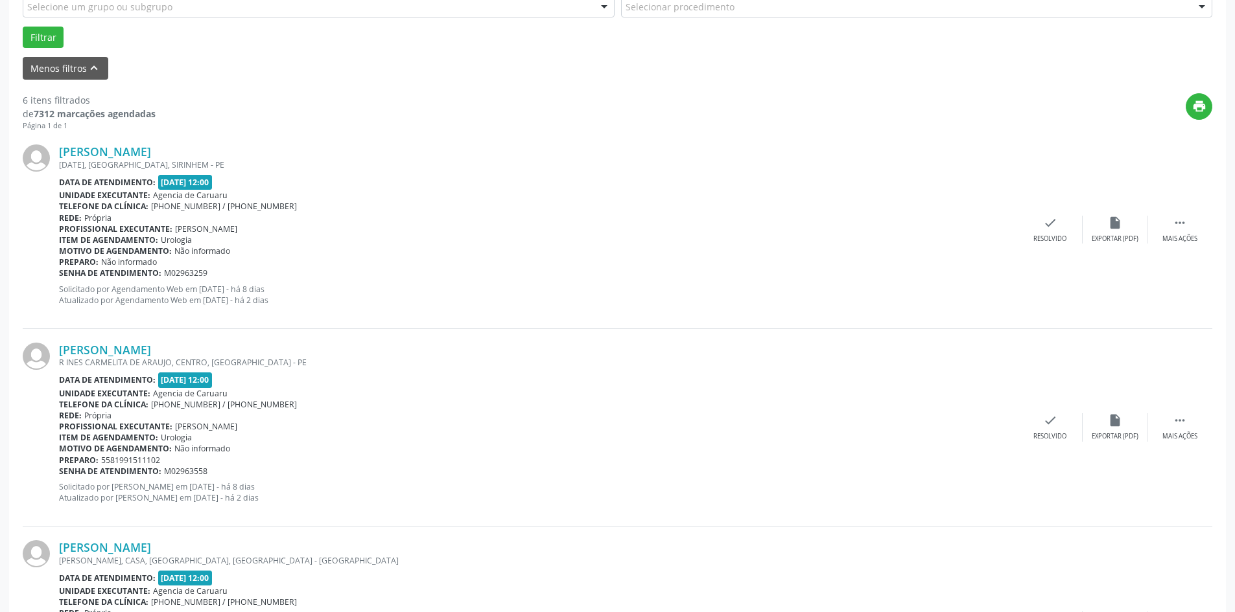
scroll to position [389, 0]
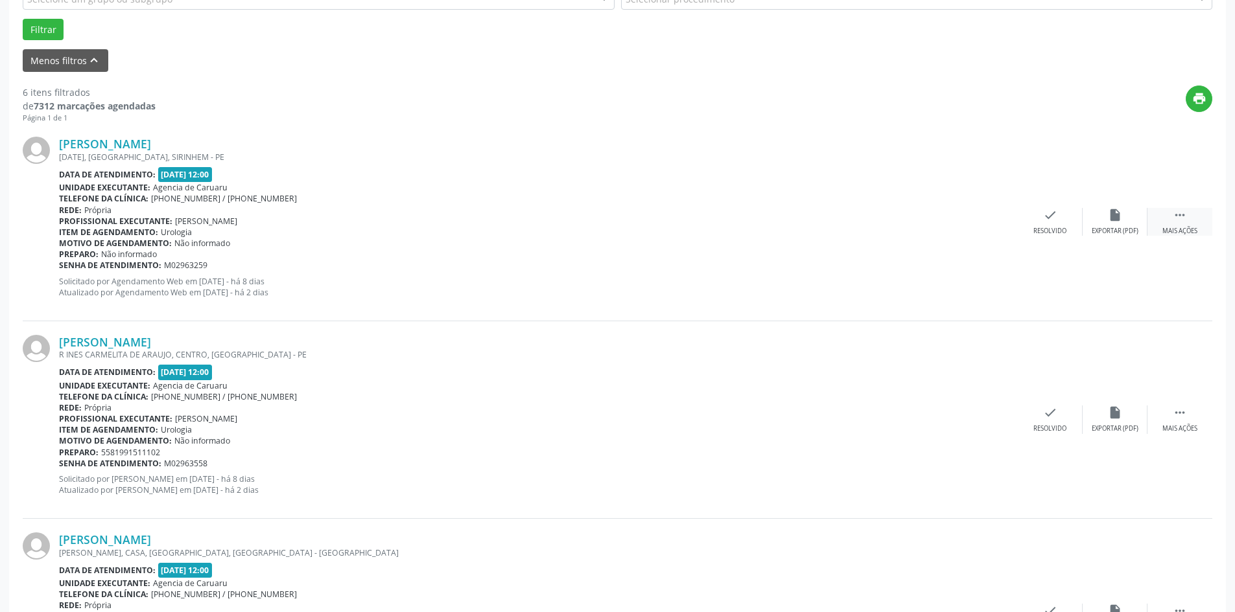
click at [1182, 222] on icon "" at bounding box center [1179, 215] width 14 height 14
click at [1106, 225] on div "alarm_off Não compareceu" at bounding box center [1114, 222] width 65 height 28
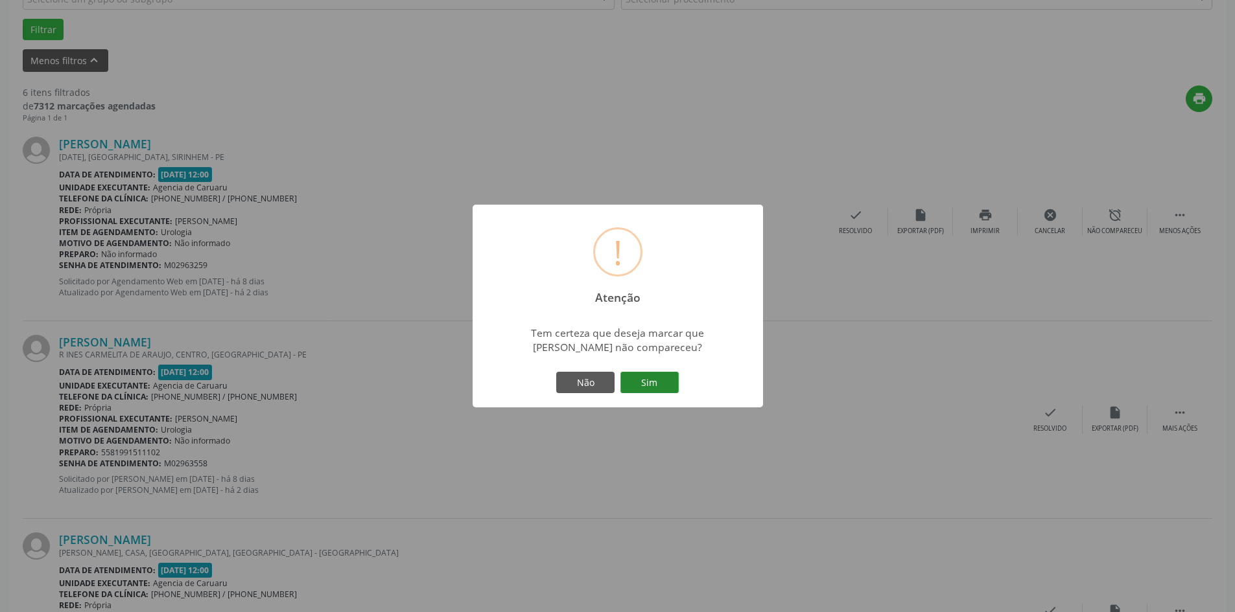
click at [660, 393] on button "Sim" at bounding box center [649, 383] width 58 height 22
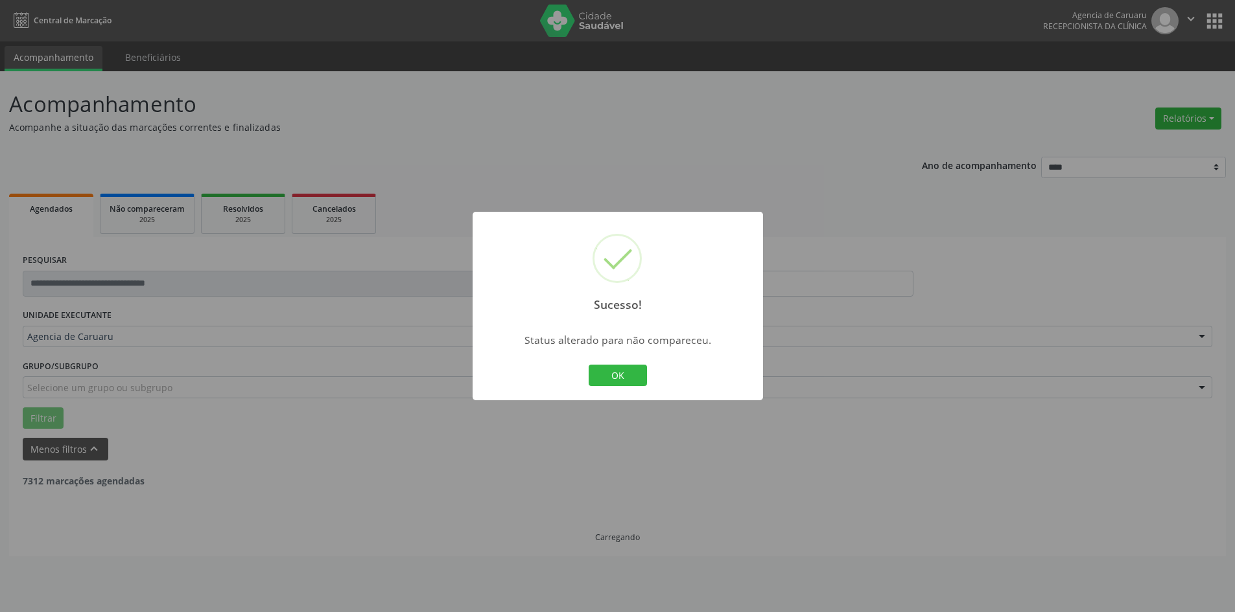
scroll to position [0, 0]
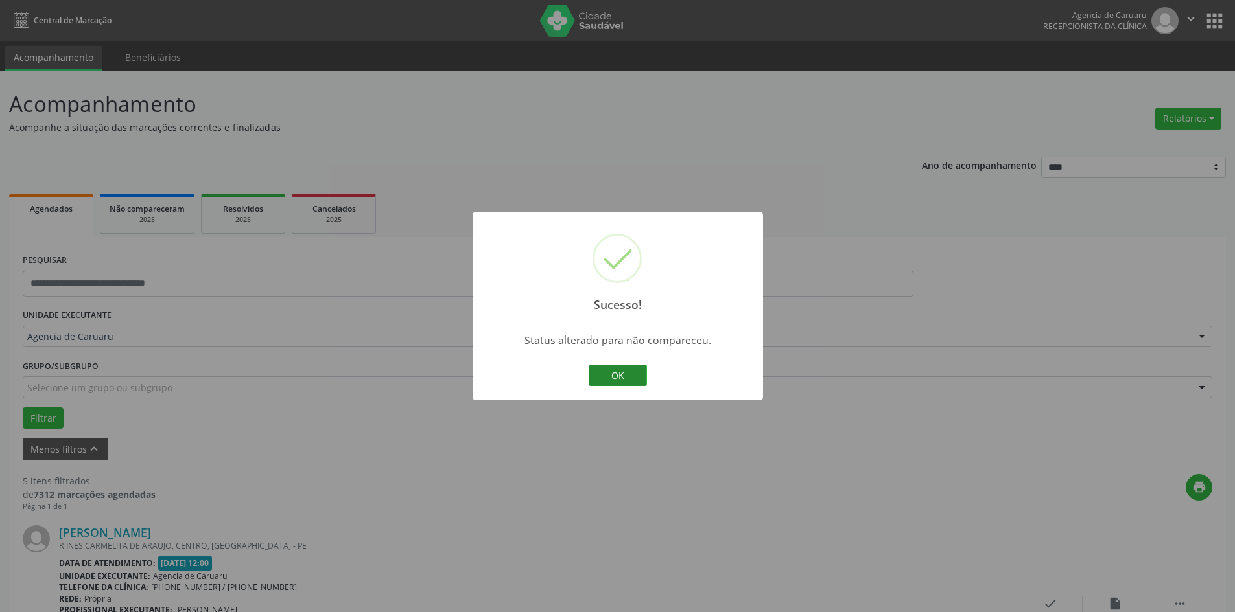
click at [594, 372] on button "OK" at bounding box center [617, 376] width 58 height 22
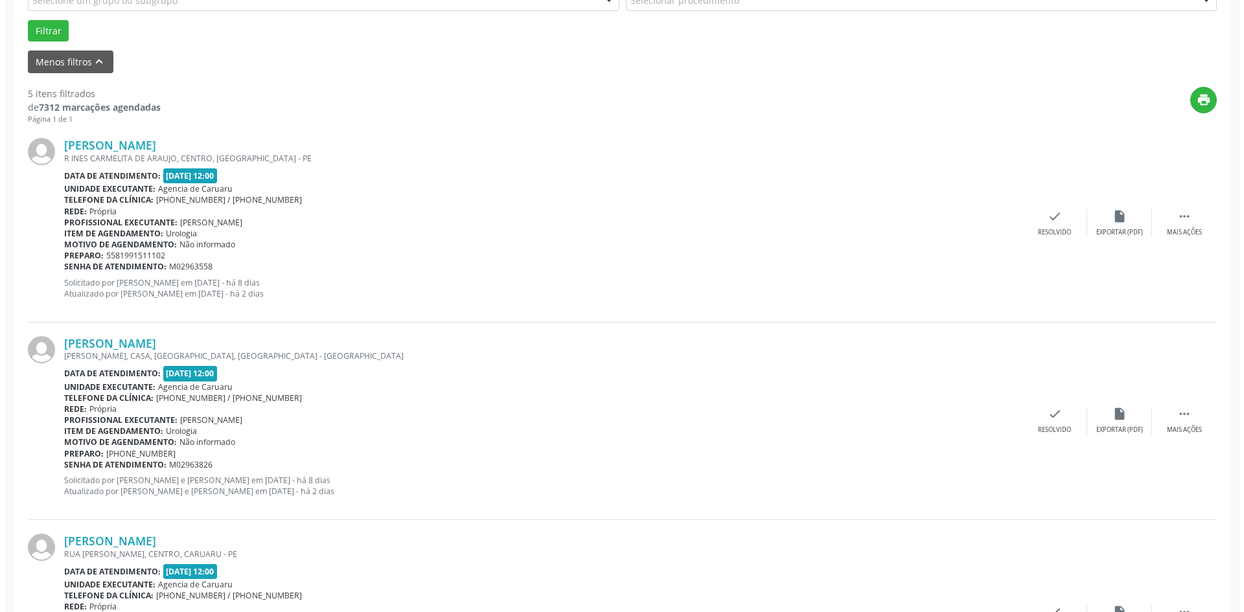
scroll to position [389, 0]
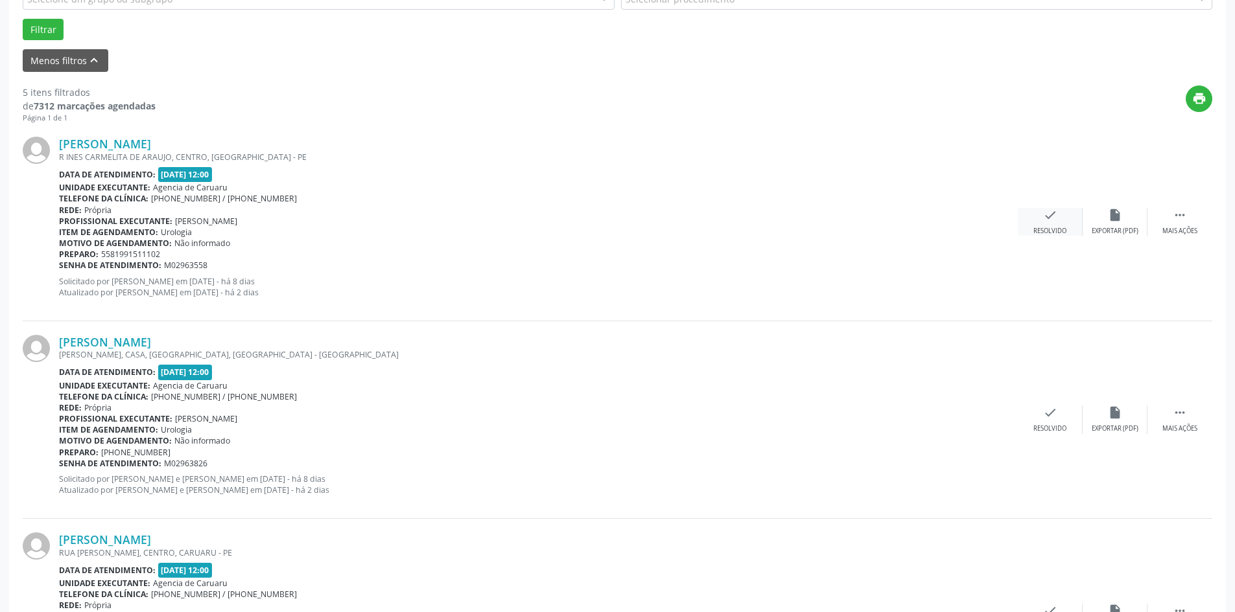
click at [1054, 221] on icon "check" at bounding box center [1050, 215] width 14 height 14
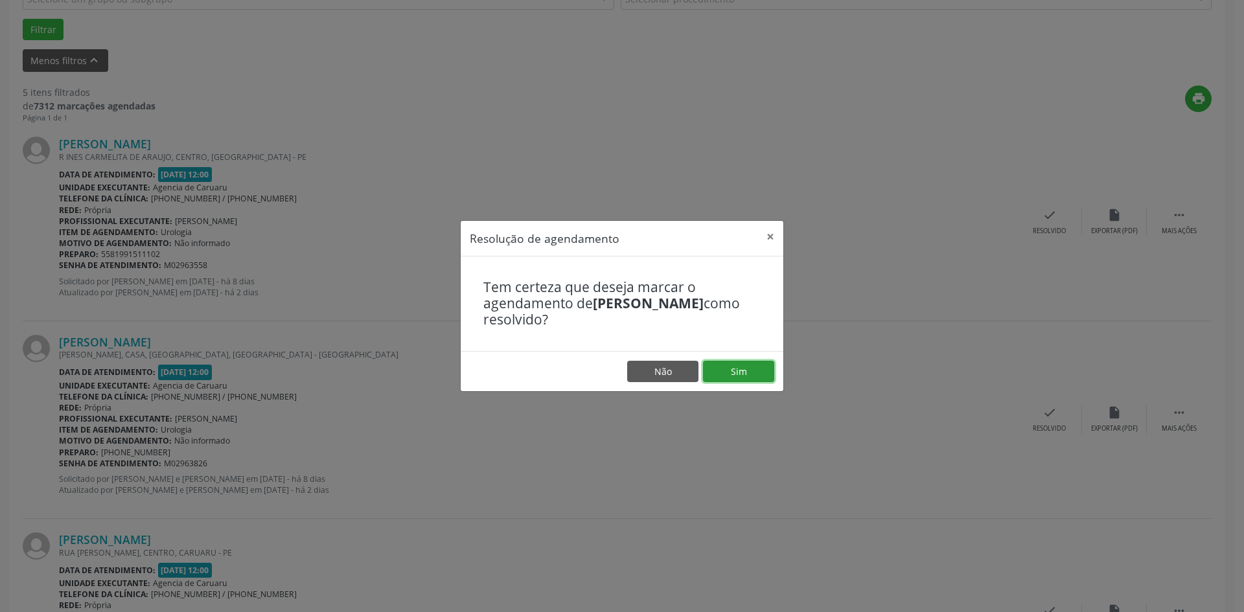
click at [732, 371] on button "Sim" at bounding box center [738, 372] width 71 height 22
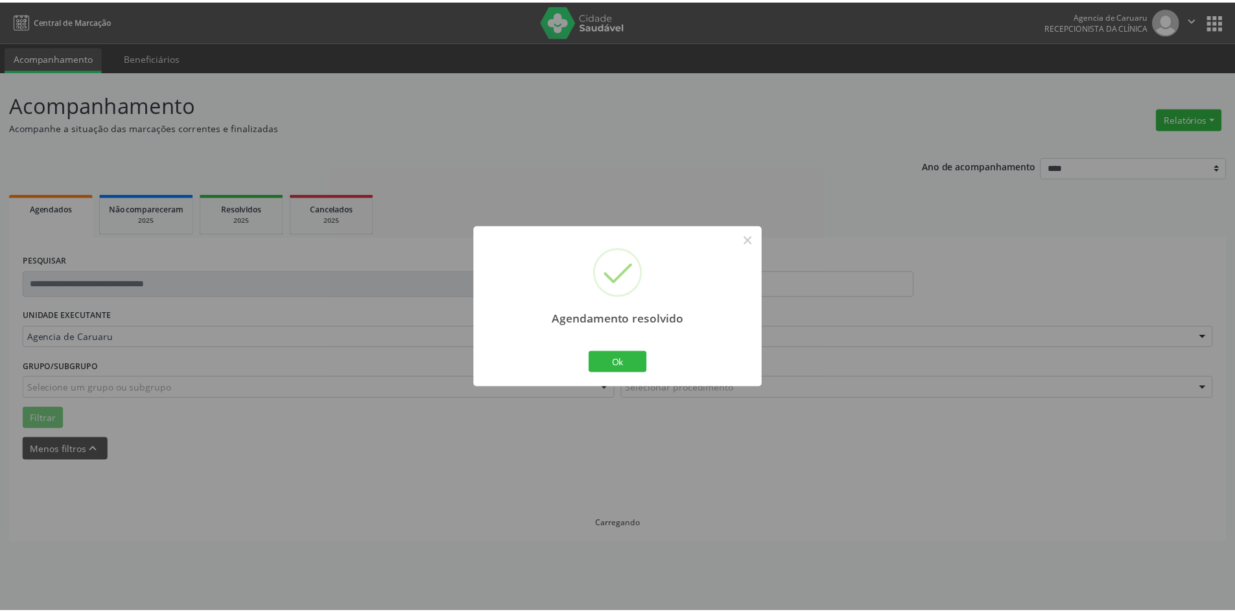
scroll to position [0, 0]
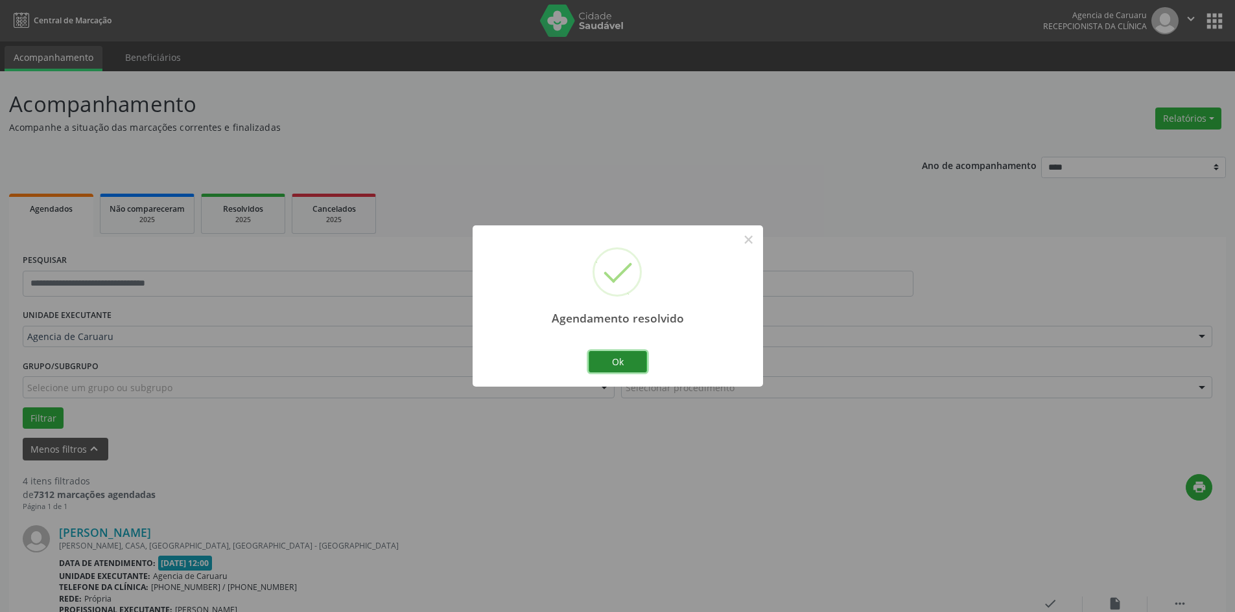
click at [616, 365] on button "Ok" at bounding box center [617, 362] width 58 height 22
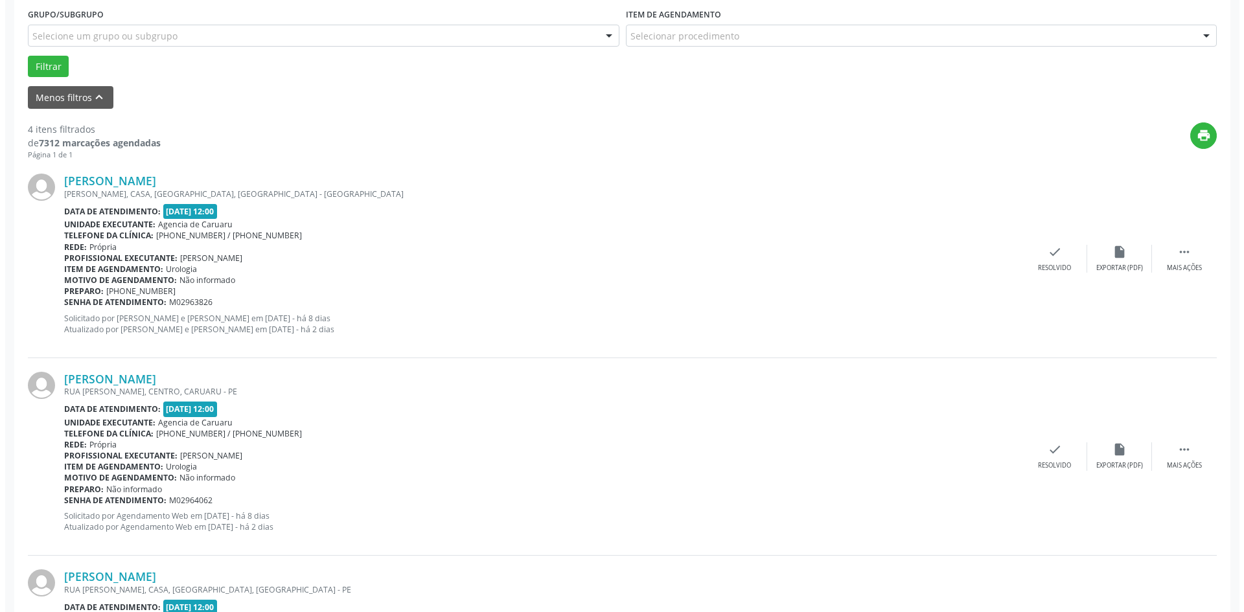
scroll to position [389, 0]
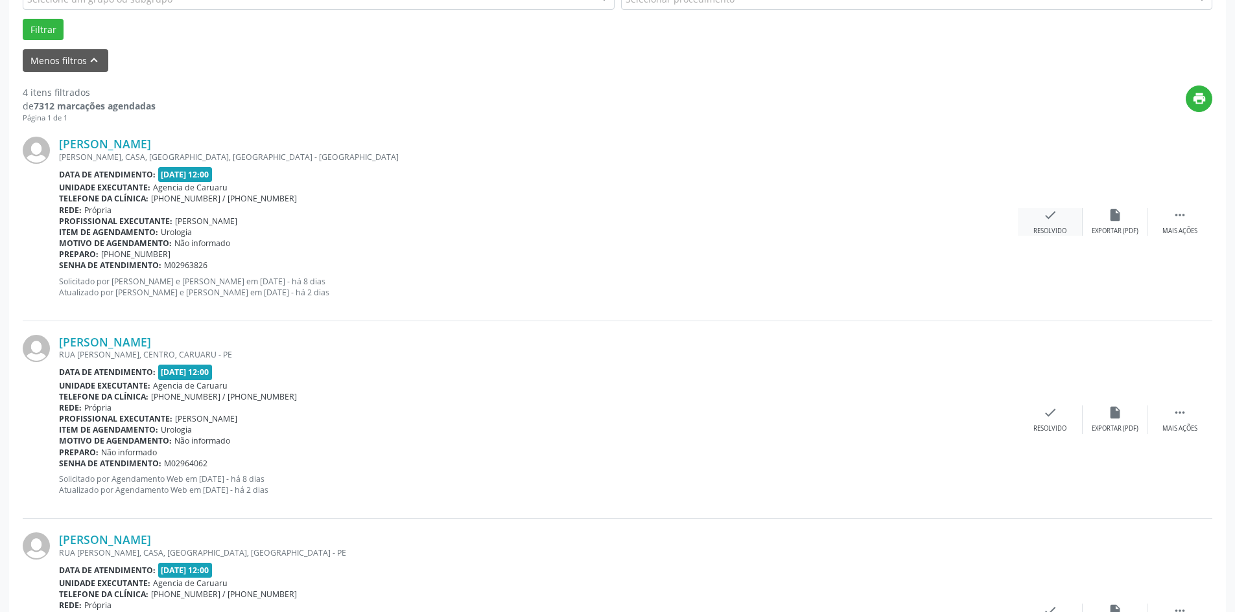
click at [1041, 229] on div "Resolvido" at bounding box center [1049, 231] width 33 height 9
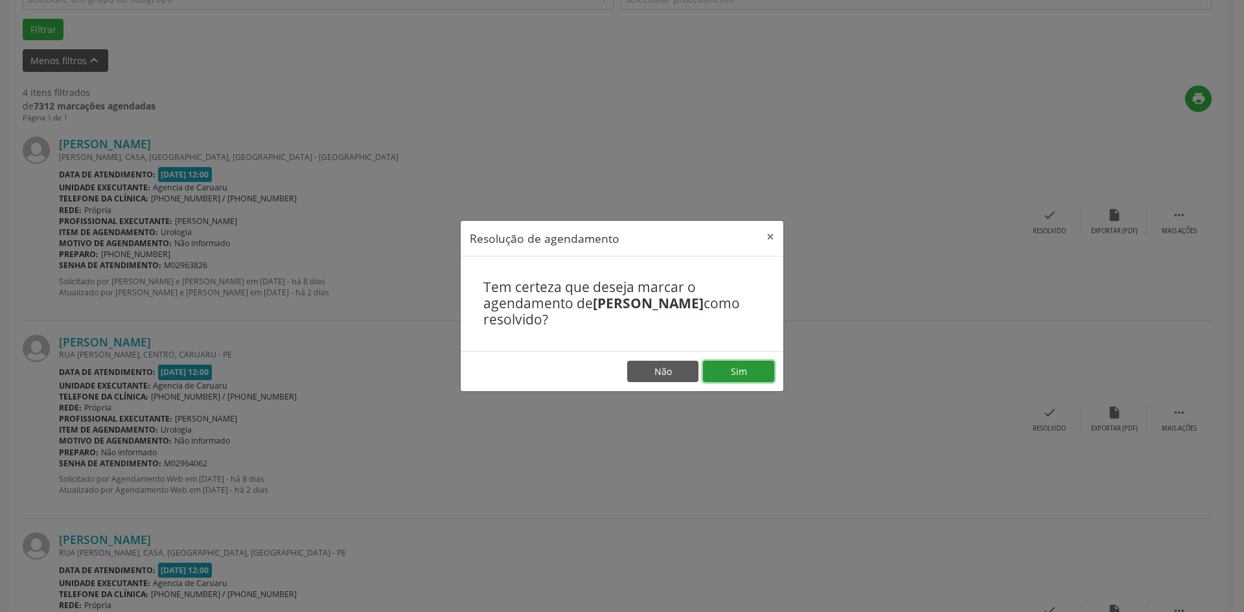
click at [758, 371] on button "Sim" at bounding box center [738, 372] width 71 height 22
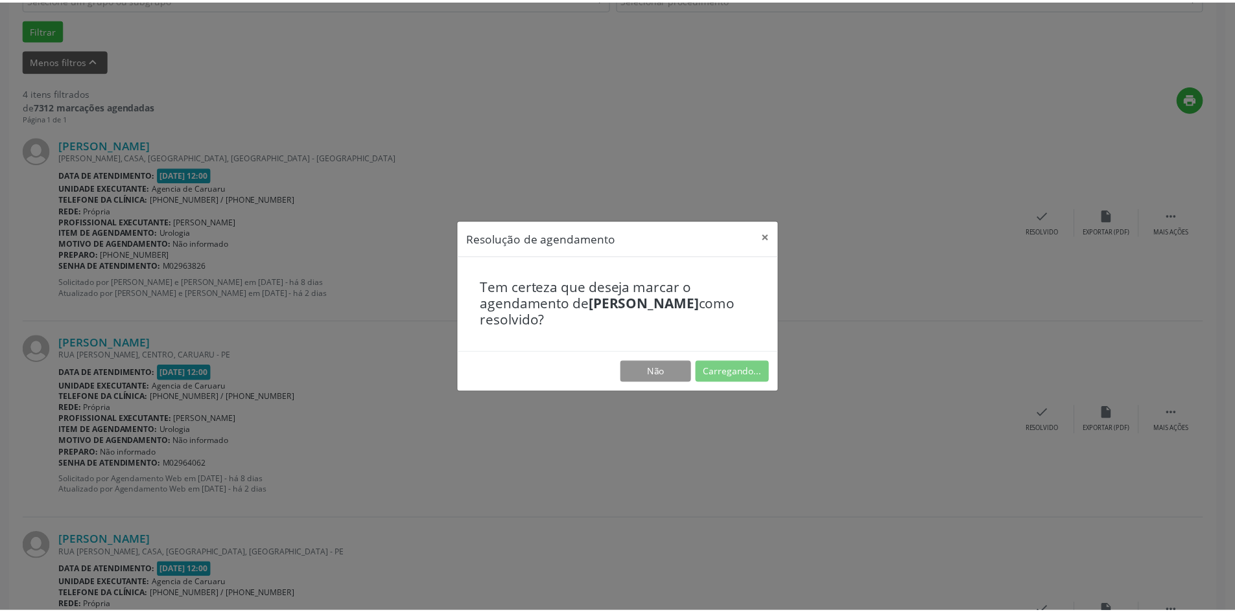
scroll to position [0, 0]
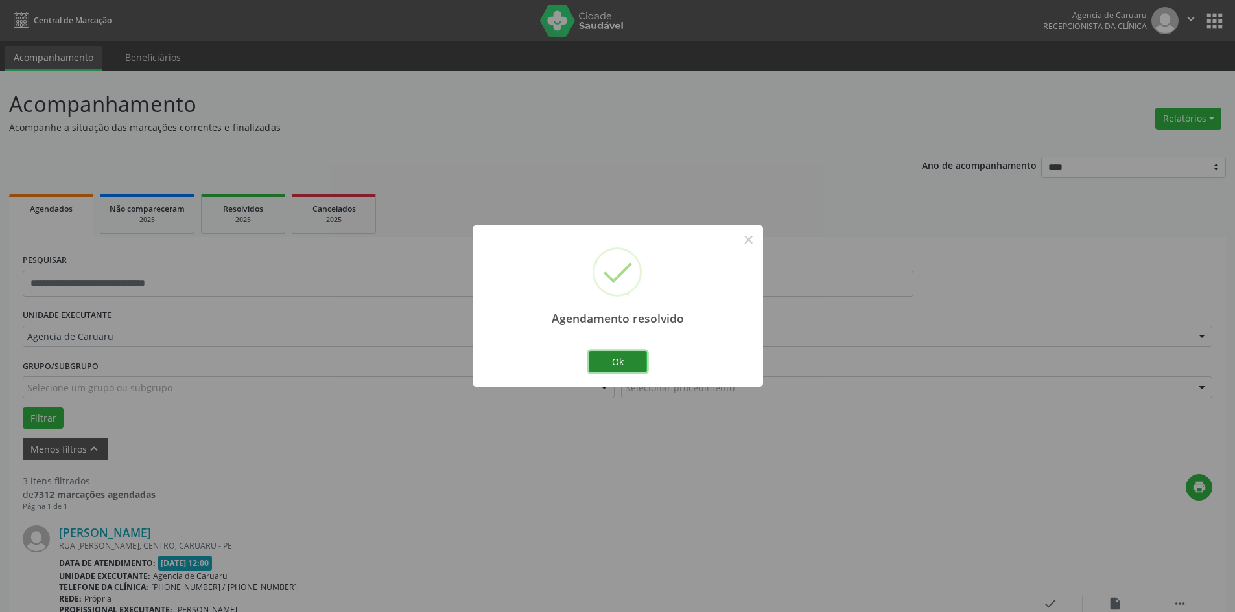
click at [627, 358] on button "Ok" at bounding box center [617, 362] width 58 height 22
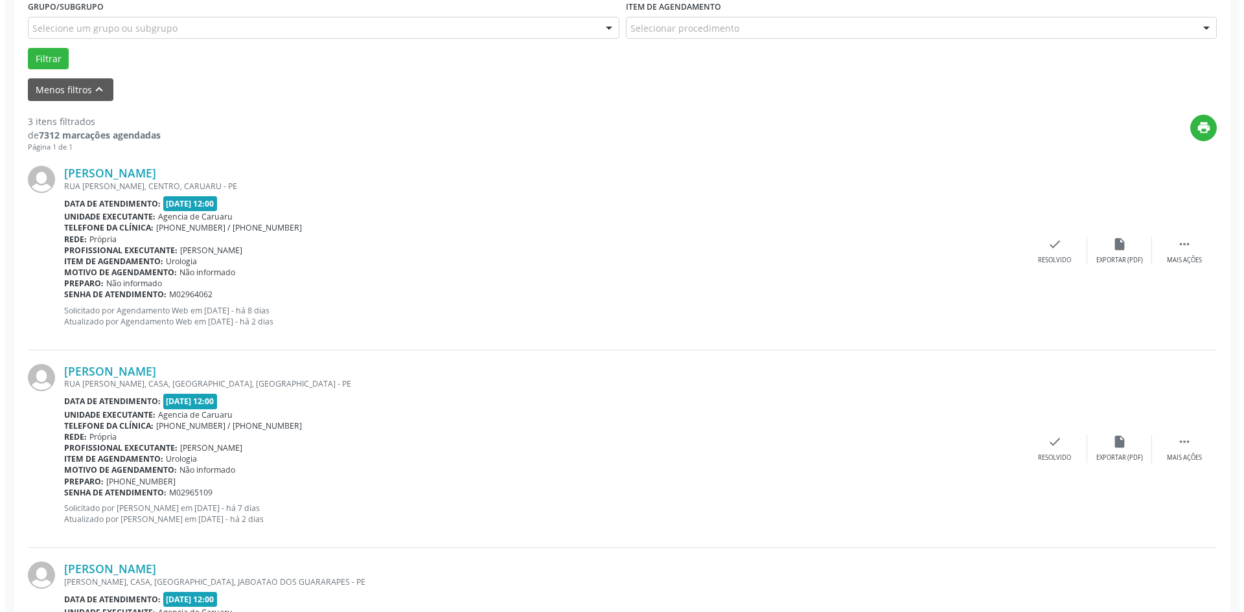
scroll to position [389, 0]
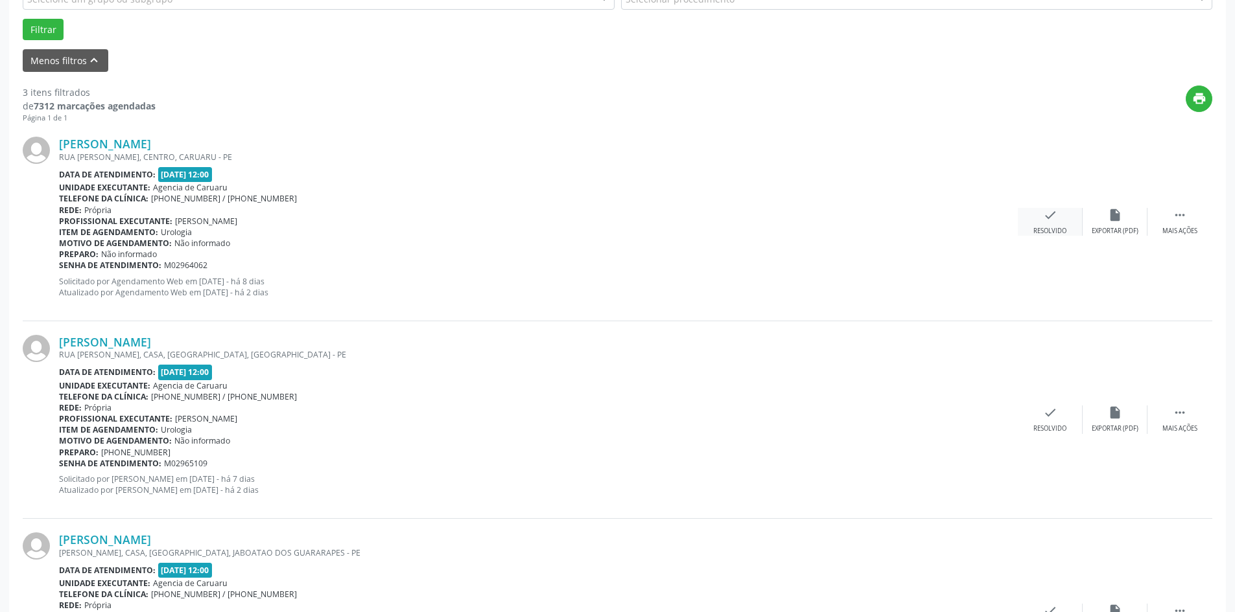
click at [1041, 222] on div "check Resolvido" at bounding box center [1049, 222] width 65 height 28
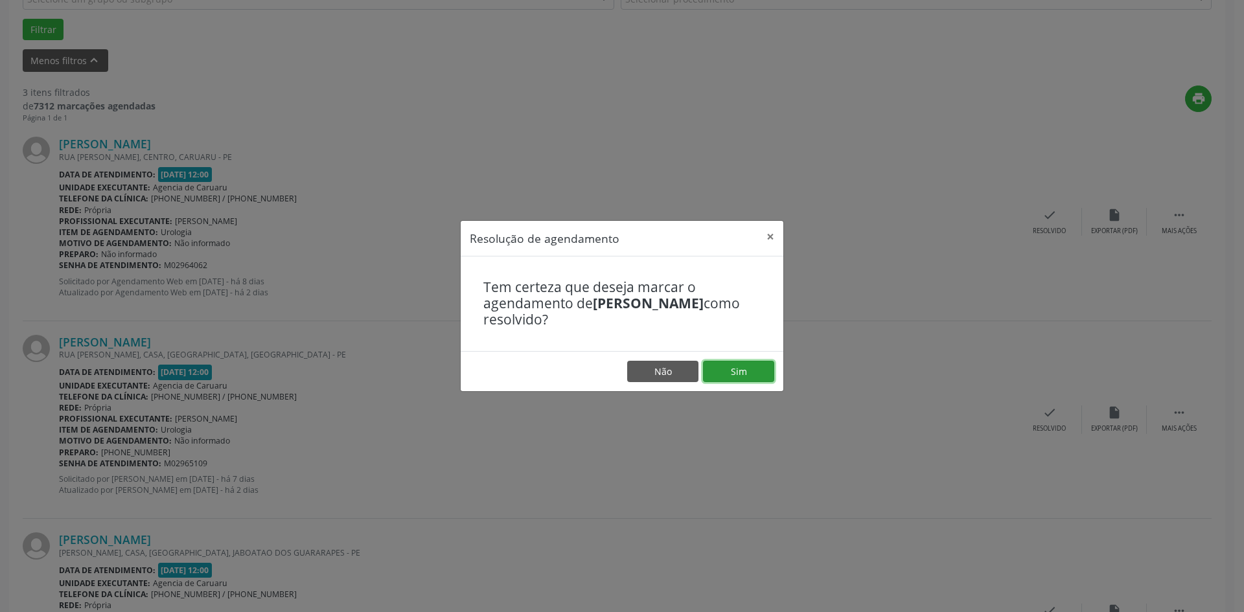
click at [752, 371] on button "Sim" at bounding box center [738, 372] width 71 height 22
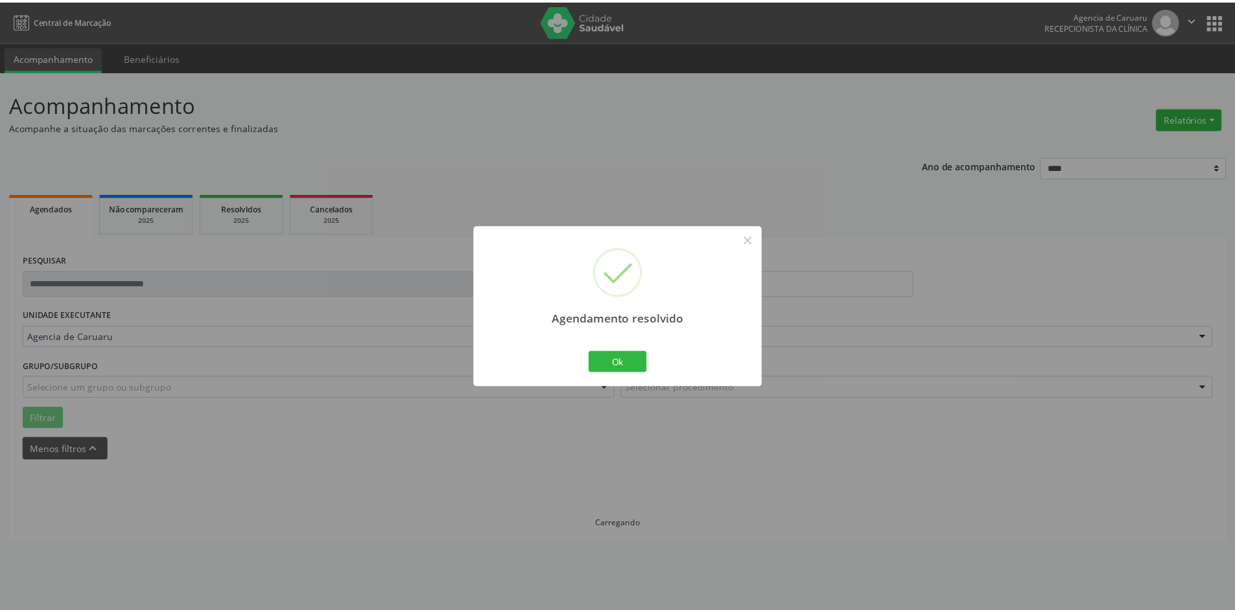
scroll to position [0, 0]
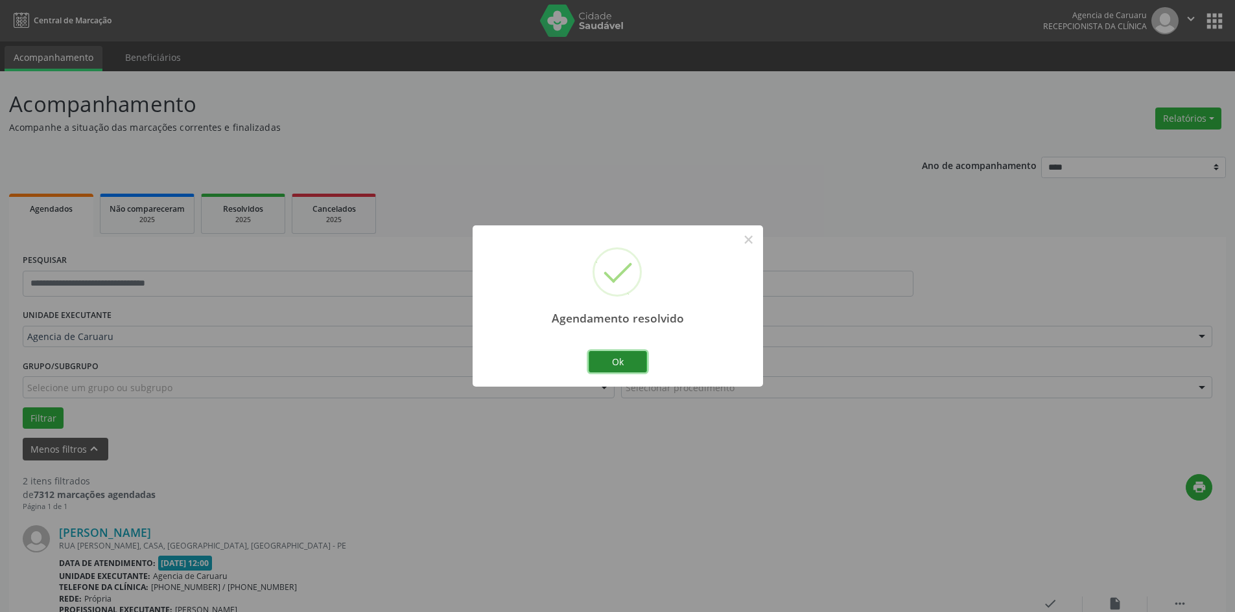
click at [609, 360] on button "Ok" at bounding box center [617, 362] width 58 height 22
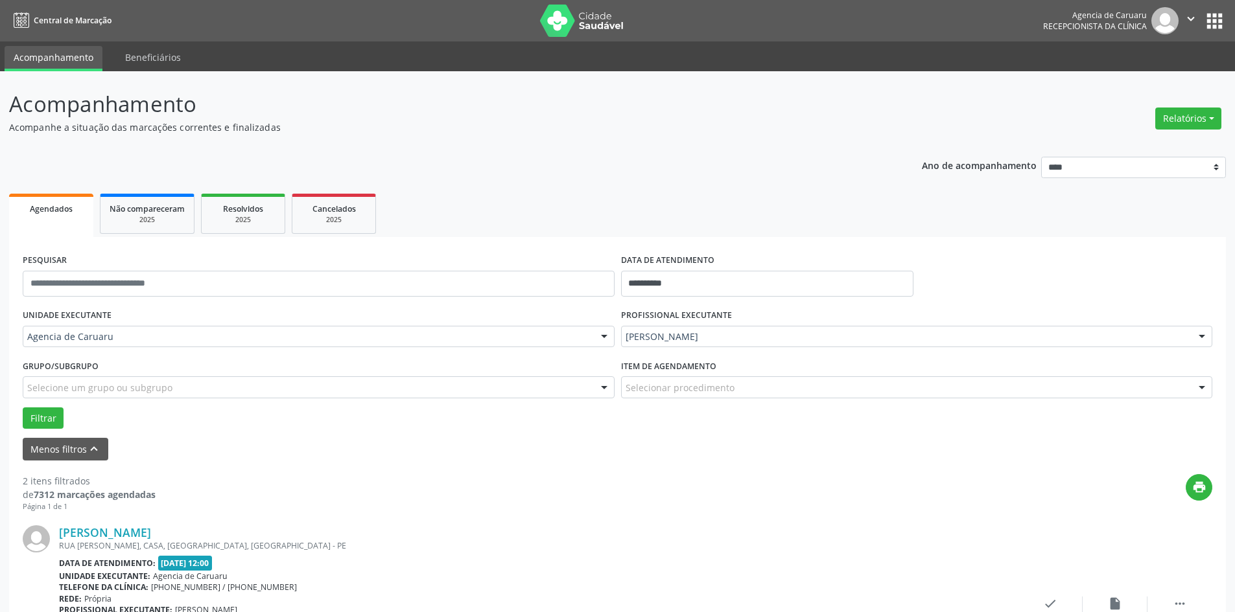
scroll to position [318, 0]
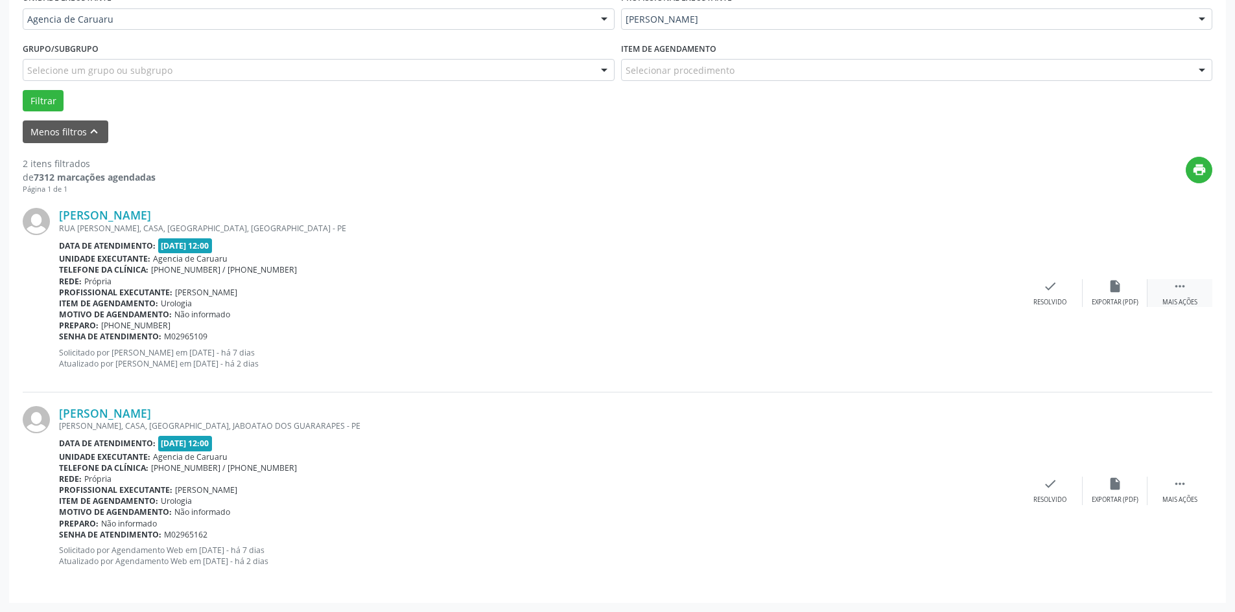
click at [1178, 290] on icon "" at bounding box center [1179, 286] width 14 height 14
click at [1102, 294] on div "alarm_off Não compareceu" at bounding box center [1114, 293] width 65 height 28
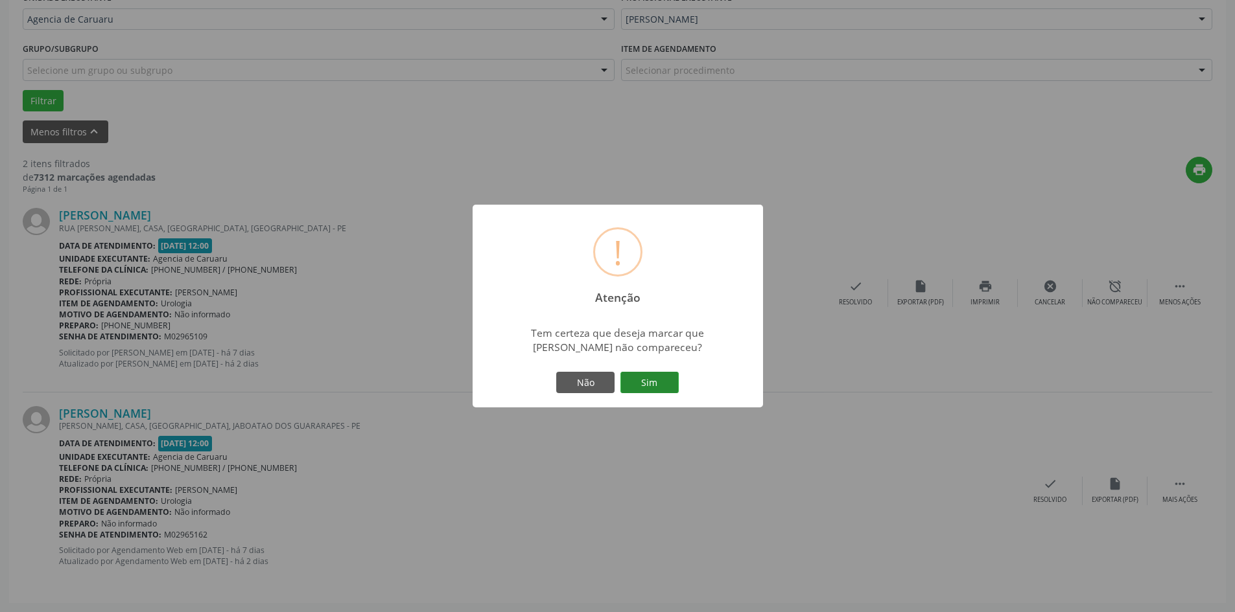
click at [643, 386] on button "Sim" at bounding box center [649, 383] width 58 height 22
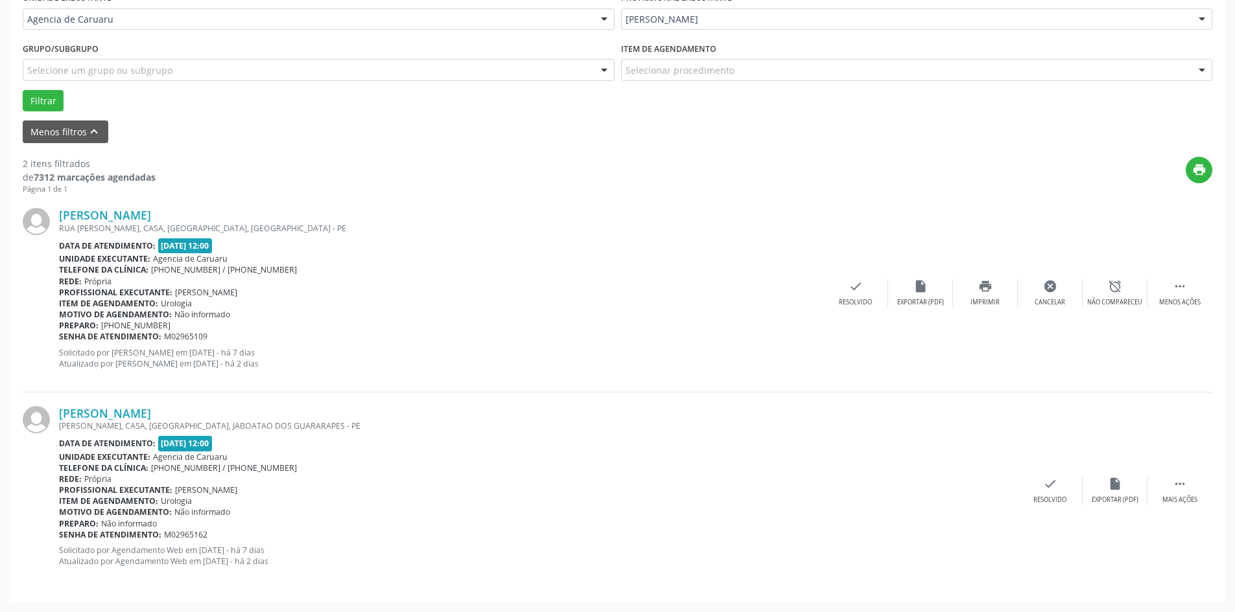
scroll to position [0, 0]
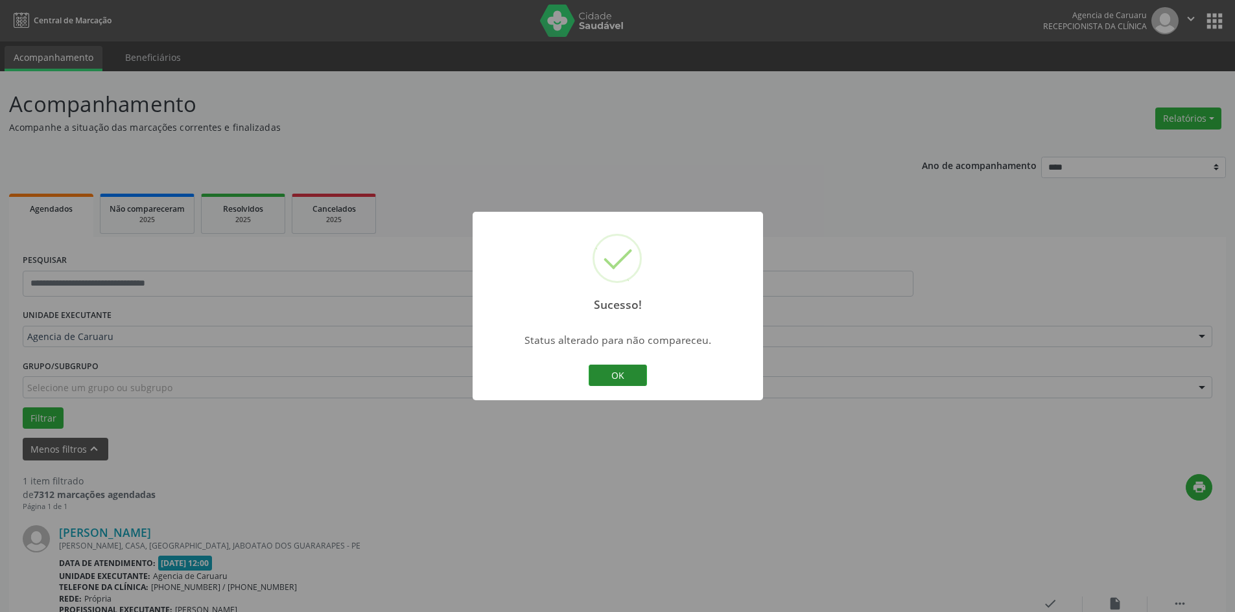
click at [645, 380] on button "OK" at bounding box center [617, 376] width 58 height 22
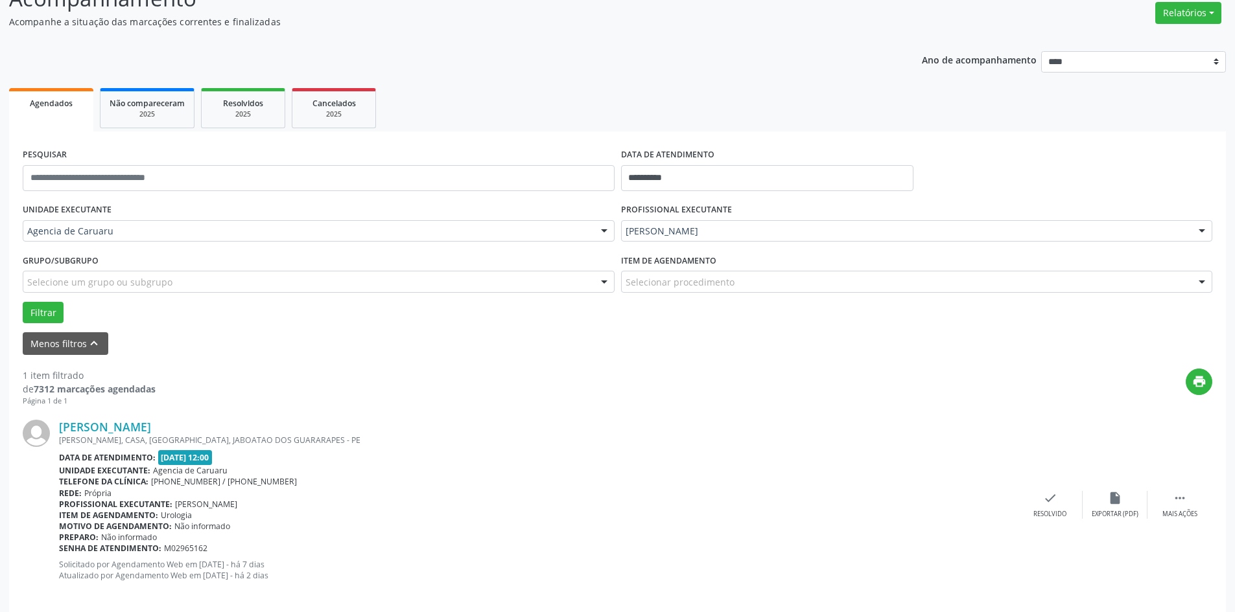
scroll to position [120, 0]
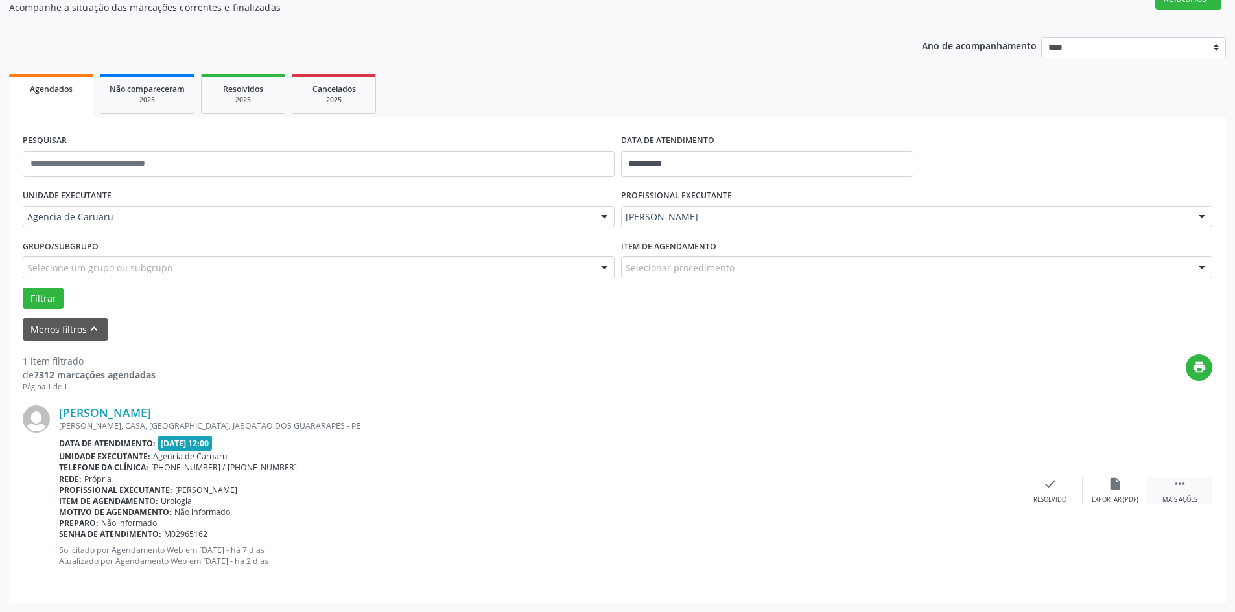
click at [1176, 493] on div " Mais ações" at bounding box center [1179, 491] width 65 height 28
click at [1106, 490] on div "alarm_off Não compareceu" at bounding box center [1114, 491] width 65 height 28
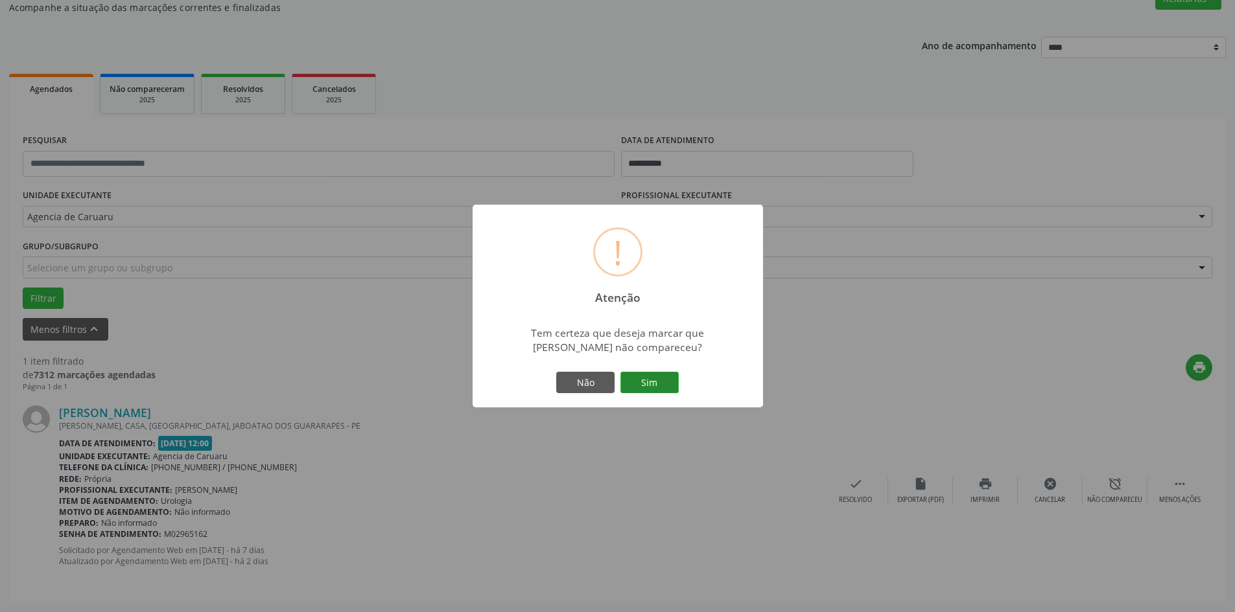
click at [672, 381] on button "Sim" at bounding box center [649, 383] width 58 height 22
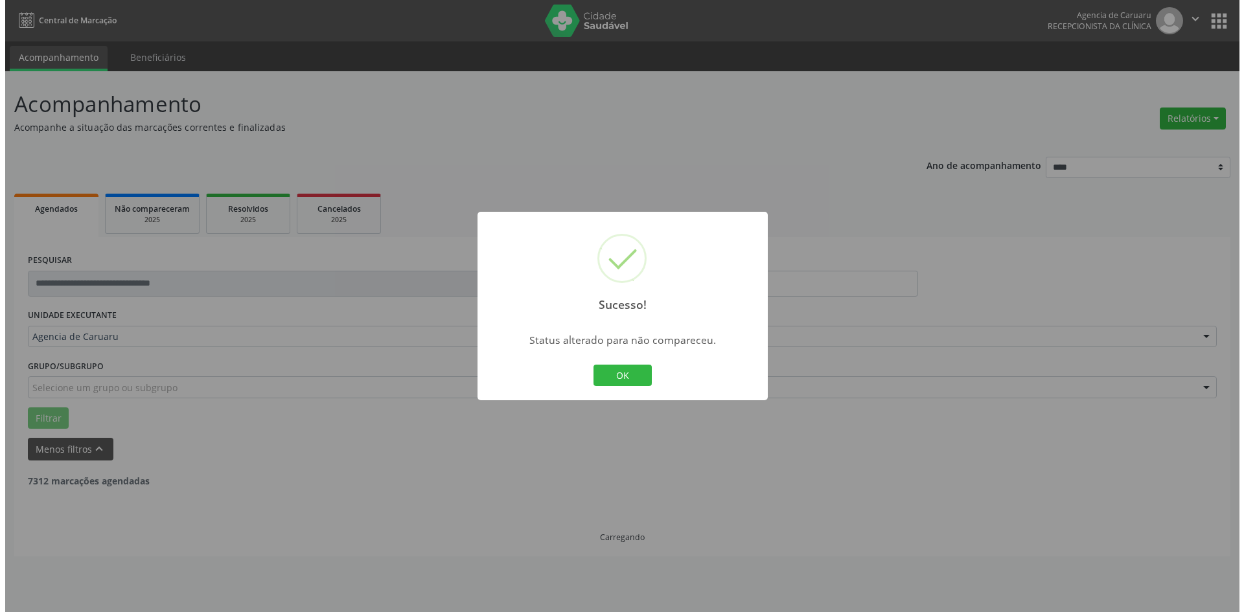
scroll to position [0, 0]
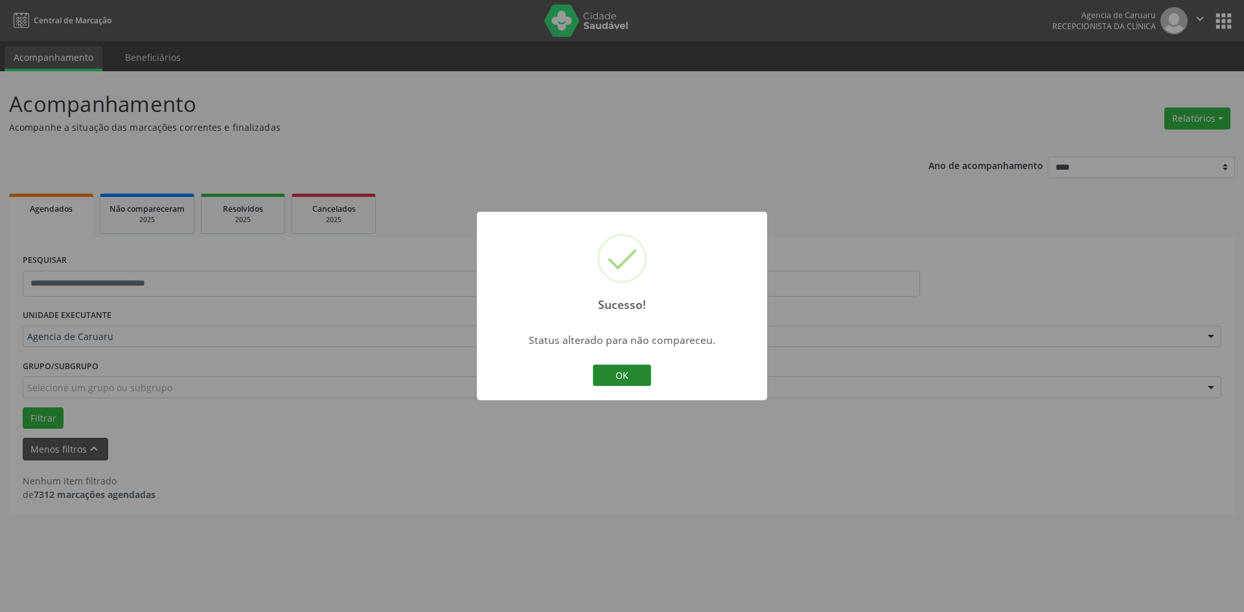
click at [622, 371] on button "OK" at bounding box center [622, 376] width 58 height 22
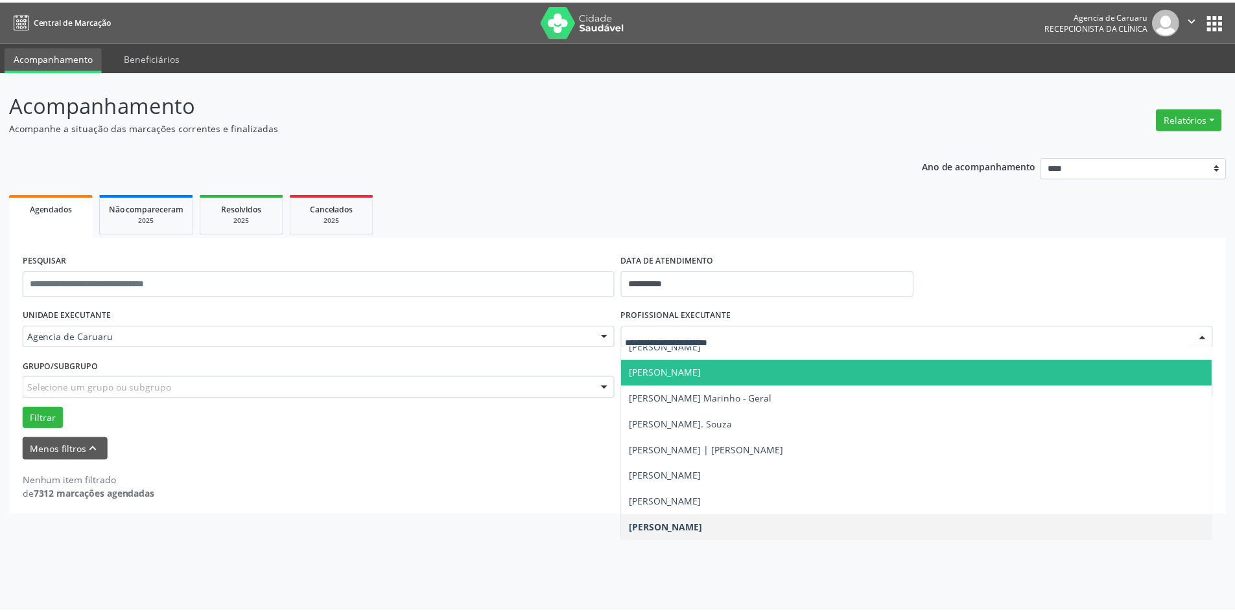
scroll to position [778, 0]
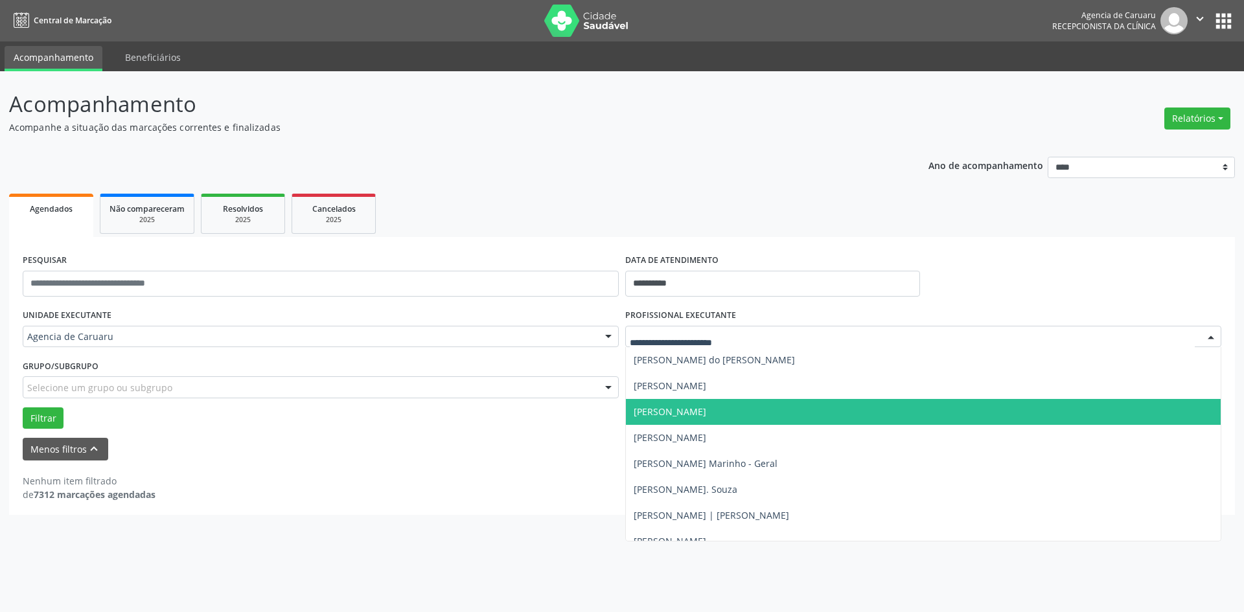
click at [678, 405] on span "[PERSON_NAME]" at bounding box center [923, 412] width 595 height 26
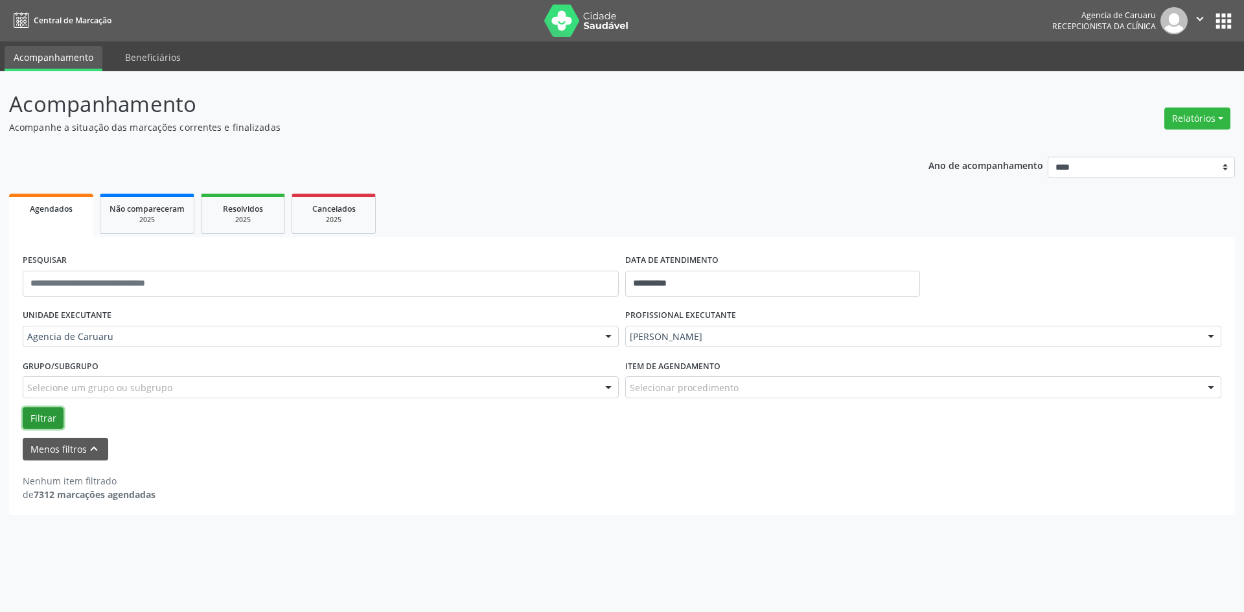
click at [49, 423] on button "Filtrar" at bounding box center [43, 419] width 41 height 22
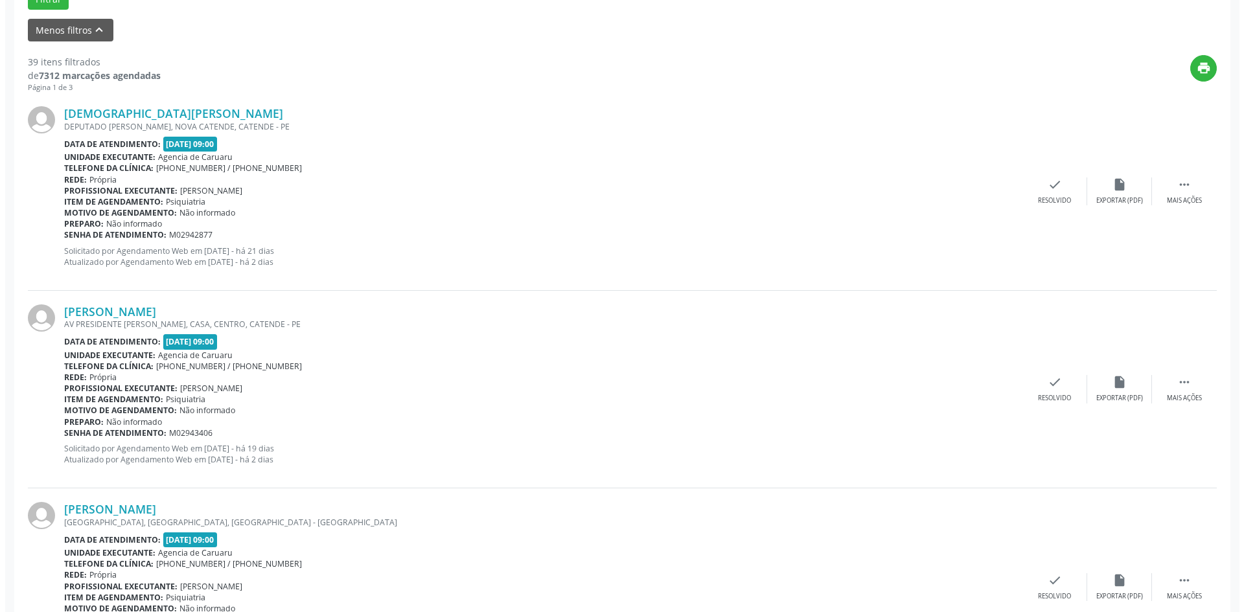
scroll to position [389, 0]
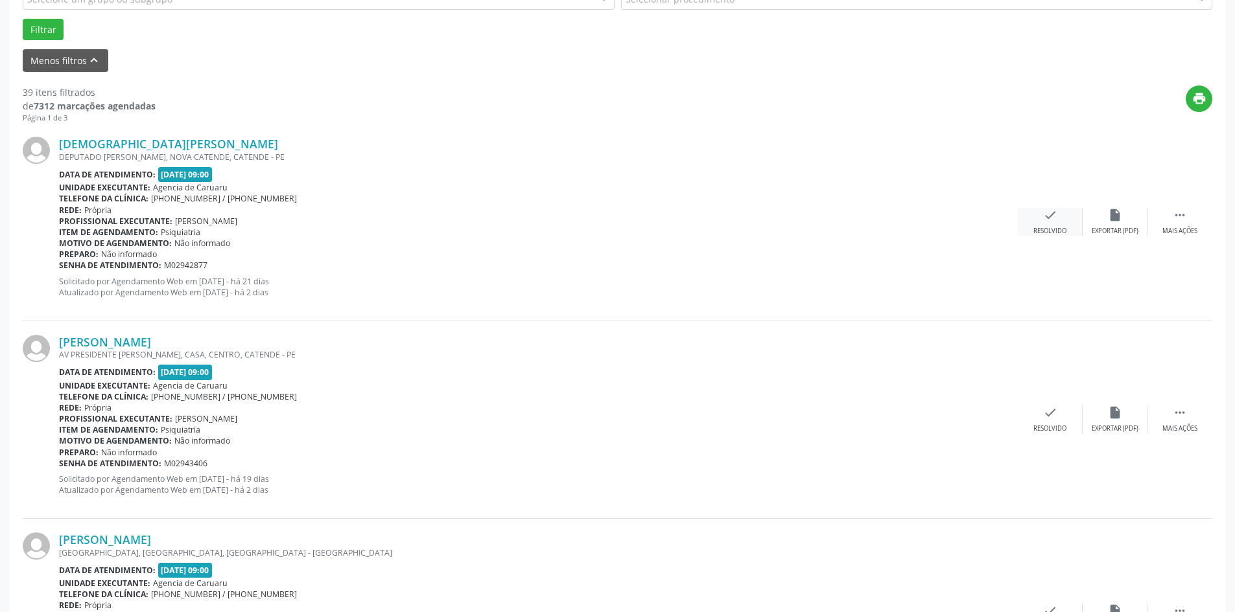
click at [1070, 223] on div "check Resolvido" at bounding box center [1049, 222] width 65 height 28
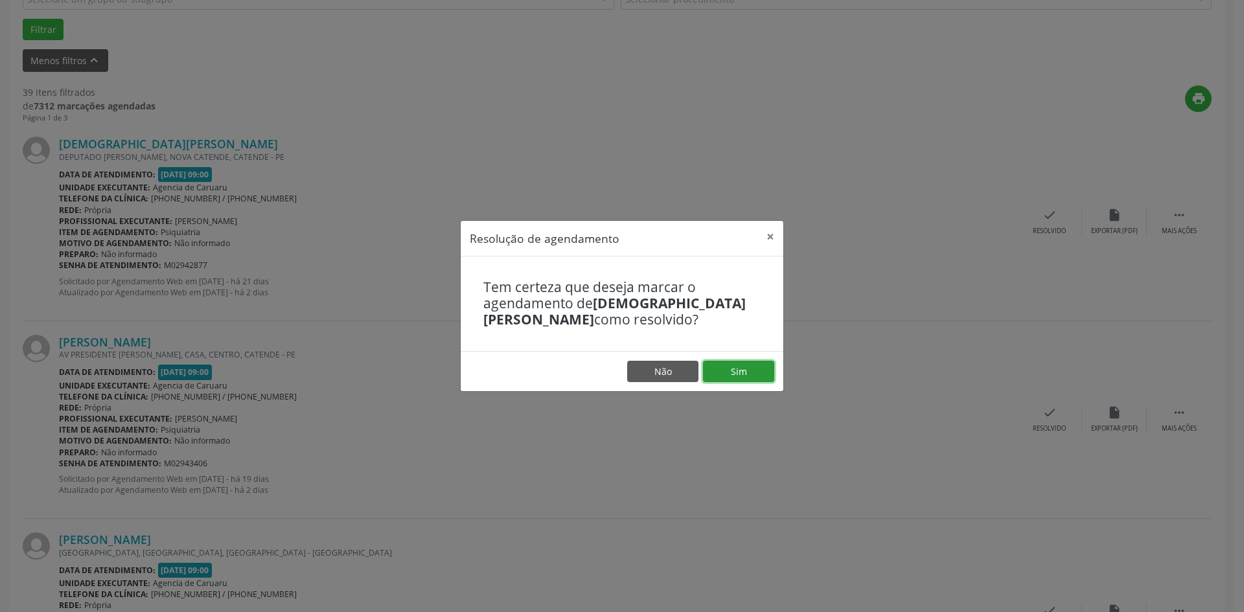
click at [742, 375] on button "Sim" at bounding box center [738, 372] width 71 height 22
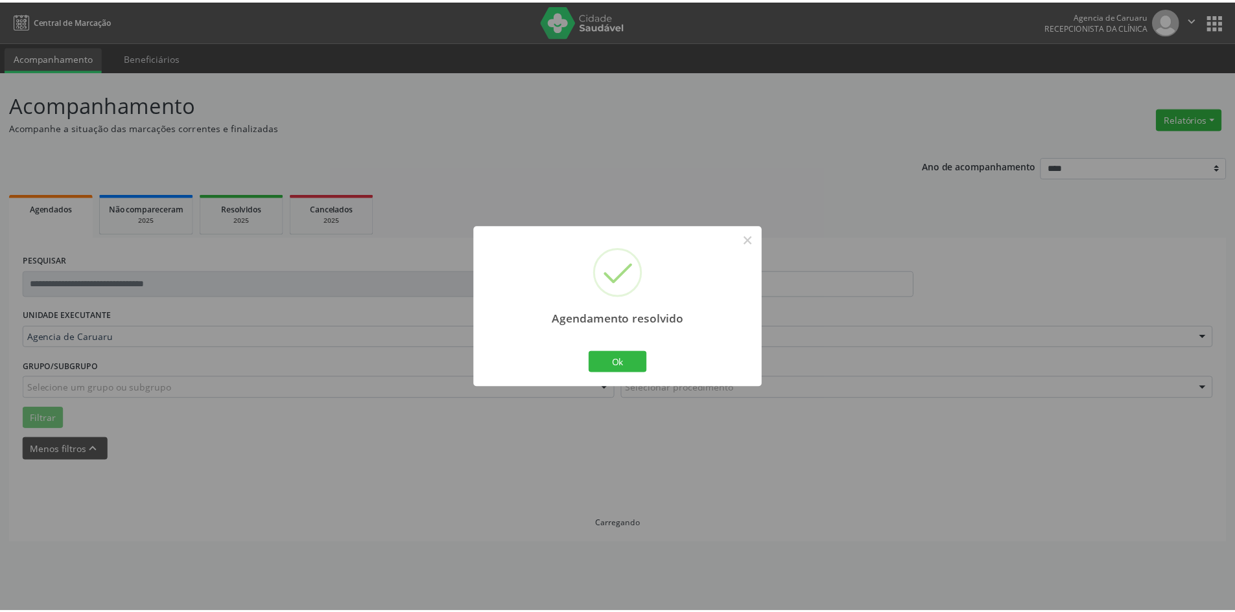
scroll to position [0, 0]
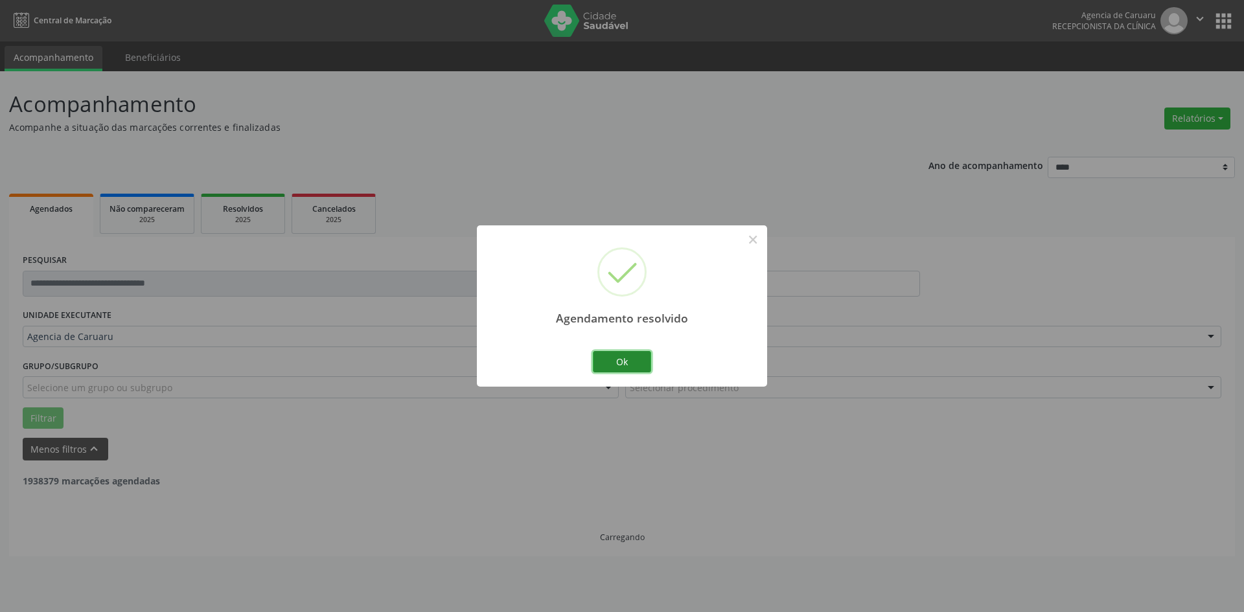
click at [616, 363] on button "Ok" at bounding box center [622, 362] width 58 height 22
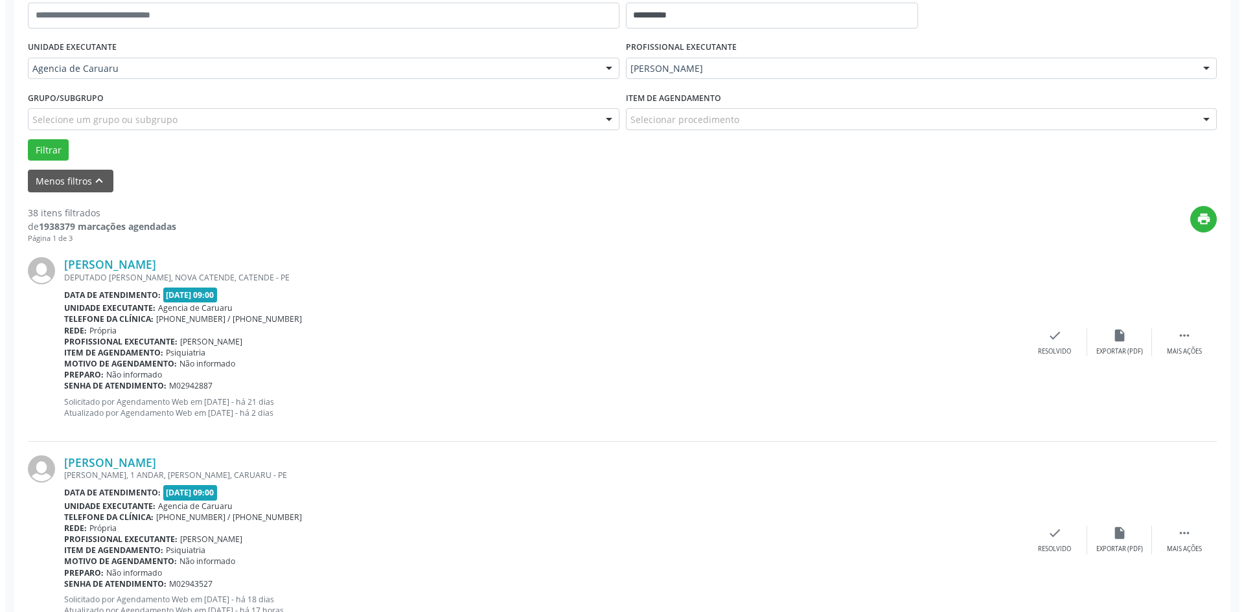
scroll to position [389, 0]
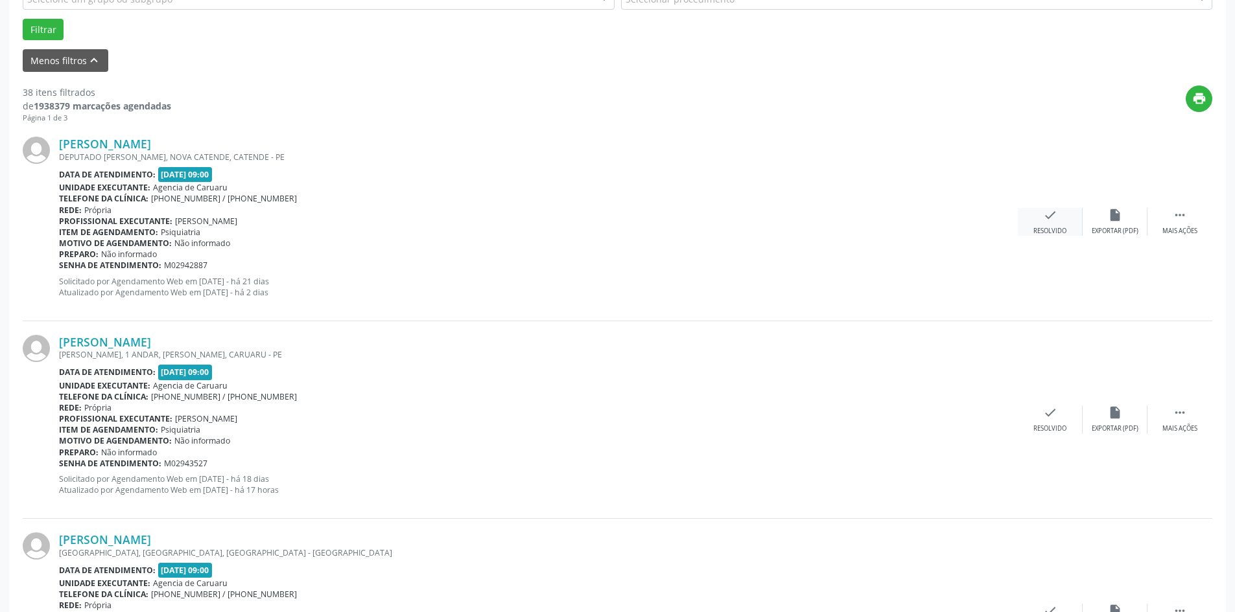
click at [1037, 225] on div "check Resolvido" at bounding box center [1049, 222] width 65 height 28
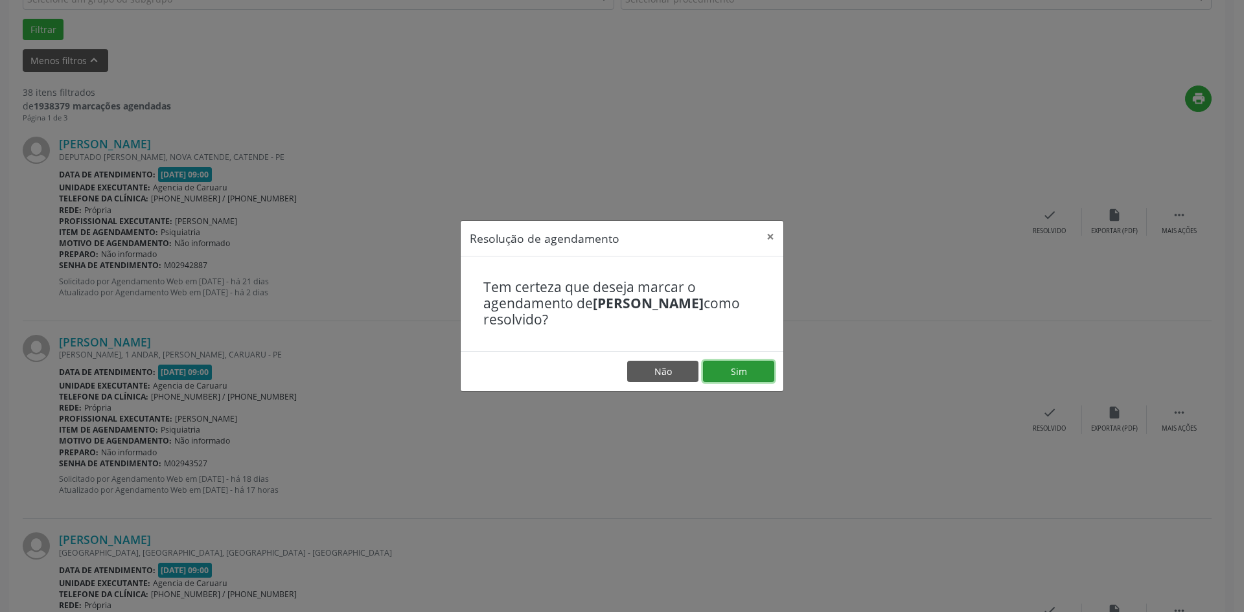
click at [747, 377] on button "Sim" at bounding box center [738, 372] width 71 height 22
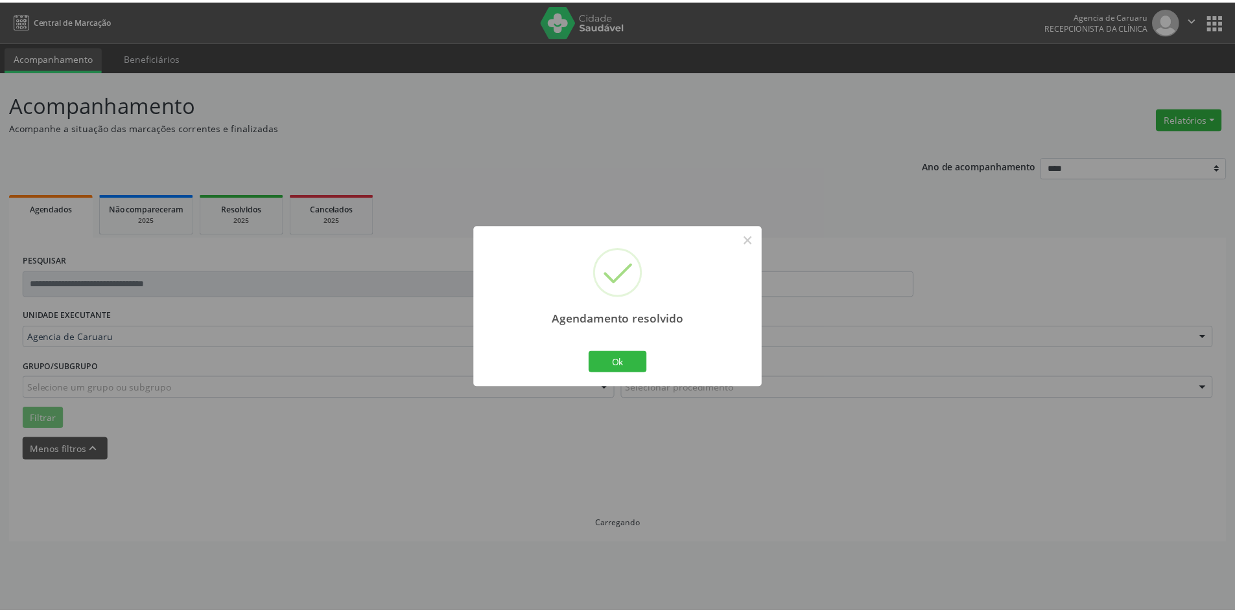
scroll to position [0, 0]
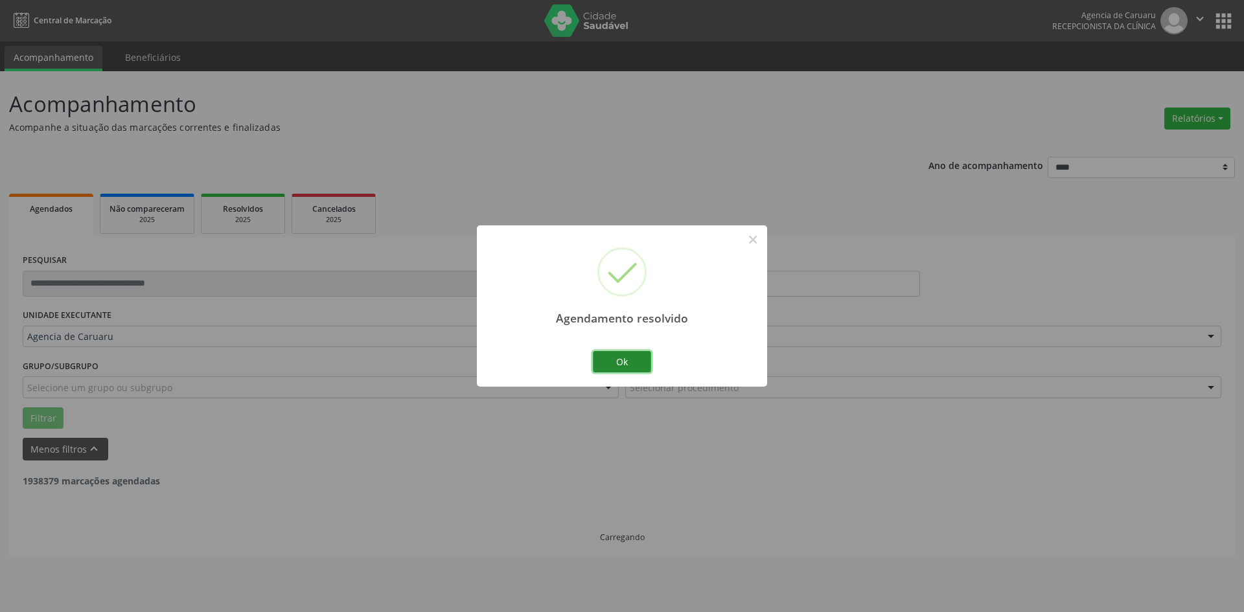
click at [626, 354] on button "Ok" at bounding box center [622, 362] width 58 height 22
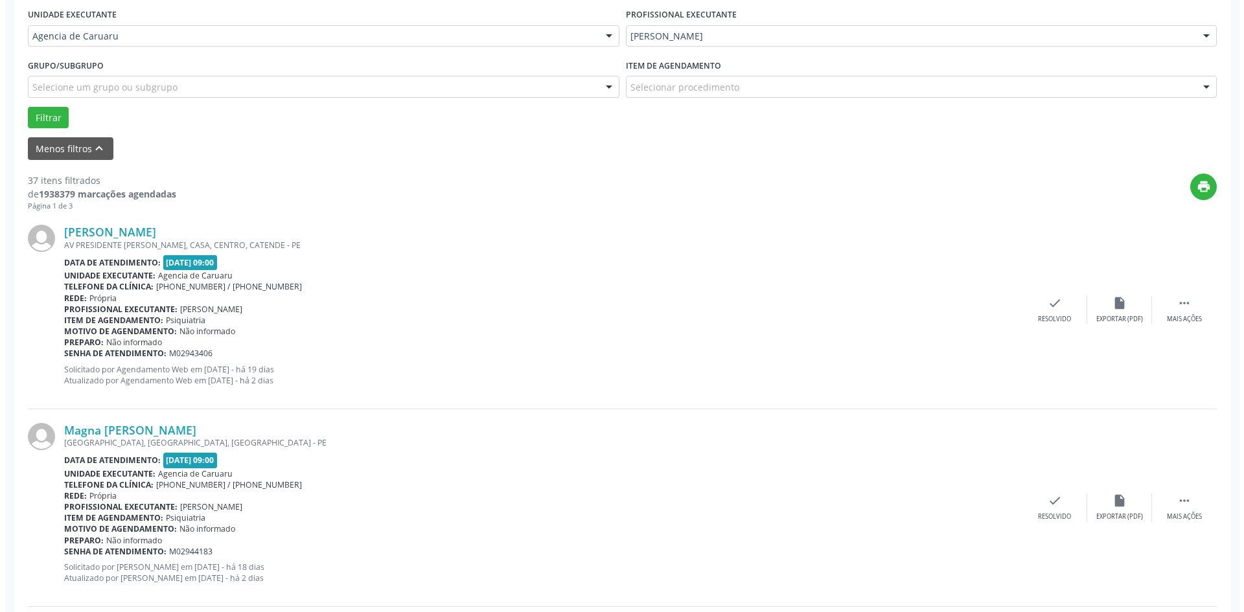
scroll to position [324, 0]
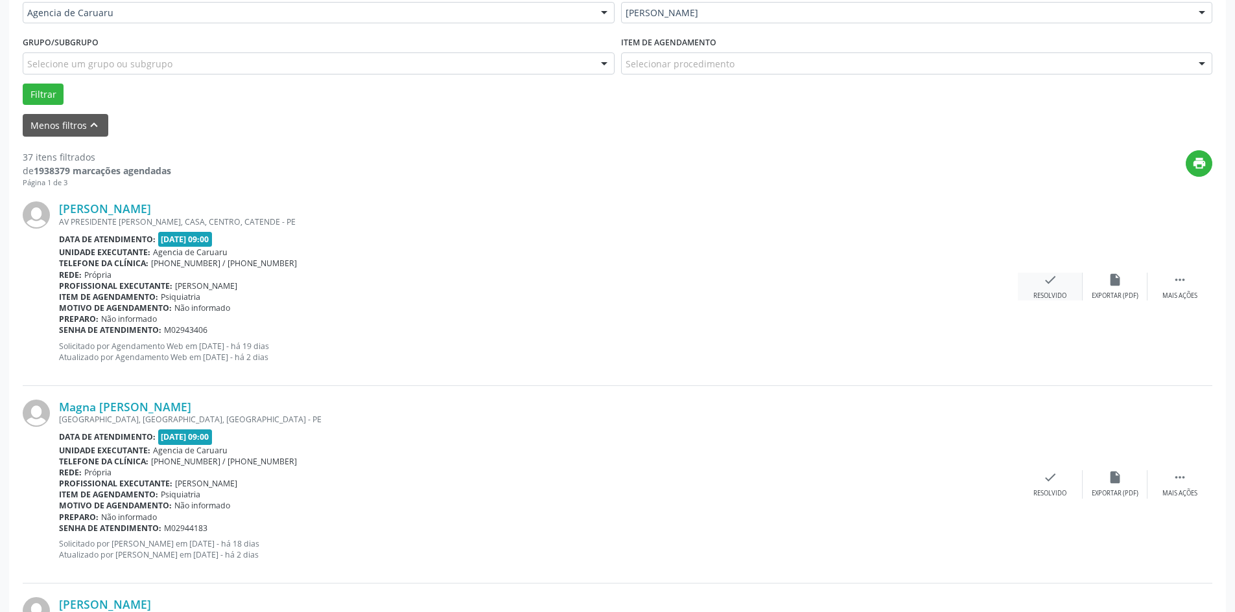
click at [1060, 287] on div "check Resolvido" at bounding box center [1049, 287] width 65 height 28
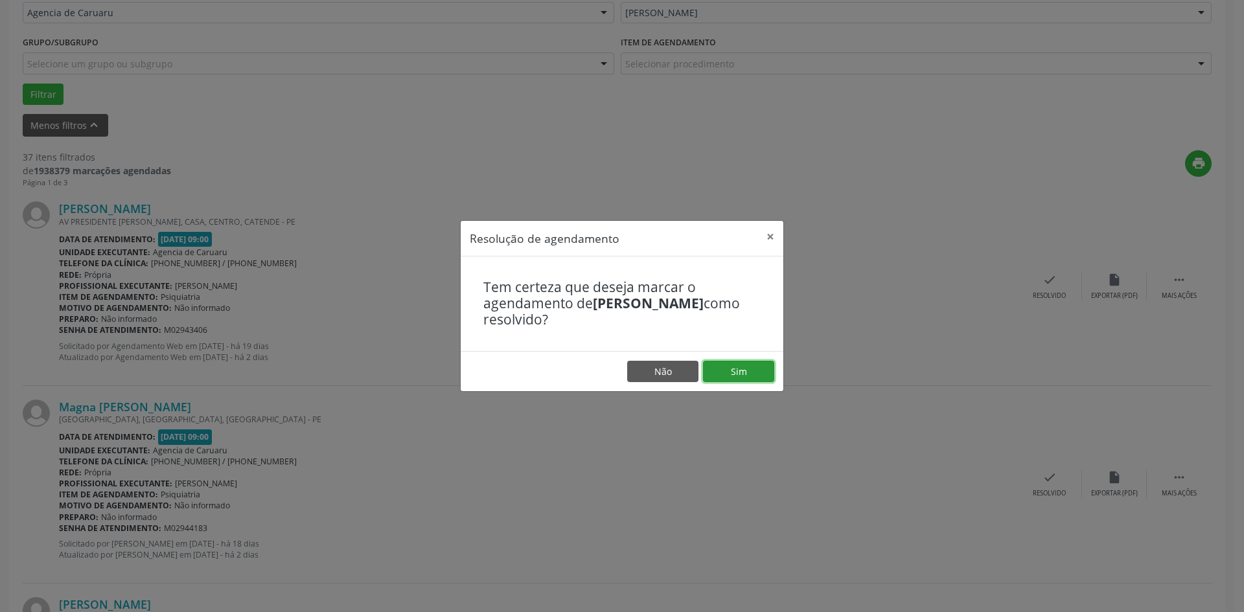
click at [744, 370] on button "Sim" at bounding box center [738, 372] width 71 height 22
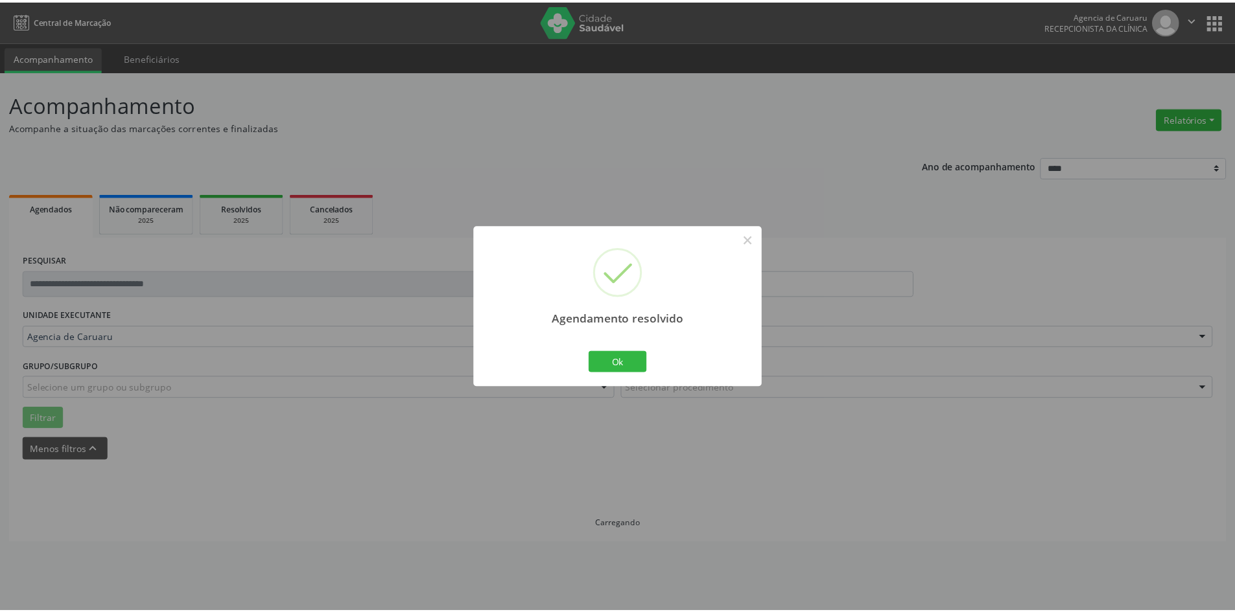
scroll to position [0, 0]
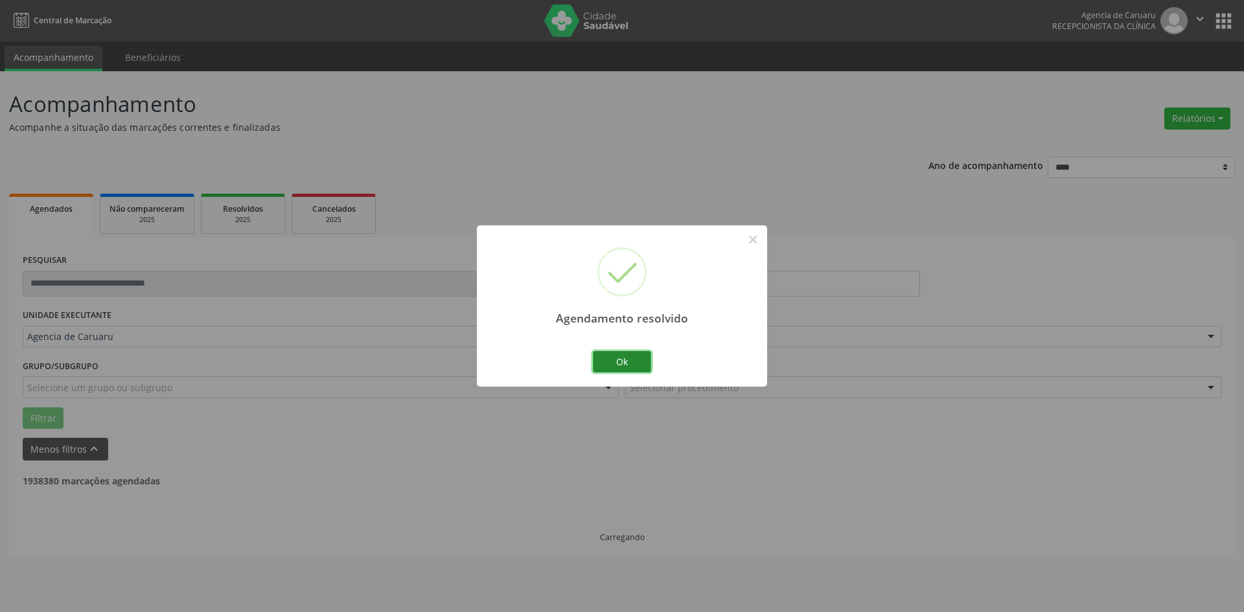
click at [639, 372] on button "Ok" at bounding box center [622, 362] width 58 height 22
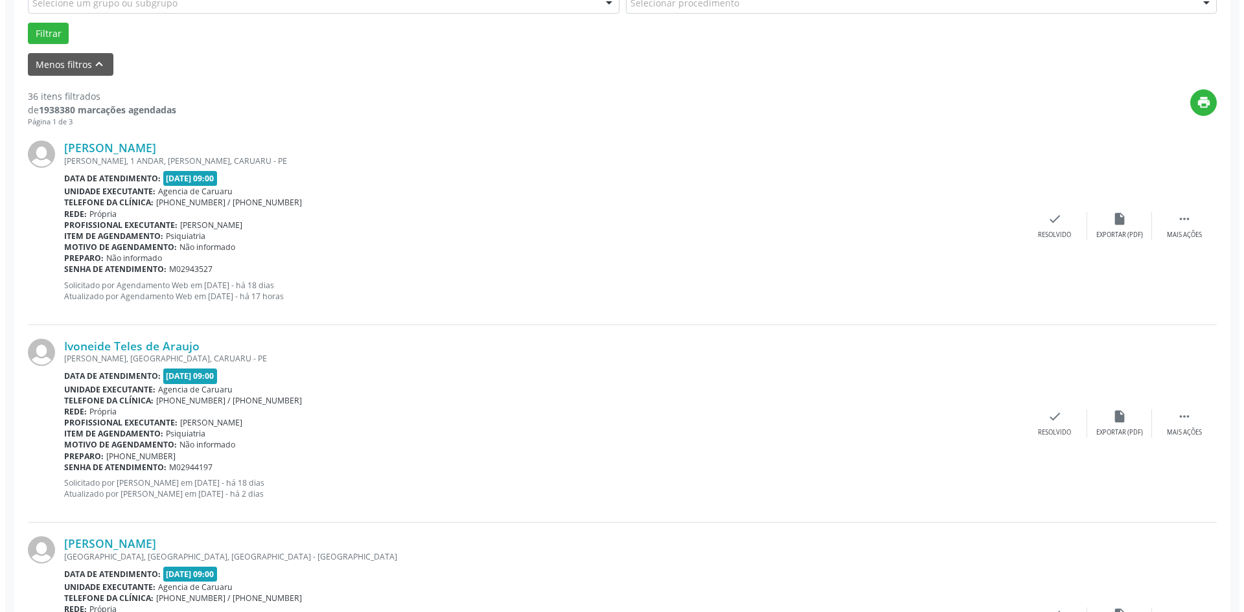
scroll to position [389, 0]
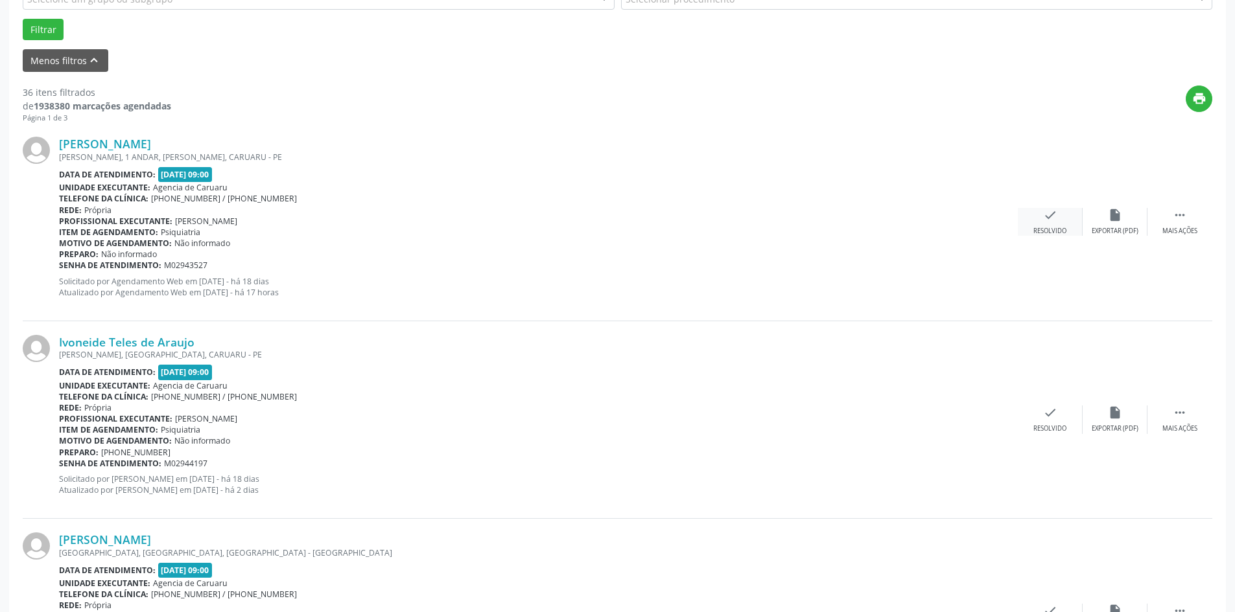
click at [1064, 226] on div "check Resolvido" at bounding box center [1049, 222] width 65 height 28
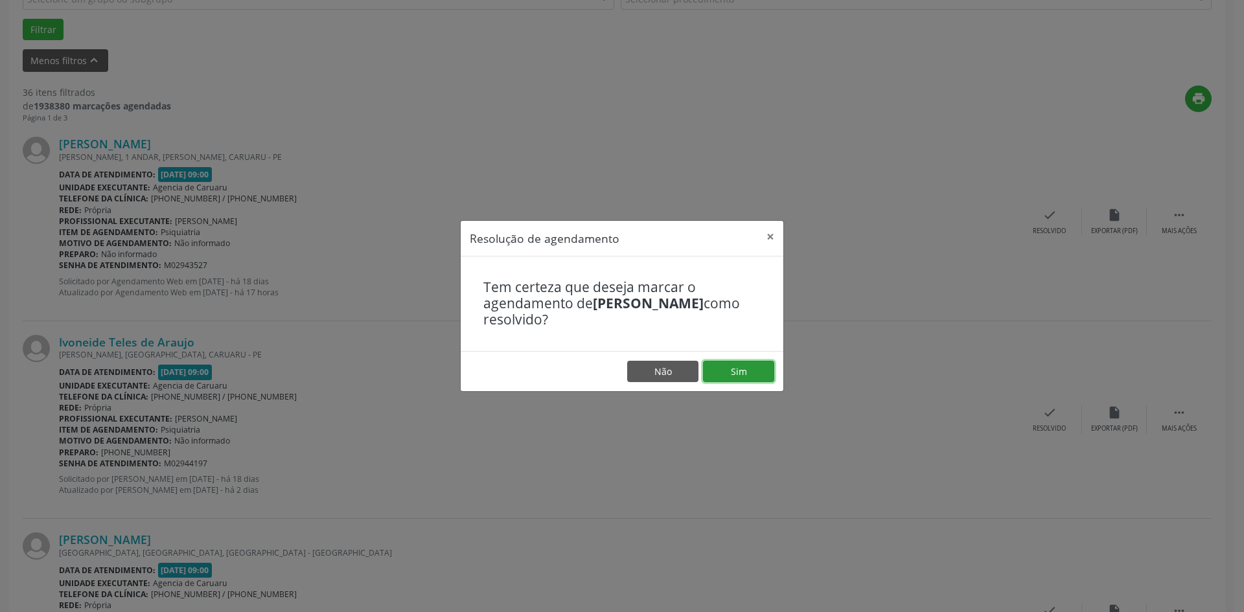
click at [754, 375] on button "Sim" at bounding box center [738, 372] width 71 height 22
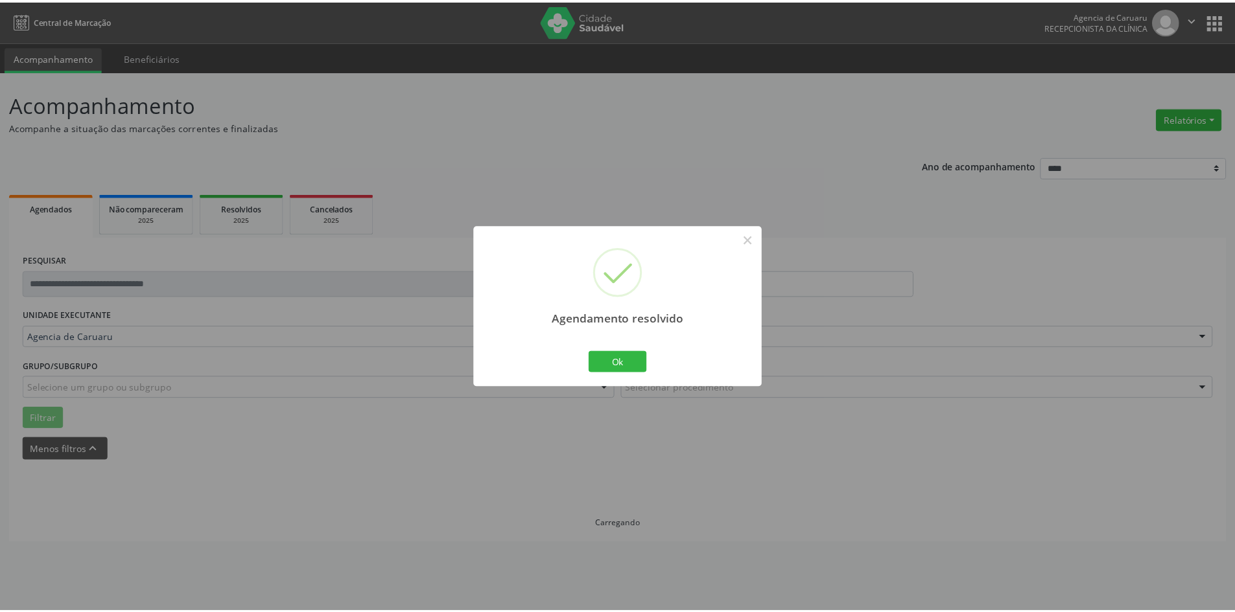
scroll to position [0, 0]
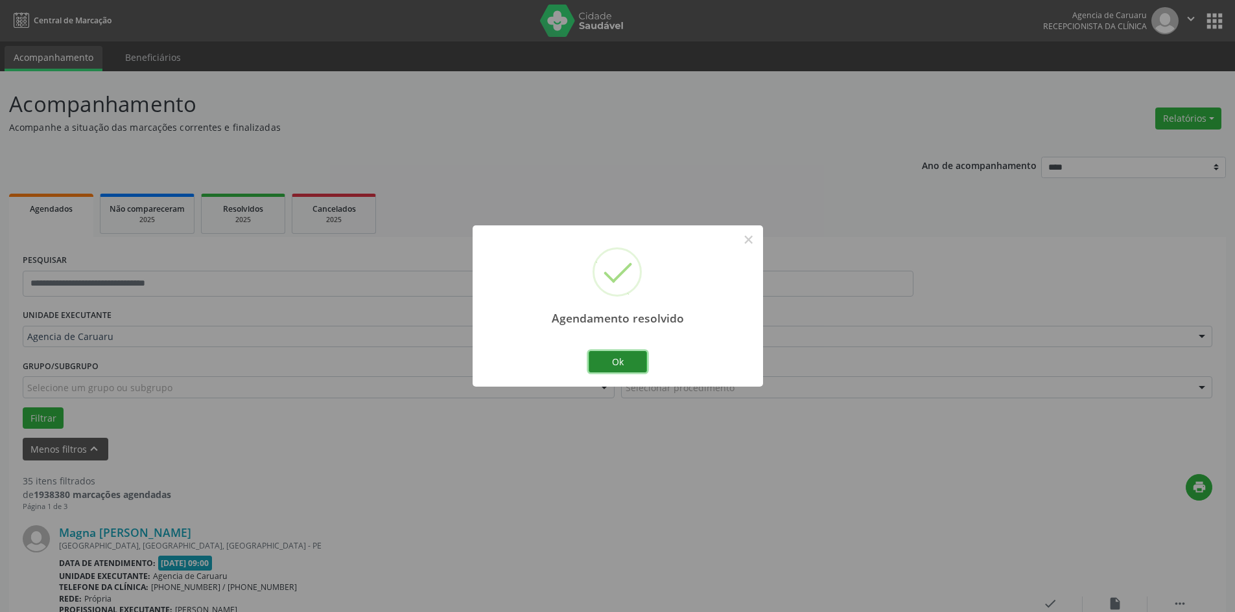
click at [645, 365] on button "Ok" at bounding box center [617, 362] width 58 height 22
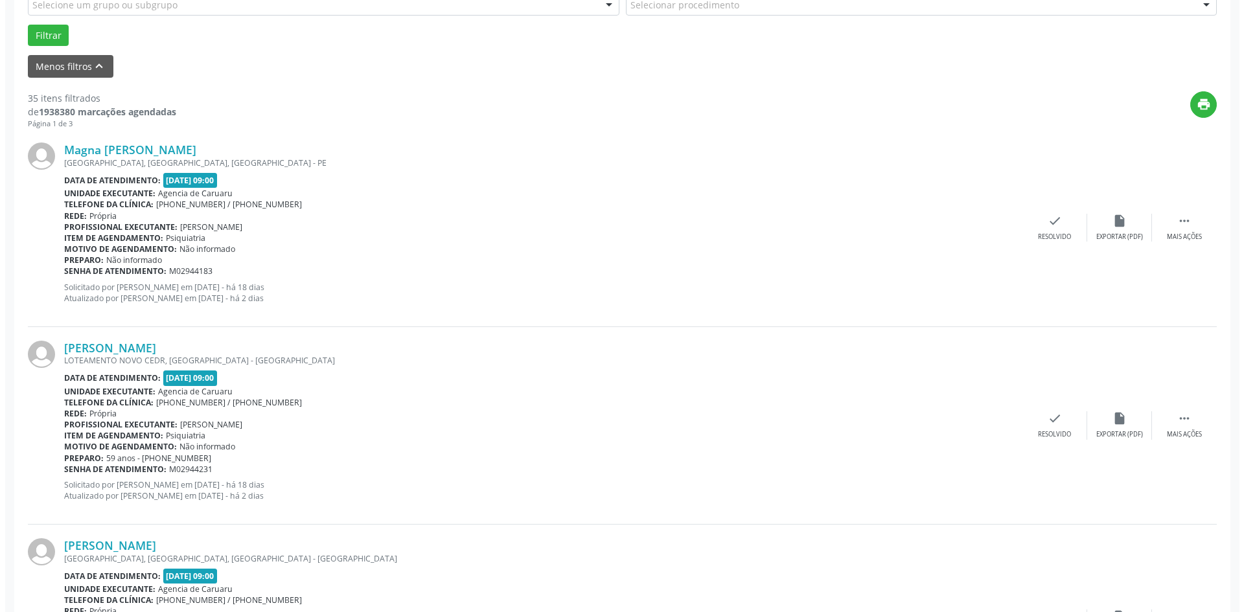
scroll to position [389, 0]
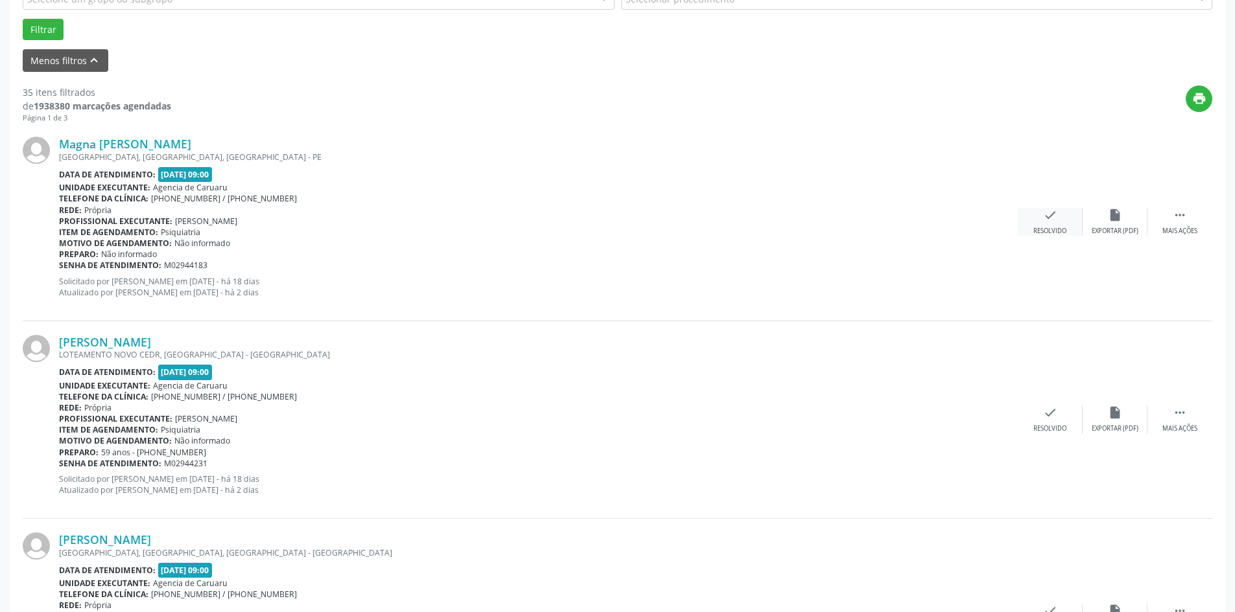
click at [1043, 220] on icon "check" at bounding box center [1050, 215] width 14 height 14
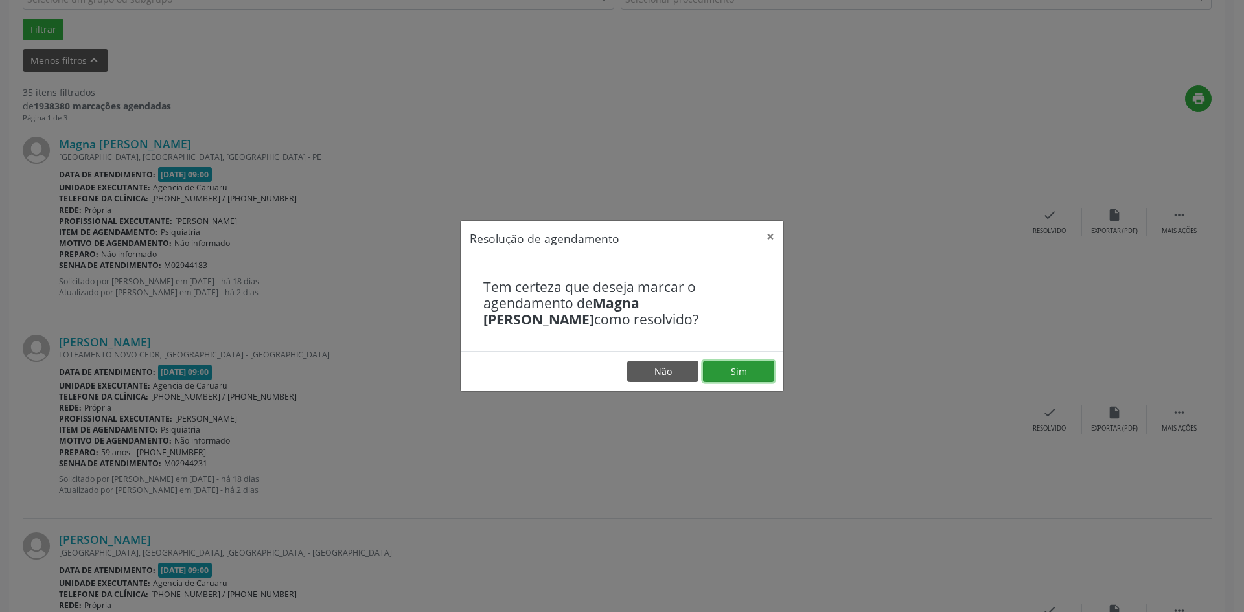
click at [715, 371] on button "Sim" at bounding box center [738, 372] width 71 height 22
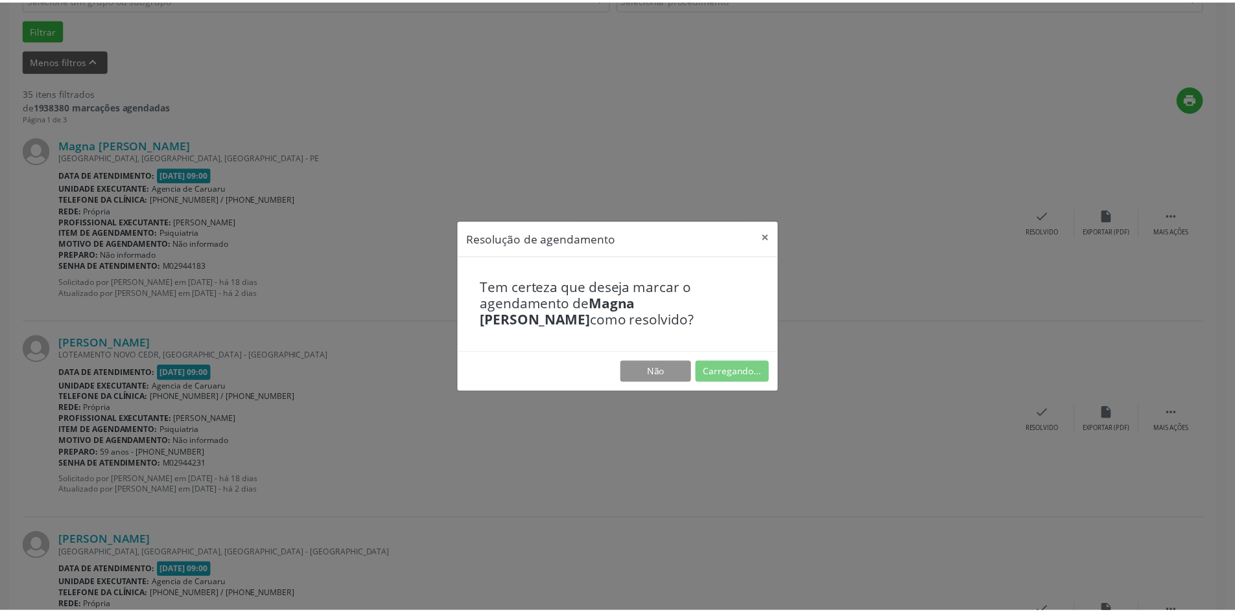
scroll to position [0, 0]
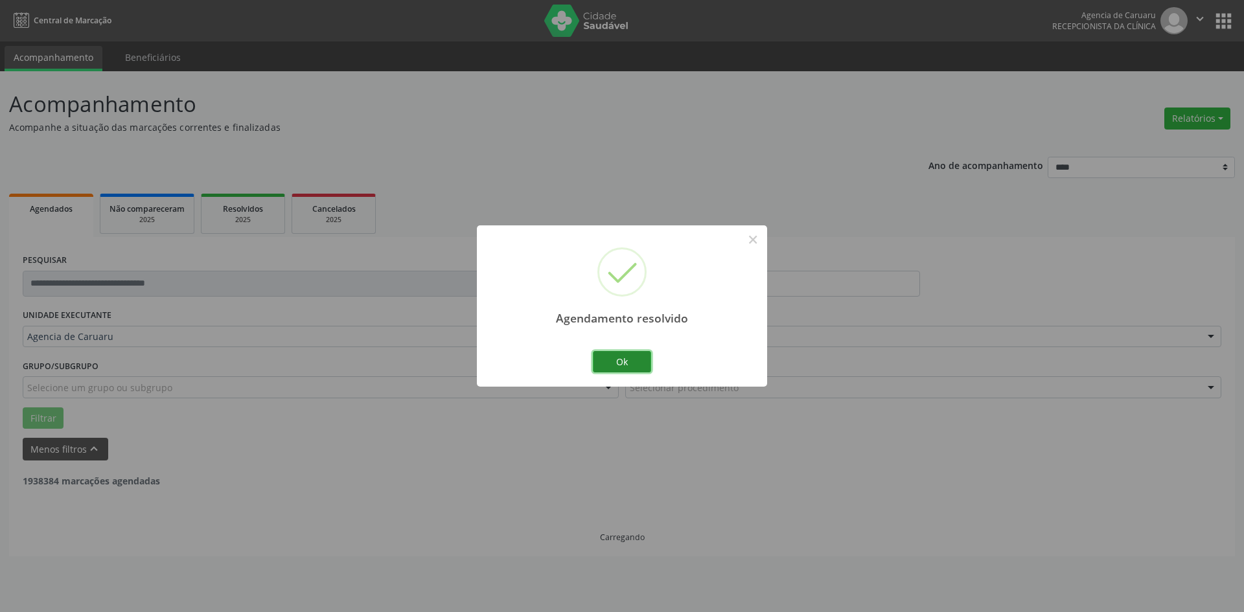
click at [634, 356] on button "Ok" at bounding box center [622, 362] width 58 height 22
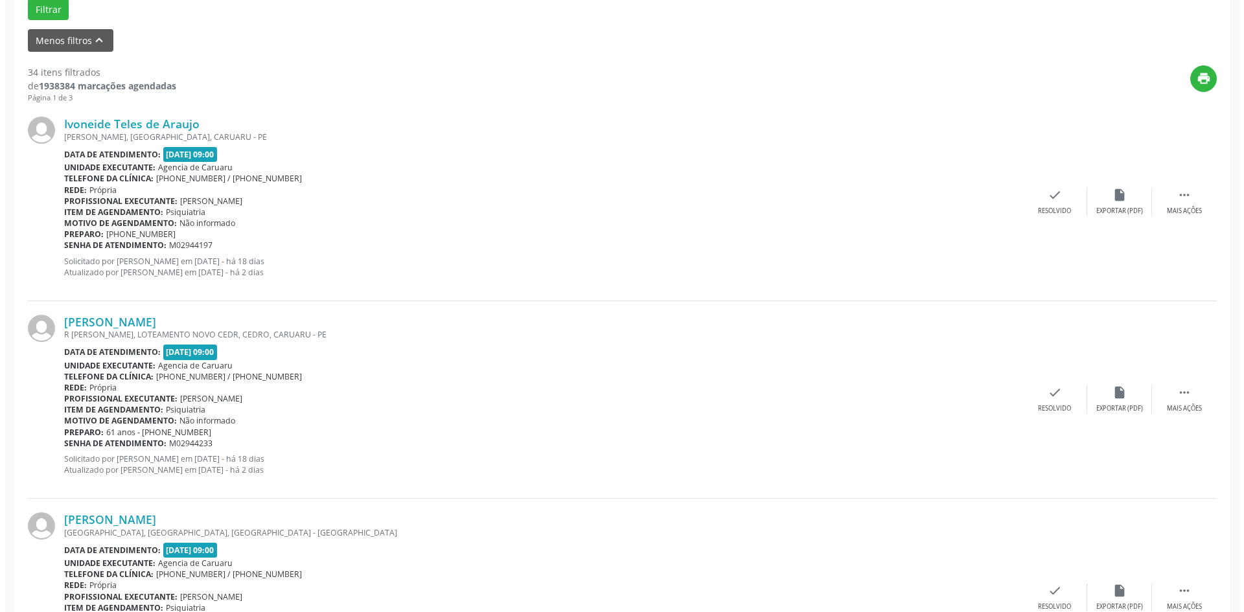
scroll to position [454, 0]
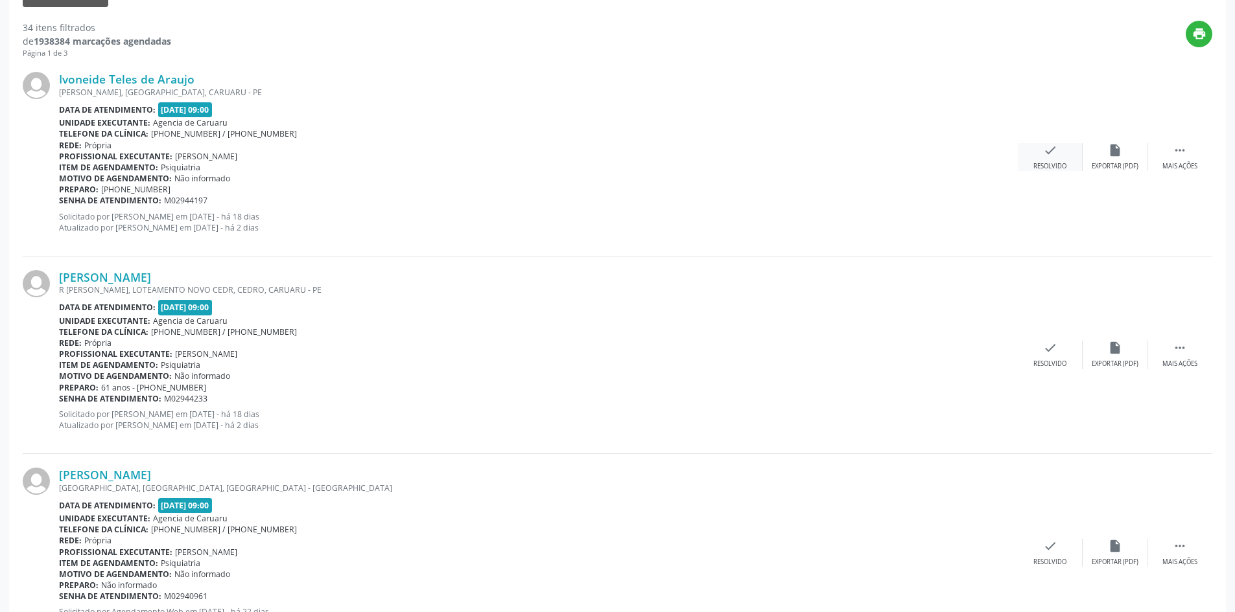
click at [1047, 151] on icon "check" at bounding box center [1050, 150] width 14 height 14
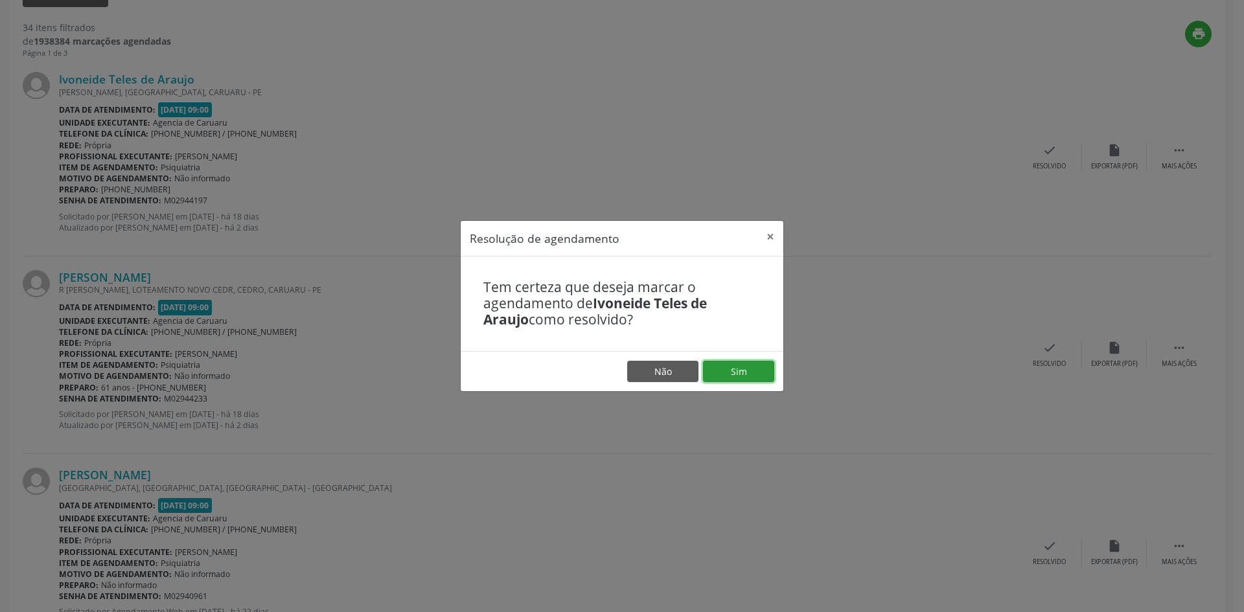
click at [737, 377] on button "Sim" at bounding box center [738, 372] width 71 height 22
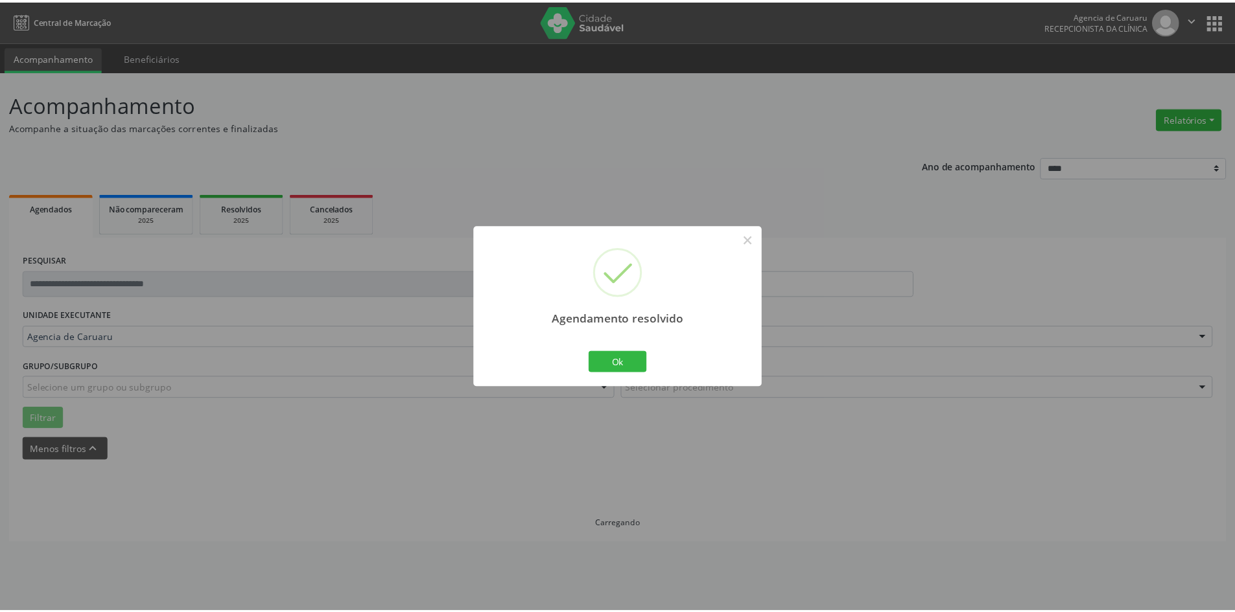
scroll to position [0, 0]
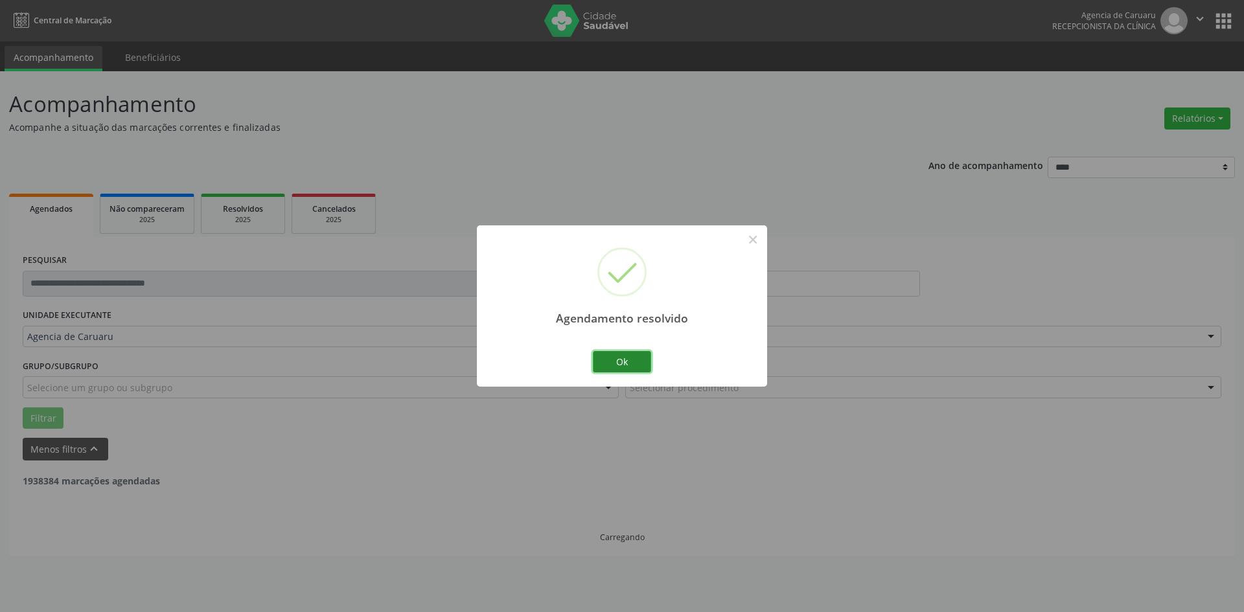
click at [631, 367] on button "Ok" at bounding box center [622, 362] width 58 height 22
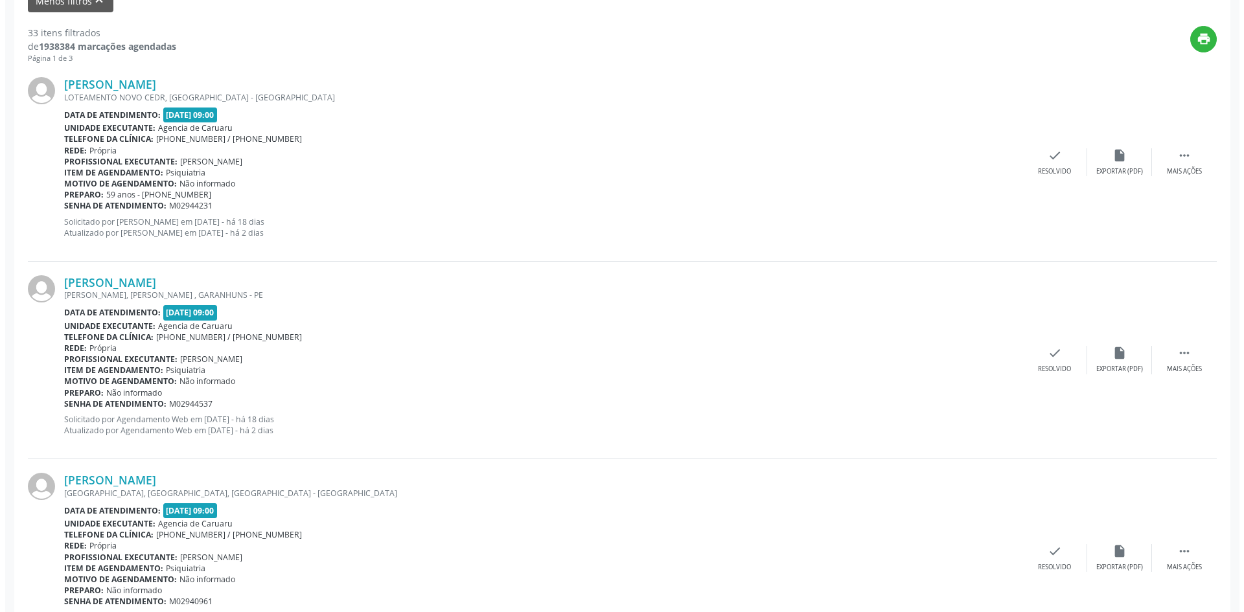
scroll to position [454, 0]
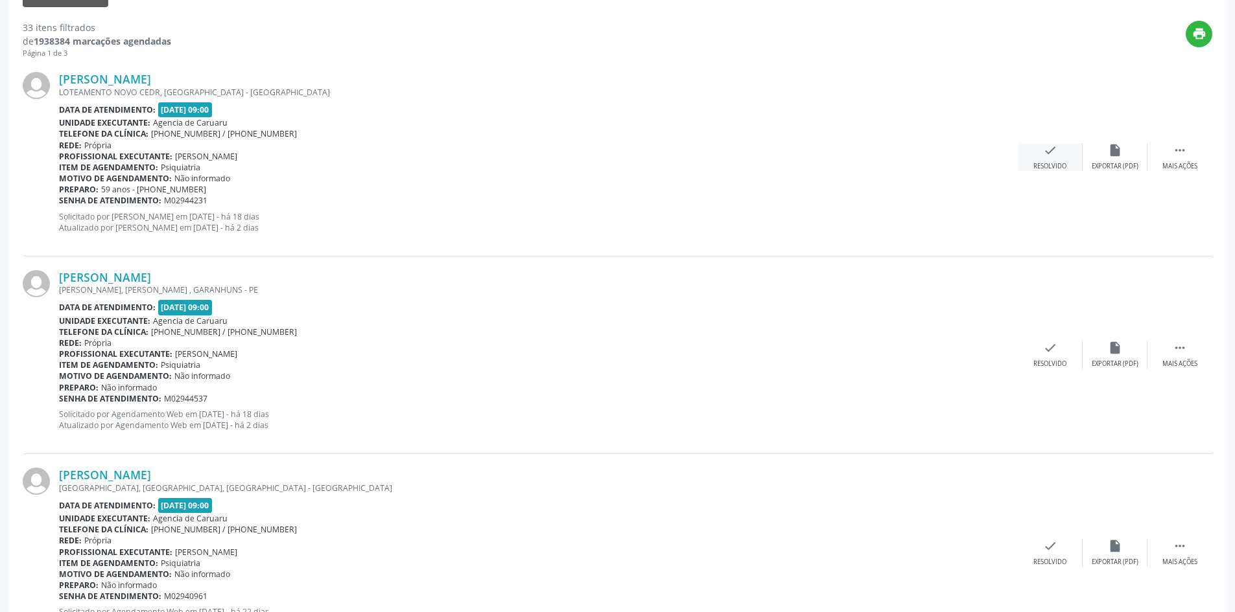
click at [1048, 159] on div "check Resolvido" at bounding box center [1049, 157] width 65 height 28
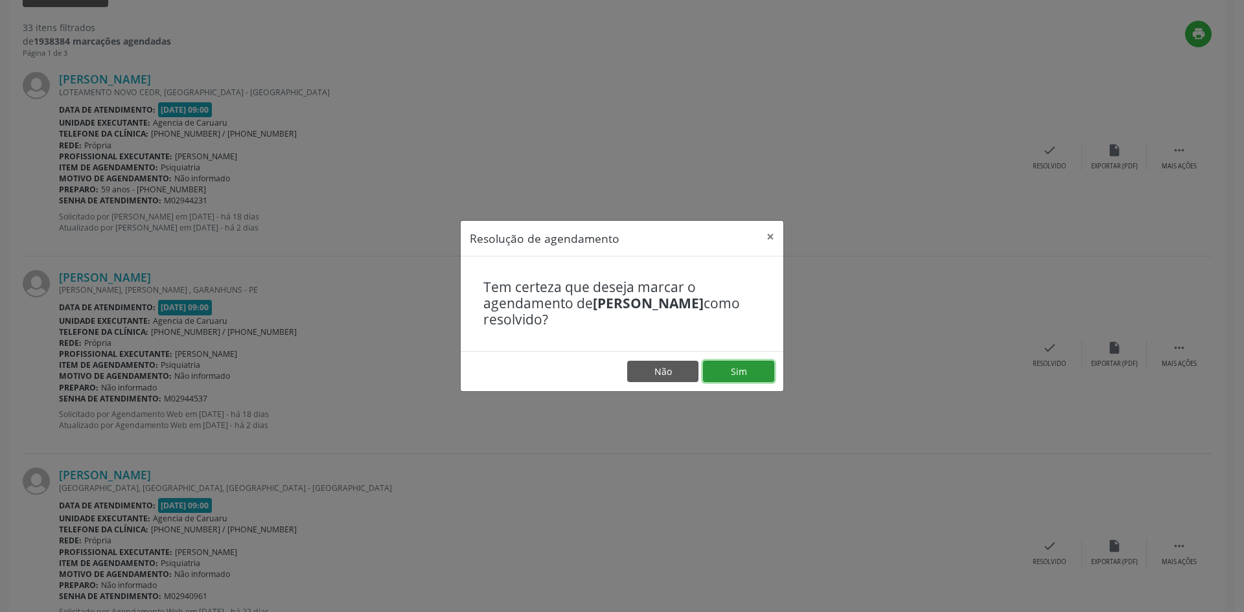
click at [753, 366] on button "Sim" at bounding box center [738, 372] width 71 height 22
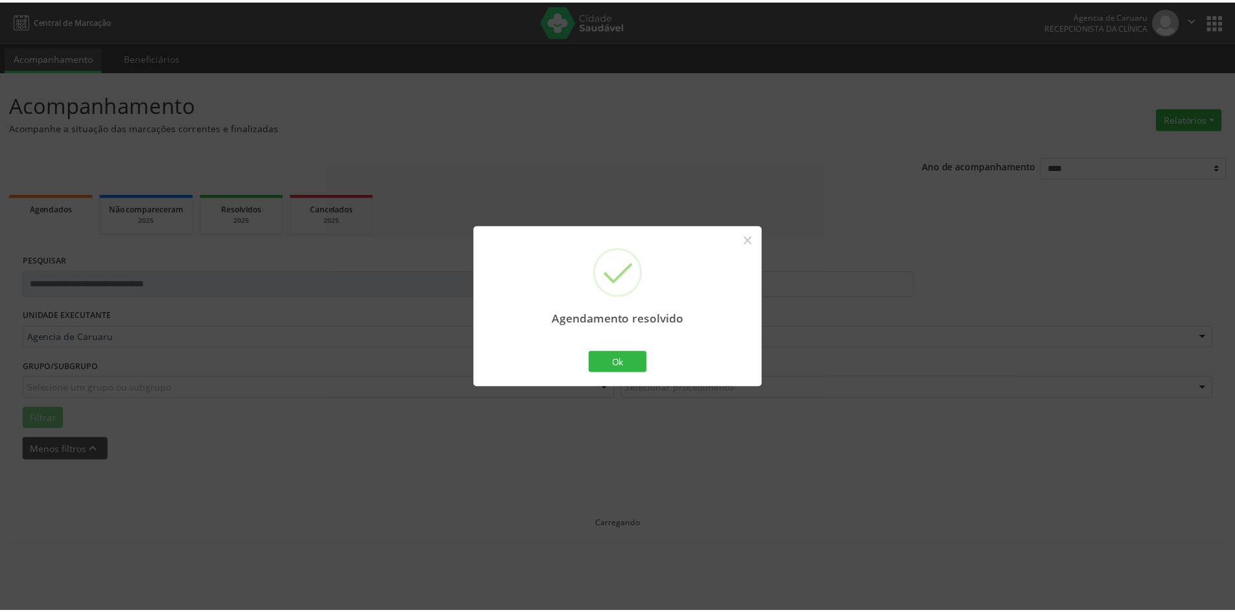
scroll to position [0, 0]
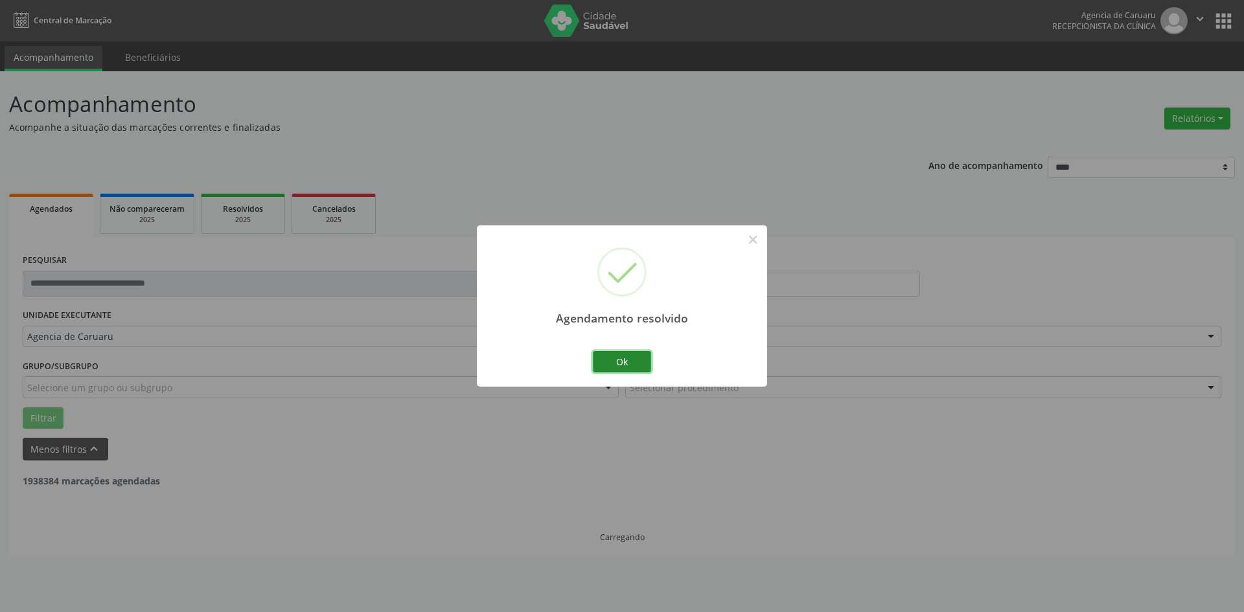
click at [622, 358] on button "Ok" at bounding box center [622, 362] width 58 height 22
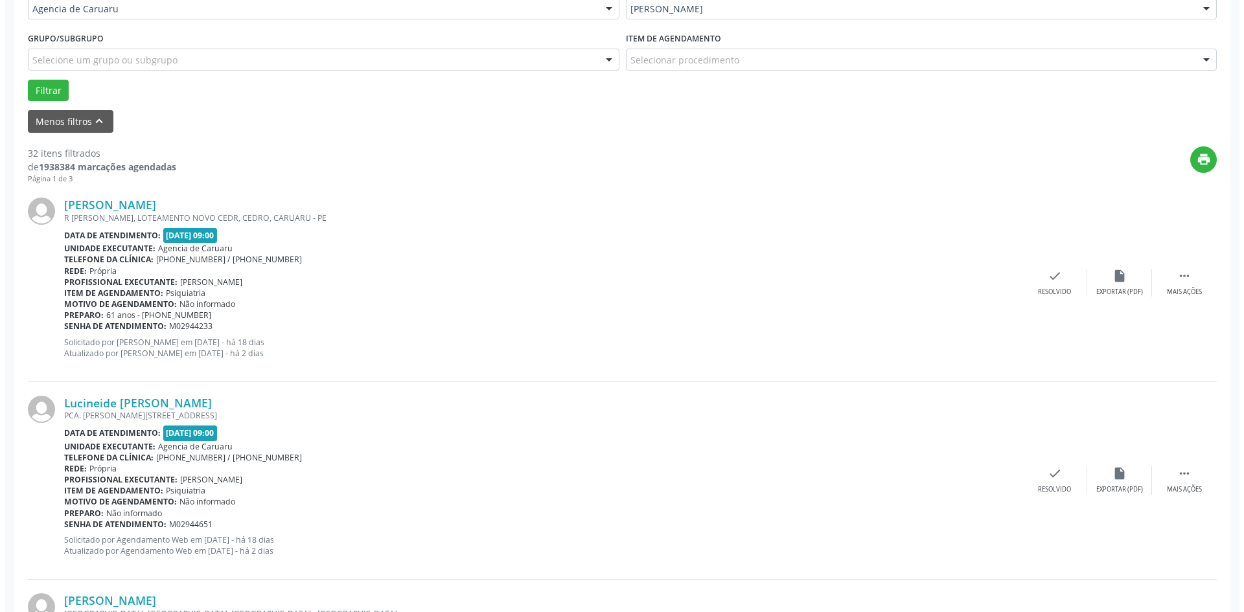
scroll to position [454, 0]
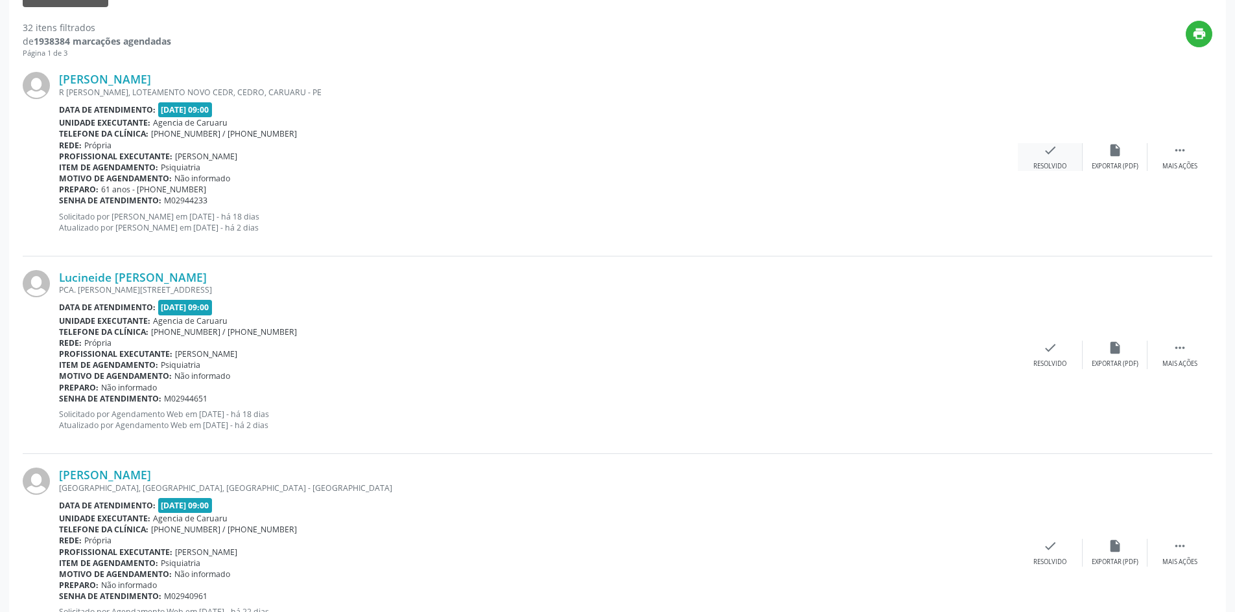
click at [1051, 157] on icon "check" at bounding box center [1050, 150] width 14 height 14
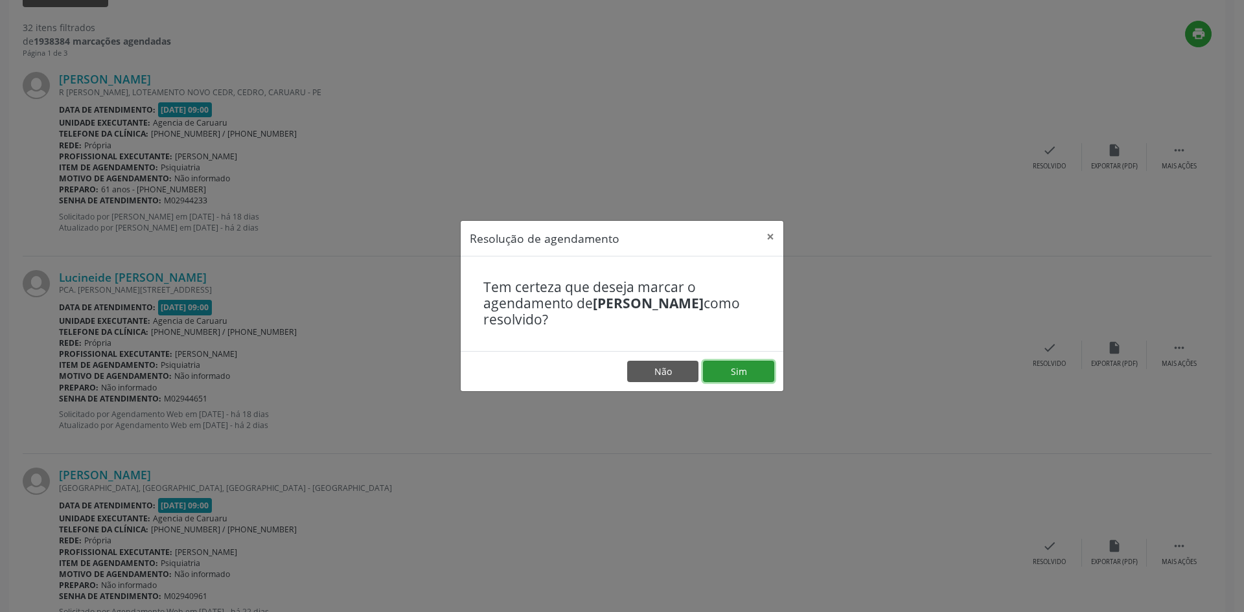
click at [717, 368] on button "Sim" at bounding box center [738, 372] width 71 height 22
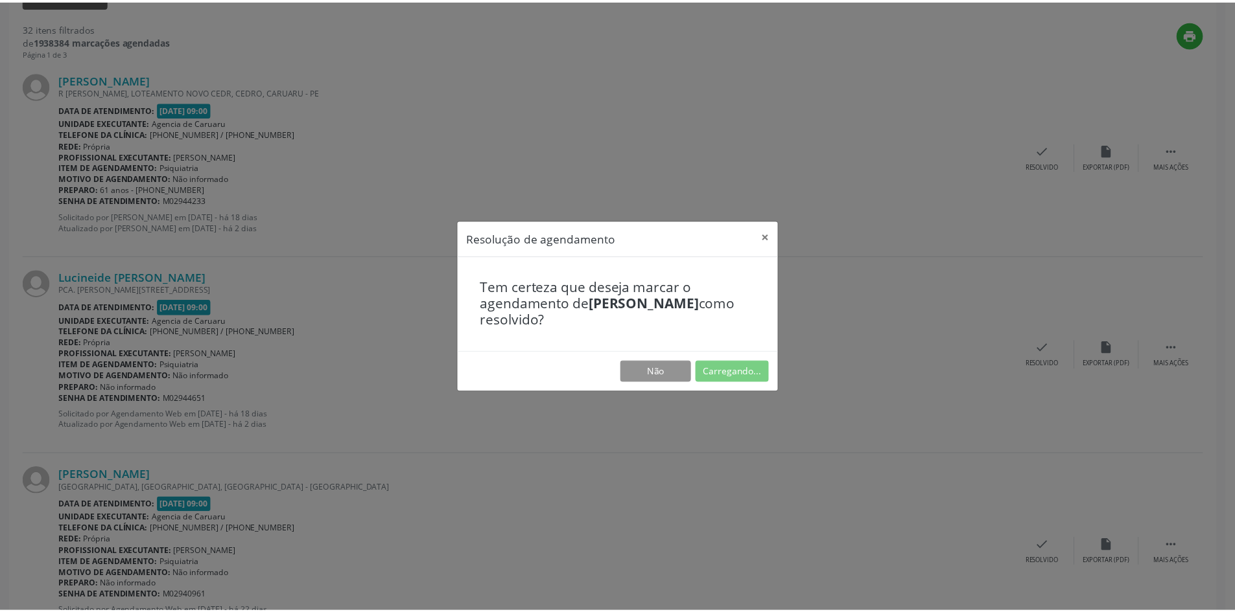
scroll to position [0, 0]
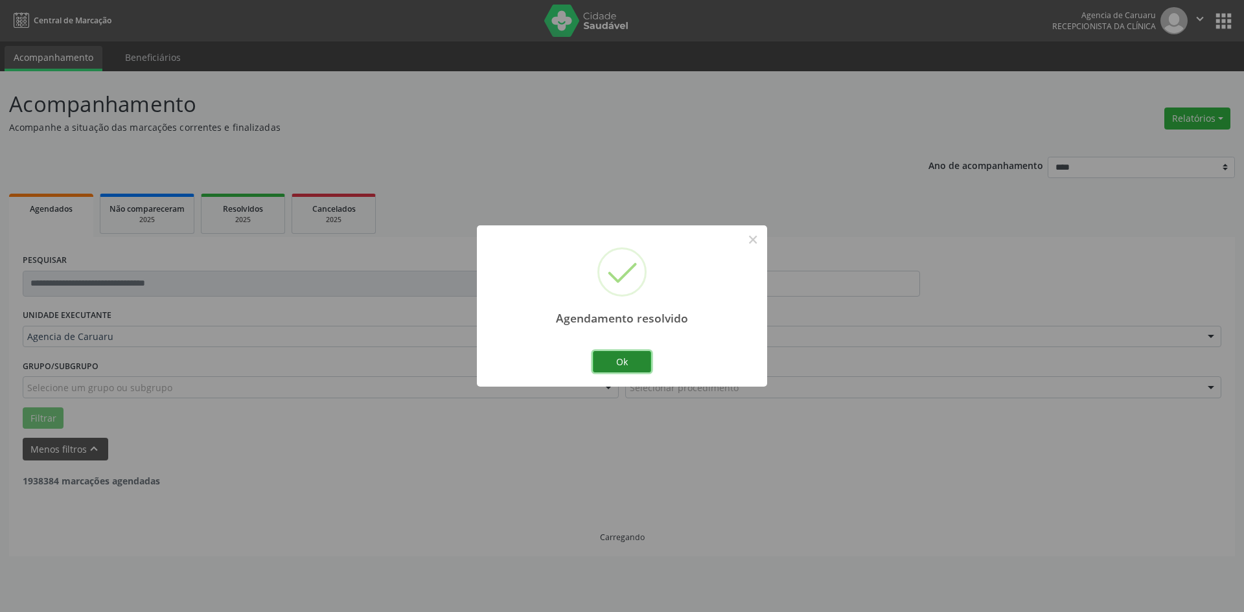
click at [647, 360] on button "Ok" at bounding box center [622, 362] width 58 height 22
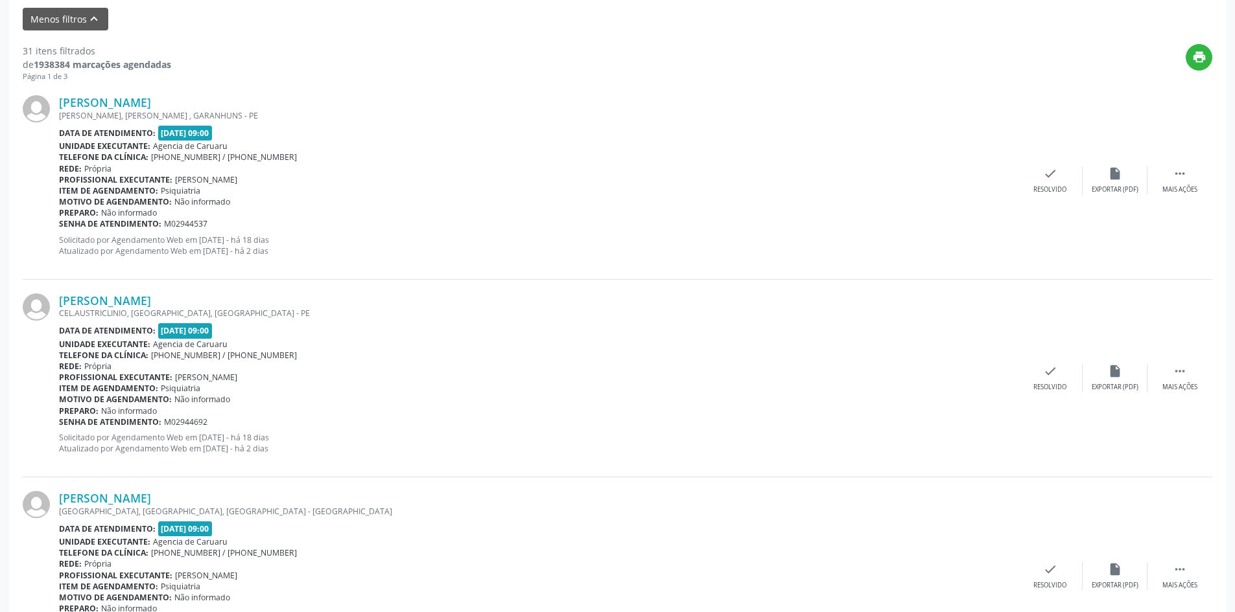
scroll to position [454, 0]
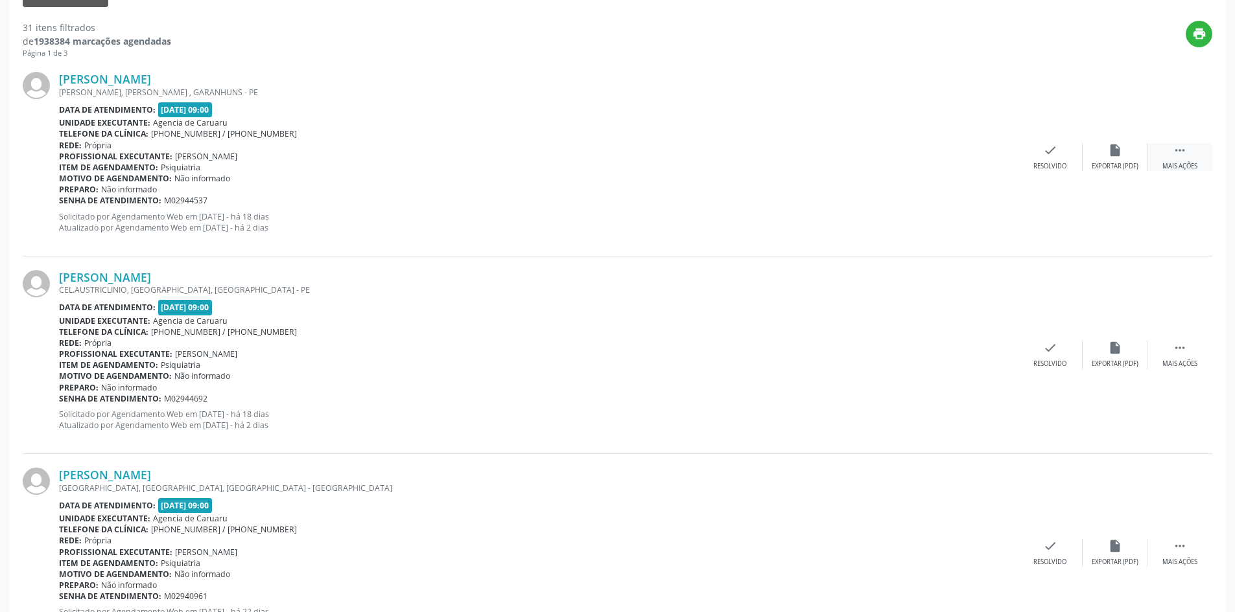
click at [1191, 157] on div " Mais ações" at bounding box center [1179, 157] width 65 height 28
click at [1108, 154] on icon "alarm_off" at bounding box center [1115, 150] width 14 height 14
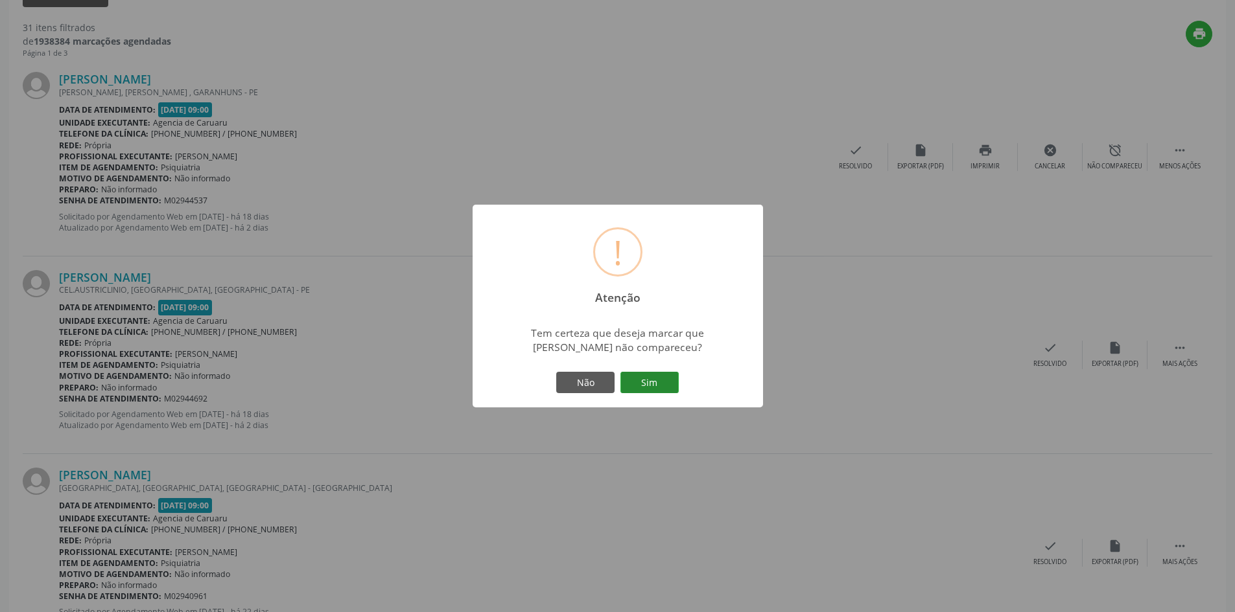
click at [641, 388] on button "Sim" at bounding box center [649, 383] width 58 height 22
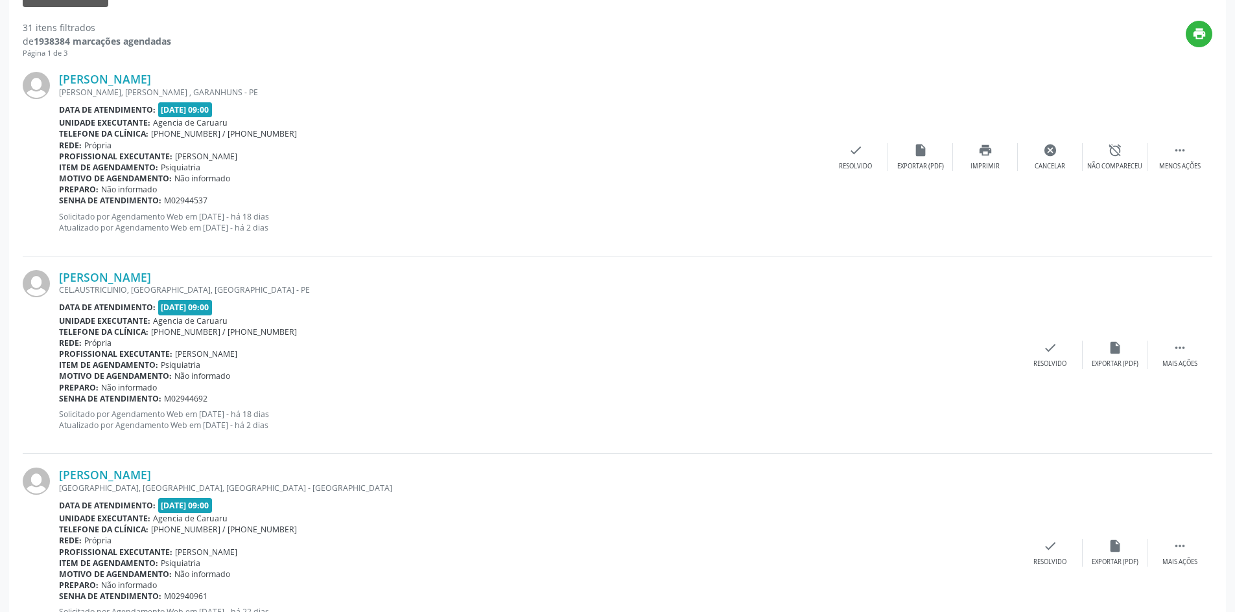
scroll to position [0, 0]
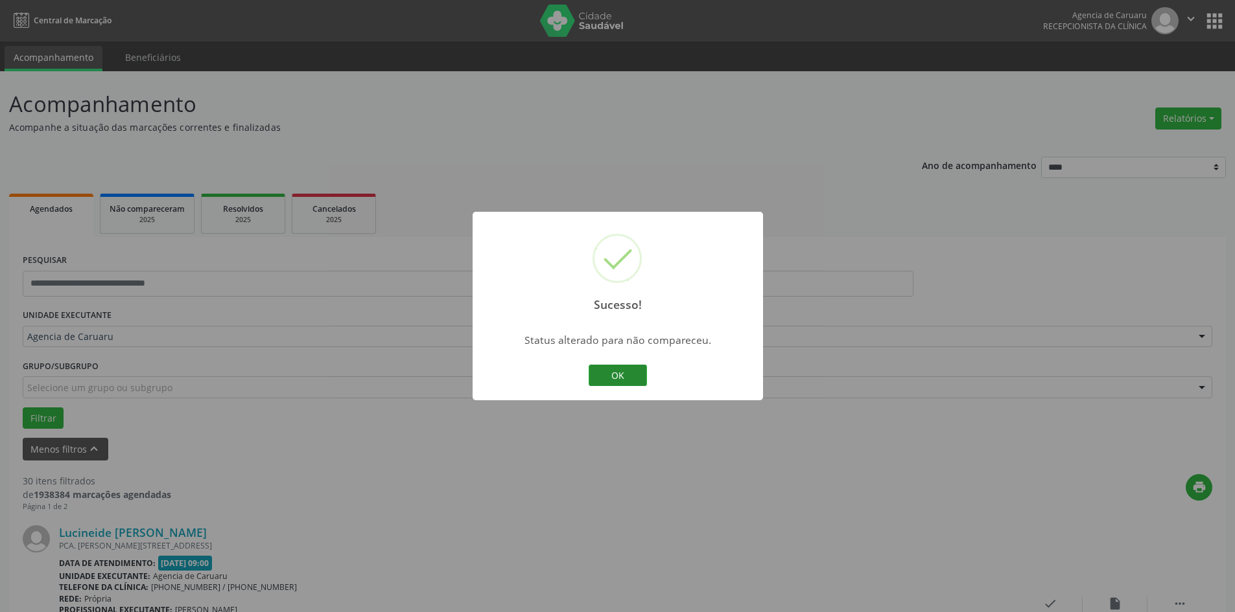
click at [635, 377] on button "OK" at bounding box center [617, 376] width 58 height 22
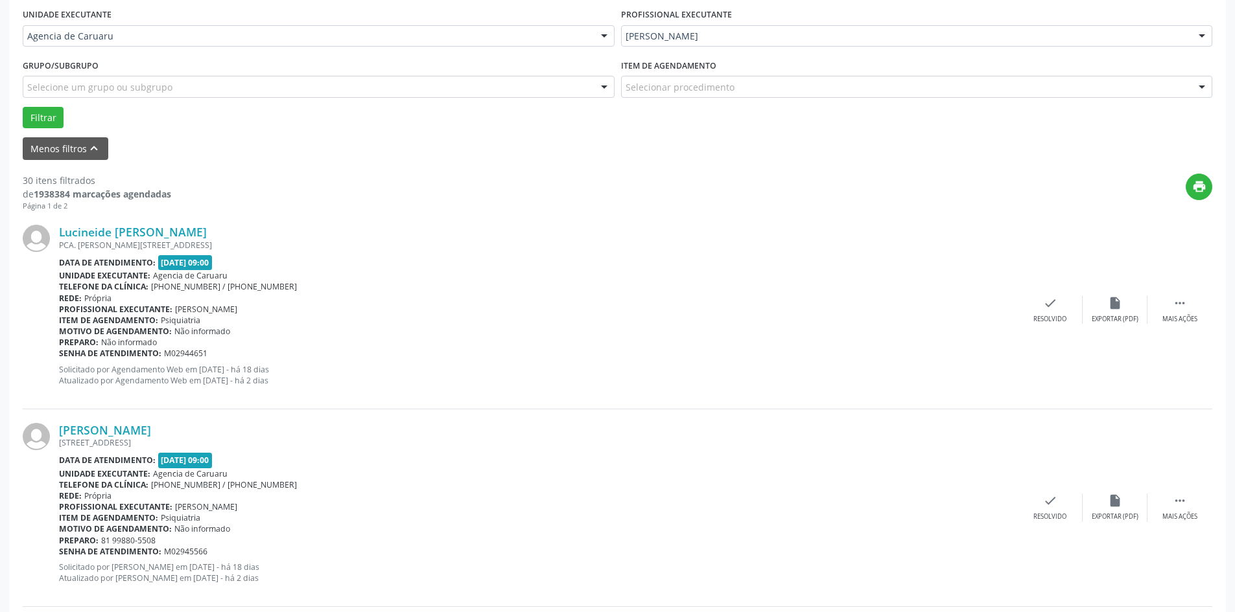
scroll to position [324, 0]
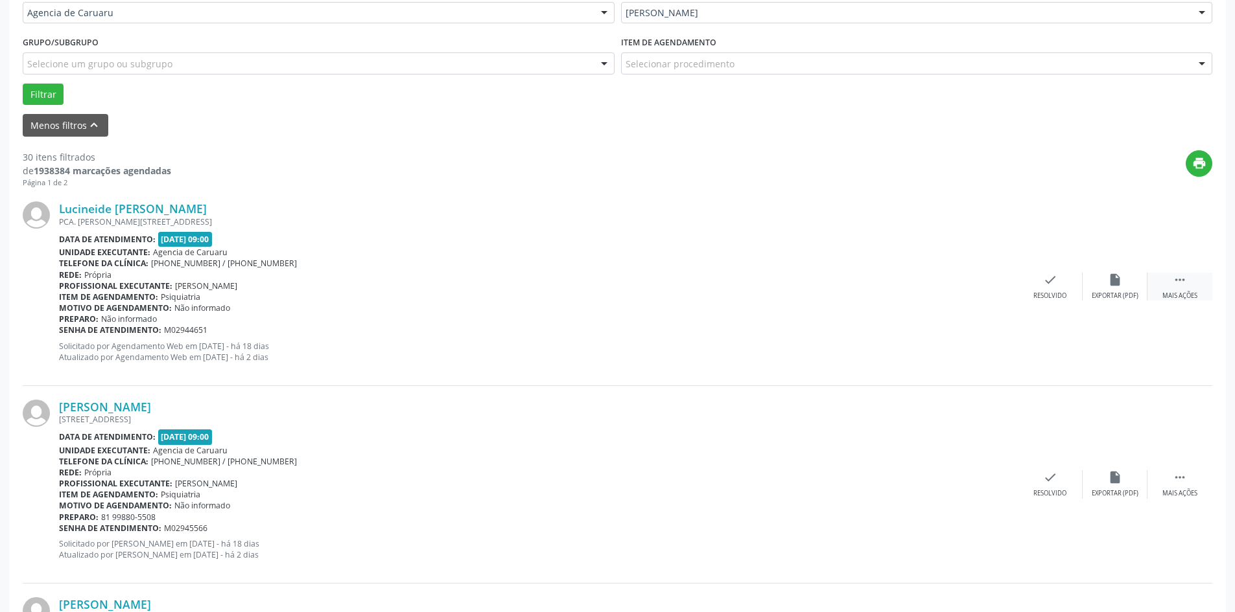
click at [1207, 289] on div " Mais ações" at bounding box center [1179, 287] width 65 height 28
click at [1109, 288] on div "alarm_off Não compareceu" at bounding box center [1114, 287] width 65 height 28
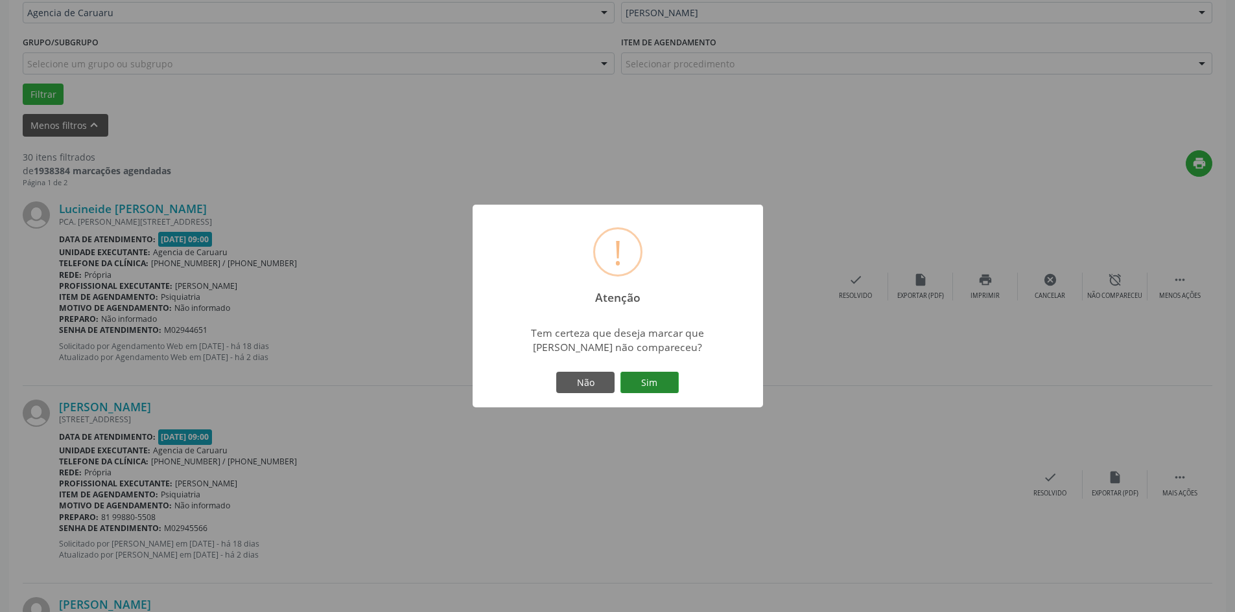
click at [653, 380] on button "Sim" at bounding box center [649, 383] width 58 height 22
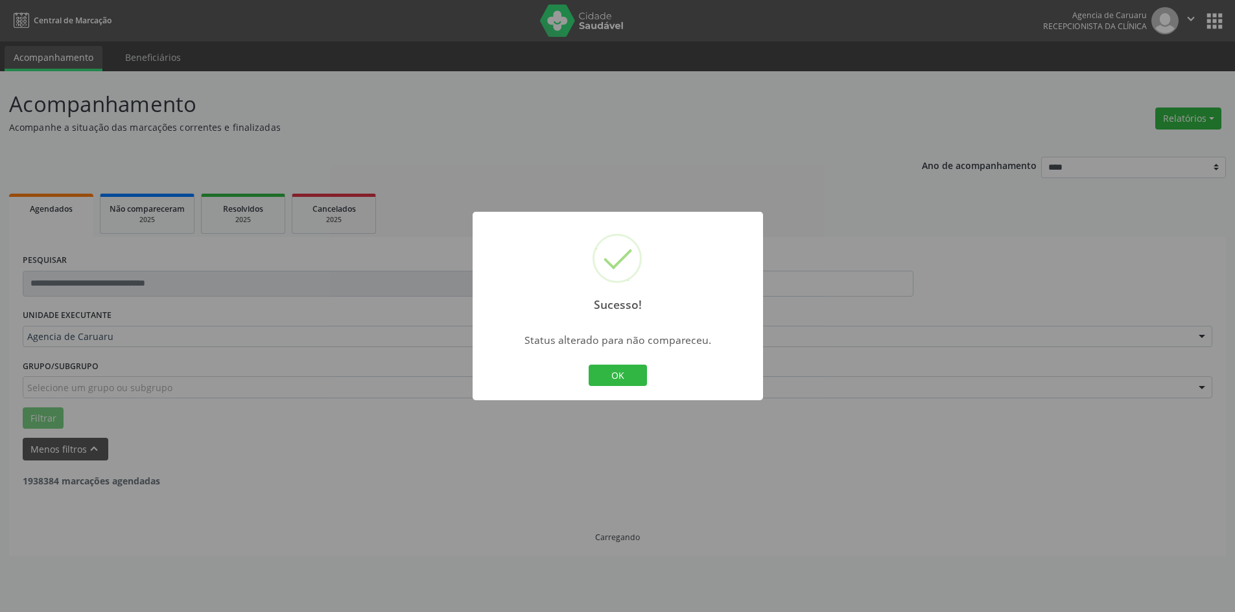
scroll to position [0, 0]
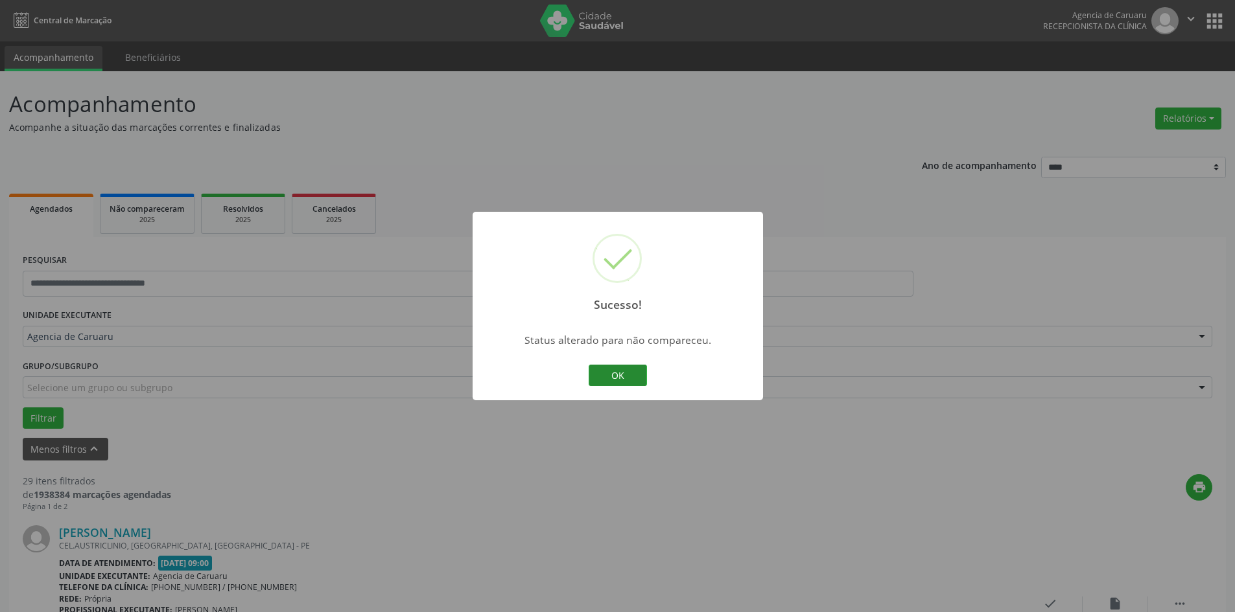
click at [642, 378] on button "OK" at bounding box center [617, 376] width 58 height 22
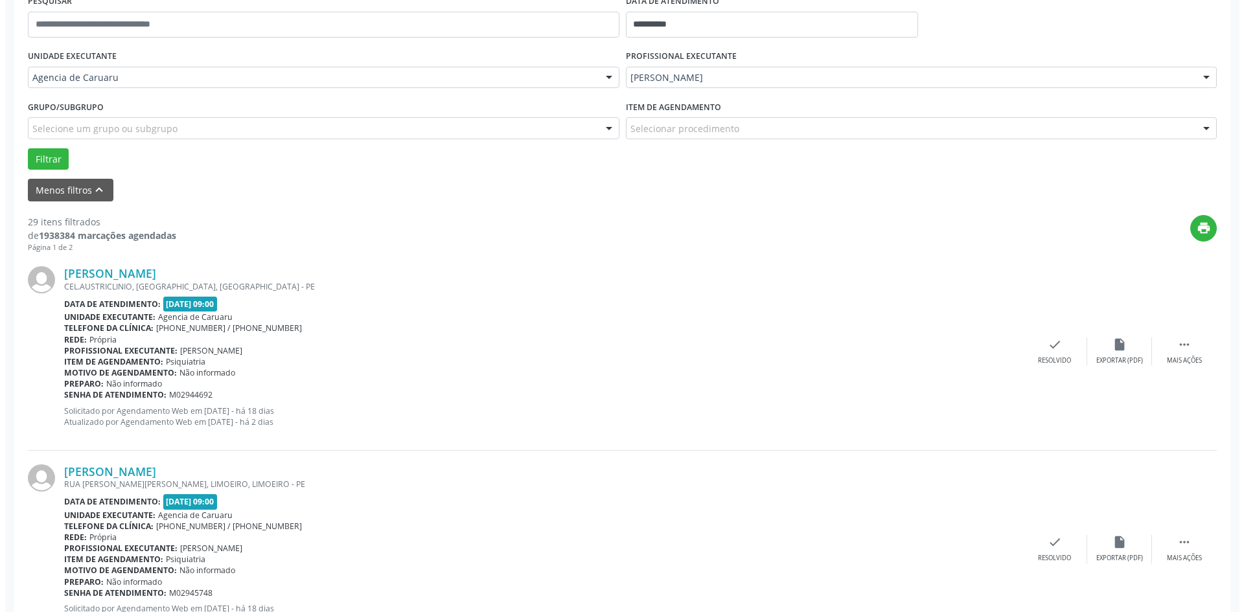
scroll to position [324, 0]
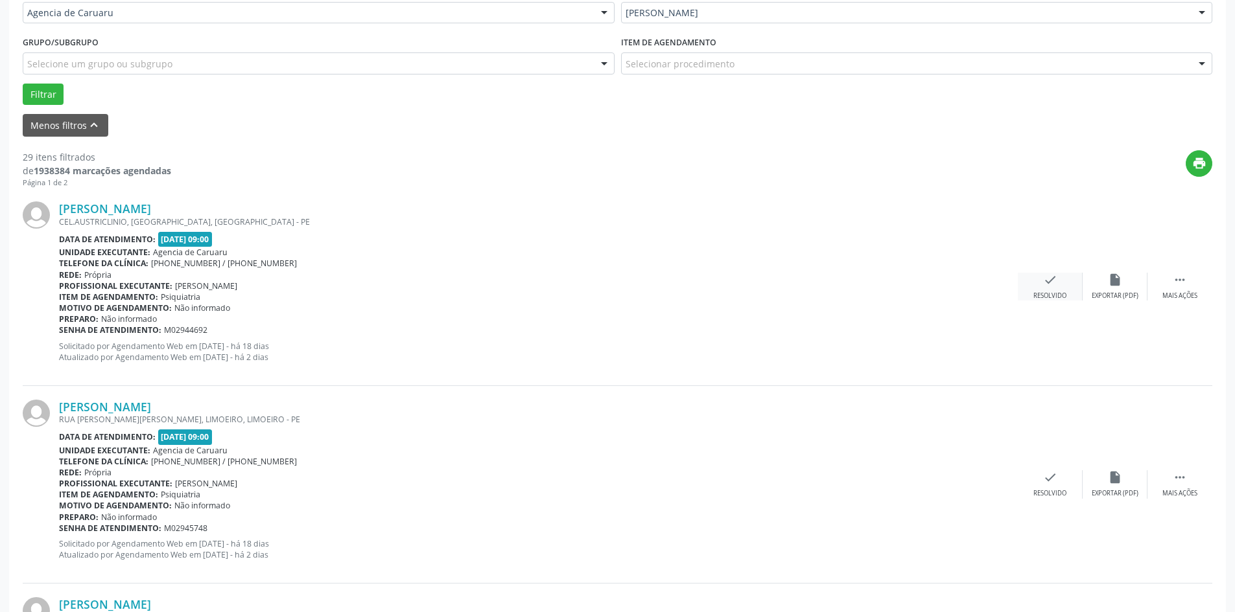
click at [1044, 285] on icon "check" at bounding box center [1050, 280] width 14 height 14
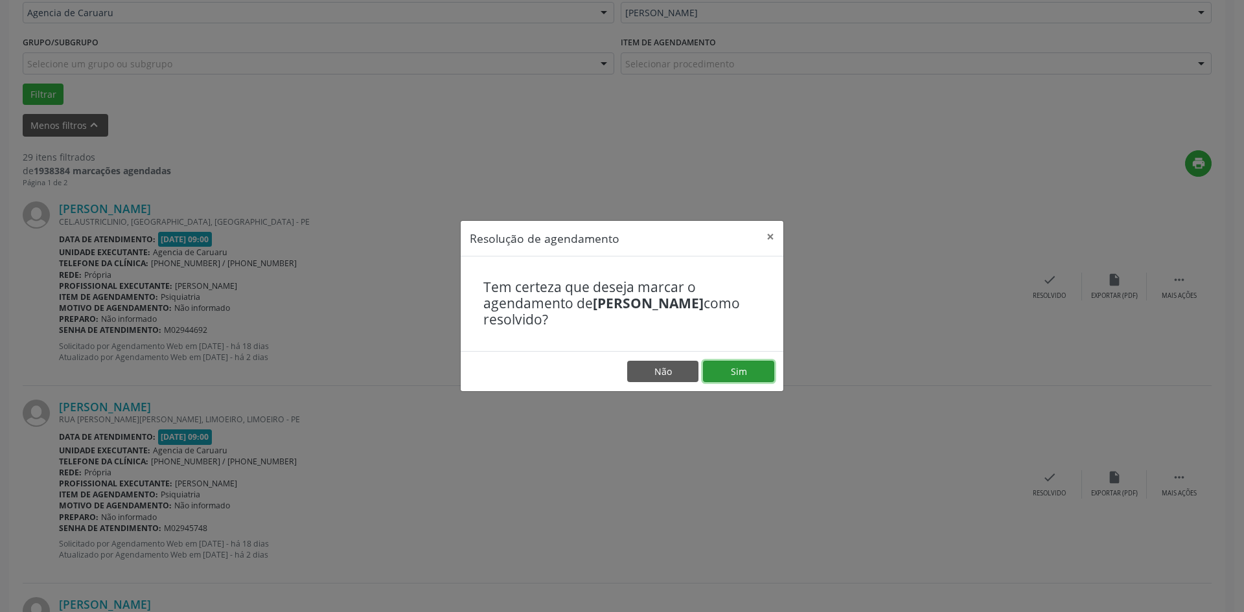
click at [739, 375] on button "Sim" at bounding box center [738, 372] width 71 height 22
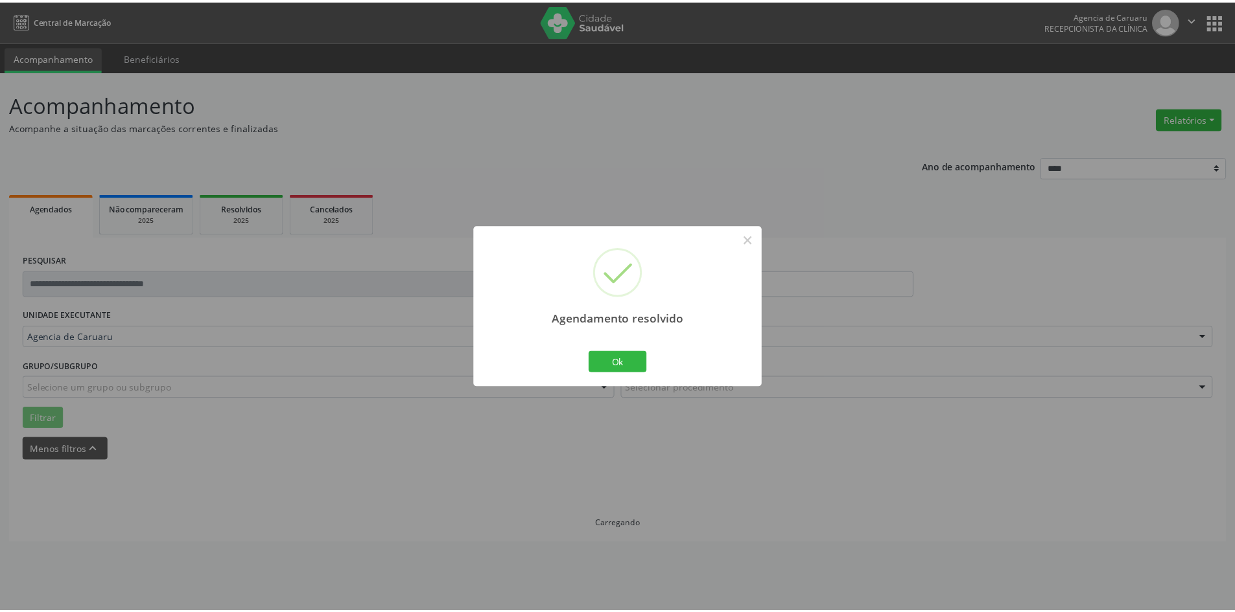
scroll to position [0, 0]
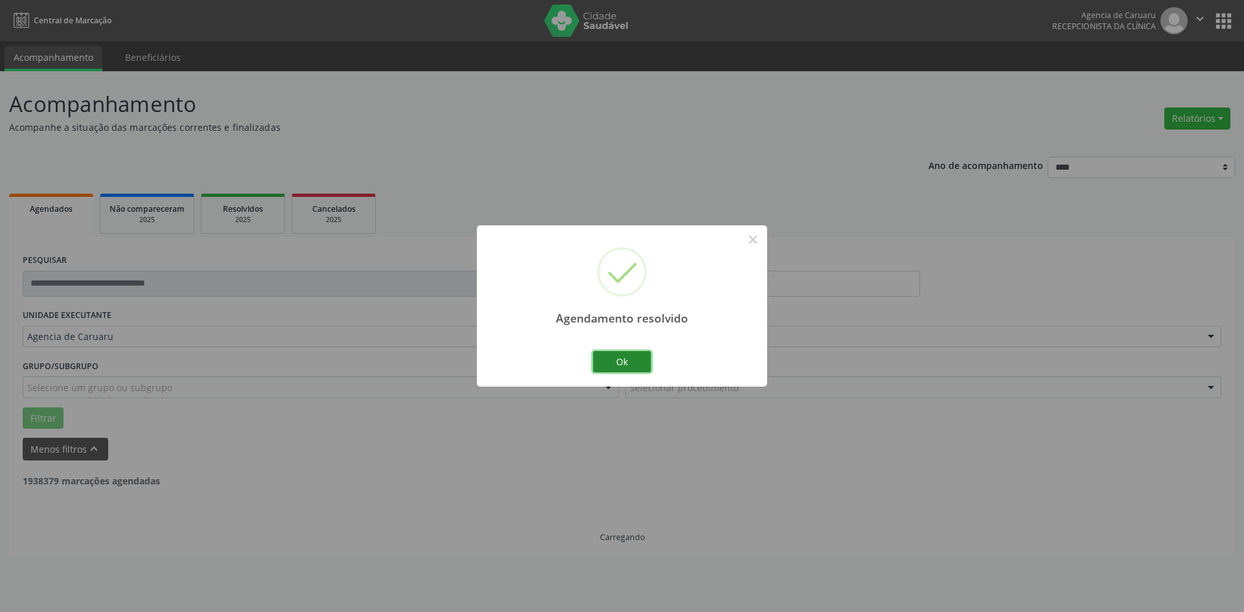
click at [611, 356] on button "Ok" at bounding box center [622, 362] width 58 height 22
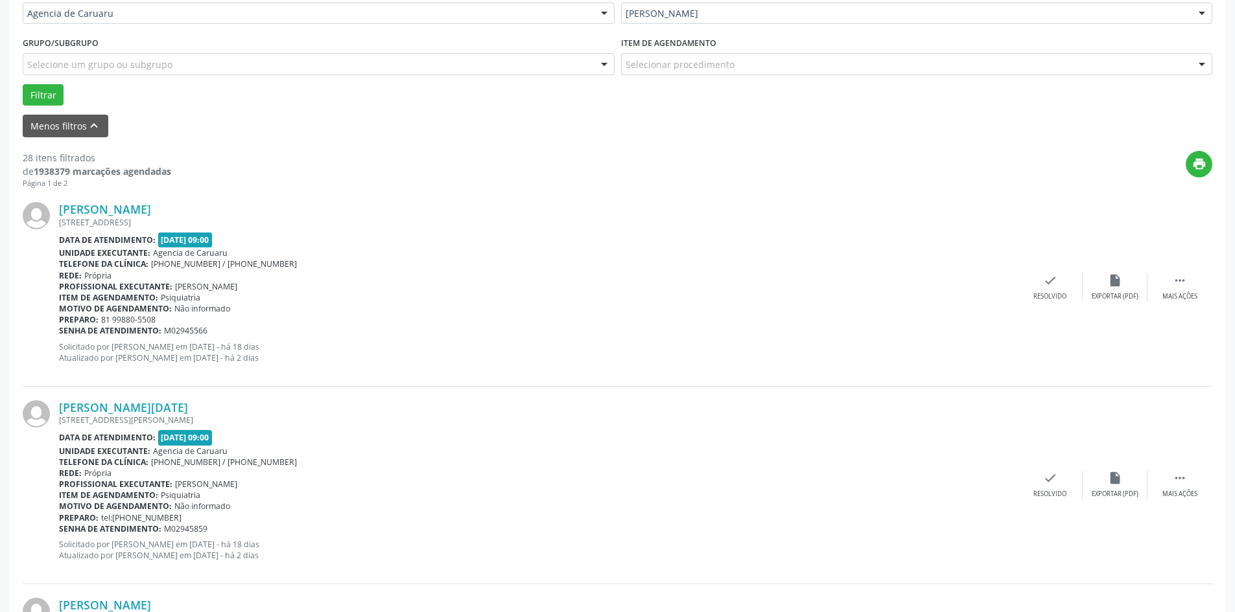
scroll to position [324, 0]
click at [1164, 290] on div " Mais ações" at bounding box center [1179, 287] width 65 height 28
click at [1124, 295] on div "Não compareceu" at bounding box center [1114, 296] width 55 height 9
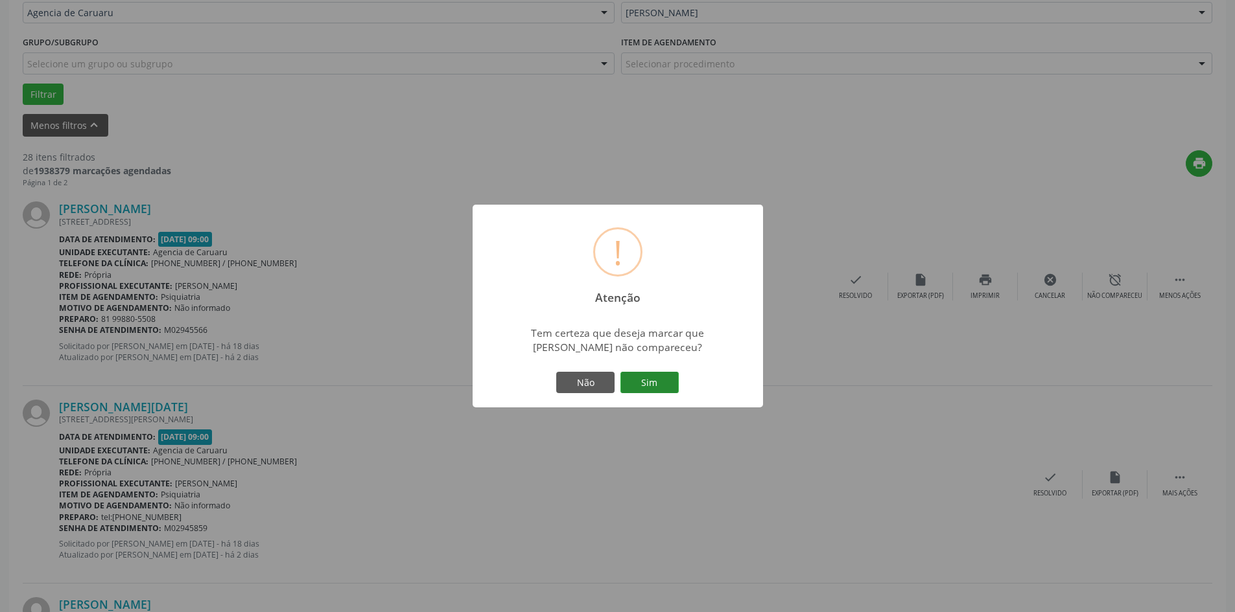
click at [662, 382] on button "Sim" at bounding box center [649, 383] width 58 height 22
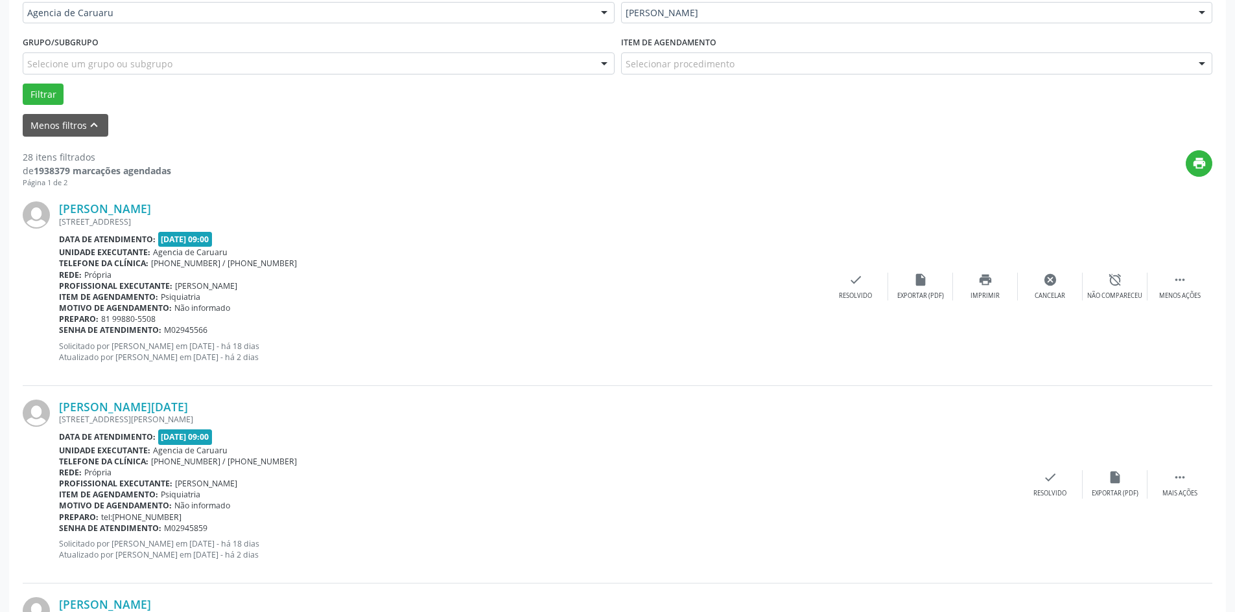
scroll to position [0, 0]
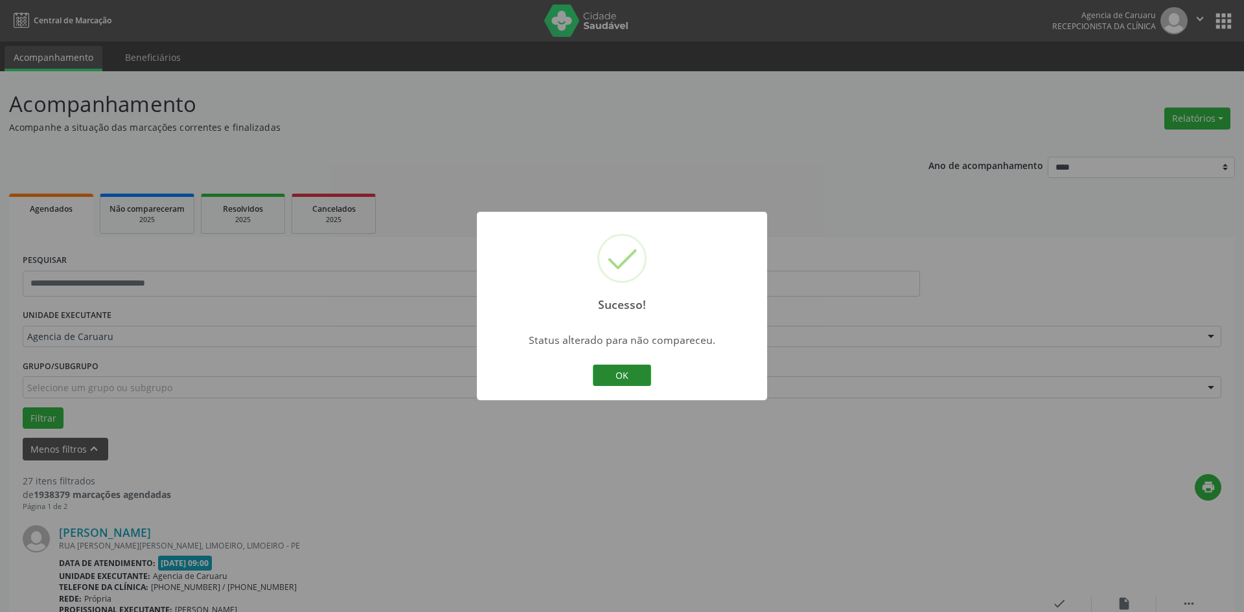
click at [621, 382] on button "OK" at bounding box center [622, 376] width 58 height 22
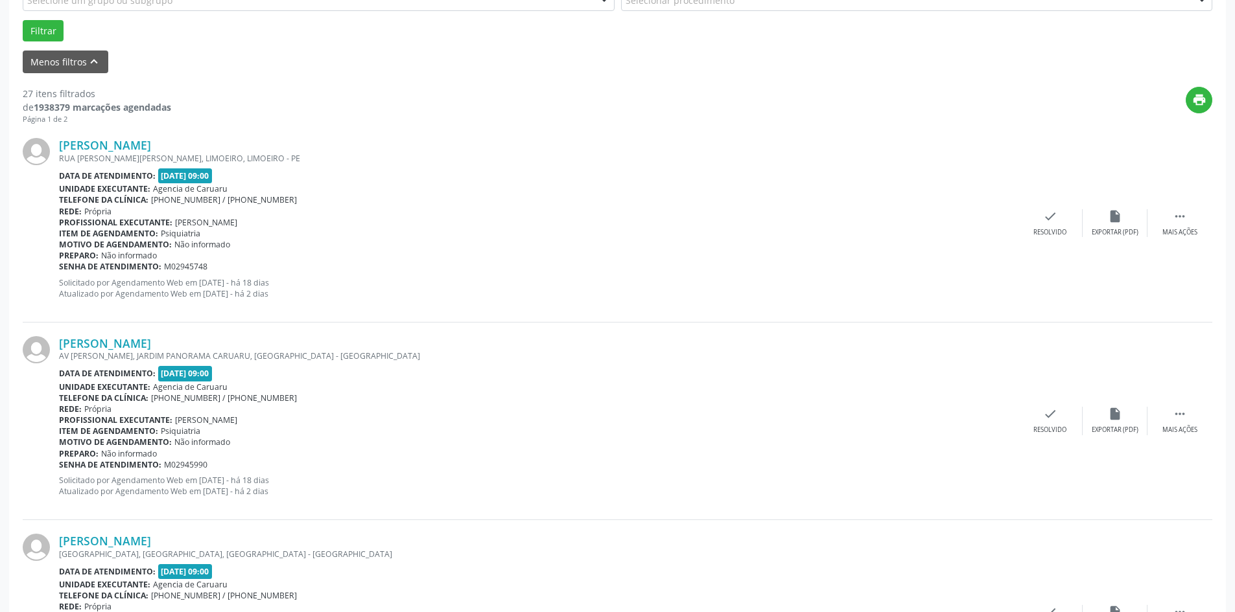
scroll to position [389, 0]
click at [1166, 226] on div " Mais ações" at bounding box center [1179, 222] width 65 height 28
click at [1128, 224] on div "alarm_off Não compareceu" at bounding box center [1114, 222] width 65 height 28
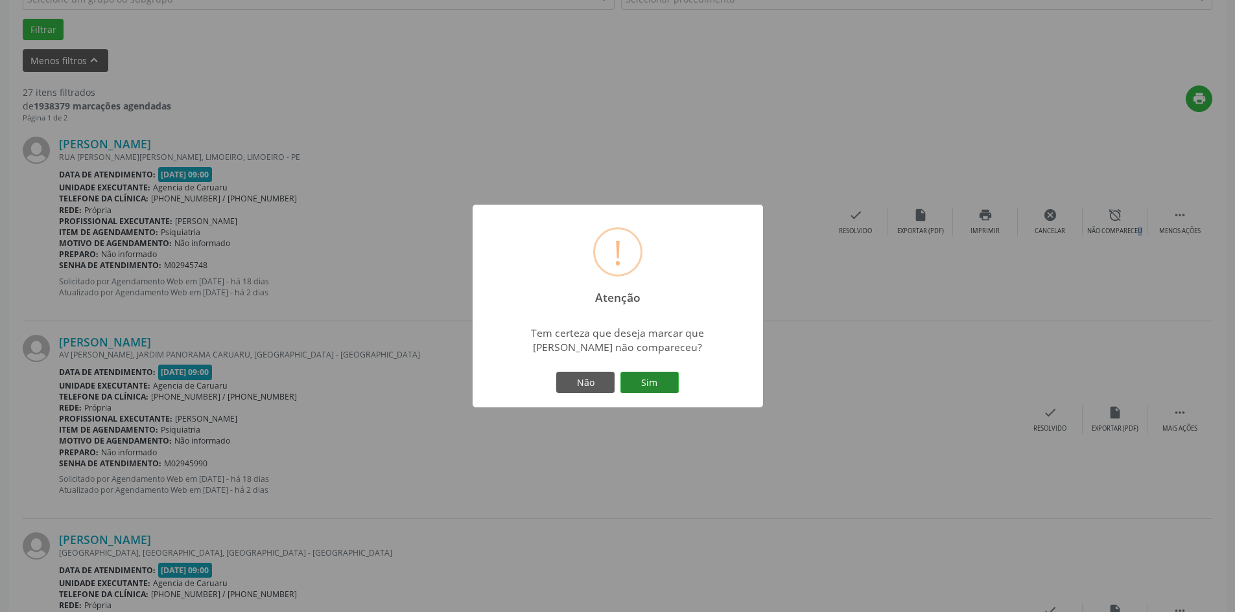
click at [650, 389] on button "Sim" at bounding box center [649, 383] width 58 height 22
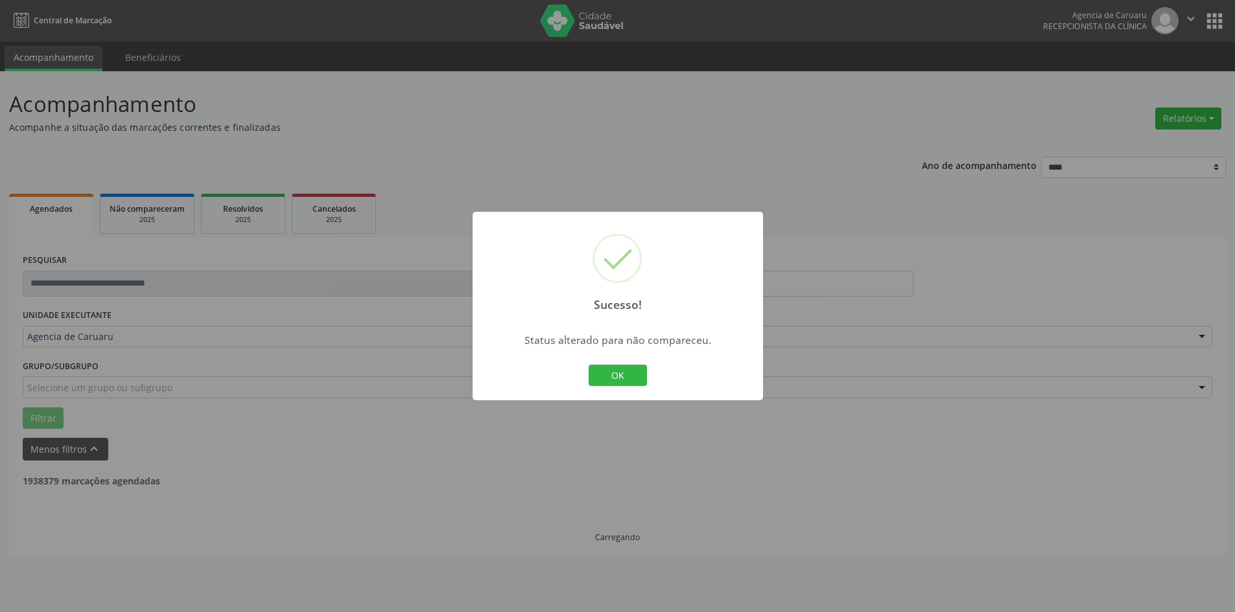
scroll to position [0, 0]
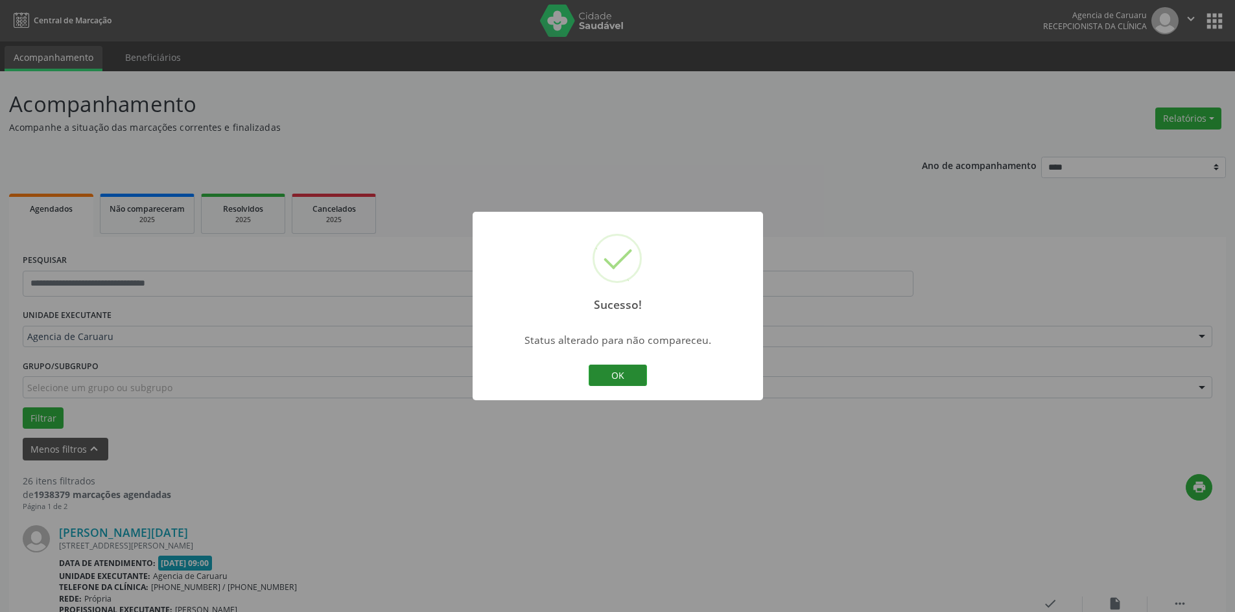
click at [643, 375] on button "OK" at bounding box center [617, 376] width 58 height 22
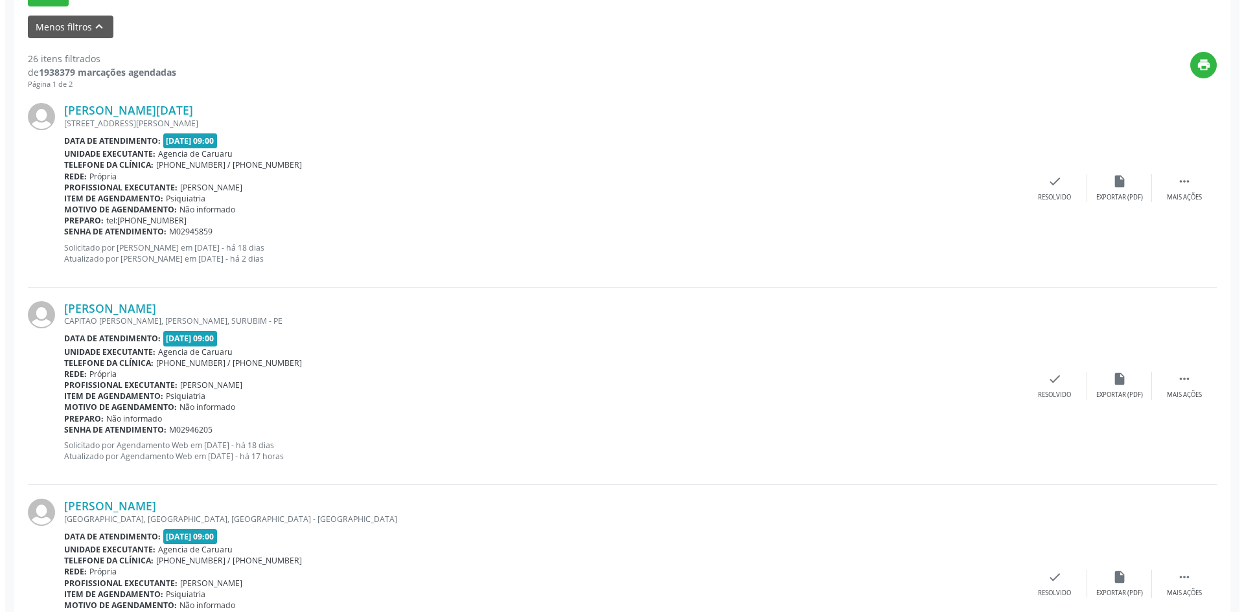
scroll to position [454, 0]
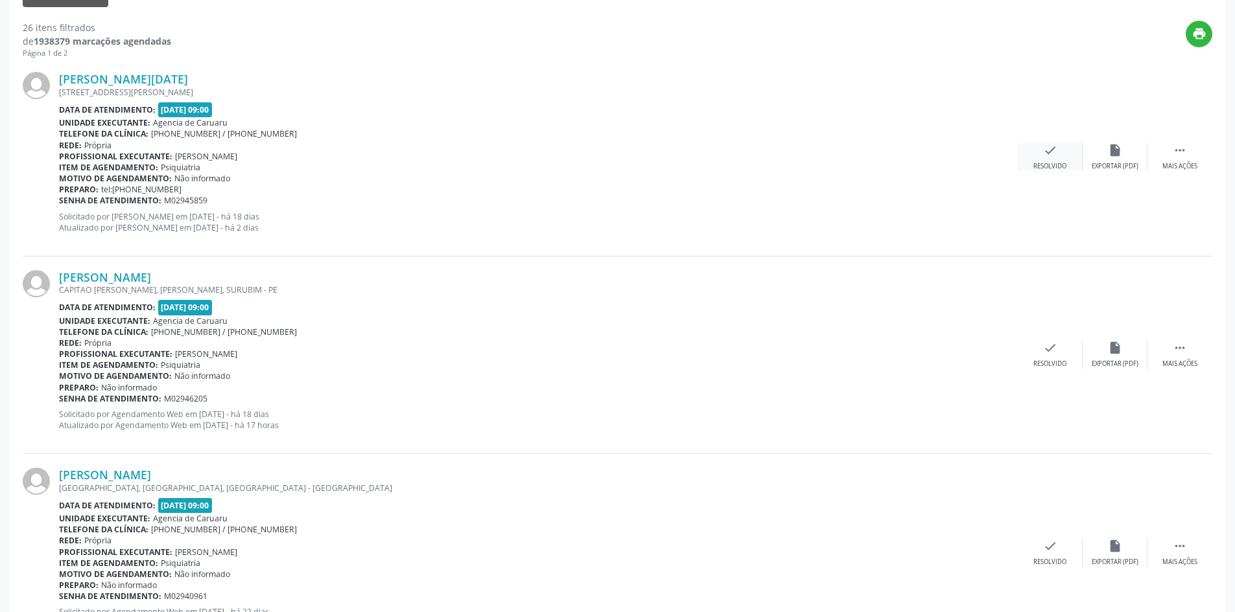
click at [1045, 152] on icon "check" at bounding box center [1050, 150] width 14 height 14
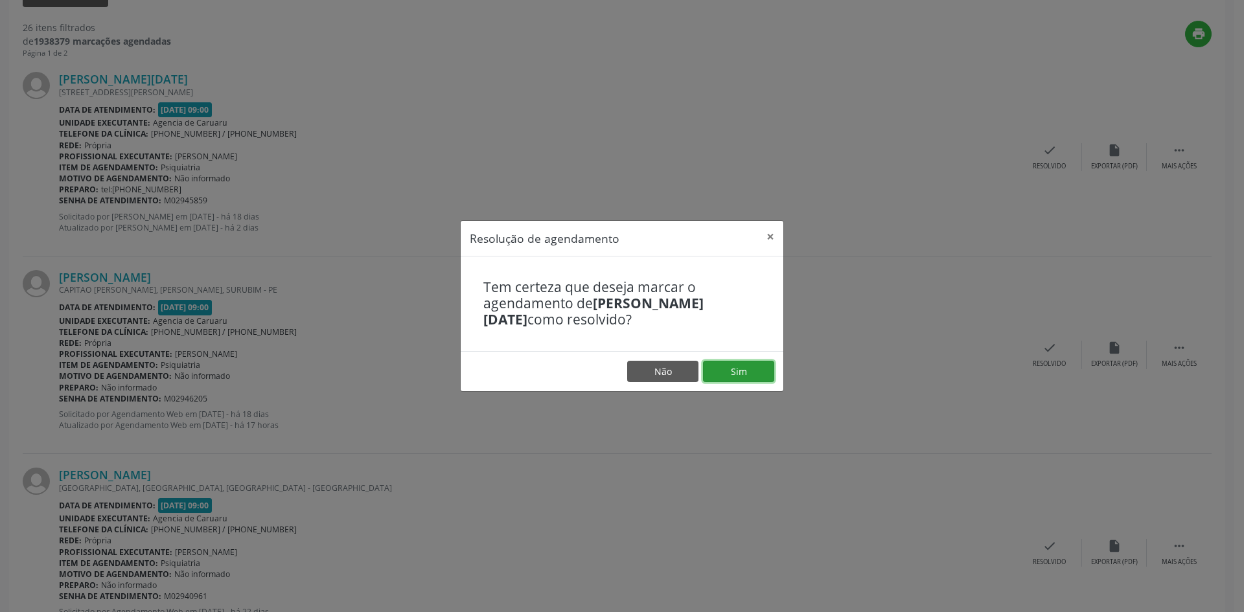
click at [721, 375] on button "Sim" at bounding box center [738, 372] width 71 height 22
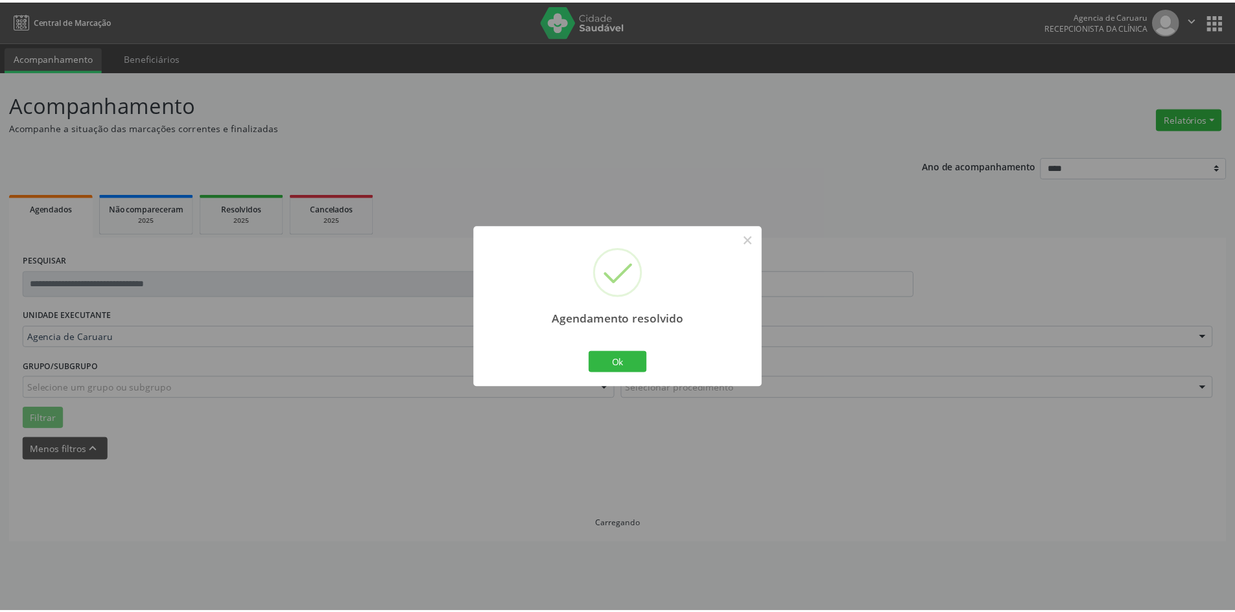
scroll to position [0, 0]
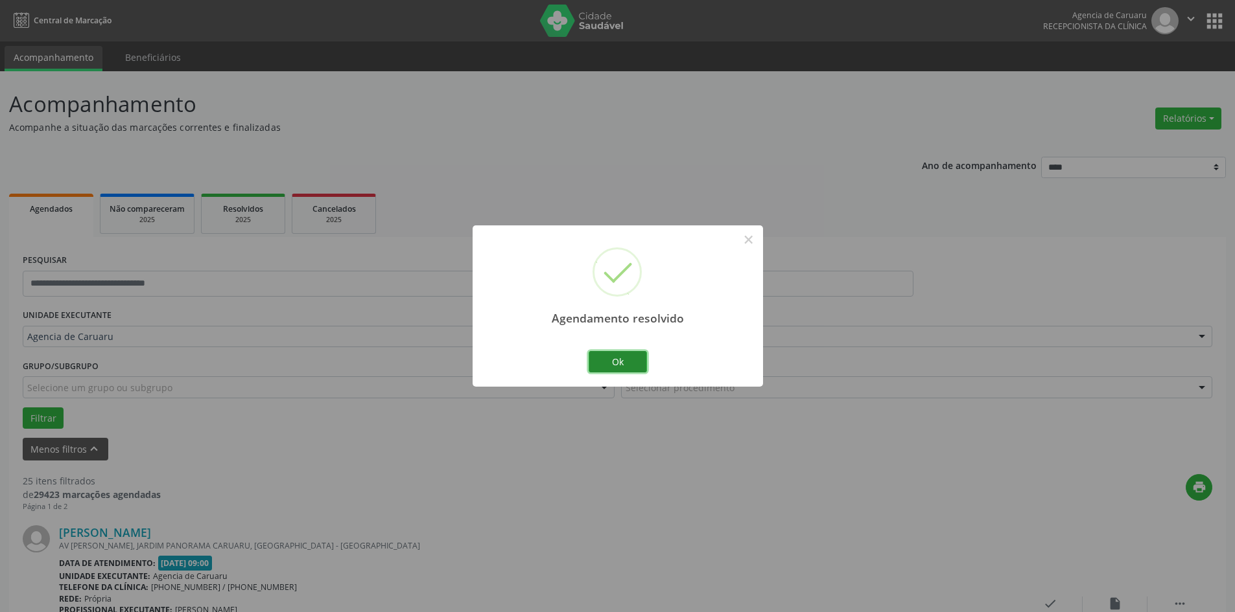
click at [632, 361] on button "Ok" at bounding box center [617, 362] width 58 height 22
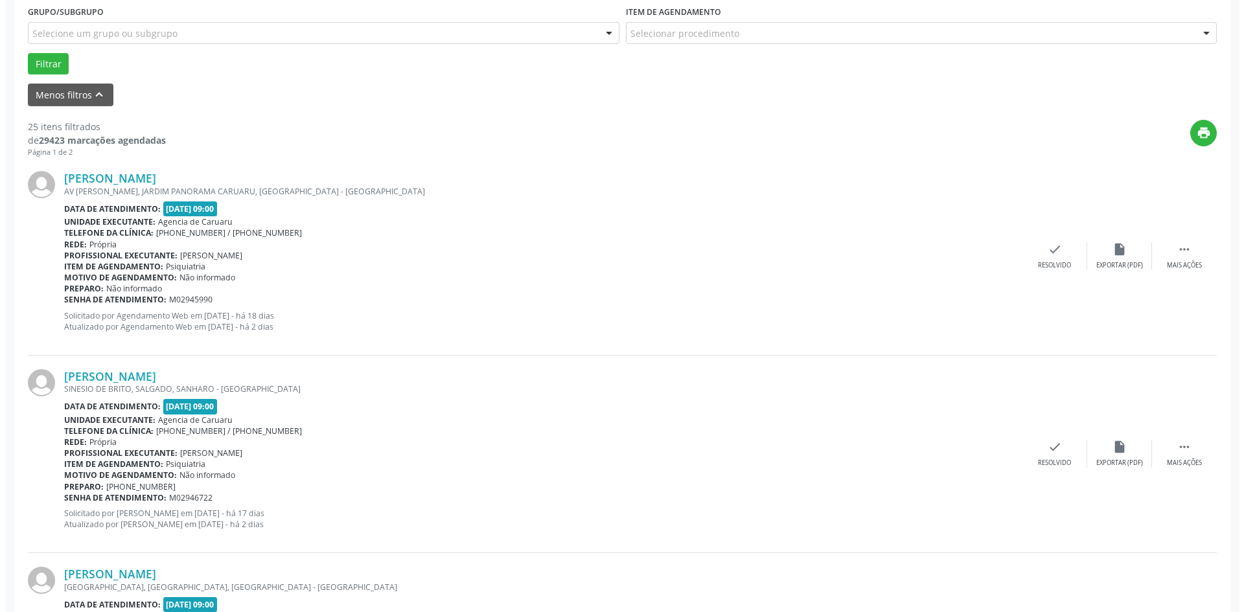
scroll to position [389, 0]
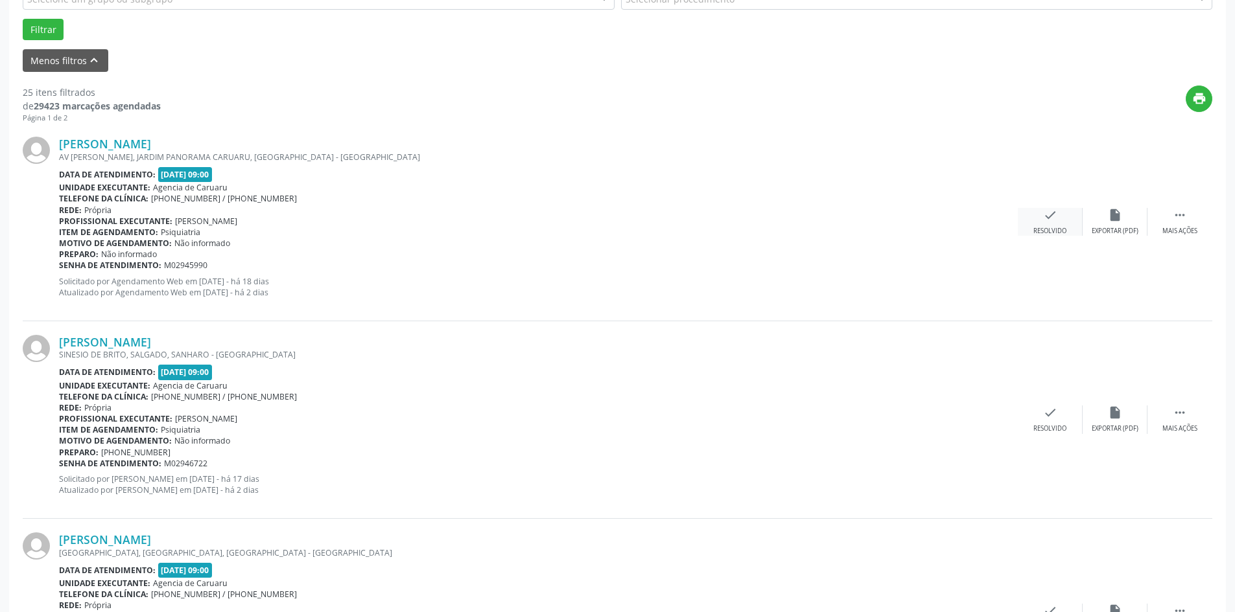
click at [1057, 226] on div "check Resolvido" at bounding box center [1049, 222] width 65 height 28
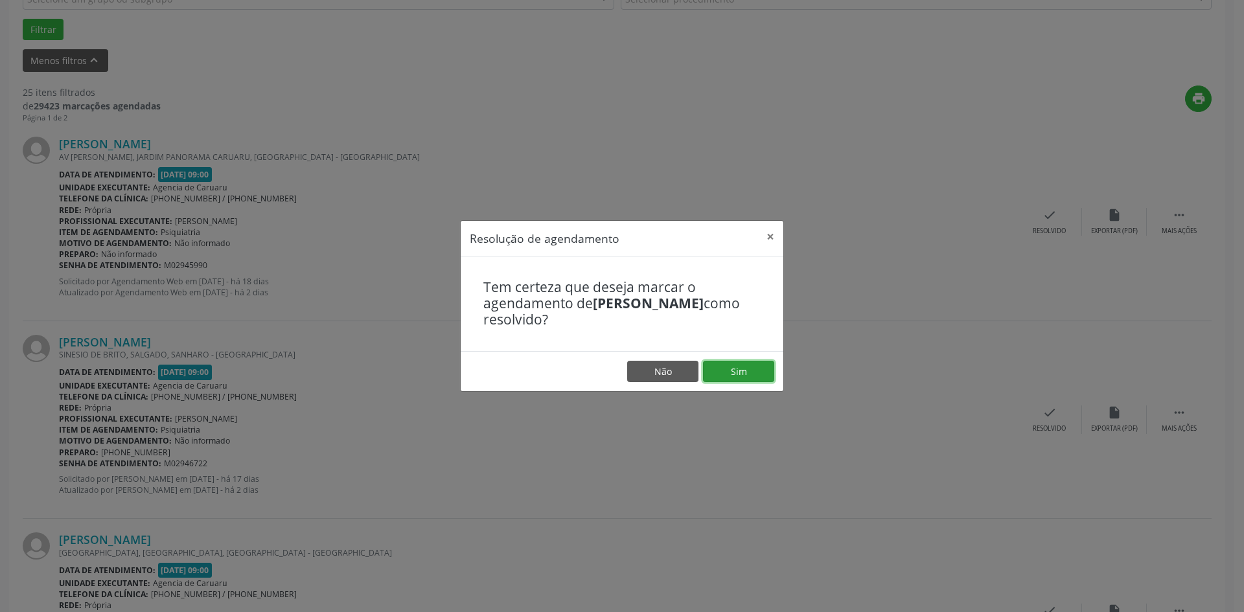
click at [736, 369] on button "Sim" at bounding box center [738, 372] width 71 height 22
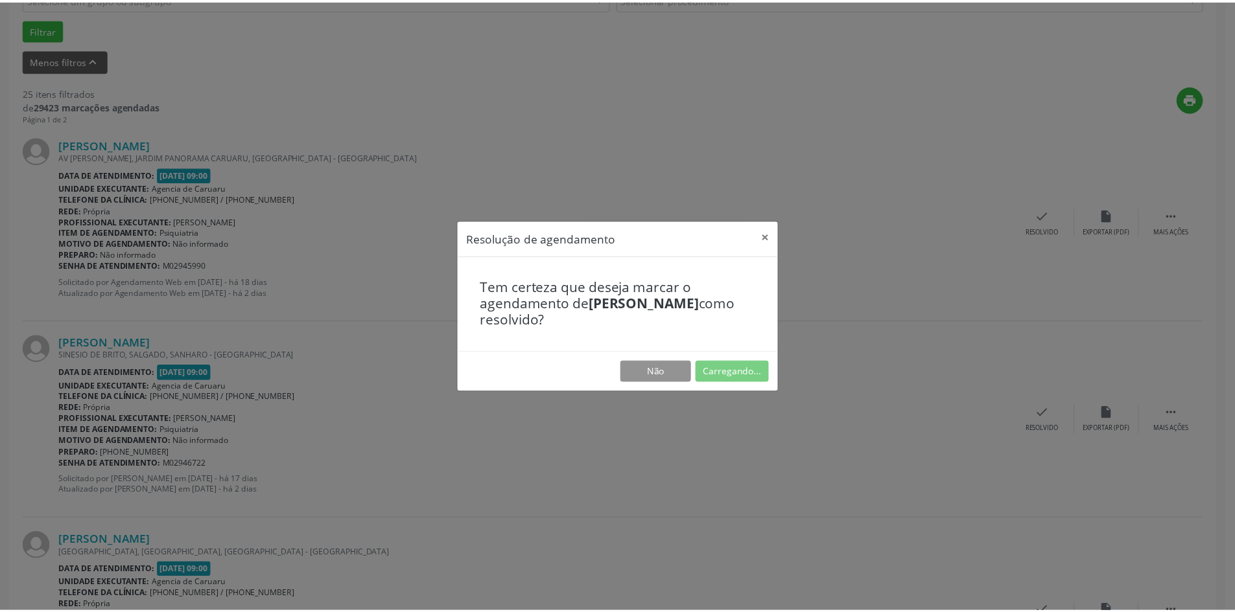
scroll to position [0, 0]
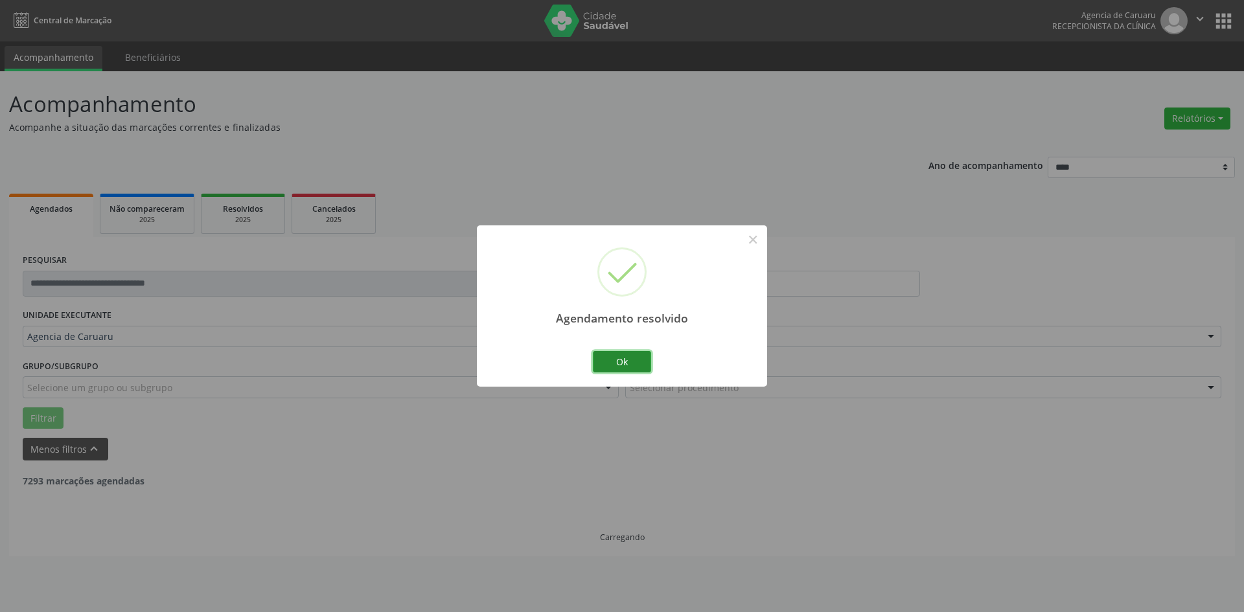
click at [639, 364] on button "Ok" at bounding box center [622, 362] width 58 height 22
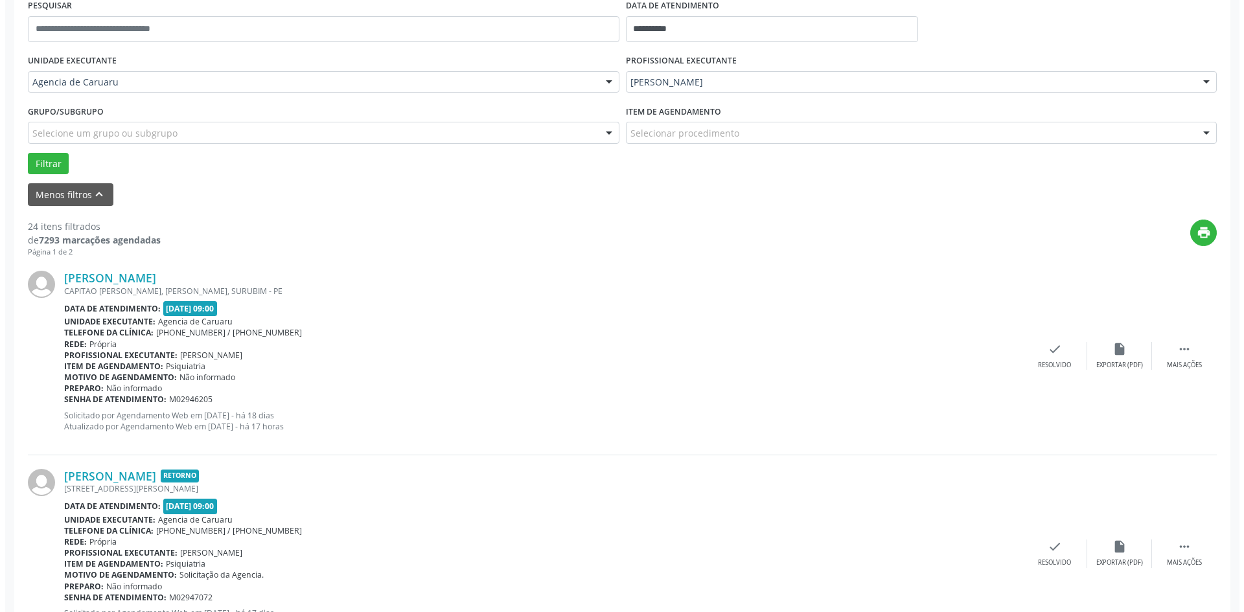
scroll to position [259, 0]
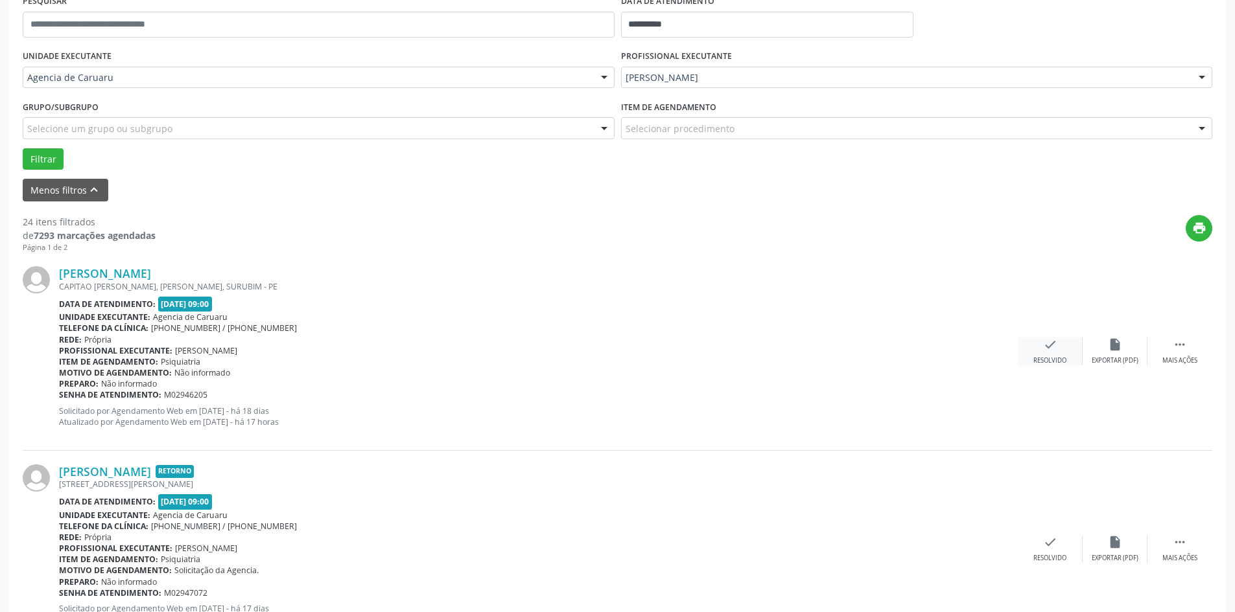
click at [1051, 351] on icon "check" at bounding box center [1050, 345] width 14 height 14
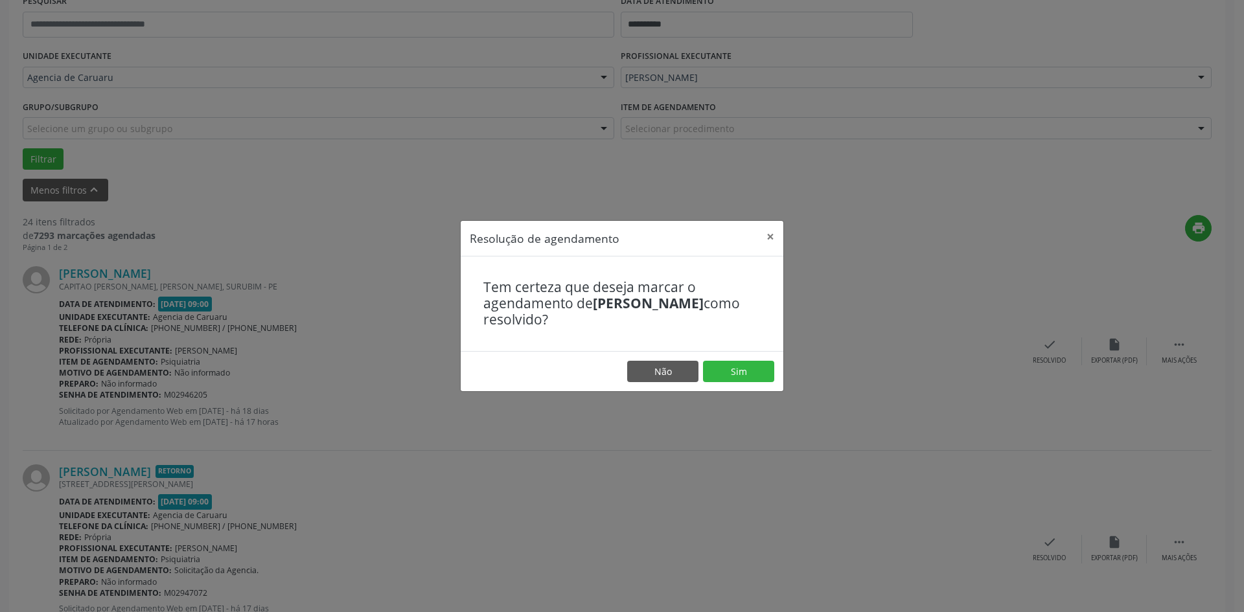
click at [730, 360] on footer "Não Sim" at bounding box center [622, 371] width 323 height 41
click at [726, 370] on button "Sim" at bounding box center [738, 372] width 71 height 22
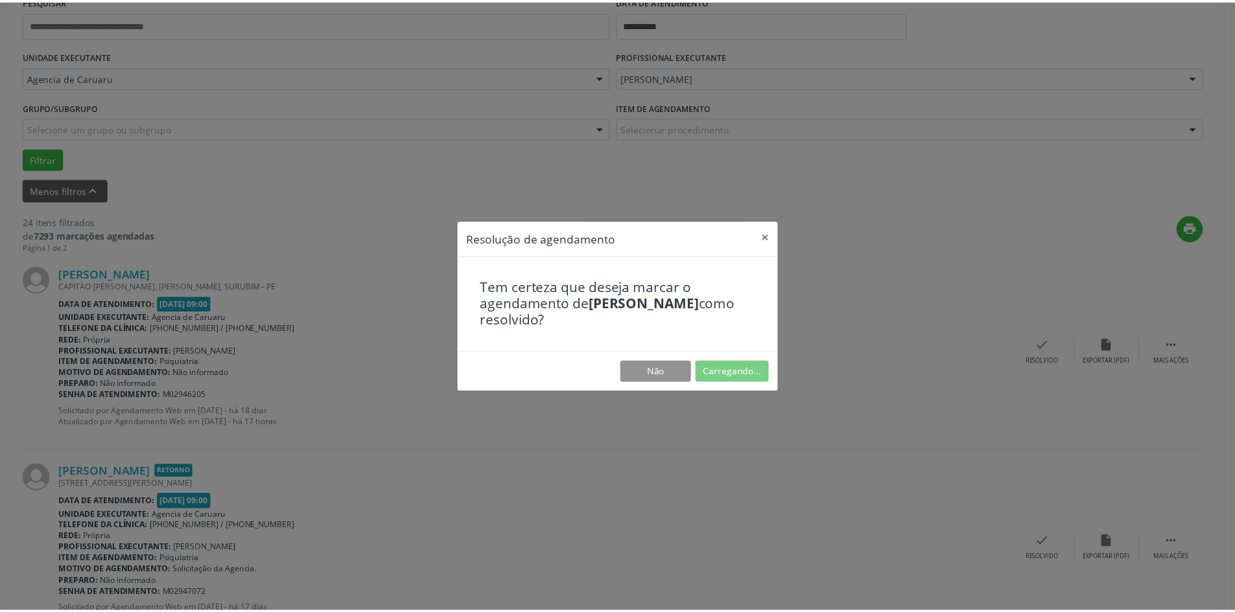
scroll to position [0, 0]
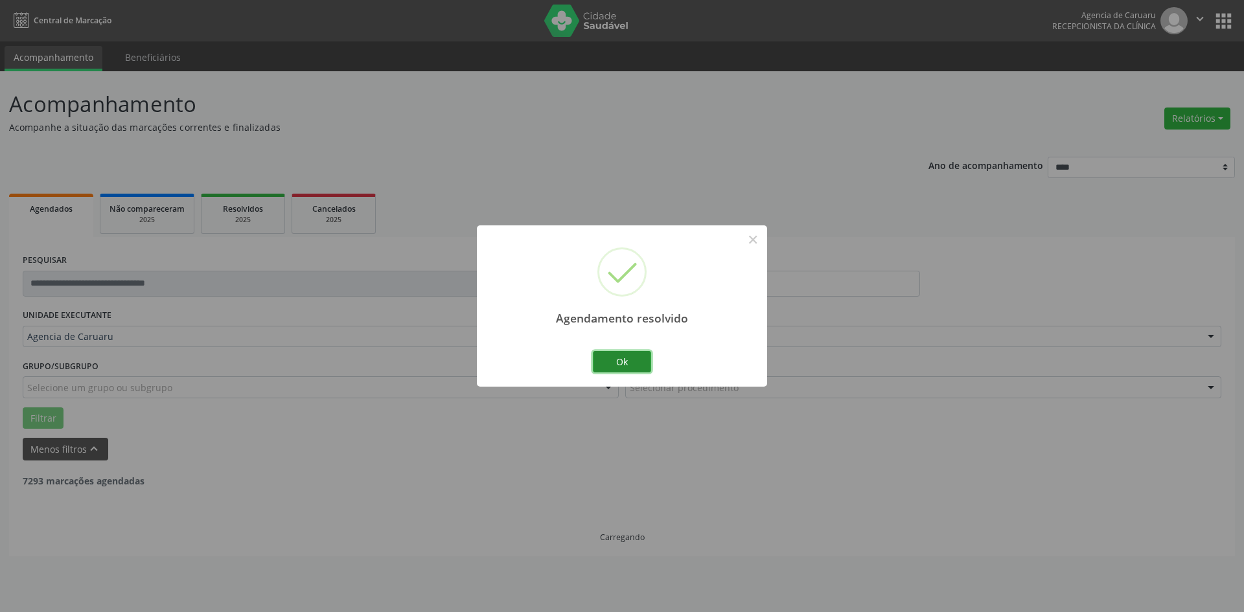
click at [628, 357] on button "Ok" at bounding box center [622, 362] width 58 height 22
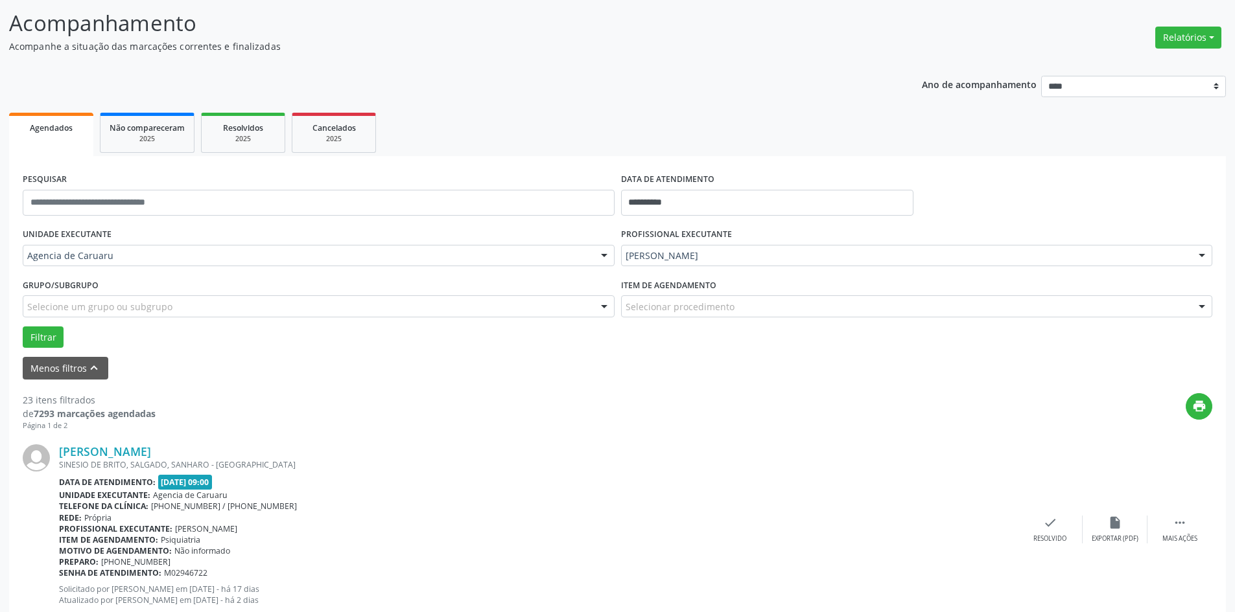
scroll to position [324, 0]
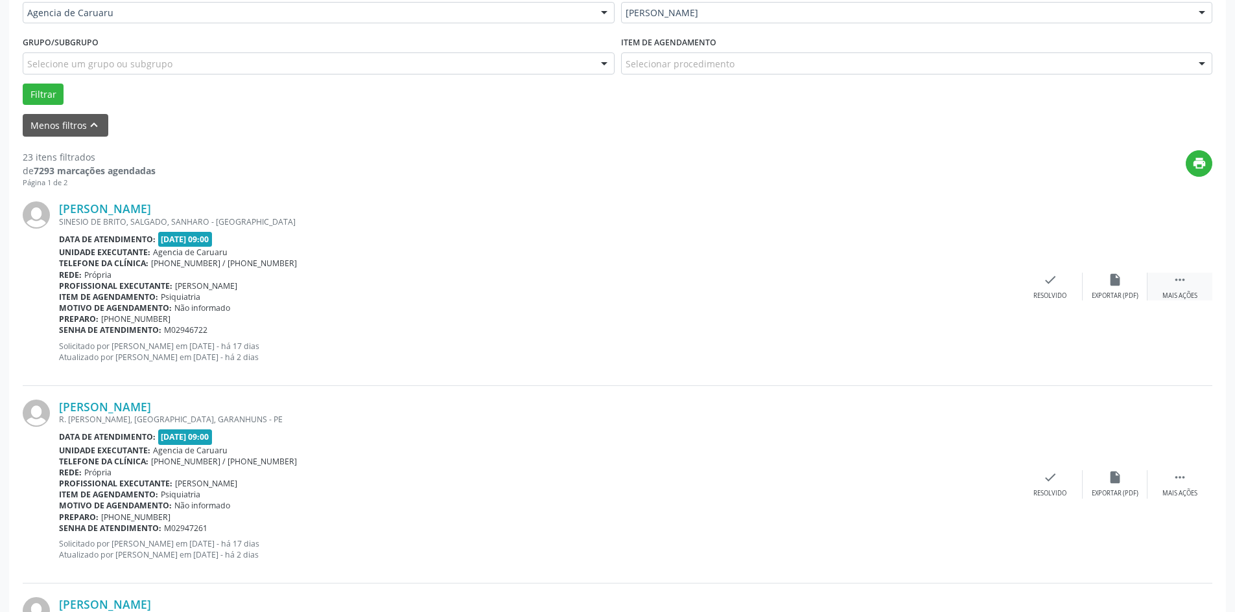
click at [1175, 296] on div "Mais ações" at bounding box center [1179, 296] width 35 height 9
click at [1089, 293] on div "Não compareceu" at bounding box center [1114, 296] width 55 height 9
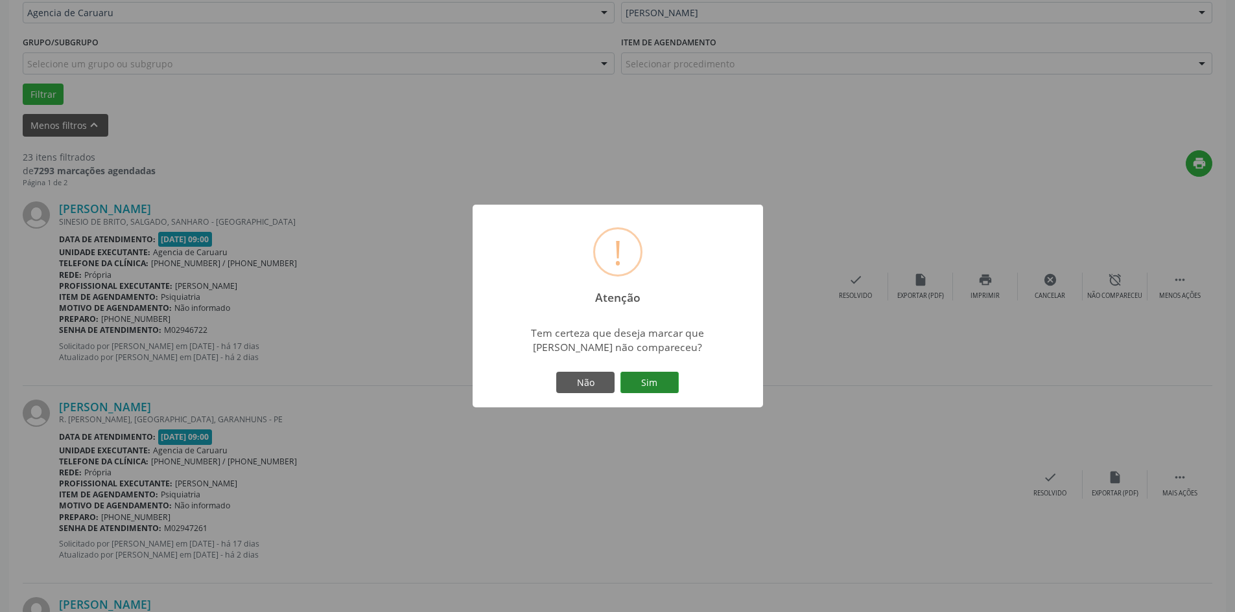
click at [643, 383] on button "Sim" at bounding box center [649, 383] width 58 height 22
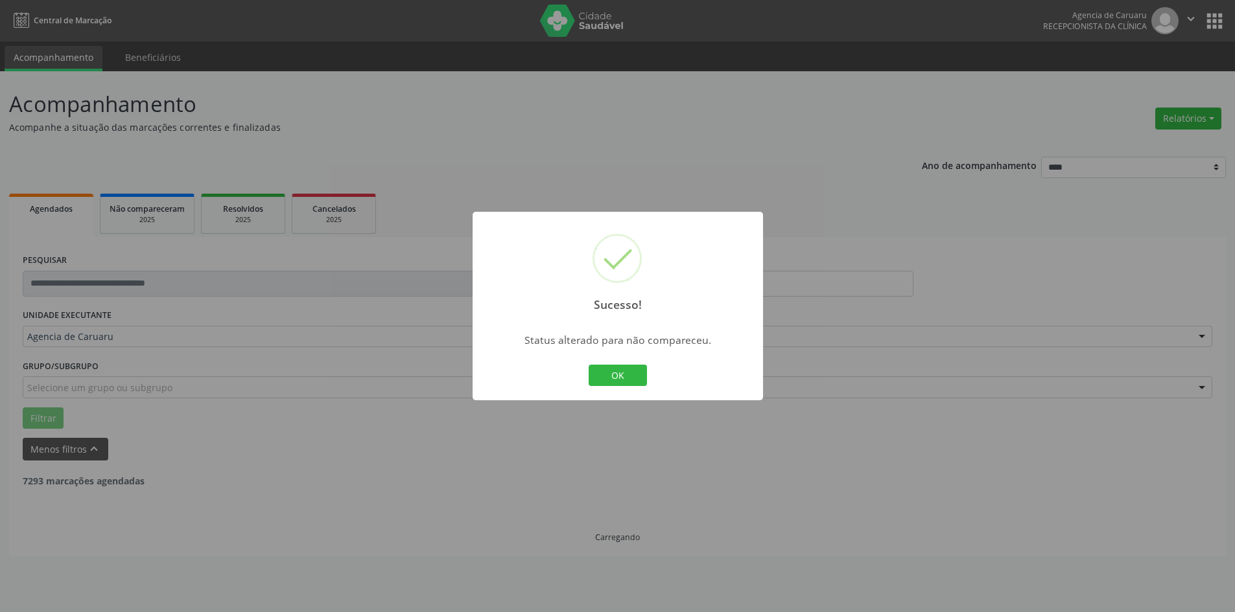
scroll to position [0, 0]
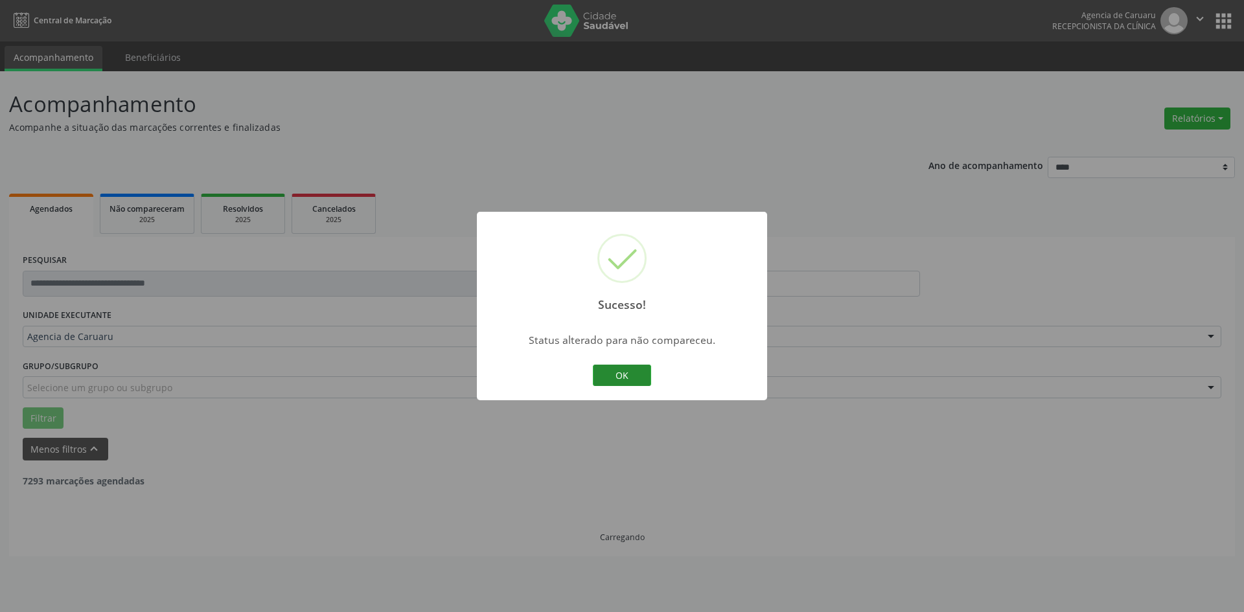
click at [642, 381] on button "OK" at bounding box center [622, 376] width 58 height 22
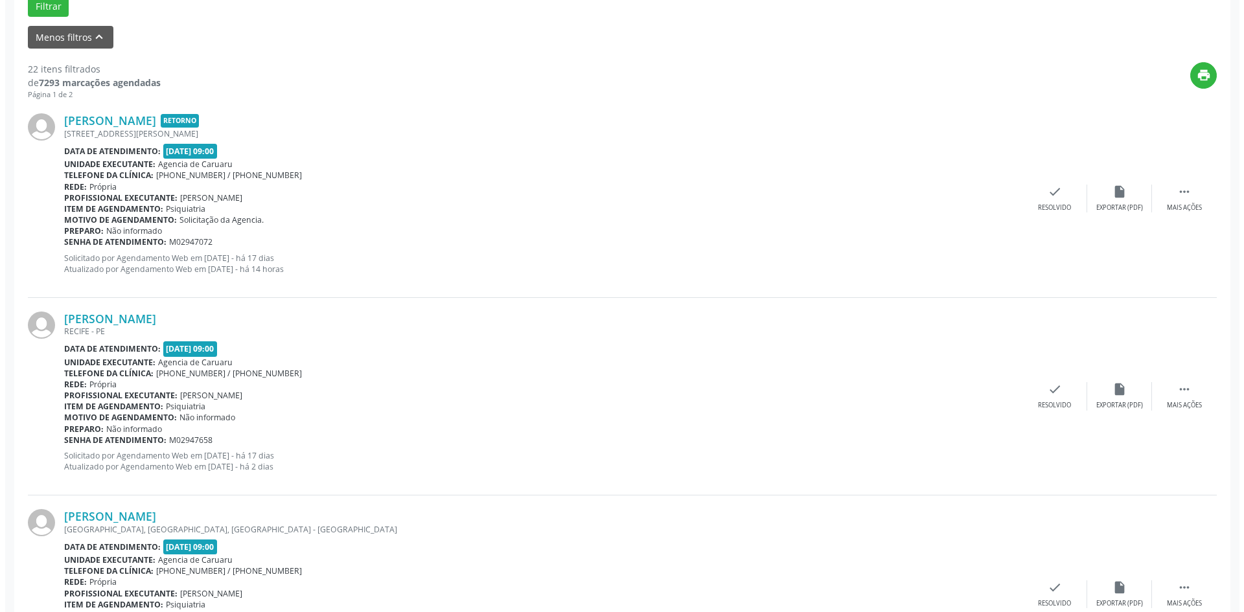
scroll to position [389, 0]
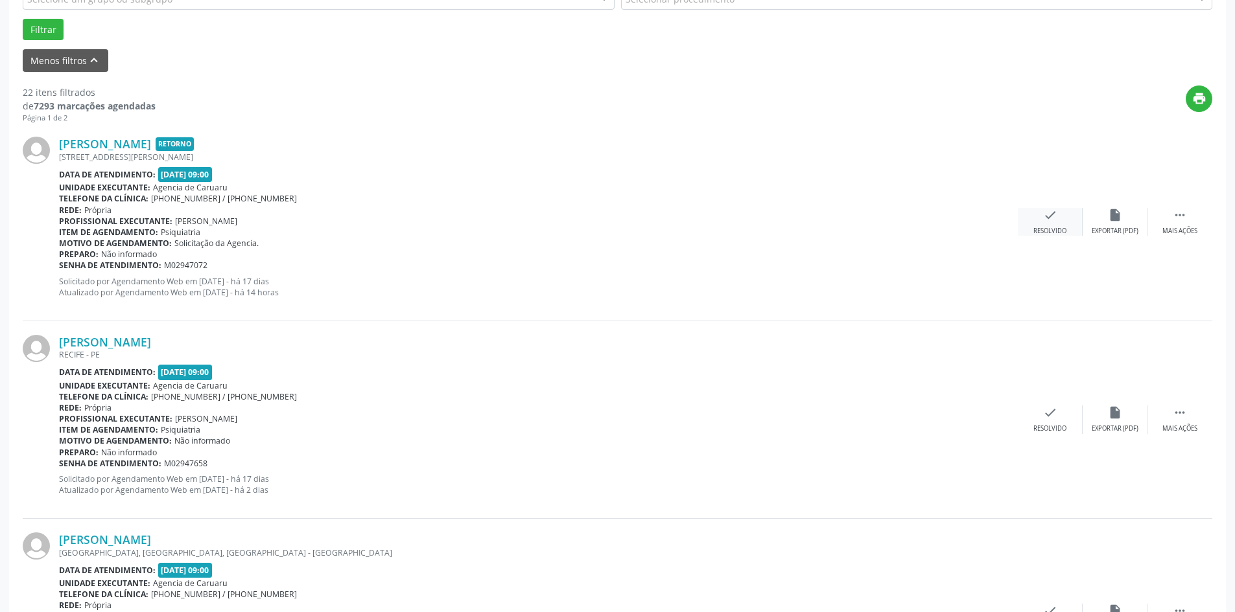
click at [1041, 221] on div "check Resolvido" at bounding box center [1049, 222] width 65 height 28
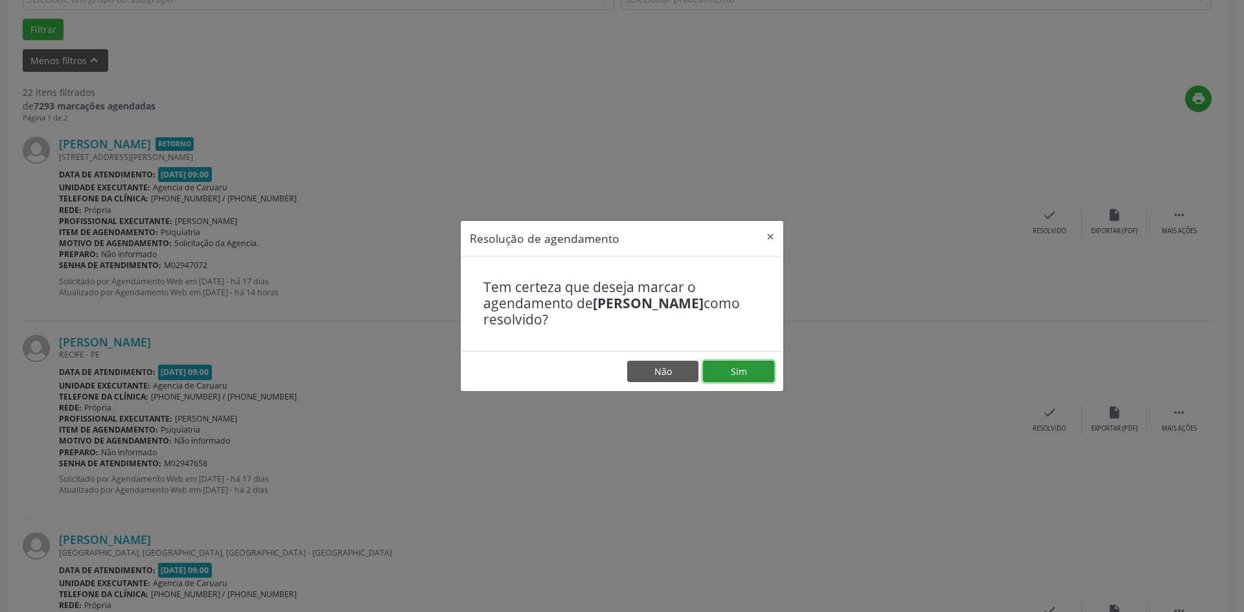
click at [737, 370] on button "Sim" at bounding box center [738, 372] width 71 height 22
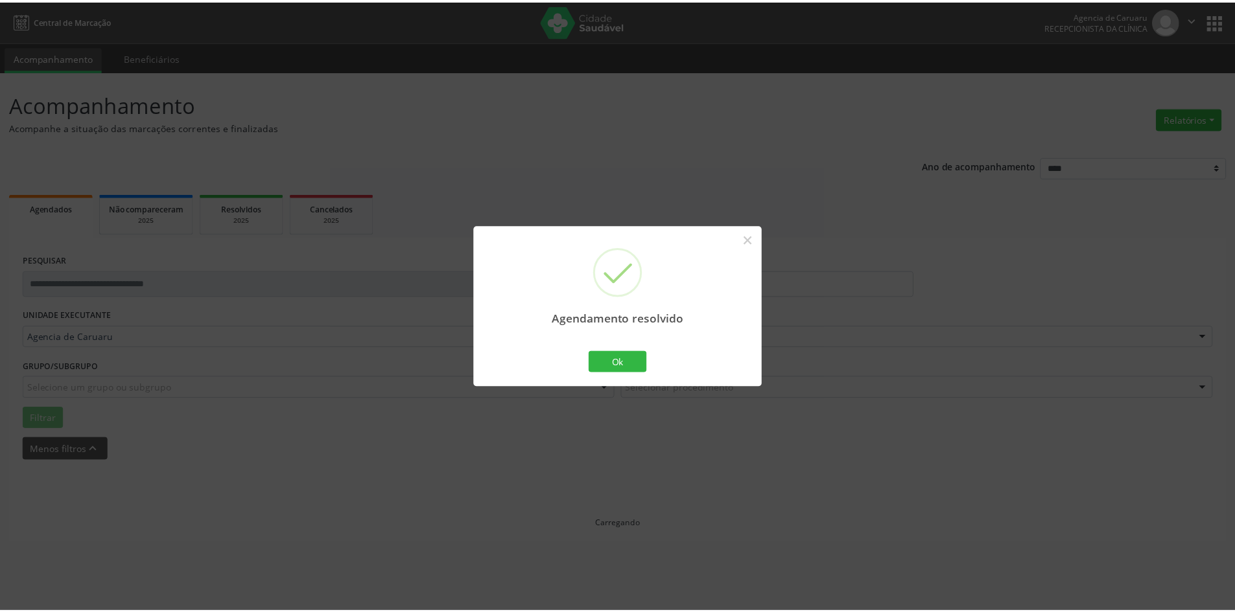
scroll to position [0, 0]
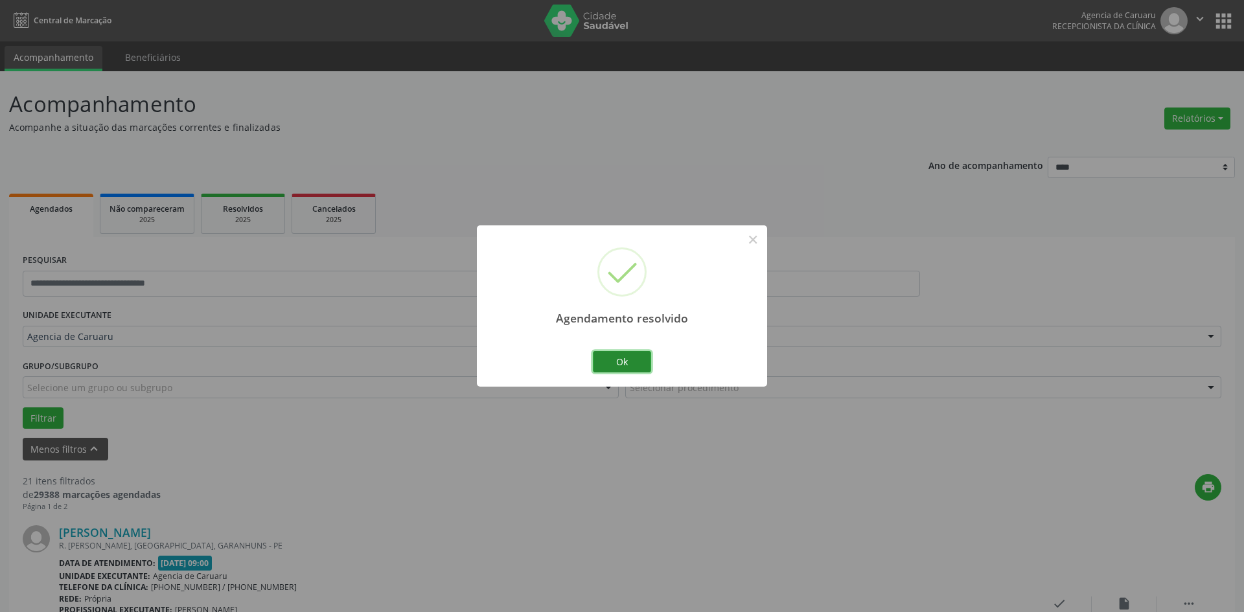
click at [622, 362] on button "Ok" at bounding box center [622, 362] width 58 height 22
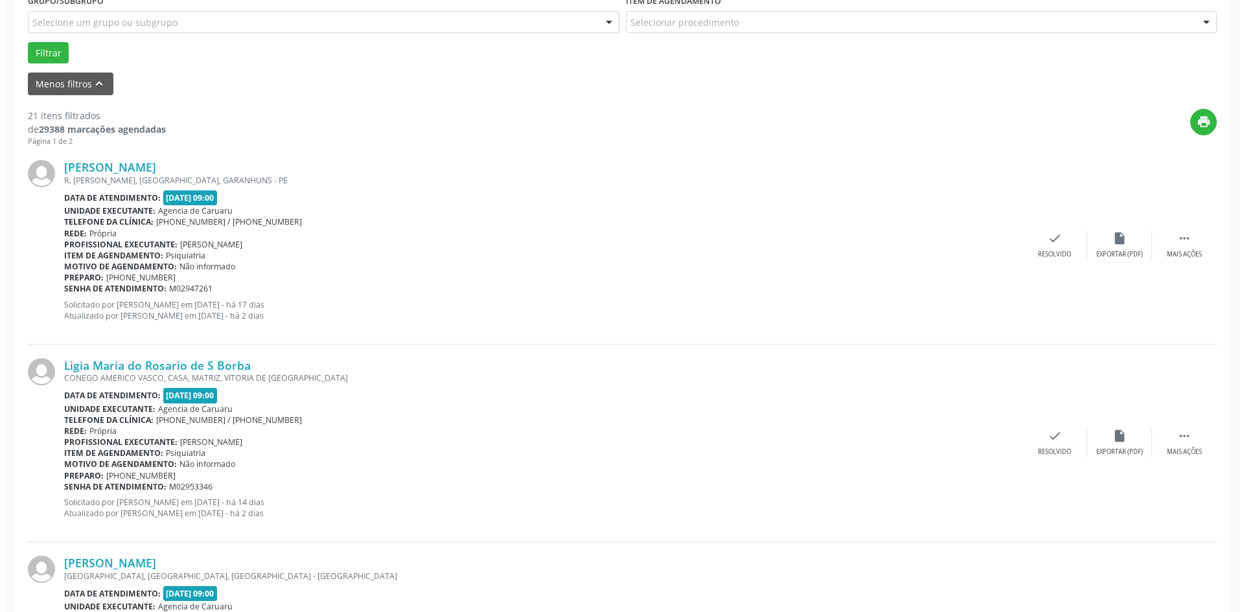
scroll to position [389, 0]
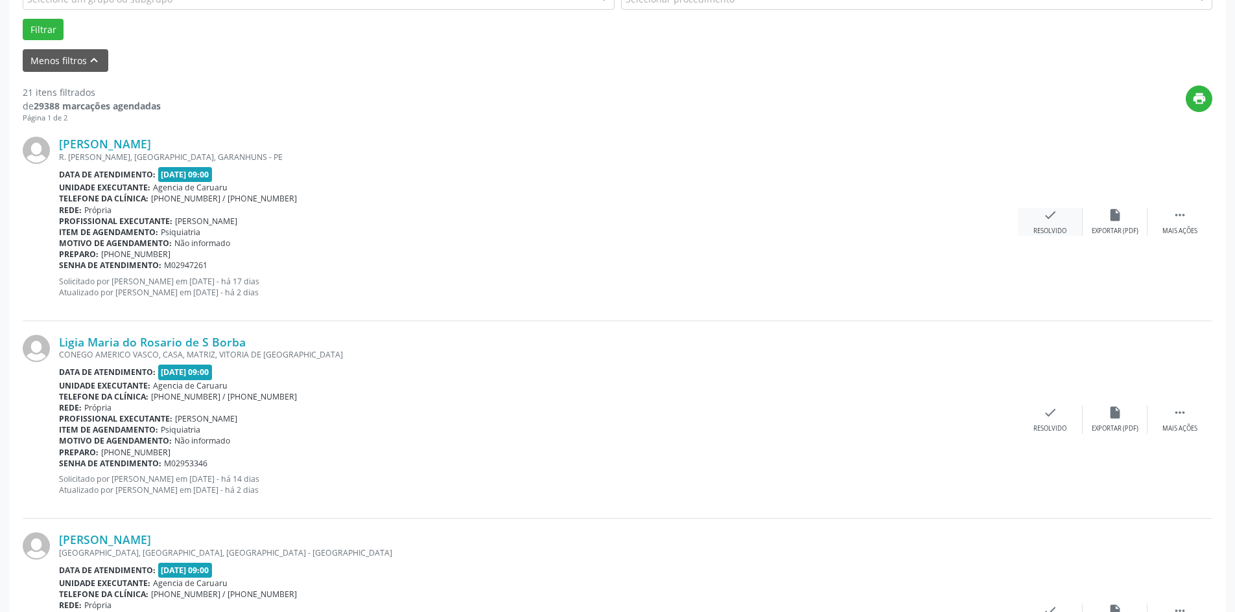
click at [1044, 231] on div "Resolvido" at bounding box center [1049, 231] width 33 height 9
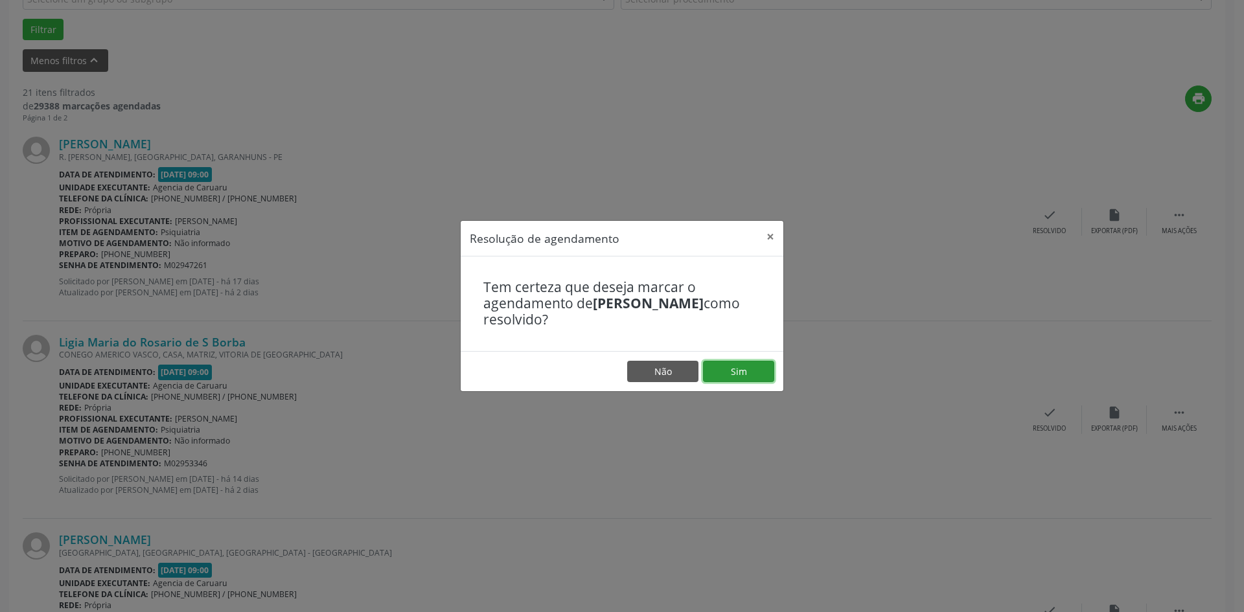
click at [724, 376] on button "Sim" at bounding box center [738, 372] width 71 height 22
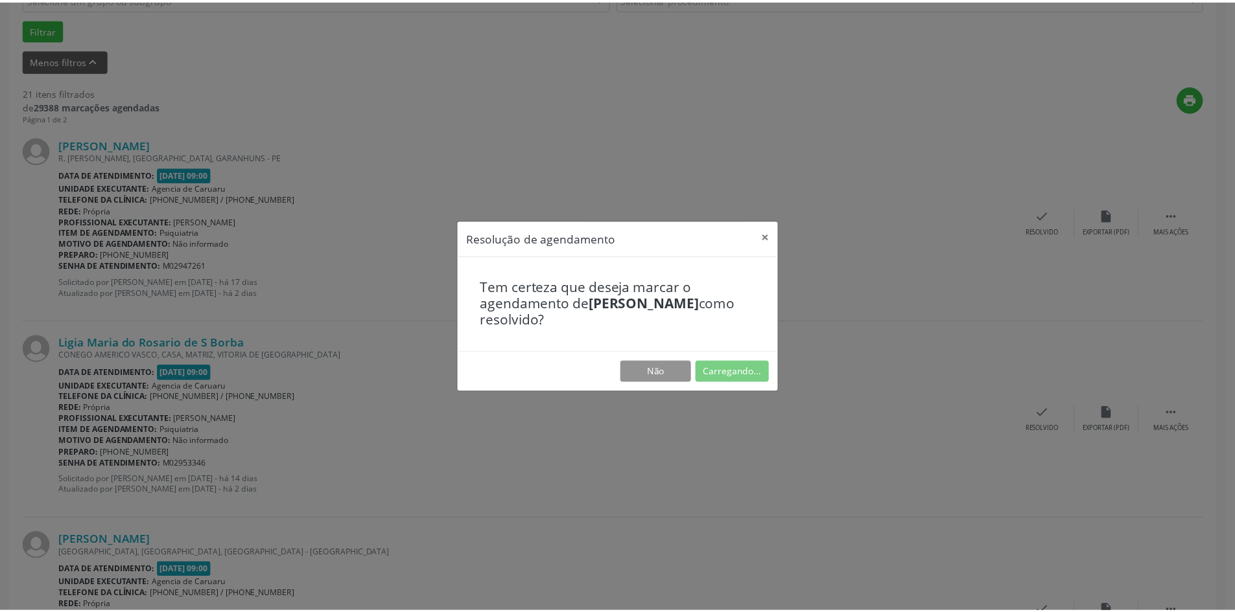
scroll to position [0, 0]
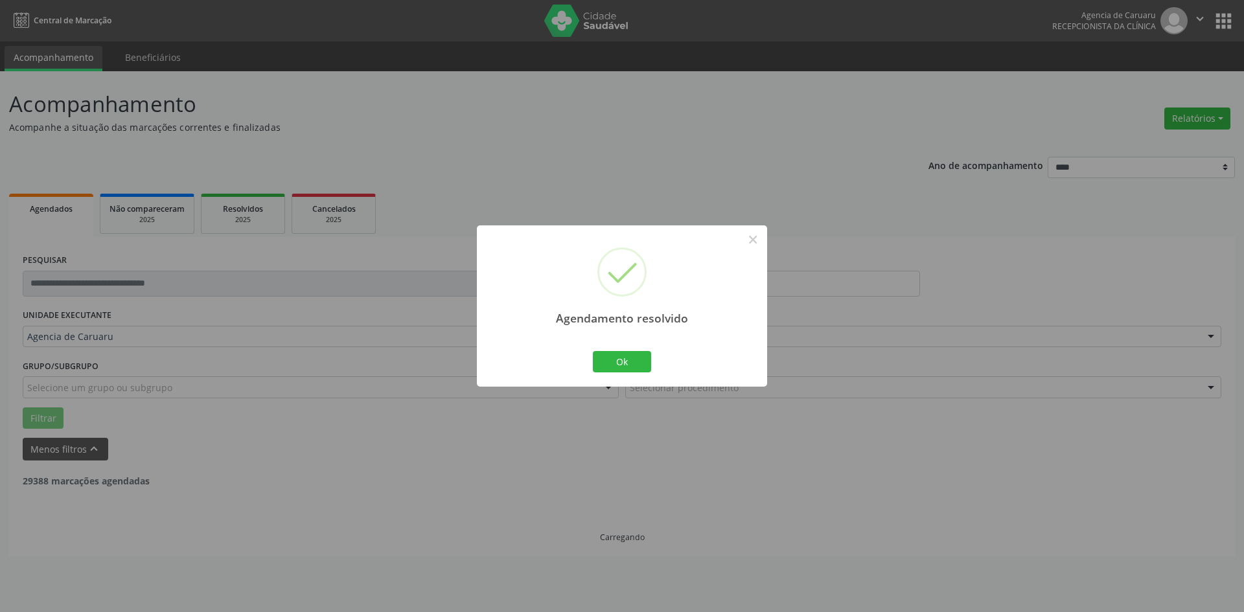
click at [613, 394] on div "Agendamento resolvido × Ok Cancel" at bounding box center [622, 306] width 1244 height 612
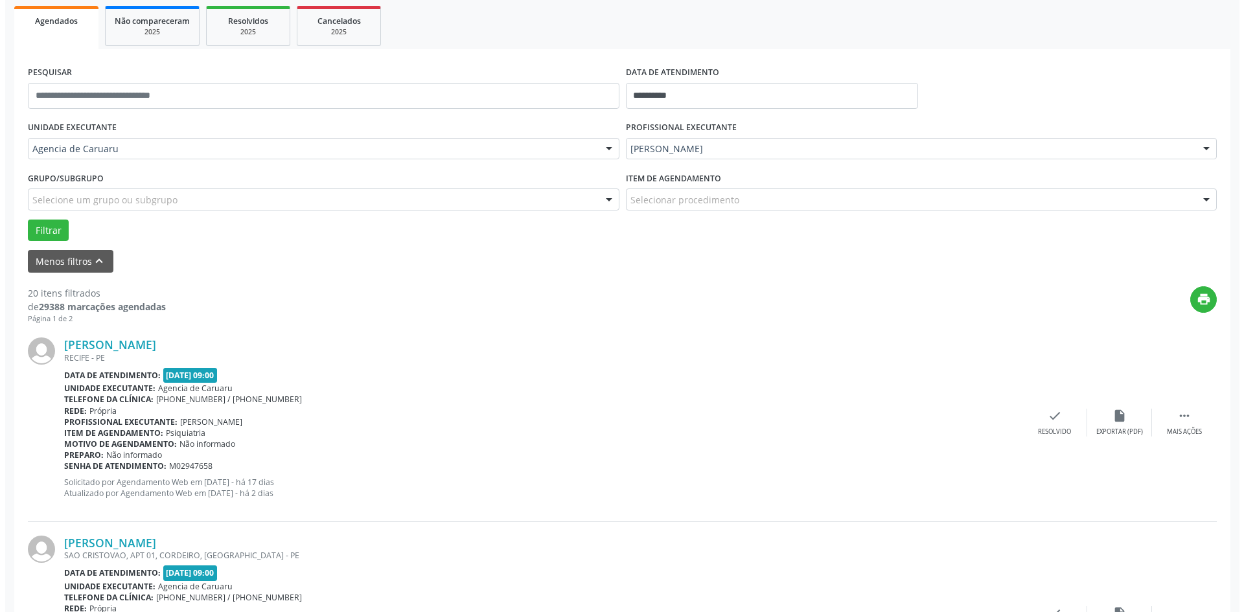
scroll to position [324, 0]
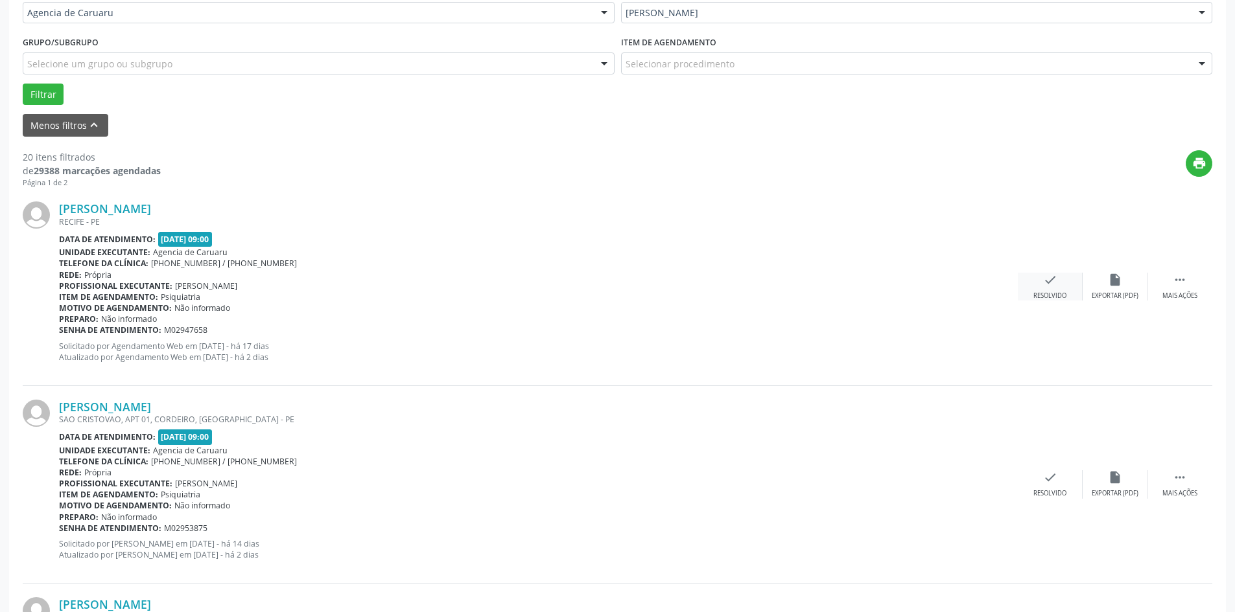
click at [1048, 287] on icon "check" at bounding box center [1050, 280] width 14 height 14
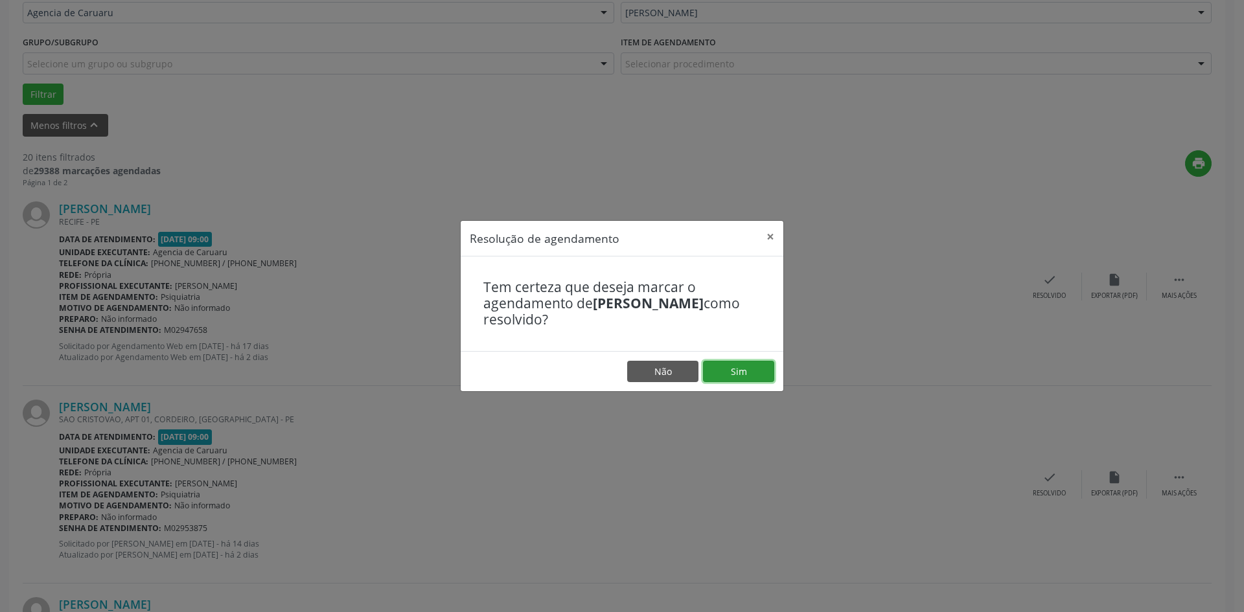
click at [740, 364] on button "Sim" at bounding box center [738, 372] width 71 height 22
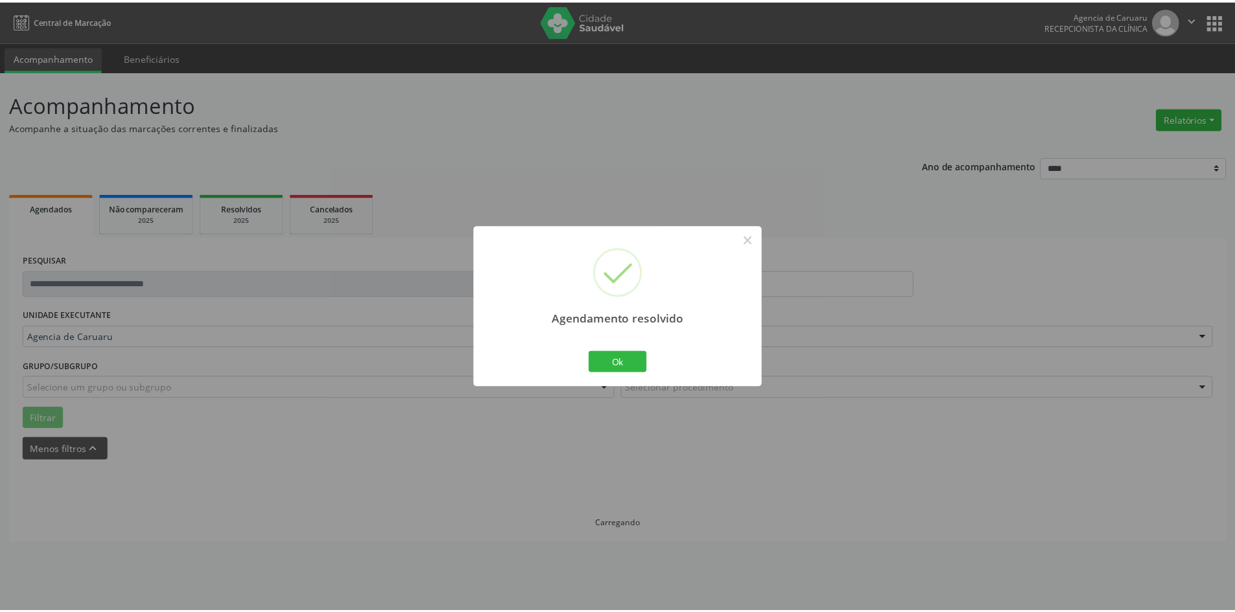
scroll to position [0, 0]
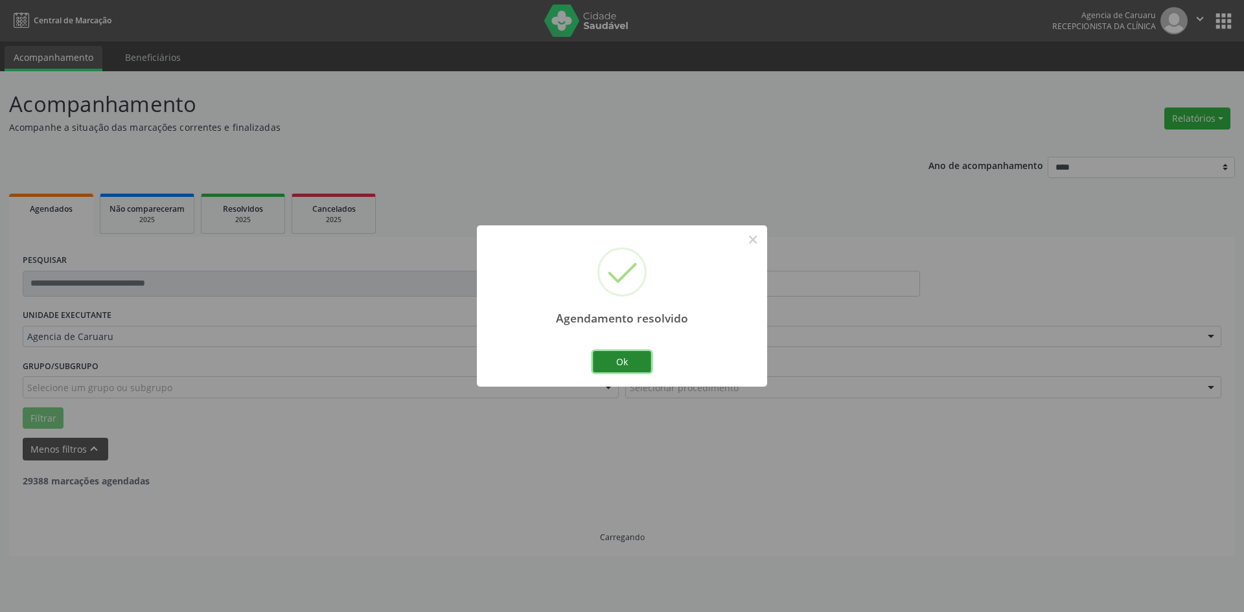
click at [616, 367] on button "Ok" at bounding box center [622, 362] width 58 height 22
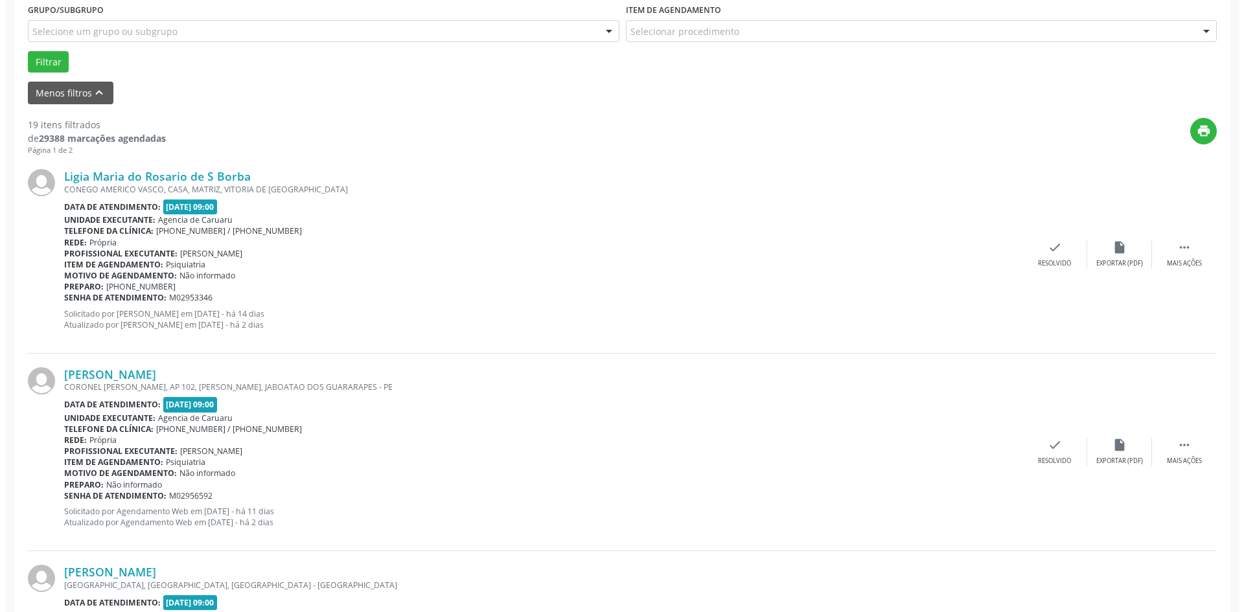
scroll to position [389, 0]
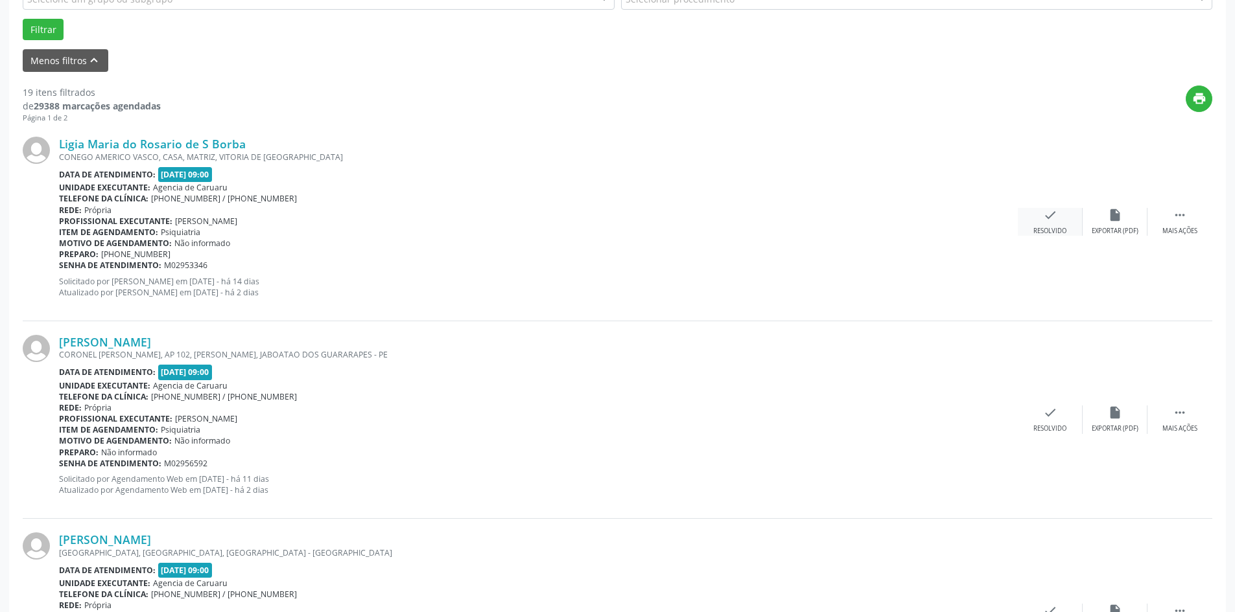
click at [1042, 229] on div "Resolvido" at bounding box center [1049, 231] width 33 height 9
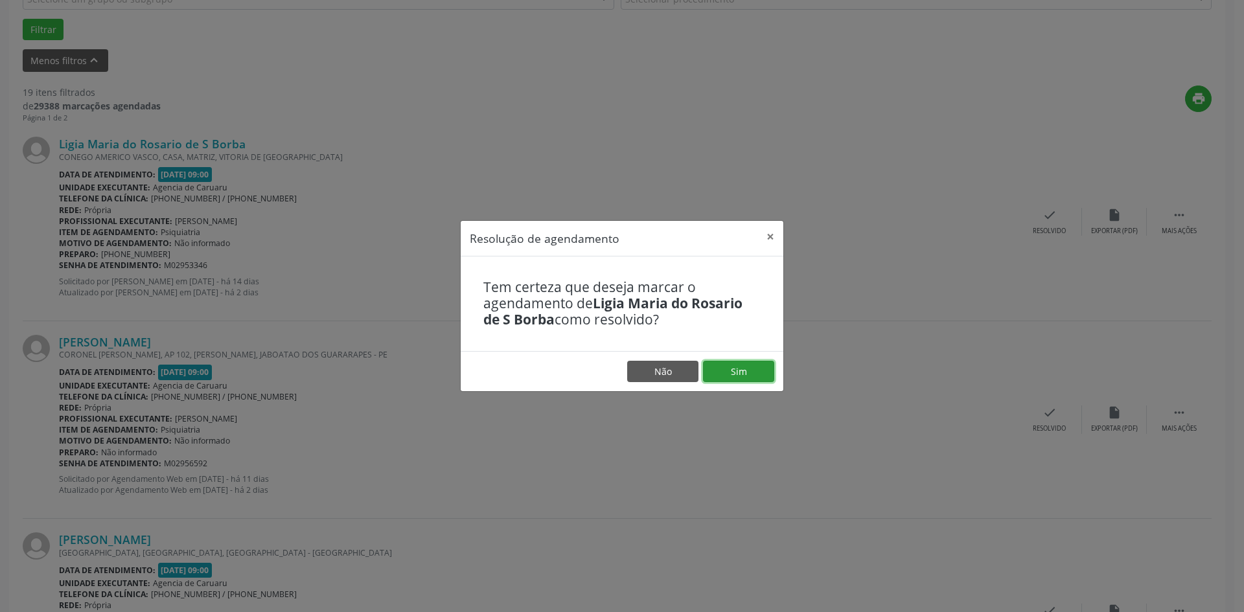
click at [720, 369] on button "Sim" at bounding box center [738, 372] width 71 height 22
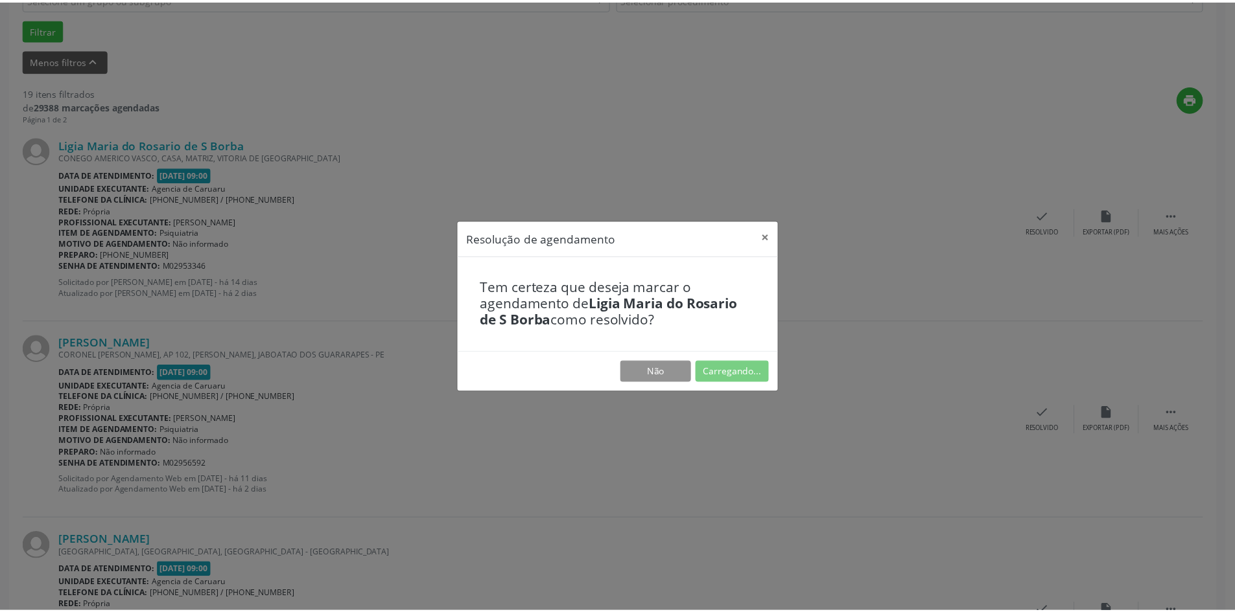
scroll to position [0, 0]
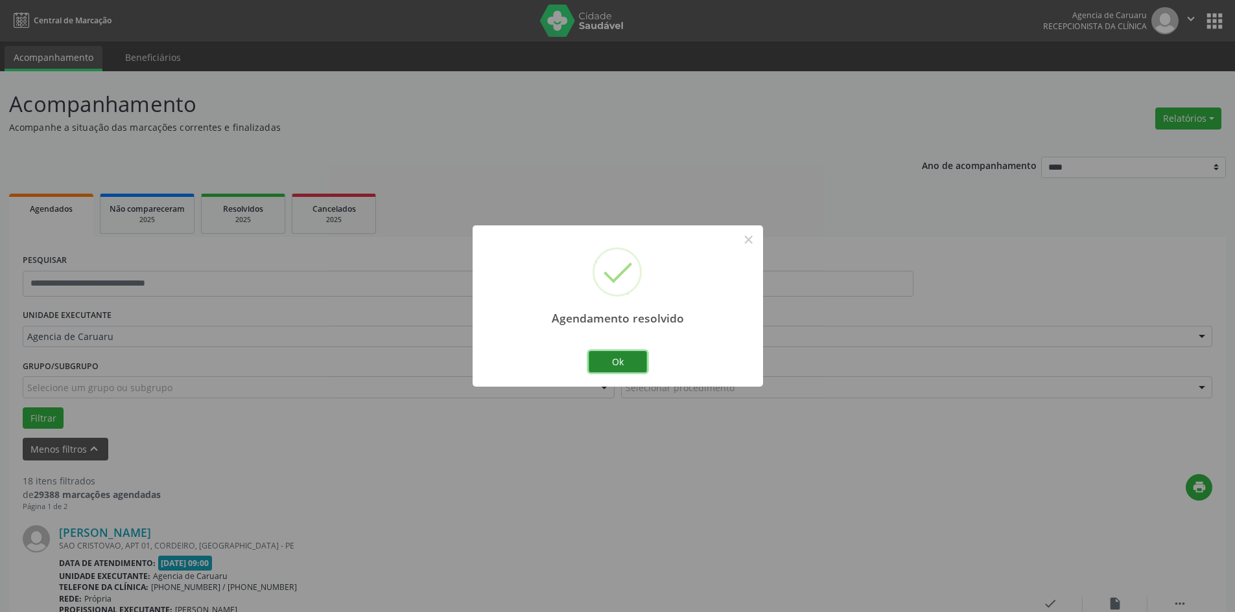
click at [627, 361] on button "Ok" at bounding box center [617, 362] width 58 height 22
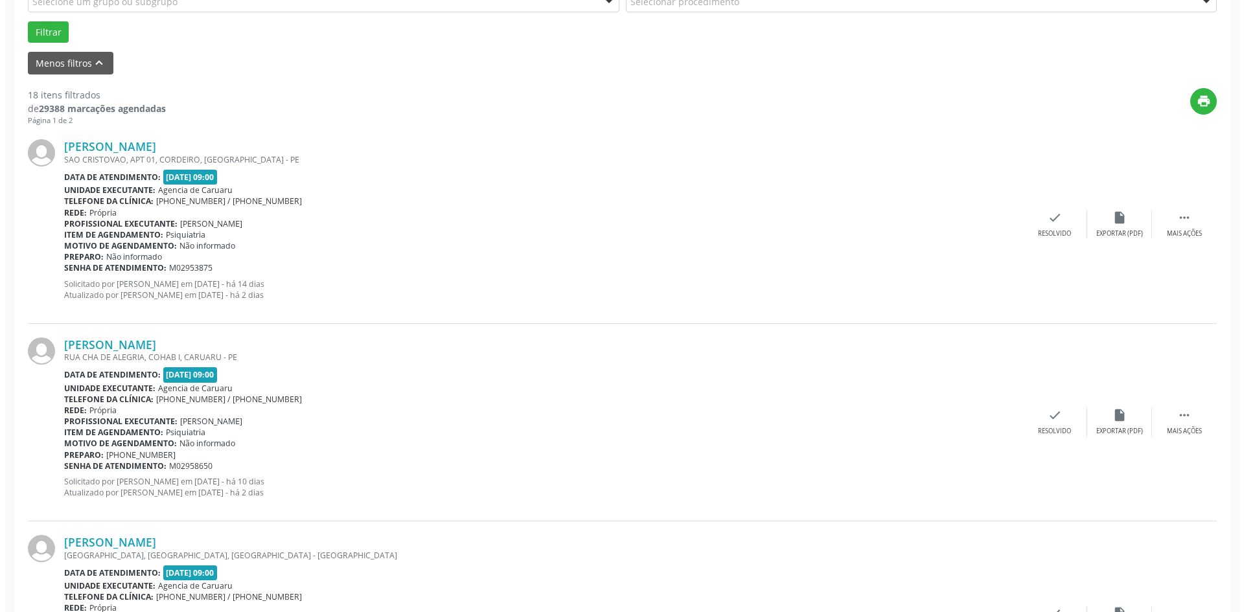
scroll to position [389, 0]
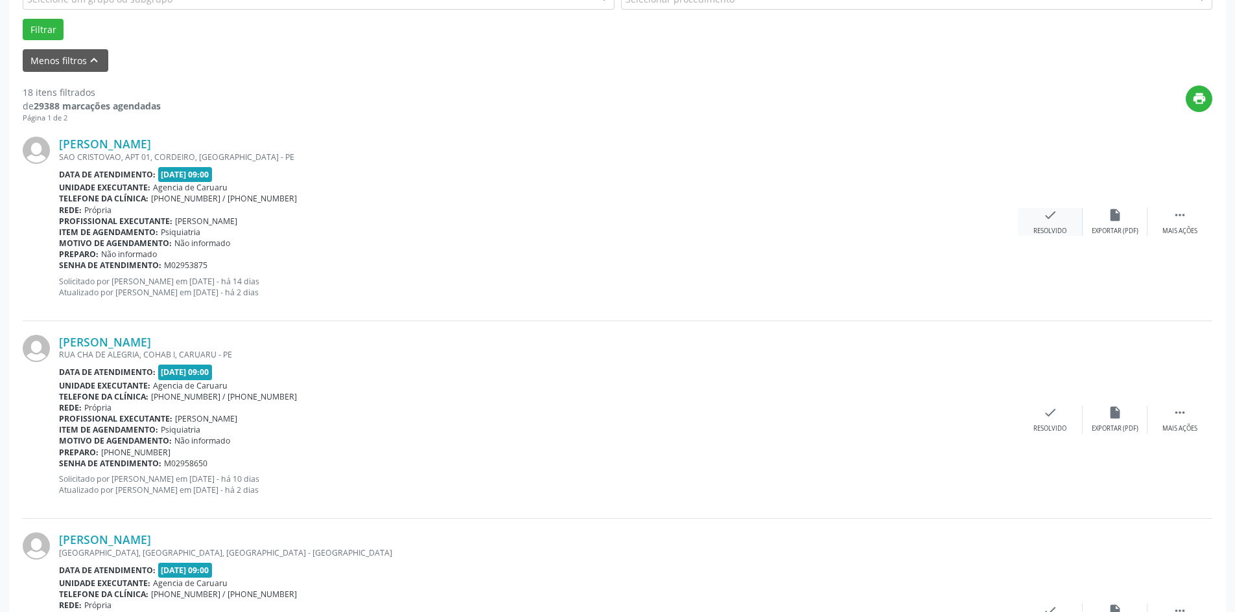
click at [1050, 228] on div "Resolvido" at bounding box center [1049, 231] width 33 height 9
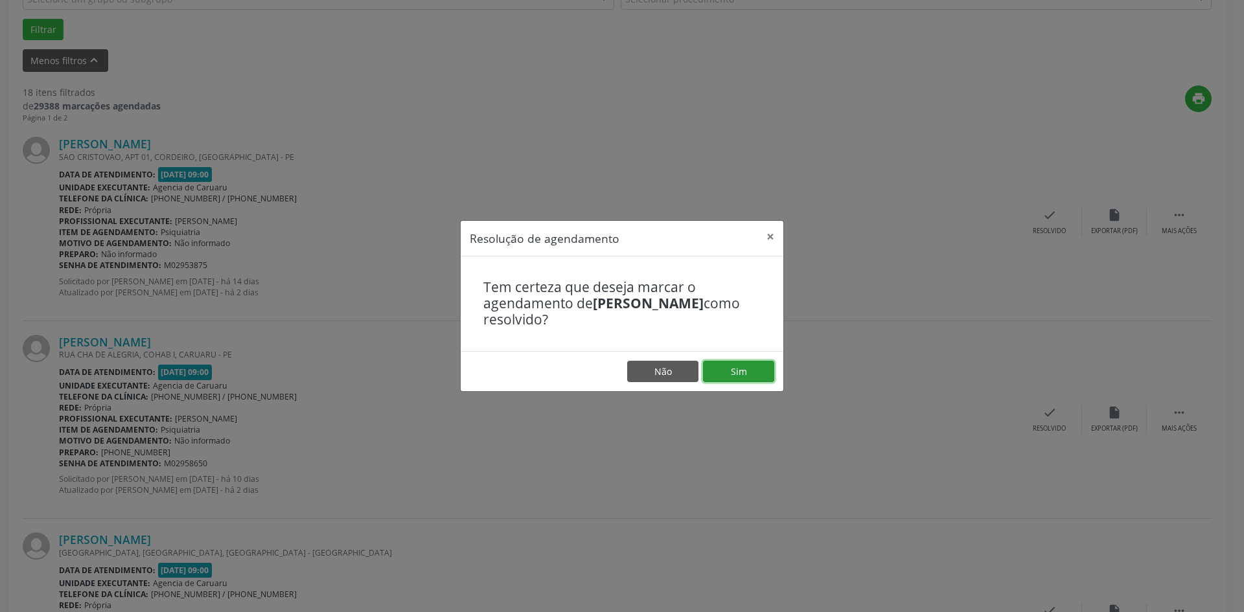
click at [721, 375] on button "Sim" at bounding box center [738, 372] width 71 height 22
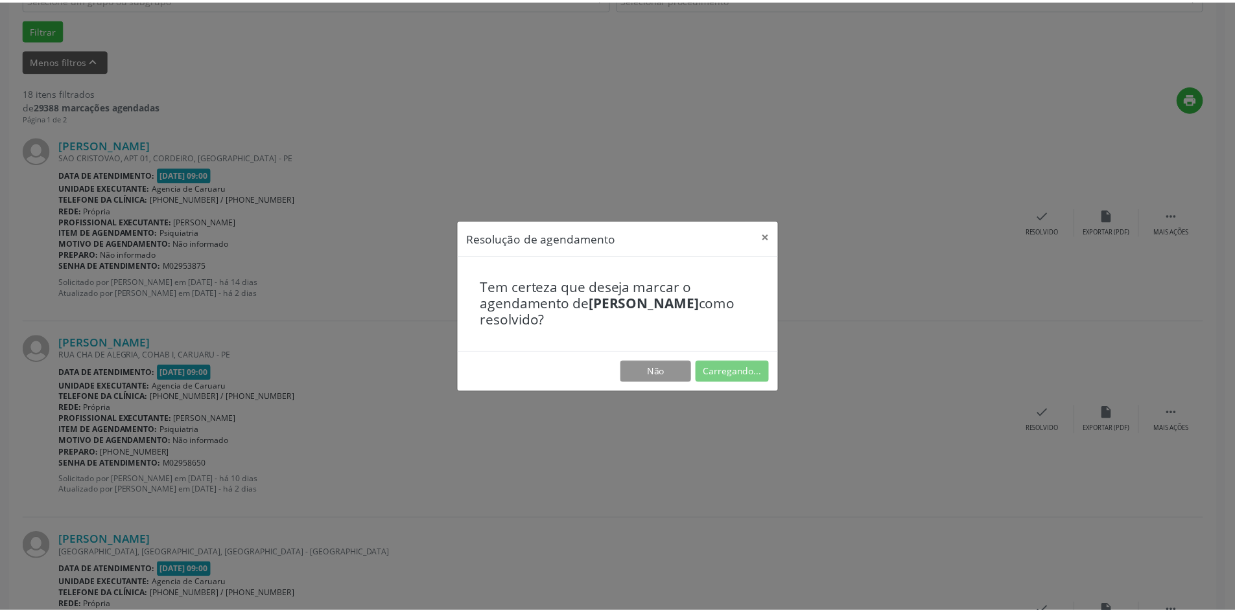
scroll to position [0, 0]
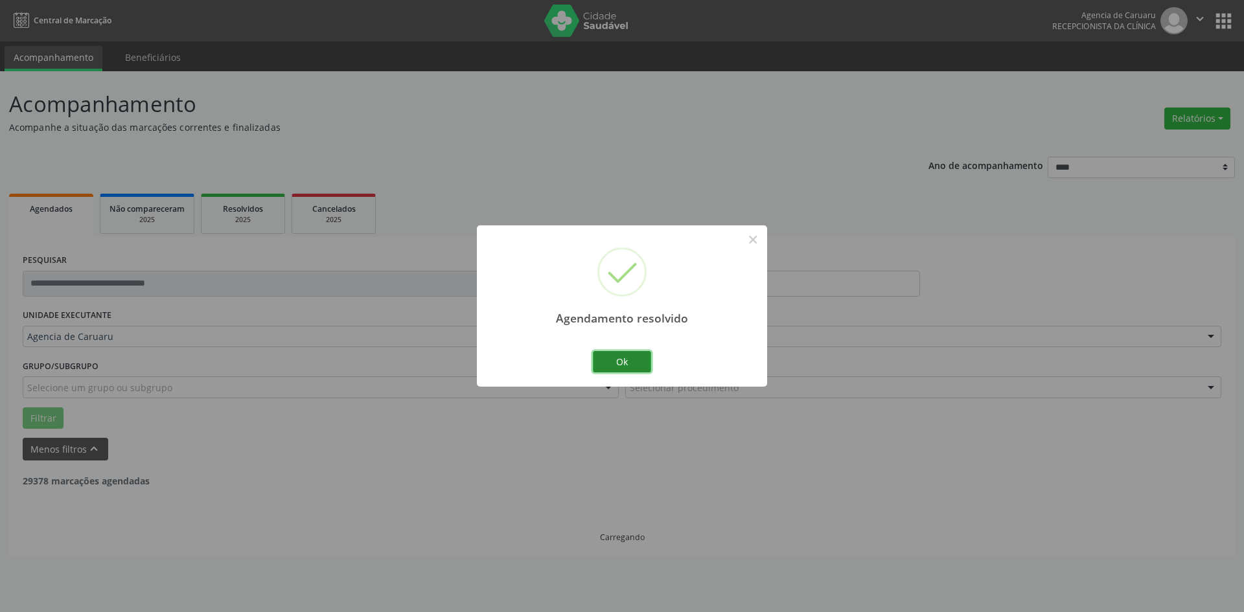
click at [632, 362] on button "Ok" at bounding box center [622, 362] width 58 height 22
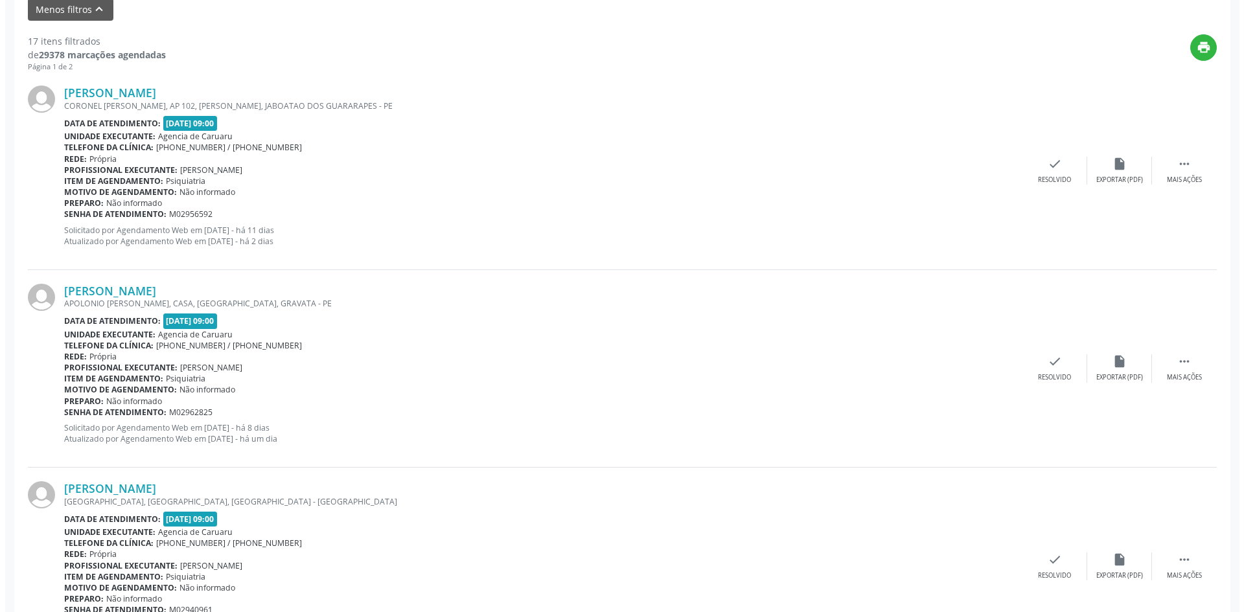
scroll to position [454, 0]
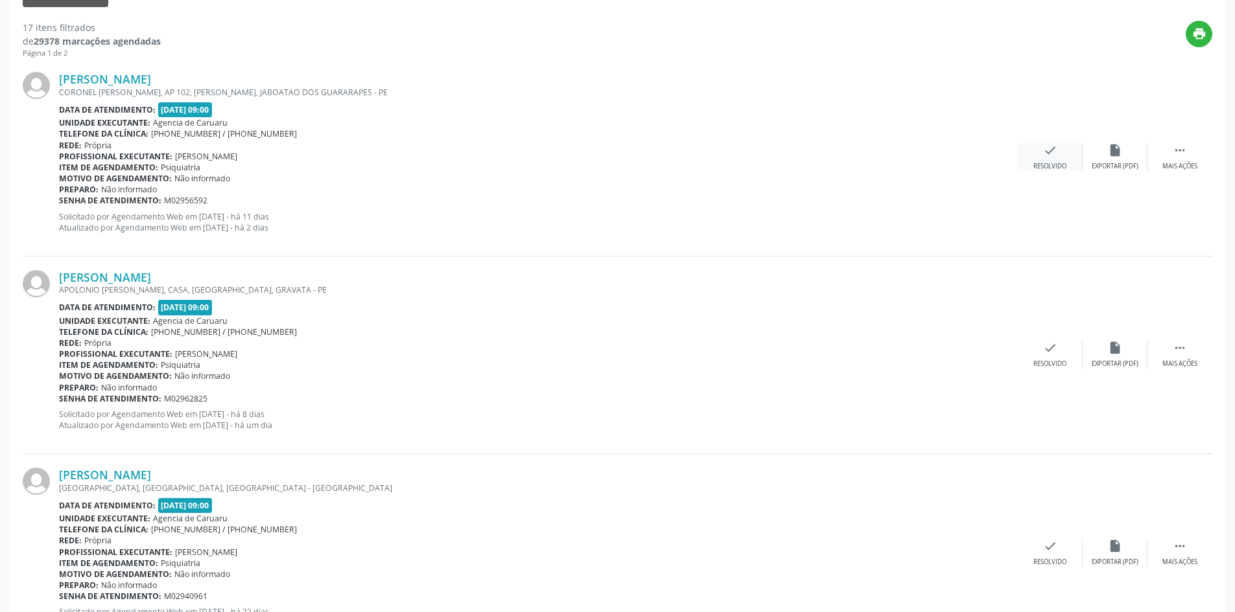
click at [1058, 156] on div "check Resolvido" at bounding box center [1049, 157] width 65 height 28
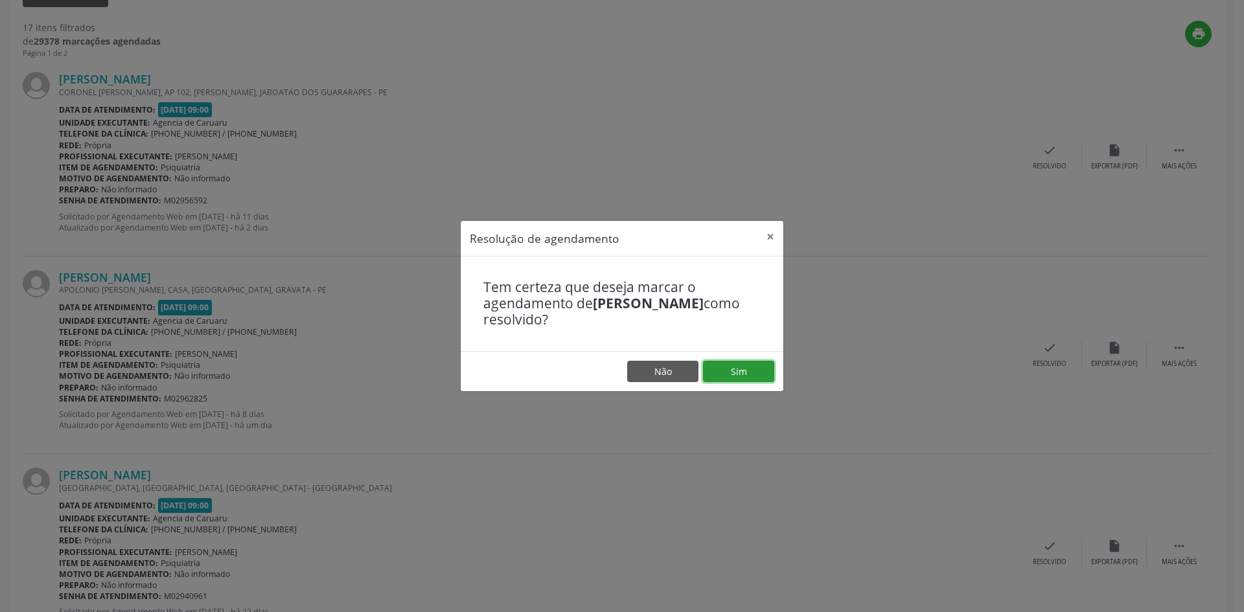
click at [729, 369] on button "Sim" at bounding box center [738, 372] width 71 height 22
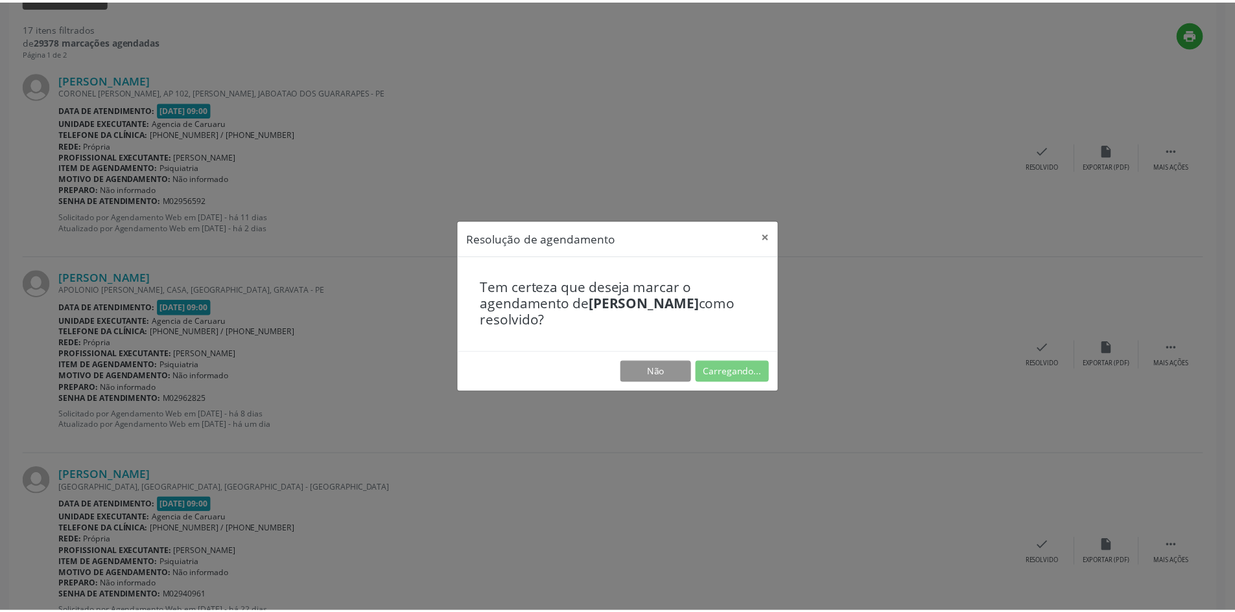
scroll to position [0, 0]
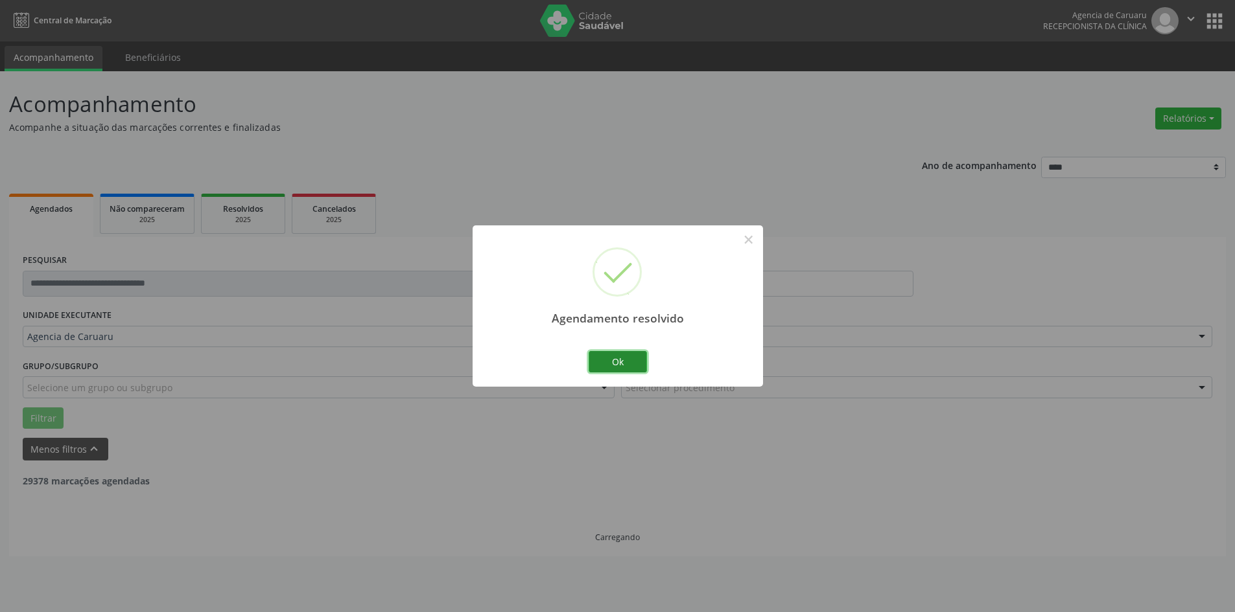
click at [616, 367] on button "Ok" at bounding box center [617, 362] width 58 height 22
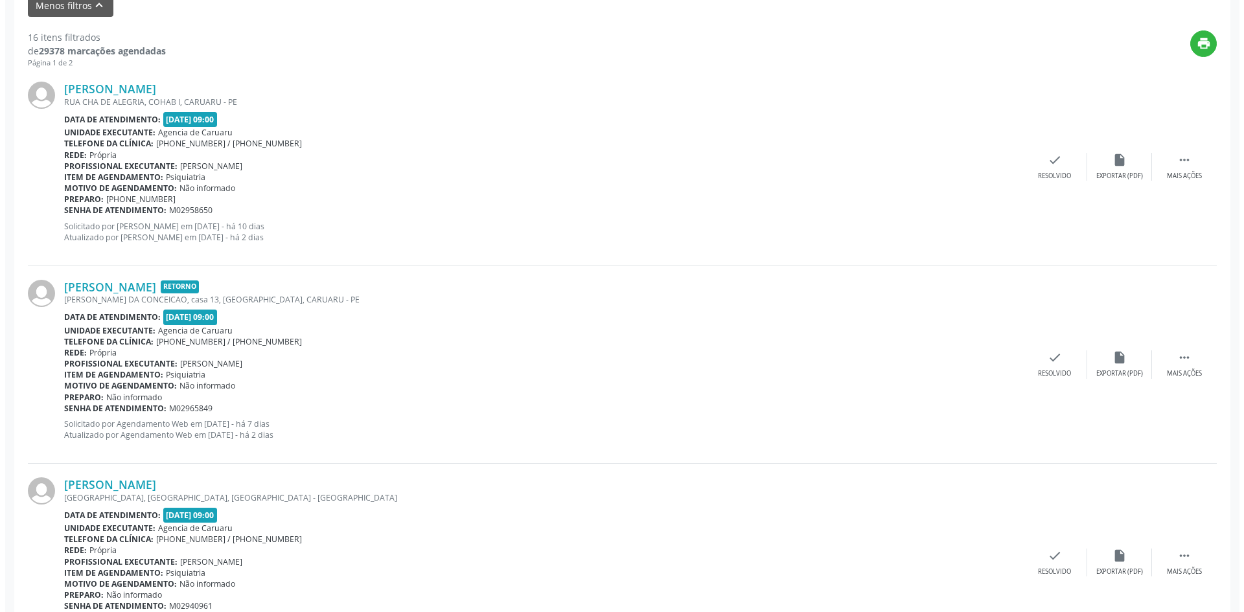
scroll to position [454, 0]
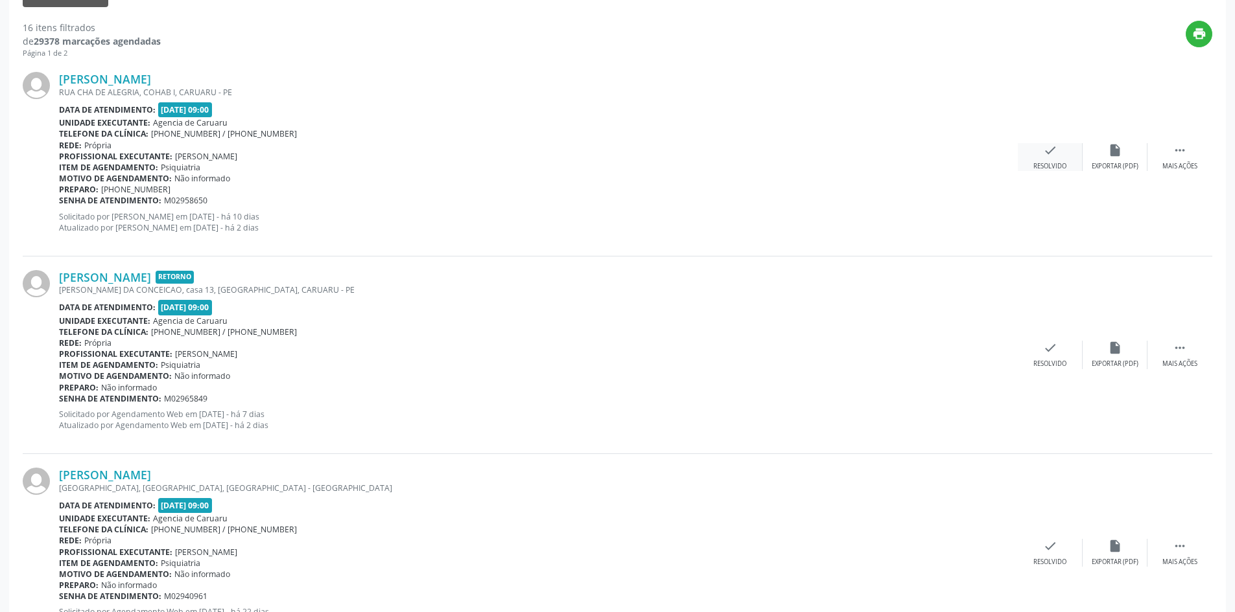
click at [1046, 146] on icon "check" at bounding box center [1050, 150] width 14 height 14
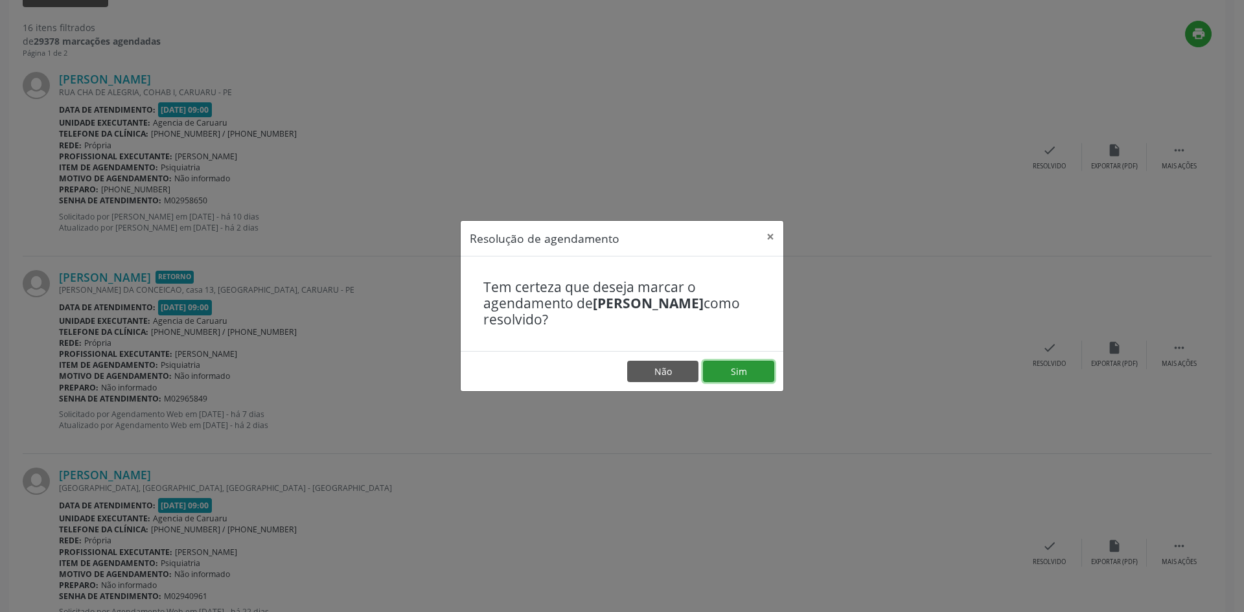
click at [717, 370] on button "Sim" at bounding box center [738, 372] width 71 height 22
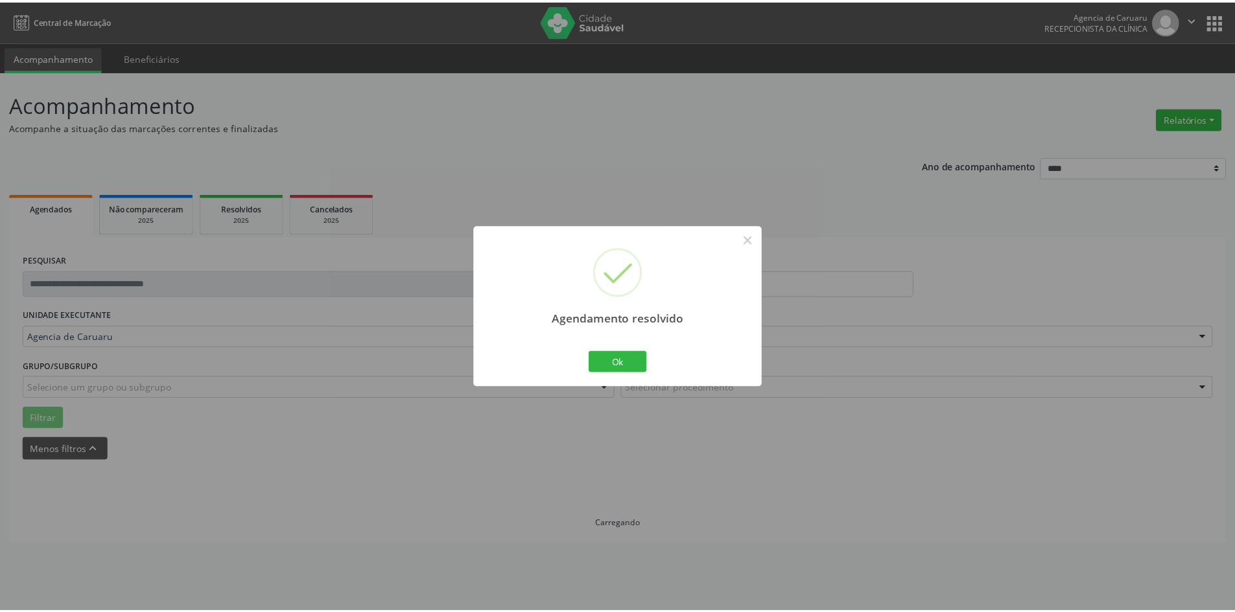
scroll to position [0, 0]
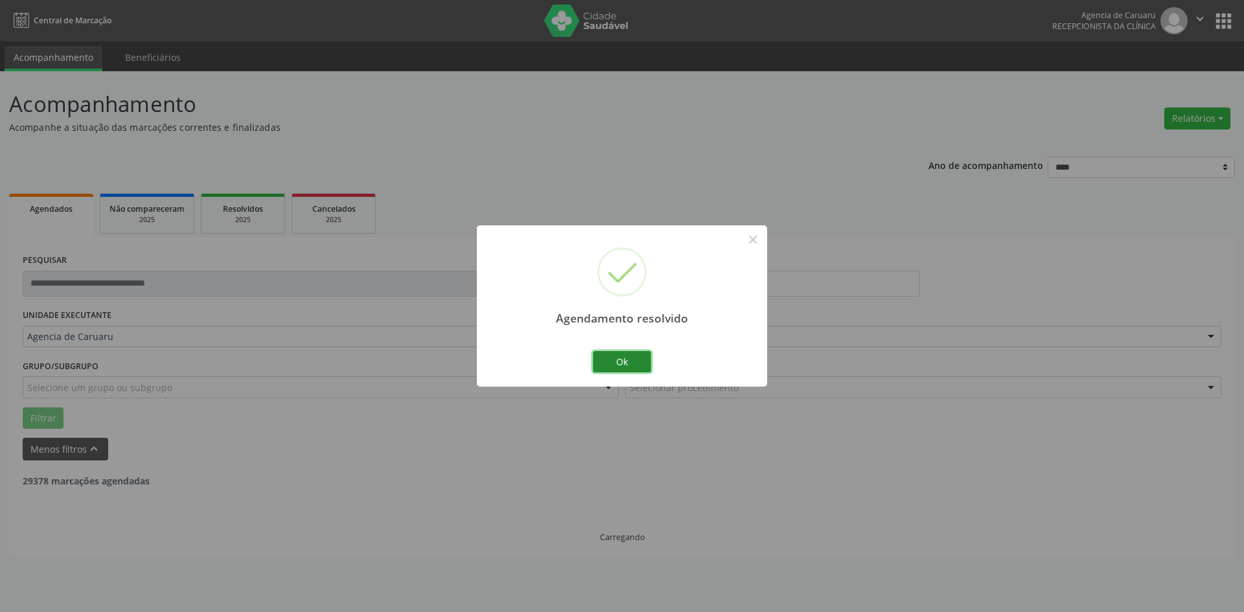
click at [622, 365] on button "Ok" at bounding box center [622, 362] width 58 height 22
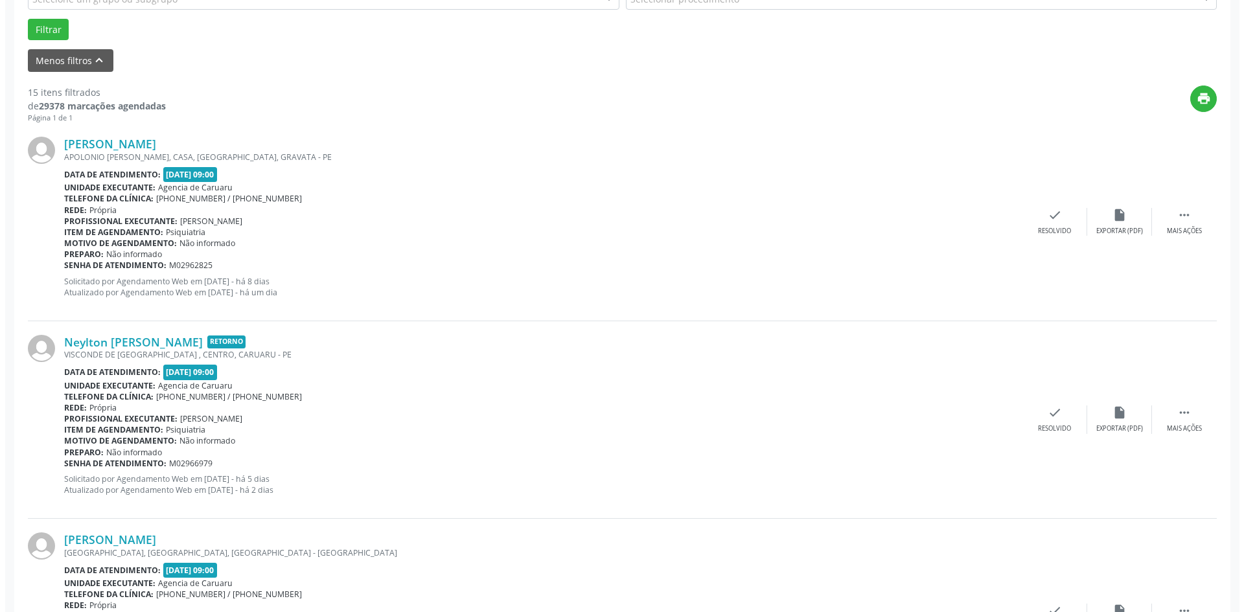
scroll to position [454, 0]
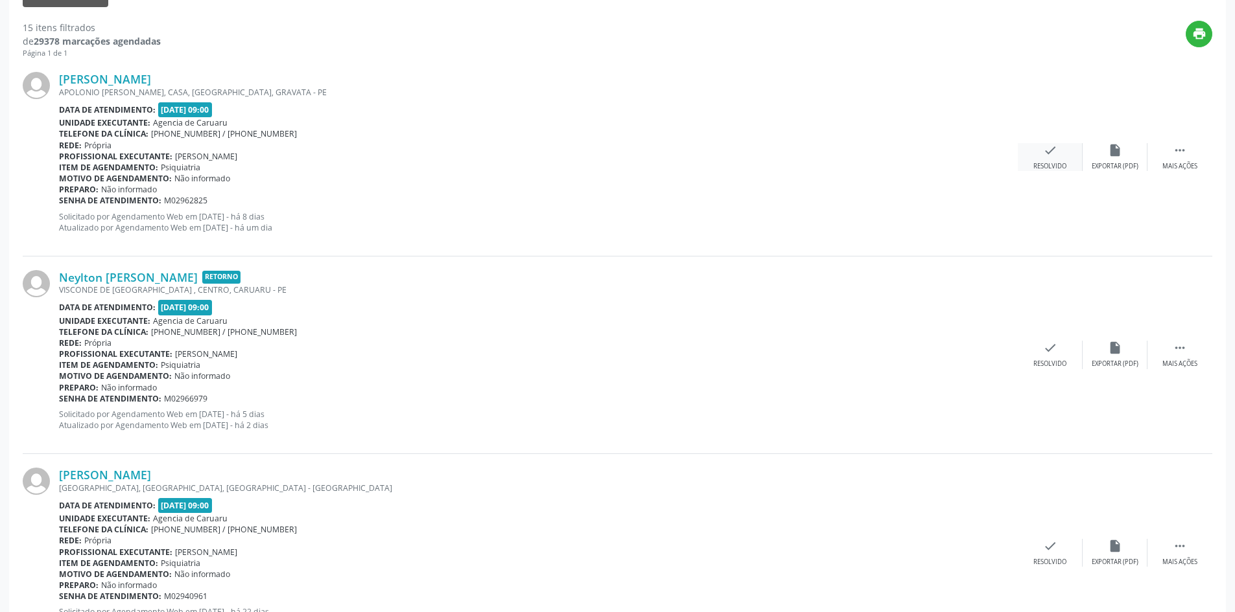
click at [1036, 161] on div "check Resolvido" at bounding box center [1049, 157] width 65 height 28
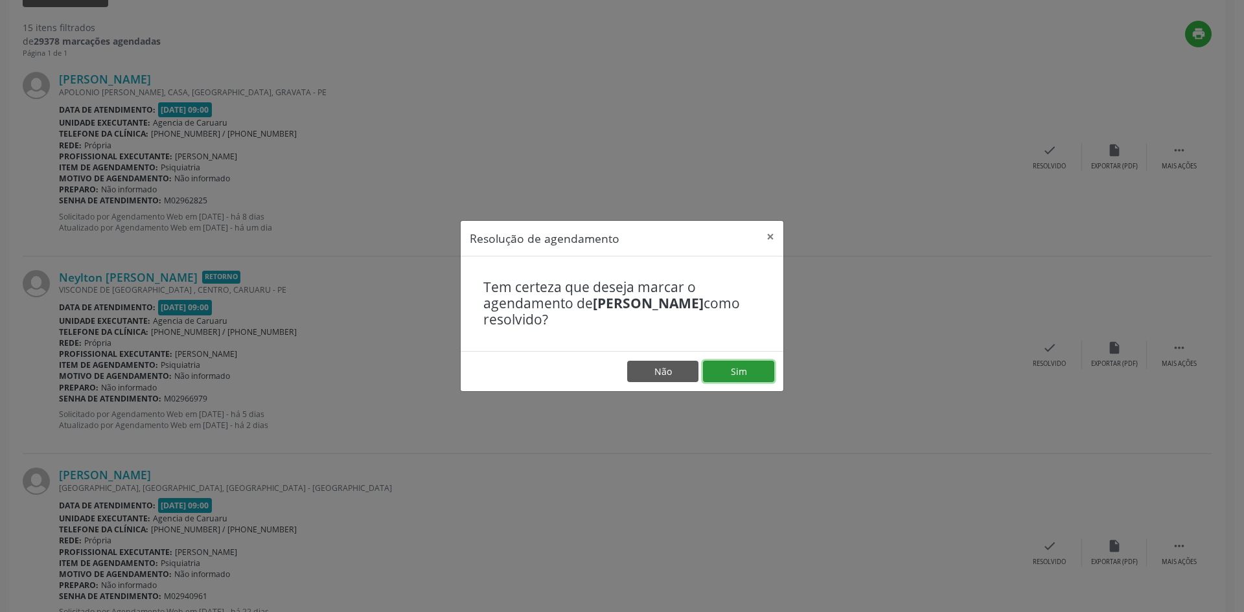
click at [744, 373] on button "Sim" at bounding box center [738, 372] width 71 height 22
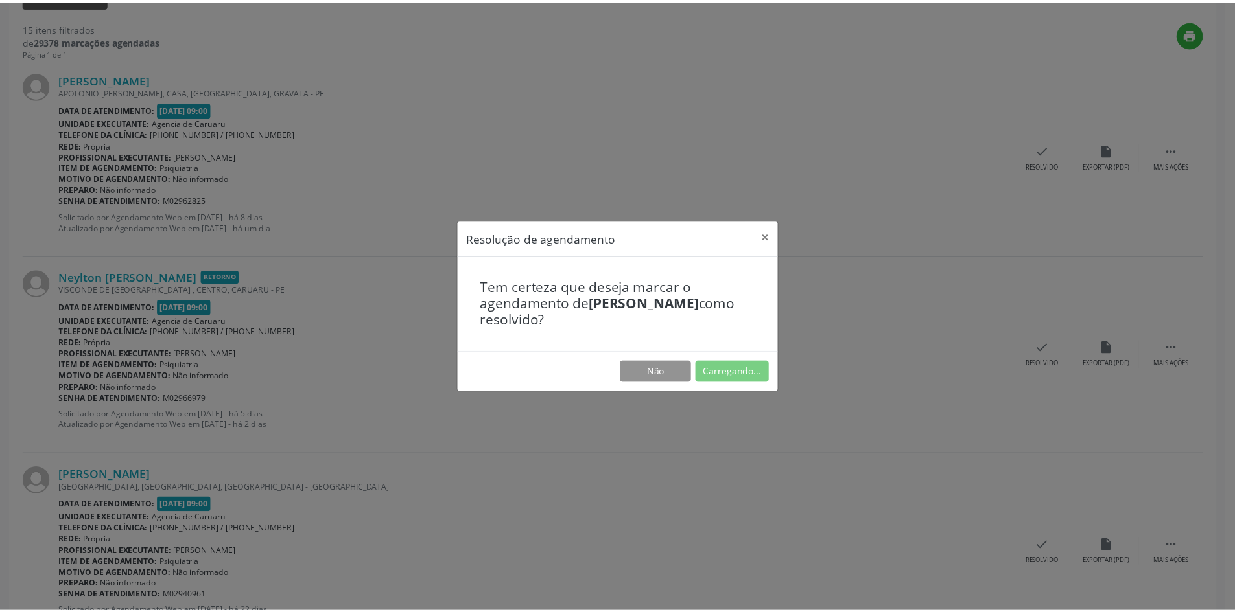
scroll to position [0, 0]
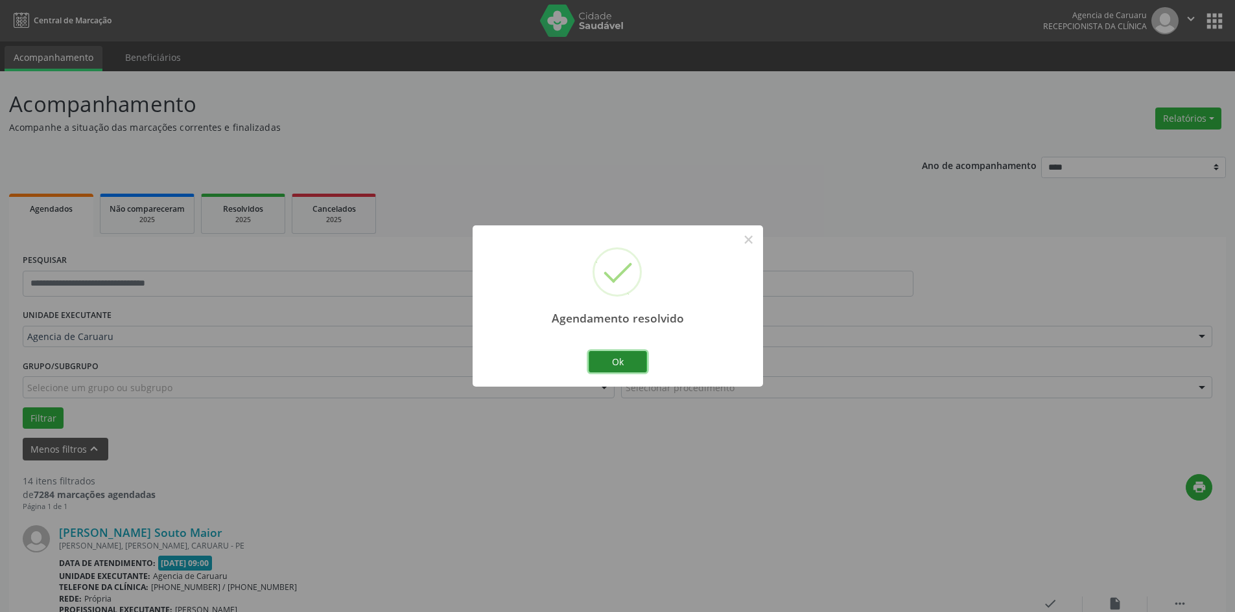
click at [627, 359] on button "Ok" at bounding box center [617, 362] width 58 height 22
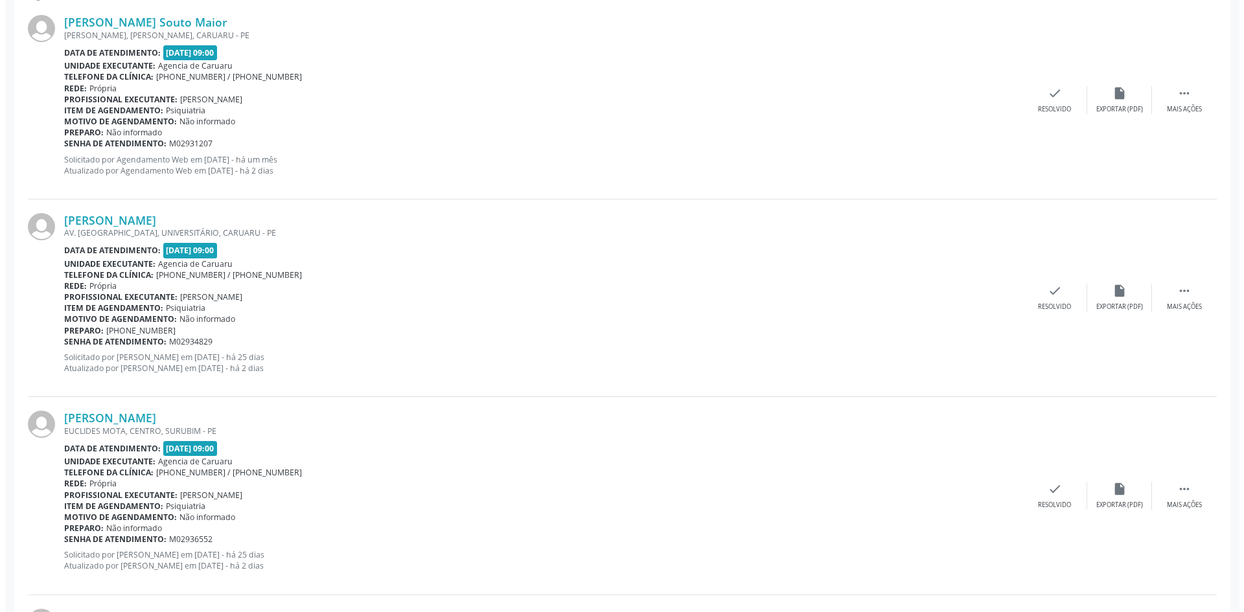
scroll to position [518, 0]
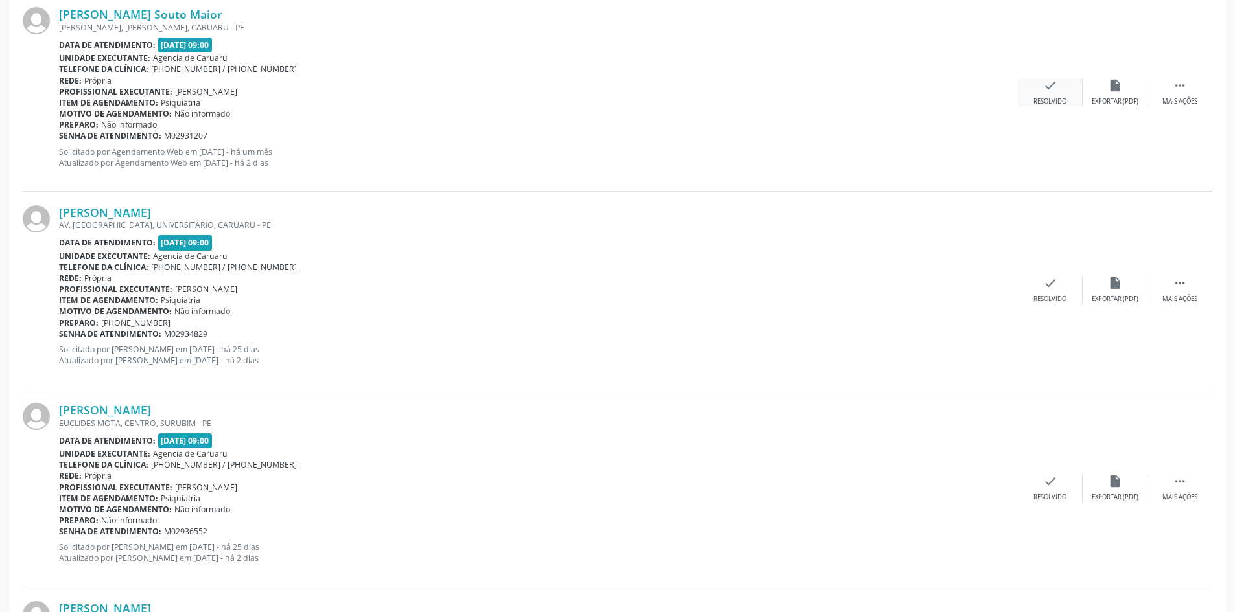
click at [1037, 102] on div "Resolvido" at bounding box center [1049, 101] width 33 height 9
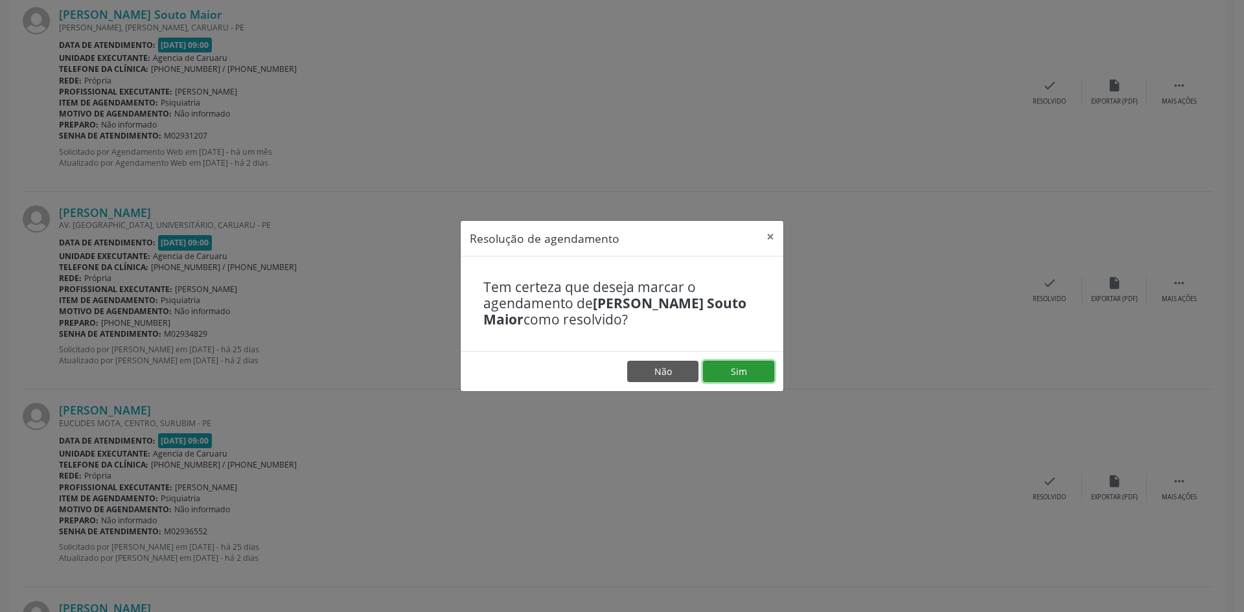
click at [729, 373] on button "Sim" at bounding box center [738, 372] width 71 height 22
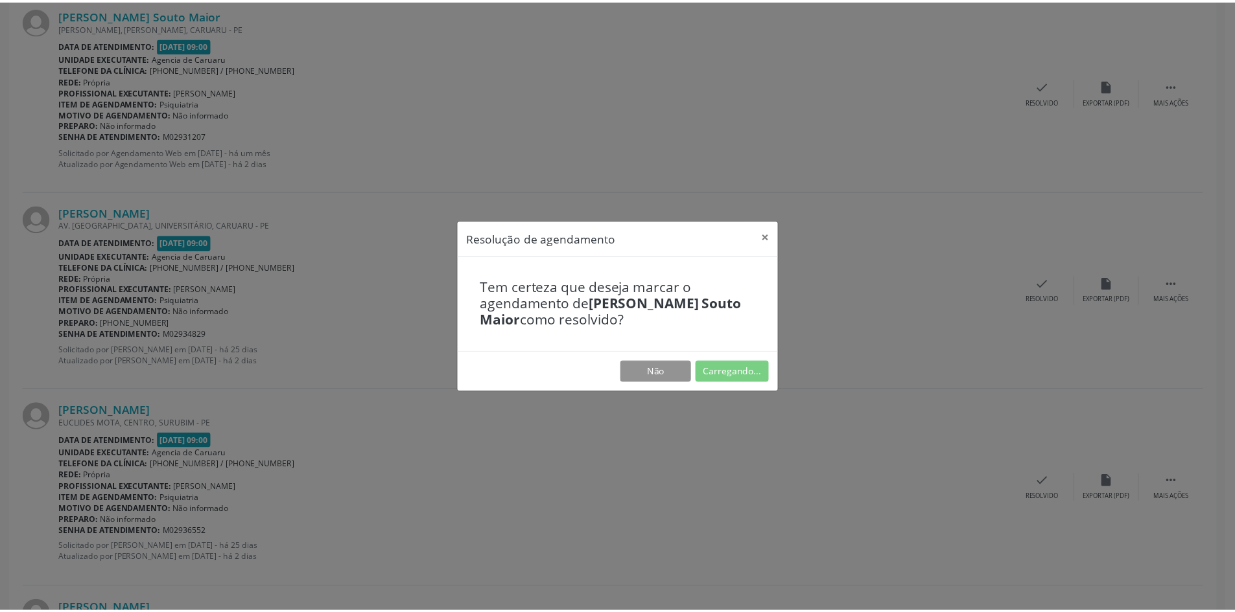
scroll to position [0, 0]
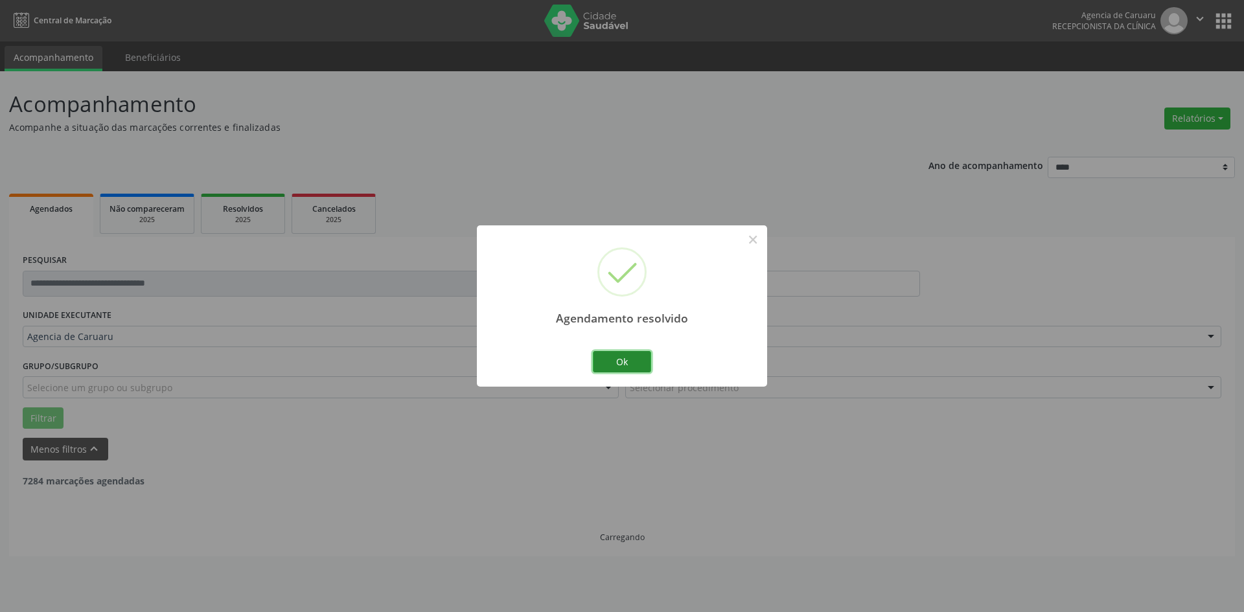
click at [619, 362] on button "Ok" at bounding box center [622, 362] width 58 height 22
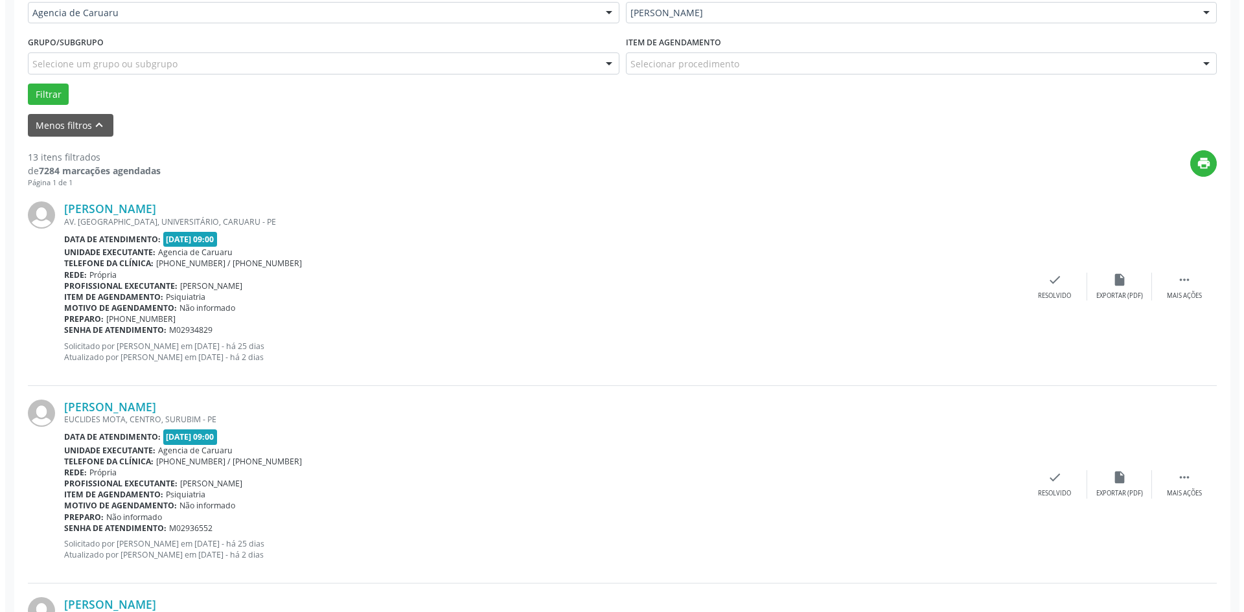
scroll to position [389, 0]
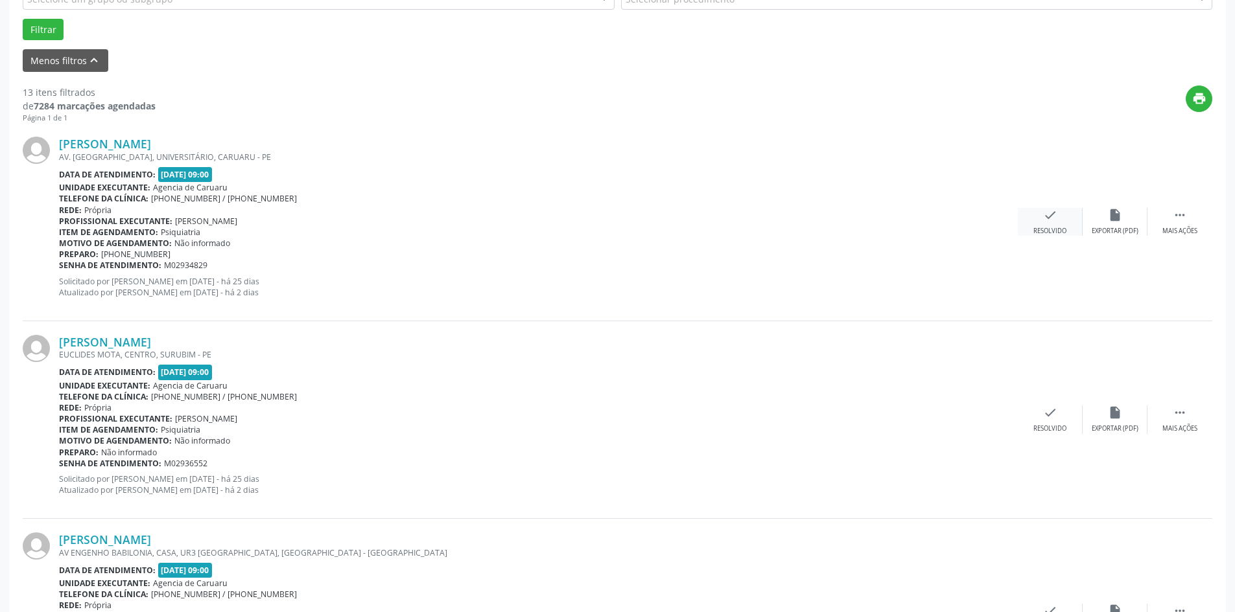
click at [1043, 232] on div "Resolvido" at bounding box center [1049, 231] width 33 height 9
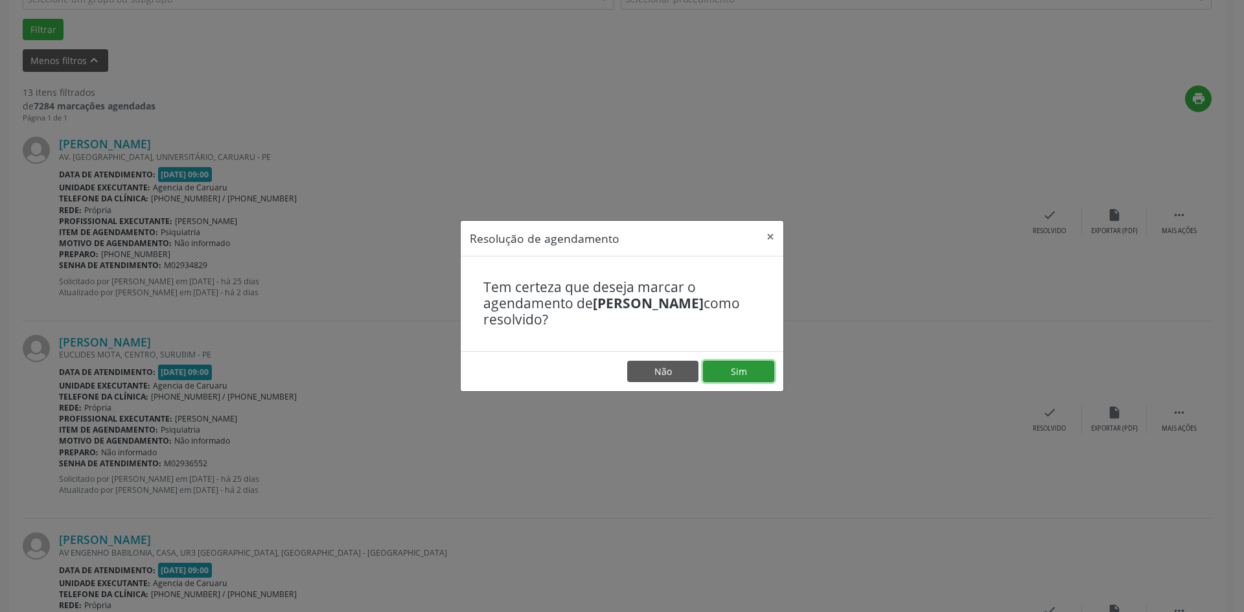
click at [760, 373] on button "Sim" at bounding box center [738, 372] width 71 height 22
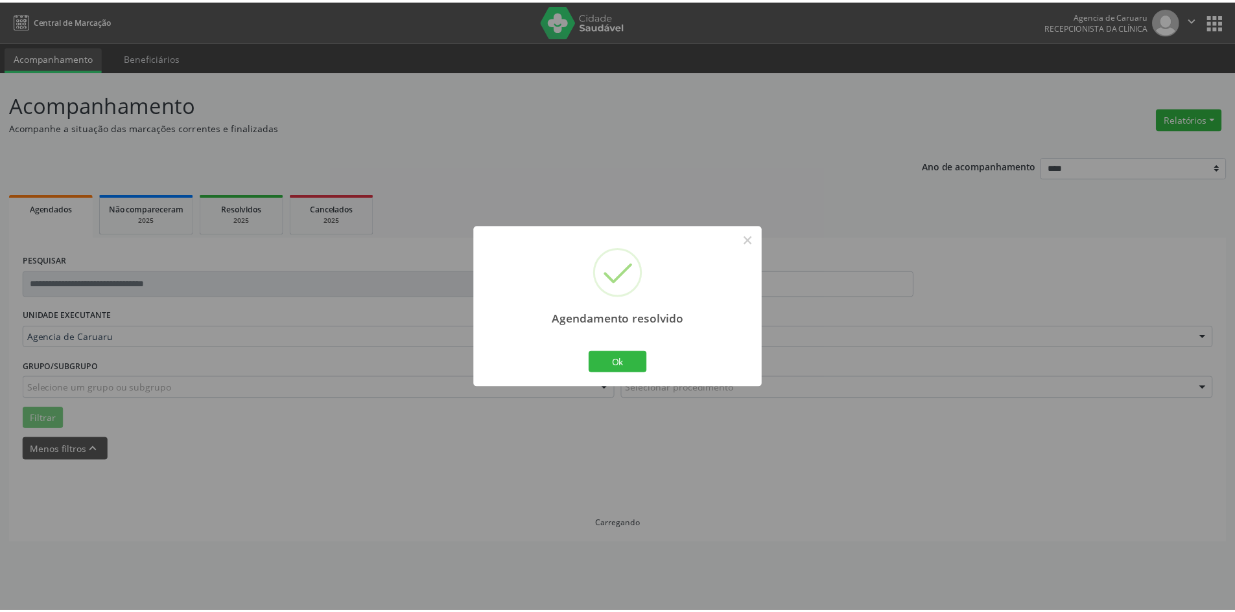
scroll to position [0, 0]
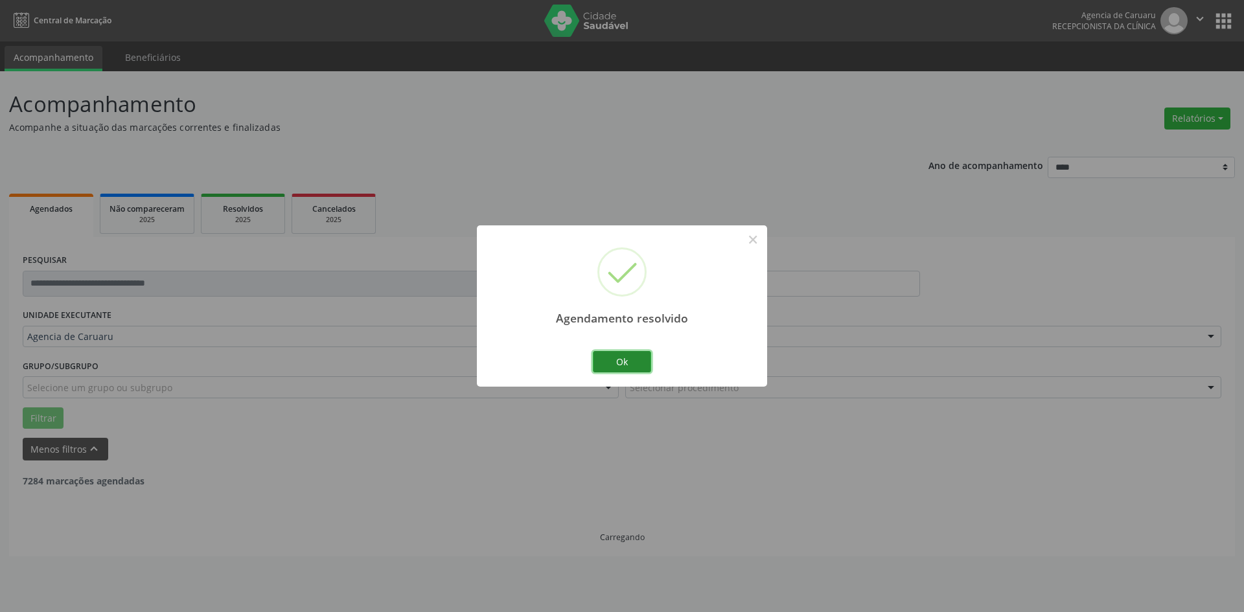
click at [628, 360] on button "Ok" at bounding box center [622, 362] width 58 height 22
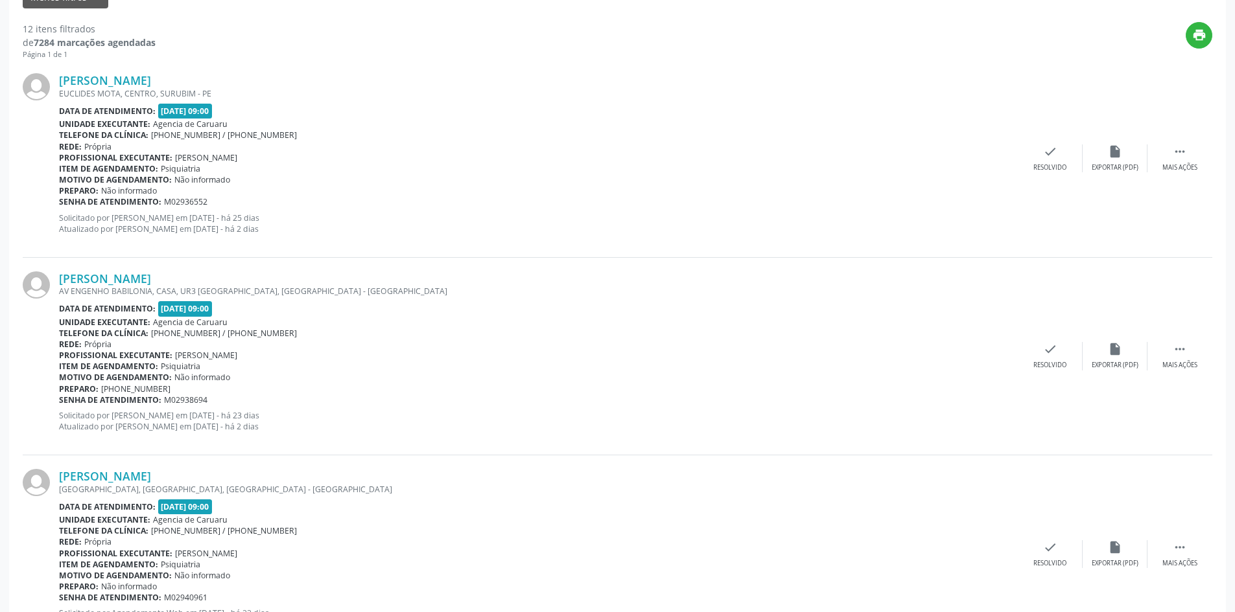
scroll to position [454, 0]
click at [1168, 157] on div " Mais ações" at bounding box center [1179, 157] width 65 height 28
click at [1124, 170] on div "Não compareceu" at bounding box center [1114, 166] width 55 height 9
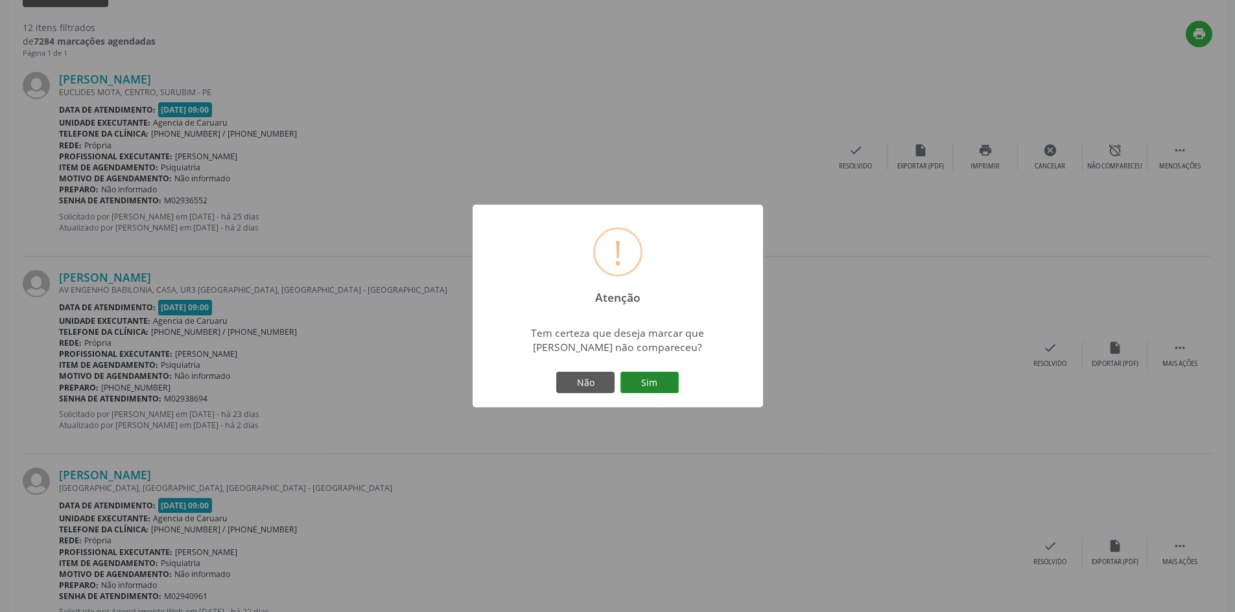
click at [658, 386] on button "Sim" at bounding box center [649, 383] width 58 height 22
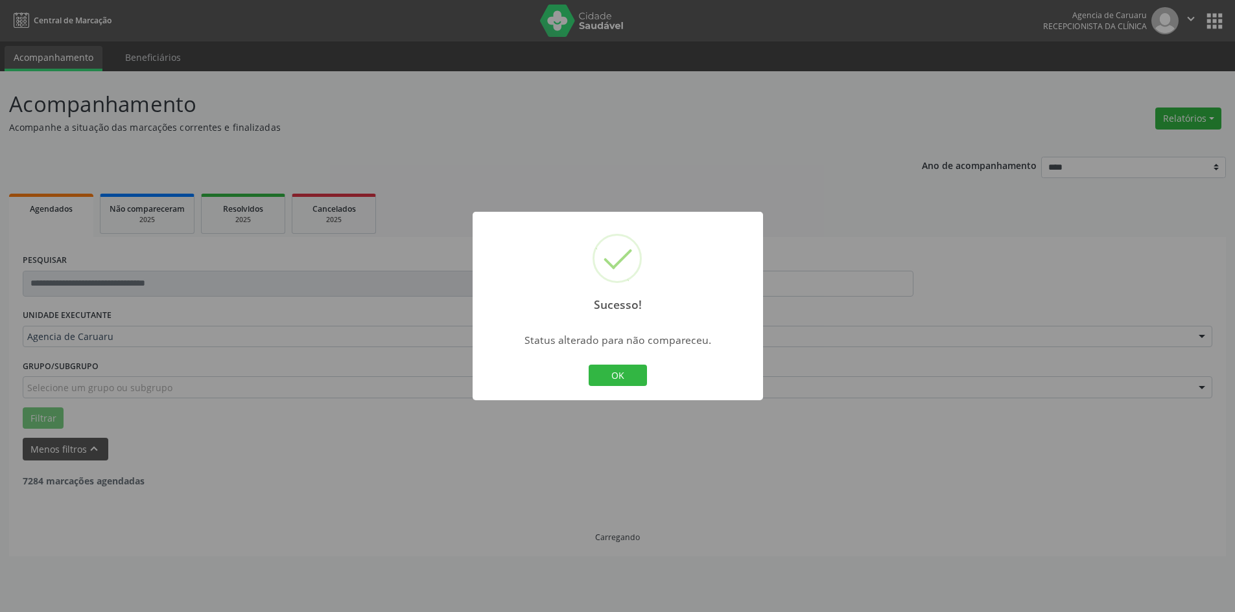
scroll to position [0, 0]
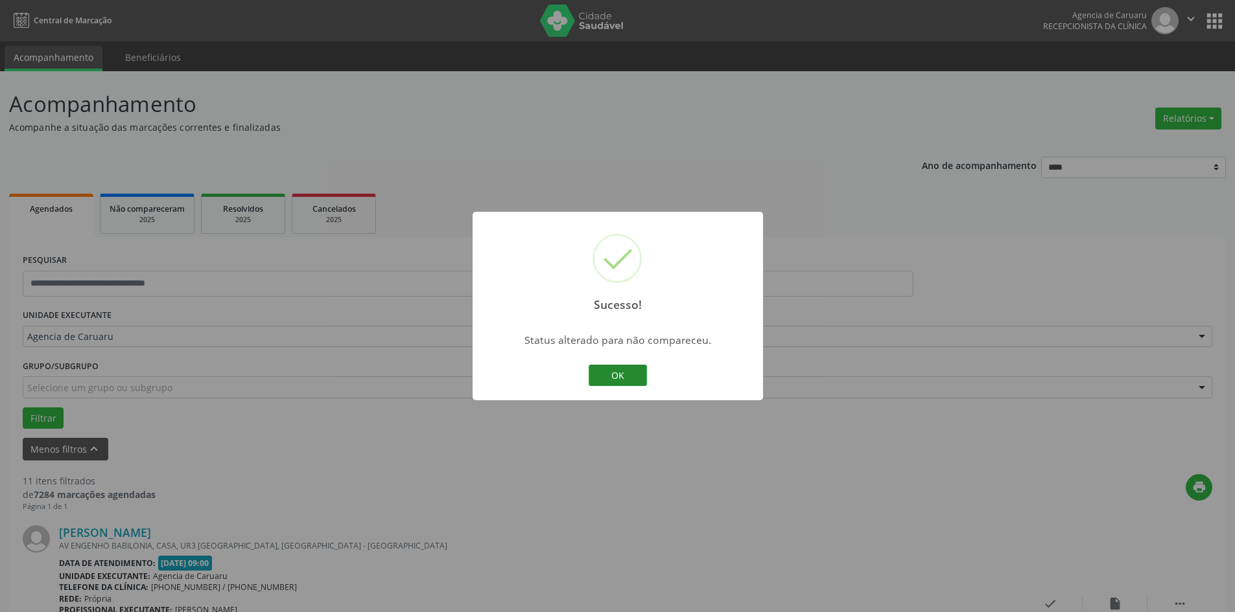
click at [634, 380] on button "OK" at bounding box center [617, 376] width 58 height 22
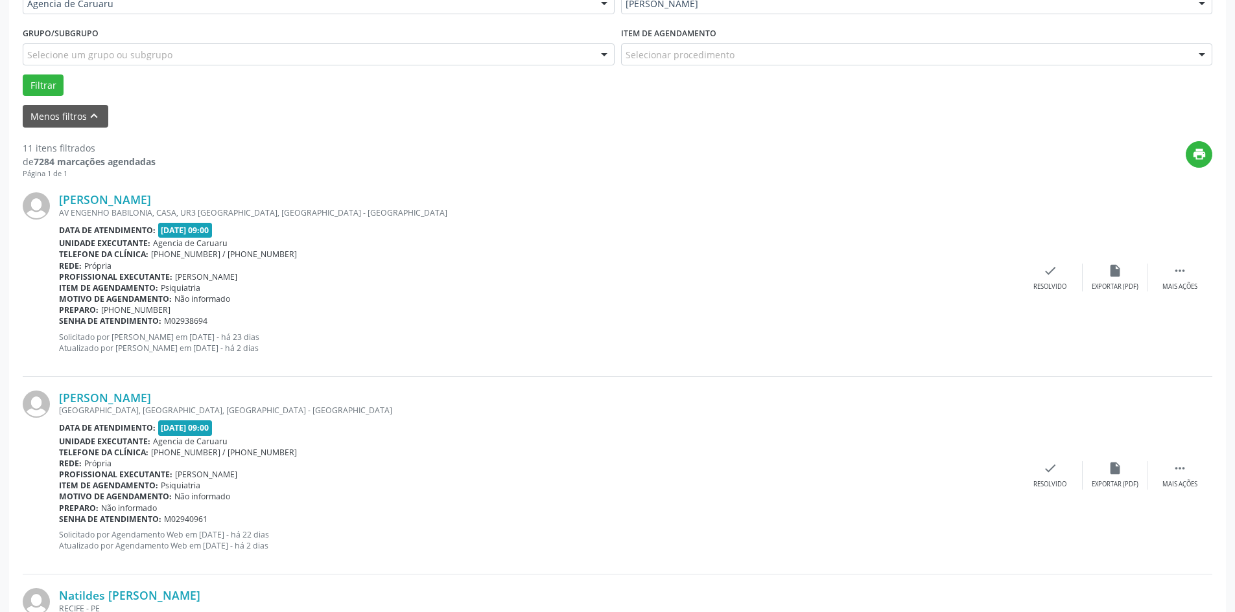
scroll to position [389, 0]
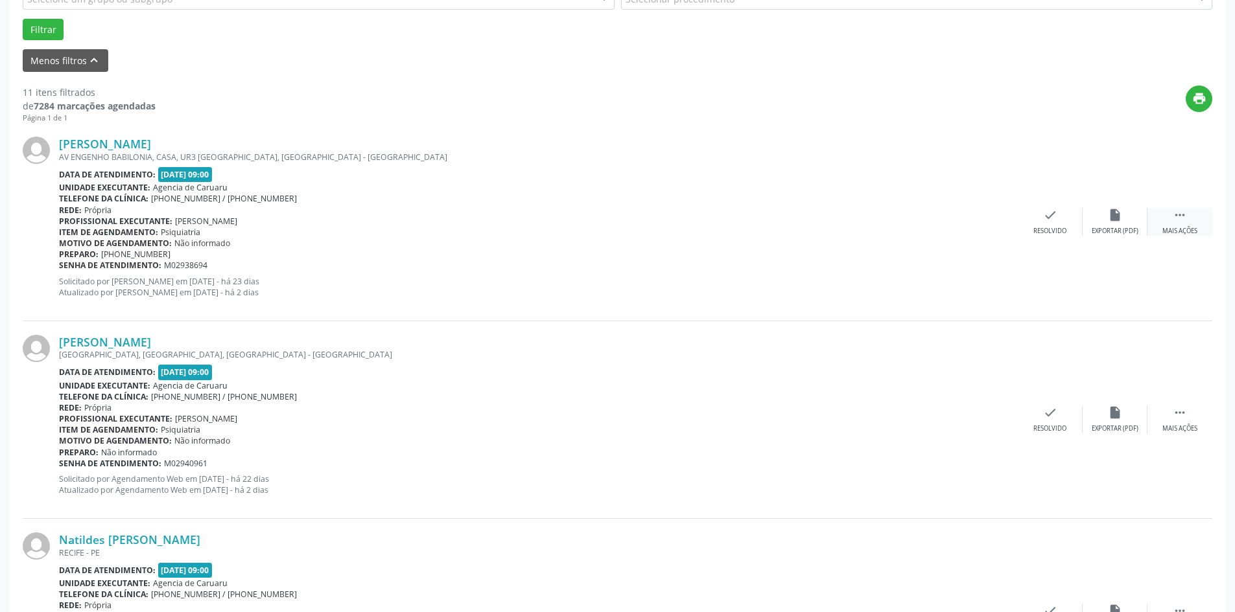
click at [1190, 220] on div " Mais ações" at bounding box center [1179, 222] width 65 height 28
click at [1104, 226] on div "alarm_off Não compareceu" at bounding box center [1114, 222] width 65 height 28
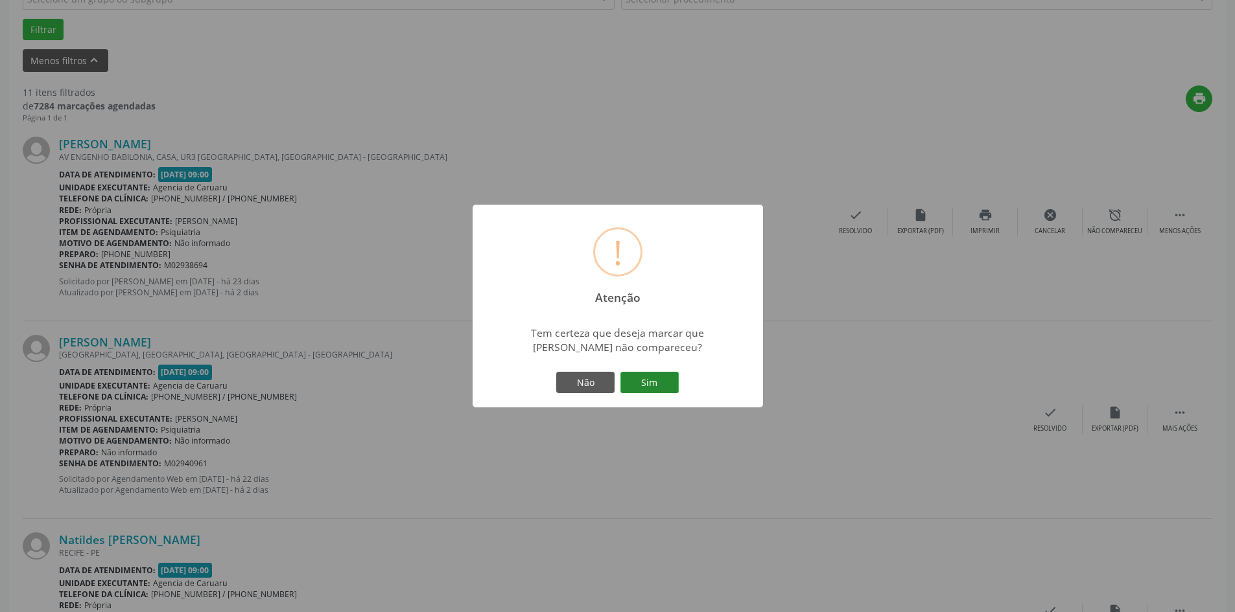
click at [666, 385] on button "Sim" at bounding box center [649, 383] width 58 height 22
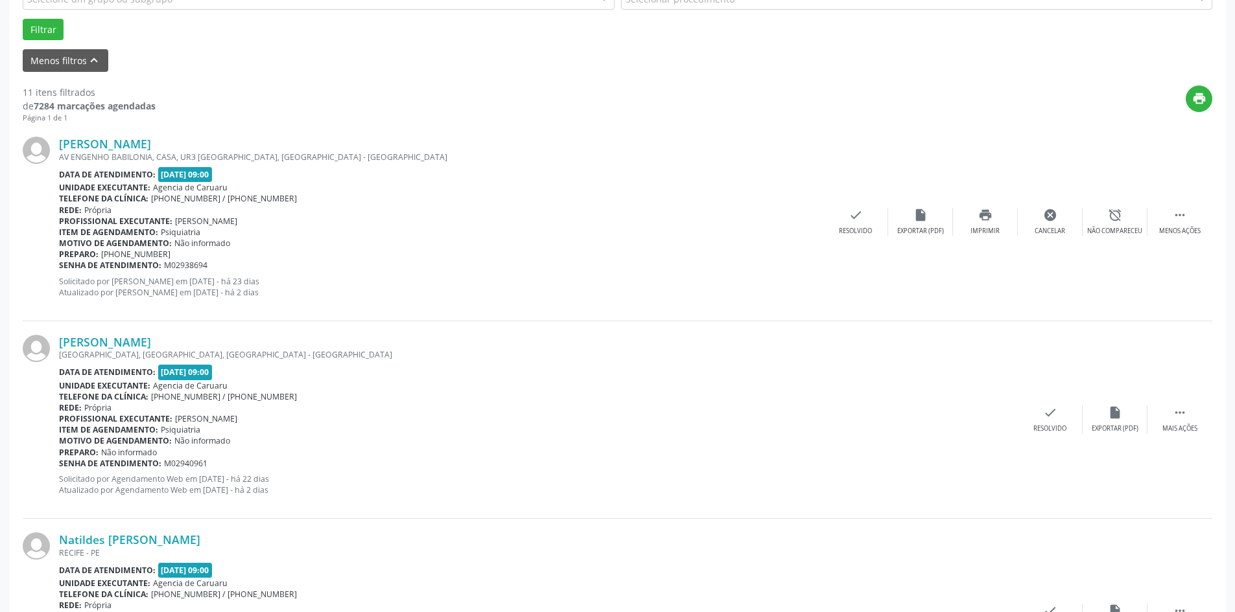
scroll to position [0, 0]
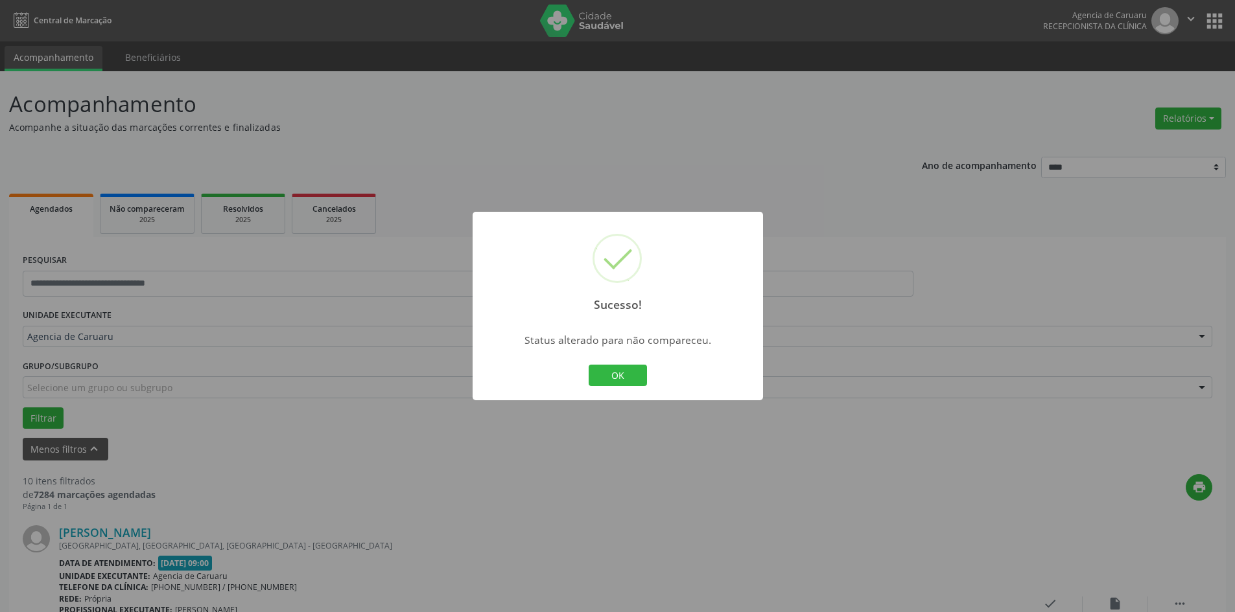
click at [637, 375] on button "OK" at bounding box center [617, 376] width 58 height 22
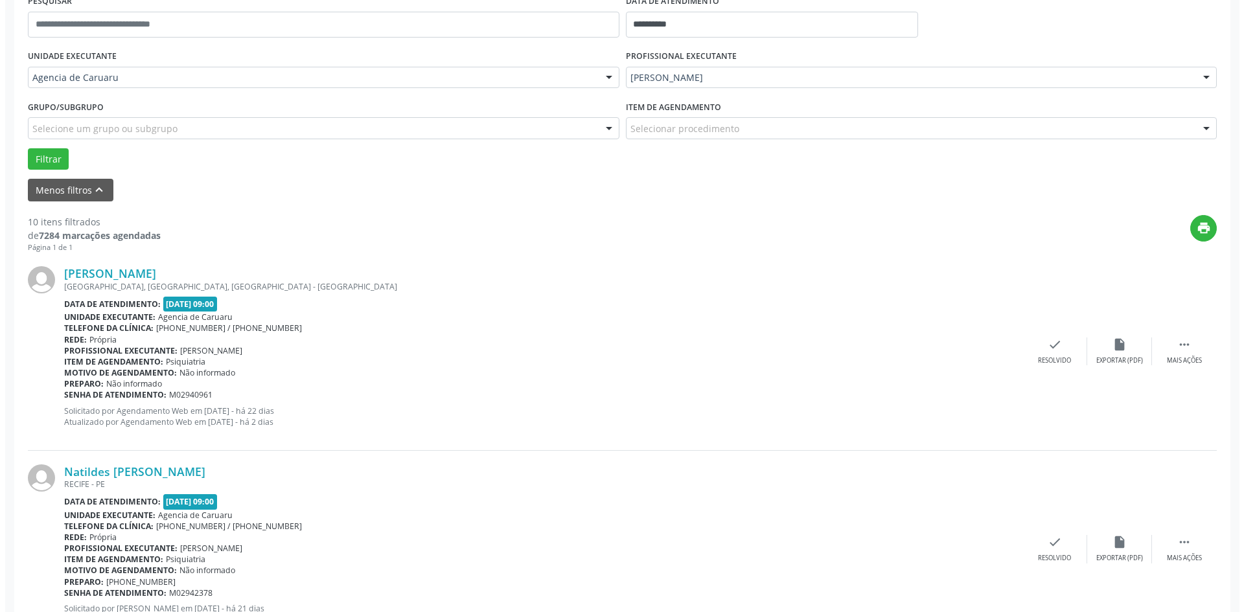
scroll to position [324, 0]
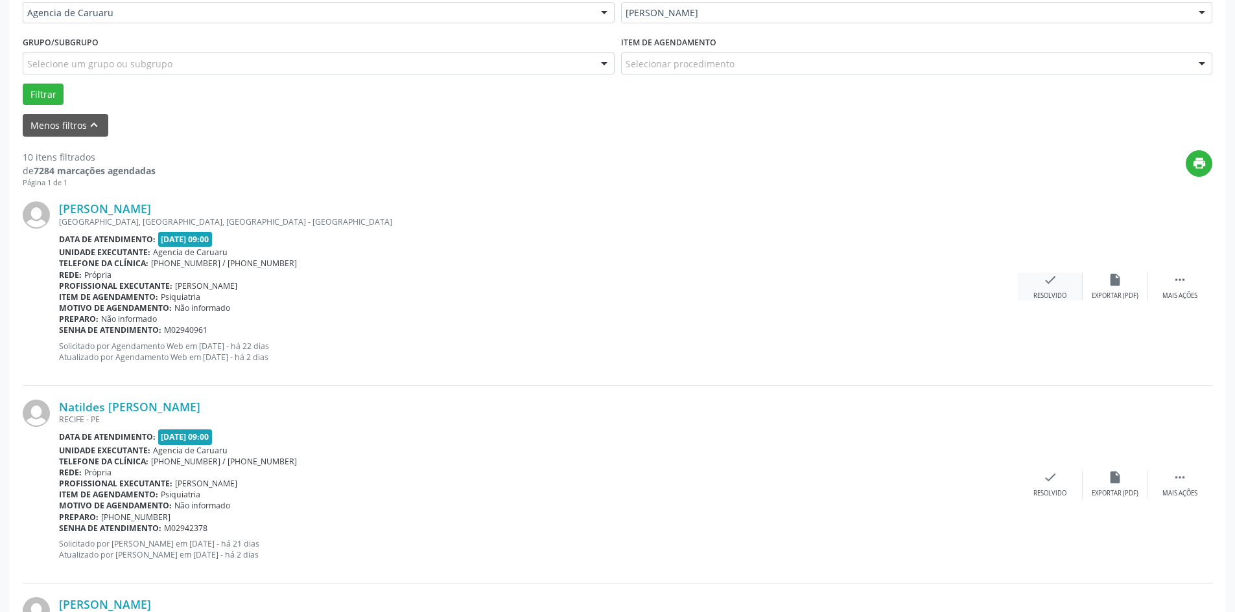
click at [1062, 296] on div "Resolvido" at bounding box center [1049, 296] width 33 height 9
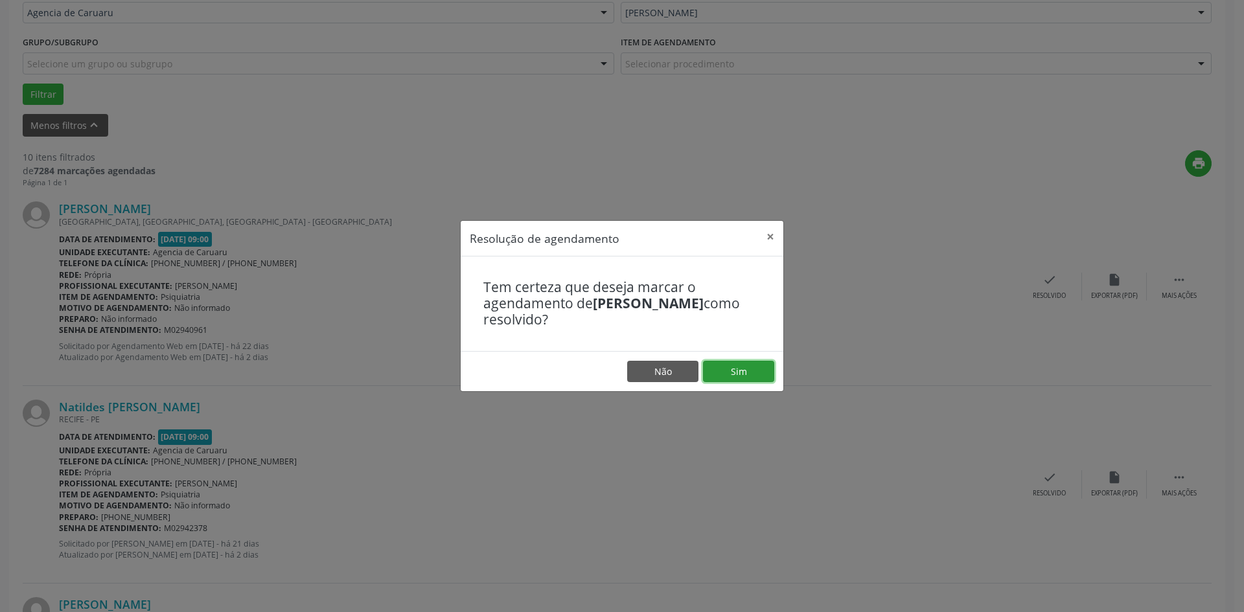
click at [714, 373] on button "Sim" at bounding box center [738, 372] width 71 height 22
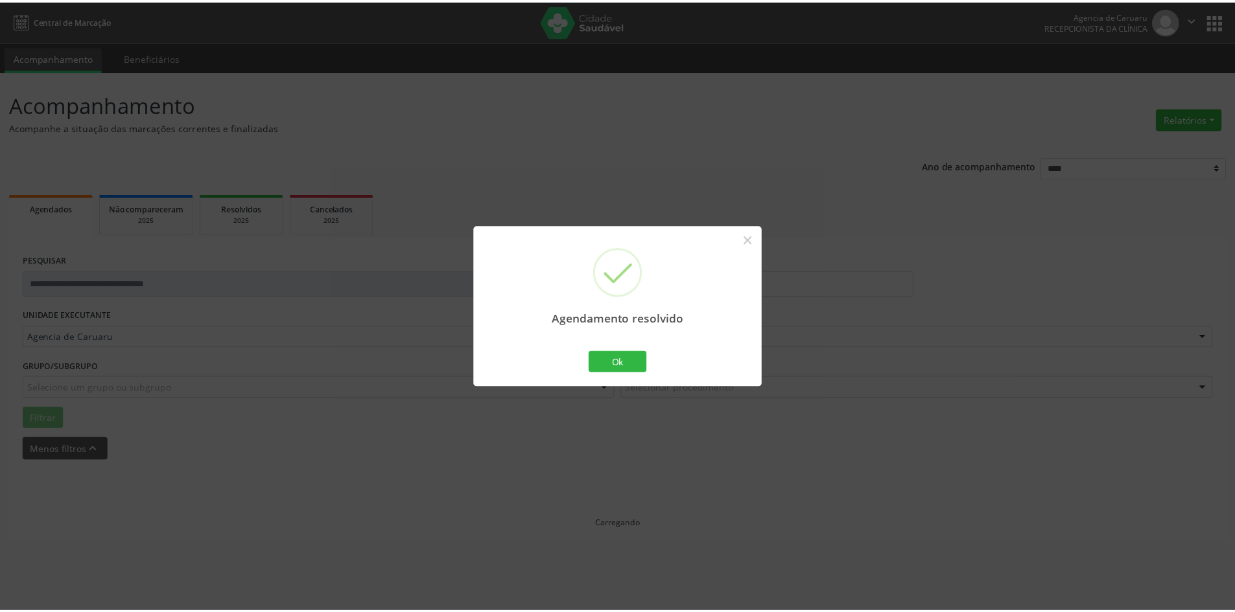
scroll to position [0, 0]
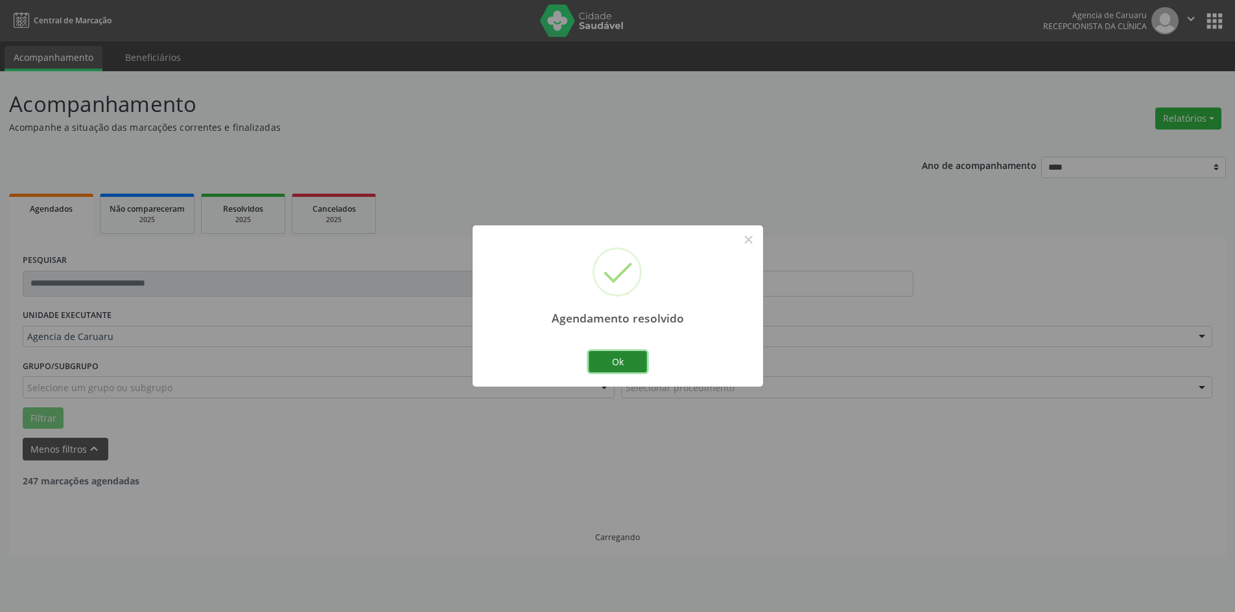
click at [631, 365] on button "Ok" at bounding box center [617, 362] width 58 height 22
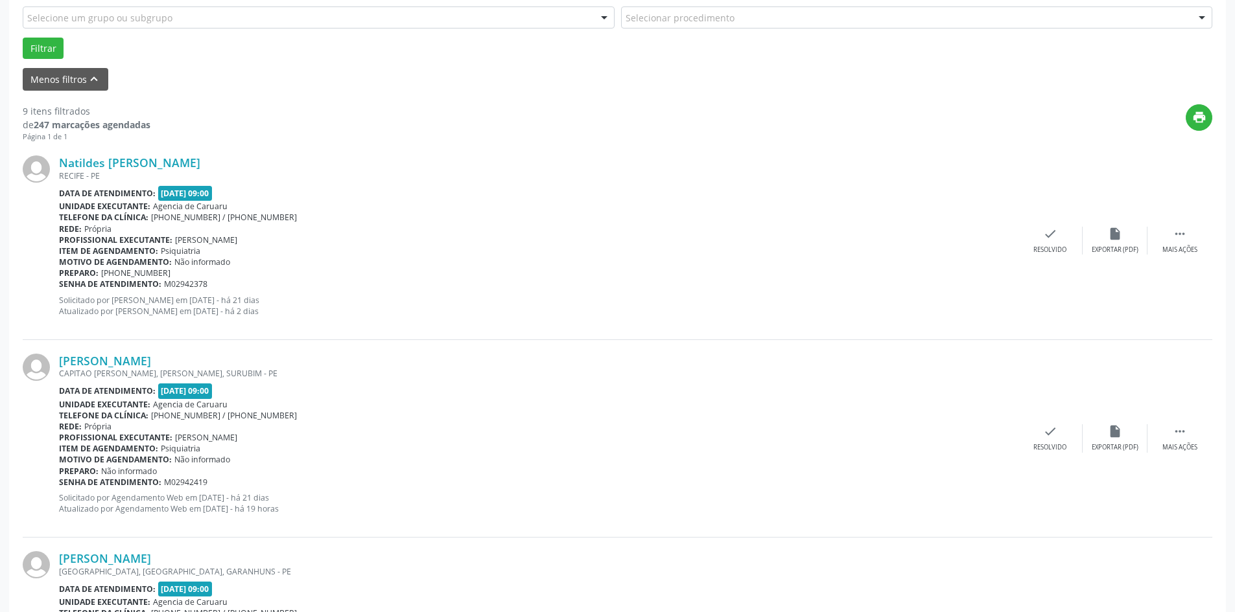
scroll to position [389, 0]
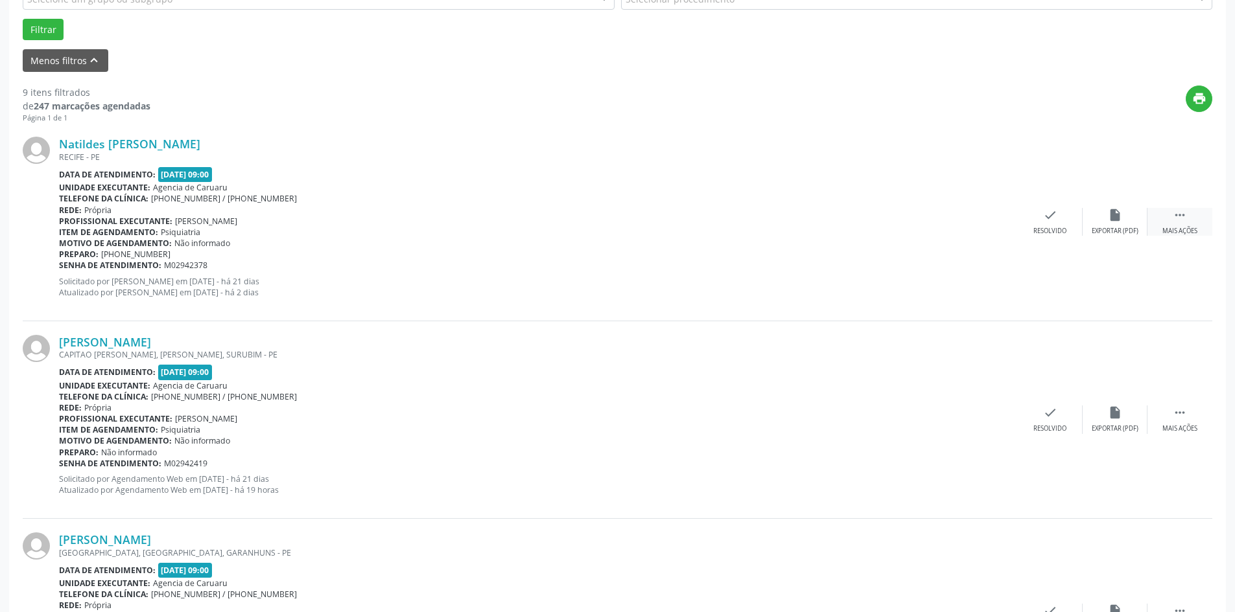
click at [1165, 223] on div " Mais ações" at bounding box center [1179, 222] width 65 height 28
click at [1104, 227] on div "Não compareceu" at bounding box center [1114, 231] width 55 height 9
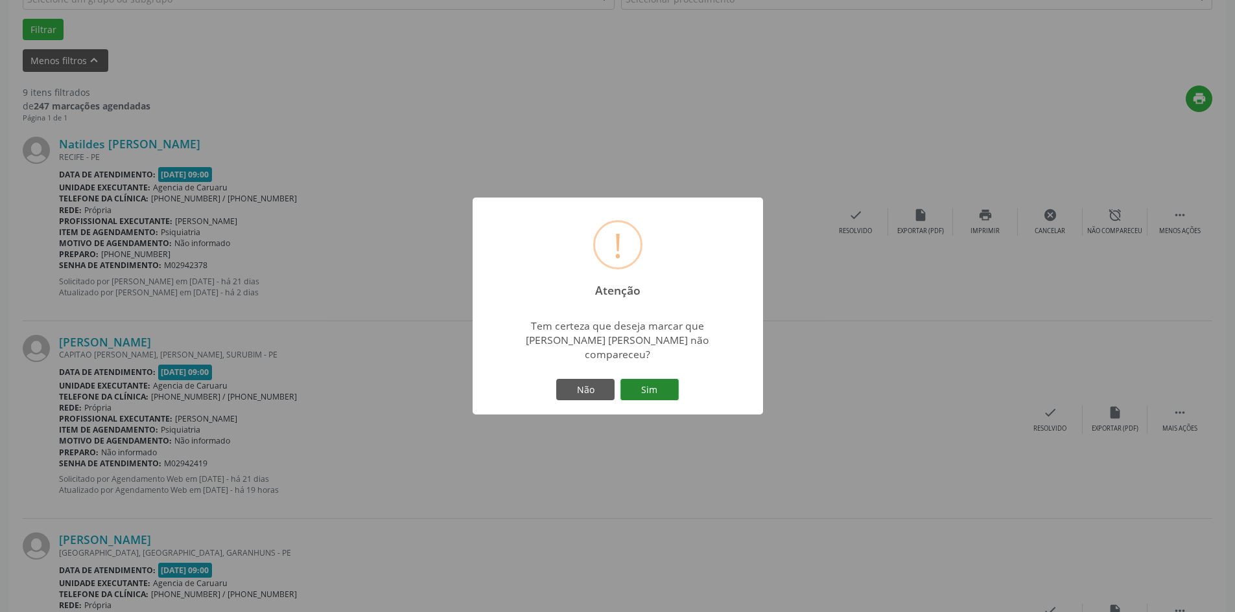
click at [660, 384] on button "Sim" at bounding box center [649, 390] width 58 height 22
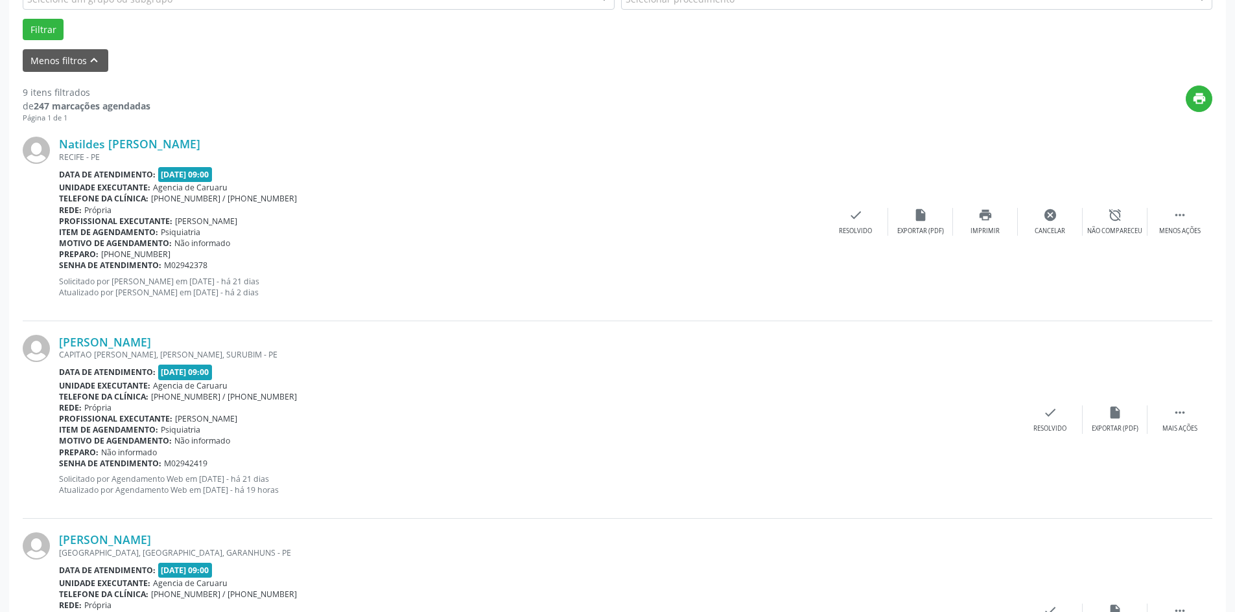
scroll to position [0, 0]
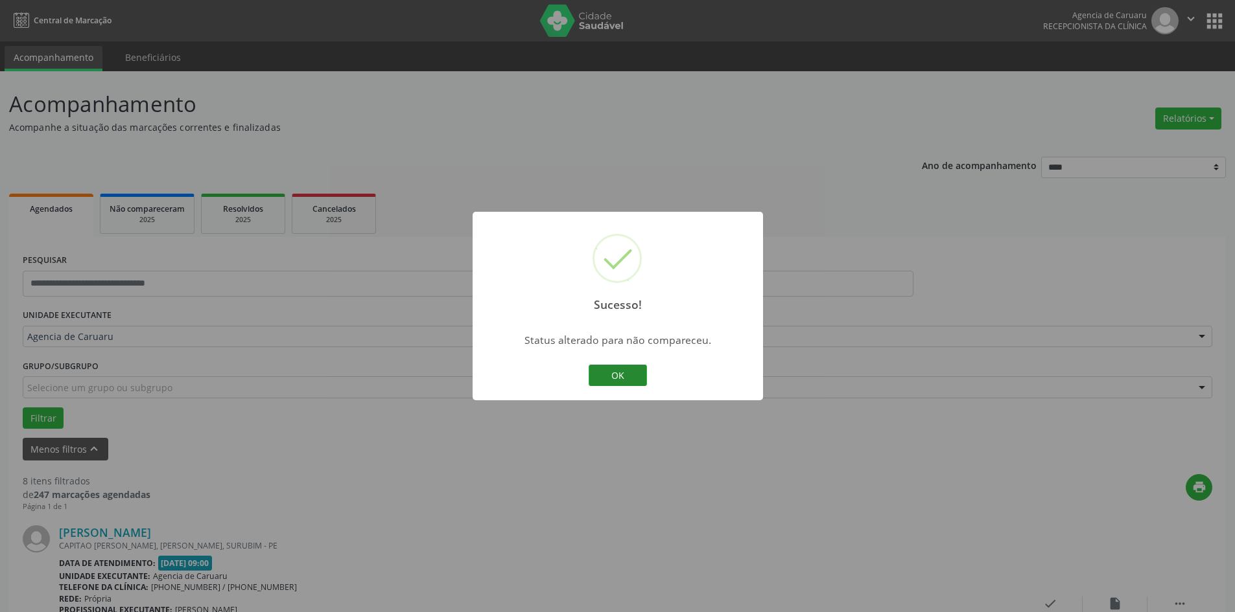
click at [640, 379] on button "OK" at bounding box center [617, 376] width 58 height 22
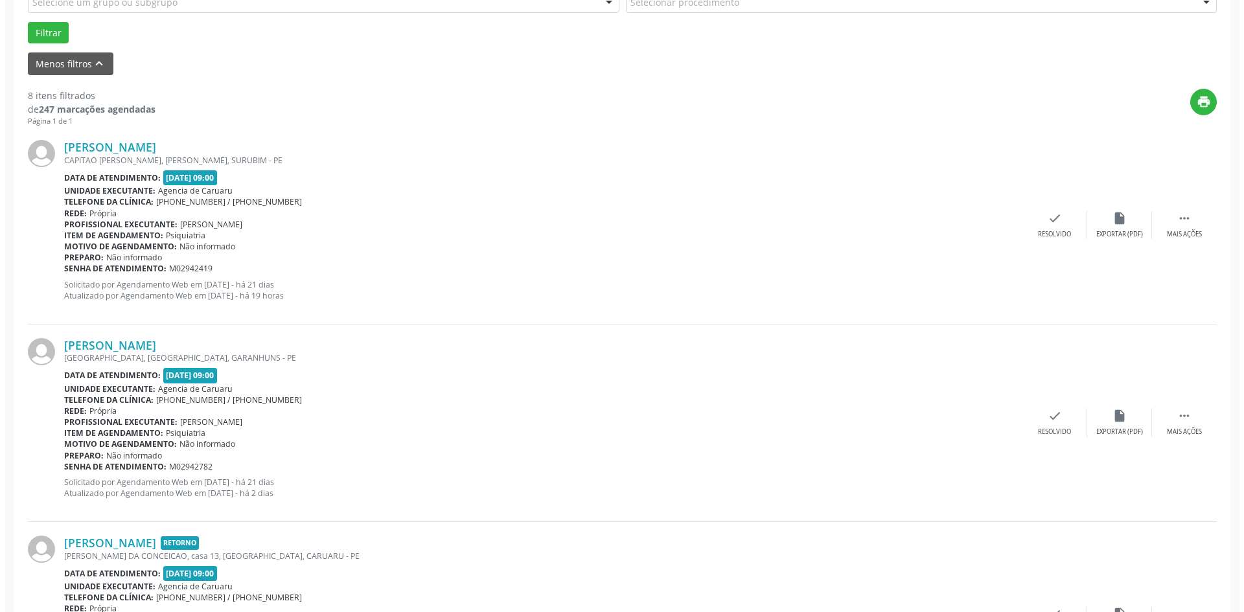
scroll to position [324, 0]
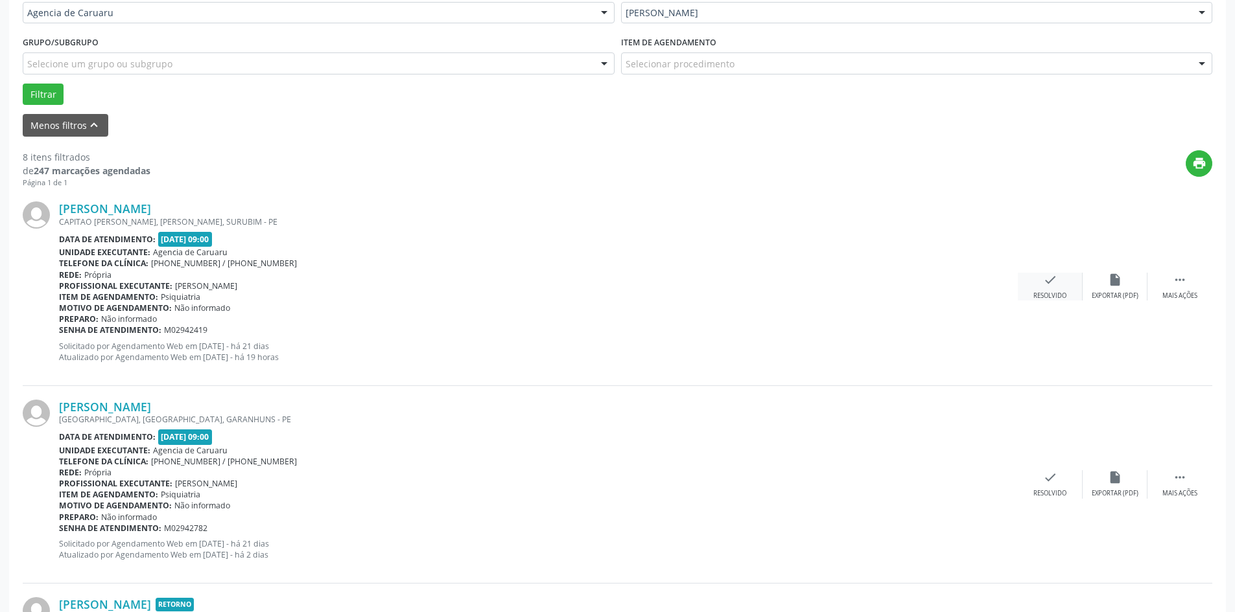
click at [1057, 294] on div "Resolvido" at bounding box center [1049, 296] width 33 height 9
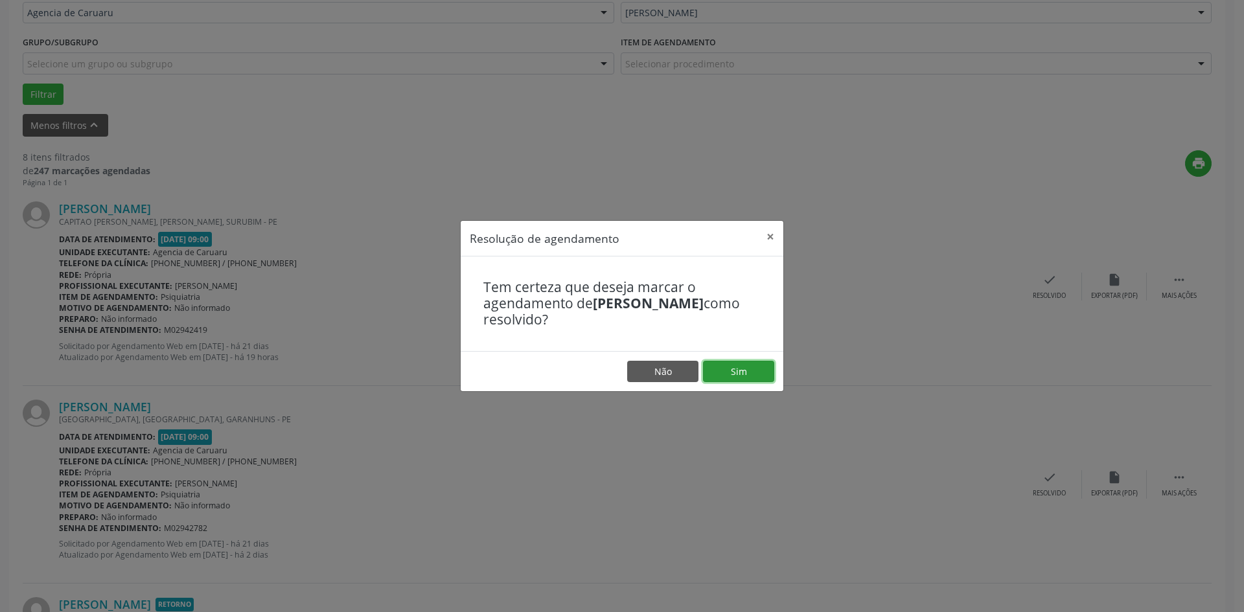
click at [739, 369] on button "Sim" at bounding box center [738, 372] width 71 height 22
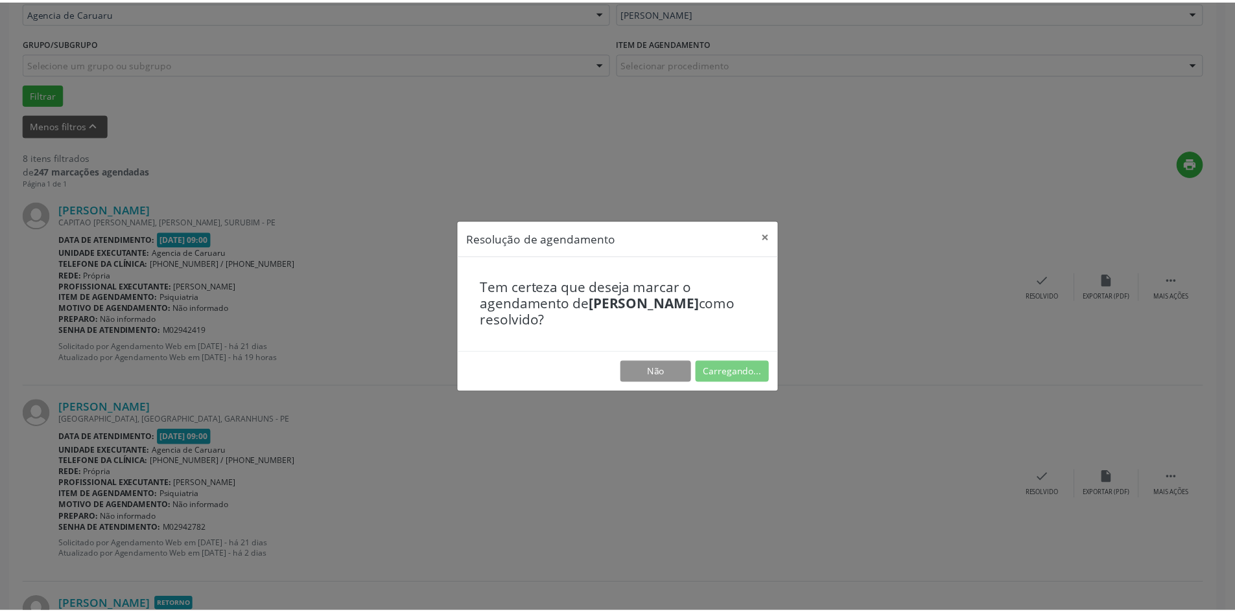
scroll to position [0, 0]
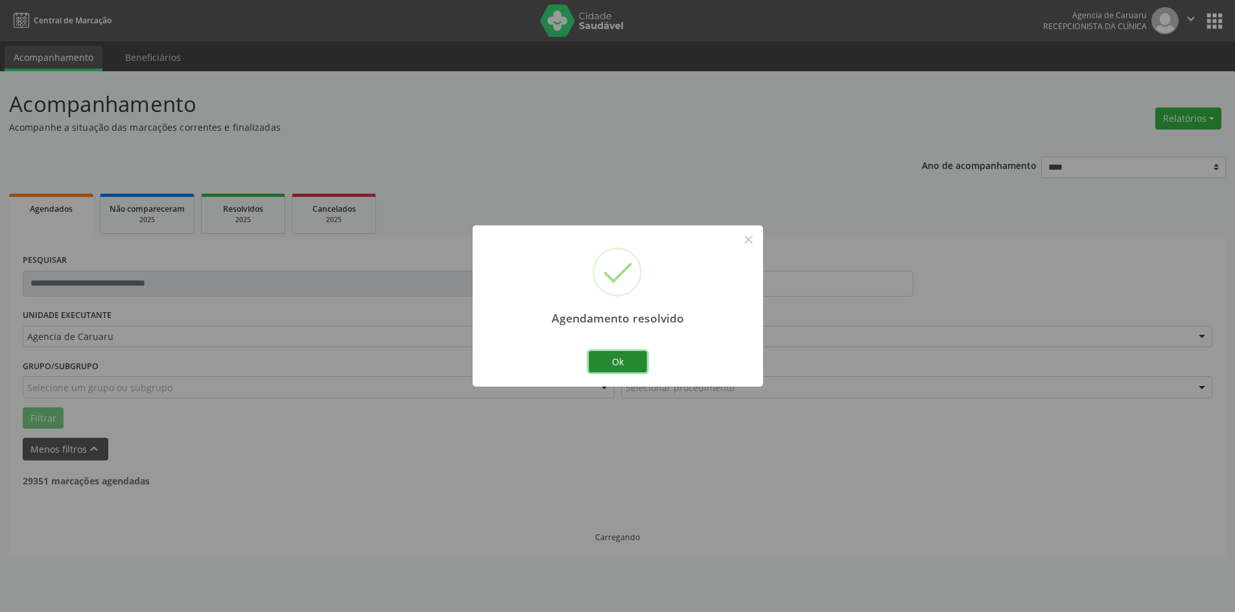
click at [601, 366] on button "Ok" at bounding box center [617, 362] width 58 height 22
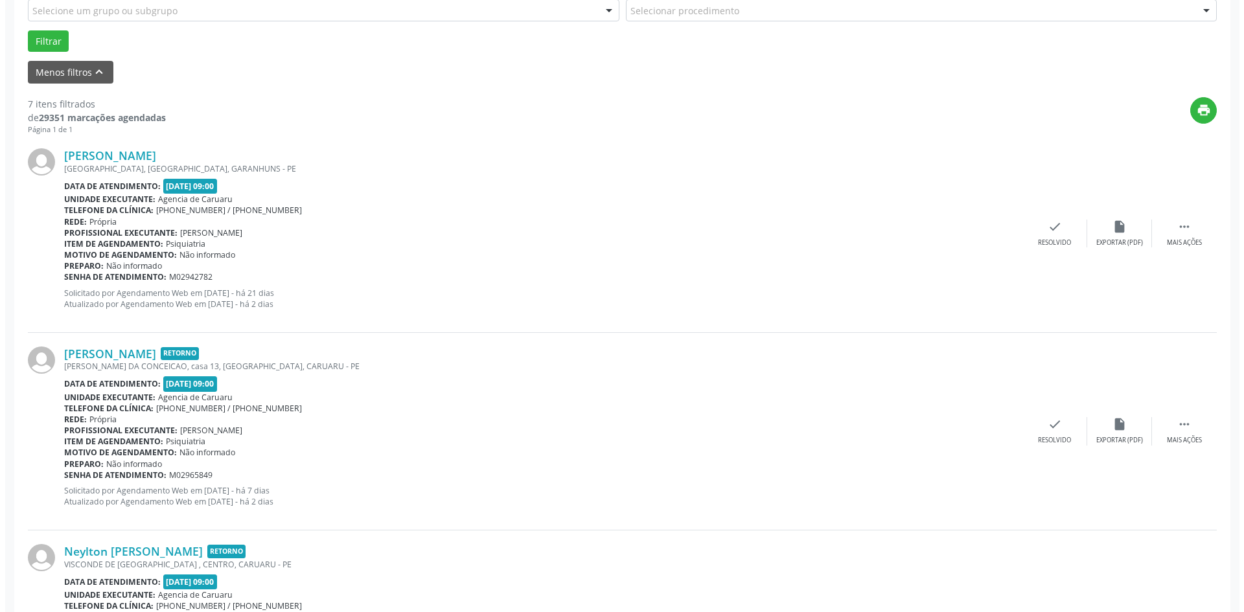
scroll to position [389, 0]
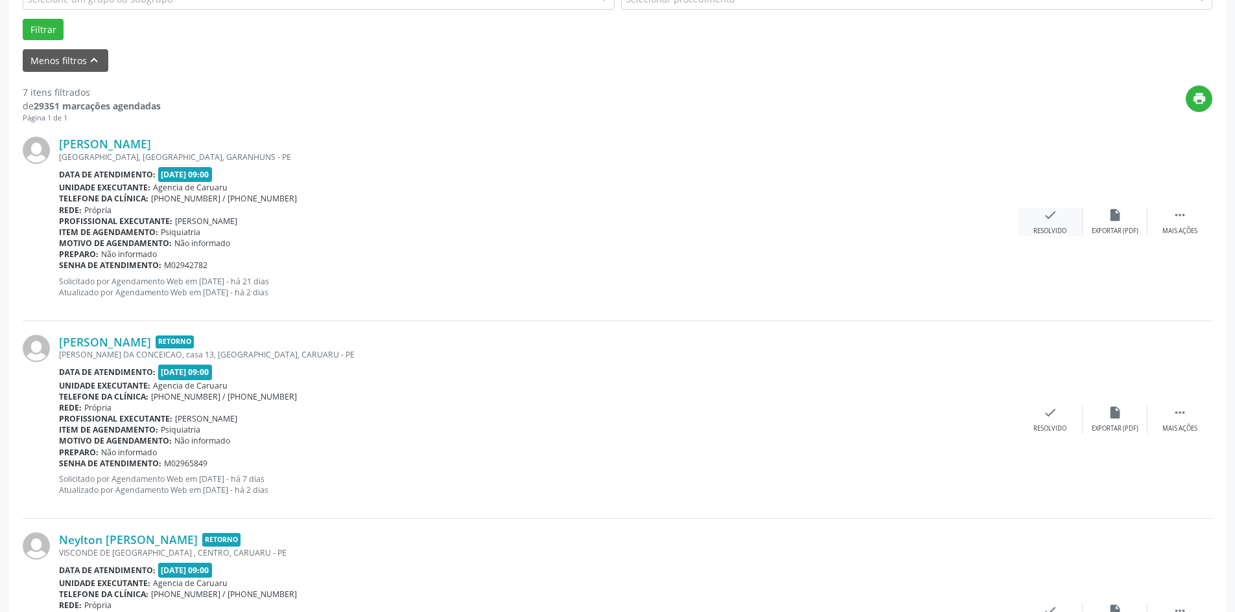
click at [1049, 225] on div "check Resolvido" at bounding box center [1049, 222] width 65 height 28
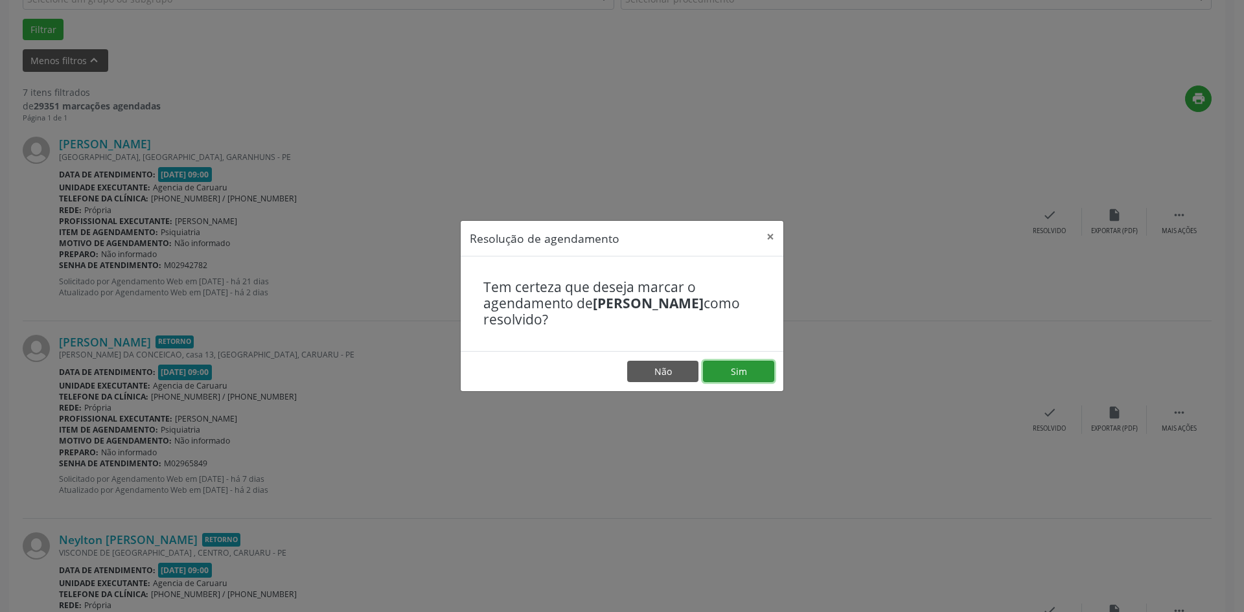
click at [722, 381] on button "Sim" at bounding box center [738, 372] width 71 height 22
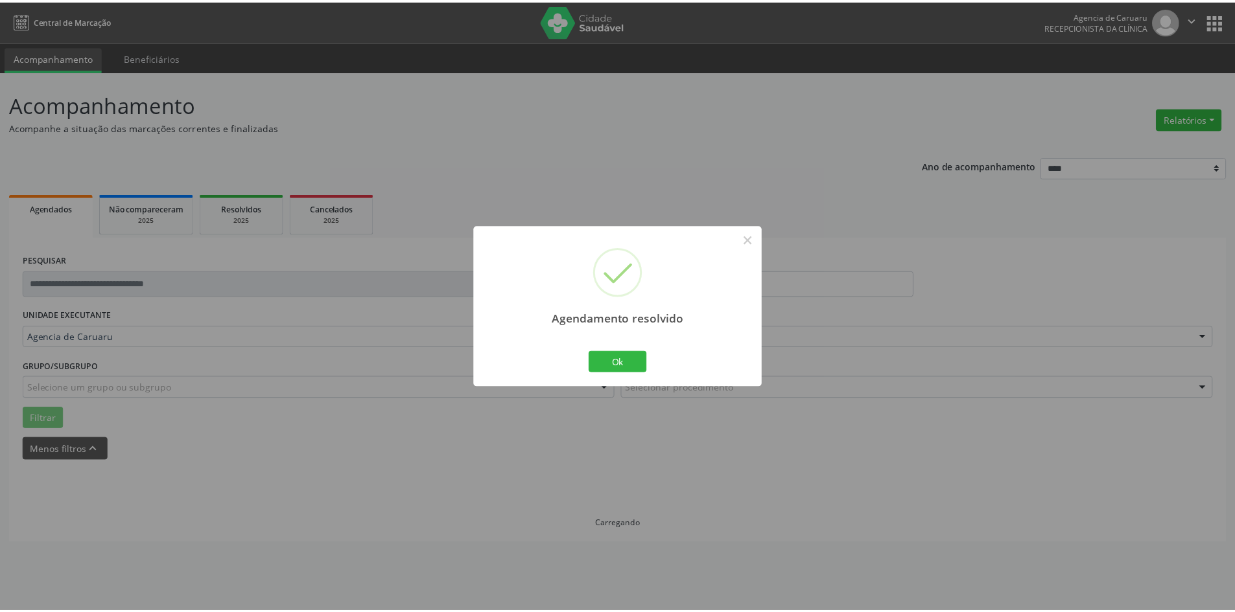
scroll to position [0, 0]
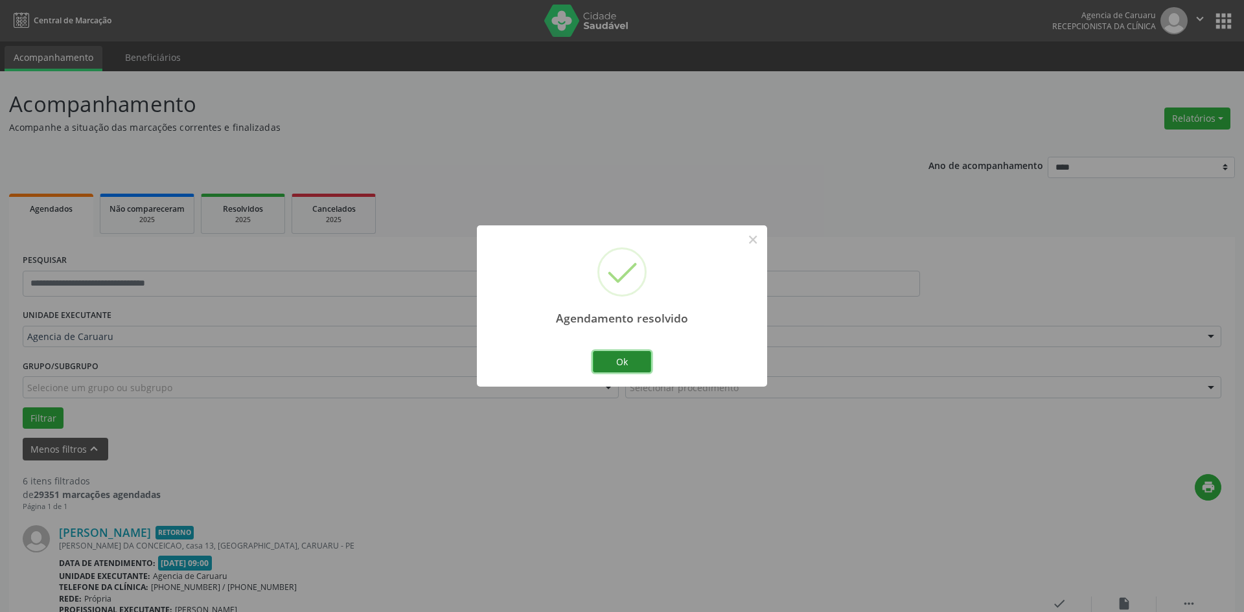
click at [610, 354] on button "Ok" at bounding box center [622, 362] width 58 height 22
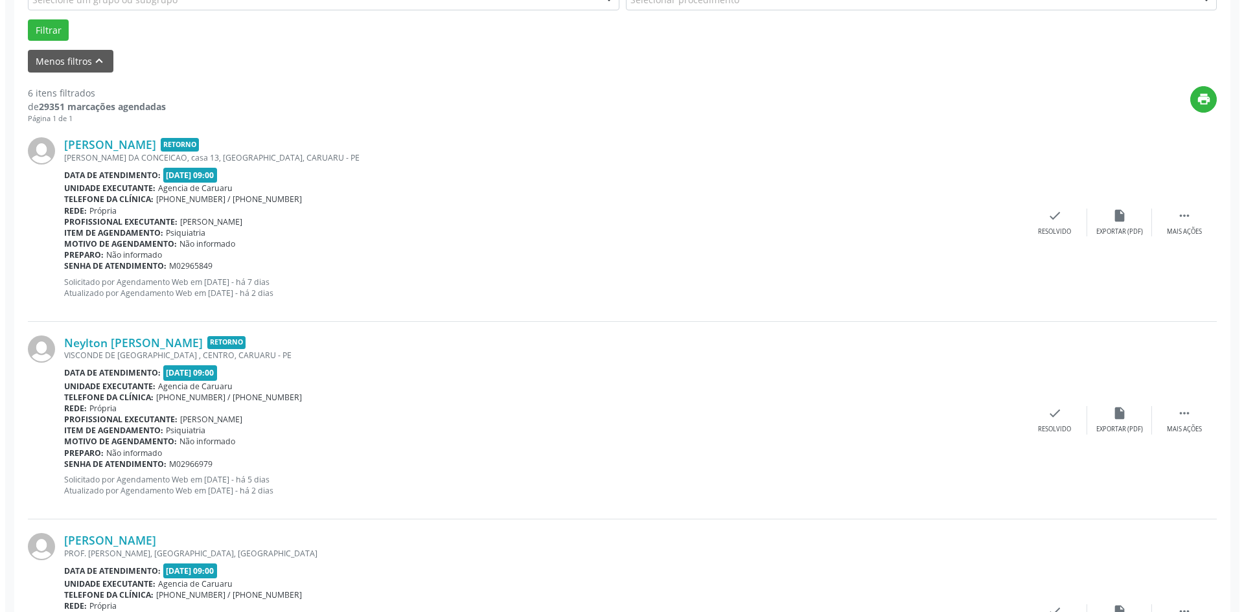
scroll to position [389, 0]
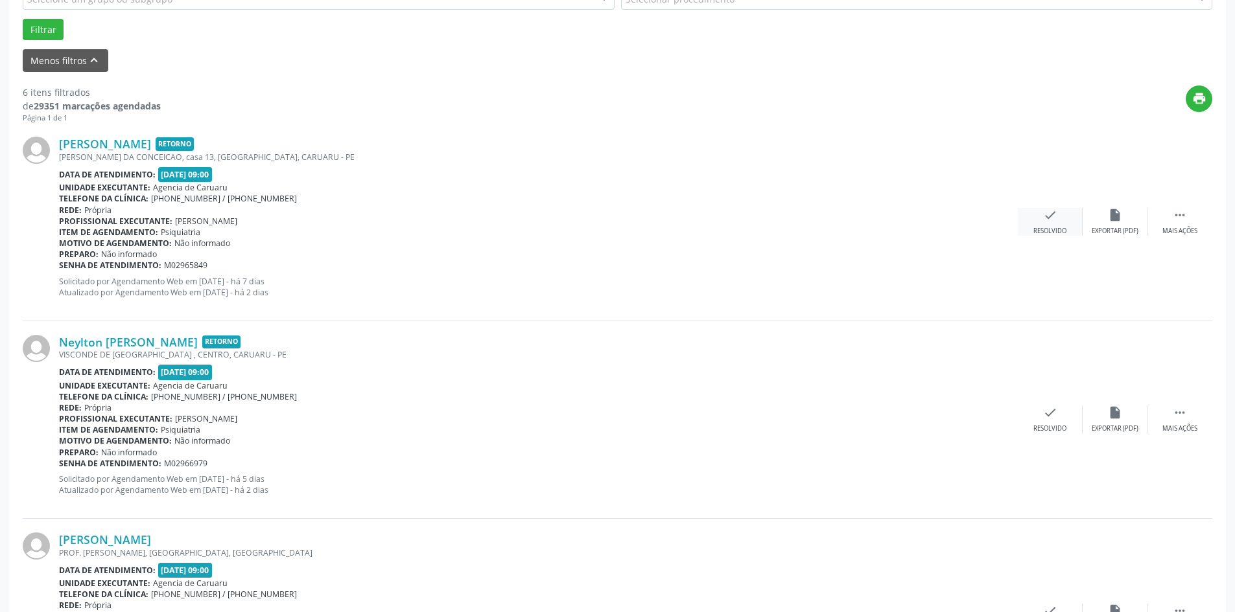
click at [1047, 222] on icon "check" at bounding box center [1050, 215] width 14 height 14
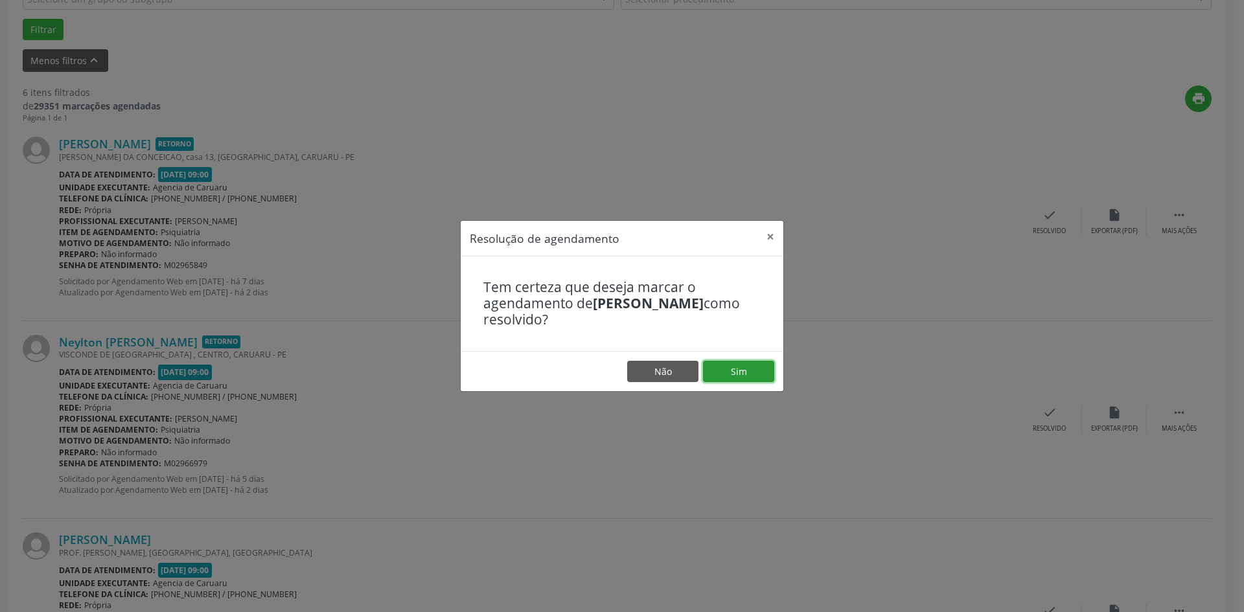
click at [731, 367] on button "Sim" at bounding box center [738, 372] width 71 height 22
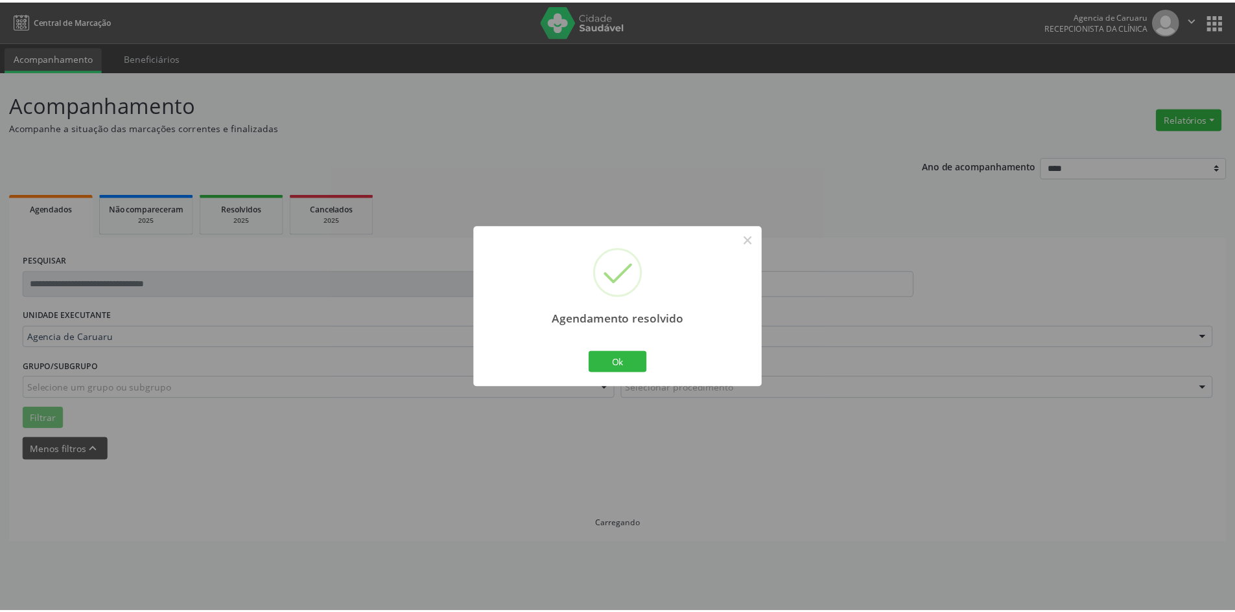
scroll to position [0, 0]
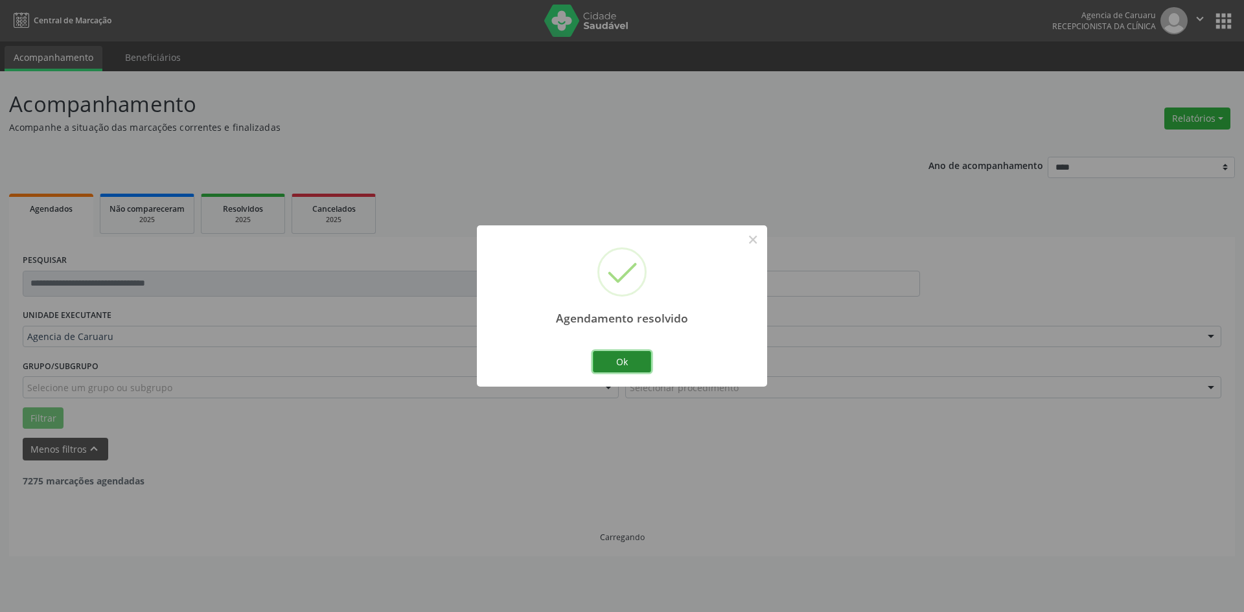
click at [618, 364] on button "Ok" at bounding box center [622, 362] width 58 height 22
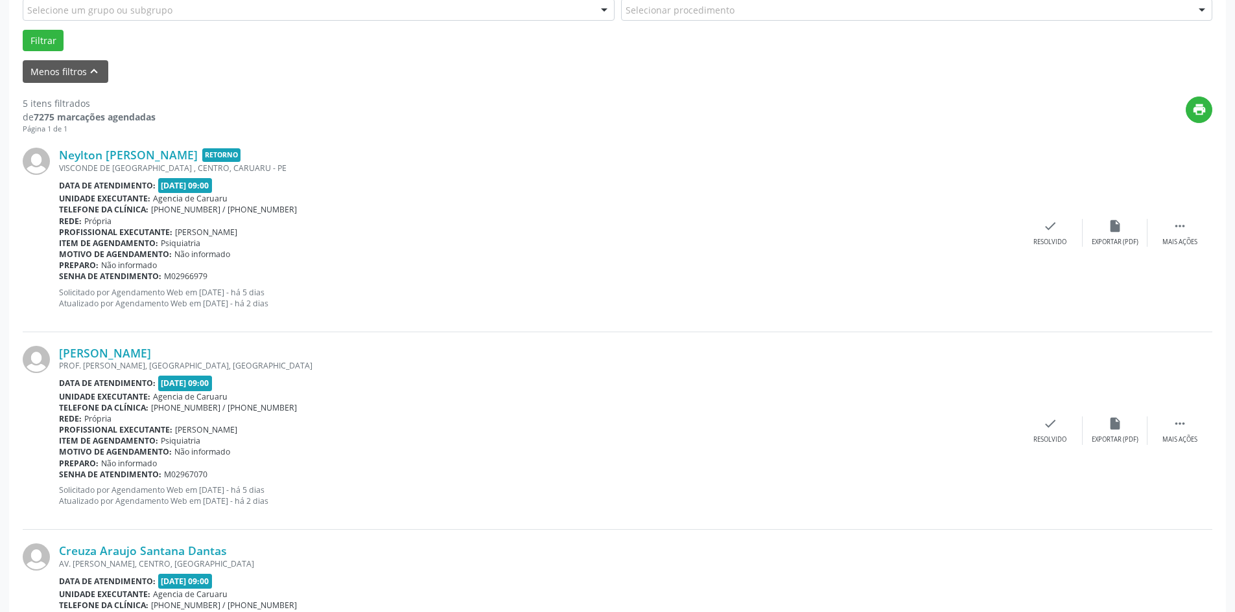
scroll to position [454, 0]
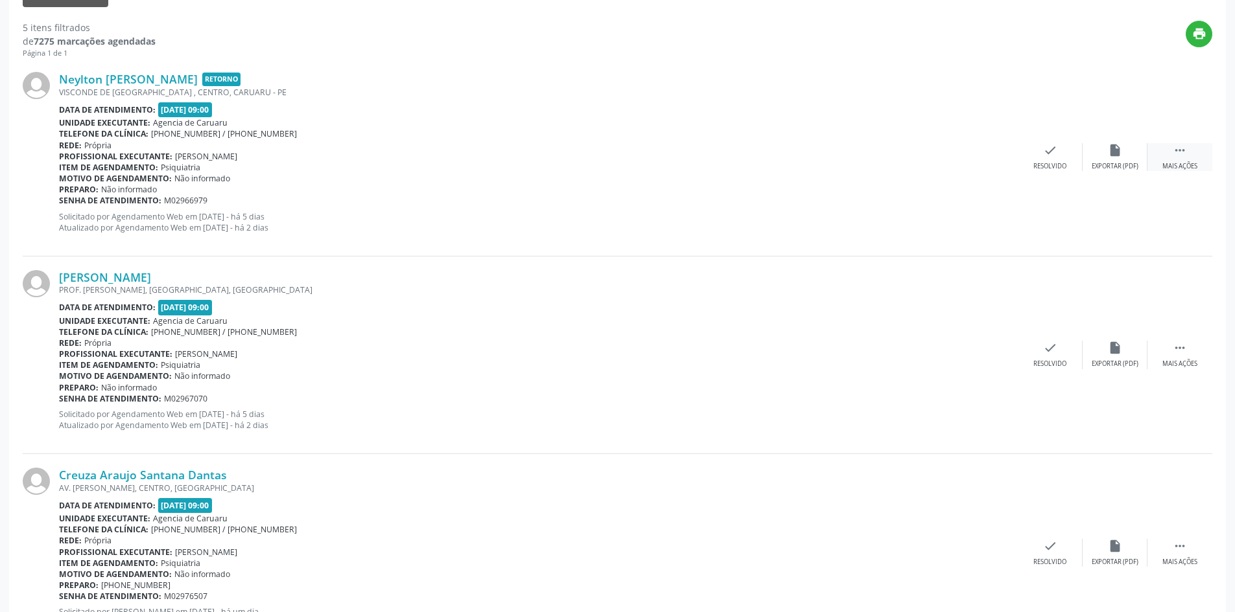
click at [1165, 162] on div "Mais ações" at bounding box center [1179, 166] width 35 height 9
click at [1109, 157] on icon "alarm_off" at bounding box center [1115, 150] width 14 height 14
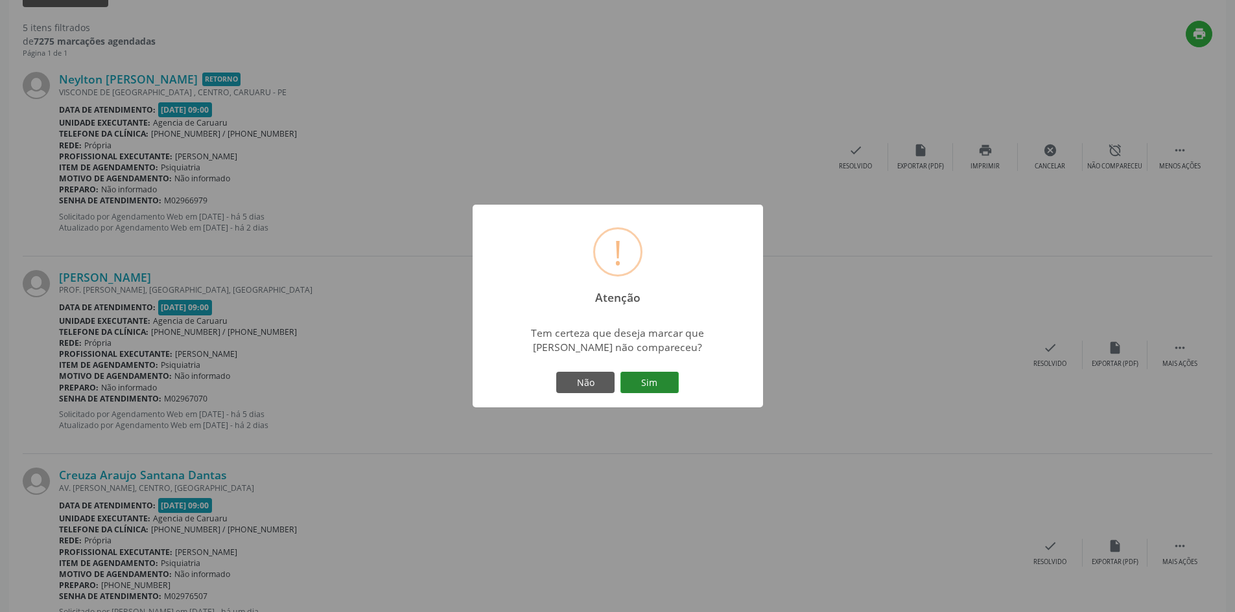
click at [656, 381] on button "Sim" at bounding box center [649, 383] width 58 height 22
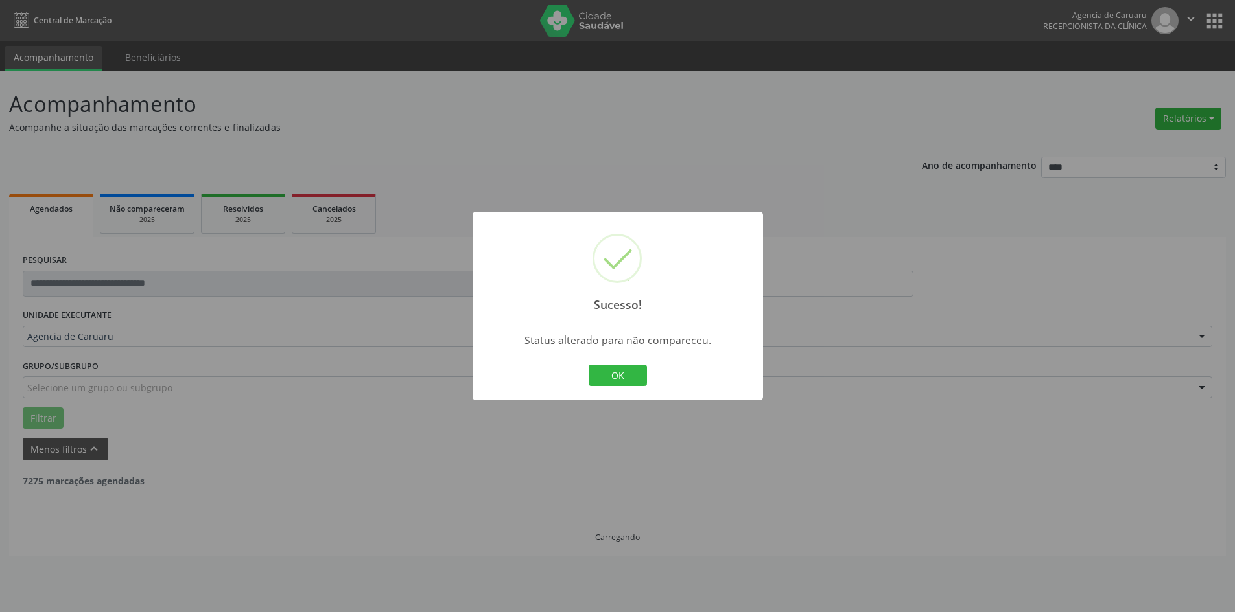
scroll to position [0, 0]
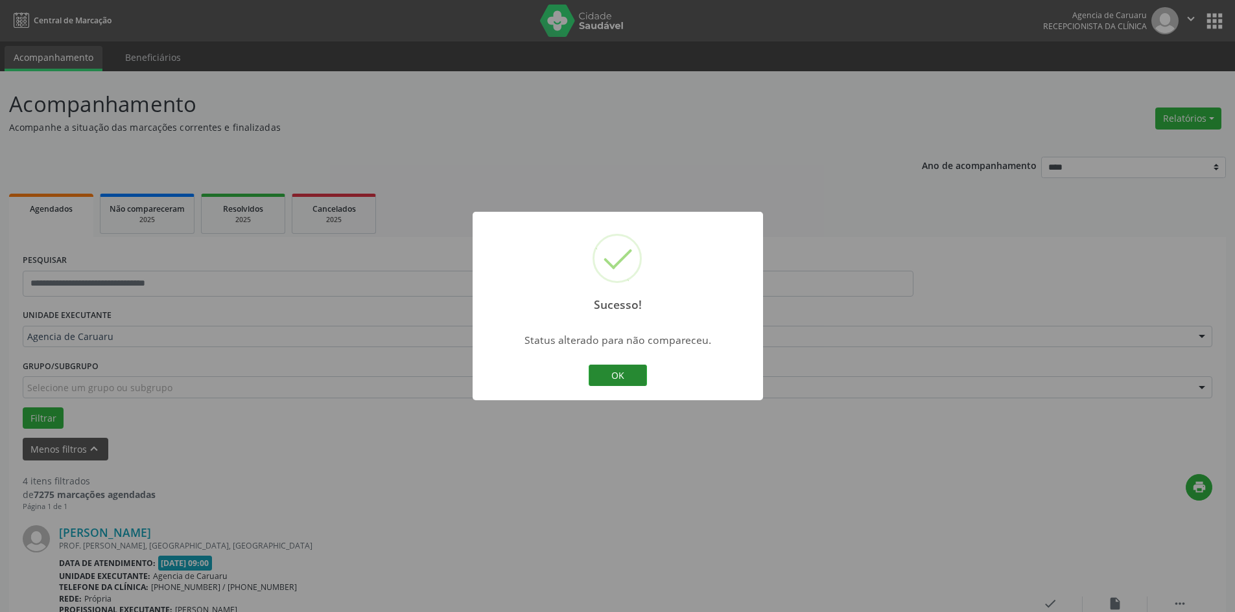
click at [631, 380] on button "OK" at bounding box center [617, 376] width 58 height 22
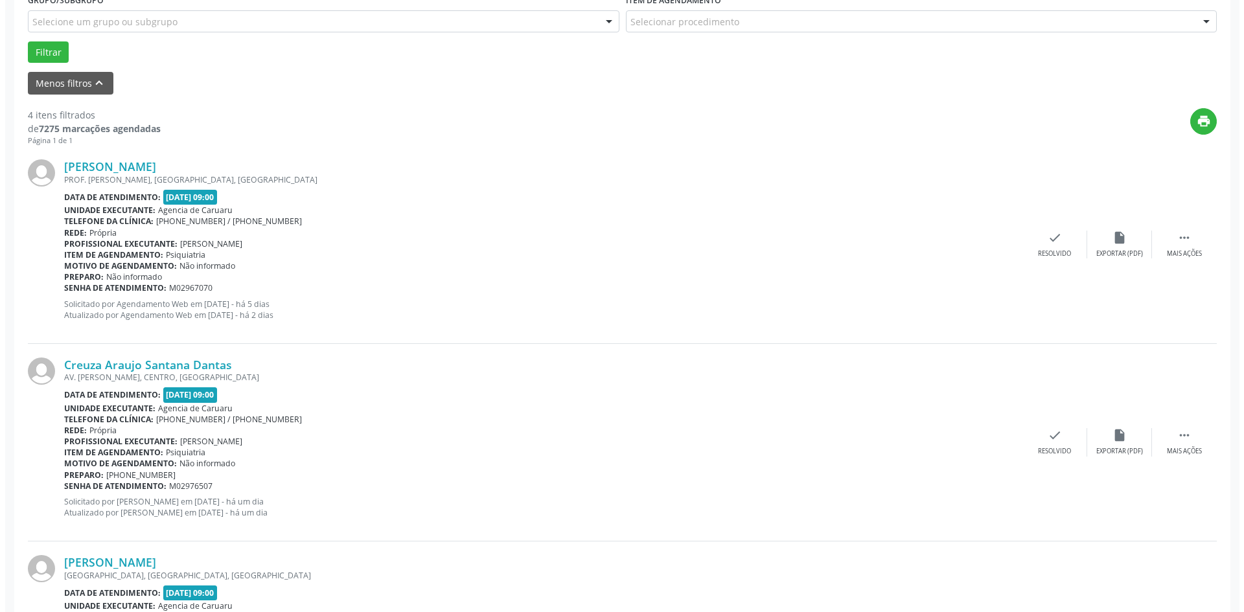
scroll to position [389, 0]
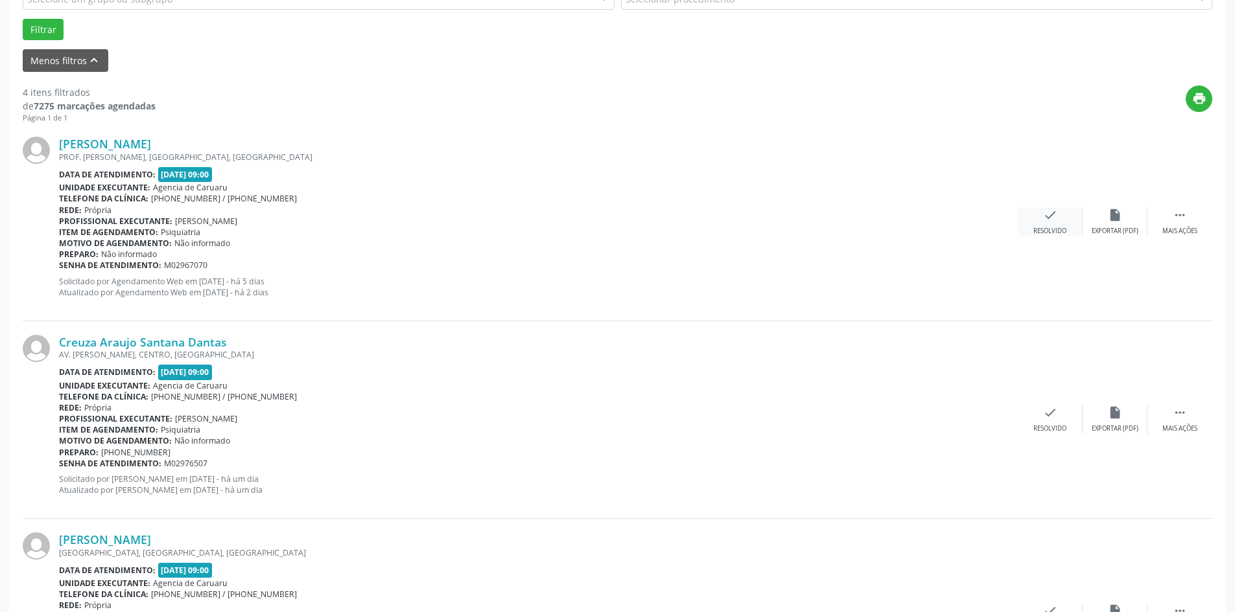
click at [1047, 221] on icon "check" at bounding box center [1050, 215] width 14 height 14
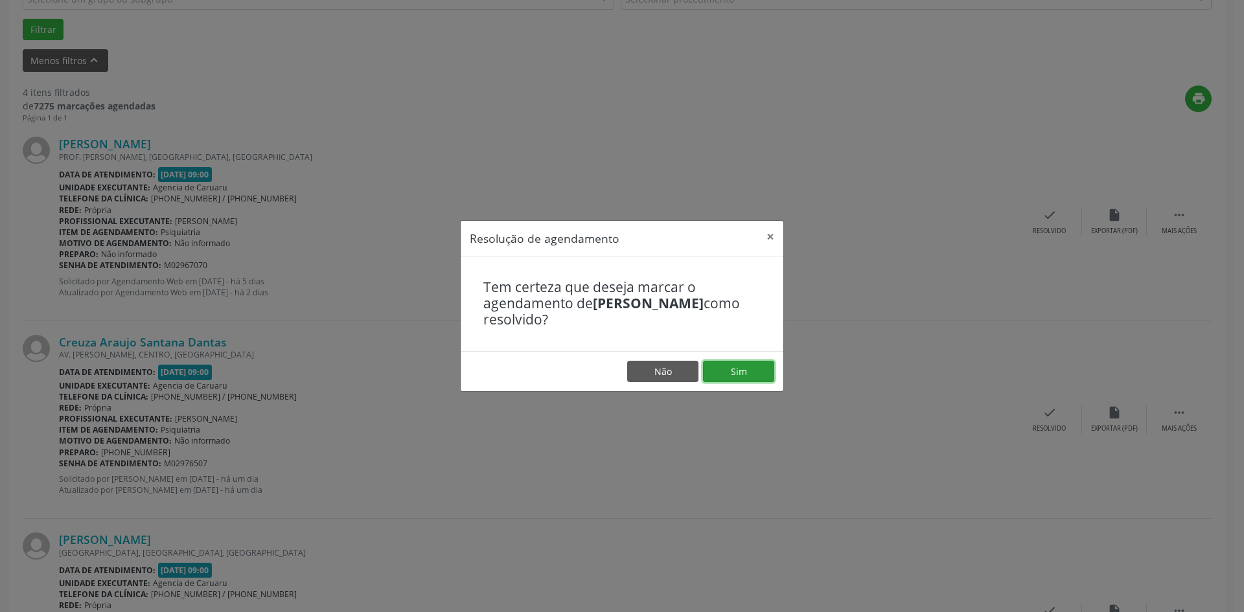
click at [734, 364] on button "Sim" at bounding box center [738, 372] width 71 height 22
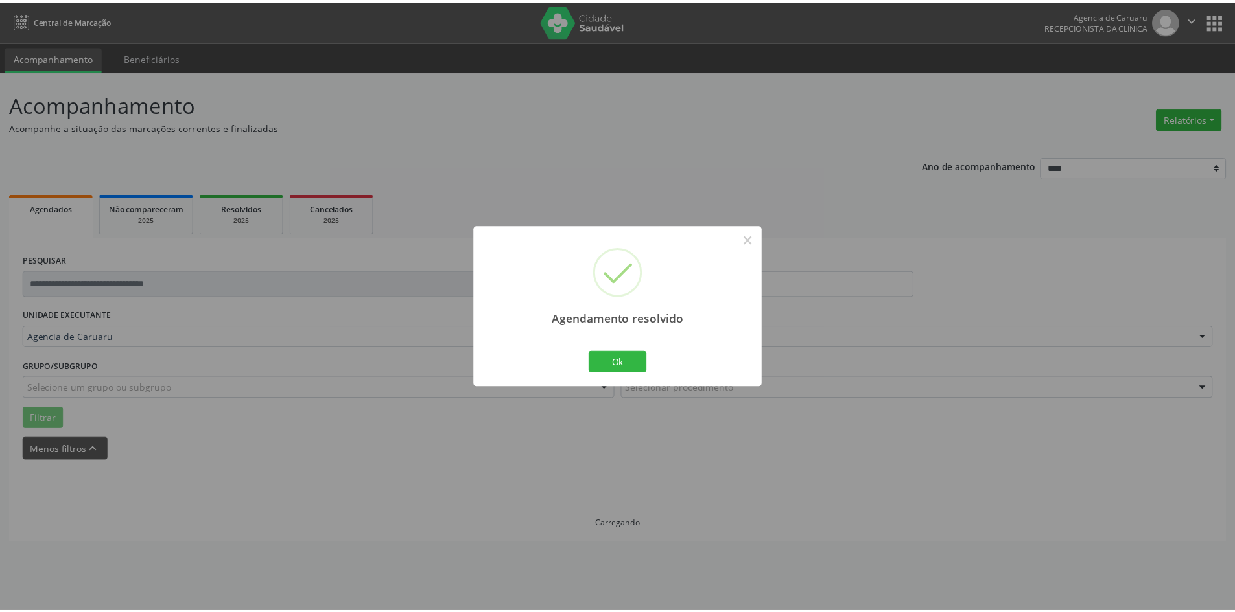
scroll to position [0, 0]
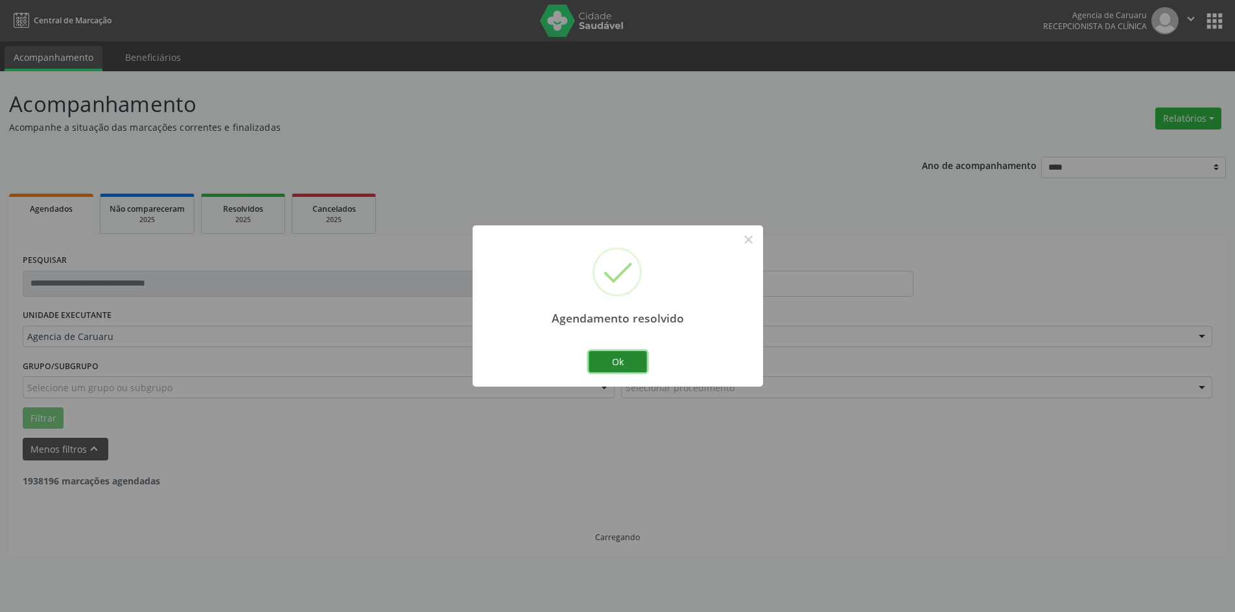
click at [626, 362] on button "Ok" at bounding box center [617, 362] width 58 height 22
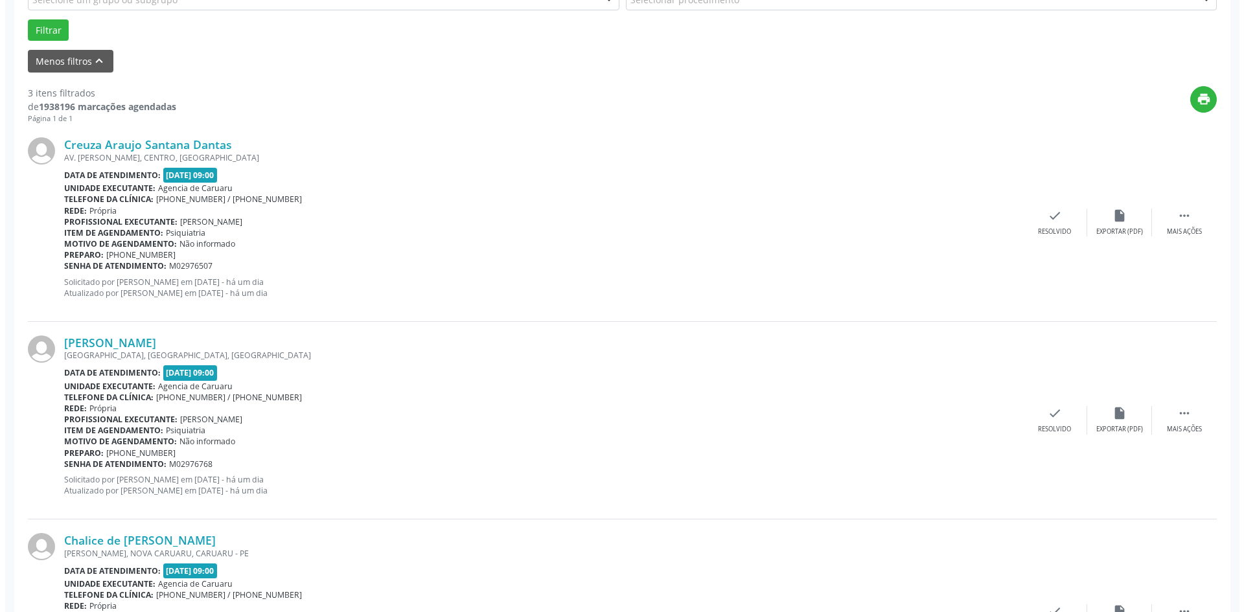
scroll to position [389, 0]
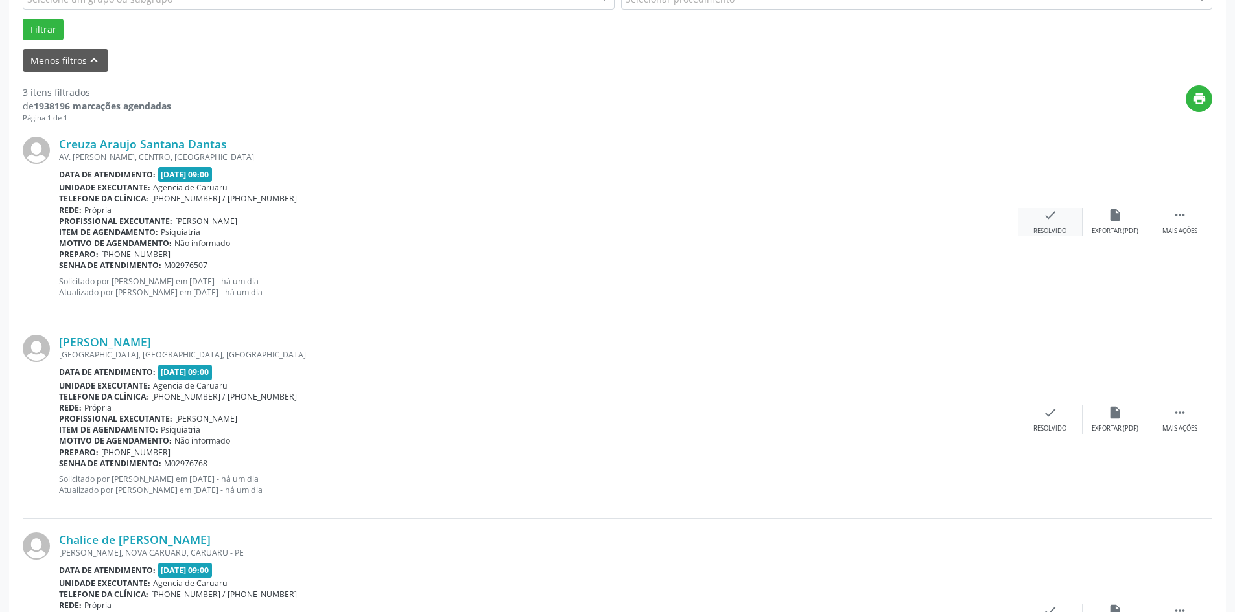
click at [1038, 222] on div "check Resolvido" at bounding box center [1049, 222] width 65 height 28
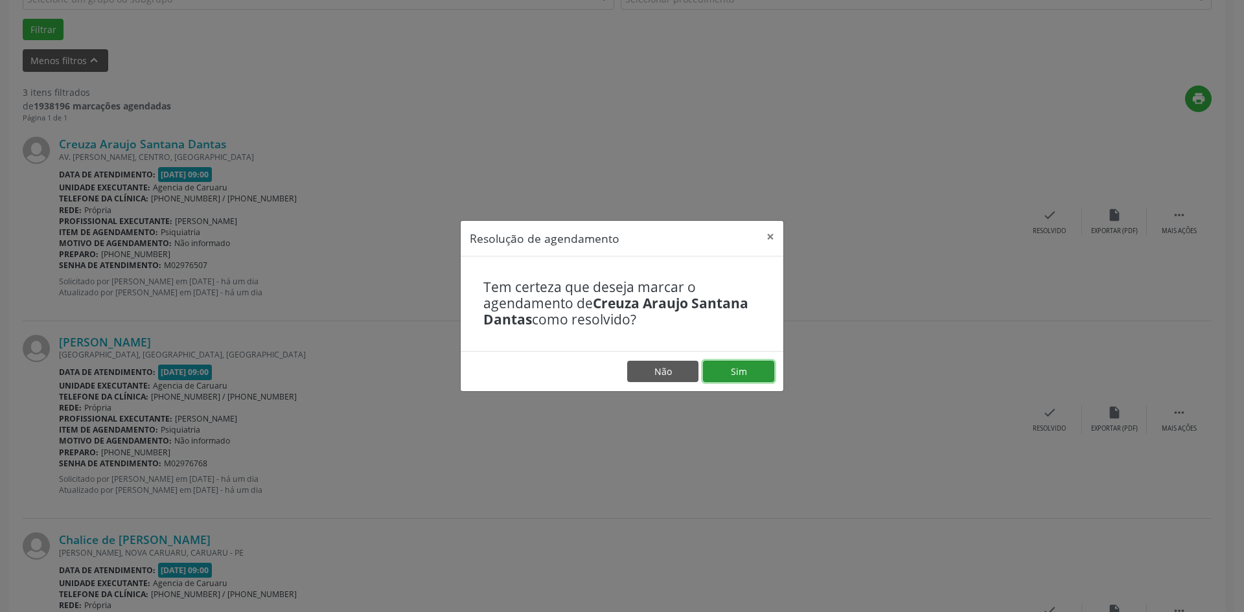
click at [761, 367] on button "Sim" at bounding box center [738, 372] width 71 height 22
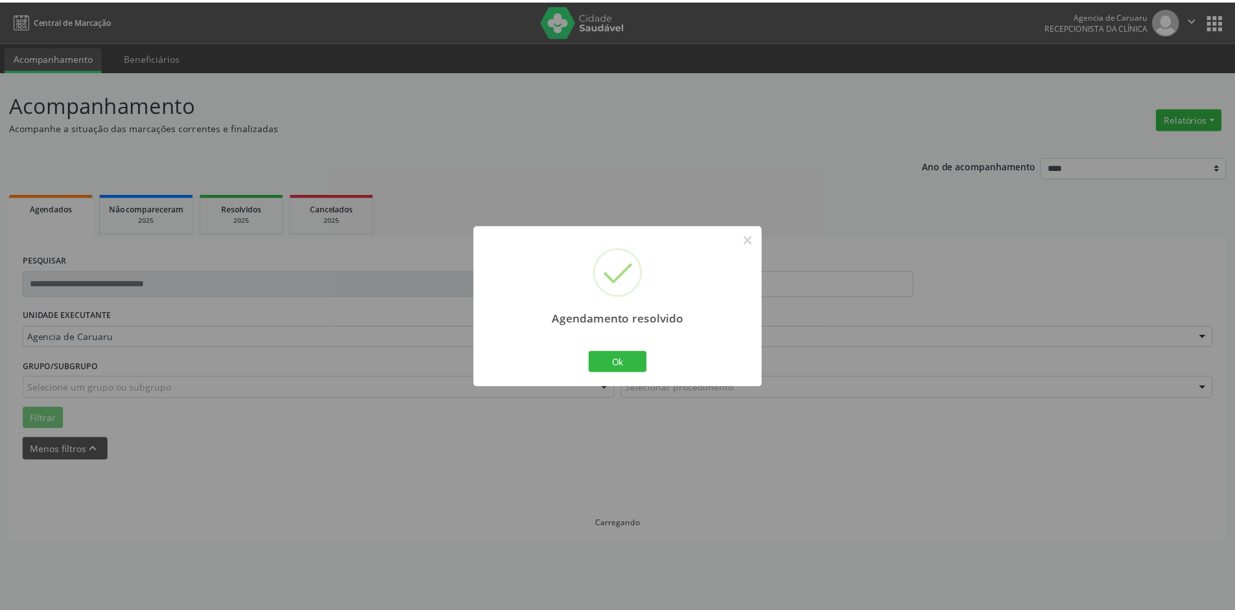
scroll to position [0, 0]
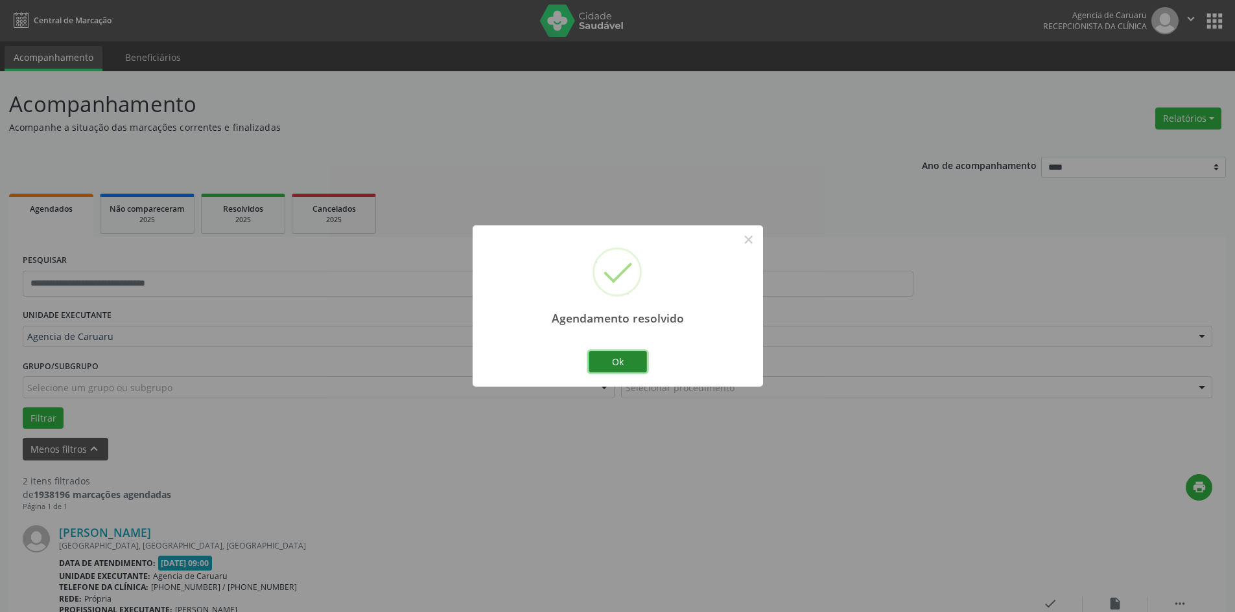
click at [624, 364] on button "Ok" at bounding box center [617, 362] width 58 height 22
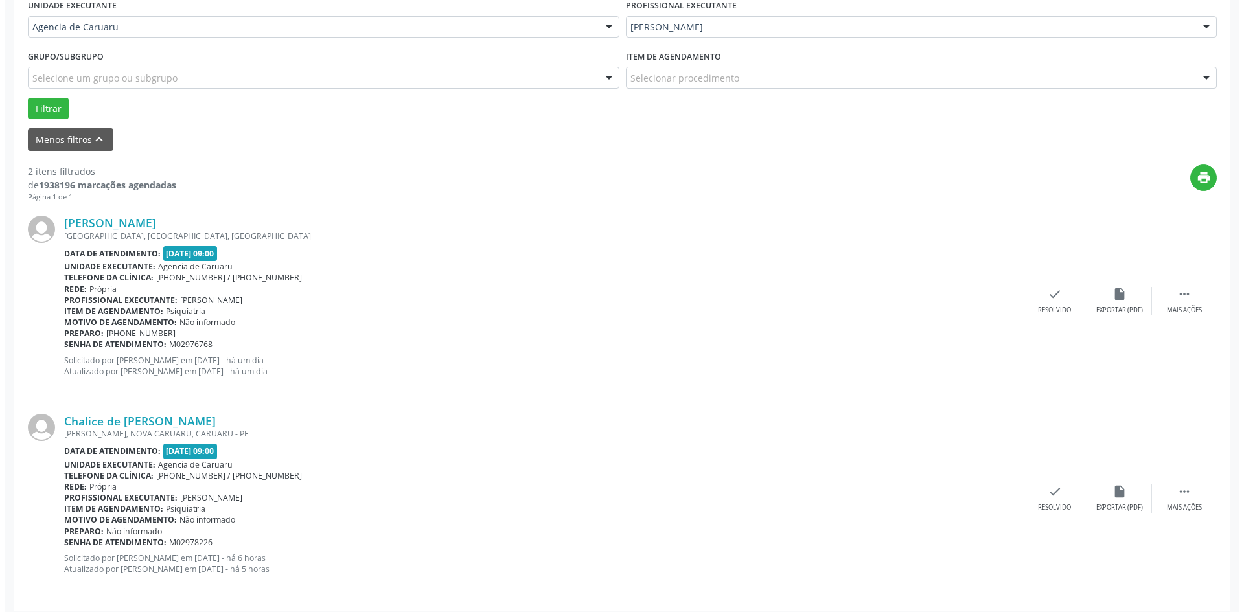
scroll to position [318, 0]
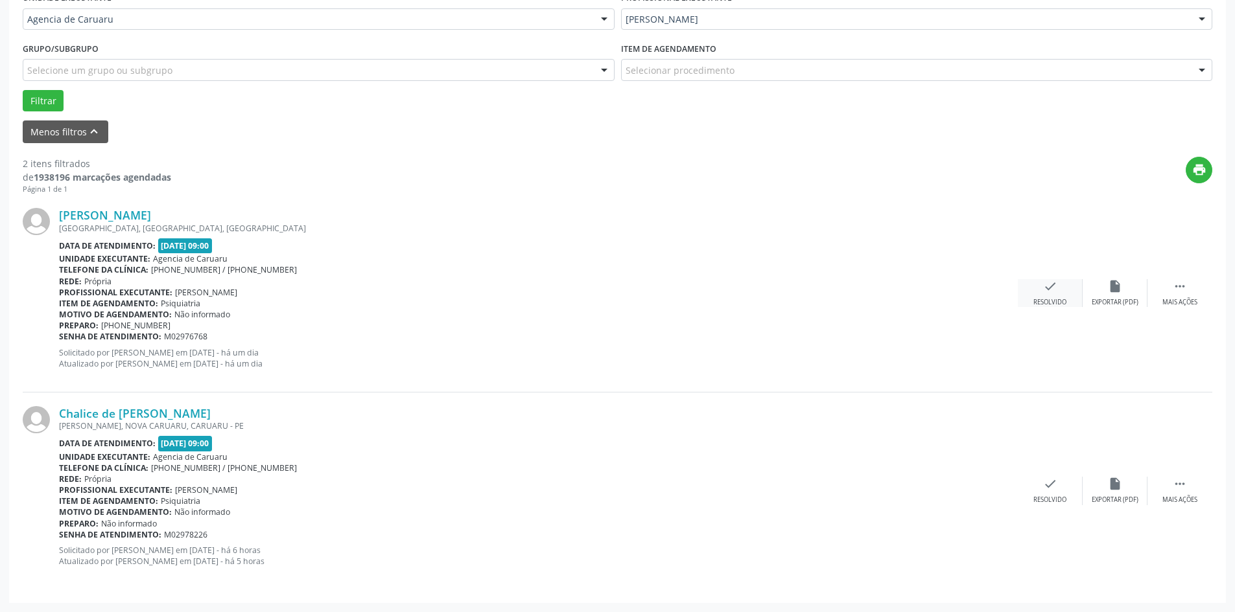
click at [1051, 296] on div "check Resolvido" at bounding box center [1049, 293] width 65 height 28
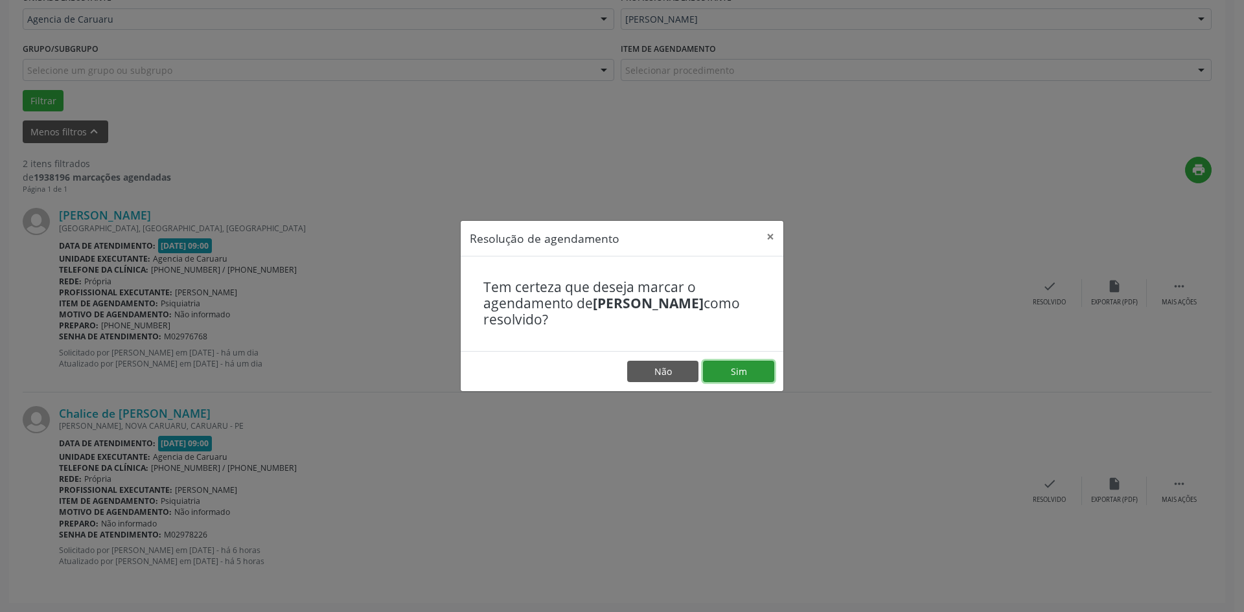
click at [746, 368] on button "Sim" at bounding box center [738, 372] width 71 height 22
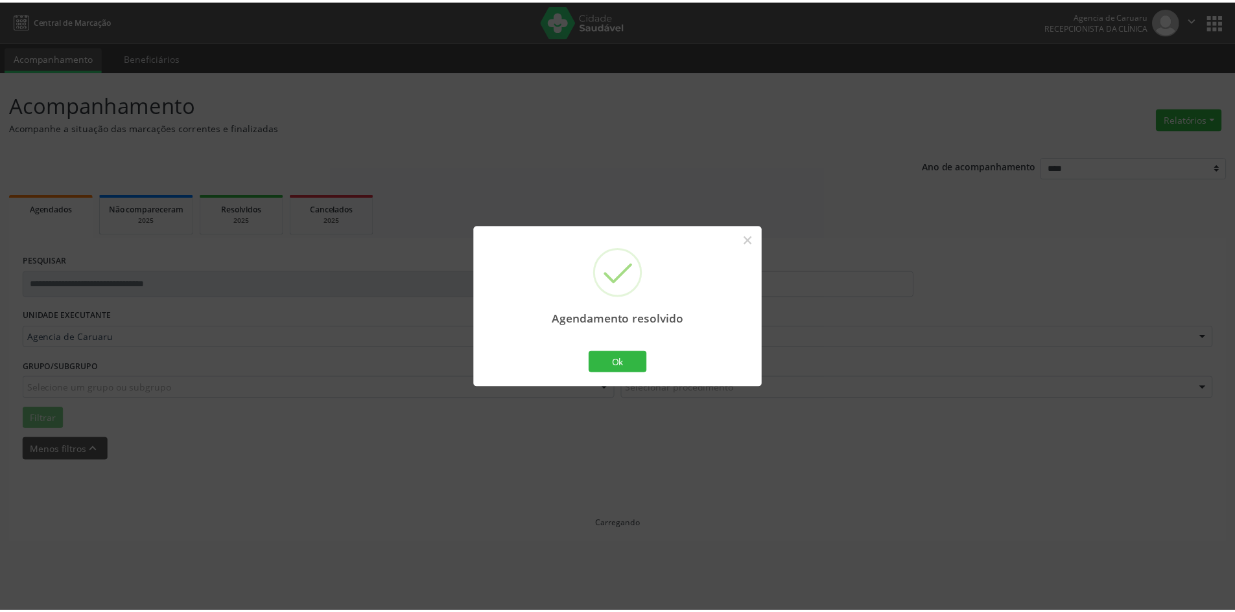
scroll to position [0, 0]
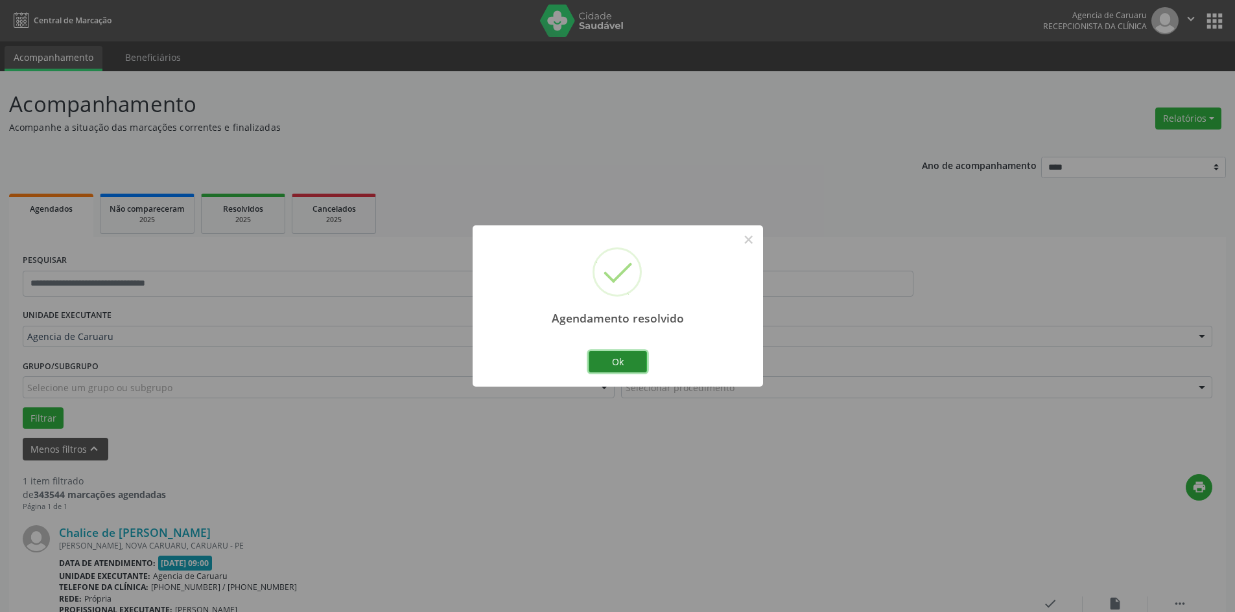
click at [605, 354] on button "Ok" at bounding box center [617, 362] width 58 height 22
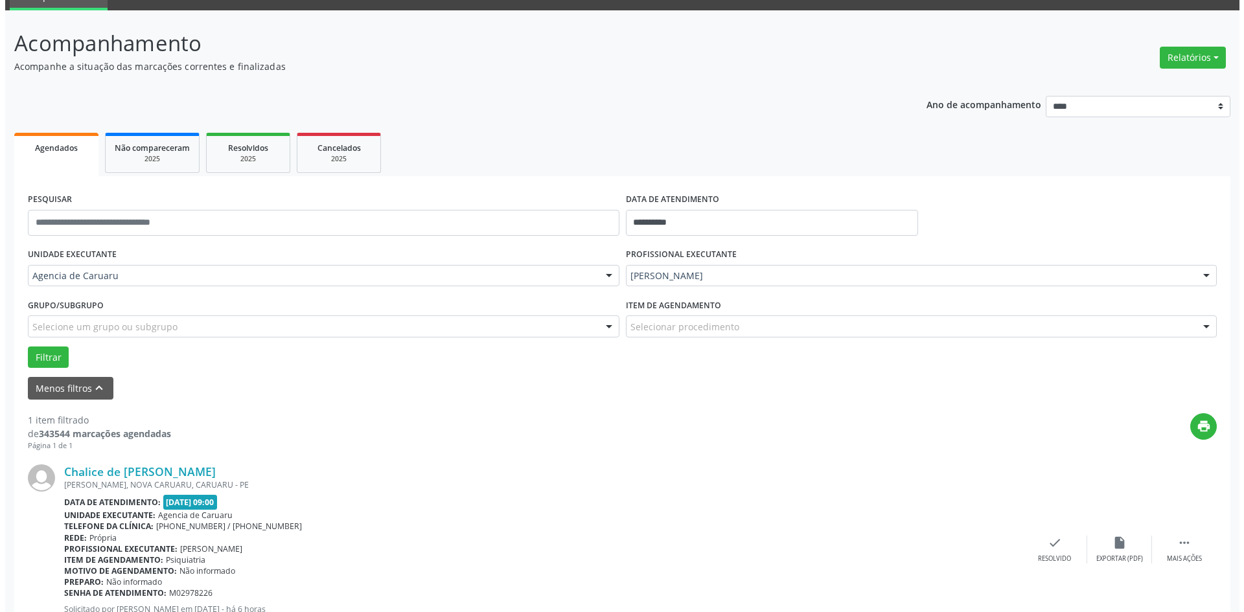
scroll to position [120, 0]
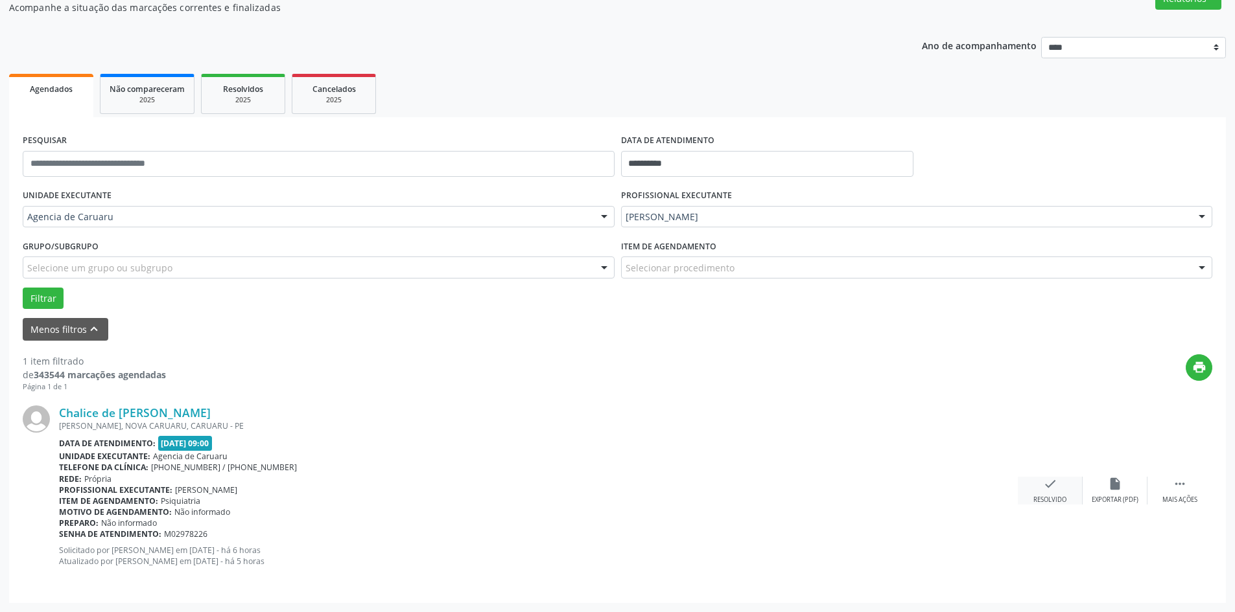
click at [1033, 491] on div "check Resolvido" at bounding box center [1049, 491] width 65 height 28
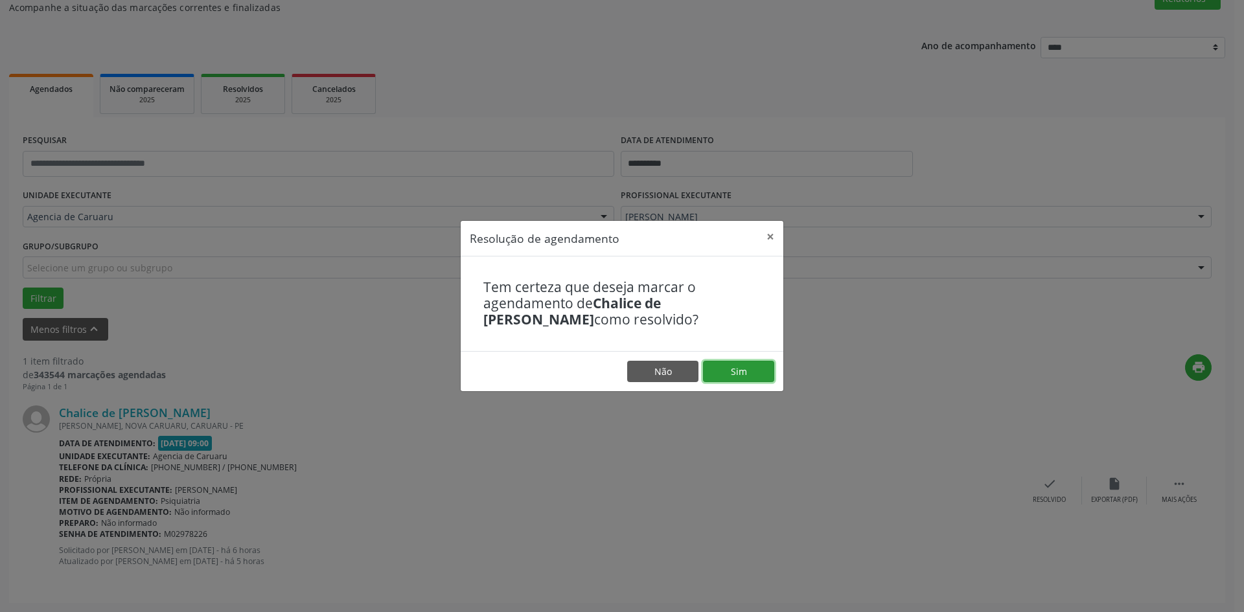
click at [719, 377] on button "Sim" at bounding box center [738, 372] width 71 height 22
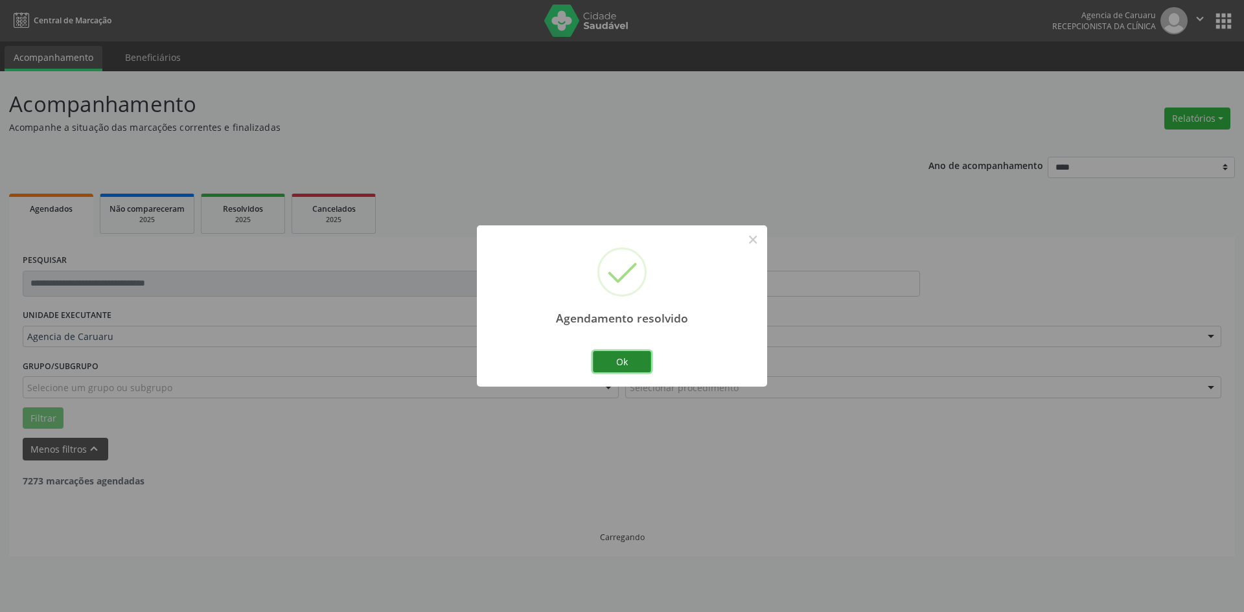
click at [612, 357] on button "Ok" at bounding box center [622, 362] width 58 height 22
